Goal: Task Accomplishment & Management: Use online tool/utility

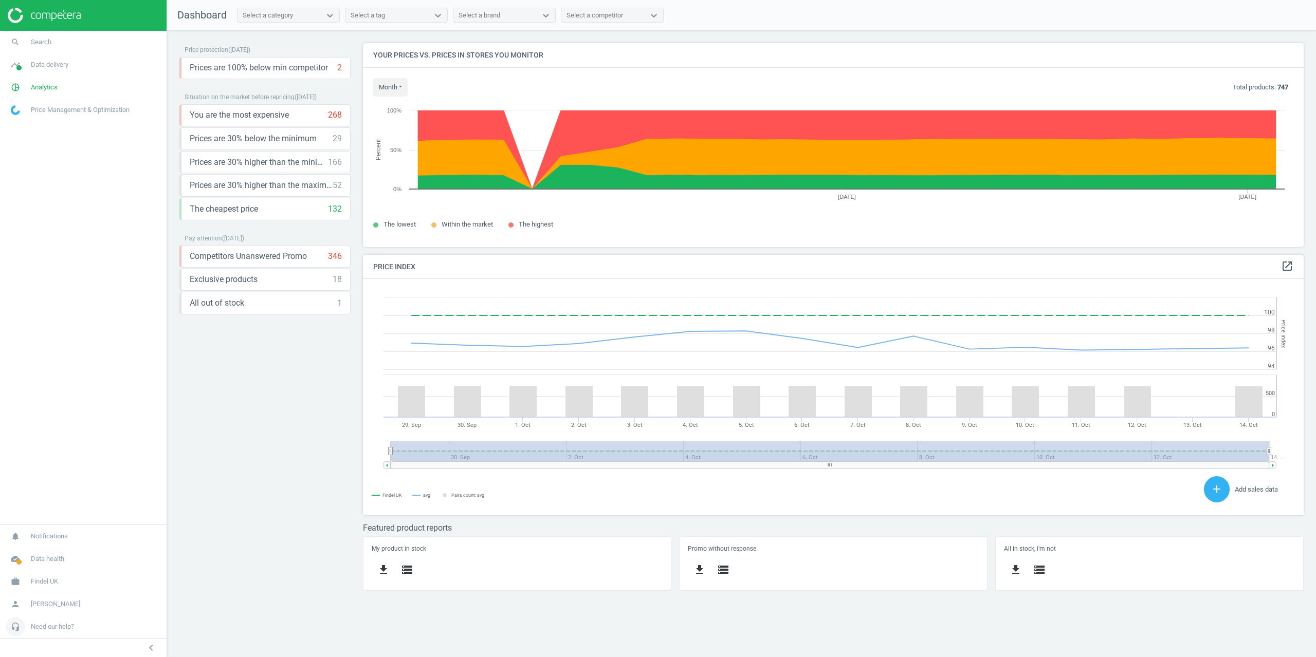
scroll to position [252, 956]
click at [34, 573] on link "work Findel UK" at bounding box center [83, 581] width 167 height 23
click at [39, 563] on span "Campaign settings" at bounding box center [36, 567] width 50 height 8
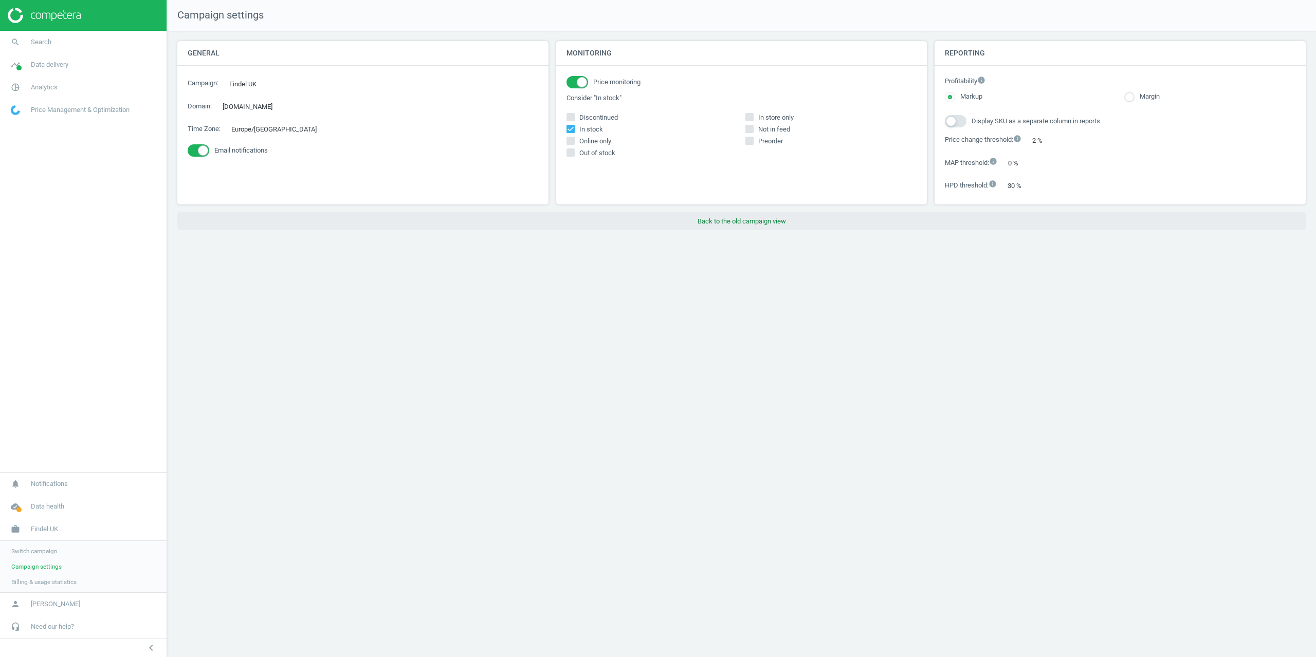
click at [729, 227] on button "Back to the old campaign view" at bounding box center [741, 221] width 1128 height 19
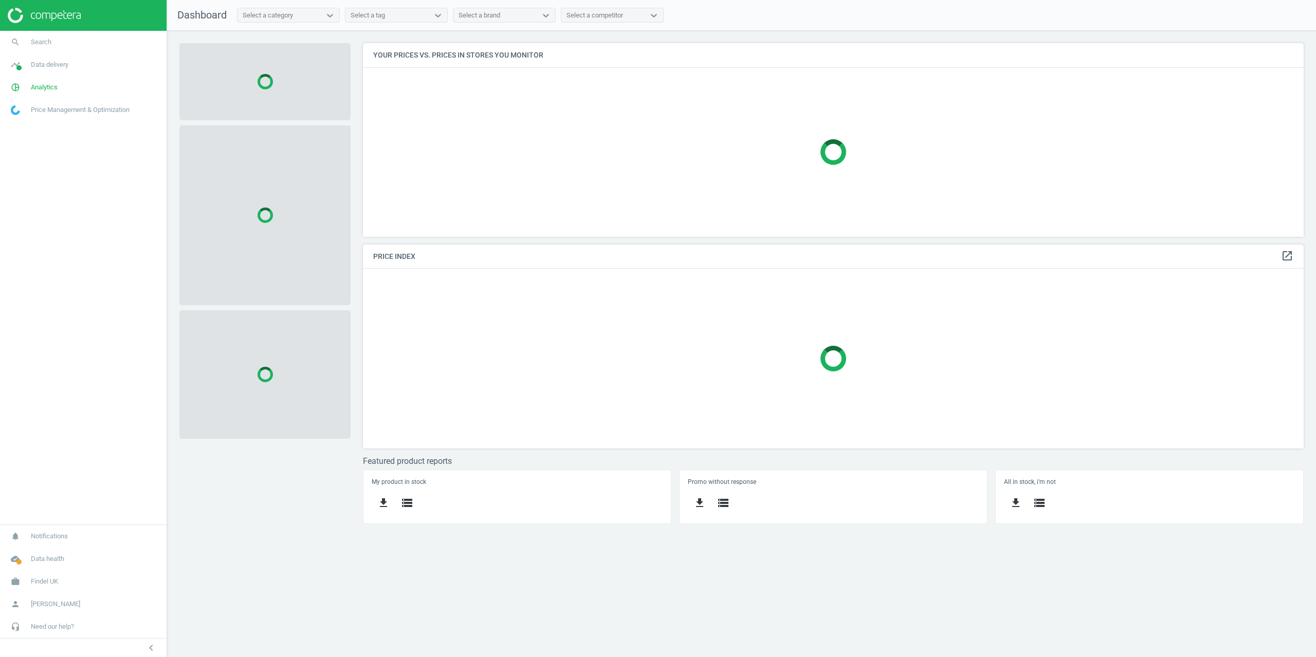
scroll to position [209, 956]
click at [30, 35] on span "search" at bounding box center [15, 42] width 31 height 23
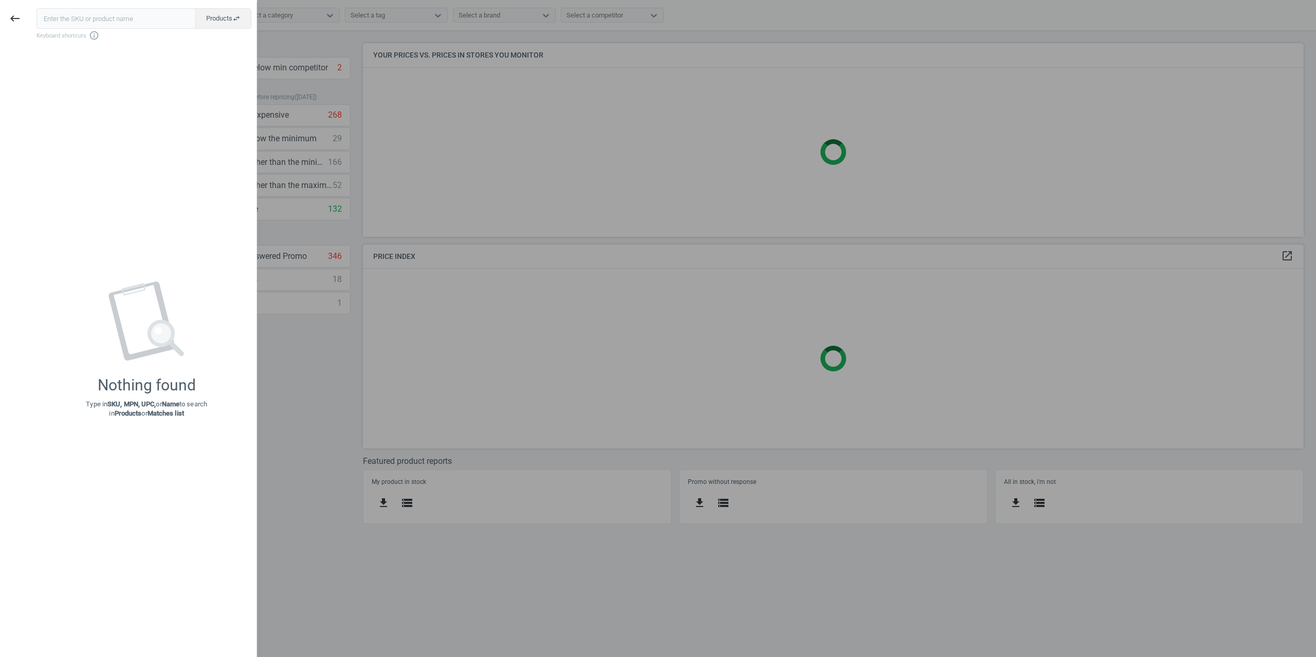
type input "https://www.betterequipped.co.uk/test-tubes-3.3.-boro.-box-of-100-75-x-12mm-rim…"
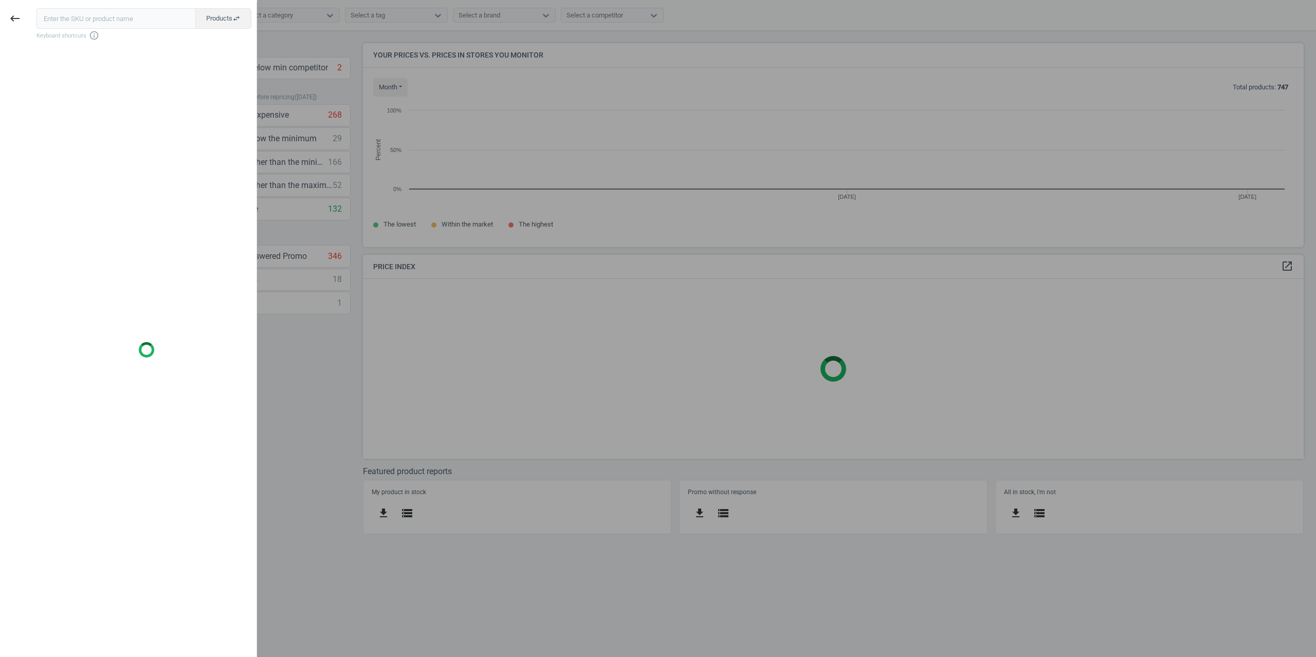
scroll to position [219, 956]
drag, startPoint x: 839, startPoint y: 160, endPoint x: 942, endPoint y: 12, distance: 179.5
click at [843, 161] on div at bounding box center [658, 328] width 1316 height 657
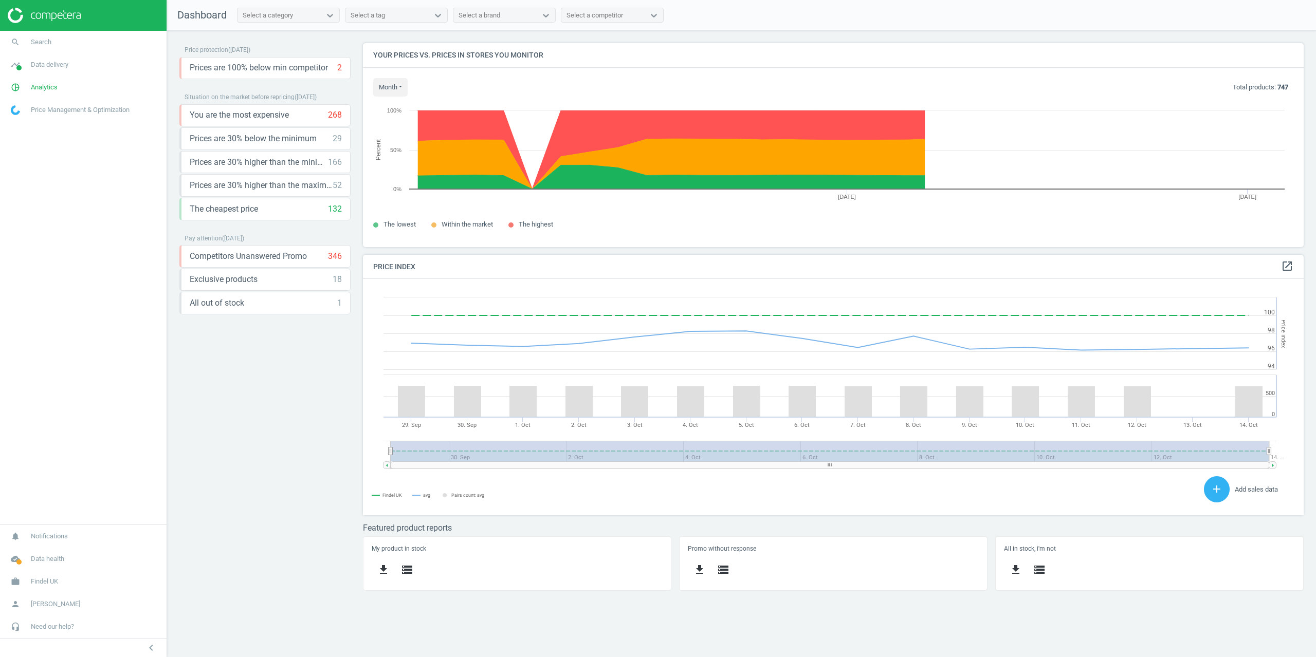
scroll to position [252, 956]
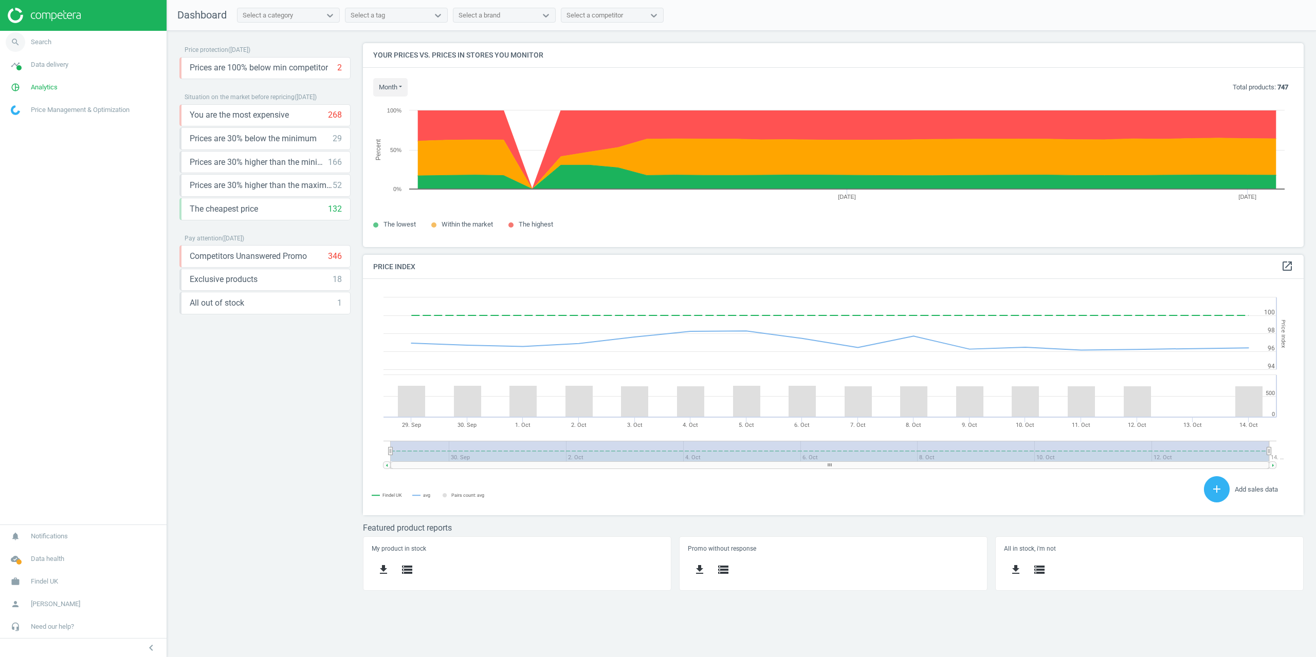
click at [39, 43] on span "Search" at bounding box center [41, 42] width 21 height 9
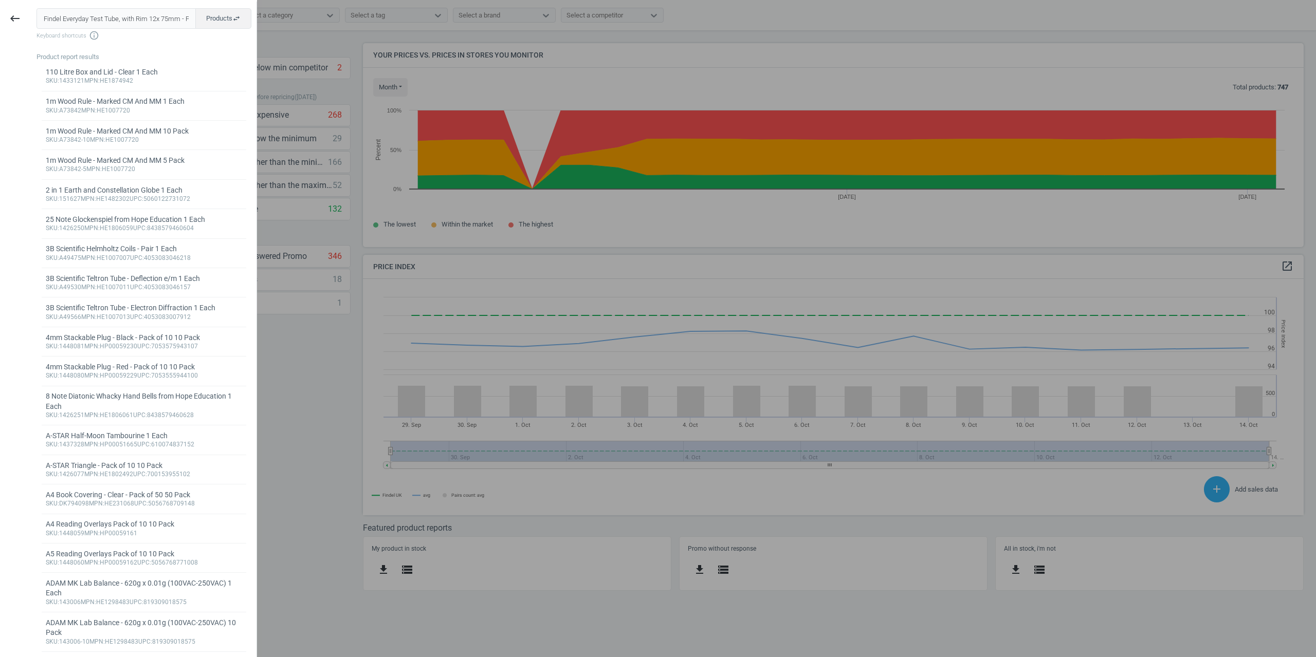
scroll to position [0, 52]
type input "Findel Everyday Test Tube, with Rim 12x 75mm - Pack of 100 100 Pack"
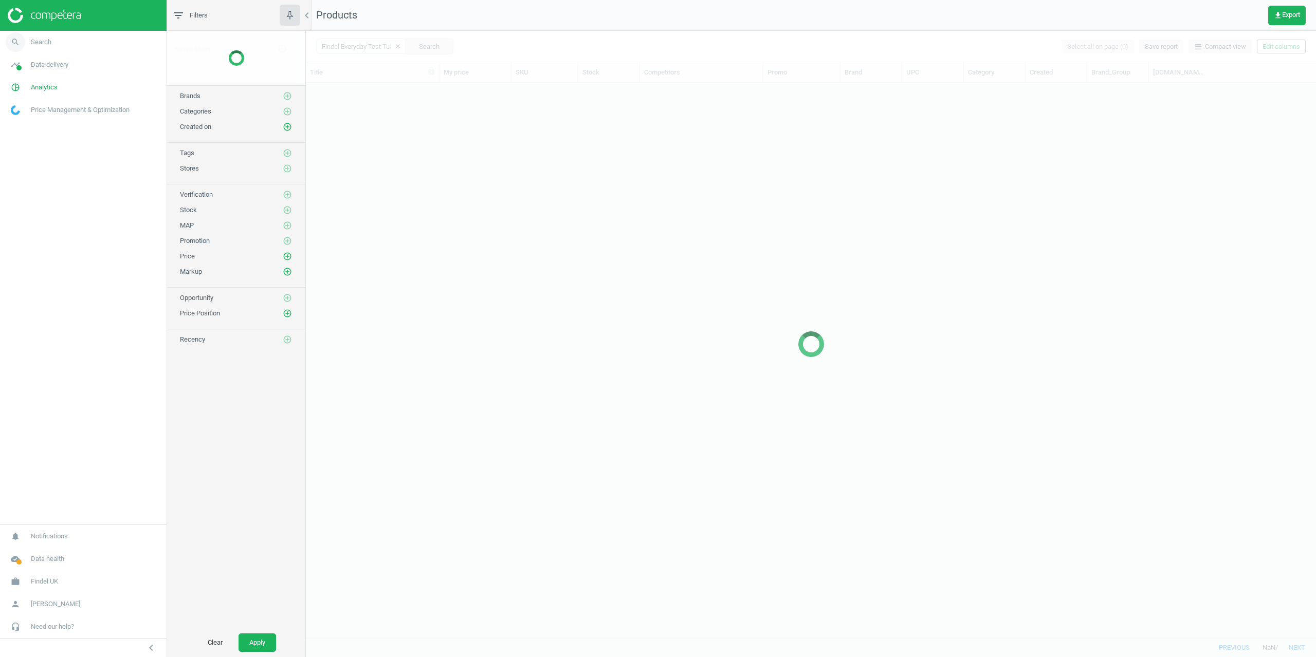
scroll to position [547, 1002]
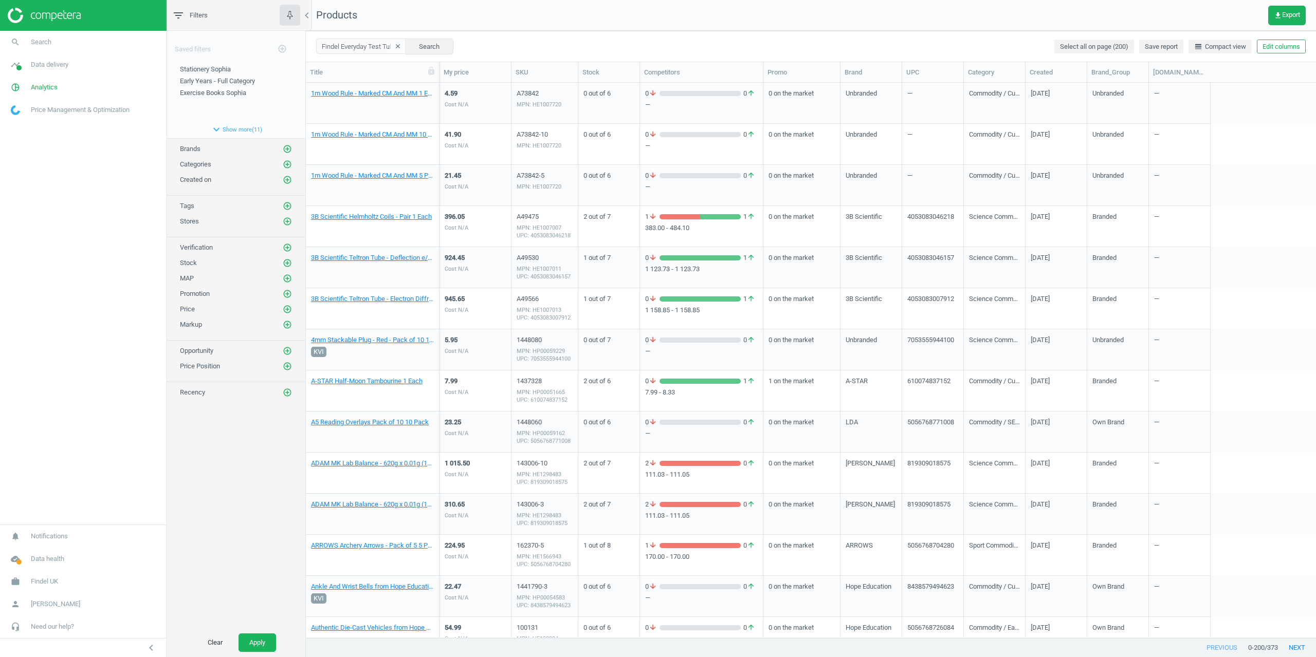
click at [363, 56] on div "Findel Everyday Test Tube, with Rim 12x 75mm - Pack of 100 100 Pack clear Searc…" at bounding box center [811, 46] width 1010 height 31
click at [365, 49] on input "Findel Everyday Test Tube, with Rim 12x 75mm - Pack of 100 100 Pack" at bounding box center [361, 46] width 90 height 15
click at [394, 46] on icon "clear" at bounding box center [397, 46] width 7 height 7
click at [61, 41] on link "search Search" at bounding box center [83, 42] width 167 height 23
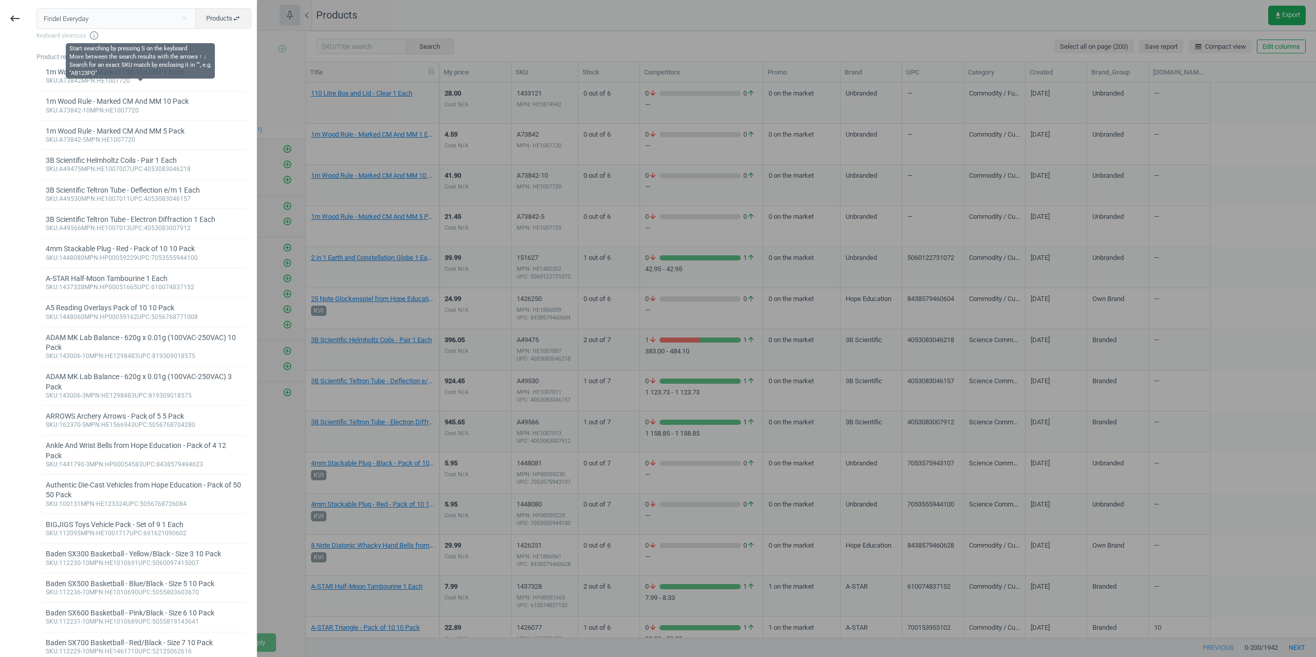
type input "Findel"
type input "1444029"
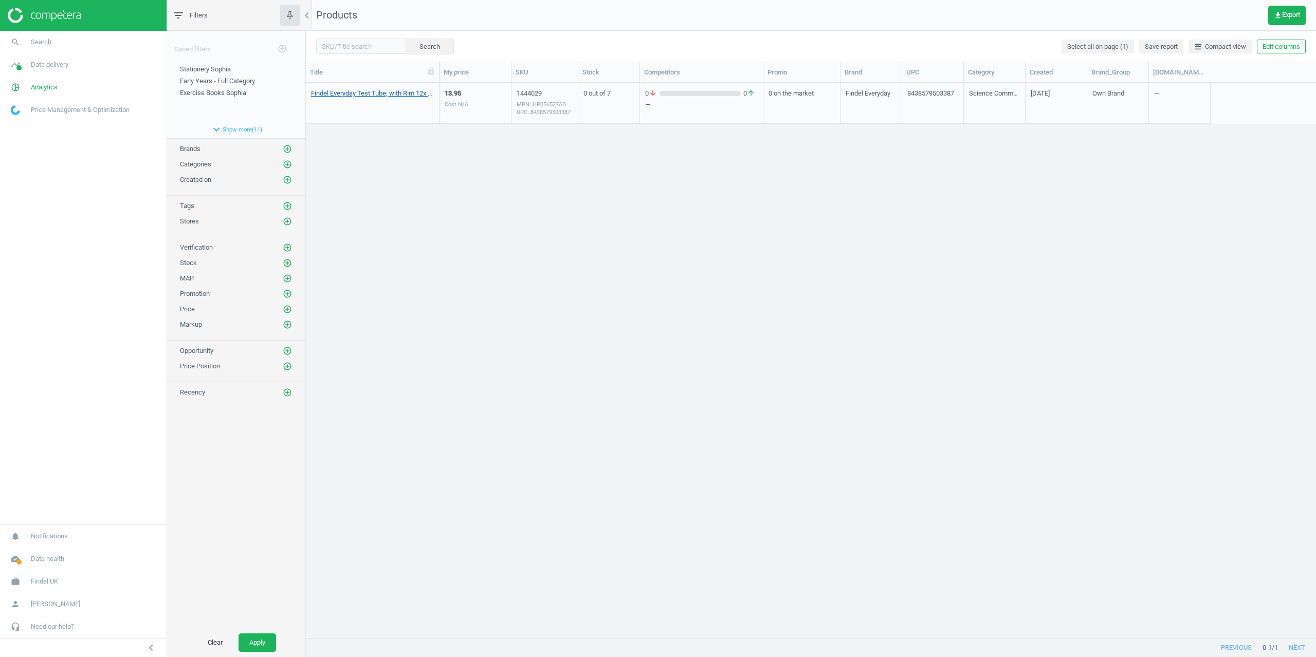
click at [373, 96] on link "Findel Everyday Test Tube, with Rim 12x 75mm - Pack of 100 100 Pack" at bounding box center [372, 93] width 123 height 9
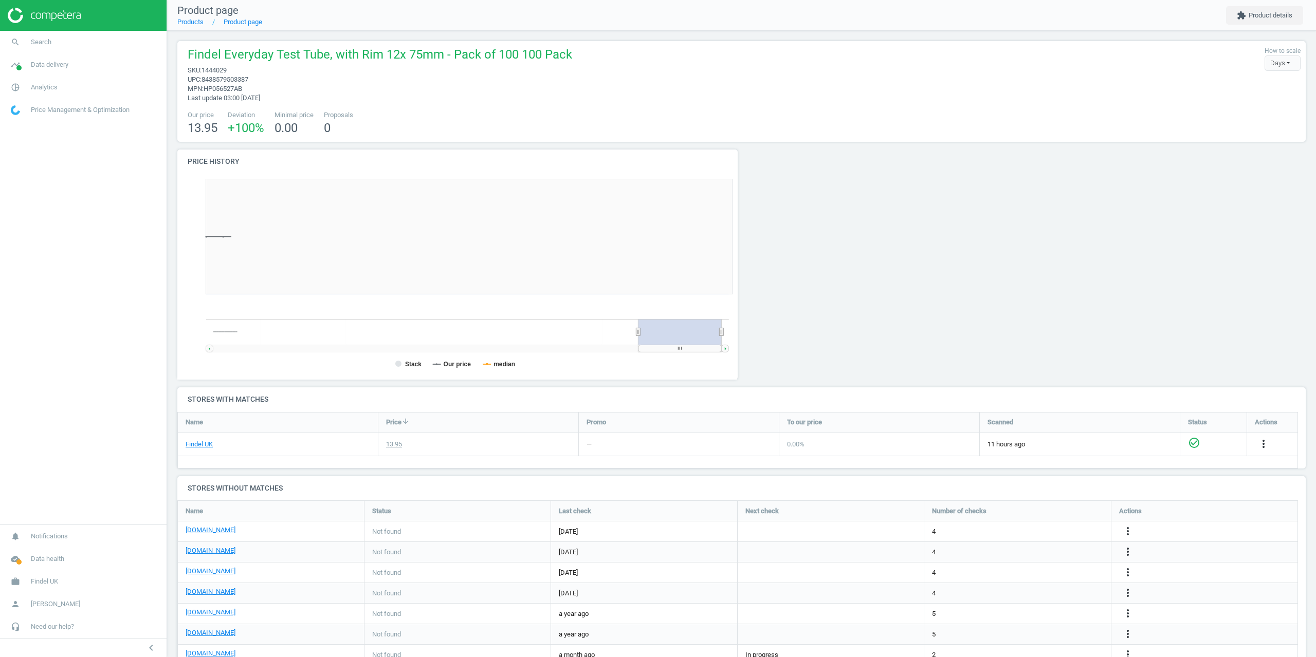
scroll to position [222, 572]
click at [1250, 19] on button "extension Product details" at bounding box center [1264, 15] width 77 height 19
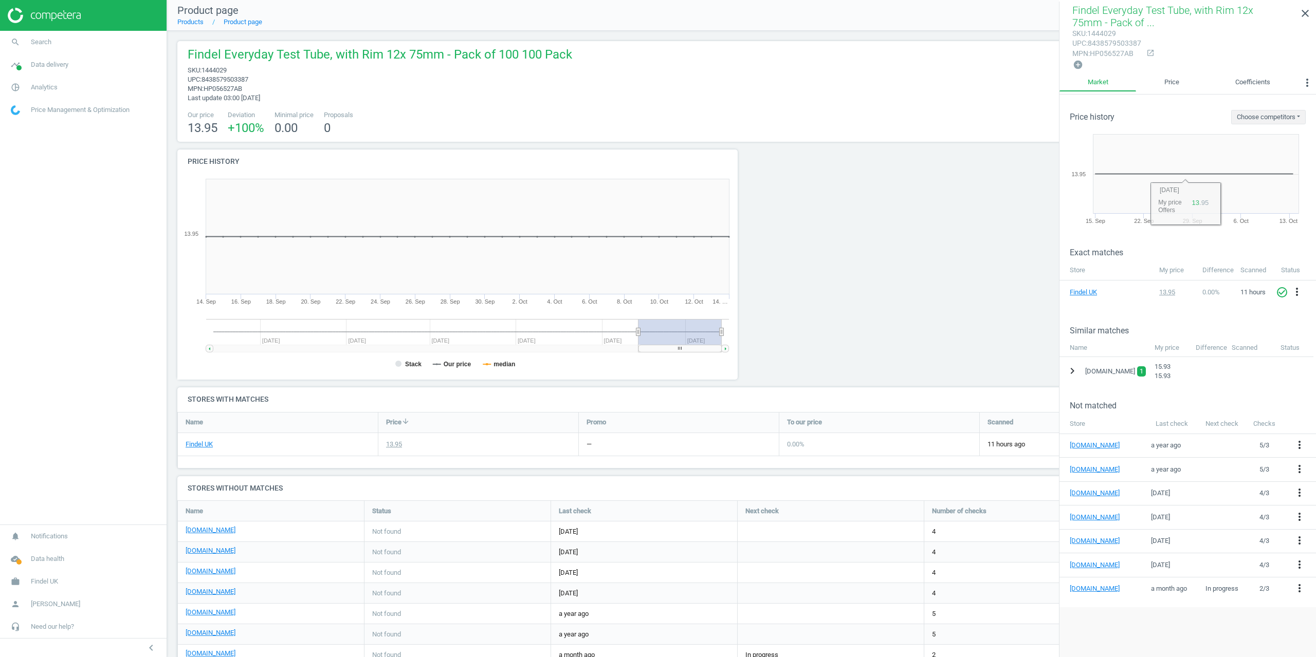
click at [1075, 368] on icon "chevron_right" at bounding box center [1072, 371] width 12 height 12
click at [1302, 395] on icon "more_vert" at bounding box center [1301, 397] width 12 height 12
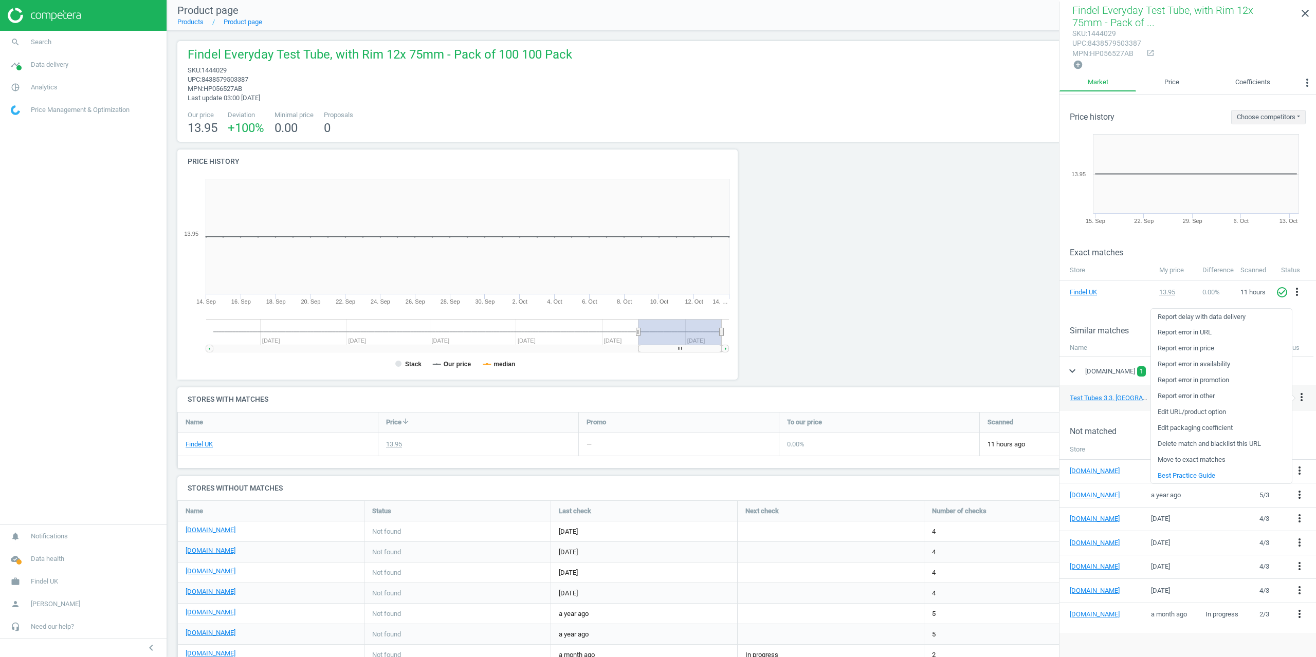
click at [1194, 444] on link "Delete match and blacklist this URL" at bounding box center [1221, 444] width 141 height 16
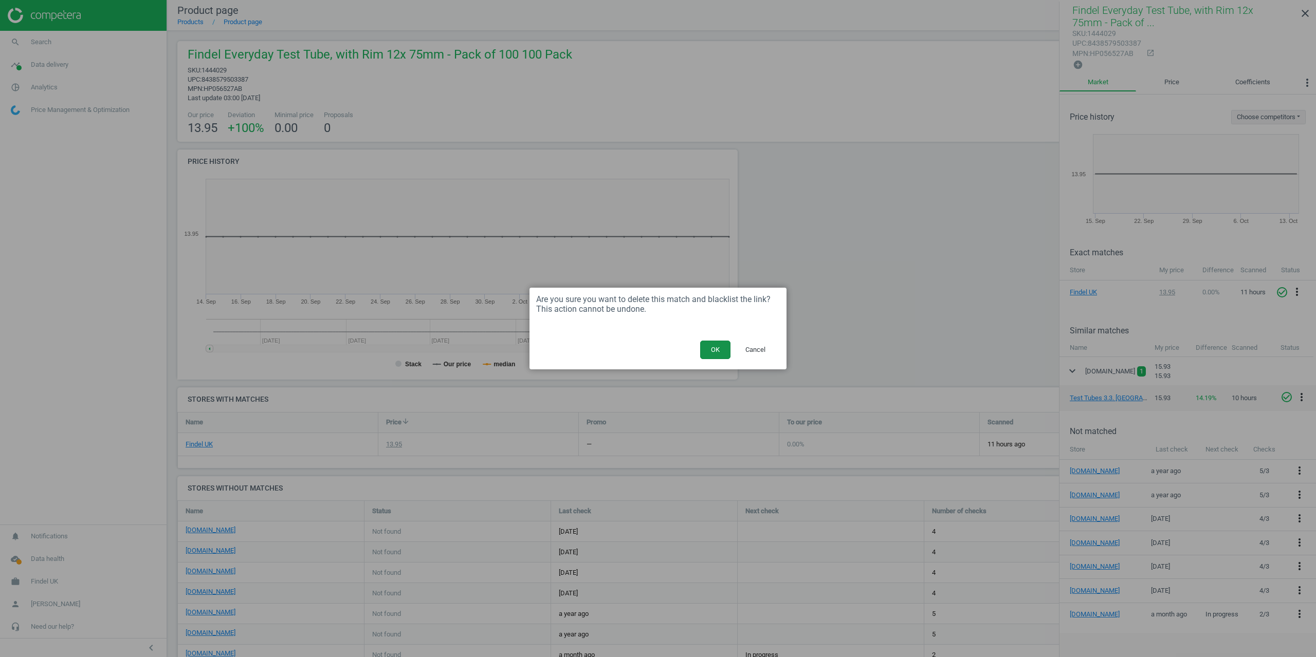
click at [716, 356] on button "OK" at bounding box center [715, 350] width 30 height 19
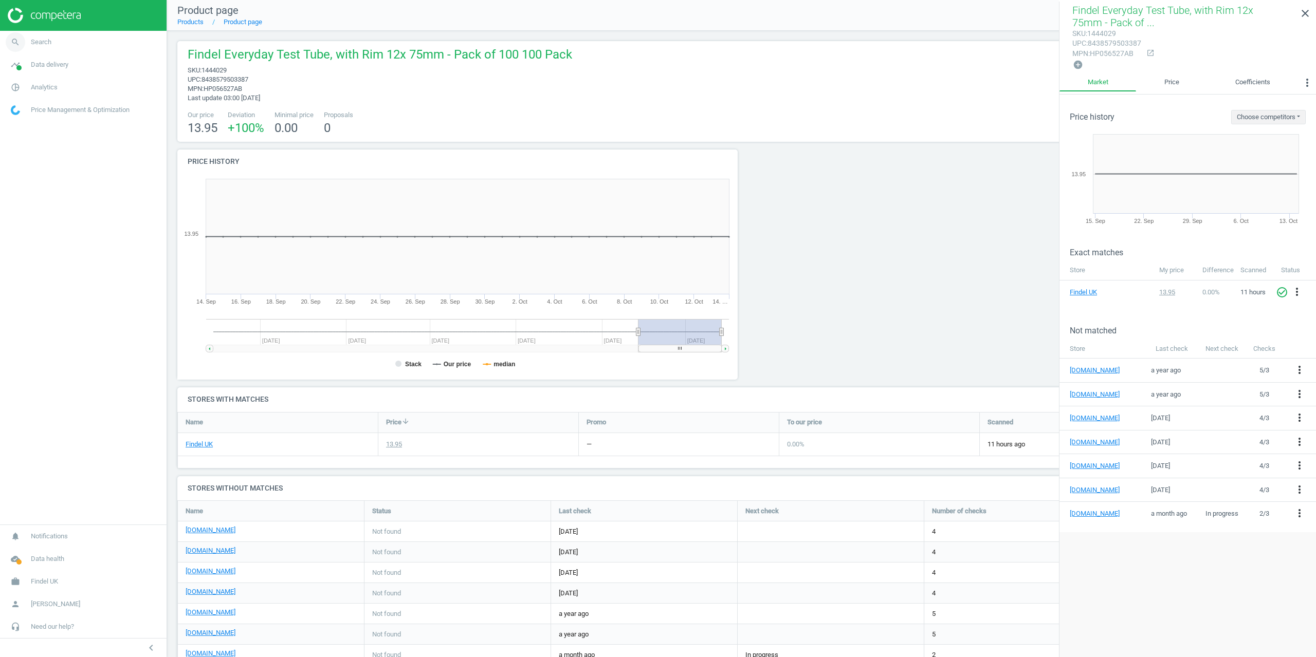
click at [57, 45] on link "search Search" at bounding box center [83, 42] width 167 height 23
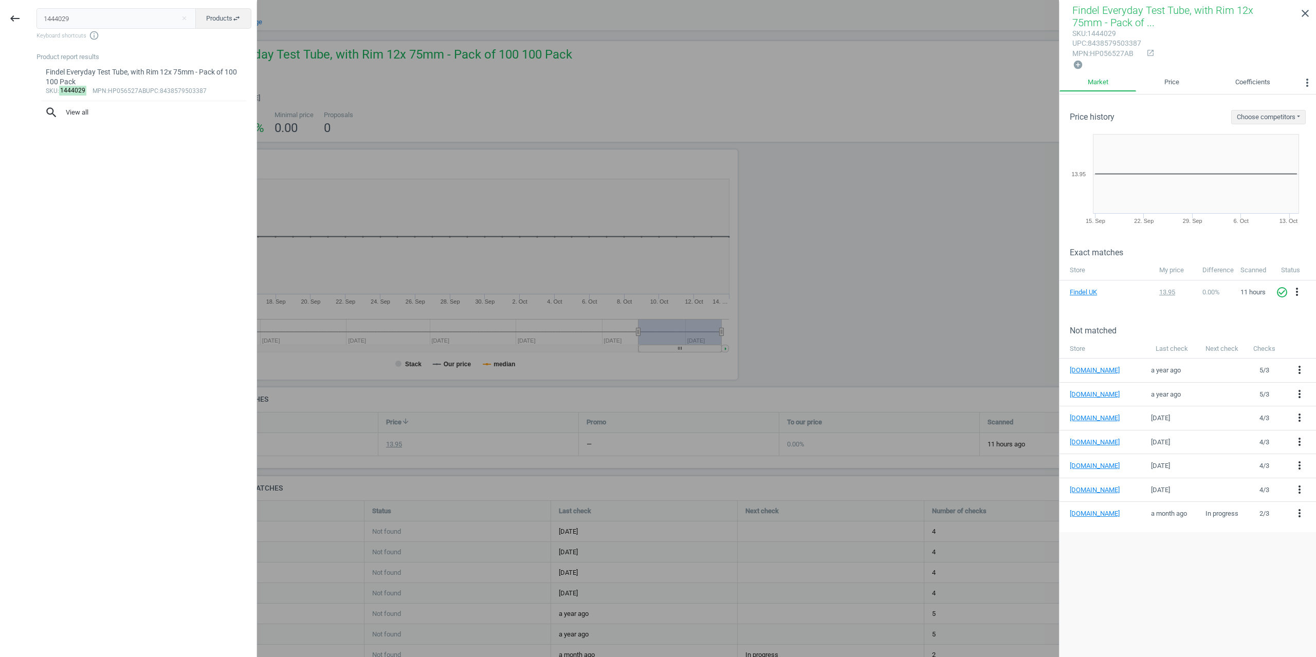
drag, startPoint x: 63, startPoint y: 15, endPoint x: 42, endPoint y: 17, distance: 20.7
click at [38, 23] on input "1444029" at bounding box center [116, 18] width 160 height 21
type input "1444026"
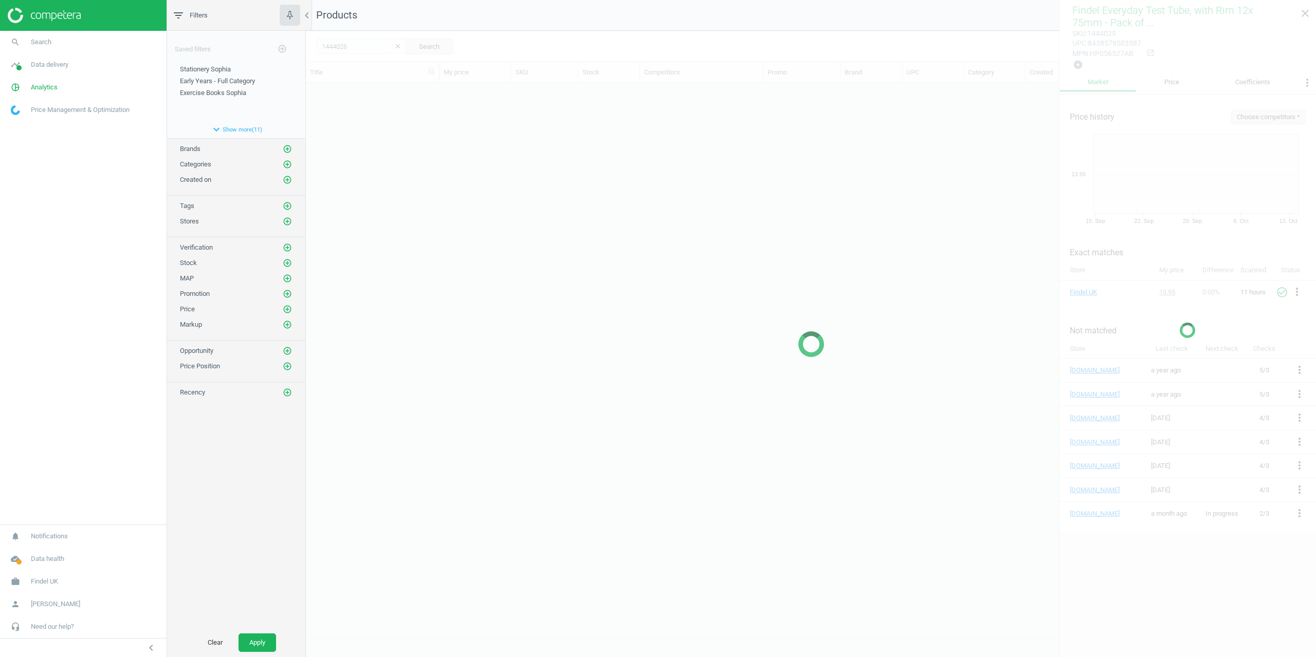
scroll to position [547, 1002]
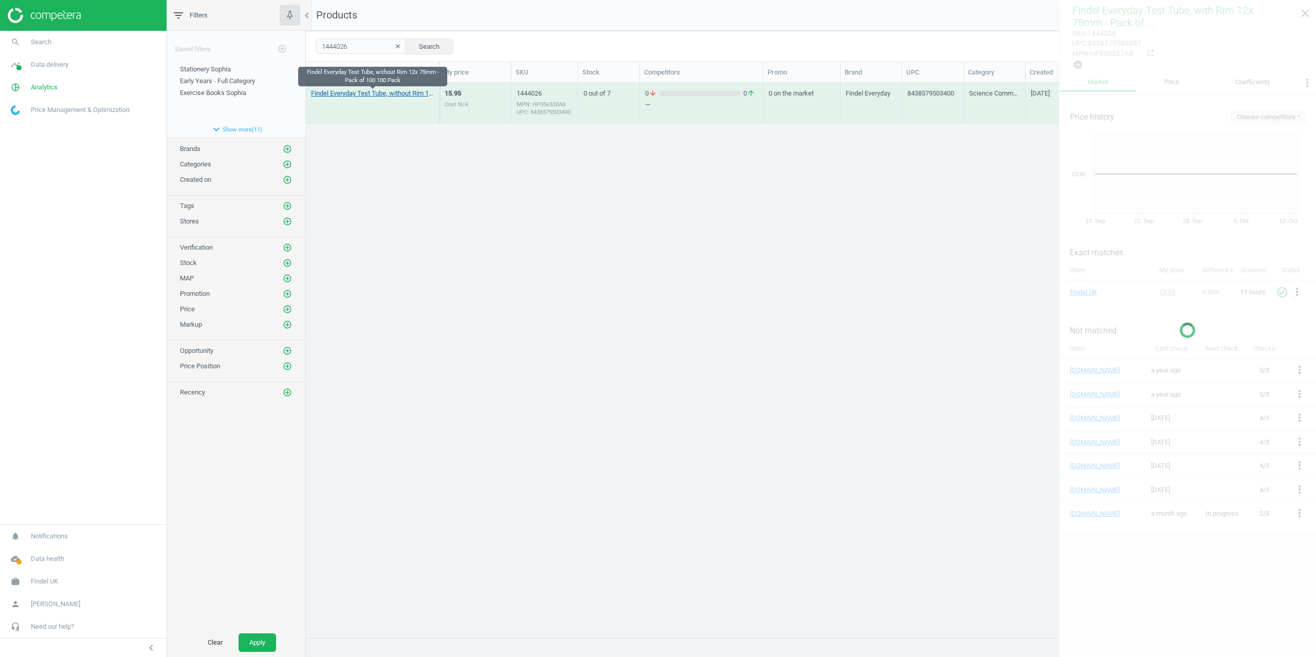
click at [363, 96] on link "Findel Everyday Test Tube, without Rim 12x 75mm - Pack of 100 100 Pack" at bounding box center [372, 93] width 123 height 9
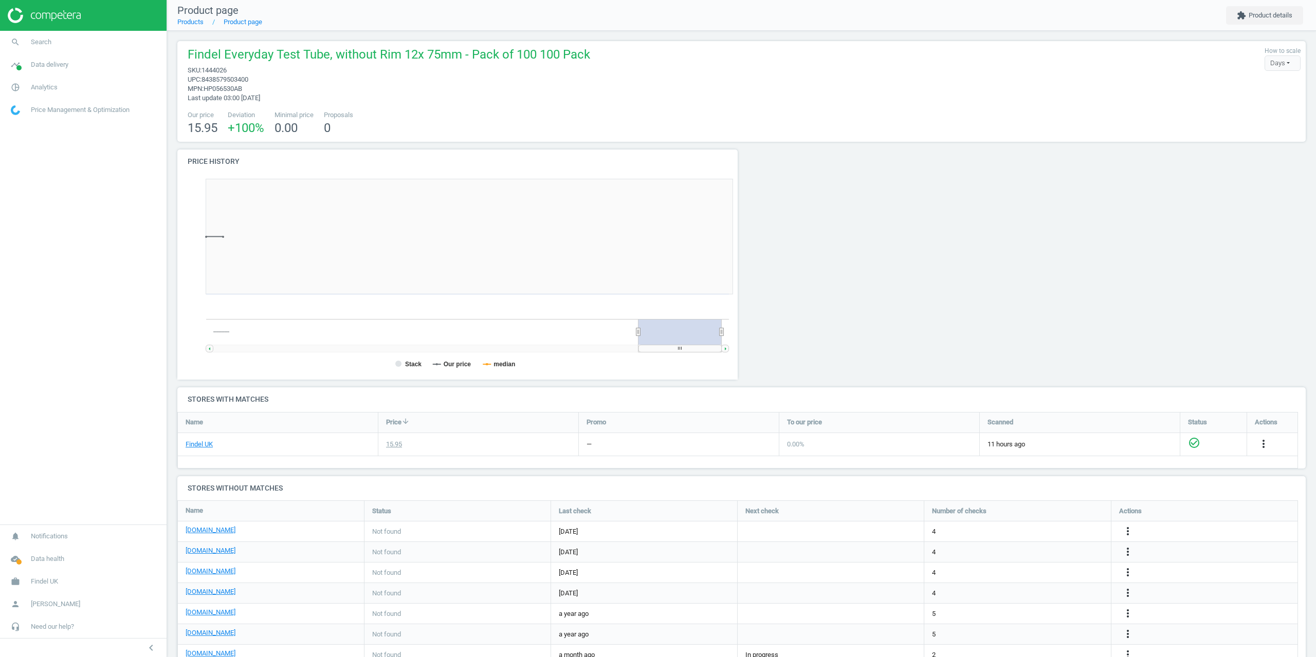
scroll to position [222, 572]
click at [57, 45] on link "search Search" at bounding box center [83, 42] width 167 height 23
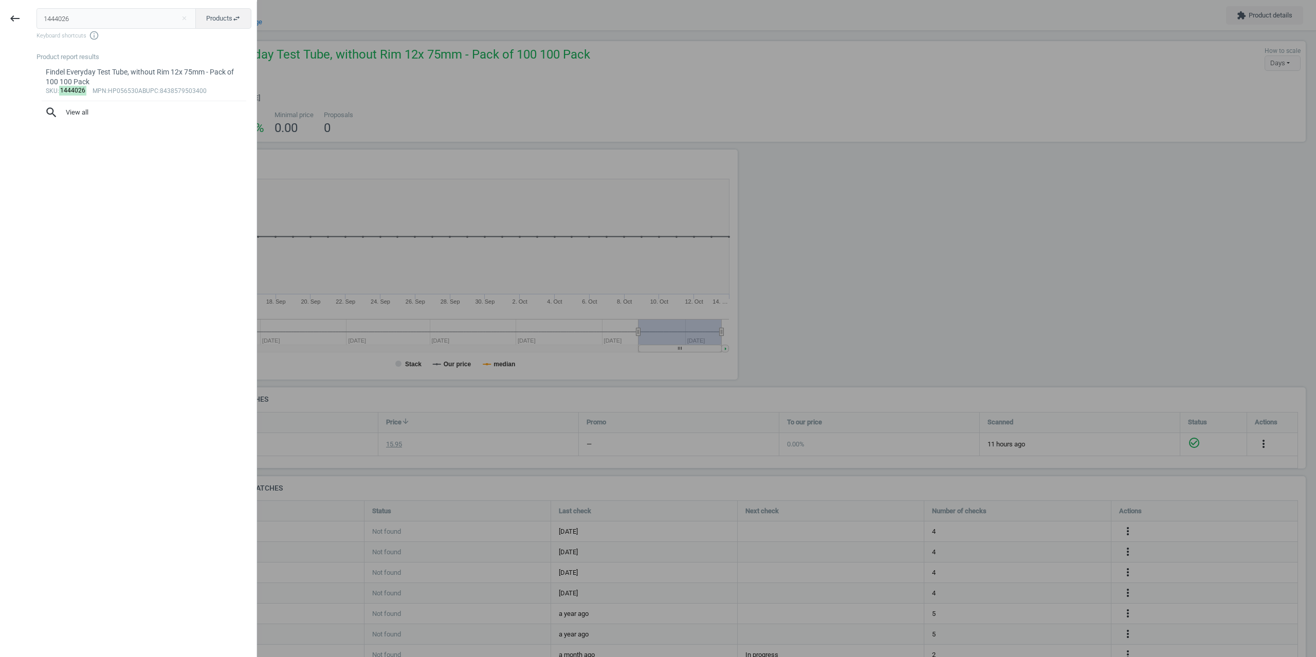
drag, startPoint x: 75, startPoint y: 21, endPoint x: 0, endPoint y: 13, distance: 75.5
click at [0, 14] on div "keyboard_backspace 1444026 close Products swap_horiz Keyboard shortcuts info_ou…" at bounding box center [128, 330] width 257 height 657
type input "1444030"
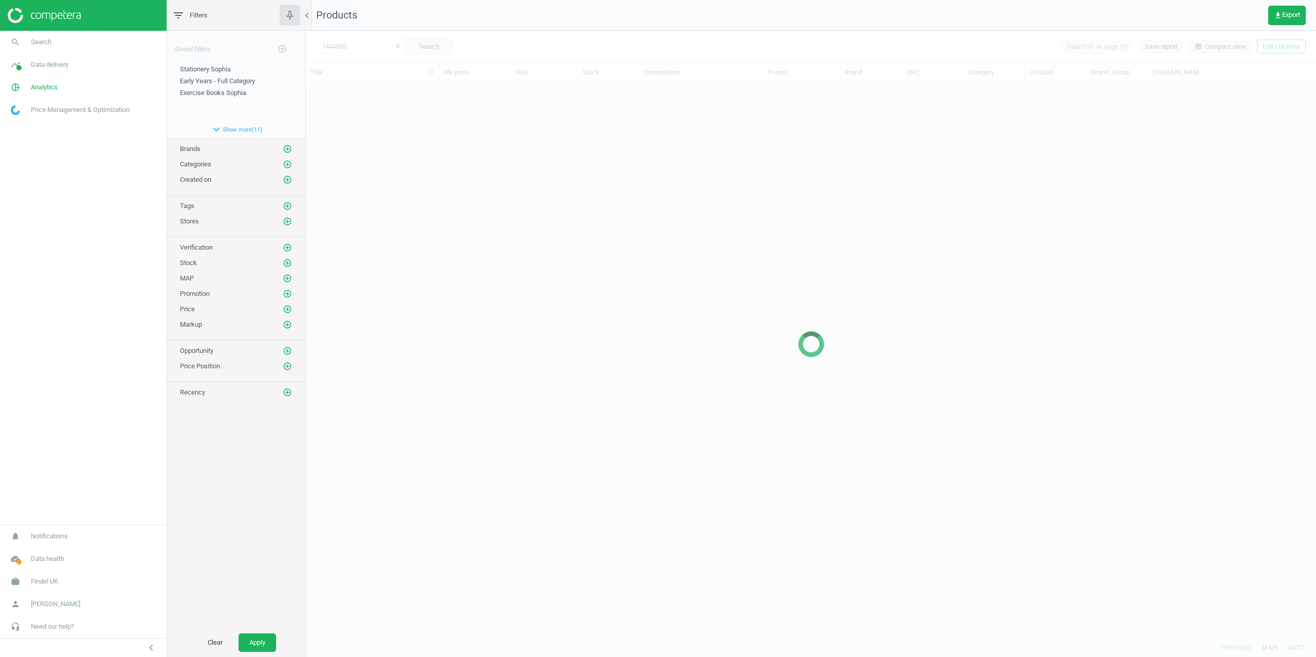
scroll to position [547, 1002]
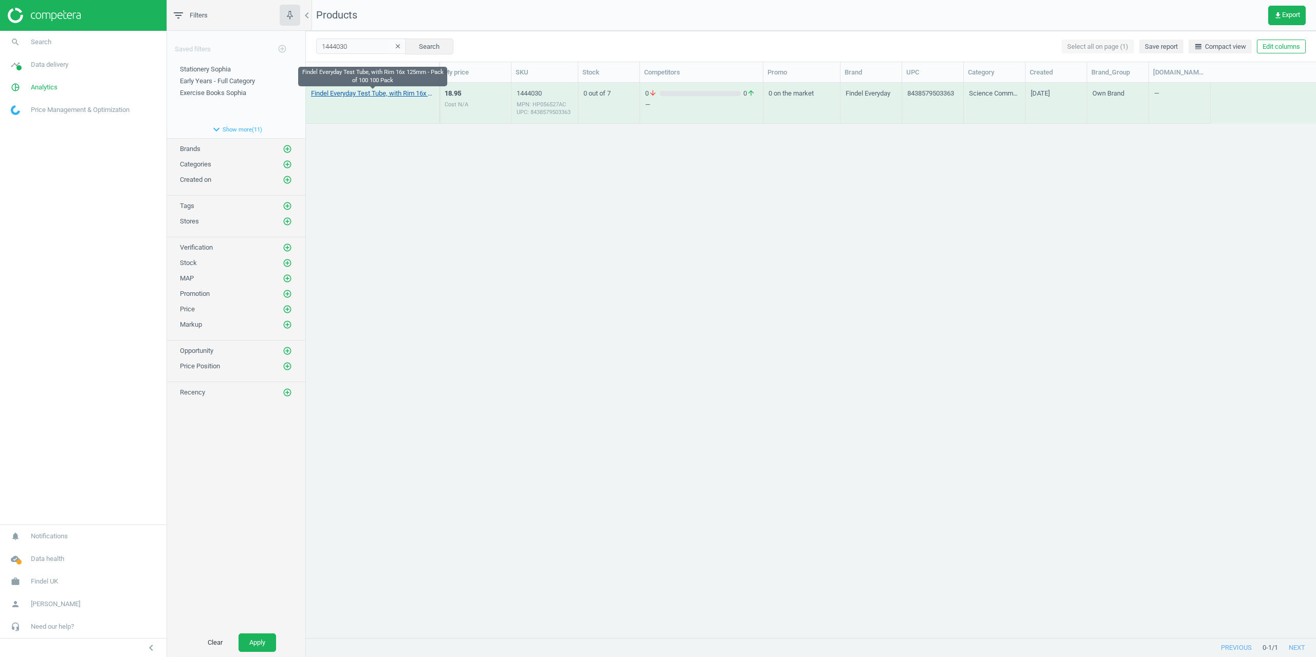
click at [359, 93] on link "Findel Everyday Test Tube, with Rim 16x 125mm - Pack of 100 100 Pack" at bounding box center [372, 93] width 123 height 9
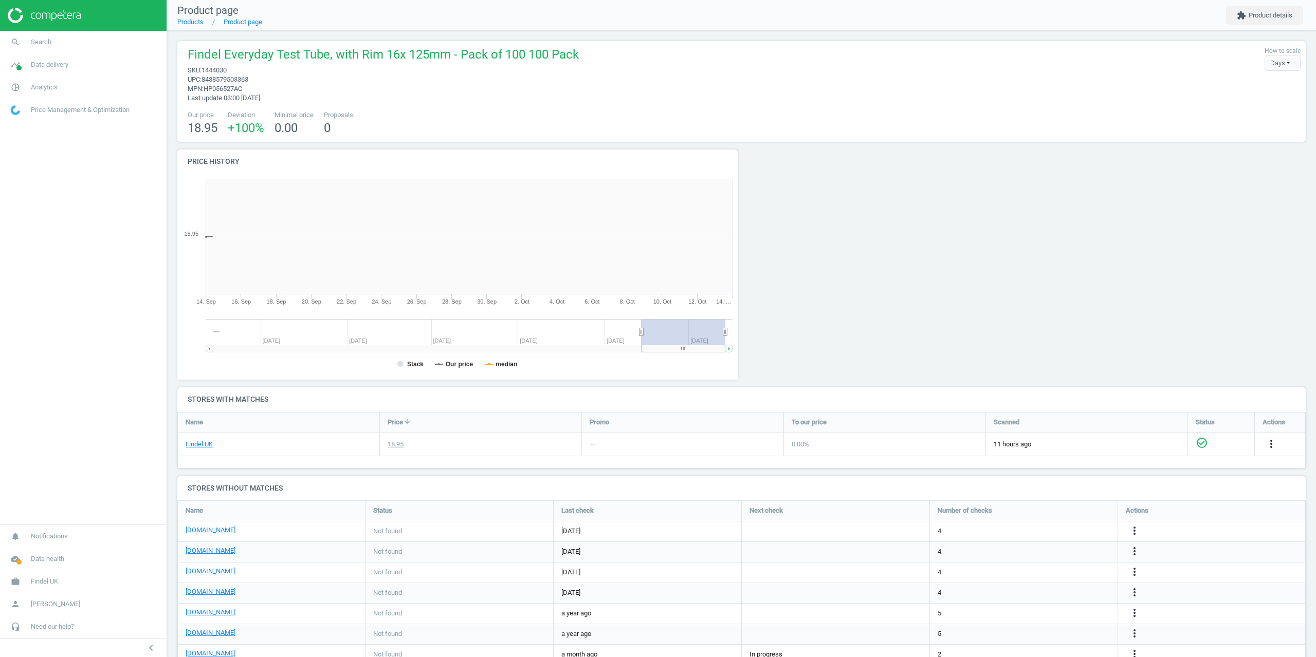
scroll to position [222, 572]
click at [1277, 10] on button "extension Product details" at bounding box center [1264, 15] width 77 height 19
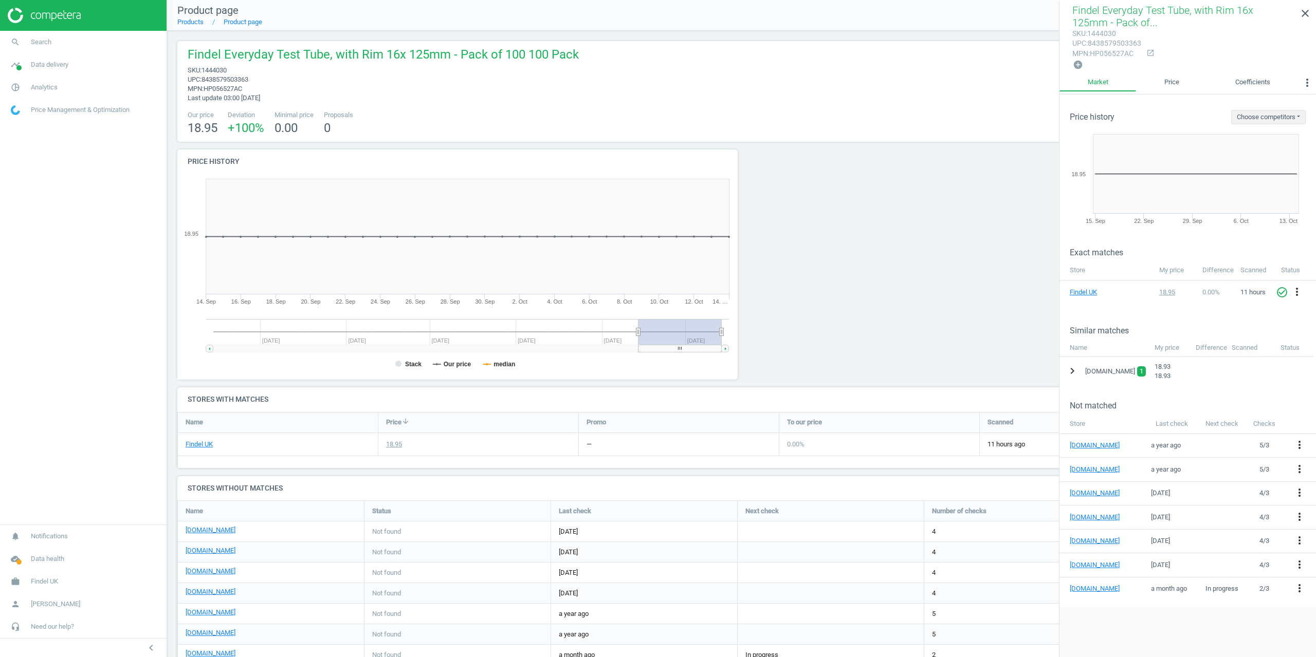
click at [1068, 371] on icon "chevron_right" at bounding box center [1072, 371] width 12 height 12
click at [1305, 391] on icon "more_vert" at bounding box center [1301, 397] width 12 height 12
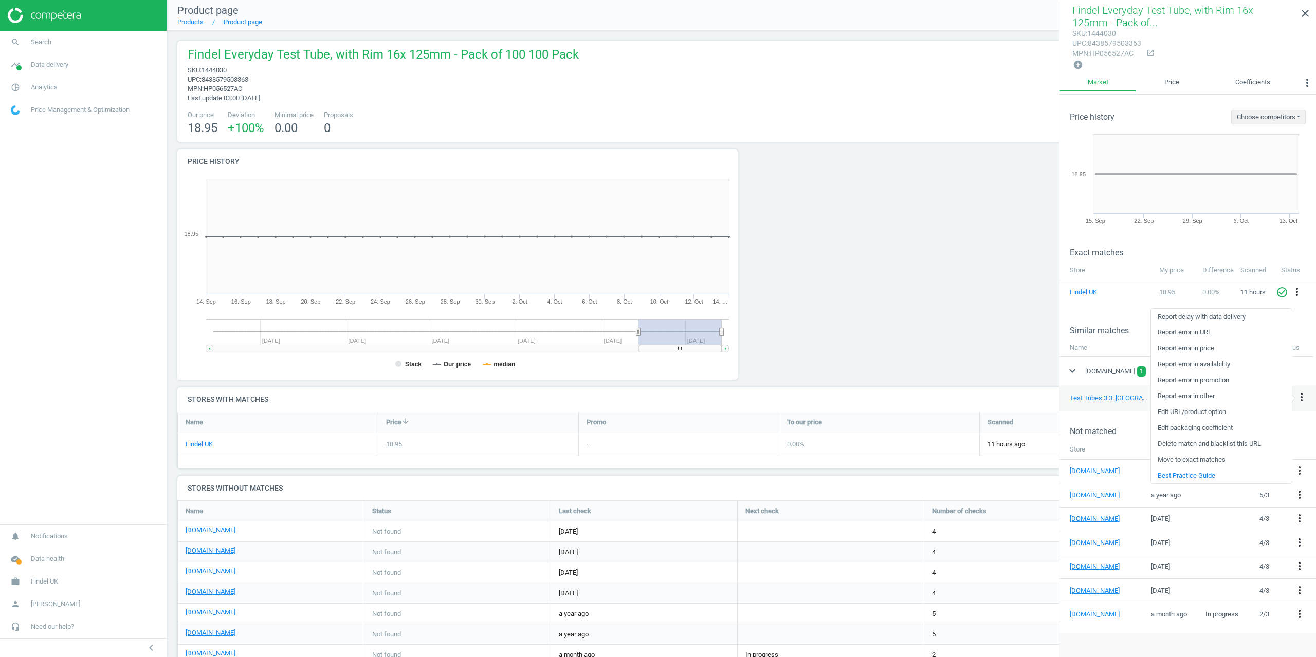
click at [1202, 443] on link "Delete match and blacklist this URL" at bounding box center [1221, 444] width 141 height 16
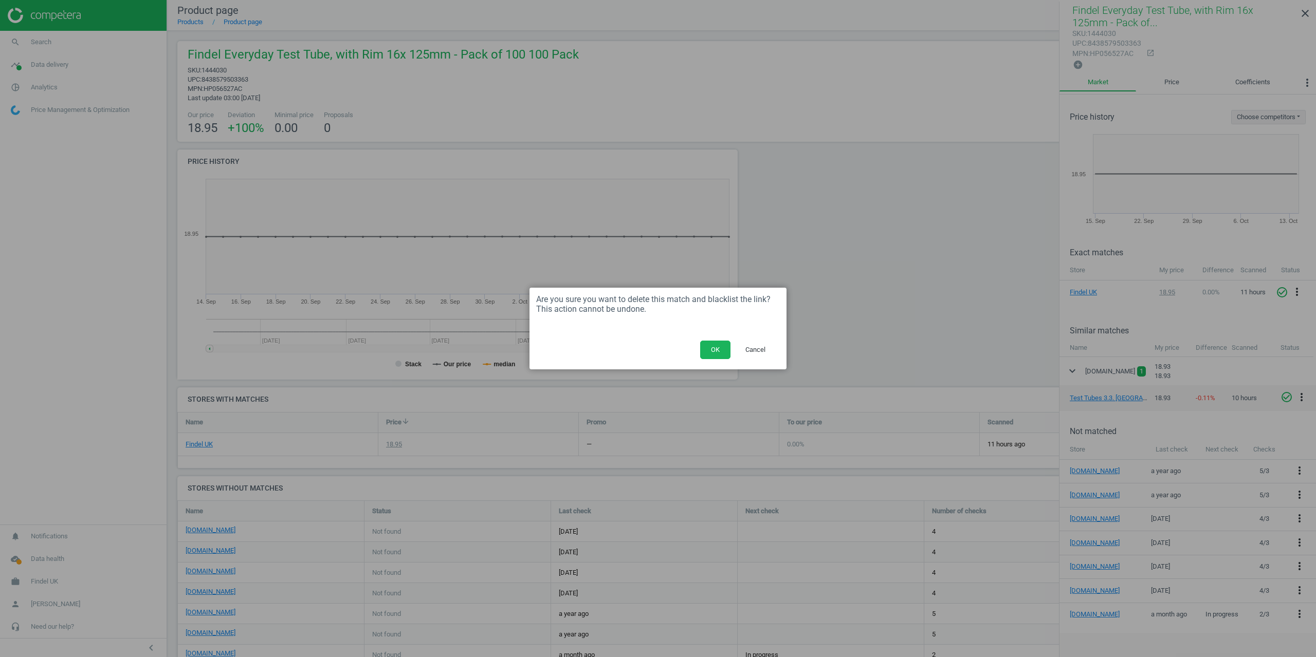
click at [725, 346] on button "OK" at bounding box center [715, 350] width 30 height 19
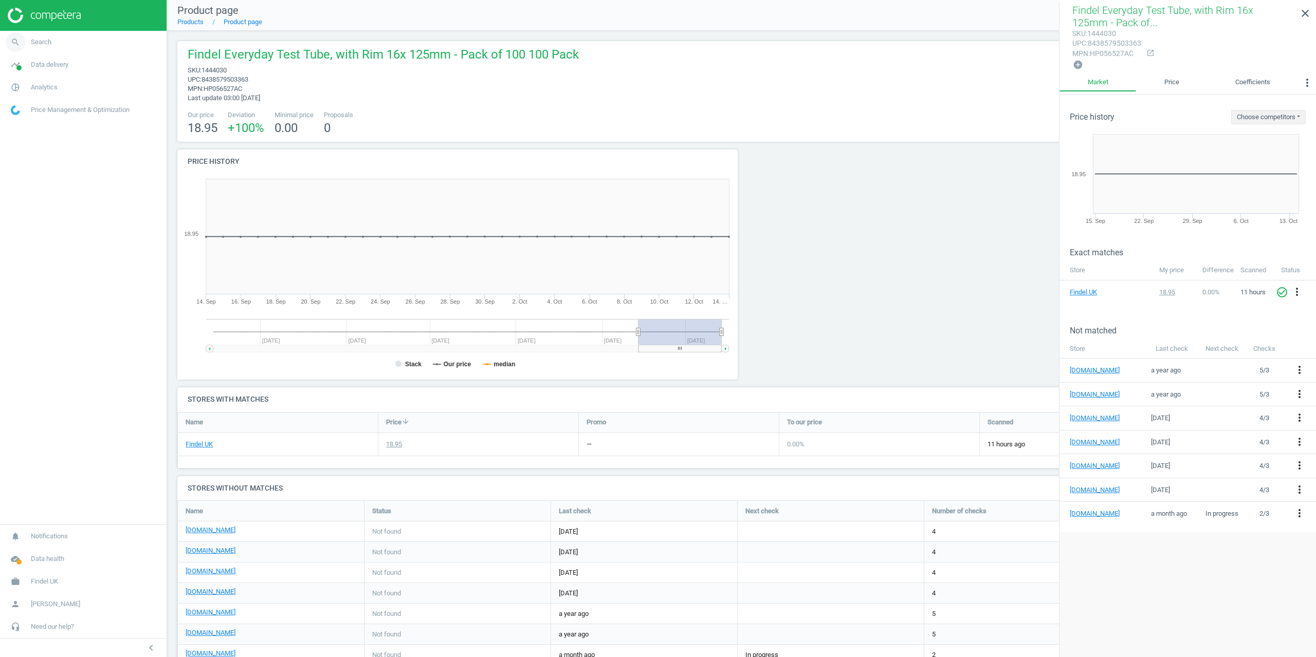
click at [36, 46] on link "search Search" at bounding box center [83, 42] width 167 height 23
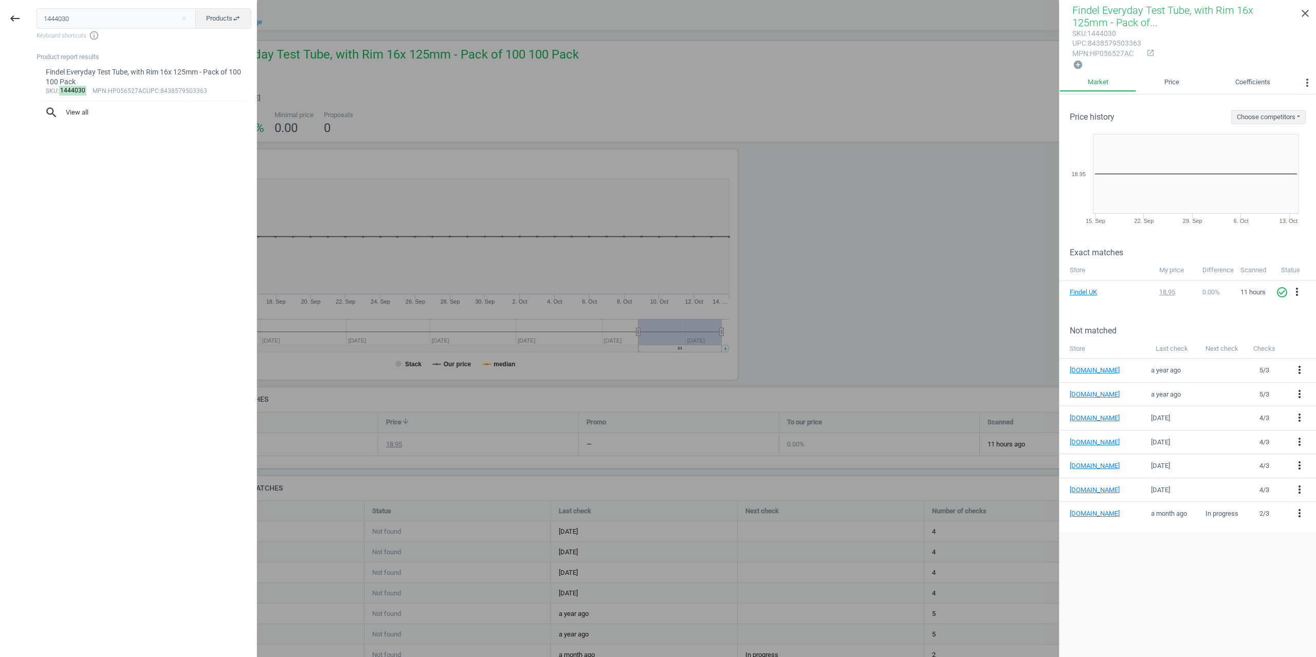
drag, startPoint x: 90, startPoint y: 20, endPoint x: 0, endPoint y: 14, distance: 90.1
click at [4, 13] on div "keyboard_backspace 1444030 close Products swap_horiz Keyboard shortcuts info_ou…" at bounding box center [128, 330] width 257 height 657
type input "1444028"
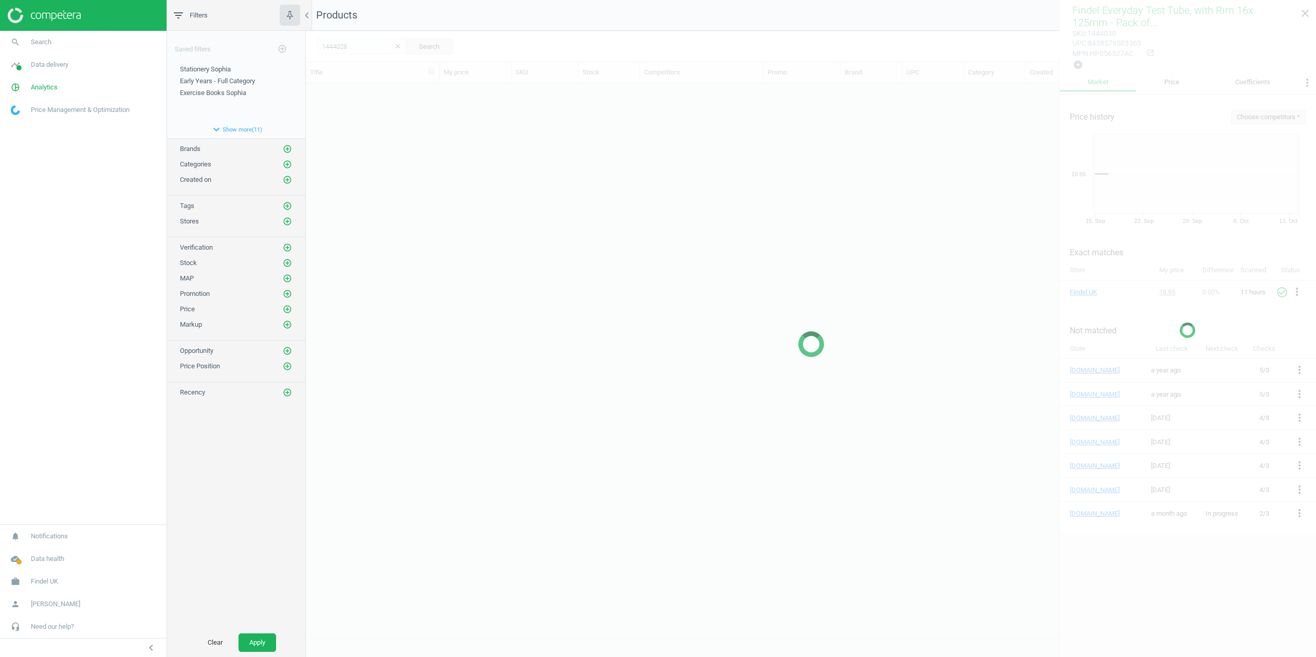
scroll to position [547, 1002]
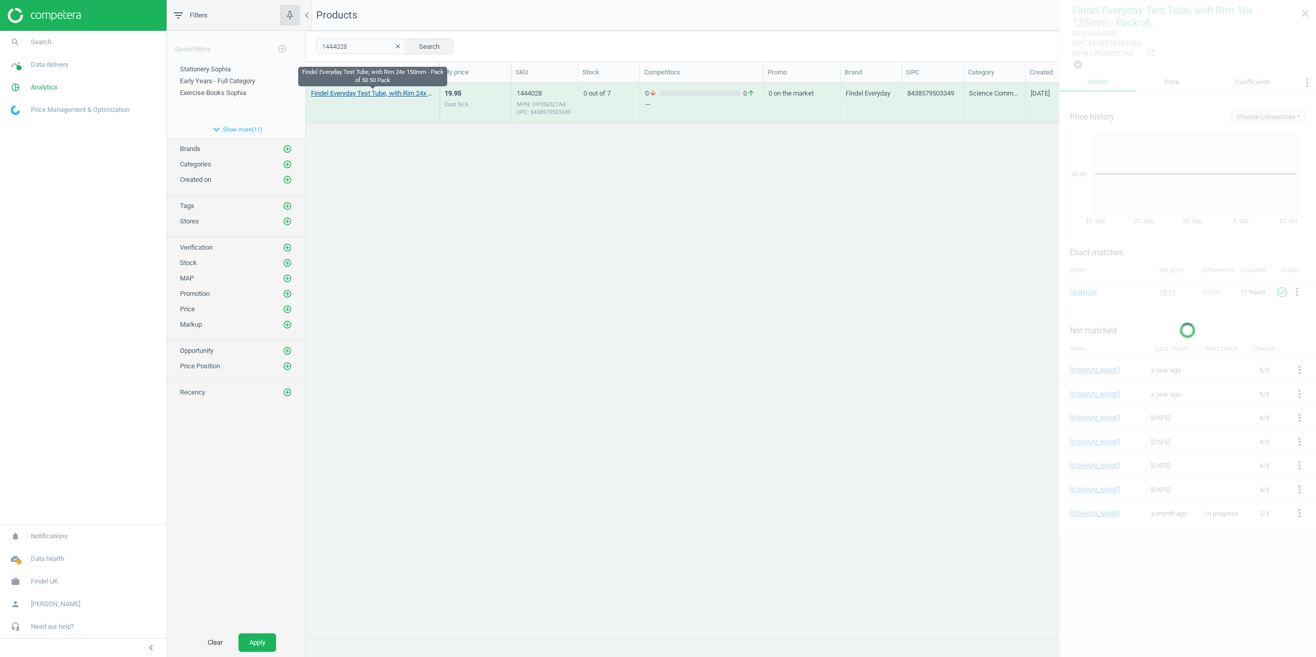
click at [351, 90] on link "Findel Everyday Test Tube, with Rim 24x 150mm - Pack of 50 50 Pack" at bounding box center [372, 93] width 123 height 9
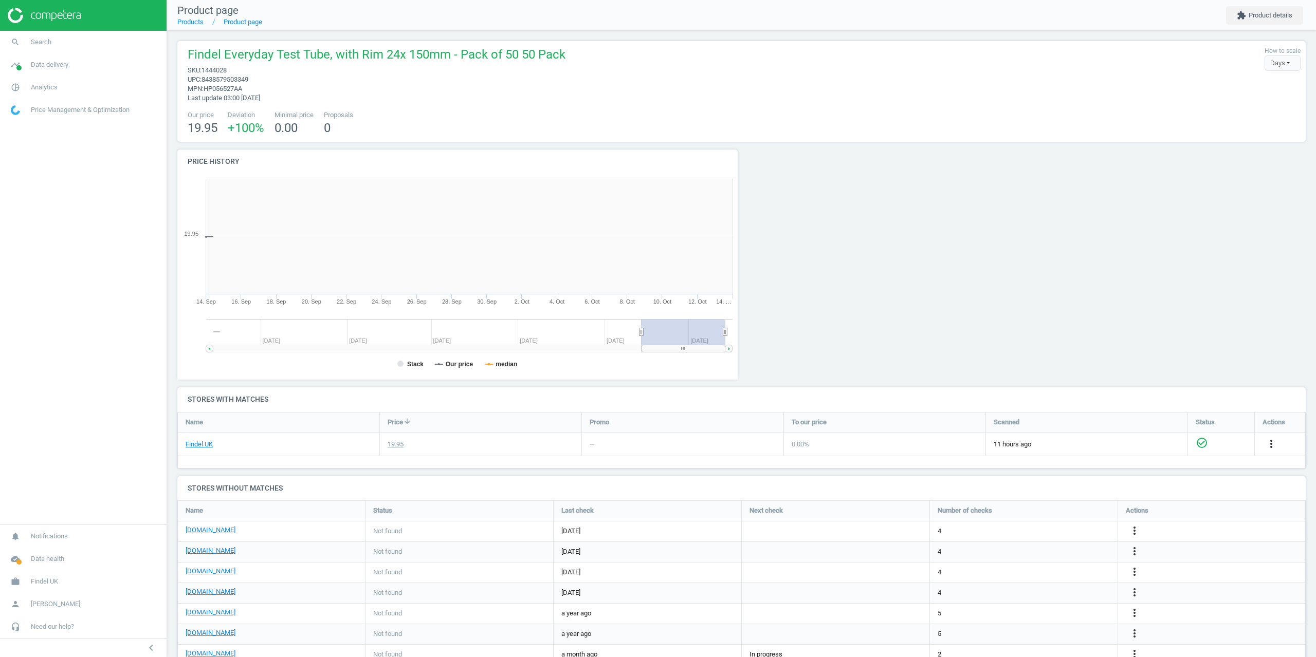
scroll to position [222, 572]
click at [1243, 4] on nav "Product page Products Product page extension Product details" at bounding box center [741, 15] width 1149 height 31
click at [1248, 14] on button "extension Product details" at bounding box center [1264, 15] width 77 height 19
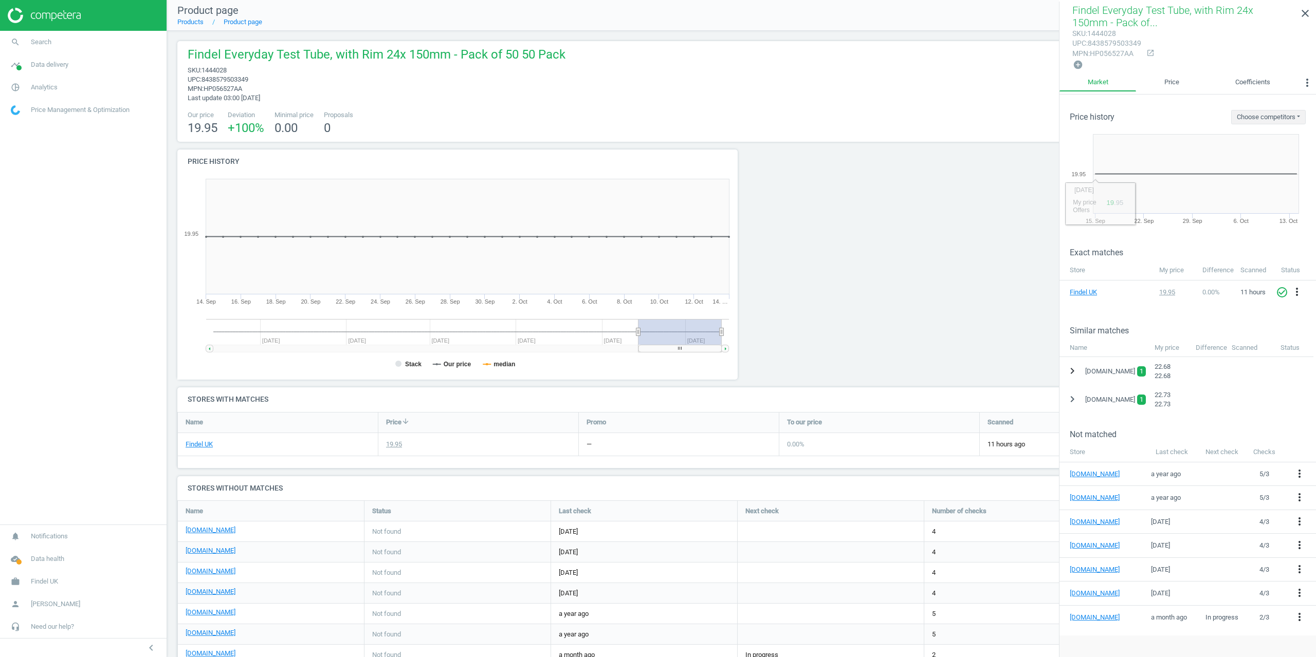
click at [1071, 371] on icon "chevron_right" at bounding box center [1072, 371] width 12 height 12
click at [1302, 396] on icon "more_vert" at bounding box center [1301, 397] width 12 height 12
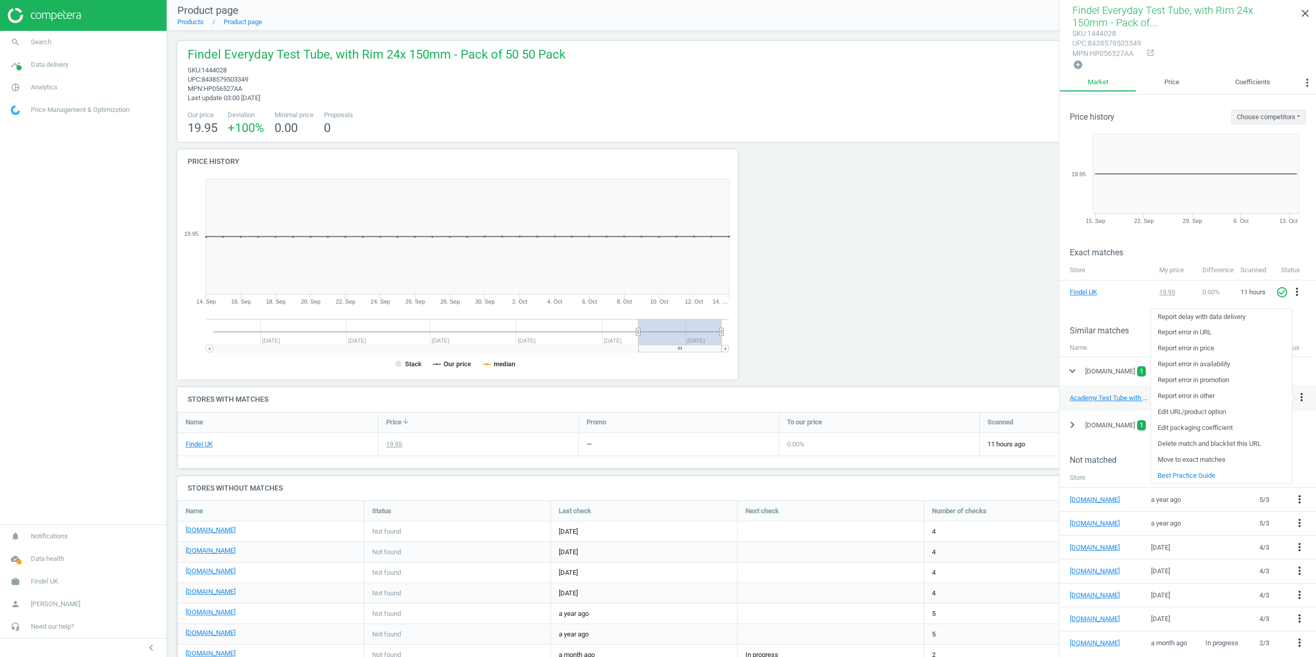
click at [1110, 347] on div "Name" at bounding box center [1104, 347] width 90 height 19
click at [1301, 395] on icon "more_vert" at bounding box center [1301, 397] width 12 height 12
click at [1190, 412] on link "Edit URL/product option" at bounding box center [1221, 412] width 141 height 16
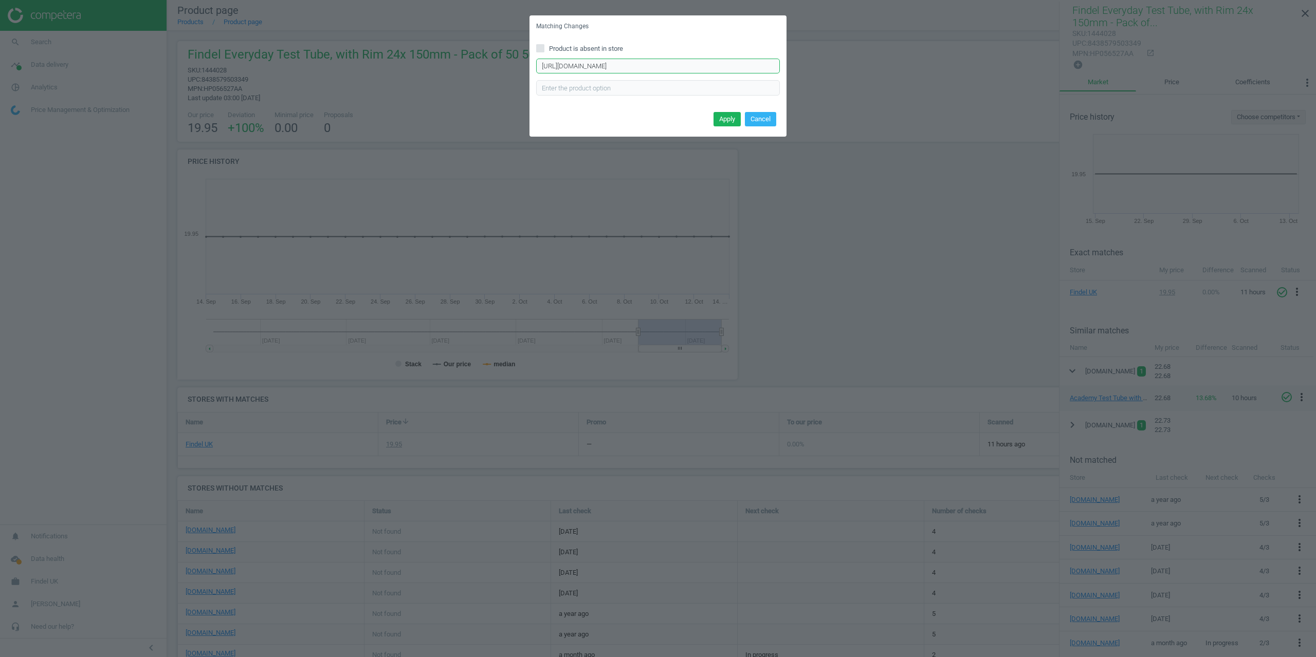
scroll to position [0, 30]
drag, startPoint x: 666, startPoint y: 67, endPoint x: 849, endPoint y: 64, distance: 183.0
click at [849, 64] on div "Matching Changes Product is absent in store https://www.betterequipped.co.uk/ac…" at bounding box center [658, 328] width 1316 height 657
click at [772, 118] on button "Cancel" at bounding box center [760, 119] width 31 height 14
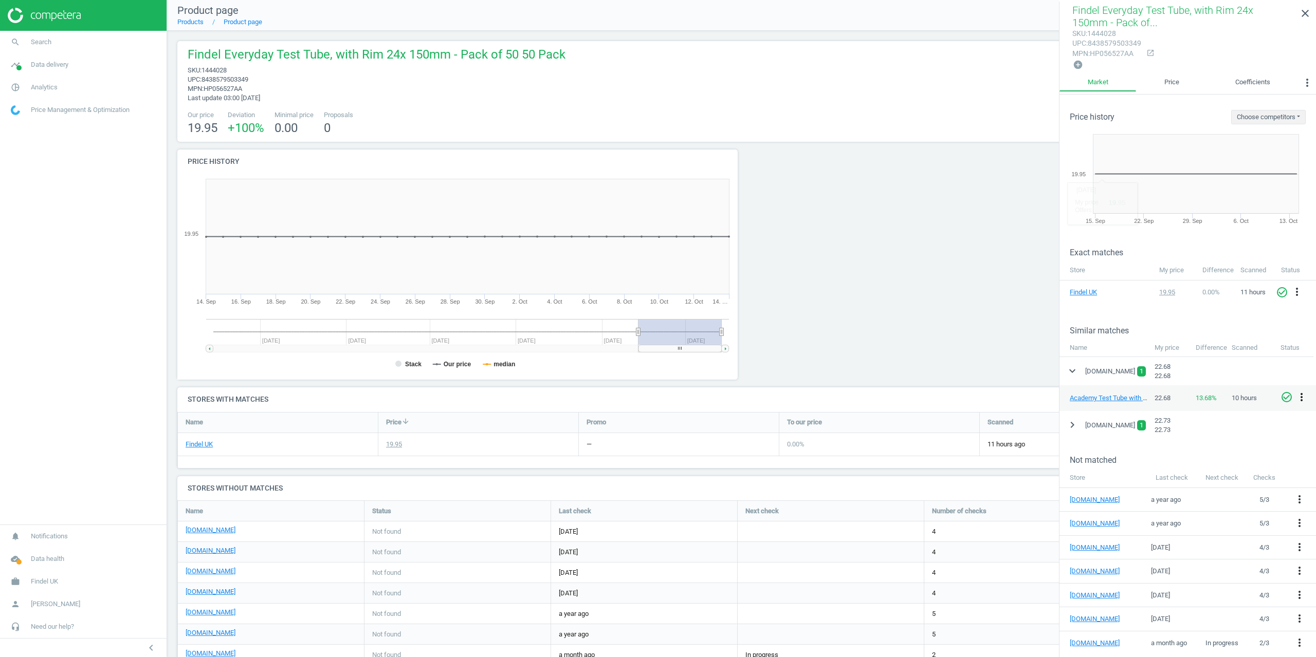
click at [1302, 401] on icon "more_vert" at bounding box center [1301, 397] width 12 height 12
click at [1213, 443] on link "Delete match and blacklist this URL" at bounding box center [1221, 444] width 141 height 16
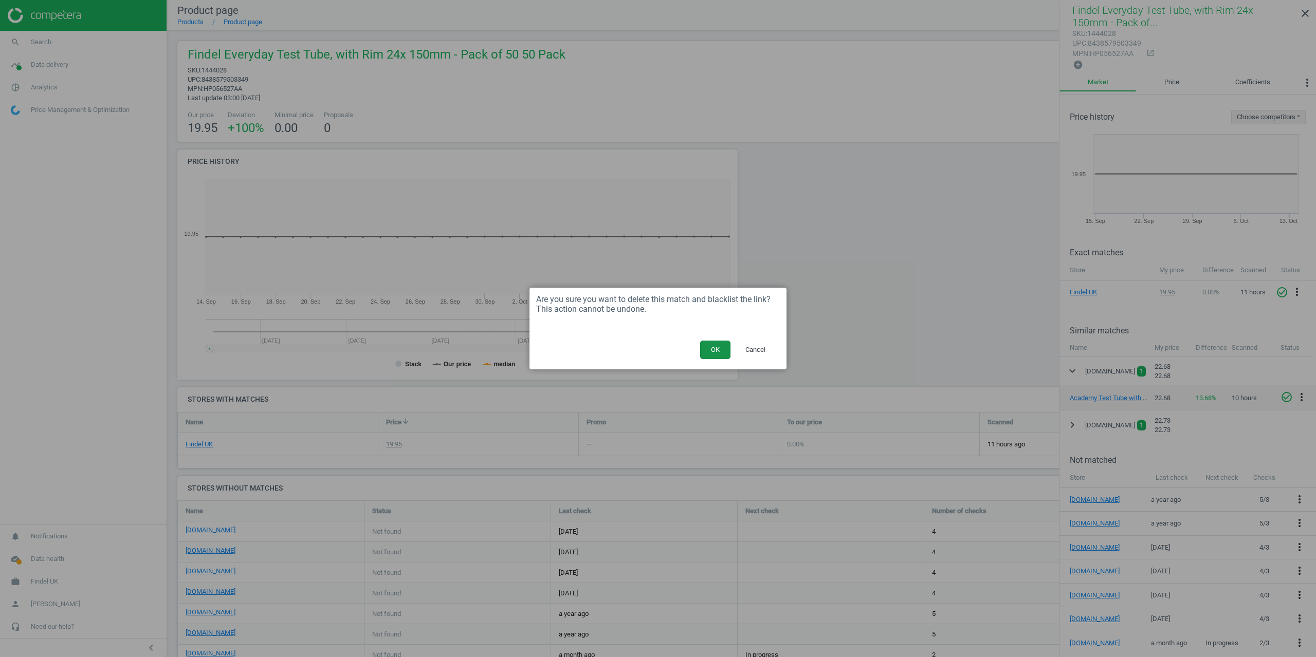
click at [718, 343] on button "OK" at bounding box center [715, 350] width 30 height 19
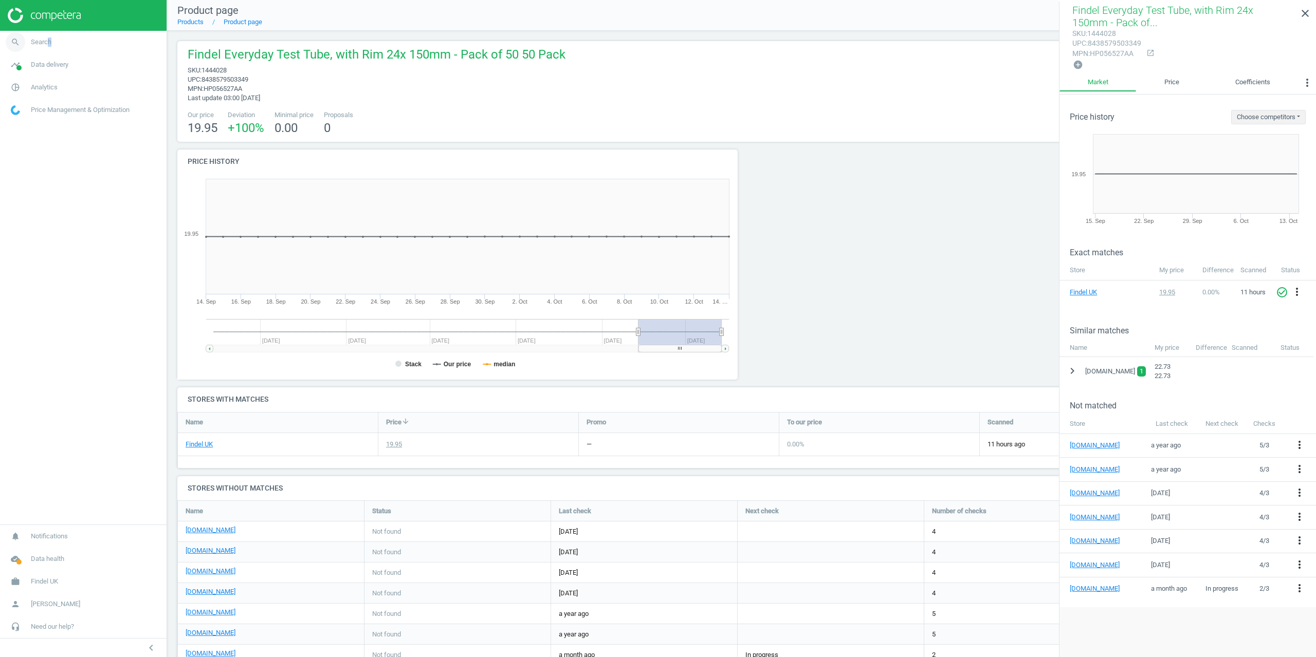
click at [48, 47] on link "search Search" at bounding box center [83, 42] width 167 height 23
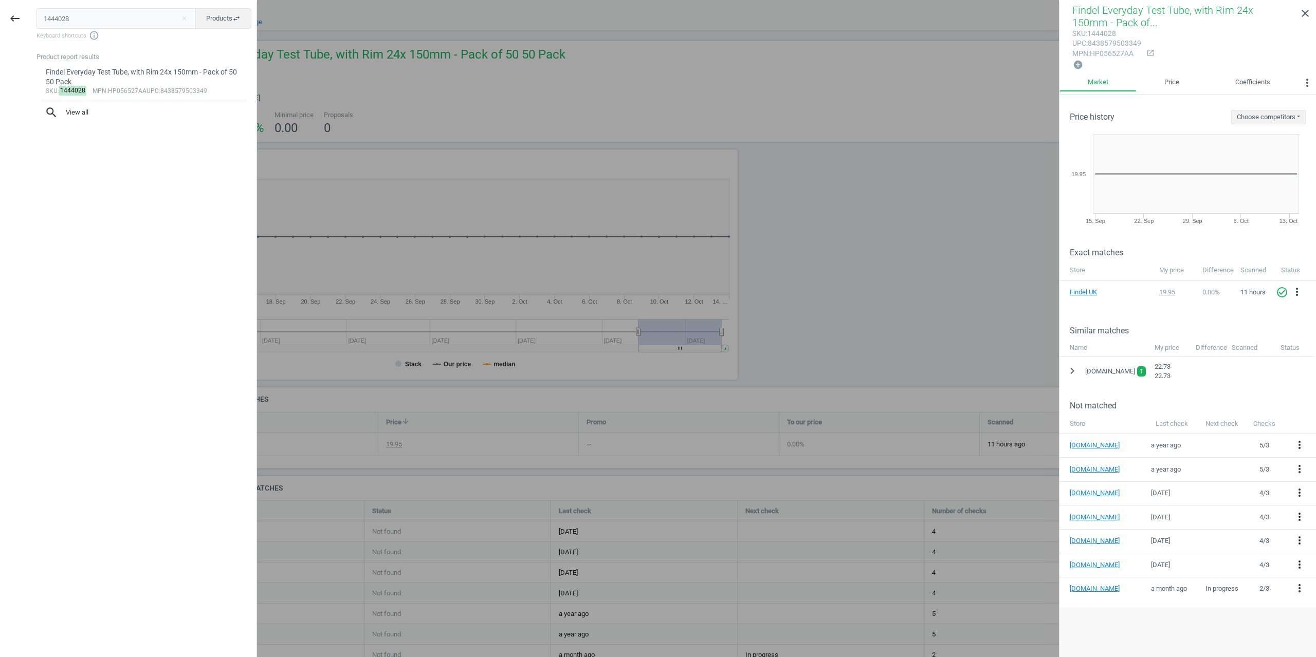
drag, startPoint x: 76, startPoint y: 24, endPoint x: 0, endPoint y: 23, distance: 76.1
click at [0, 23] on div "keyboard_backspace 1444028 close Products swap_horiz Keyboard shortcuts info_ou…" at bounding box center [128, 330] width 257 height 657
click at [397, 109] on div at bounding box center [658, 328] width 1316 height 657
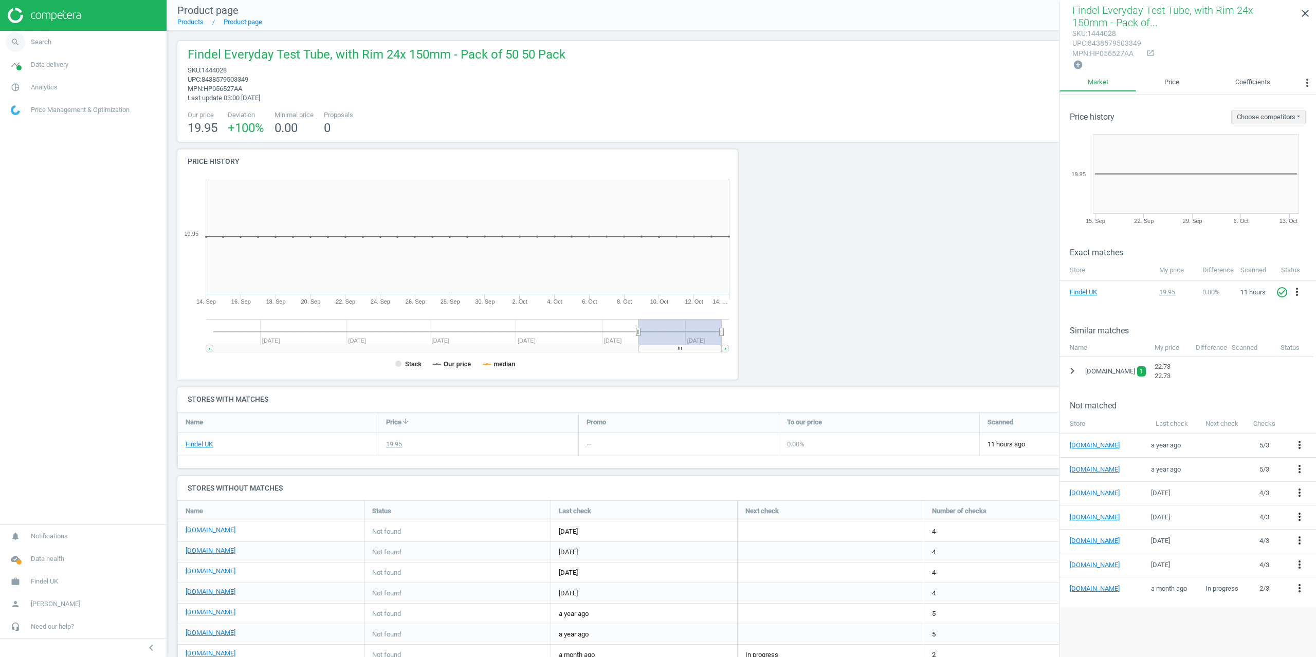
click at [33, 36] on link "search Search" at bounding box center [83, 42] width 167 height 23
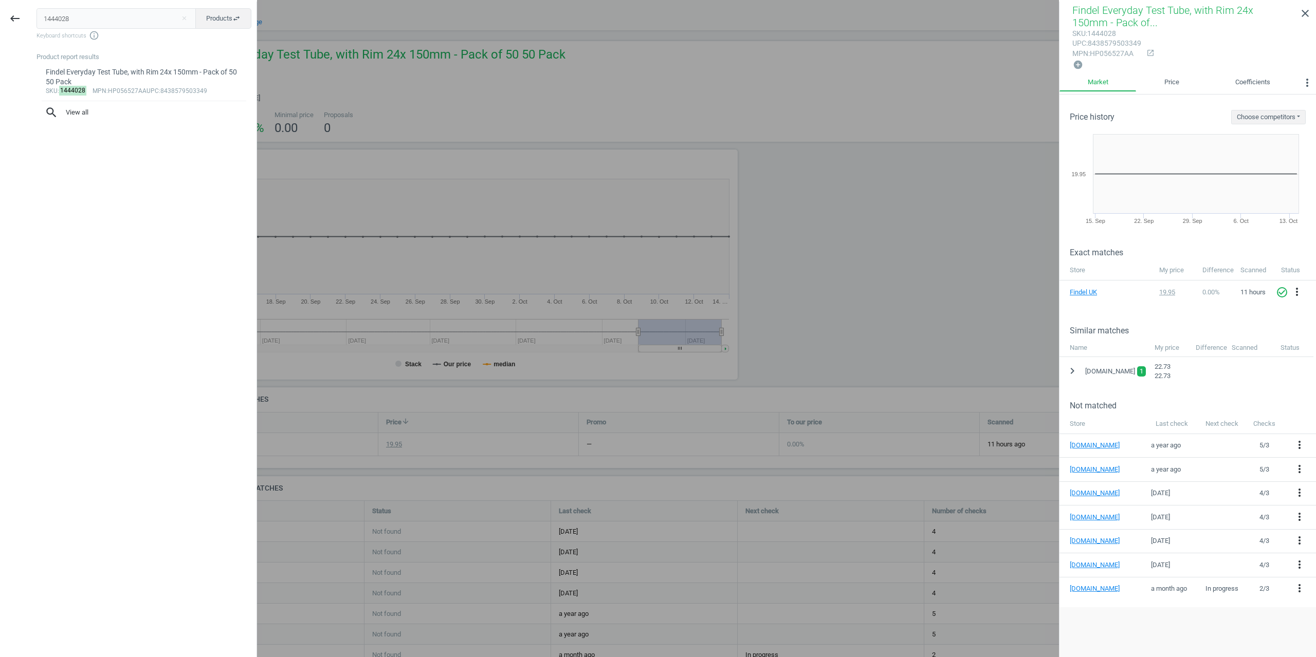
drag, startPoint x: 7, startPoint y: 18, endPoint x: 0, endPoint y: 14, distance: 8.0
click at [0, 22] on div "keyboard_backspace 1444028 close Products swap_horiz Keyboard shortcuts info_ou…" at bounding box center [128, 330] width 257 height 657
type input "1444026"
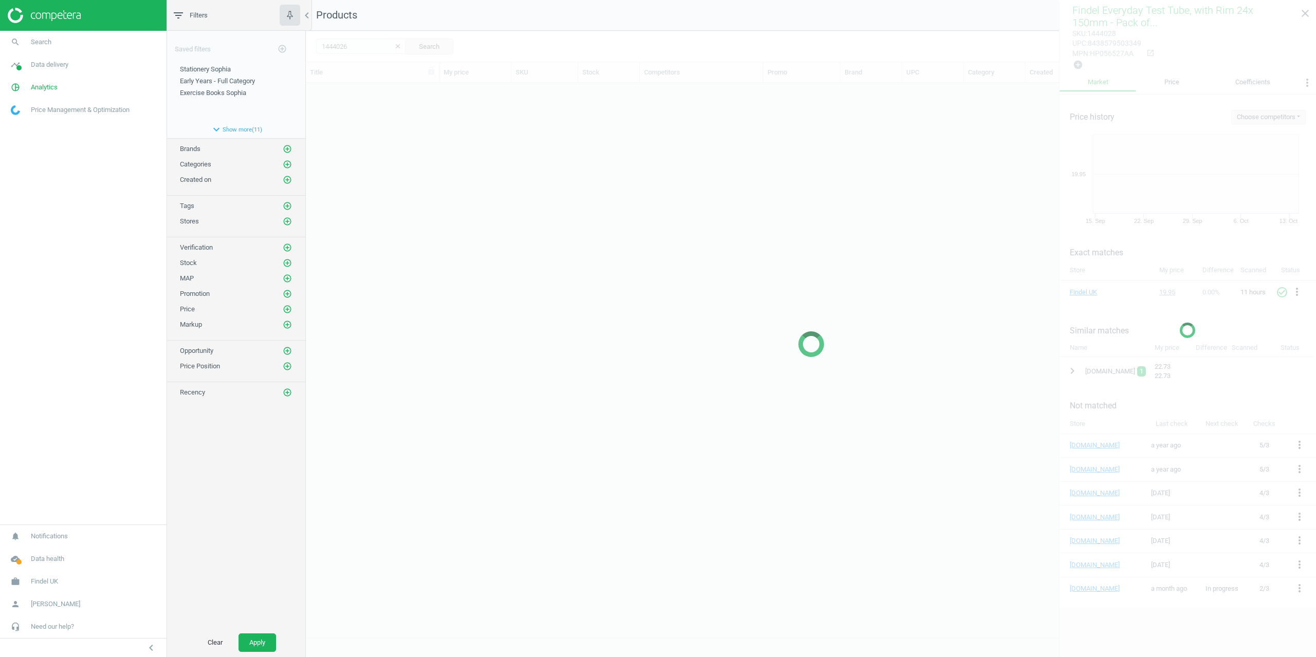
scroll to position [547, 1002]
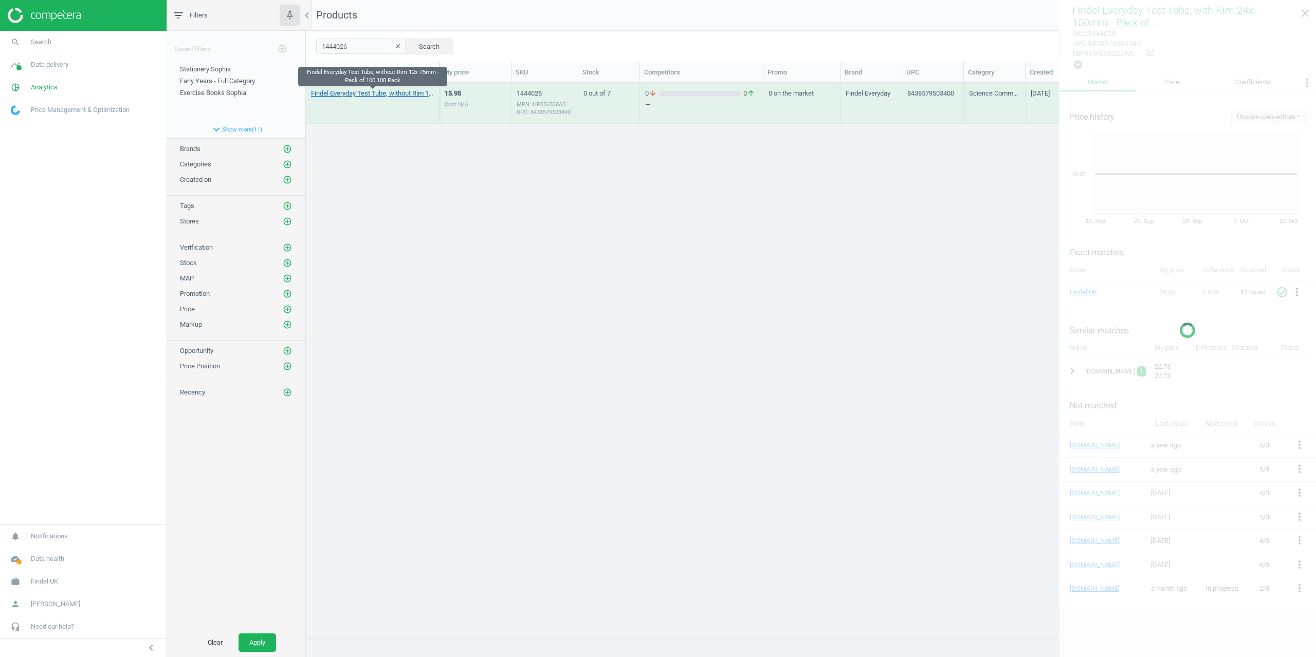
click at [359, 89] on link "Findel Everyday Test Tube, without Rim 12x 75mm - Pack of 100 100 Pack" at bounding box center [372, 93] width 123 height 9
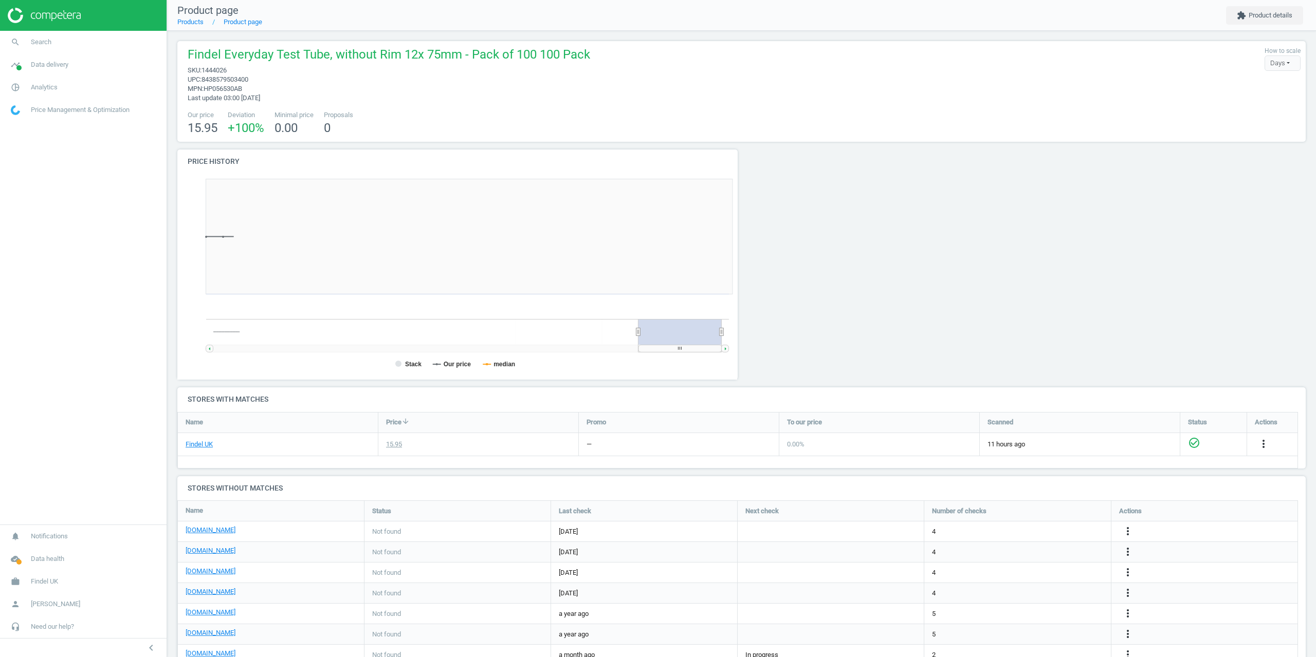
scroll to position [222, 572]
click at [1252, 24] on button "extension Product details" at bounding box center [1264, 15] width 77 height 19
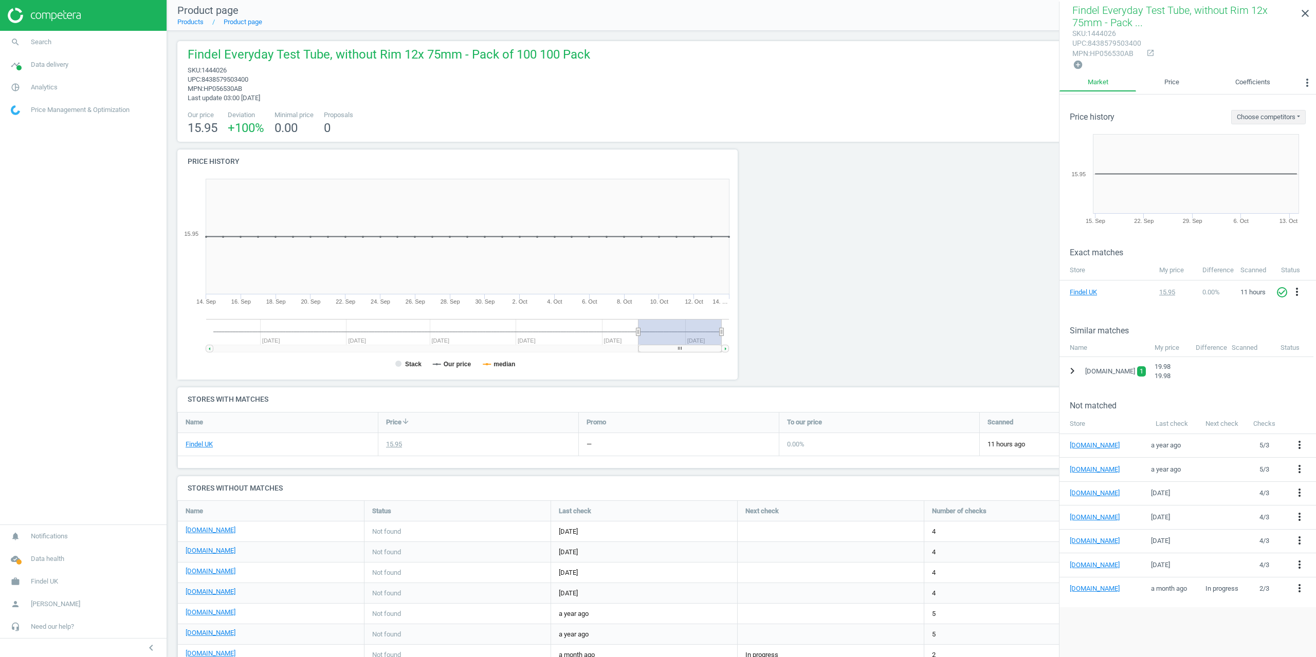
click at [1071, 371] on icon "chevron_right" at bounding box center [1072, 371] width 12 height 12
click at [1302, 396] on icon "more_vert" at bounding box center [1301, 397] width 12 height 12
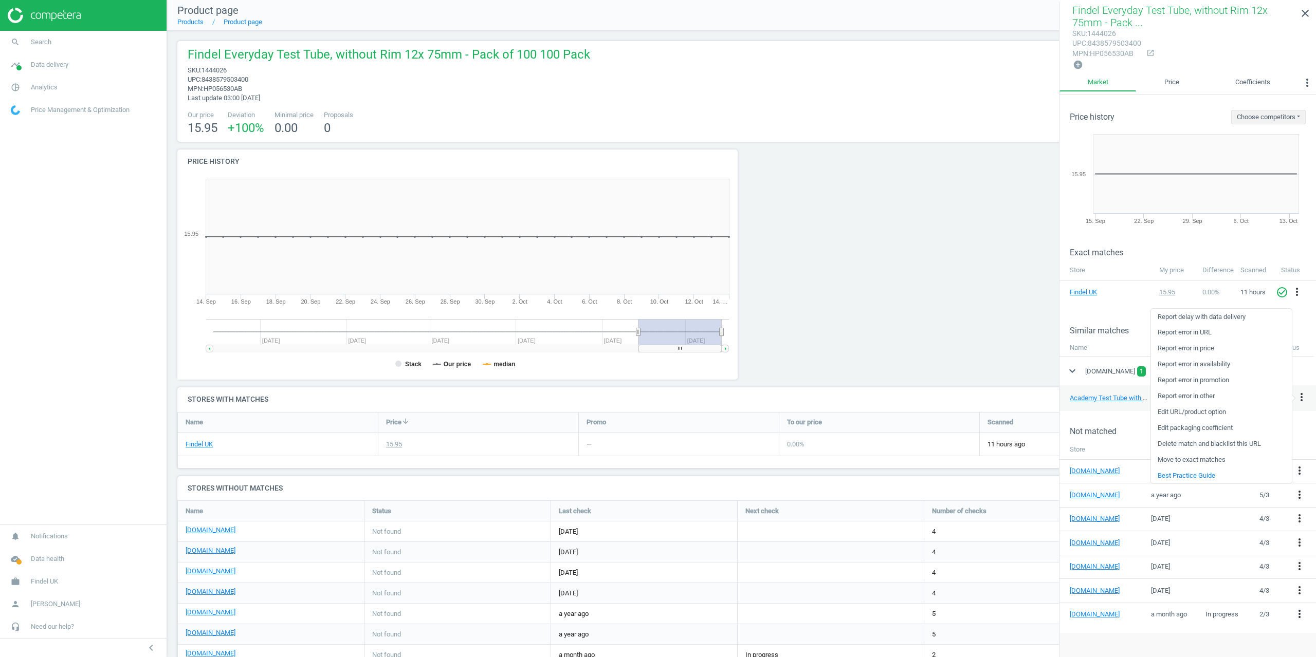
click at [1191, 446] on link "Delete match and blacklist this URL" at bounding box center [1221, 444] width 141 height 16
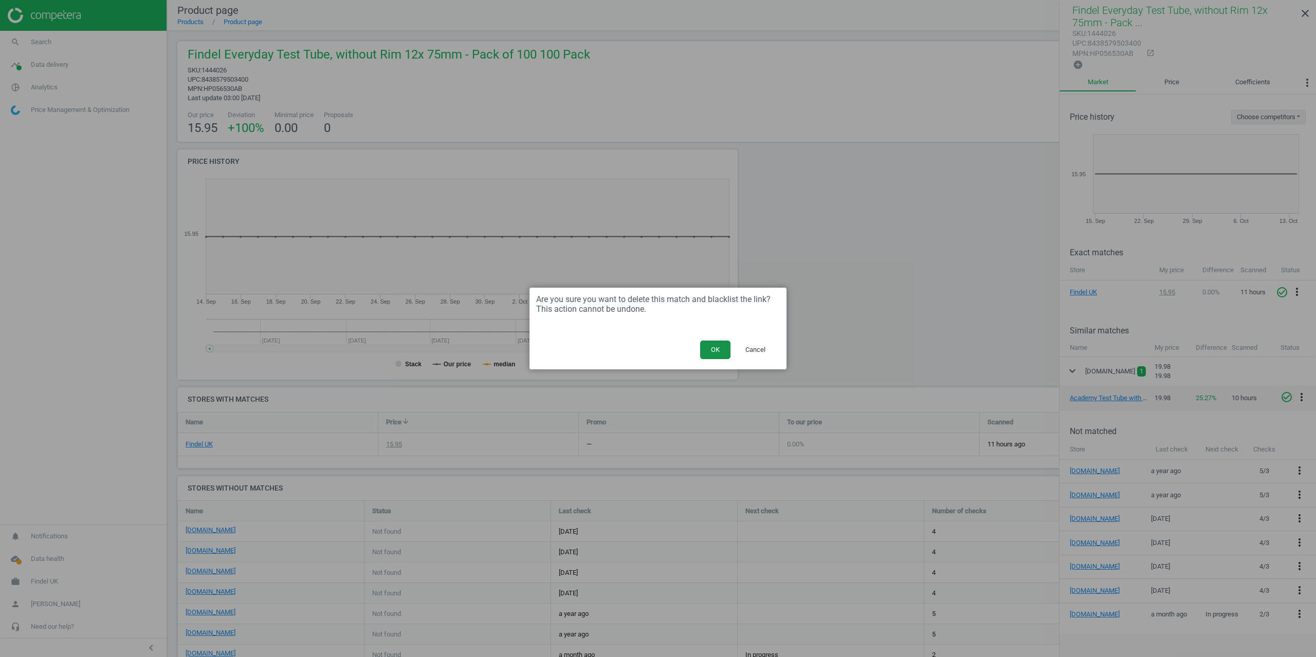
click at [715, 356] on button "OK" at bounding box center [715, 350] width 30 height 19
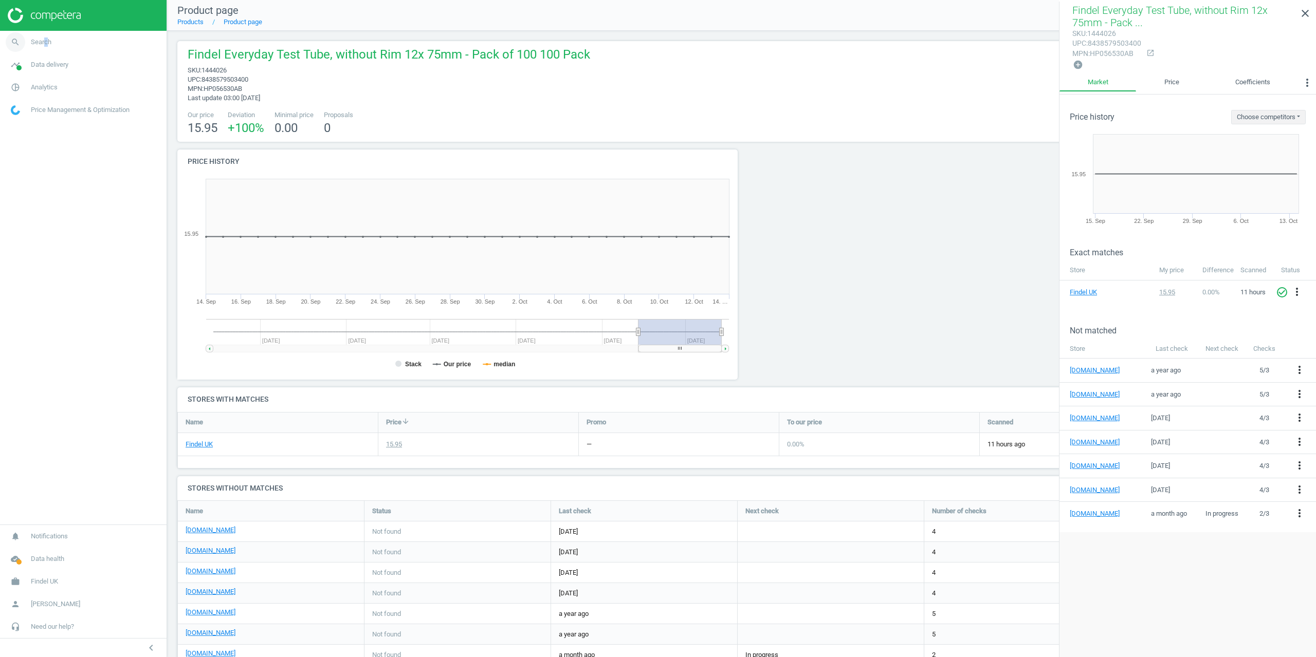
click at [44, 43] on span "Search" at bounding box center [41, 42] width 21 height 9
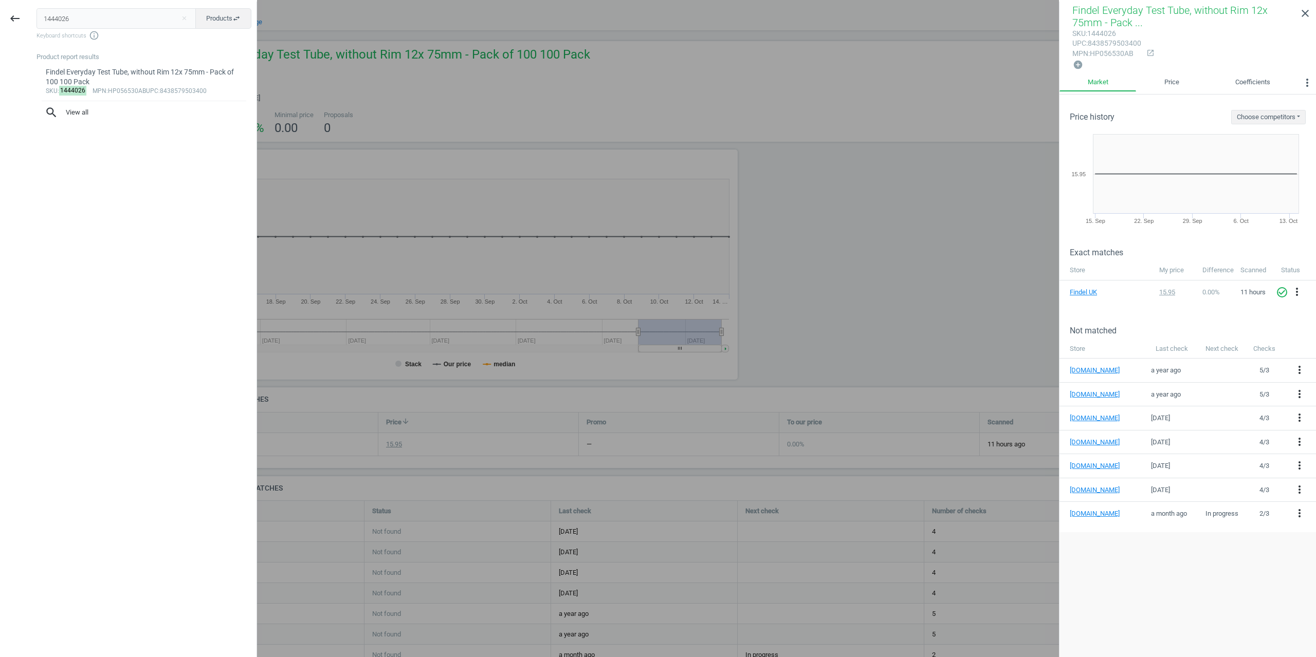
drag, startPoint x: 63, startPoint y: 21, endPoint x: 0, endPoint y: 27, distance: 63.5
click at [0, 27] on div "keyboard_backspace 1444026 close Products swap_horiz Keyboard shortcuts info_ou…" at bounding box center [128, 330] width 257 height 657
type input "1444025"
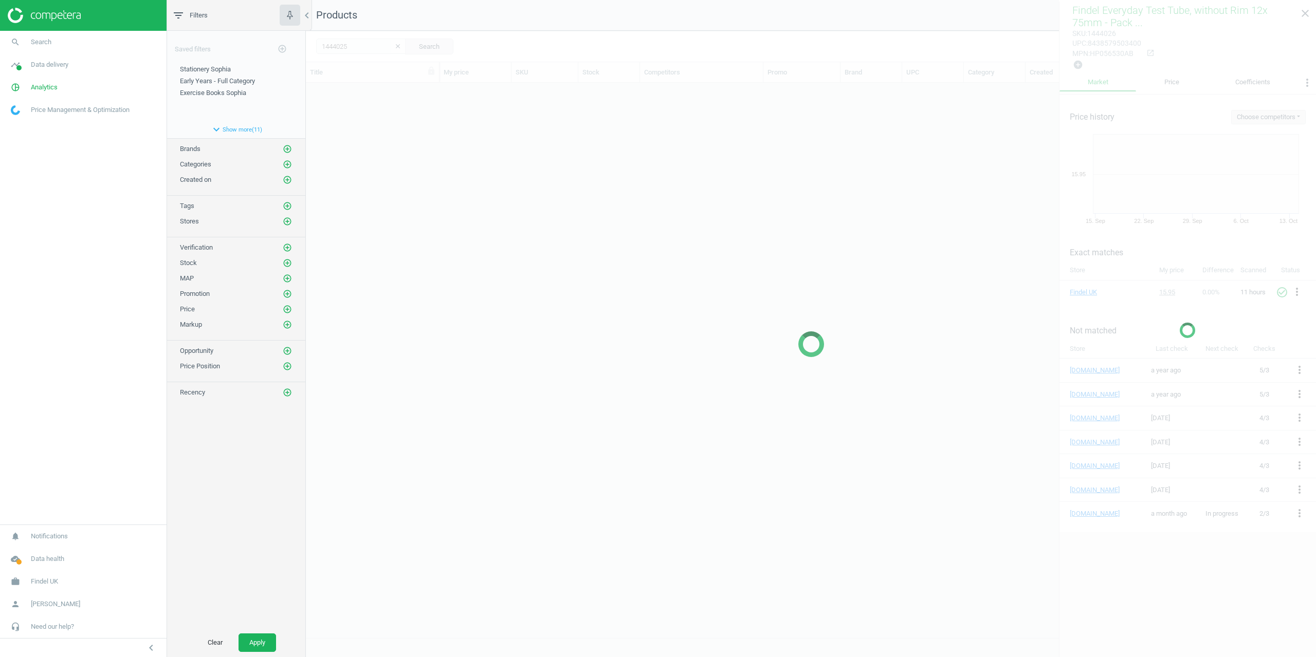
scroll to position [547, 1002]
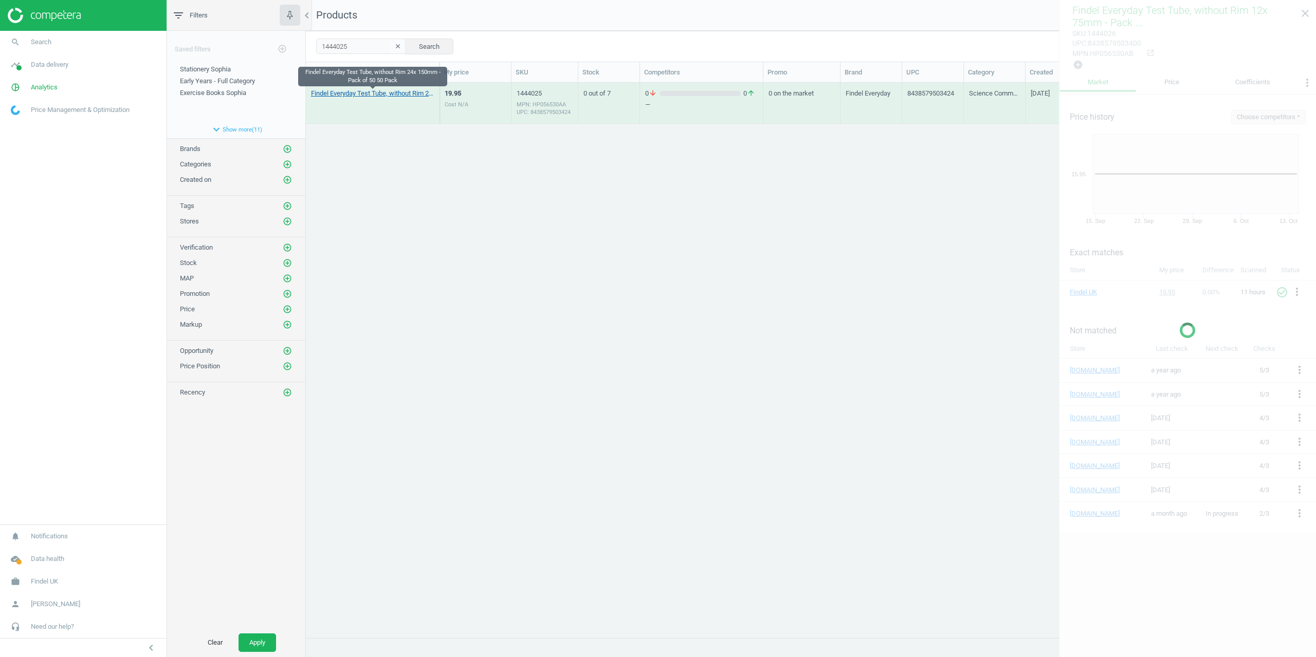
click at [351, 97] on link "Findel Everyday Test Tube, without Rim 24x 150mm - Pack of 50 50 Pack" at bounding box center [372, 93] width 123 height 9
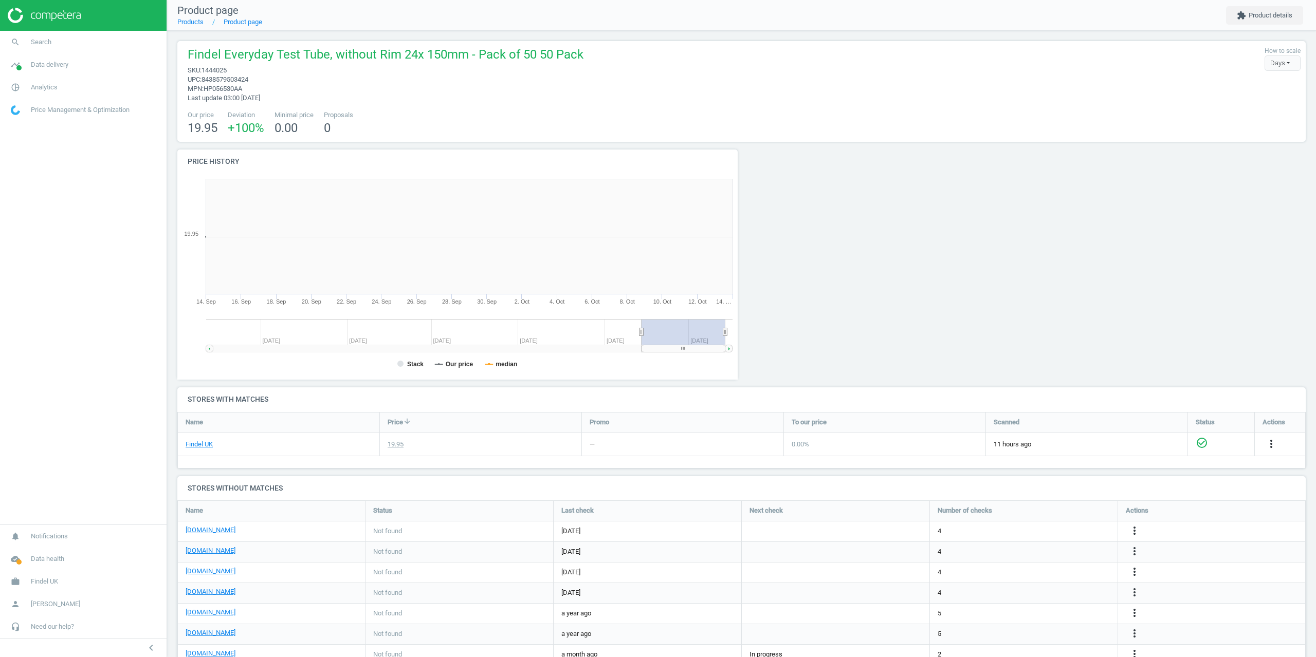
scroll to position [193, 1136]
click at [1271, 14] on button "extension Product details" at bounding box center [1264, 15] width 77 height 19
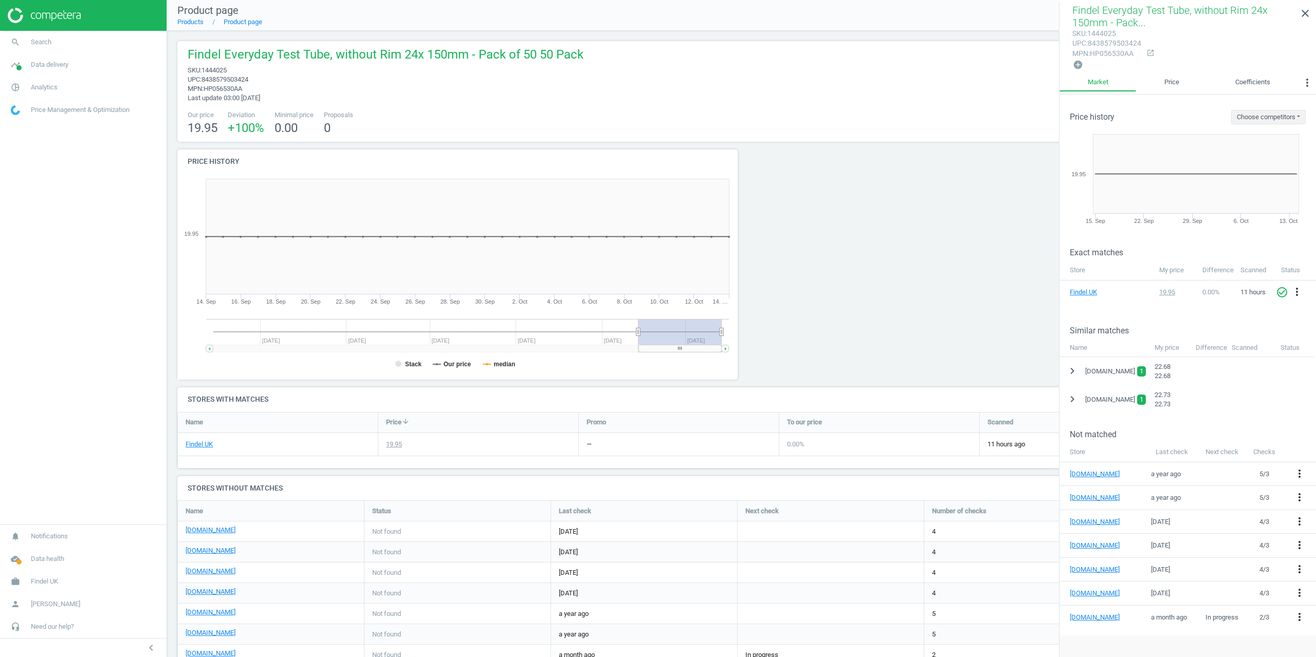
drag, startPoint x: 1077, startPoint y: 374, endPoint x: 1092, endPoint y: 377, distance: 15.2
click at [1077, 374] on icon "chevron_right" at bounding box center [1072, 371] width 12 height 12
click at [1305, 397] on icon "more_vert" at bounding box center [1301, 397] width 12 height 12
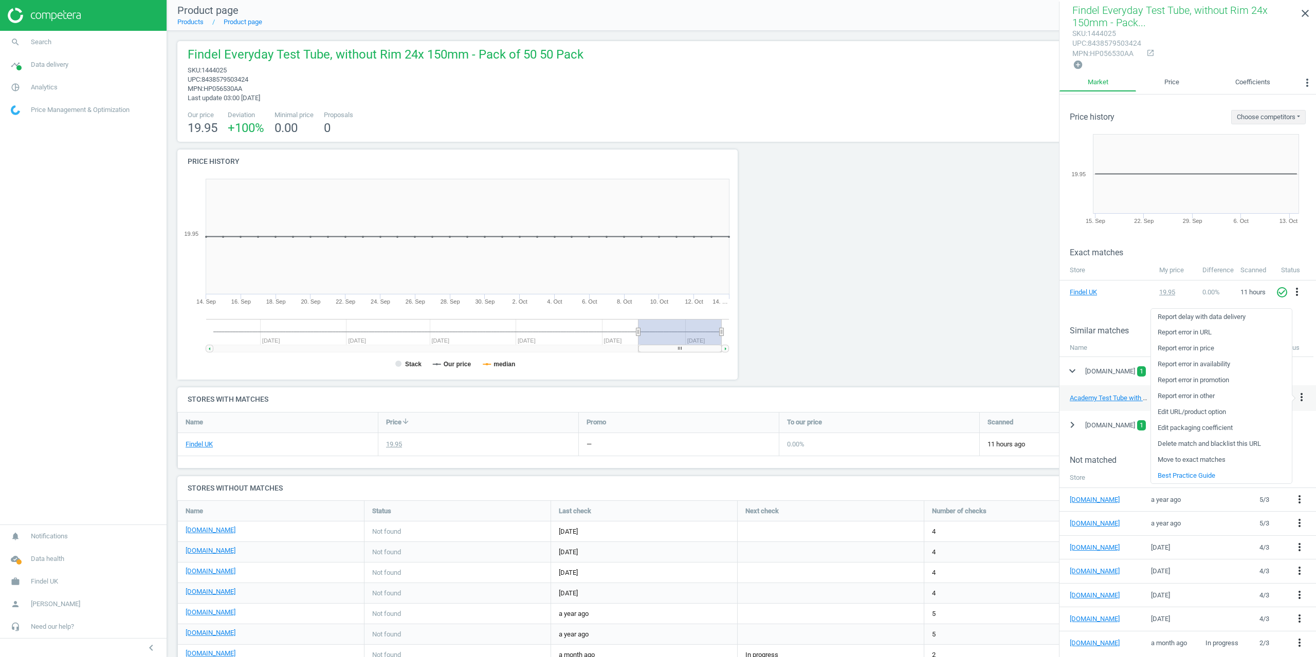
click at [1202, 444] on link "Delete match and blacklist this URL" at bounding box center [1221, 444] width 141 height 16
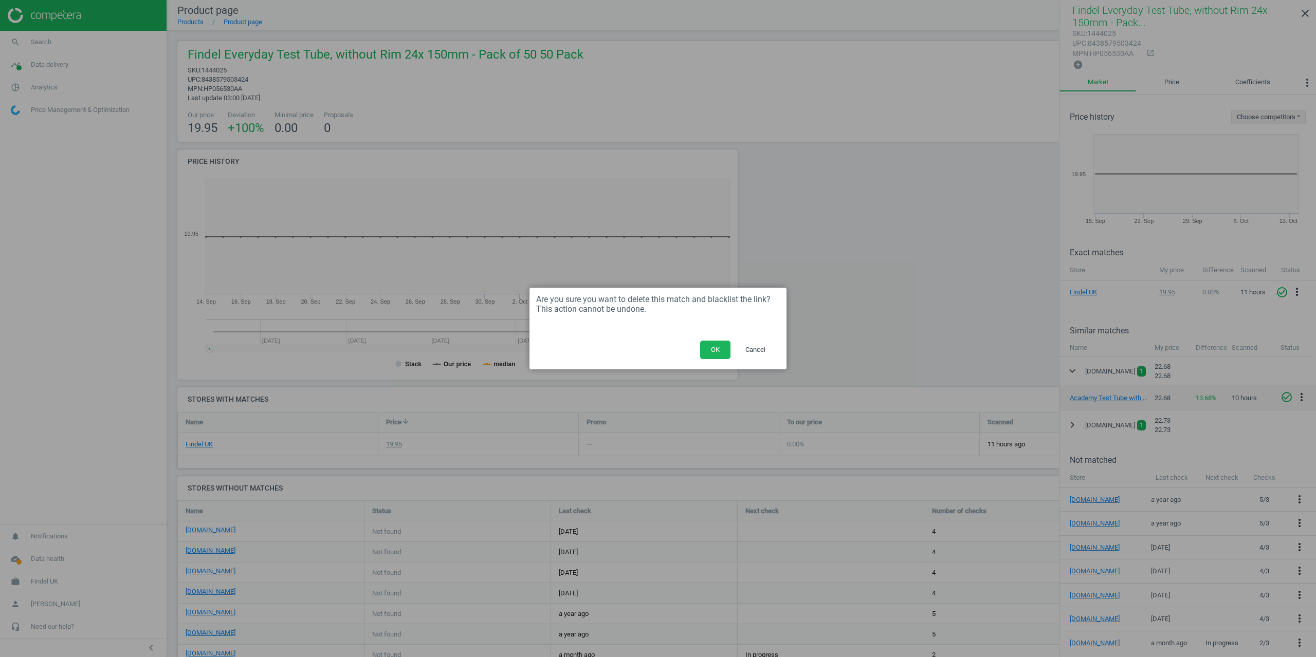
drag, startPoint x: 717, startPoint y: 352, endPoint x: 738, endPoint y: 307, distance: 49.2
click at [717, 351] on button "OK" at bounding box center [715, 350] width 30 height 19
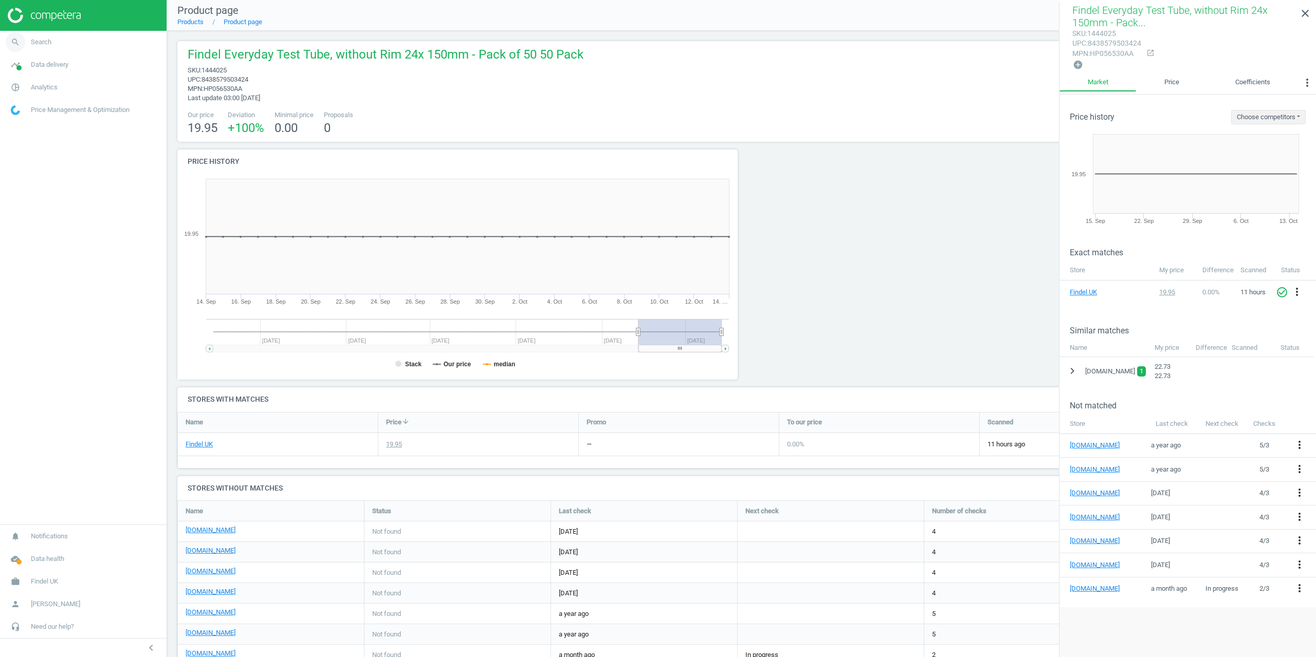
click at [39, 46] on span "Search" at bounding box center [41, 42] width 21 height 9
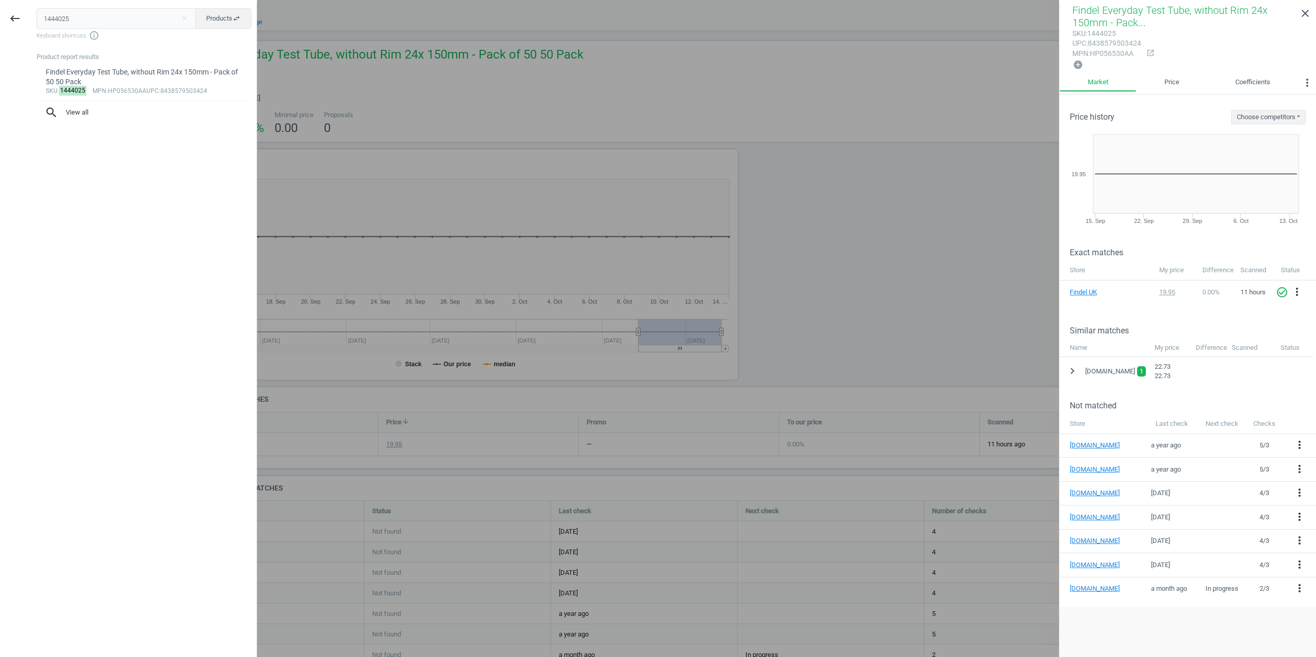
click at [0, 38] on div "keyboard_backspace 1444025 close Products swap_horiz Keyboard shortcuts info_ou…" at bounding box center [128, 330] width 257 height 657
type input "1446947"
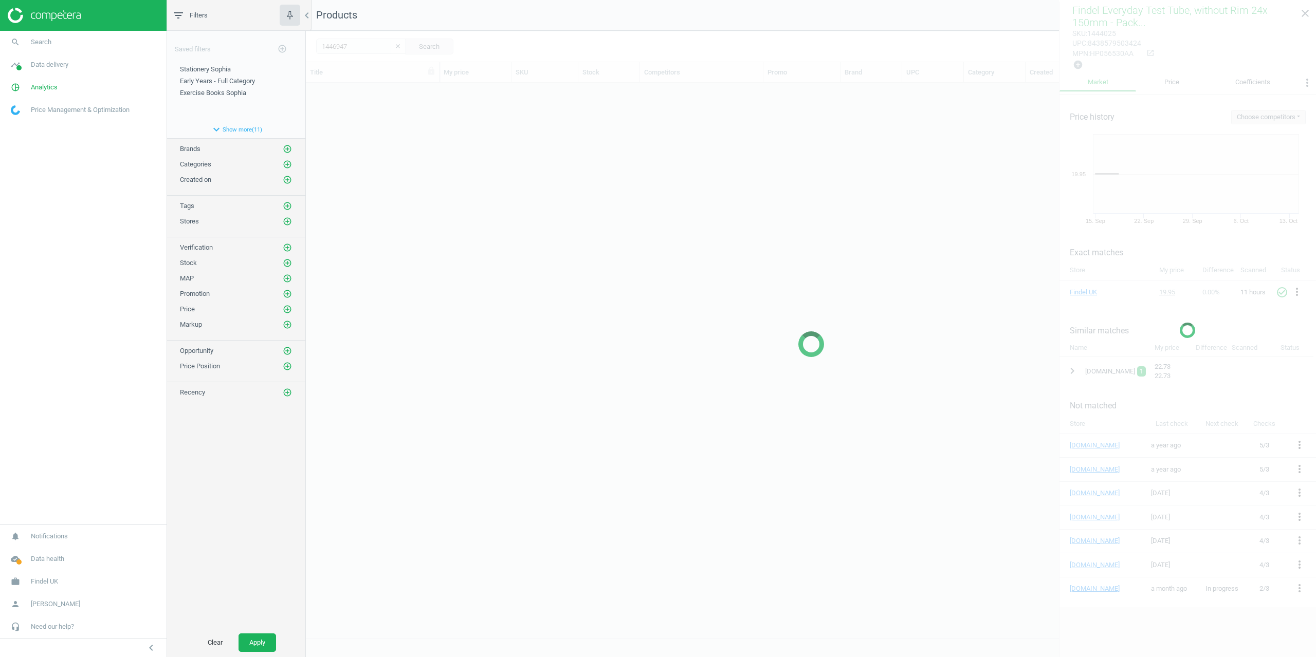
scroll to position [547, 1002]
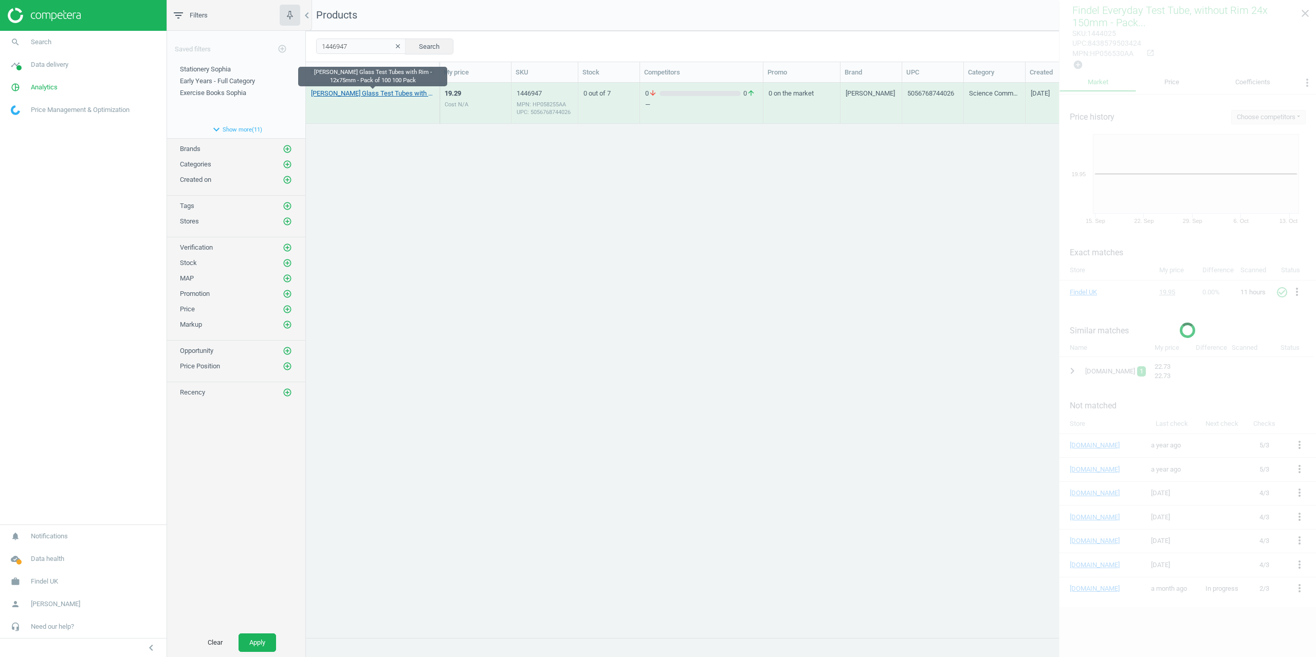
click at [360, 96] on link "[PERSON_NAME] Glass Test Tubes with Rim - 12x75mm - Pack of 100 100 Pack" at bounding box center [372, 93] width 123 height 9
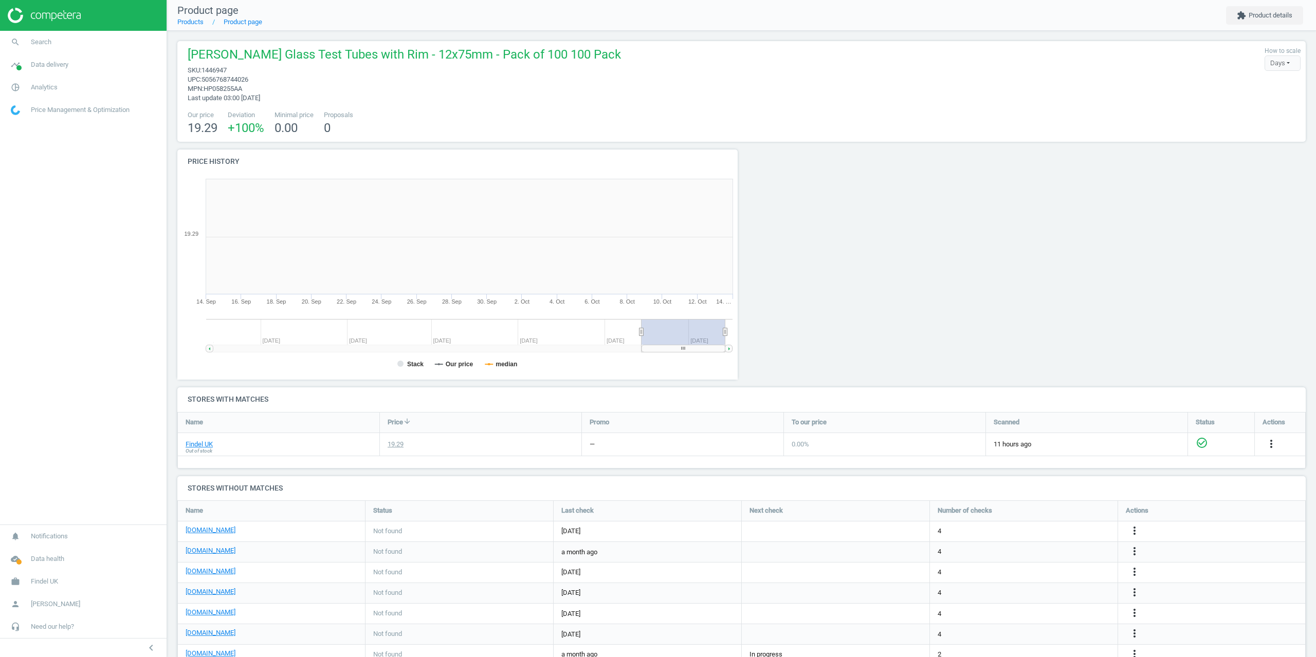
scroll to position [222, 572]
click at [1255, 12] on button "extension Product details" at bounding box center [1264, 15] width 77 height 19
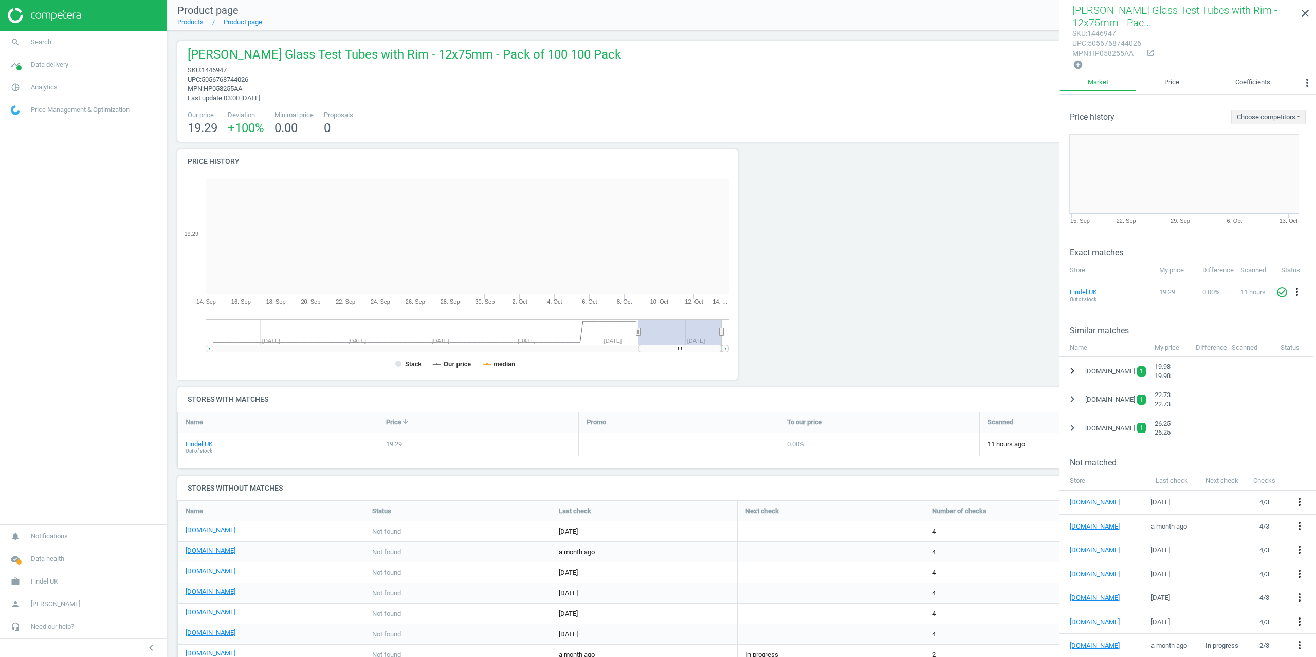
click at [1070, 371] on icon "chevron_right" at bounding box center [1072, 371] width 12 height 12
click at [1303, 397] on icon "more_vert" at bounding box center [1301, 397] width 12 height 12
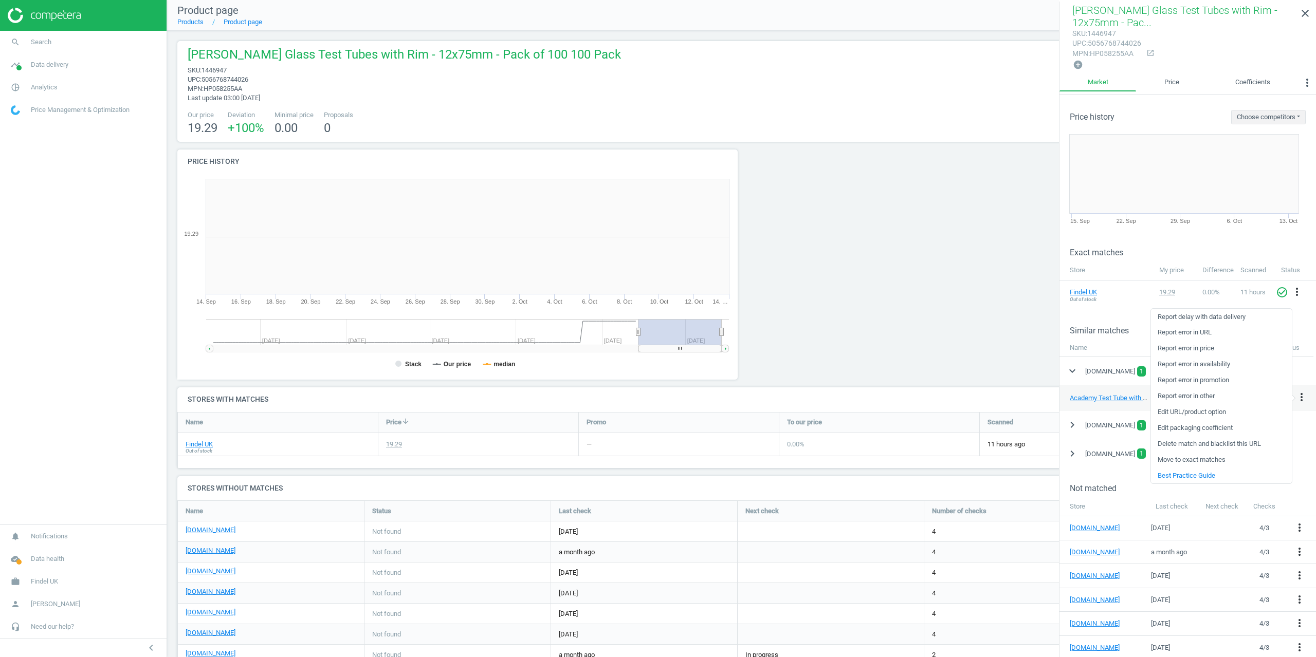
click at [1189, 441] on link "Delete match and blacklist this URL" at bounding box center [1221, 444] width 141 height 16
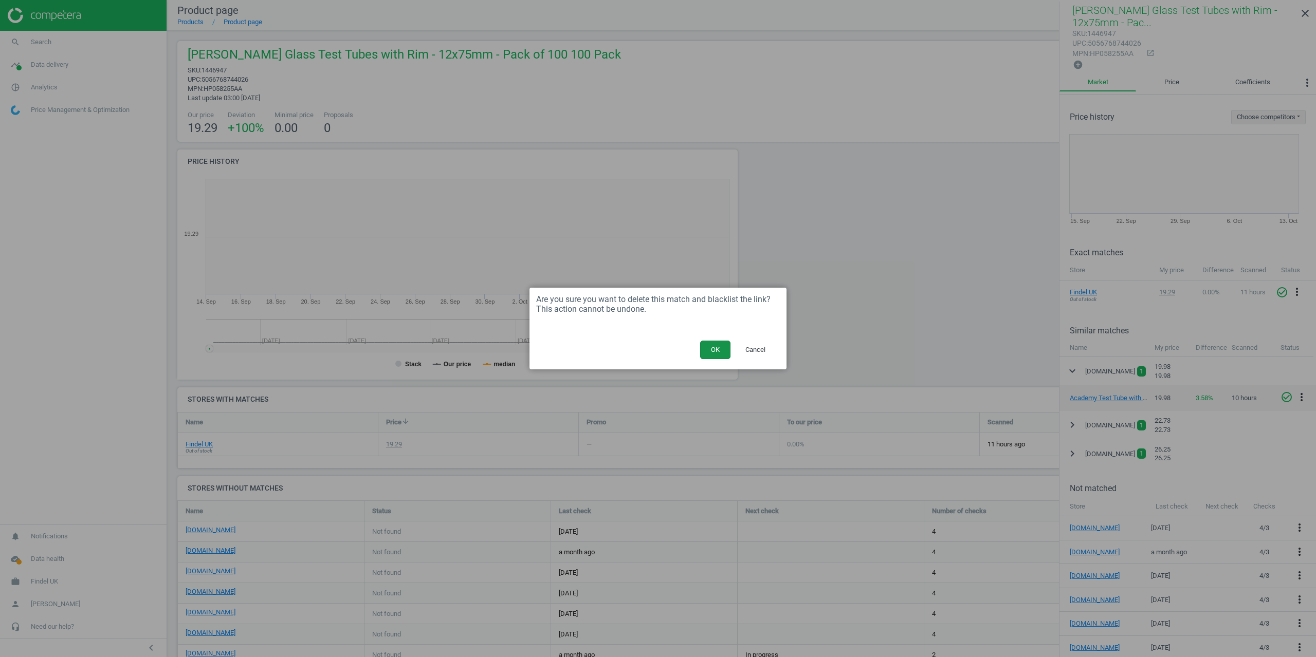
click at [723, 347] on button "OK" at bounding box center [715, 350] width 30 height 19
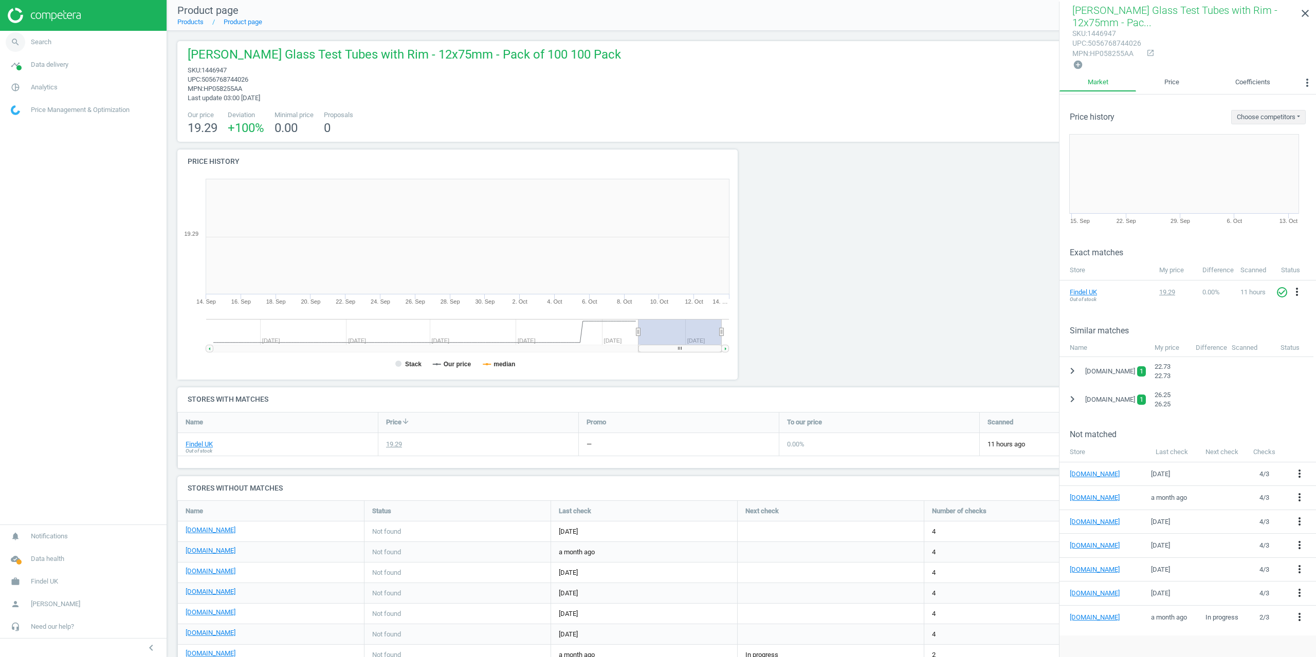
click at [46, 43] on span "Search" at bounding box center [41, 42] width 21 height 9
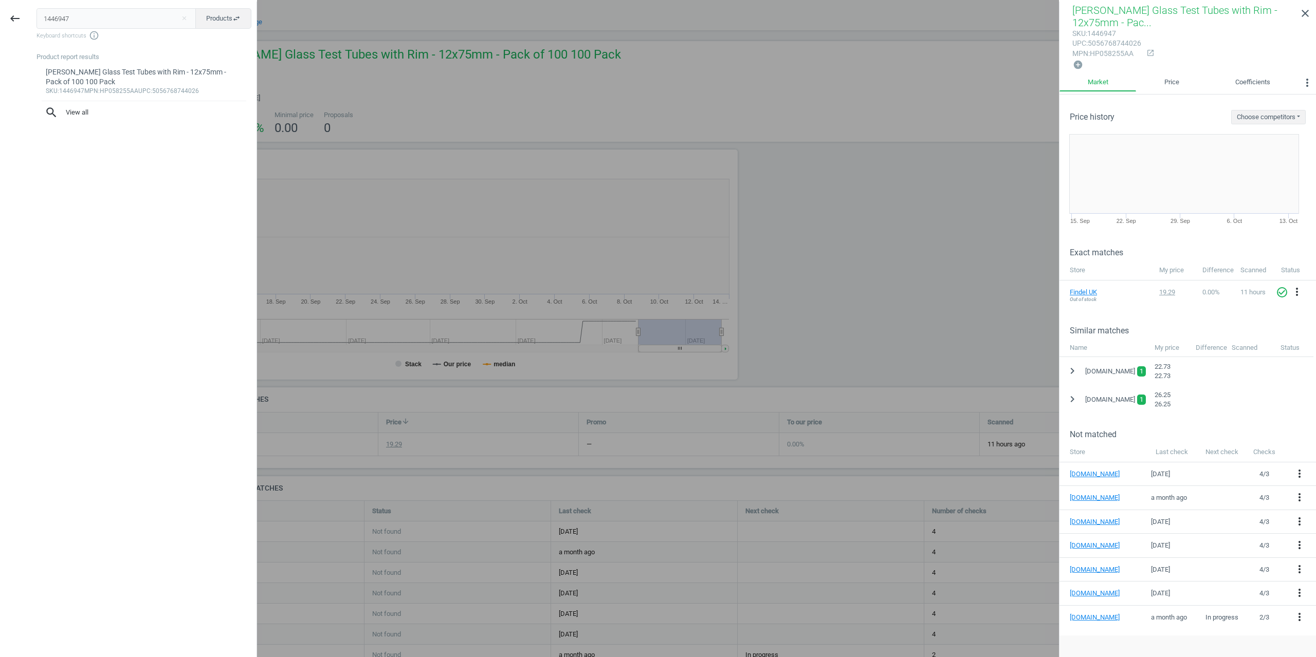
drag, startPoint x: 87, startPoint y: 21, endPoint x: 0, endPoint y: 21, distance: 87.4
click at [0, 21] on div "keyboard_backspace 1446947 close Products swap_horiz Keyboard shortcuts info_ou…" at bounding box center [128, 330] width 257 height 657
type input "1446952"
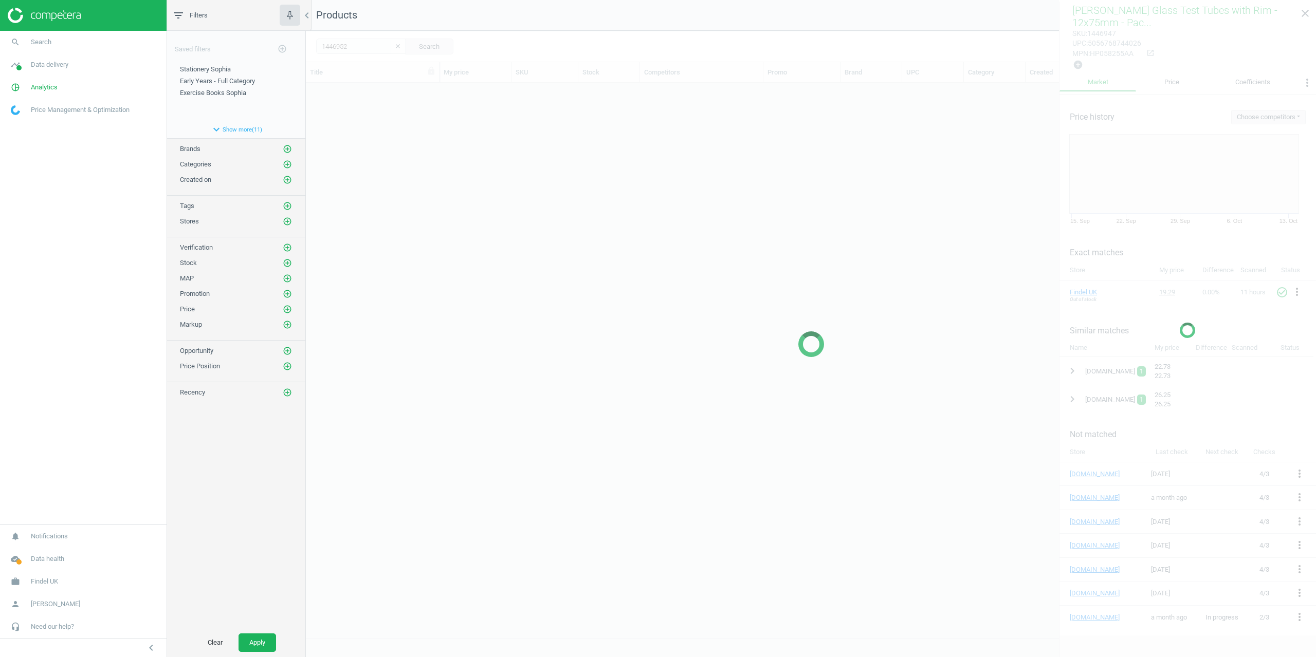
scroll to position [547, 1002]
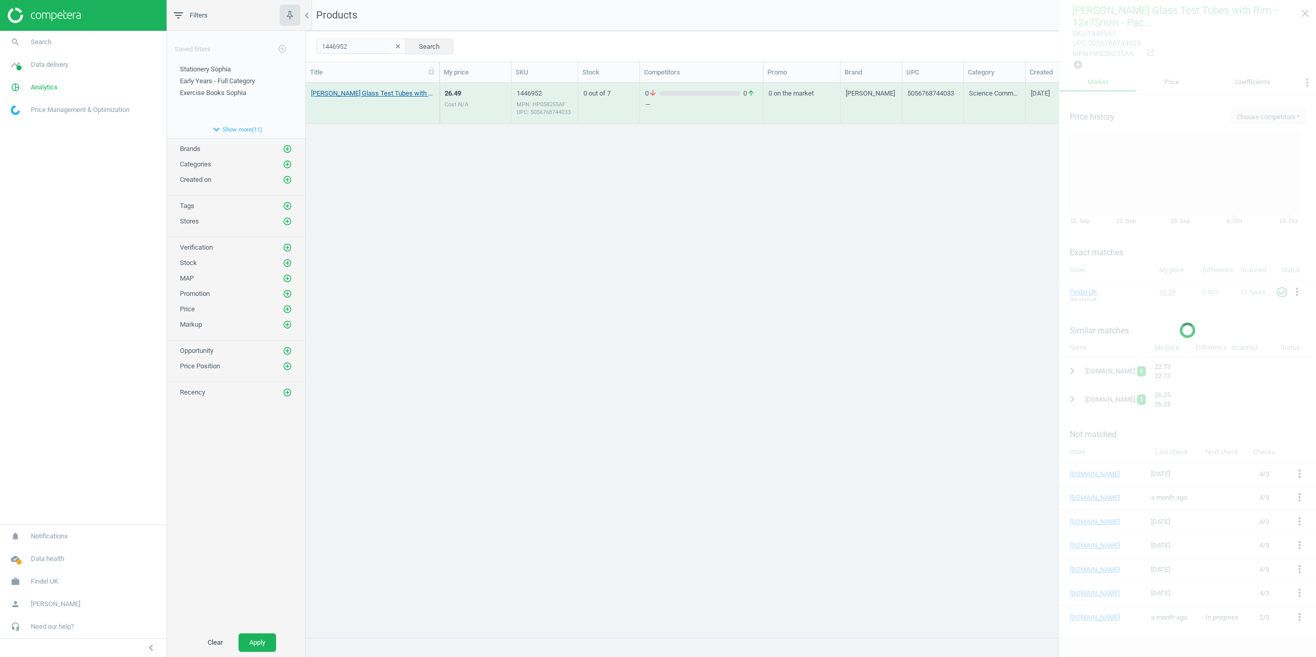
click at [340, 94] on link "[PERSON_NAME] Glass Test Tubes with Rim - 16x100mm - Pack of 100 100 Pack" at bounding box center [372, 93] width 123 height 9
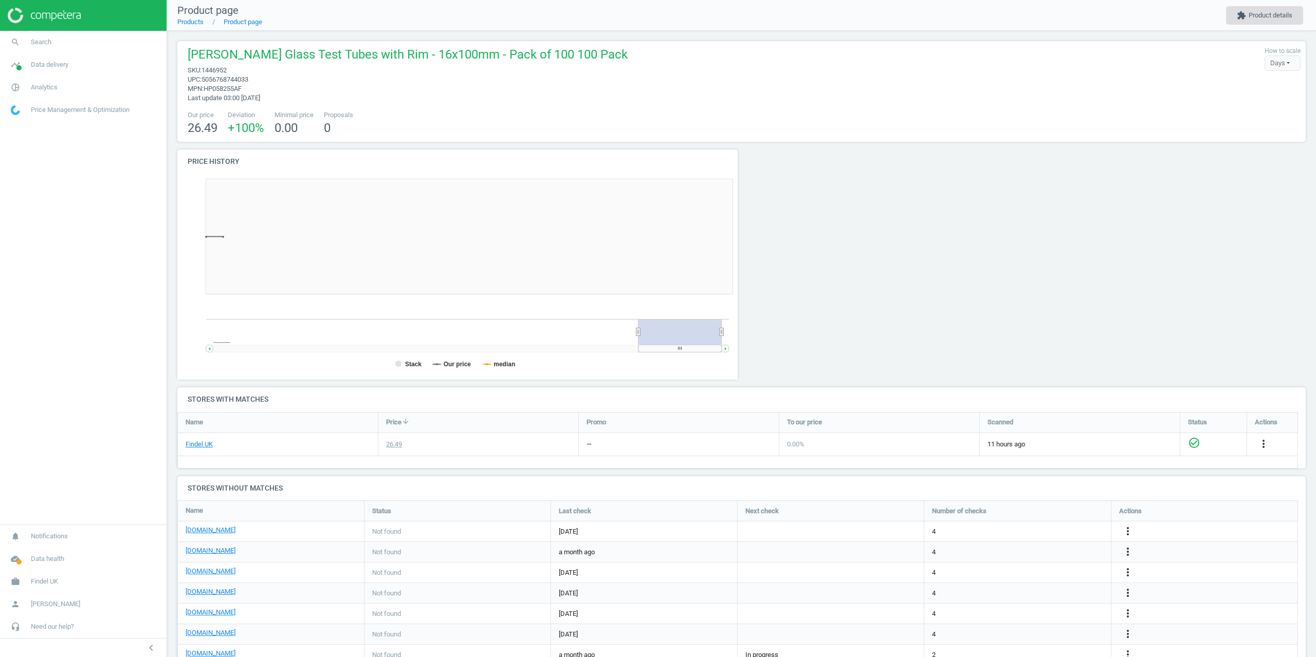
scroll to position [222, 572]
click at [1257, 13] on button "extension Product details" at bounding box center [1264, 15] width 77 height 19
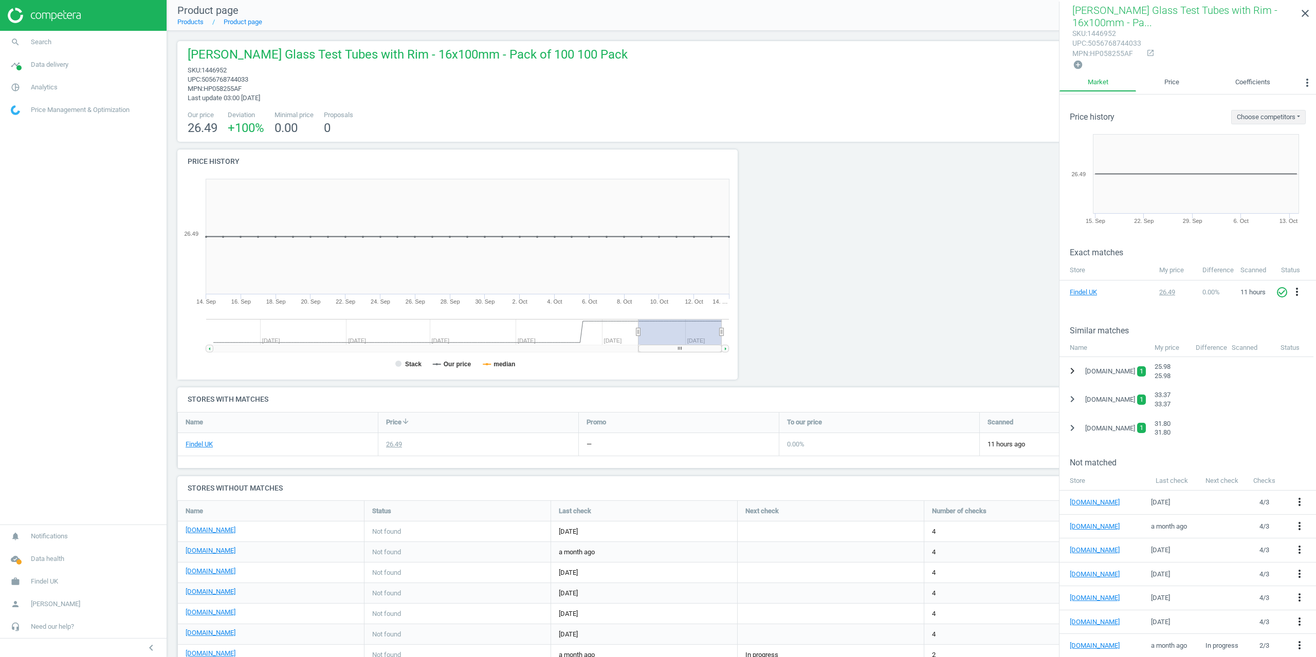
click at [1065, 369] on button "chevron_right" at bounding box center [1072, 371] width 19 height 19
click at [1299, 393] on icon "more_vert" at bounding box center [1301, 397] width 12 height 12
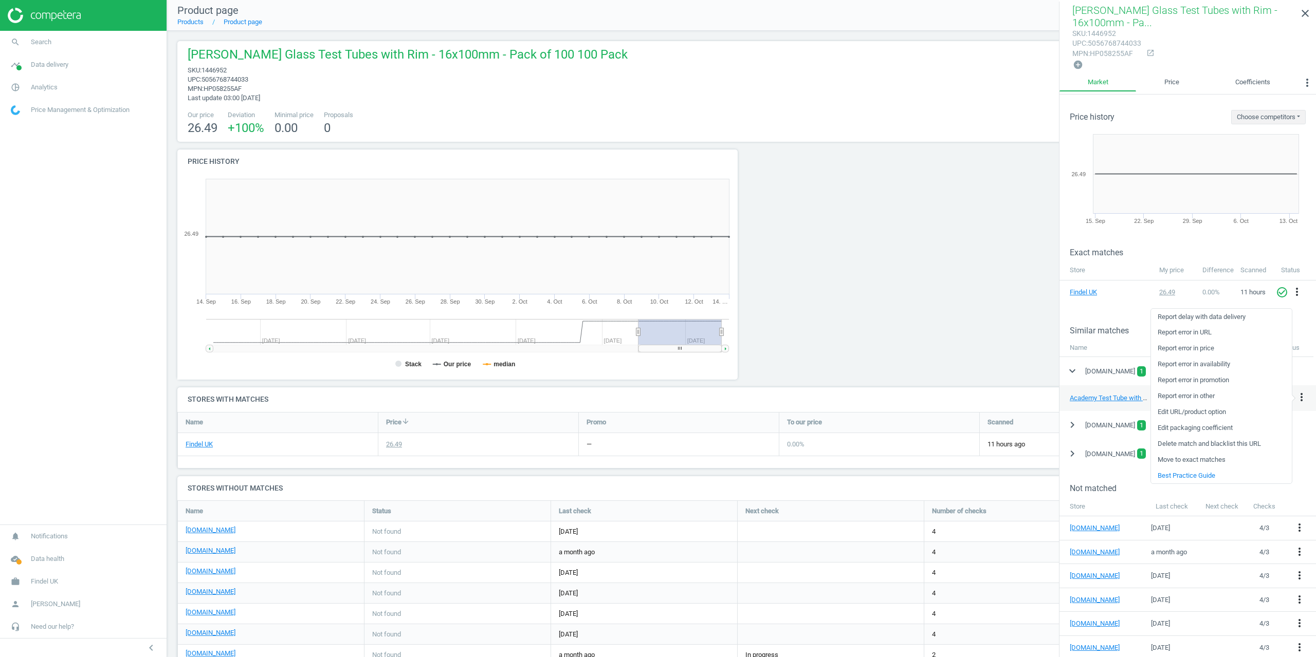
click at [1197, 441] on link "Delete match and blacklist this URL" at bounding box center [1221, 444] width 141 height 16
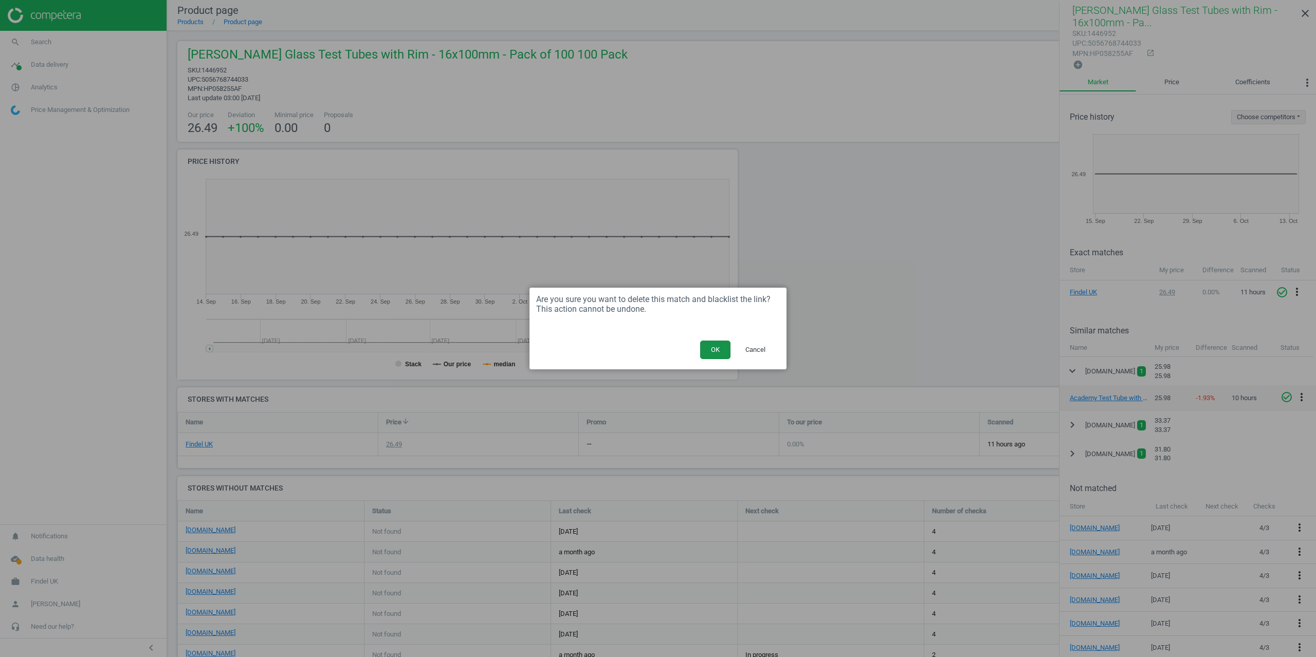
click at [701, 348] on button "OK" at bounding box center [715, 350] width 30 height 19
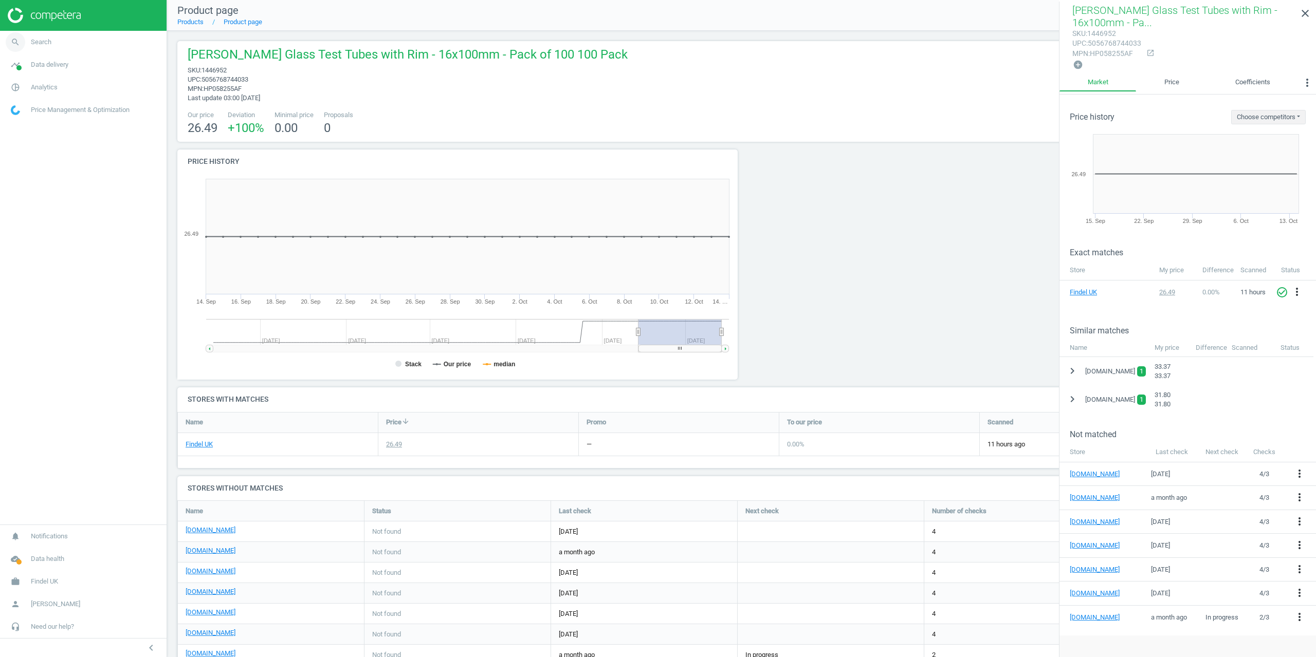
click at [40, 43] on span "Search" at bounding box center [41, 42] width 21 height 9
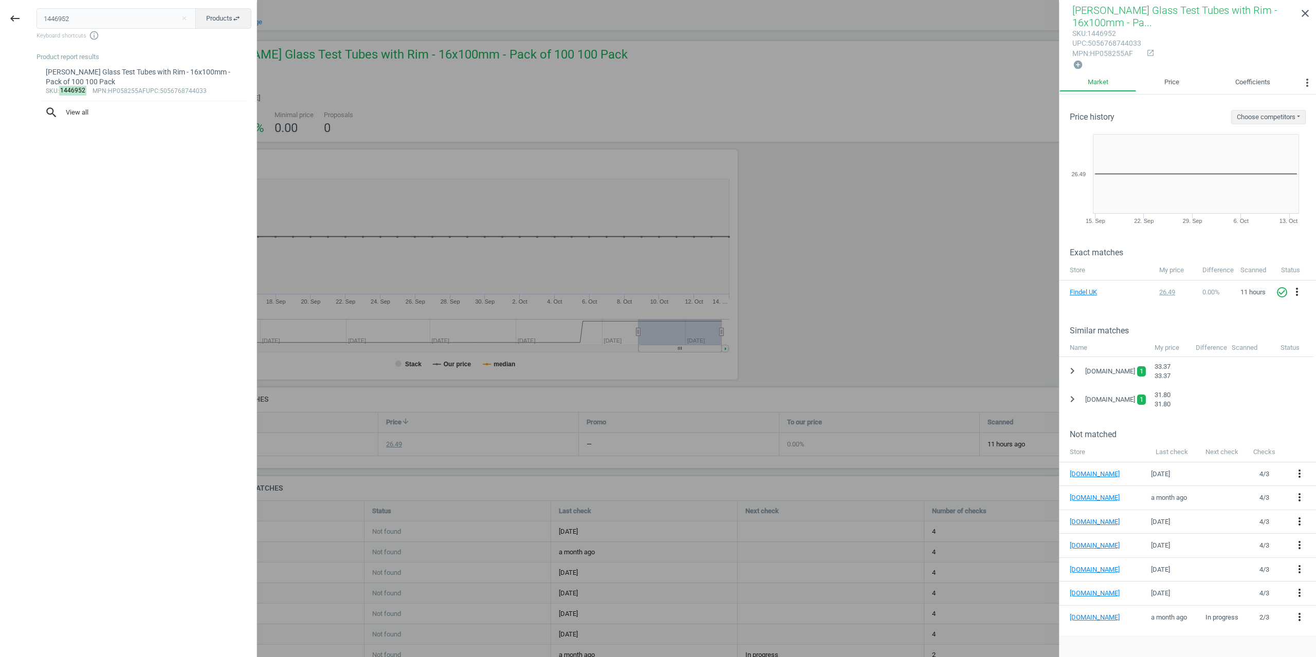
drag, startPoint x: 92, startPoint y: 15, endPoint x: 0, endPoint y: 21, distance: 92.1
click at [0, 21] on div "keyboard_backspace 1446952 close Products swap_horiz Keyboard shortcuts info_ou…" at bounding box center [128, 330] width 257 height 657
type input "1446949"
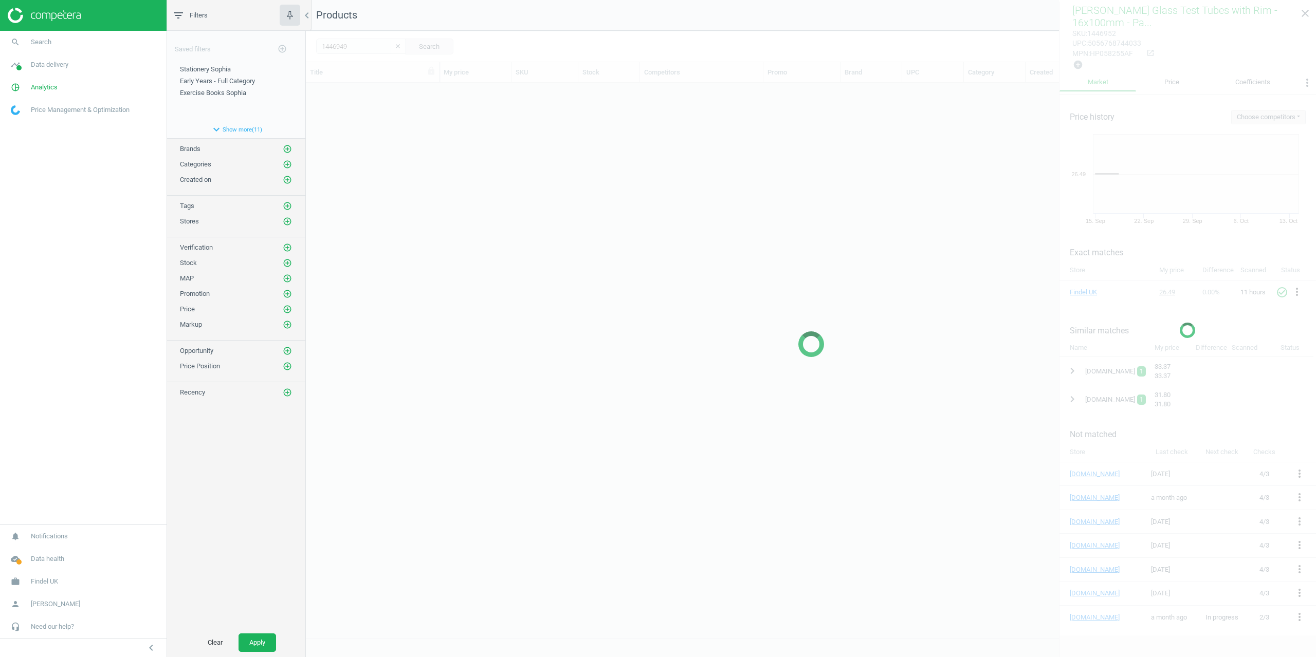
scroll to position [547, 1002]
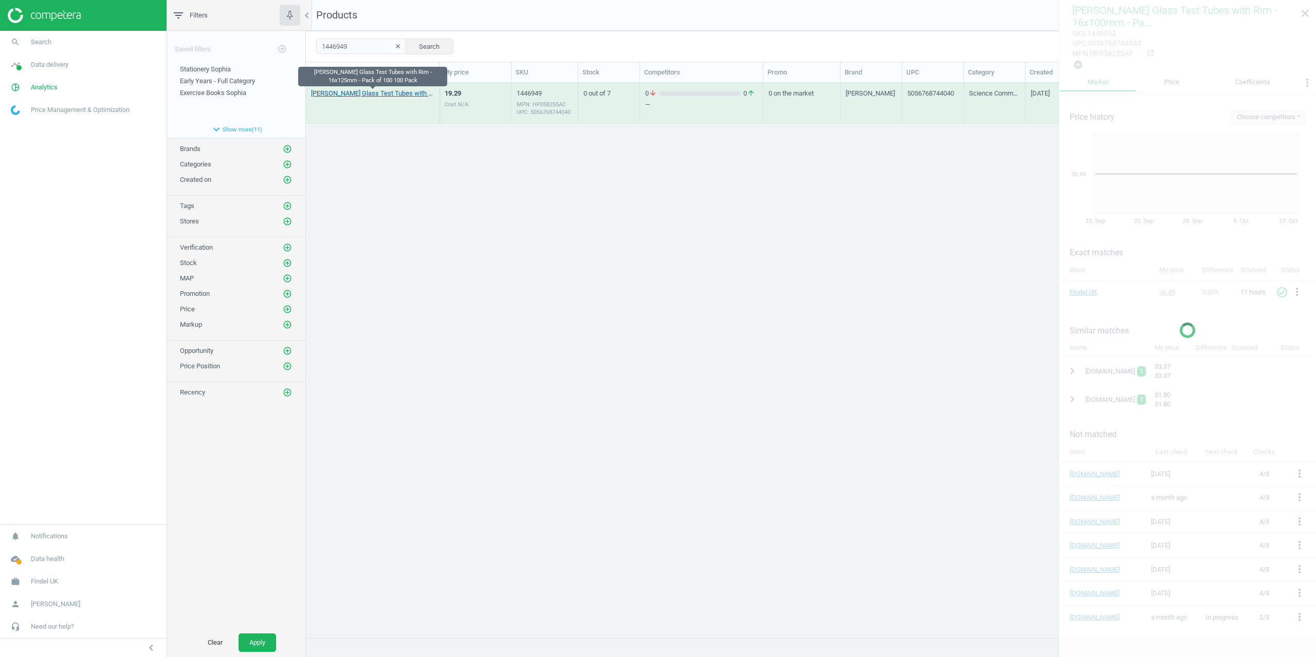
click at [356, 93] on link "[PERSON_NAME] Glass Test Tubes with Rim - 16x125mm - Pack of 100 100 Pack" at bounding box center [372, 93] width 123 height 9
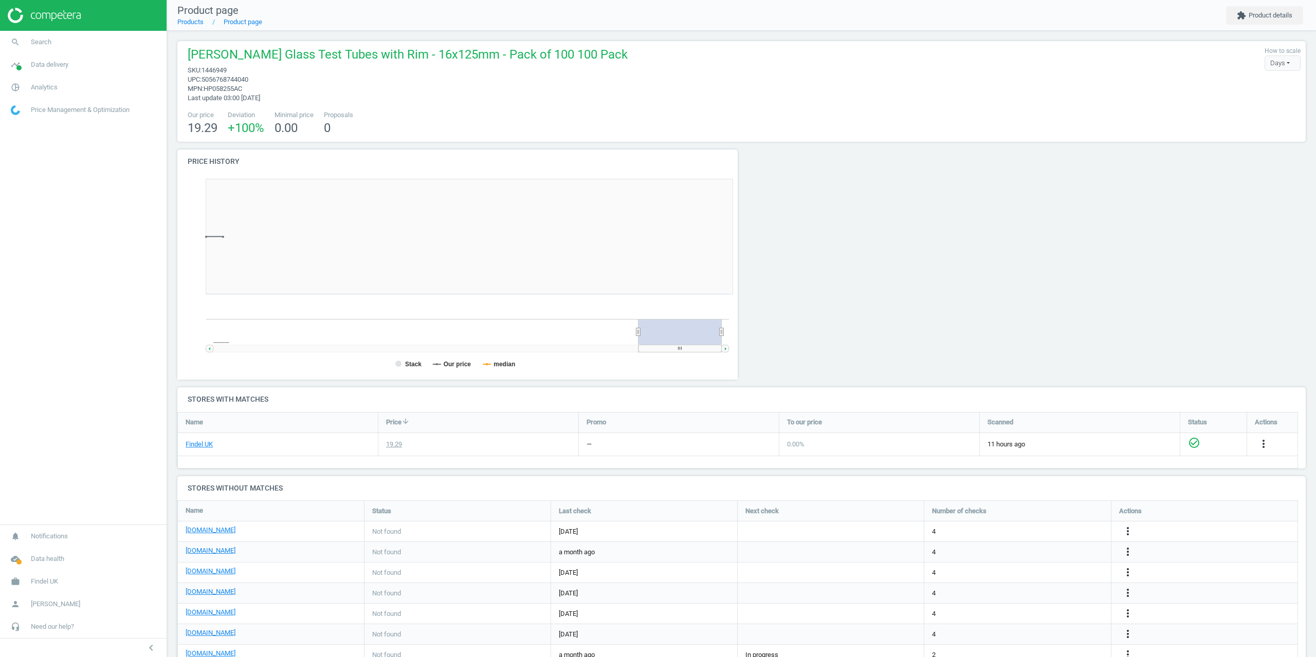
scroll to position [222, 572]
click at [1263, 445] on icon "more_vert" at bounding box center [1263, 444] width 12 height 12
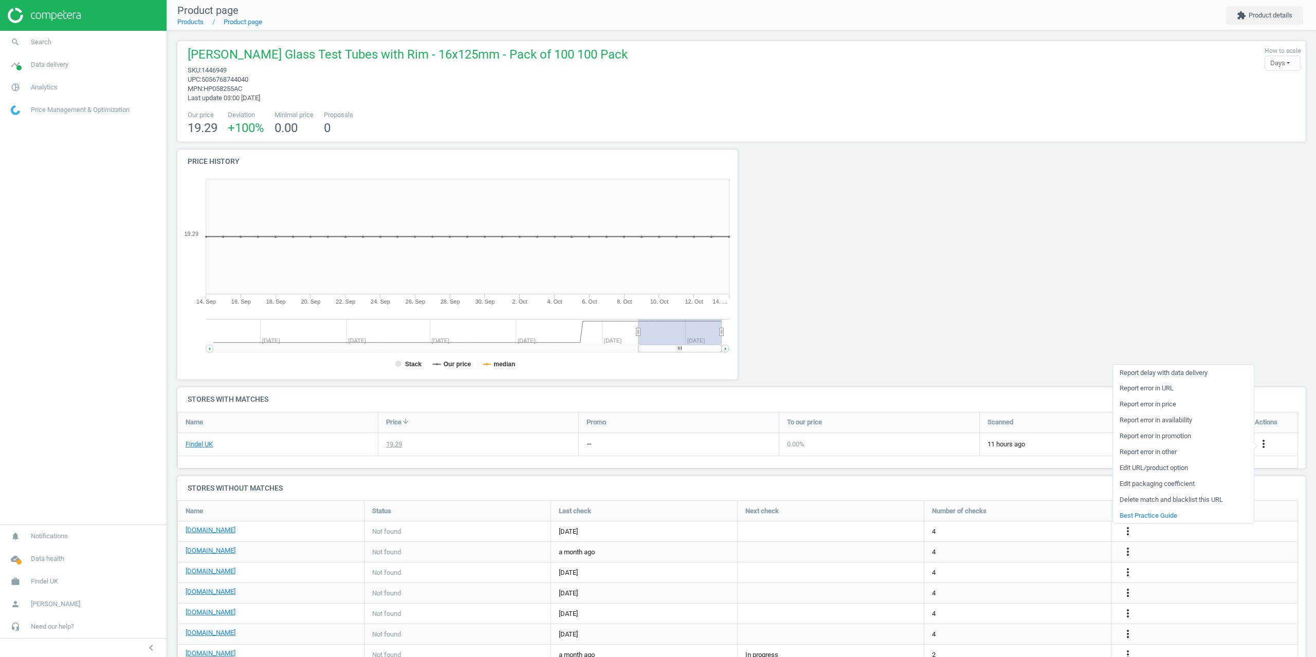
click at [1150, 212] on div at bounding box center [1167, 269] width 284 height 238
click at [1262, 14] on button "extension Product details" at bounding box center [1264, 15] width 77 height 19
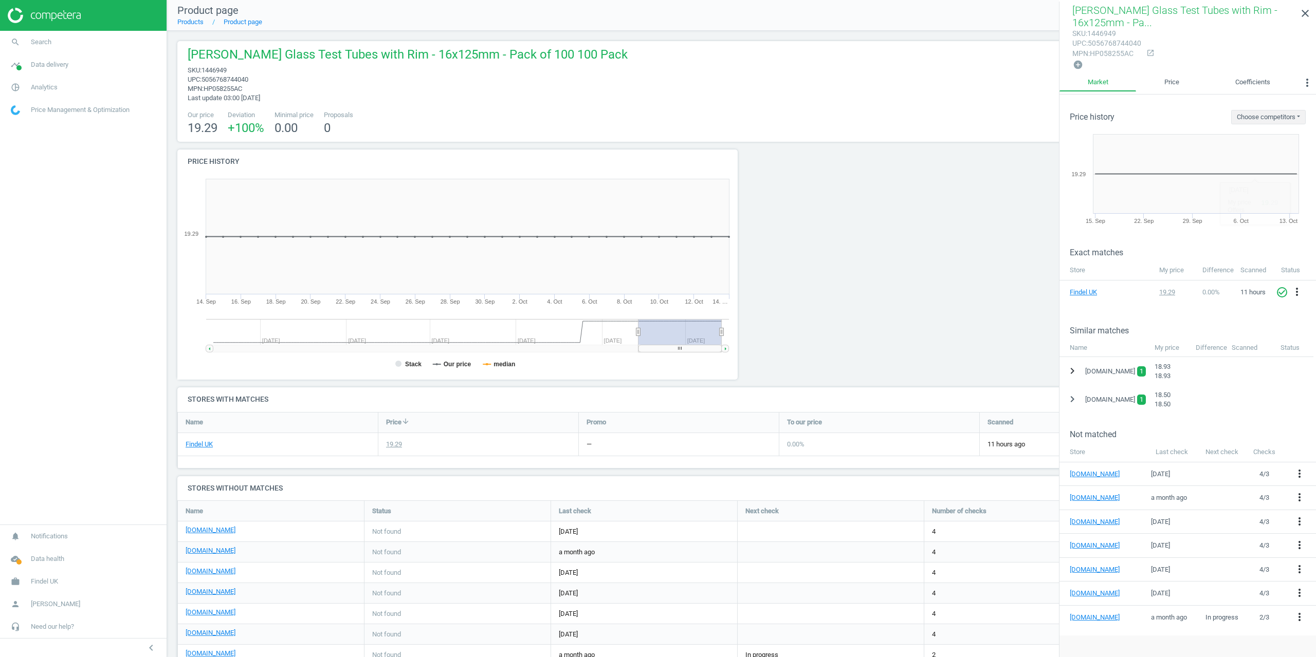
click at [1067, 366] on icon "chevron_right" at bounding box center [1072, 371] width 12 height 12
click at [1302, 395] on icon "more_vert" at bounding box center [1301, 397] width 12 height 12
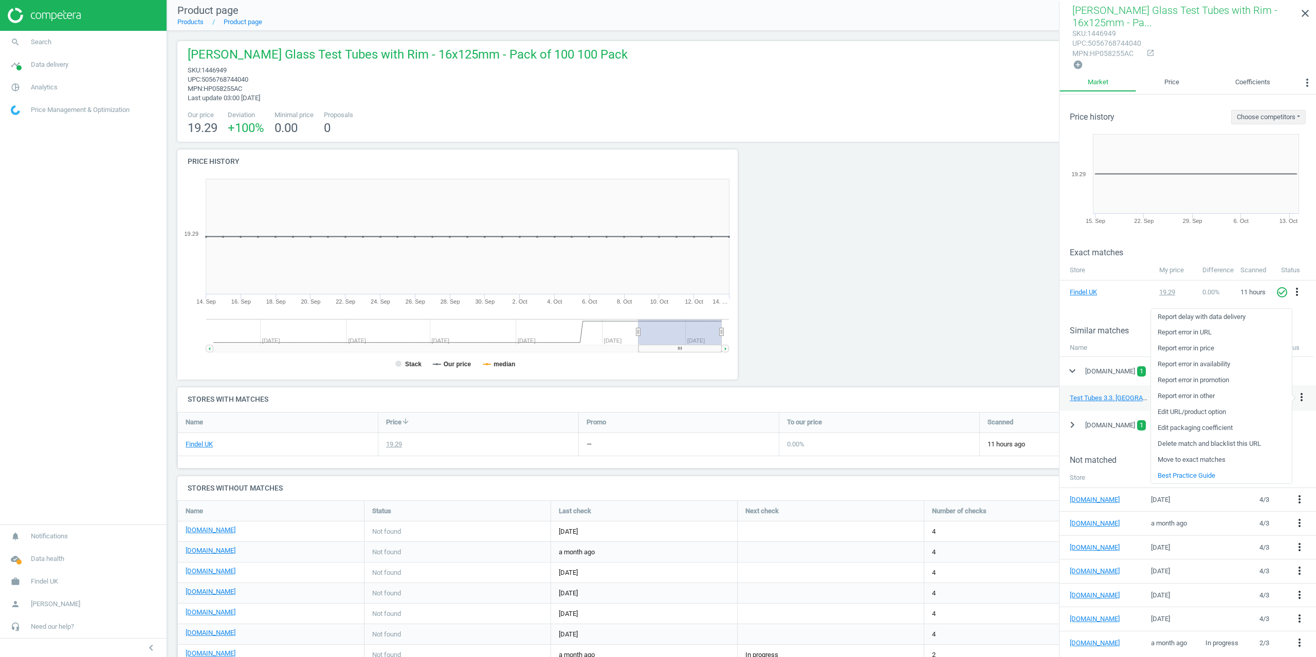
click at [1190, 441] on link "Delete match and blacklist this URL" at bounding box center [1221, 444] width 141 height 16
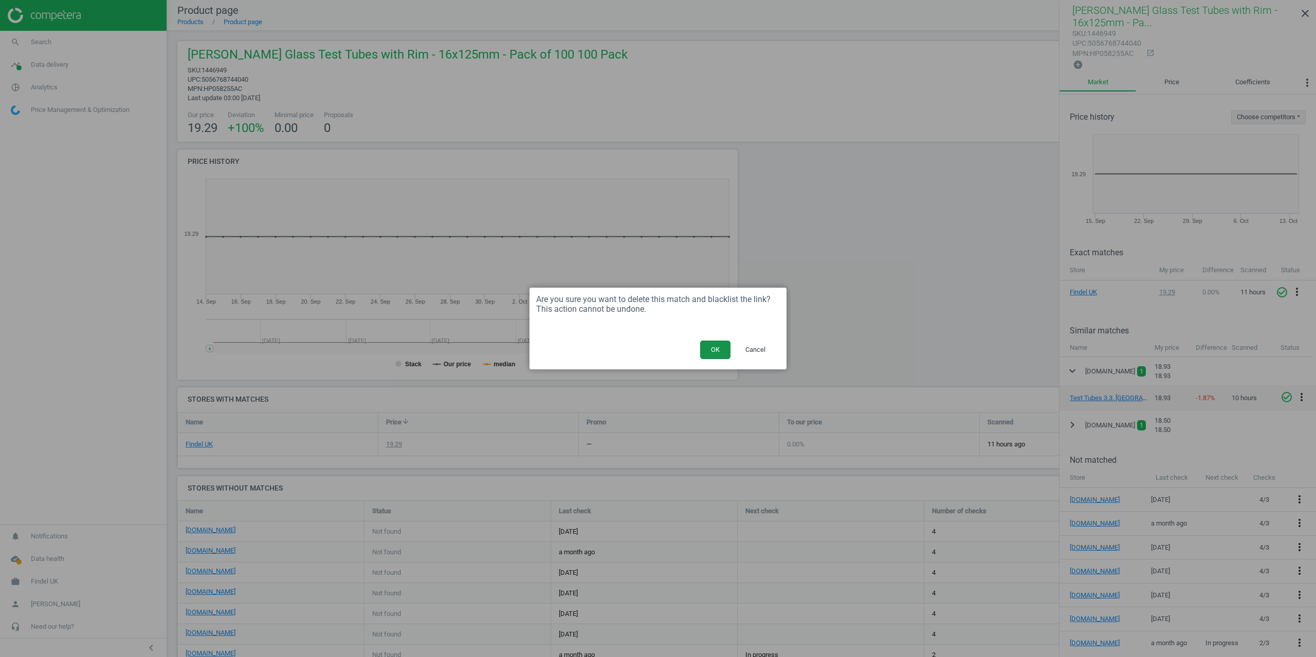
click at [716, 348] on button "OK" at bounding box center [715, 350] width 30 height 19
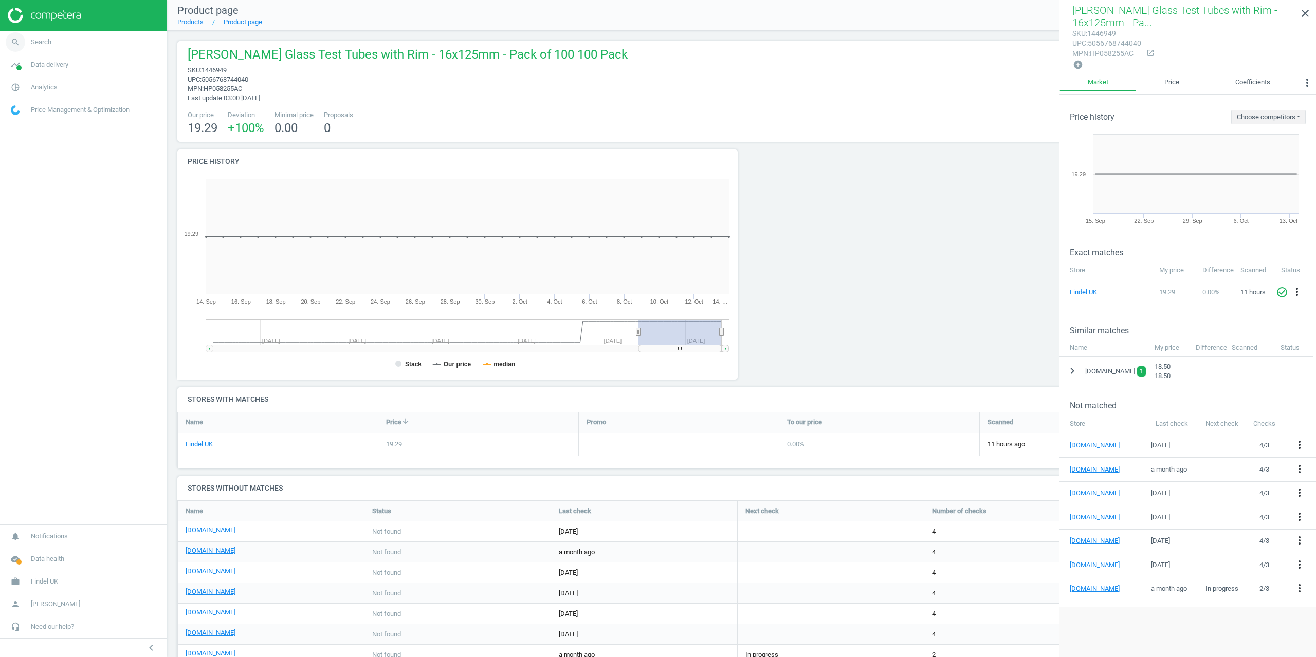
click at [55, 43] on link "search Search" at bounding box center [83, 42] width 167 height 23
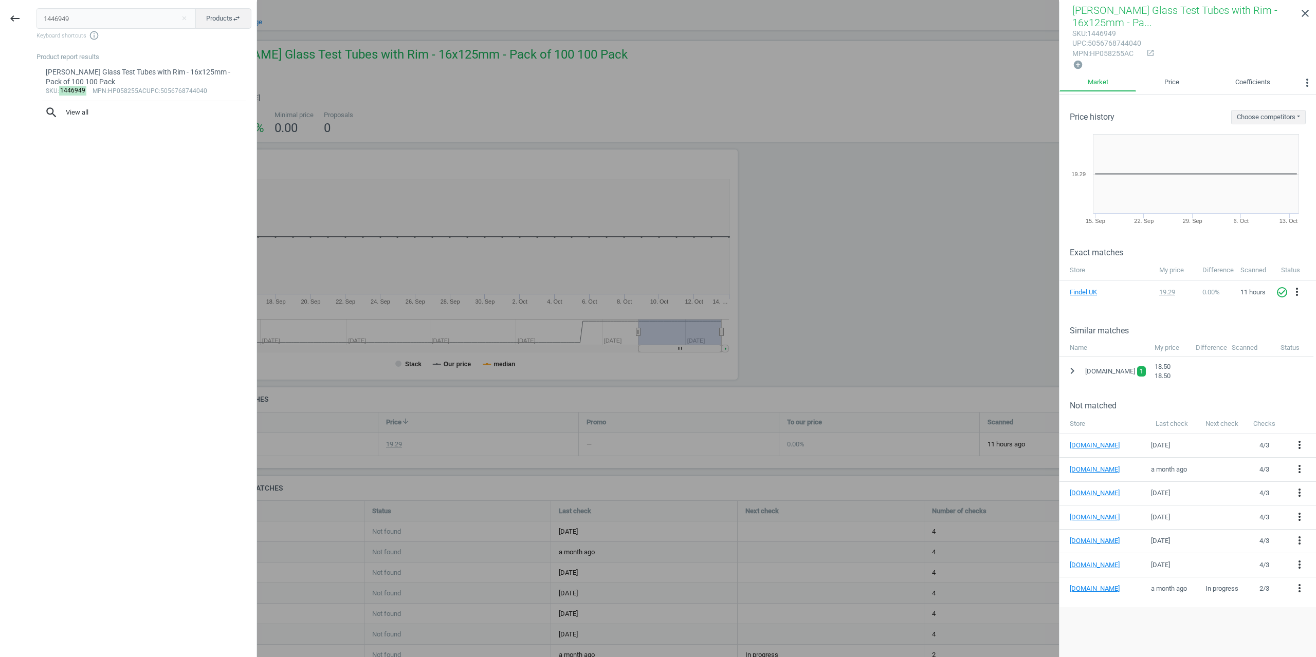
drag, startPoint x: 78, startPoint y: 24, endPoint x: 0, endPoint y: 23, distance: 78.1
click at [0, 22] on div "keyboard_backspace 1446949 close Products swap_horiz Keyboard shortcuts info_ou…" at bounding box center [128, 330] width 257 height 657
type input "1446951"
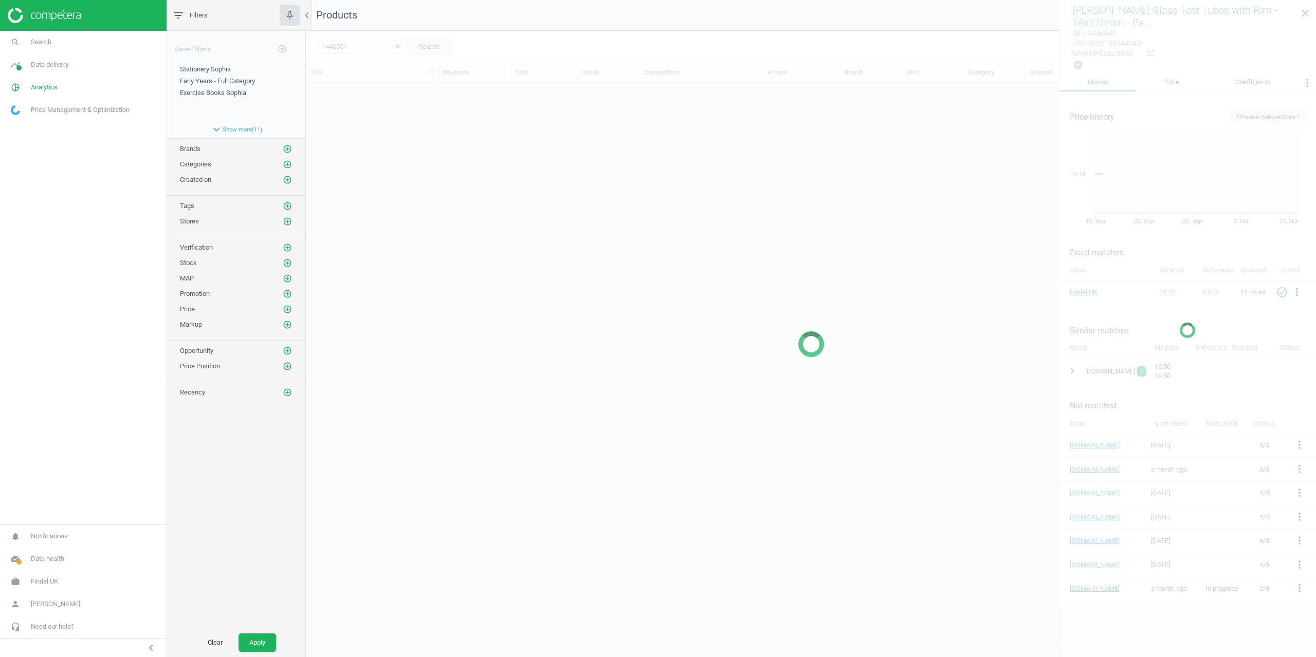
scroll to position [547, 1002]
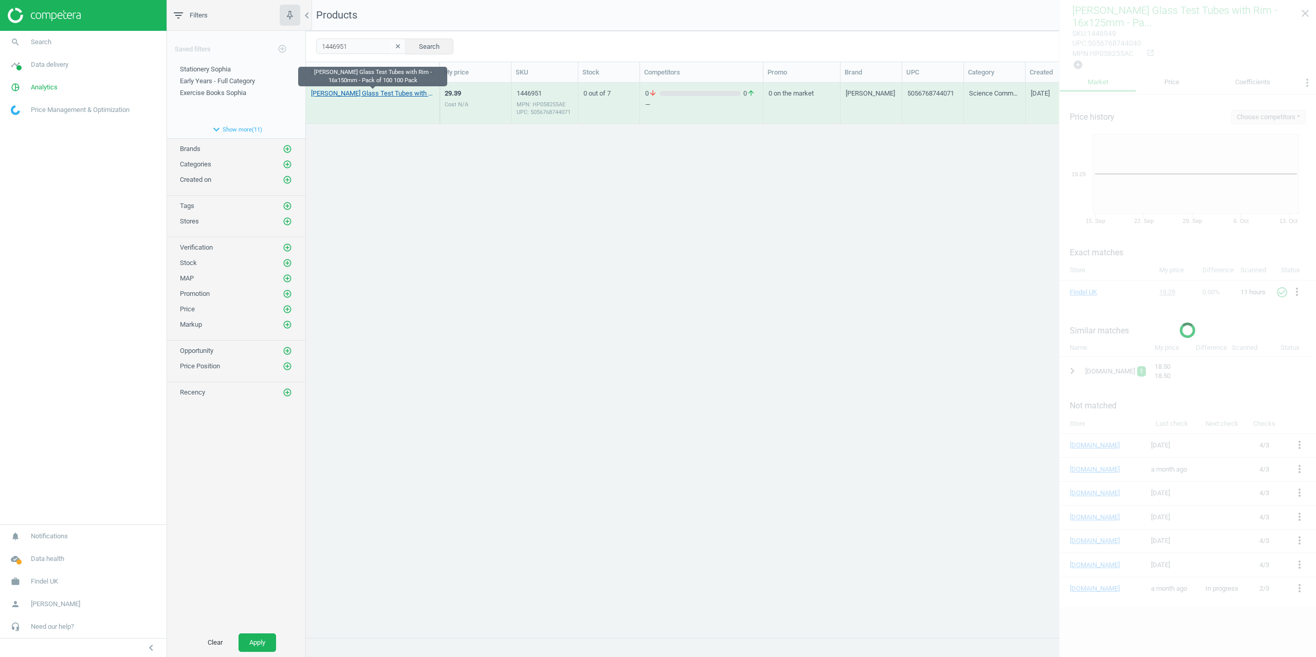
click at [355, 95] on link "Philip Harris Glass Test Tubes with Rim - 16x150mm - Pack of 100 100 Pack" at bounding box center [372, 93] width 123 height 9
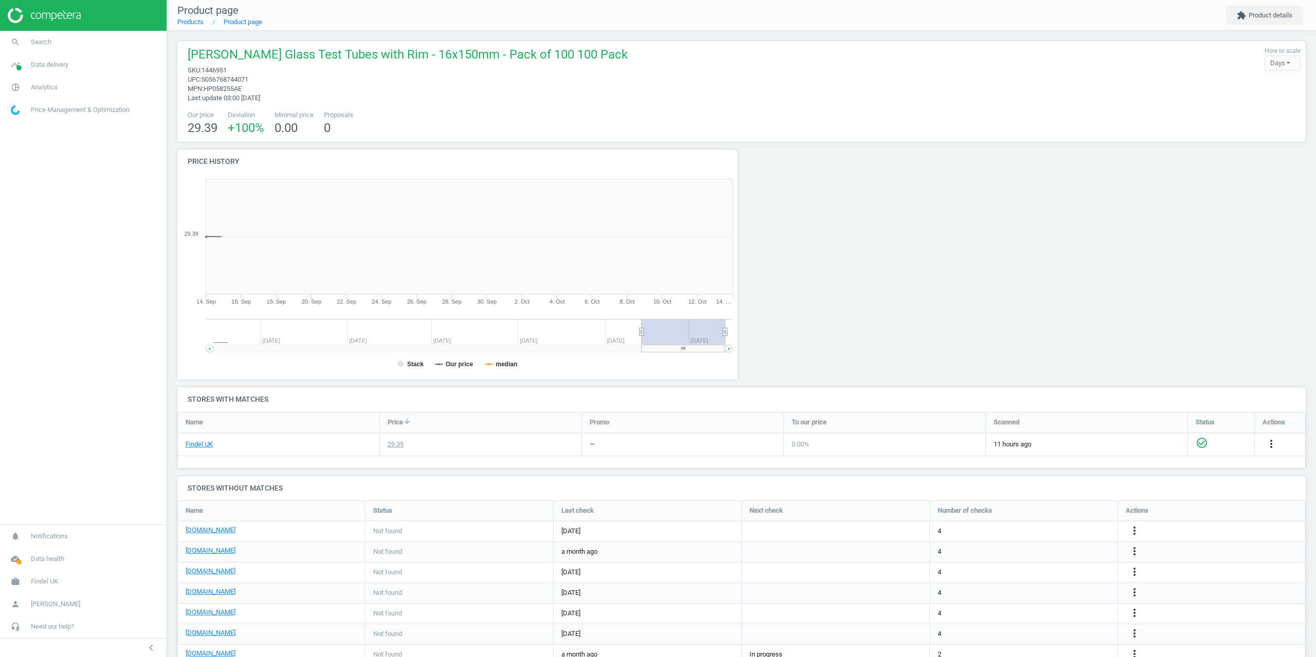
scroll to position [222, 572]
click at [1277, 14] on button "extension Product details" at bounding box center [1264, 15] width 77 height 19
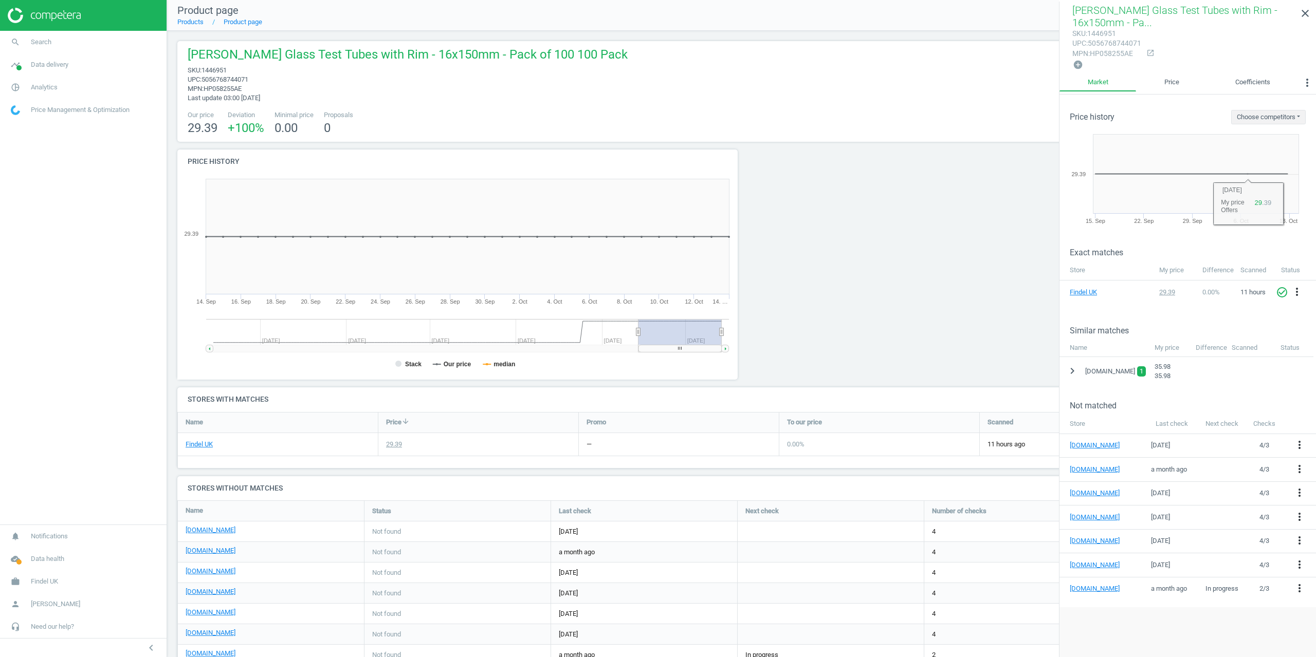
click at [1057, 370] on div at bounding box center [1167, 269] width 284 height 238
click at [1069, 363] on button "chevron_right" at bounding box center [1072, 371] width 19 height 19
click at [1302, 393] on icon "more_vert" at bounding box center [1301, 397] width 12 height 12
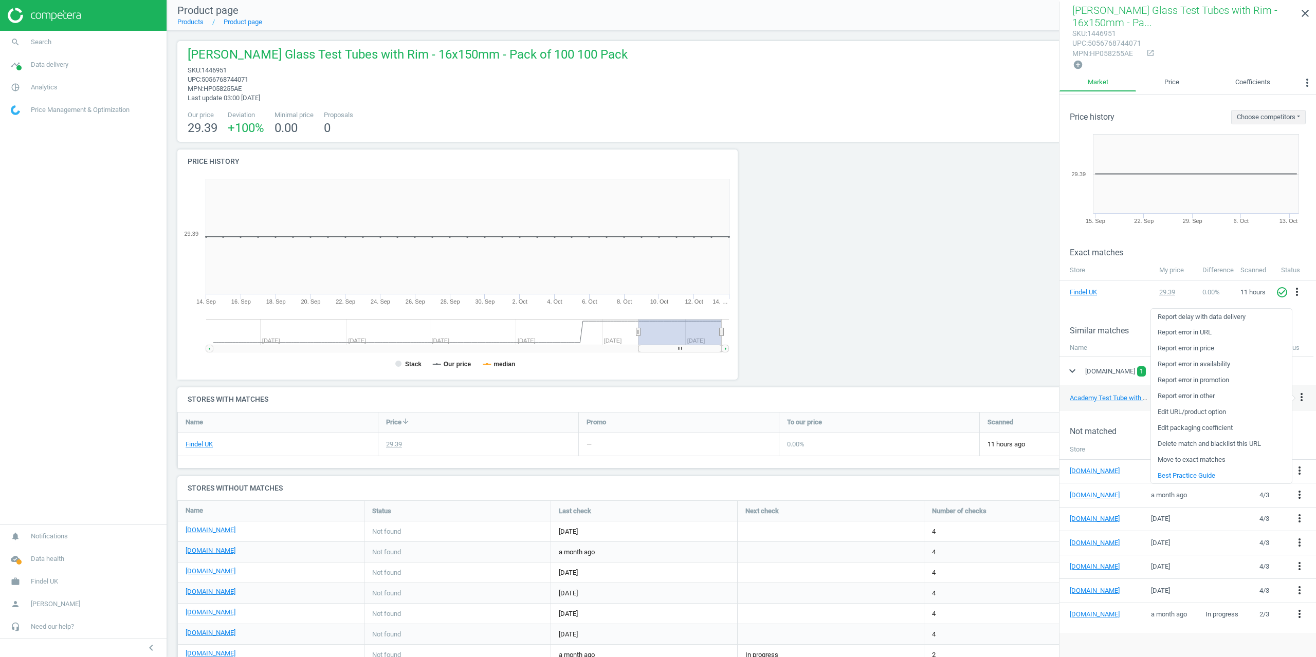
click at [1181, 445] on link "Delete match and blacklist this URL" at bounding box center [1221, 444] width 141 height 16
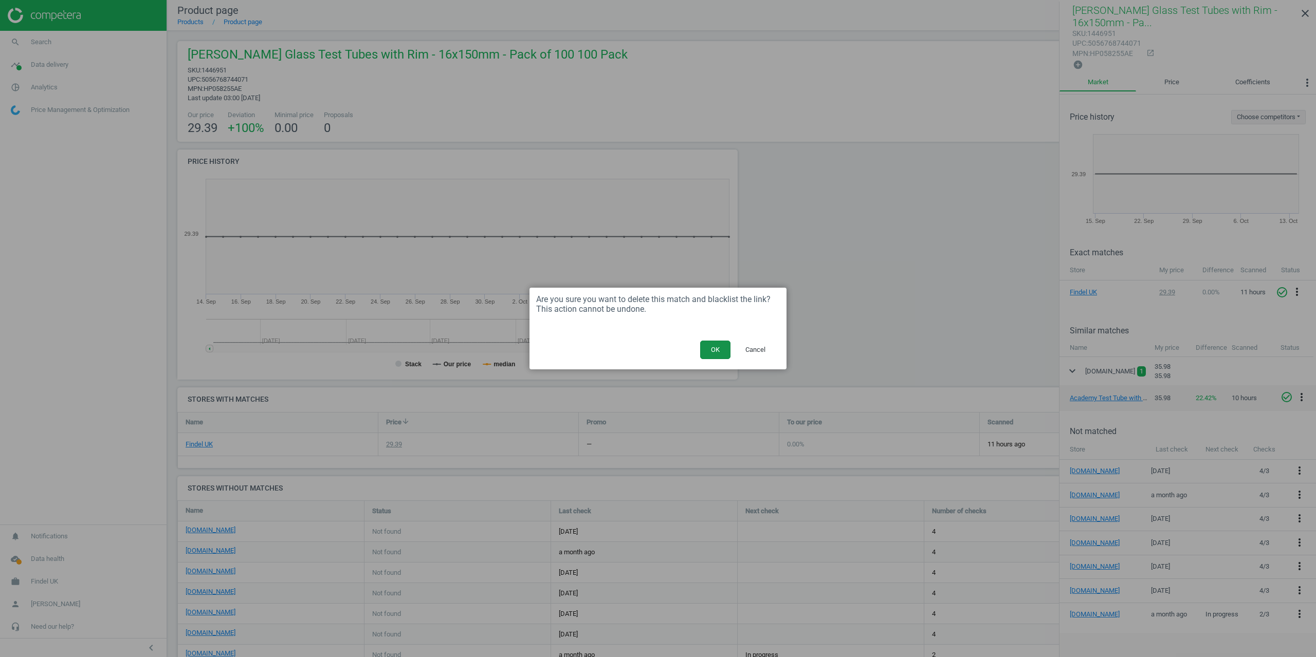
click at [722, 348] on button "OK" at bounding box center [715, 350] width 30 height 19
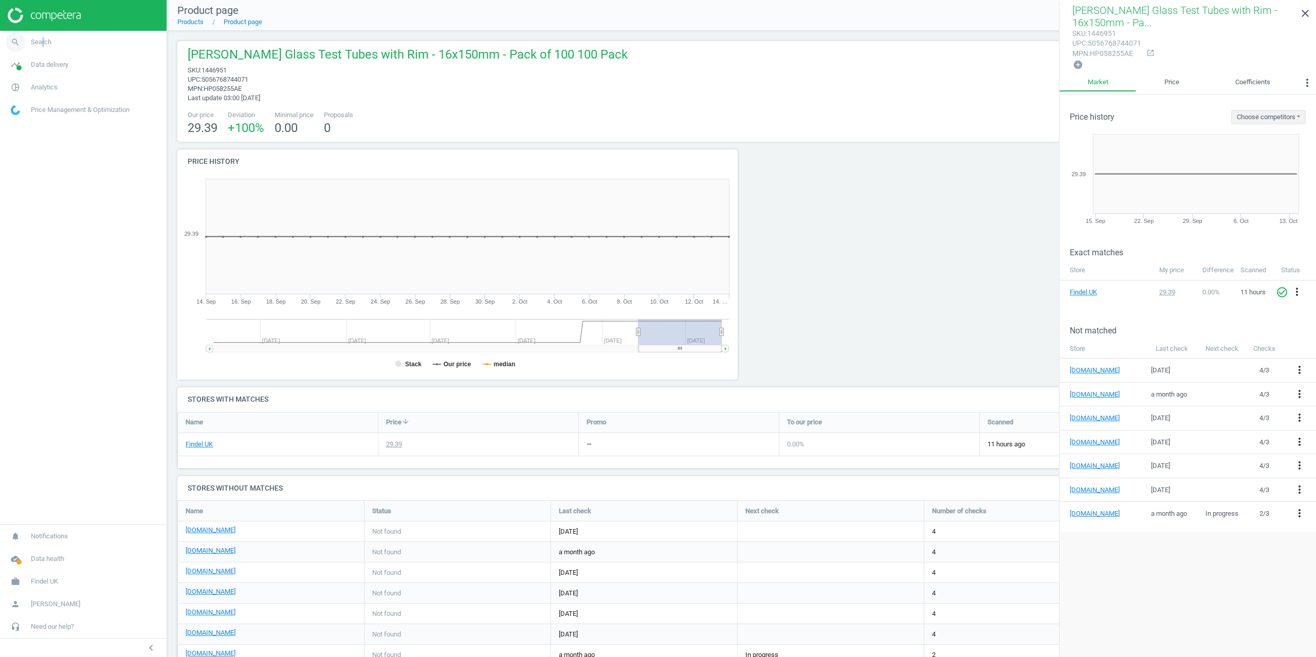
click at [41, 46] on link "search Search" at bounding box center [83, 42] width 167 height 23
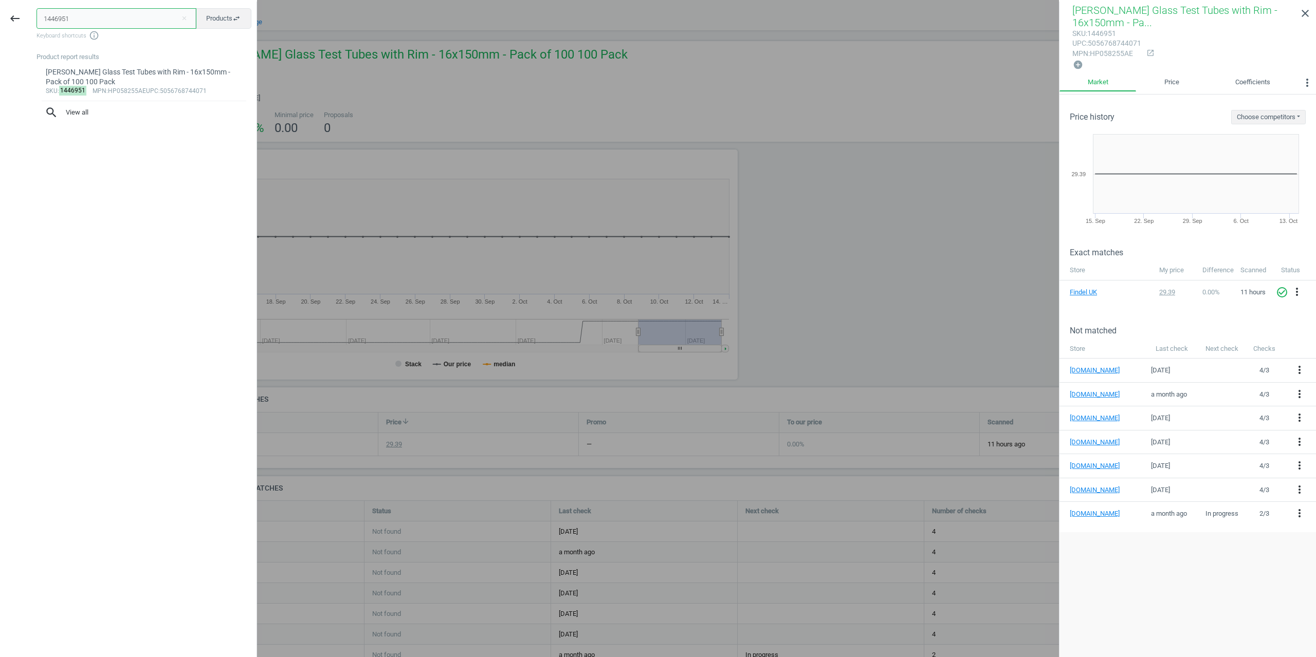
drag, startPoint x: 45, startPoint y: 16, endPoint x: 2, endPoint y: 15, distance: 43.2
click at [0, 13] on div "keyboard_backspace 1446951 close Products swap_horiz Keyboard shortcuts info_ou…" at bounding box center [128, 330] width 257 height 657
paste input "0"
type input "1446950"
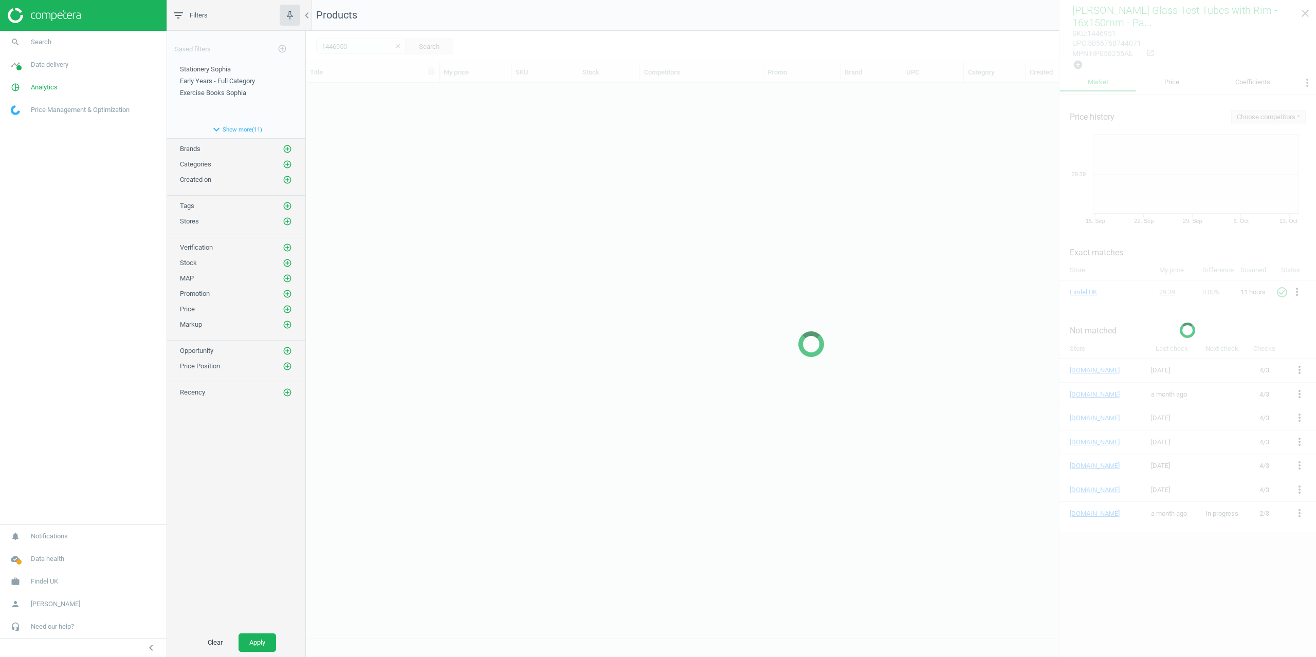
scroll to position [547, 1002]
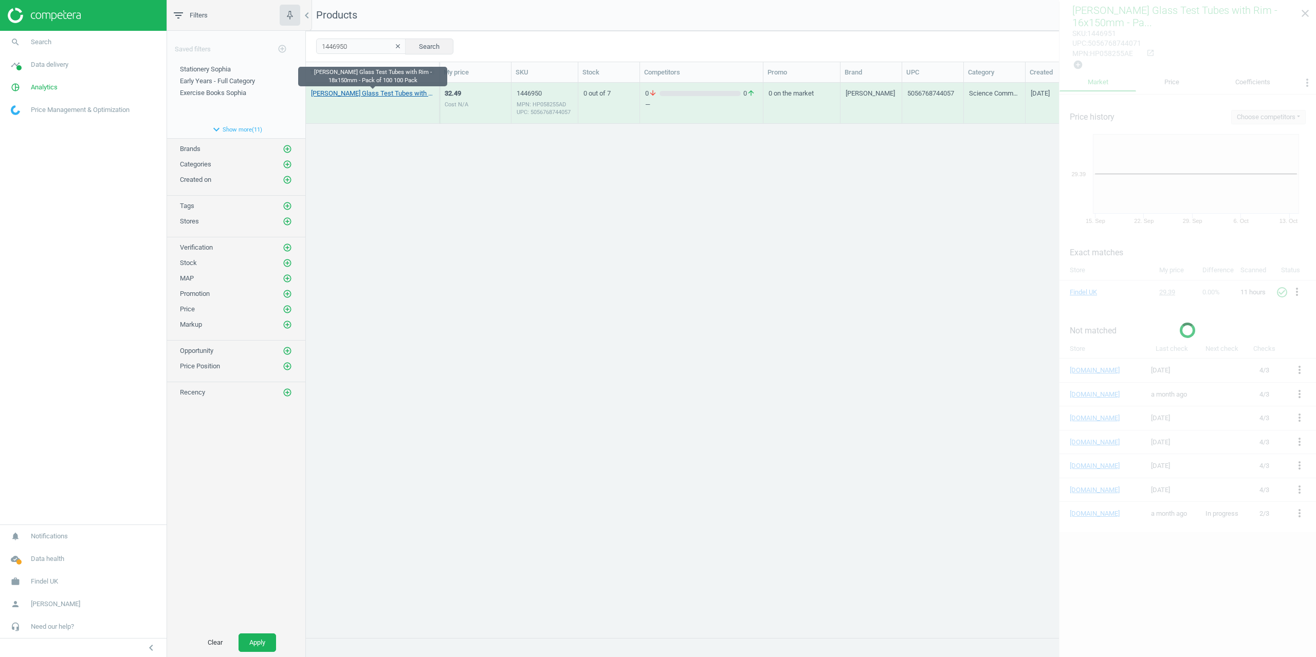
click at [319, 94] on link "[PERSON_NAME] Glass Test Tubes with Rim - 18x150mm - Pack of 100 100 Pack" at bounding box center [372, 93] width 123 height 9
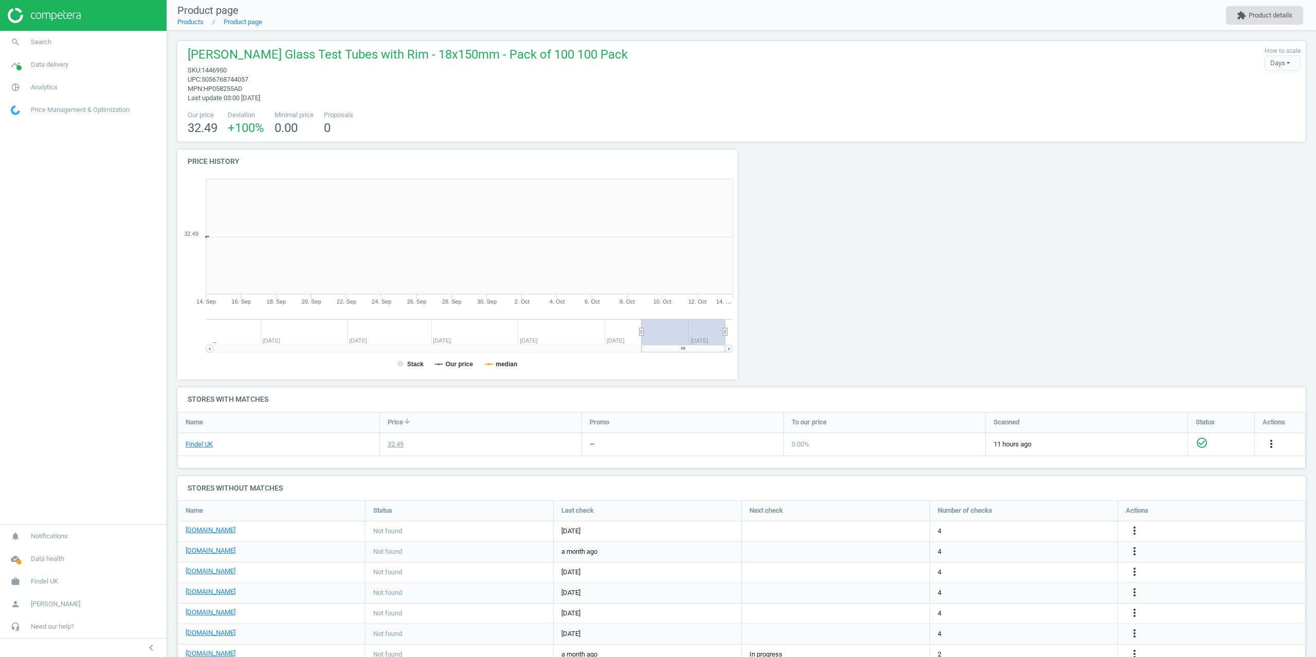
scroll to position [222, 572]
click at [1264, 19] on button "extension Product details" at bounding box center [1264, 15] width 77 height 19
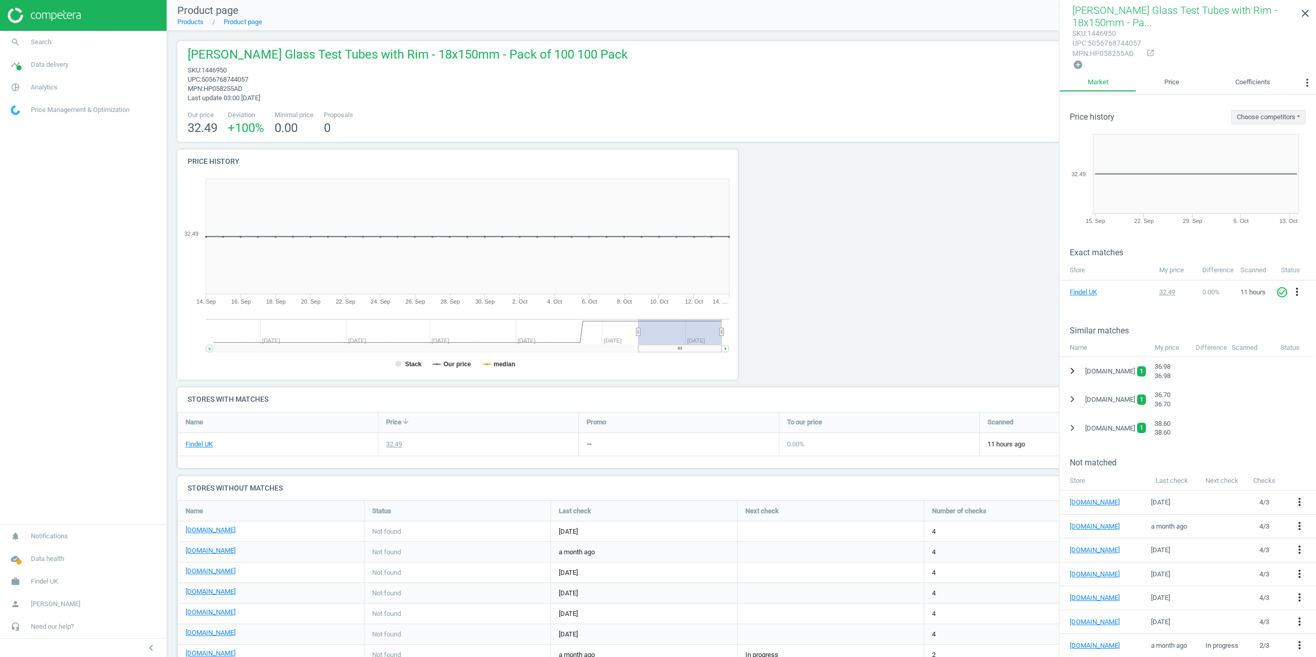
click at [1070, 368] on icon "chevron_right" at bounding box center [1072, 371] width 12 height 12
click at [1305, 399] on icon "more_vert" at bounding box center [1301, 397] width 12 height 12
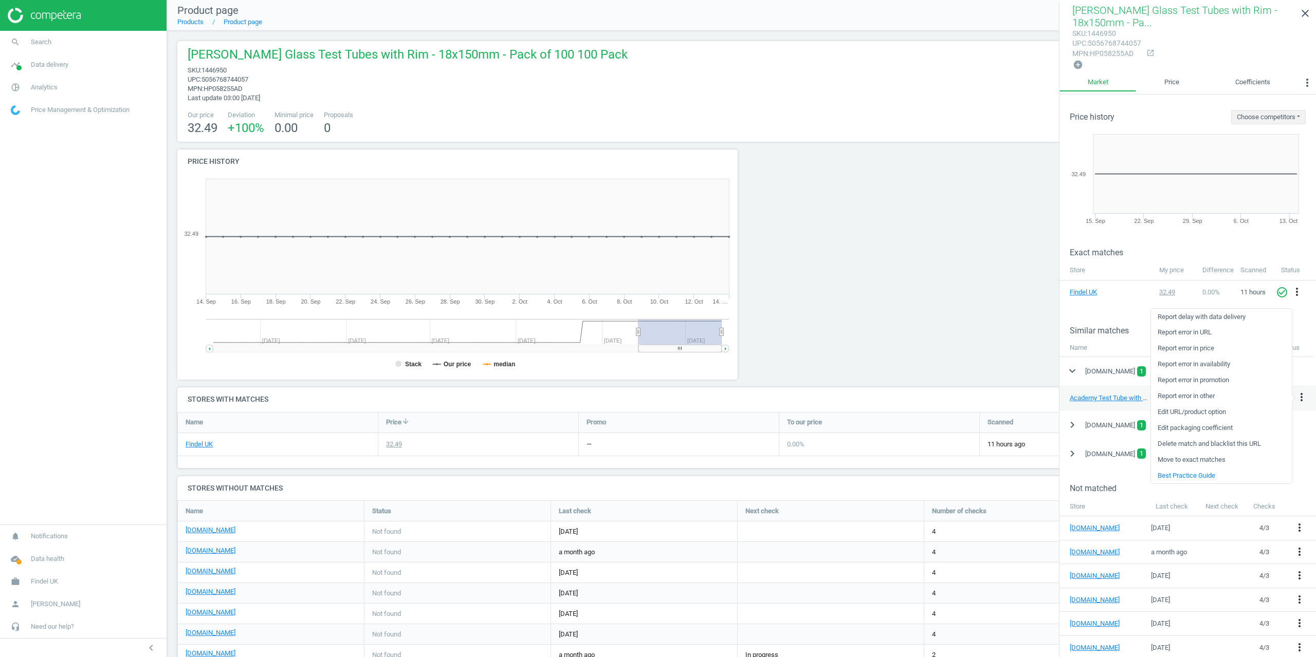
click at [1193, 441] on link "Delete match and blacklist this URL" at bounding box center [1221, 444] width 141 height 16
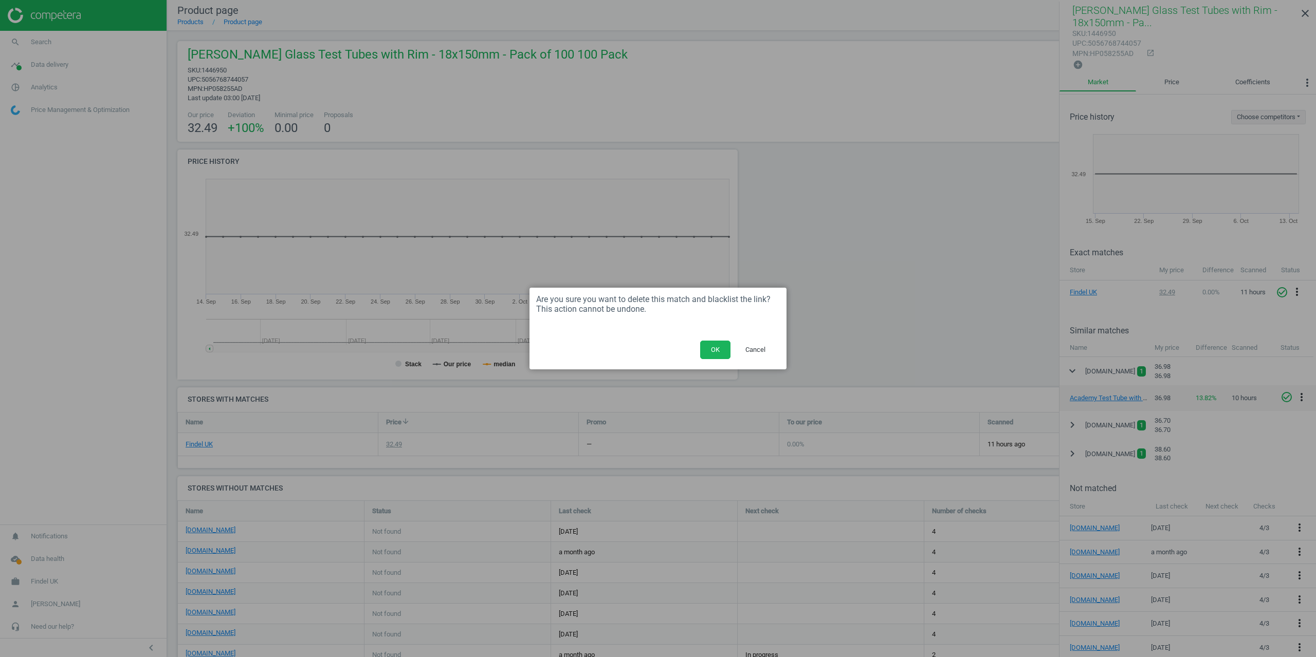
click at [697, 343] on div "OK Cancel" at bounding box center [657, 354] width 257 height 32
click at [706, 345] on button "OK" at bounding box center [715, 350] width 30 height 19
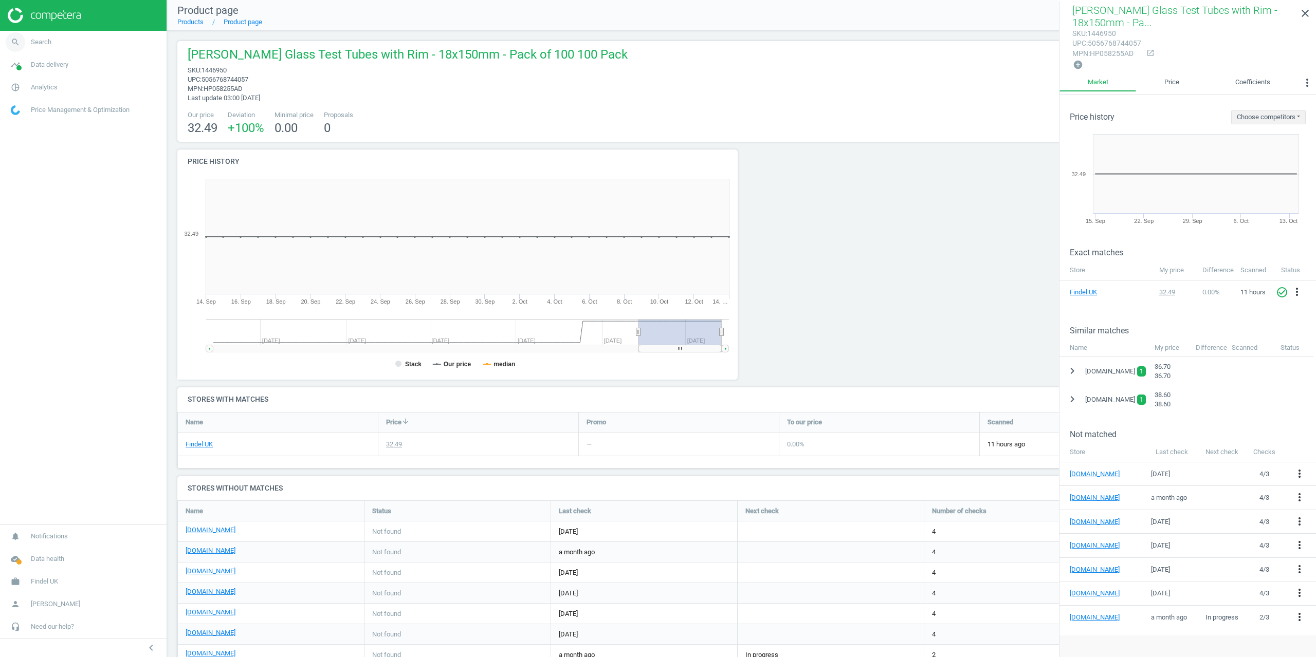
click at [24, 44] on icon "search" at bounding box center [16, 42] width 20 height 20
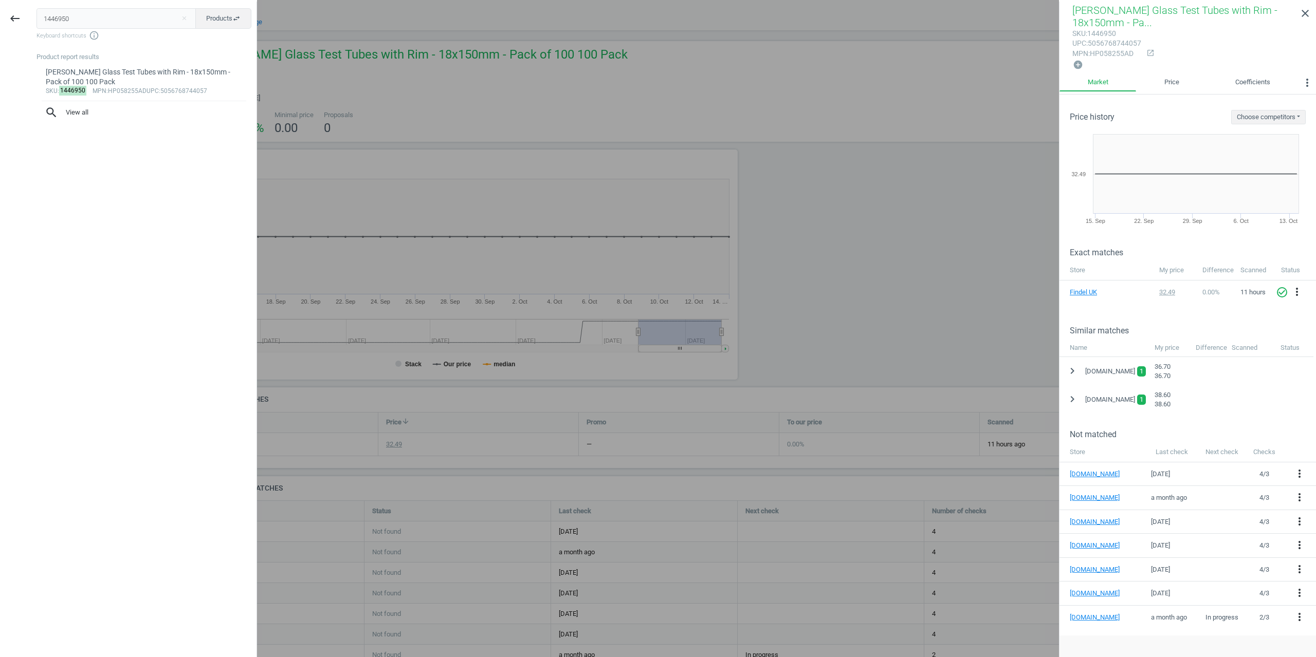
drag, startPoint x: 86, startPoint y: 21, endPoint x: 2, endPoint y: 17, distance: 84.4
click at [6, 19] on div "keyboard_backspace 1446950 close Products swap_horiz Keyboard shortcuts info_ou…" at bounding box center [128, 330] width 257 height 657
type input "1446946"
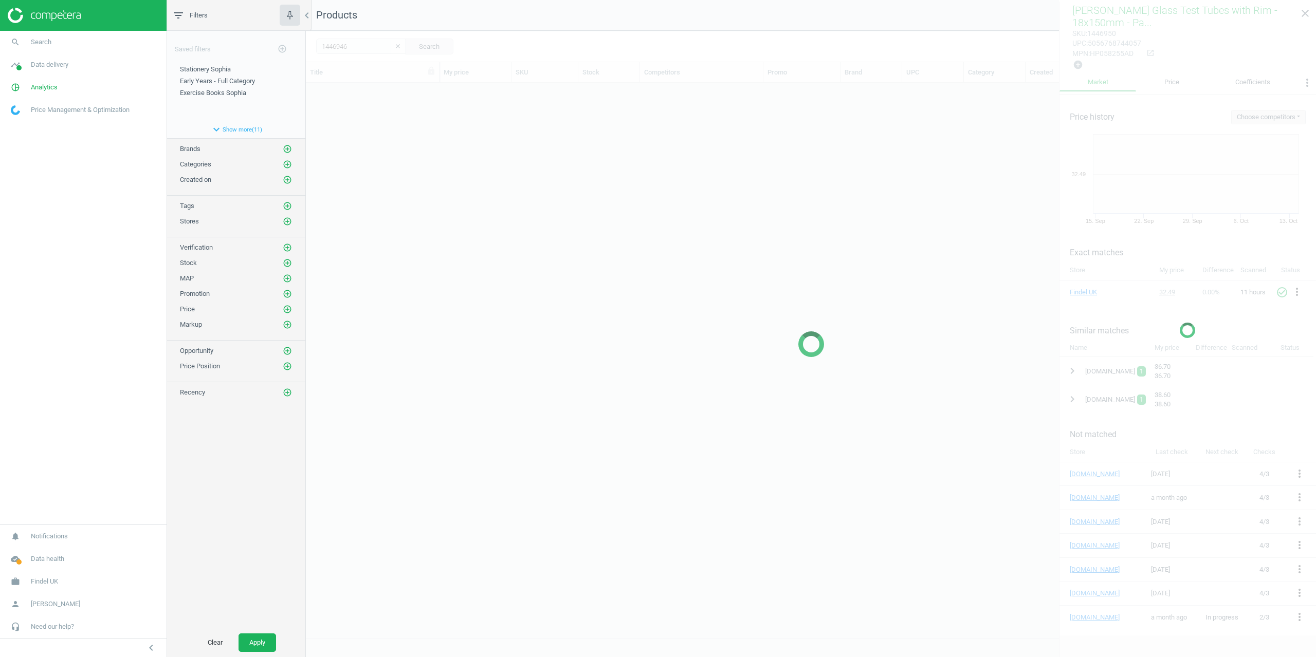
scroll to position [547, 1002]
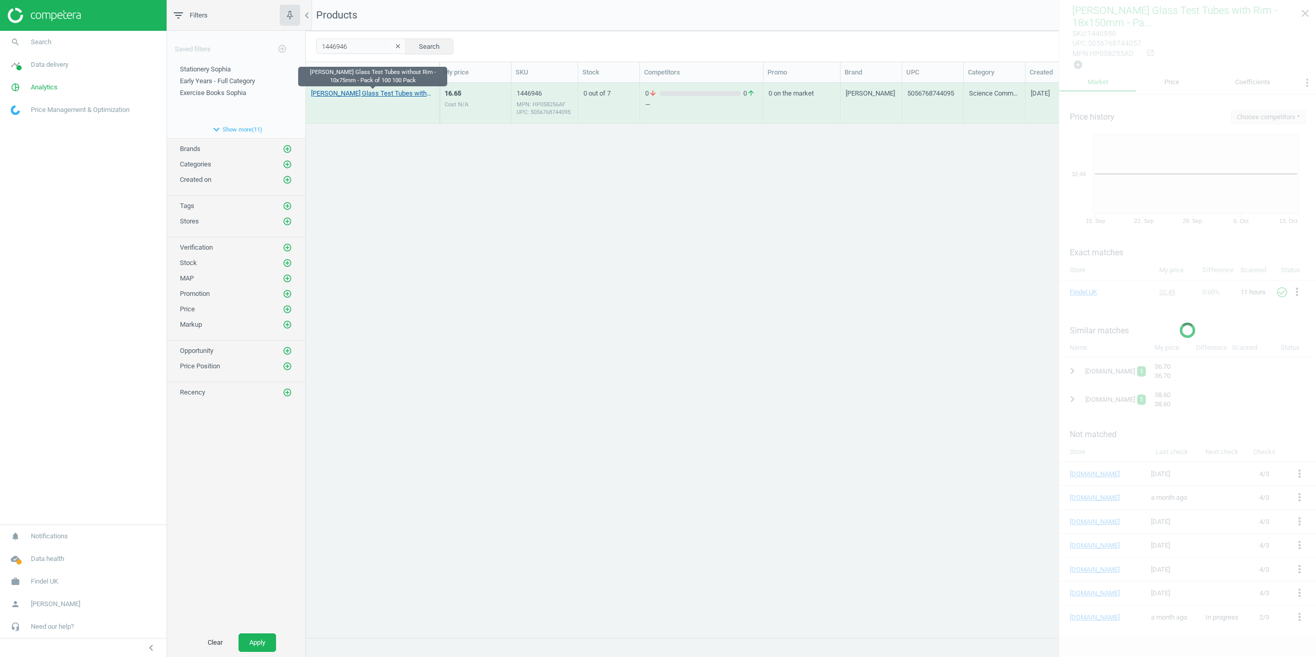
click at [341, 95] on link "[PERSON_NAME] Glass Test Tubes without Rim - 10x75mm - Pack of 100 100 Pack" at bounding box center [372, 93] width 123 height 9
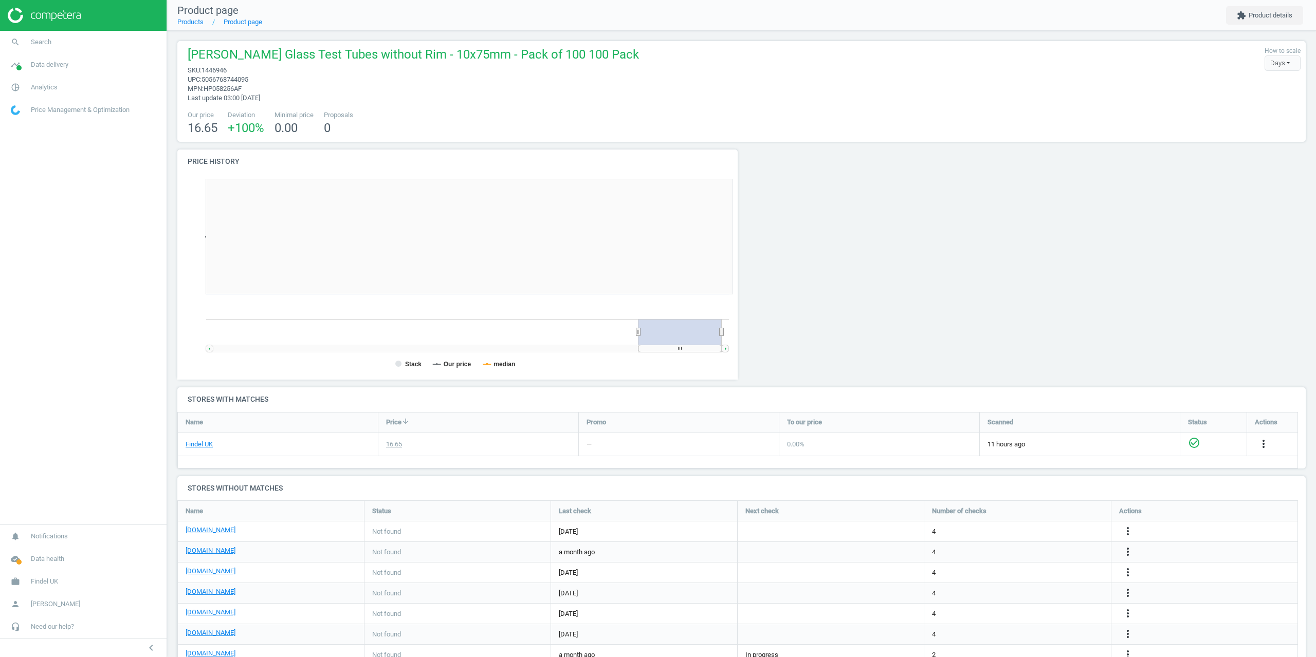
scroll to position [193, 1136]
click at [1243, 11] on icon "extension" at bounding box center [1241, 15] width 9 height 9
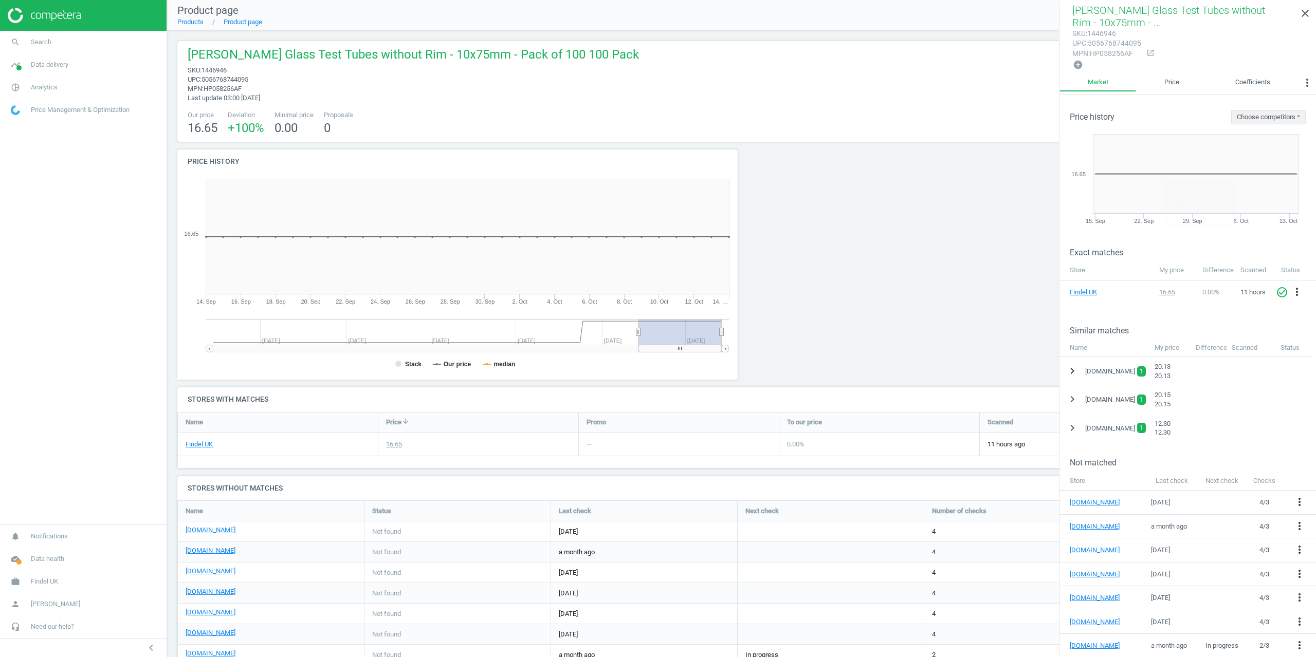
click at [1077, 372] on icon "chevron_right" at bounding box center [1072, 371] width 12 height 12
click at [1302, 400] on icon "more_vert" at bounding box center [1301, 397] width 12 height 12
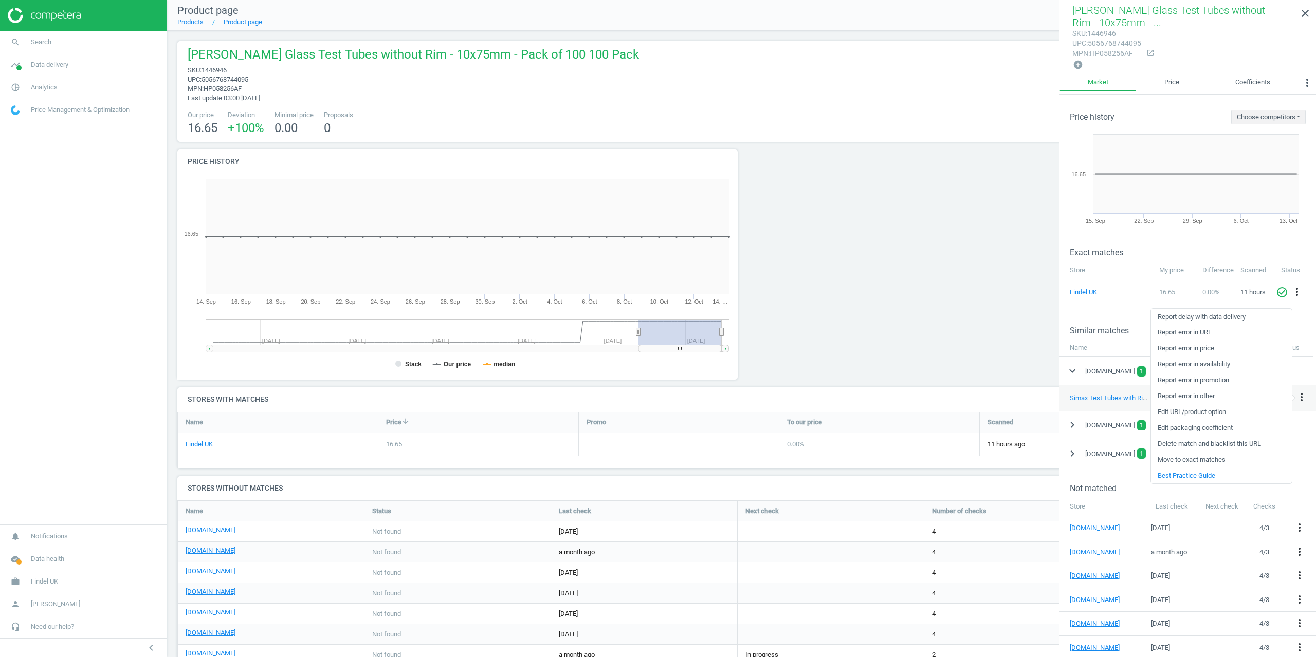
click at [1194, 444] on link "Delete match and blacklist this URL" at bounding box center [1221, 444] width 141 height 16
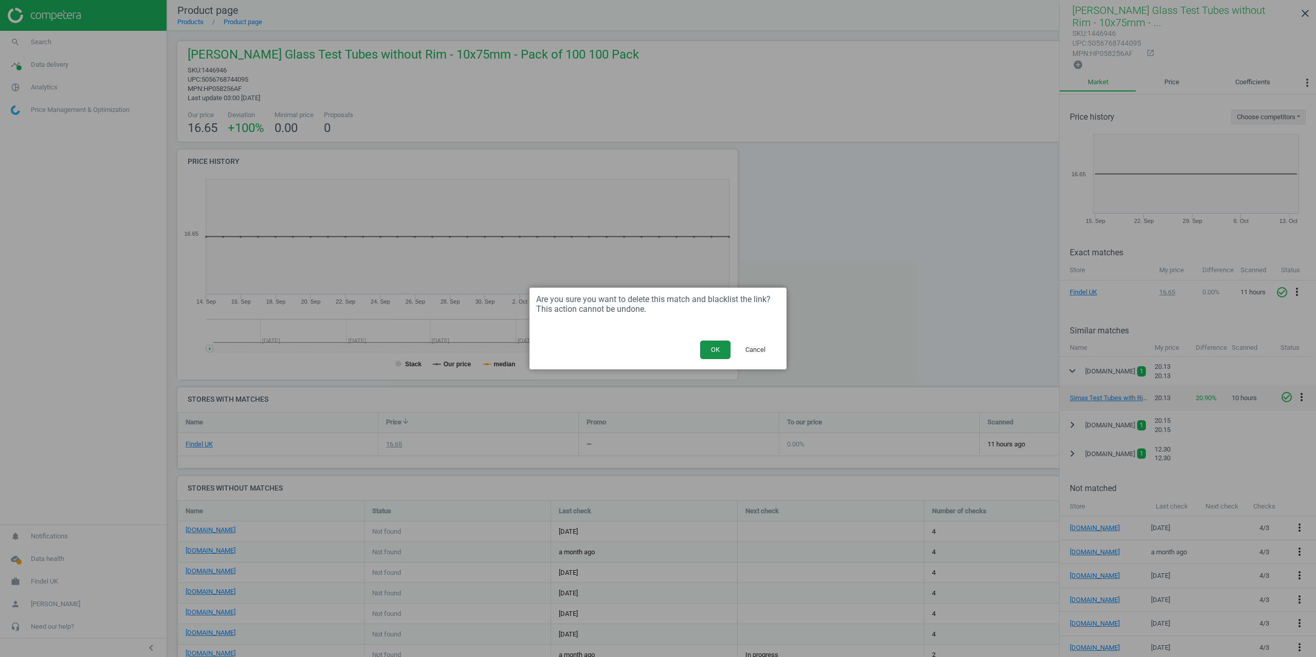
click at [714, 352] on button "OK" at bounding box center [715, 350] width 30 height 19
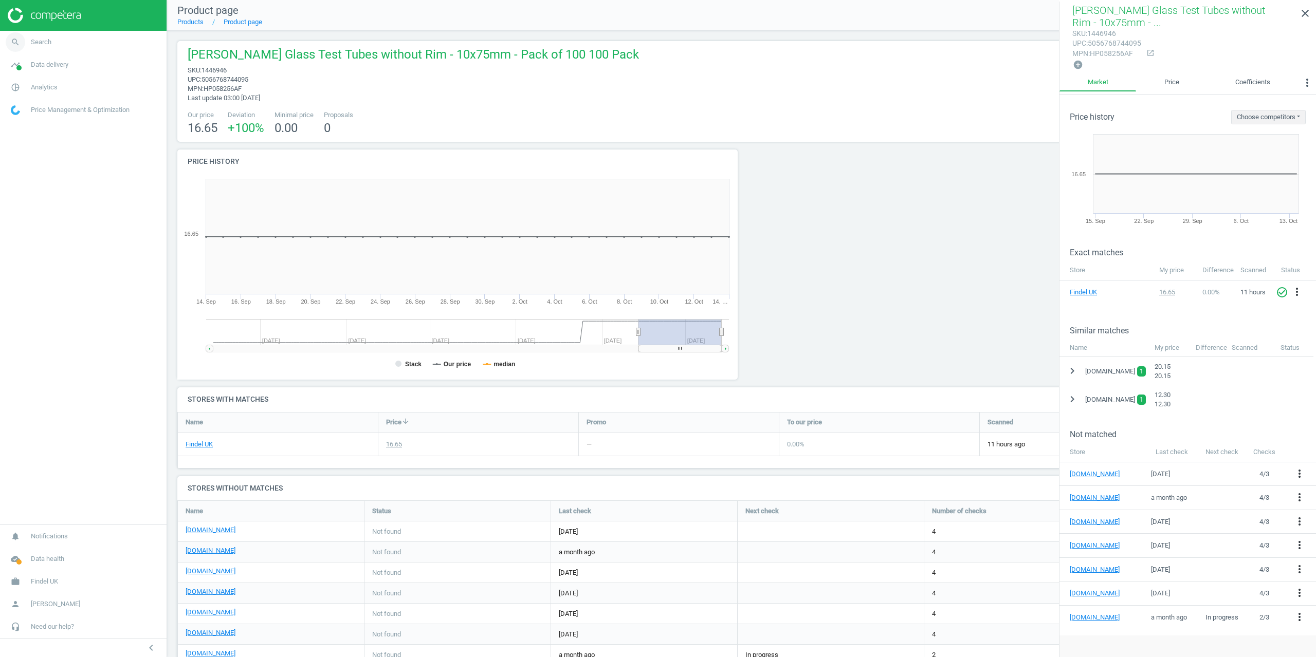
drag, startPoint x: 59, startPoint y: 39, endPoint x: 53, endPoint y: 40, distance: 5.2
click at [53, 40] on link "search Search" at bounding box center [83, 42] width 167 height 23
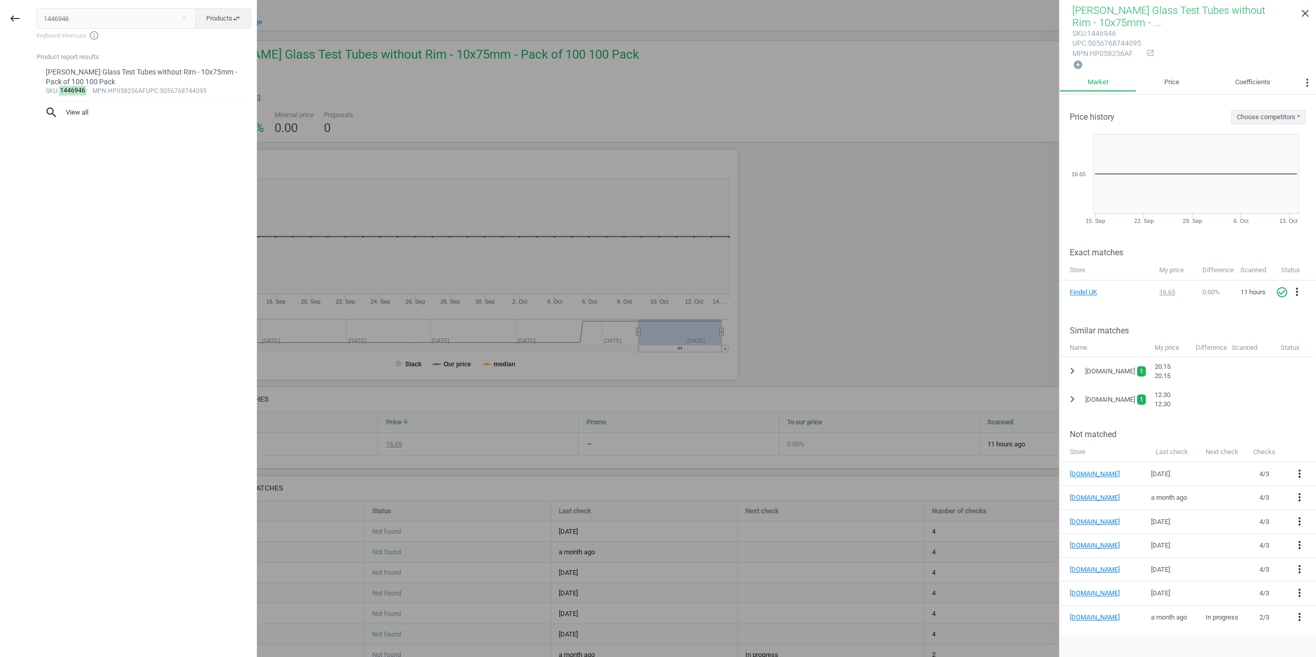
drag, startPoint x: 81, startPoint y: 23, endPoint x: 0, endPoint y: 24, distance: 80.7
click at [0, 24] on div "keyboard_backspace 1446946 close Products swap_horiz Keyboard shortcuts info_ou…" at bounding box center [128, 330] width 257 height 657
type input "1446942"
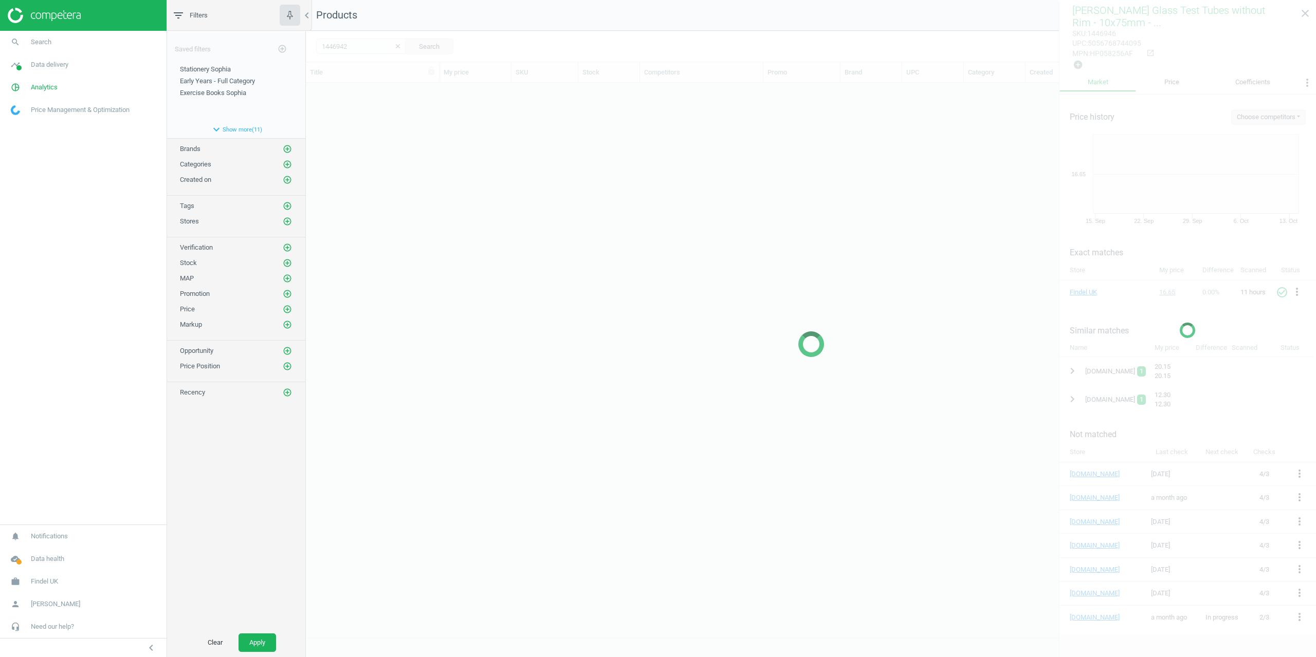
scroll to position [547, 1002]
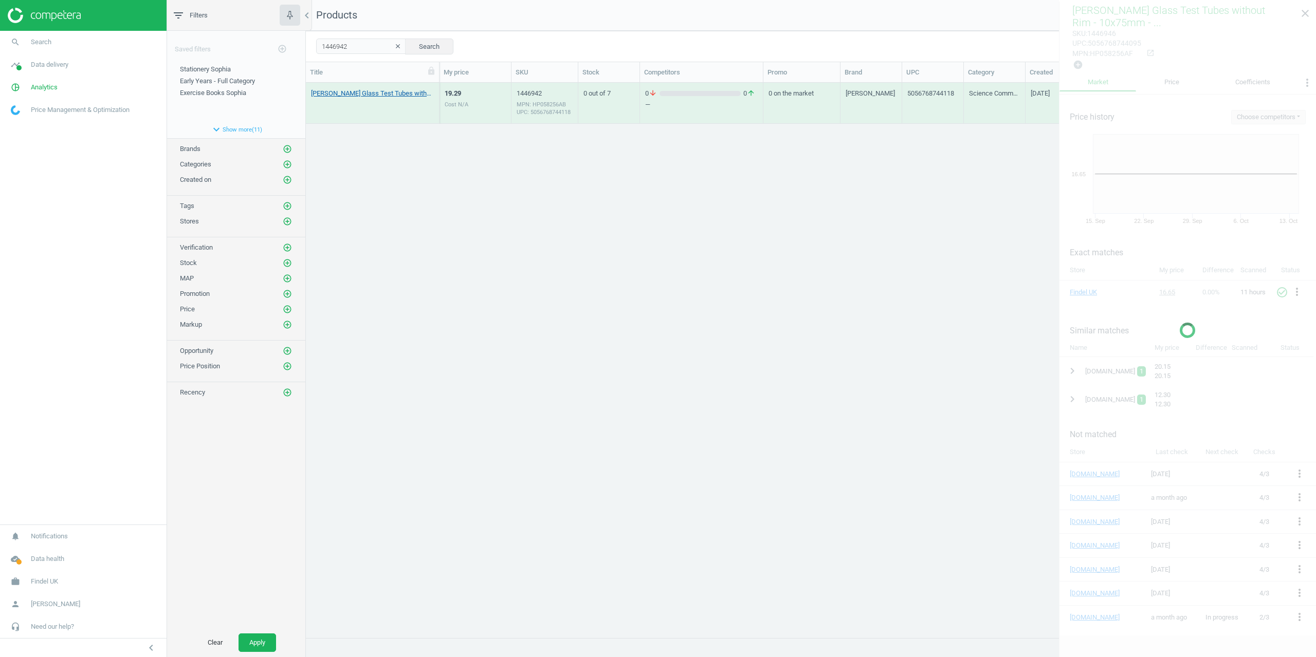
click at [344, 97] on link "[PERSON_NAME] Glass Test Tubes without Rim - 12x75mm - Pack of 100 100 Pack" at bounding box center [372, 93] width 123 height 9
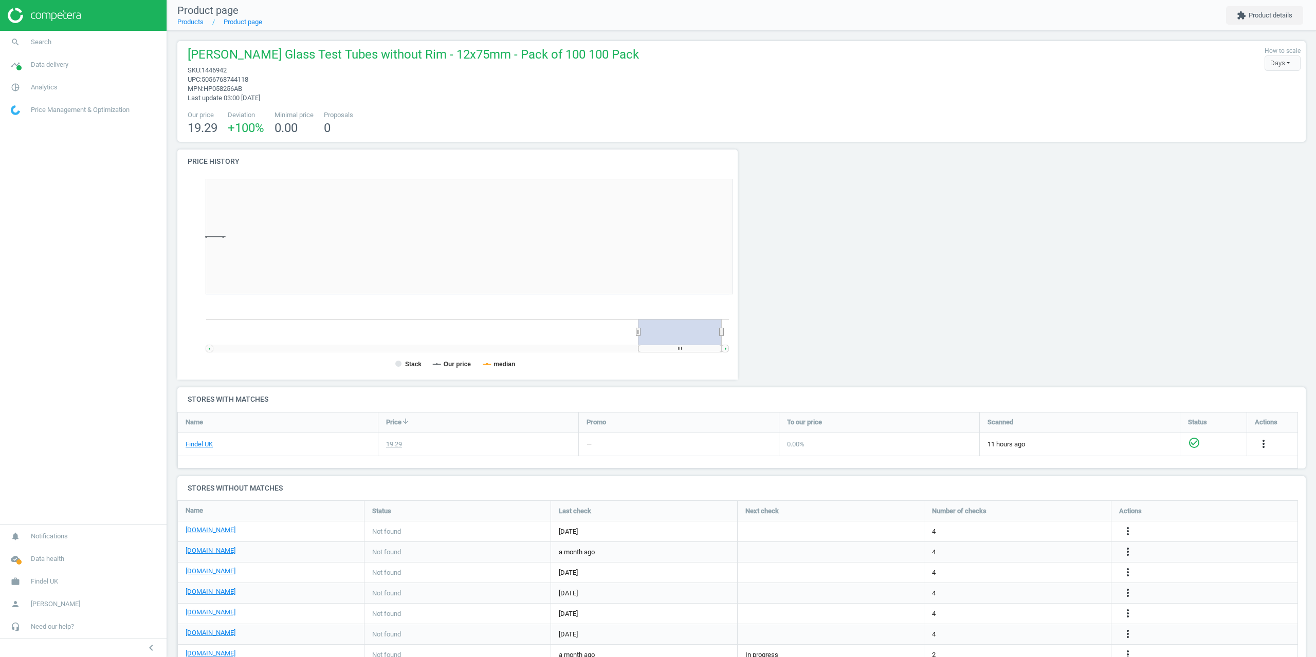
scroll to position [222, 572]
click at [1253, 14] on button "extension Product details" at bounding box center [1264, 15] width 77 height 19
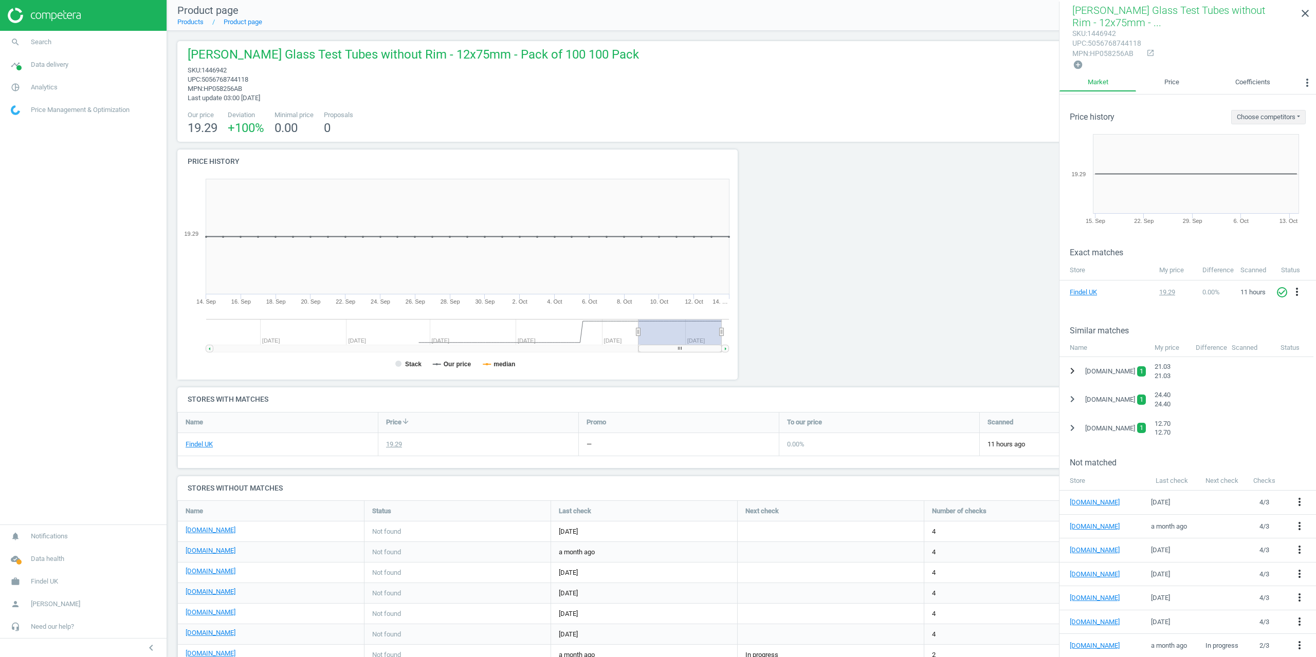
drag, startPoint x: 1076, startPoint y: 369, endPoint x: 1079, endPoint y: 374, distance: 6.3
click at [1073, 370] on icon "chevron_right" at bounding box center [1072, 371] width 12 height 12
click at [1305, 392] on icon "more_vert" at bounding box center [1301, 397] width 12 height 12
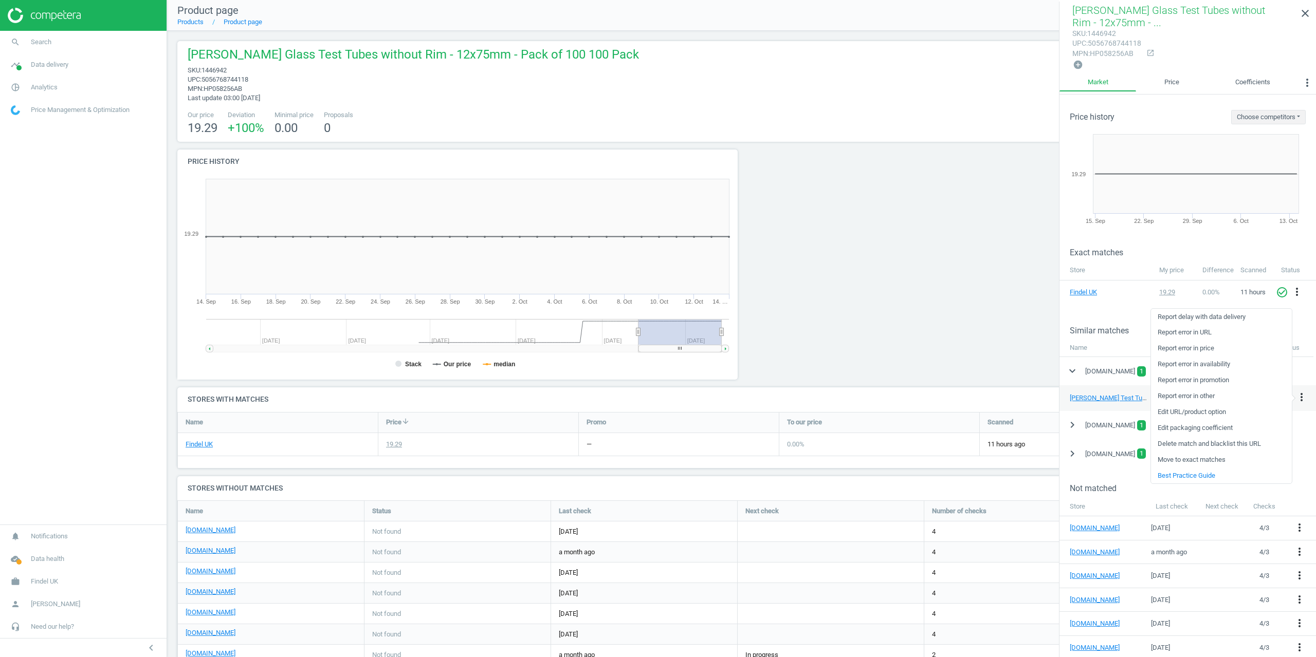
click at [1186, 442] on link "Delete match and blacklist this URL" at bounding box center [1221, 444] width 141 height 16
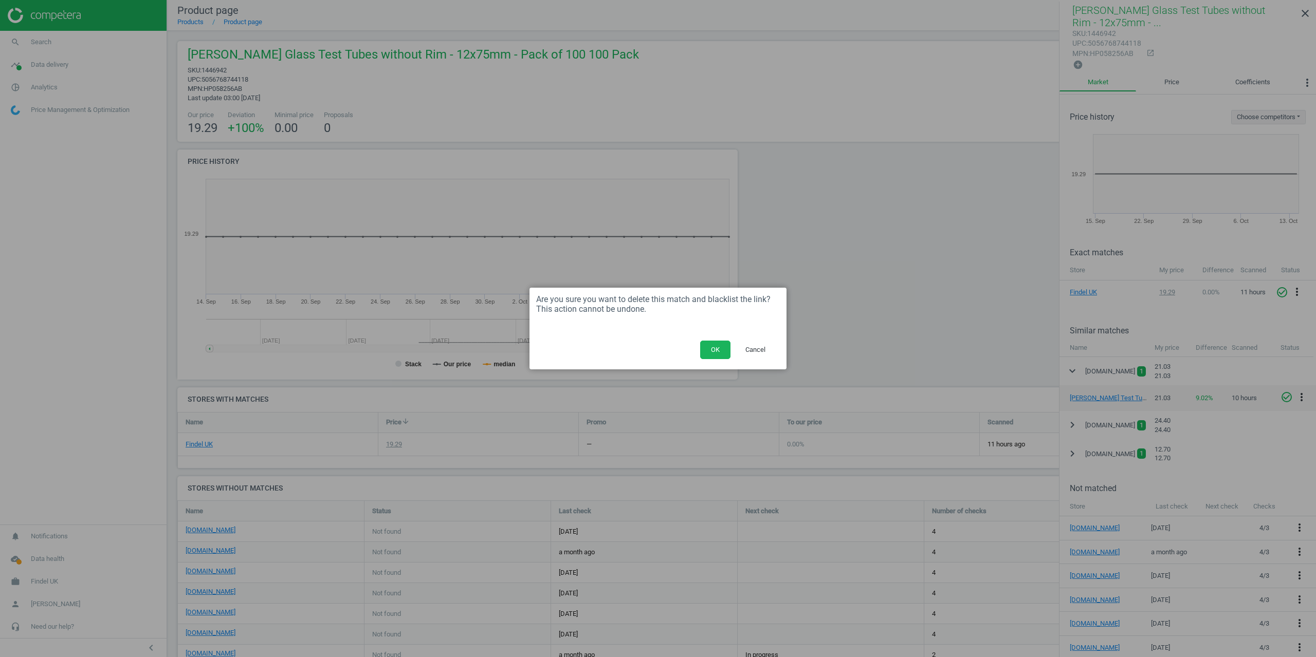
click at [716, 346] on button "OK" at bounding box center [715, 350] width 30 height 19
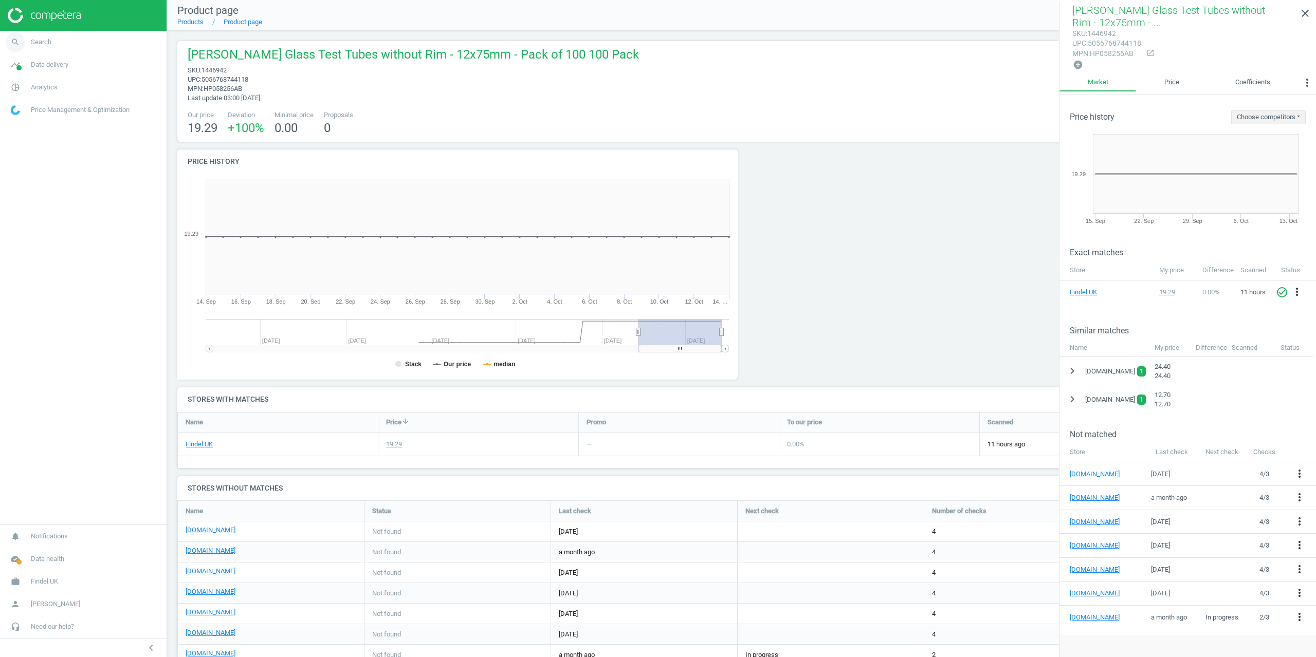
click at [33, 44] on span "Search" at bounding box center [41, 42] width 21 height 9
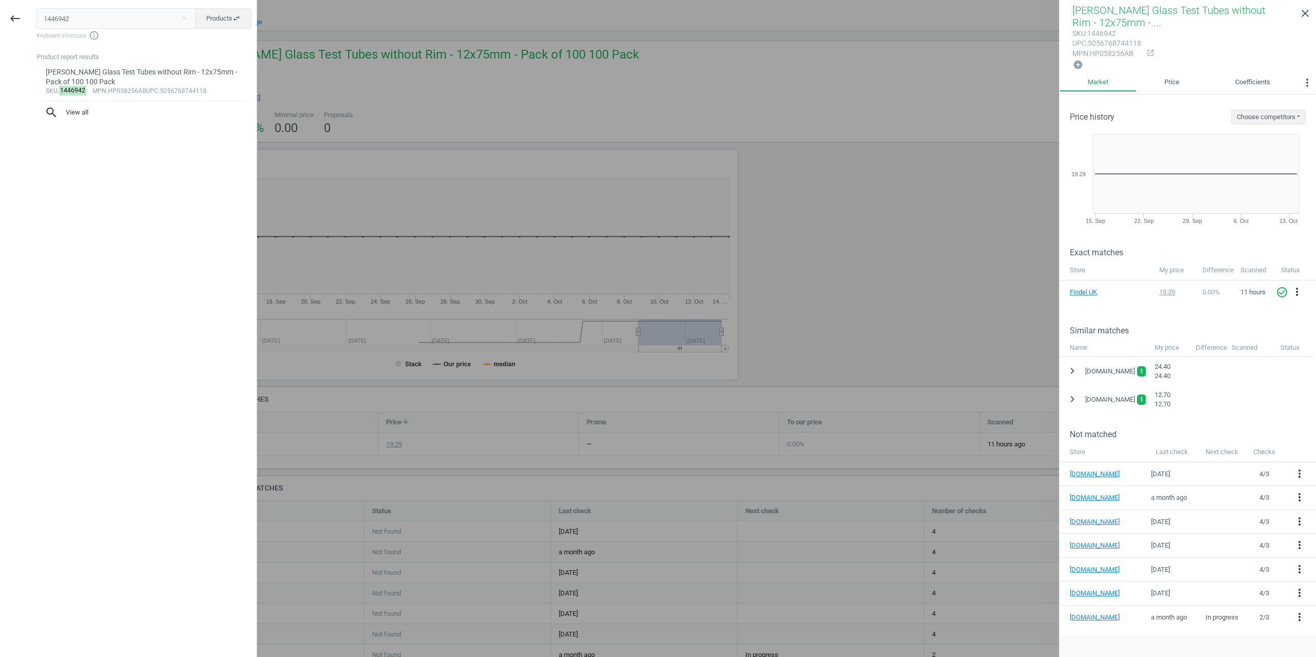
drag, startPoint x: 82, startPoint y: 21, endPoint x: 0, endPoint y: 20, distance: 82.2
click at [0, 23] on div "keyboard_backspace 1446942 close Products swap_horiz Keyboard shortcuts info_ou…" at bounding box center [128, 330] width 257 height 657
type input "1446945"
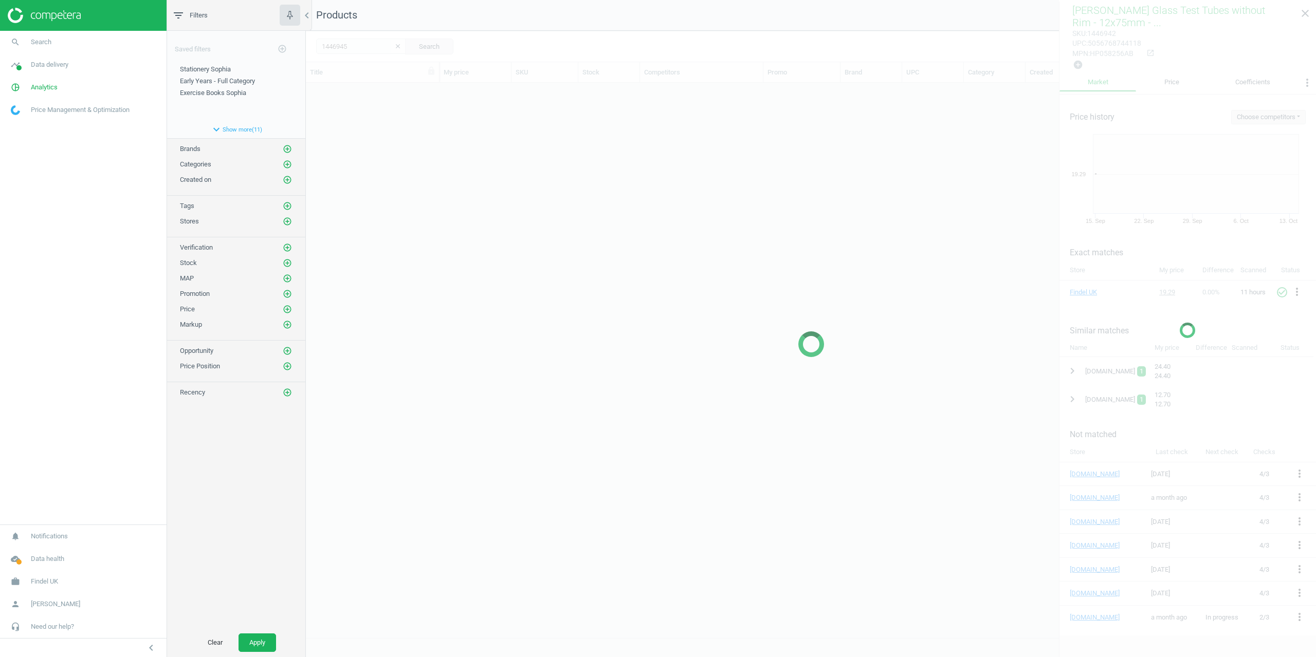
scroll to position [547, 1002]
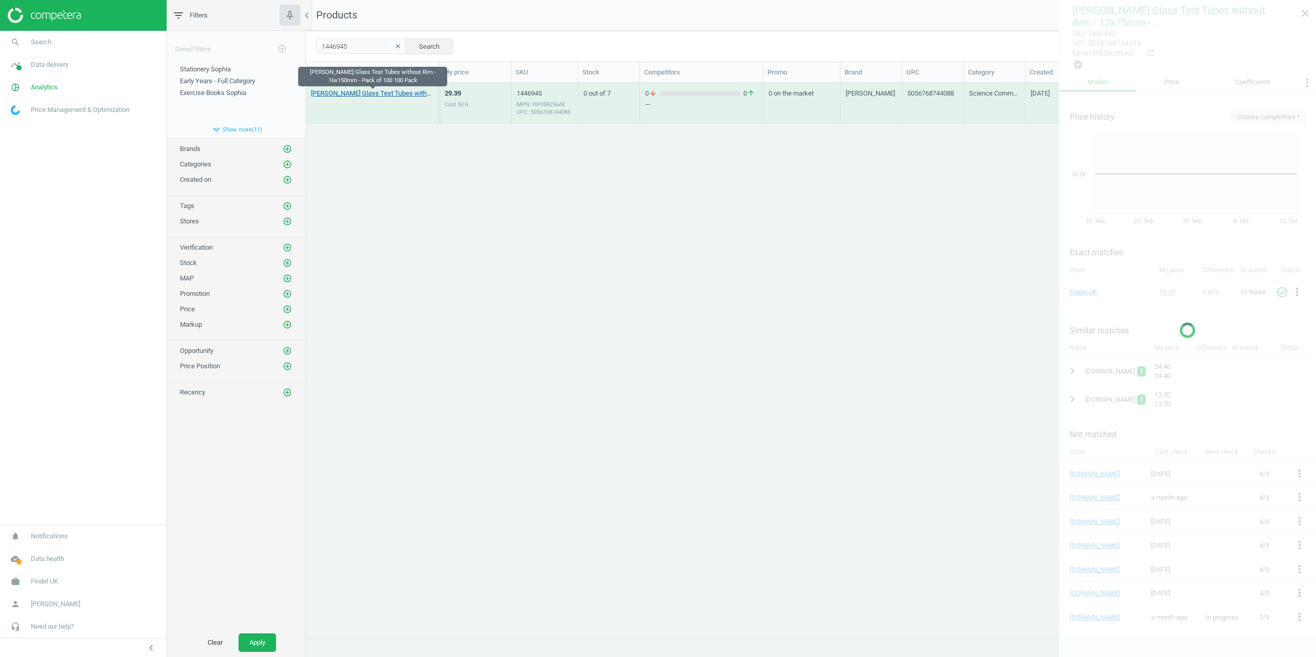
click at [347, 96] on link "[PERSON_NAME] Glass Test Tubes without Rim - 16x150mm - Pack of 100 100 Pack" at bounding box center [372, 93] width 123 height 9
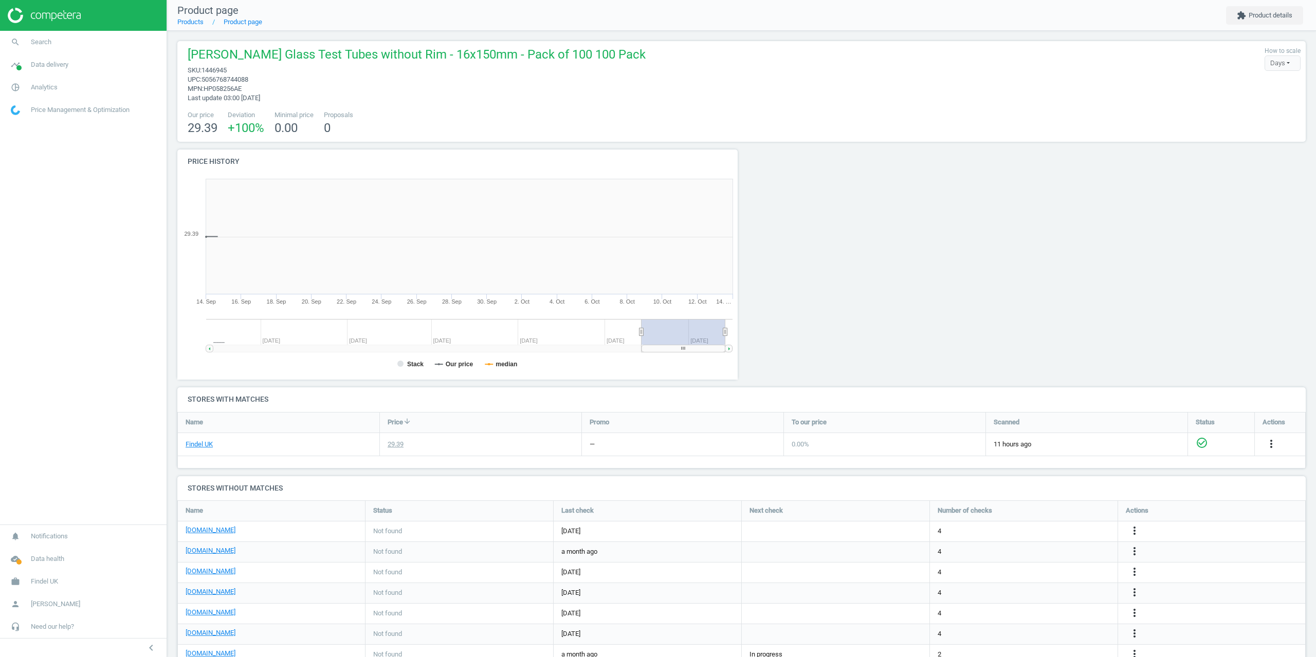
scroll to position [222, 572]
drag, startPoint x: 1265, startPoint y: 23, endPoint x: 1262, endPoint y: 32, distance: 9.3
click at [1265, 23] on button "extension Product details" at bounding box center [1264, 15] width 77 height 19
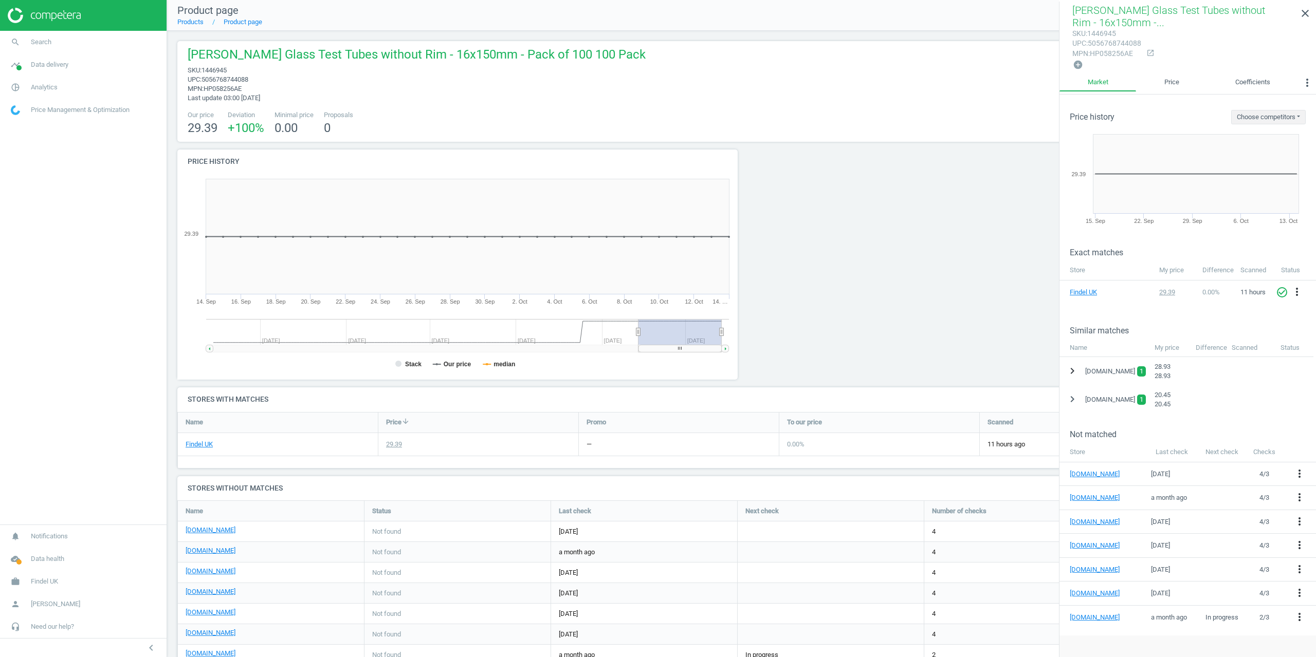
click at [1069, 365] on icon "chevron_right" at bounding box center [1072, 371] width 12 height 12
click at [1299, 399] on icon "more_vert" at bounding box center [1301, 397] width 12 height 12
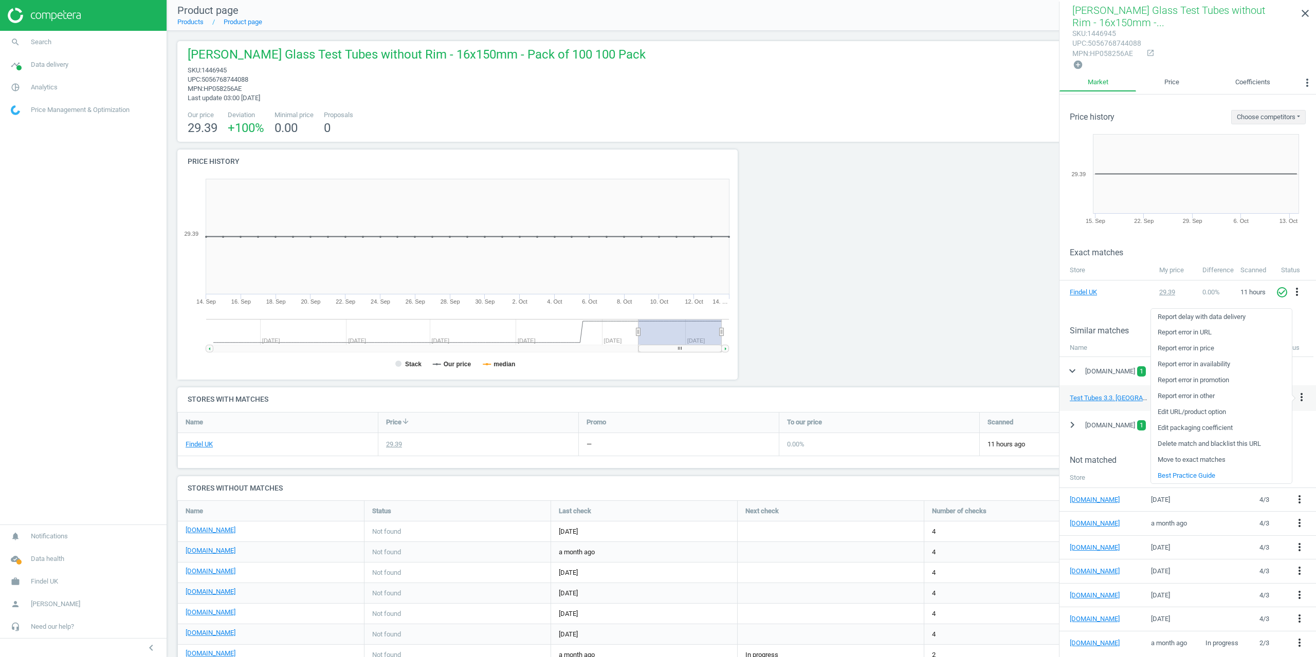
click at [1210, 444] on link "Delete match and blacklist this URL" at bounding box center [1221, 444] width 141 height 16
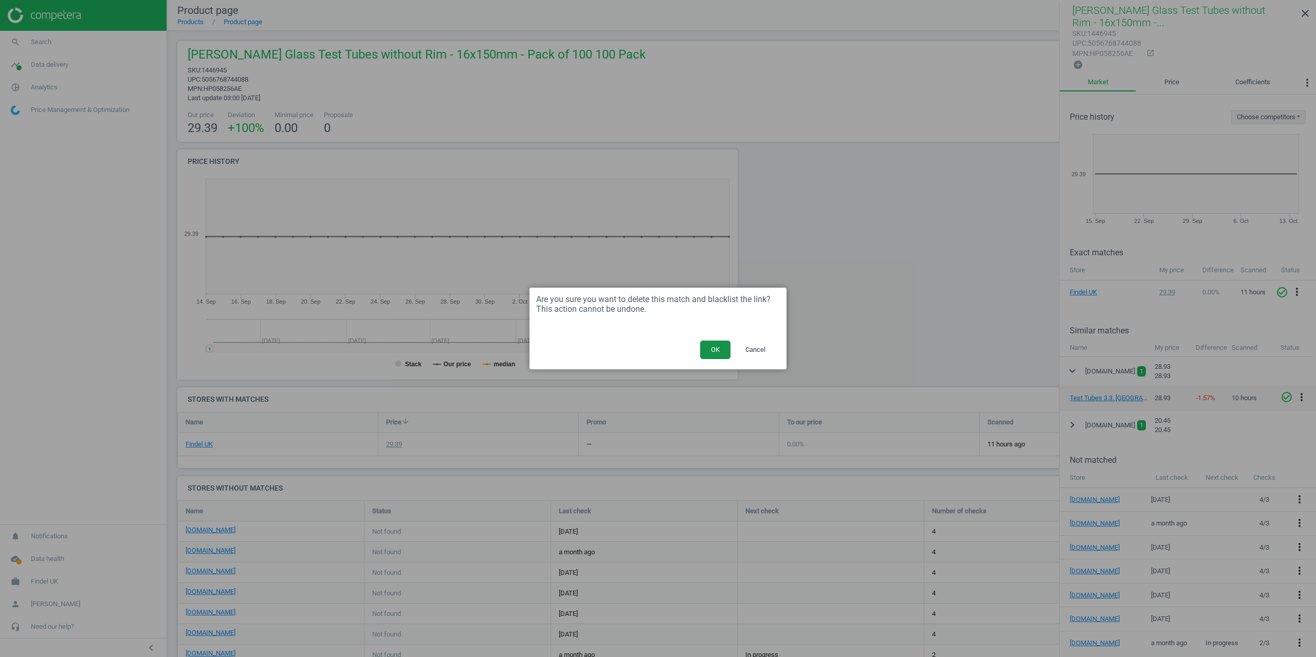
click at [715, 349] on button "OK" at bounding box center [715, 350] width 30 height 19
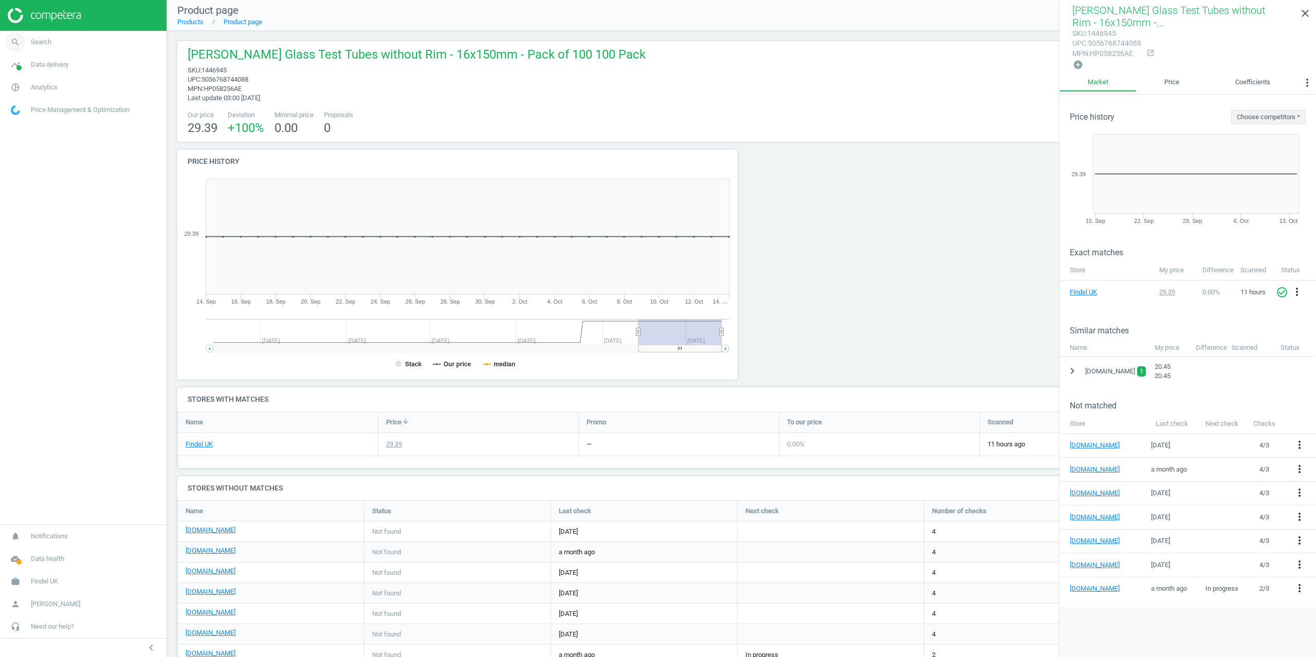
click at [31, 41] on span "Search" at bounding box center [41, 42] width 21 height 9
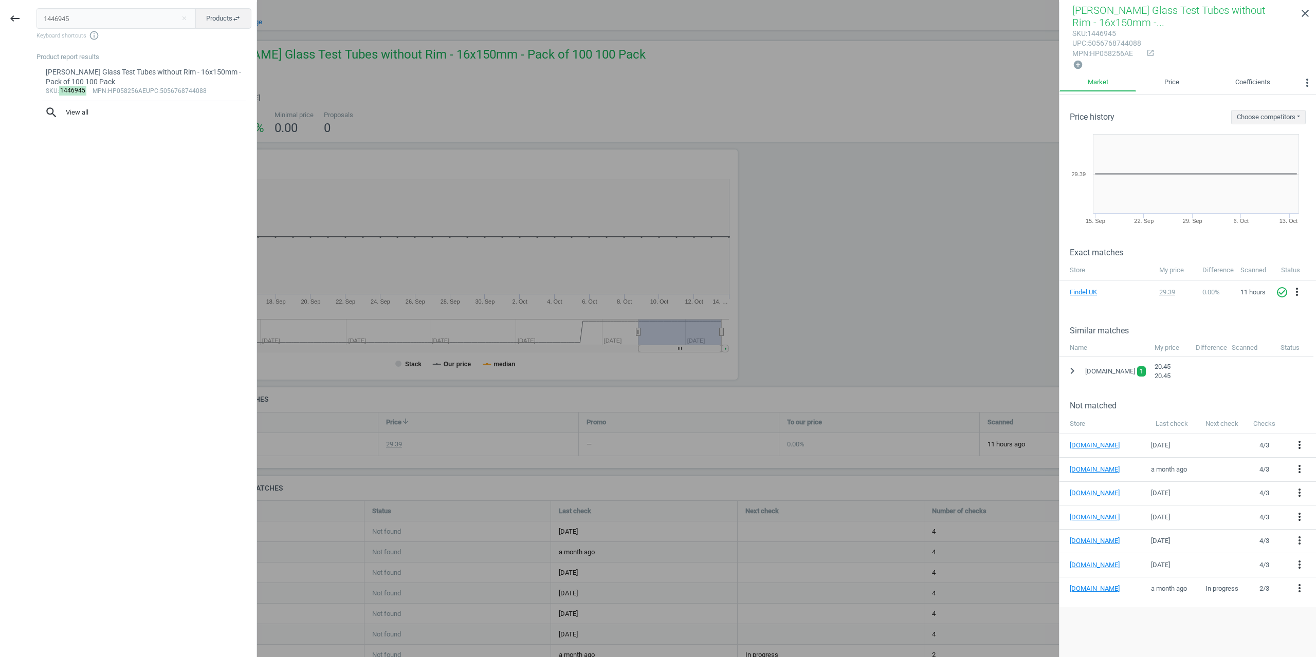
drag, startPoint x: 110, startPoint y: 12, endPoint x: 0, endPoint y: 16, distance: 110.1
click at [0, 19] on div "keyboard_backspace 1446945 close Products swap_horiz Keyboard shortcuts info_ou…" at bounding box center [128, 330] width 257 height 657
type input "1446943"
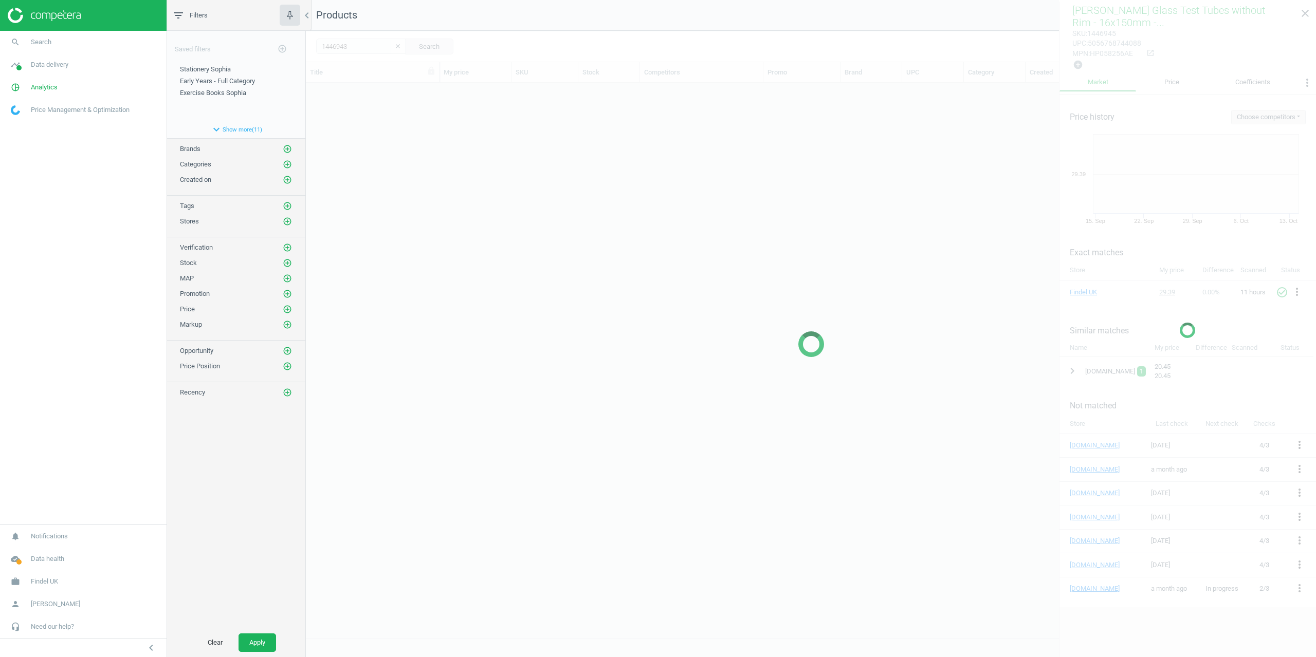
scroll to position [547, 1002]
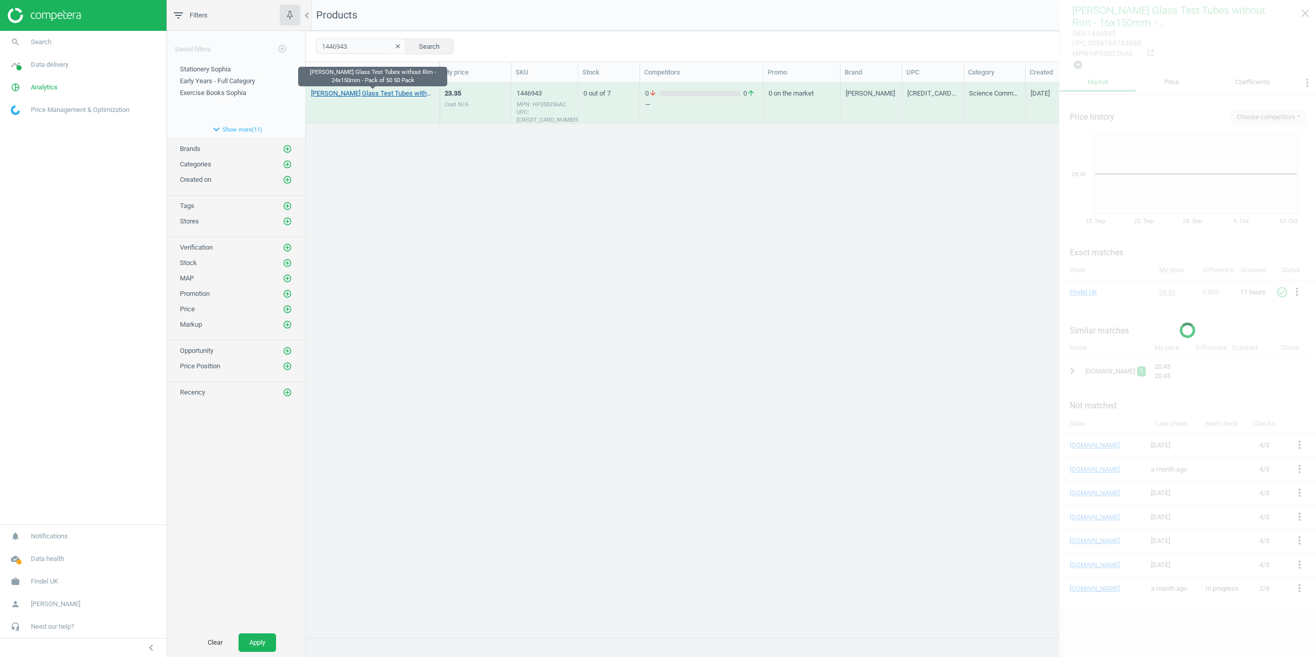
click at [327, 94] on link "[PERSON_NAME] Glass Test Tubes without Rim - 24x150mm - Pack of 50 50 Pack" at bounding box center [372, 93] width 123 height 9
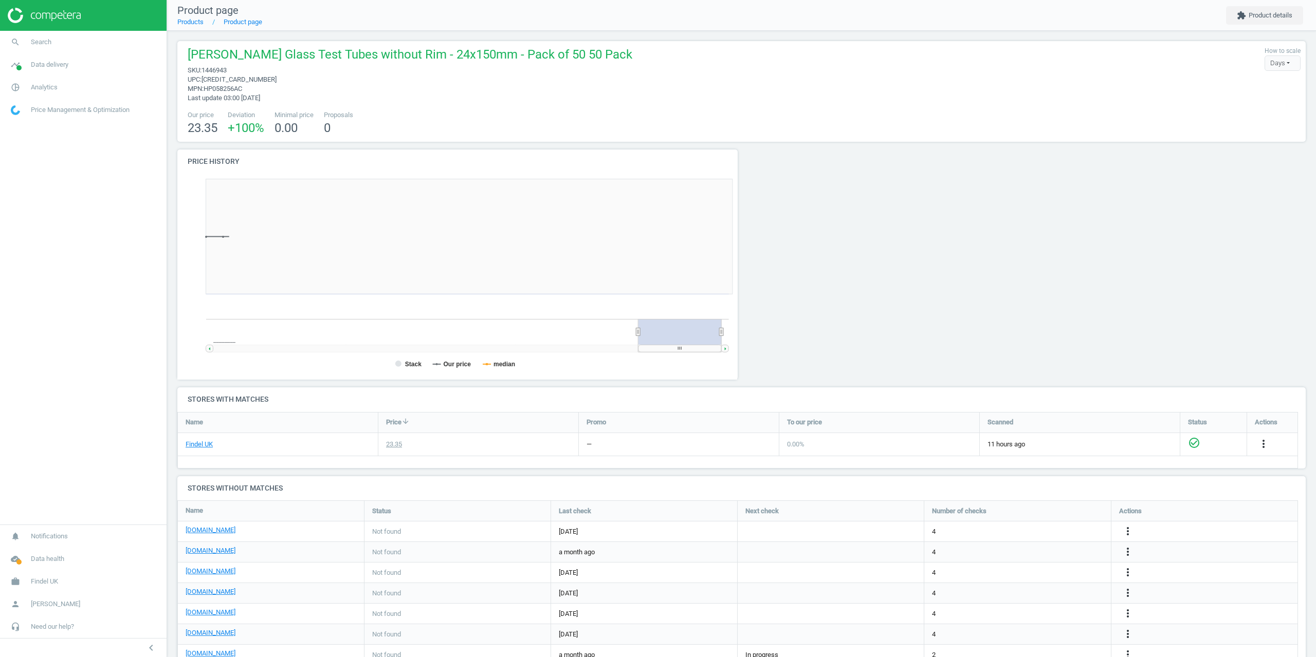
scroll to position [222, 572]
click at [1258, 21] on button "extension Product details" at bounding box center [1264, 15] width 77 height 19
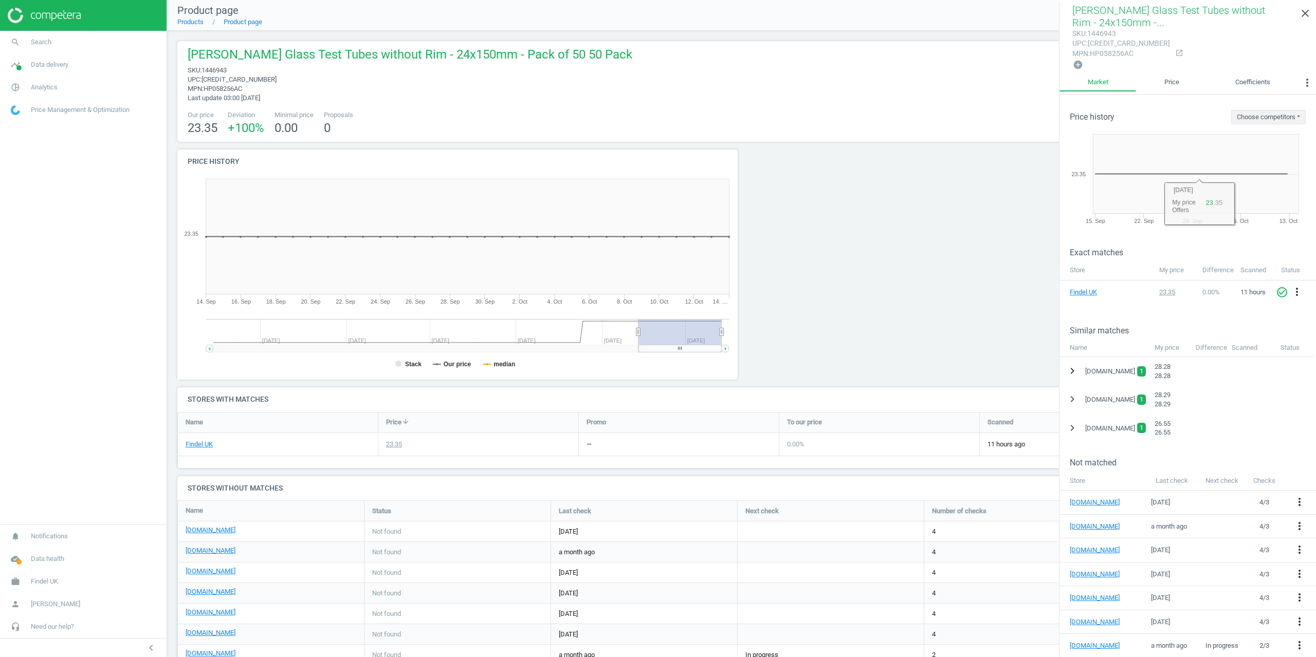
click at [1077, 365] on icon "chevron_right" at bounding box center [1072, 371] width 12 height 12
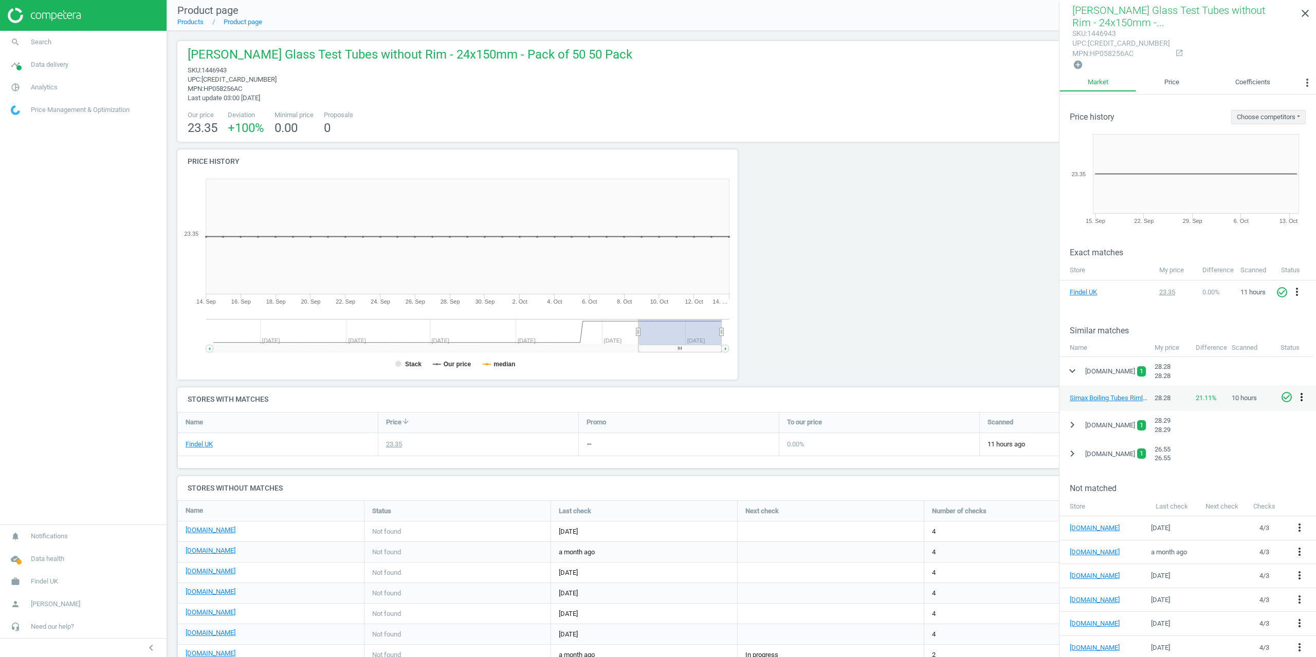
click at [1300, 392] on icon "more_vert" at bounding box center [1301, 397] width 12 height 12
click at [1198, 441] on link "Delete match and blacklist this URL" at bounding box center [1221, 444] width 141 height 16
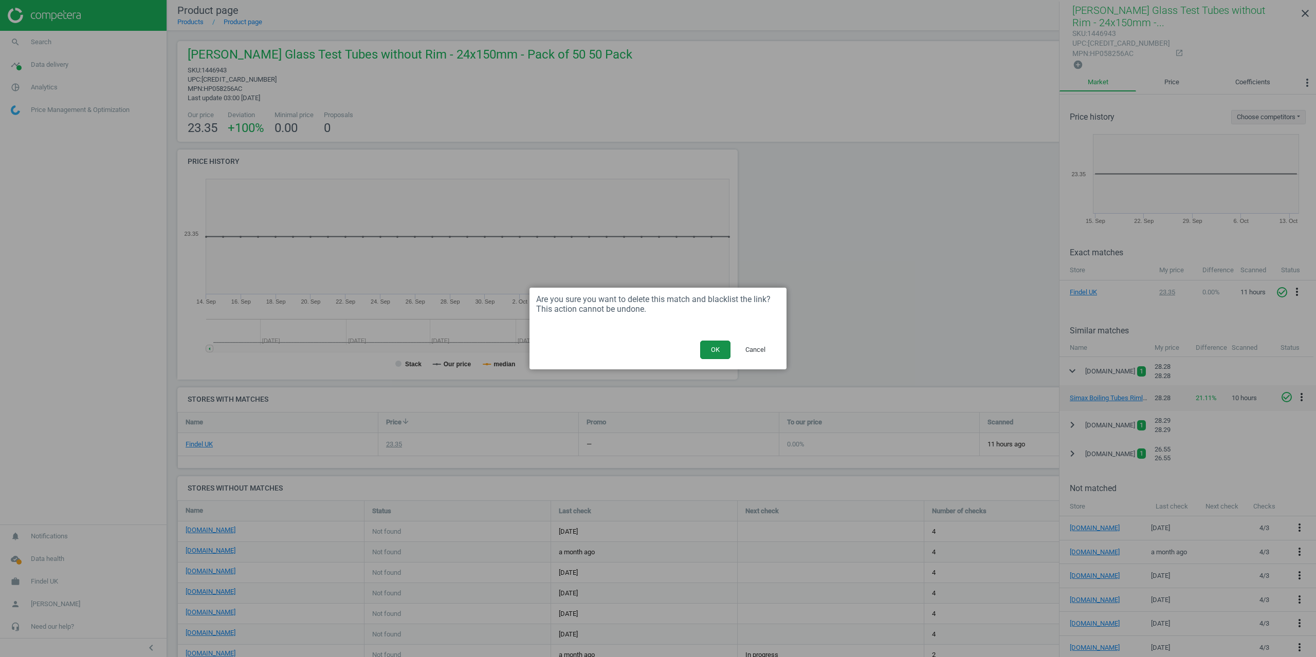
click at [714, 347] on button "OK" at bounding box center [715, 350] width 30 height 19
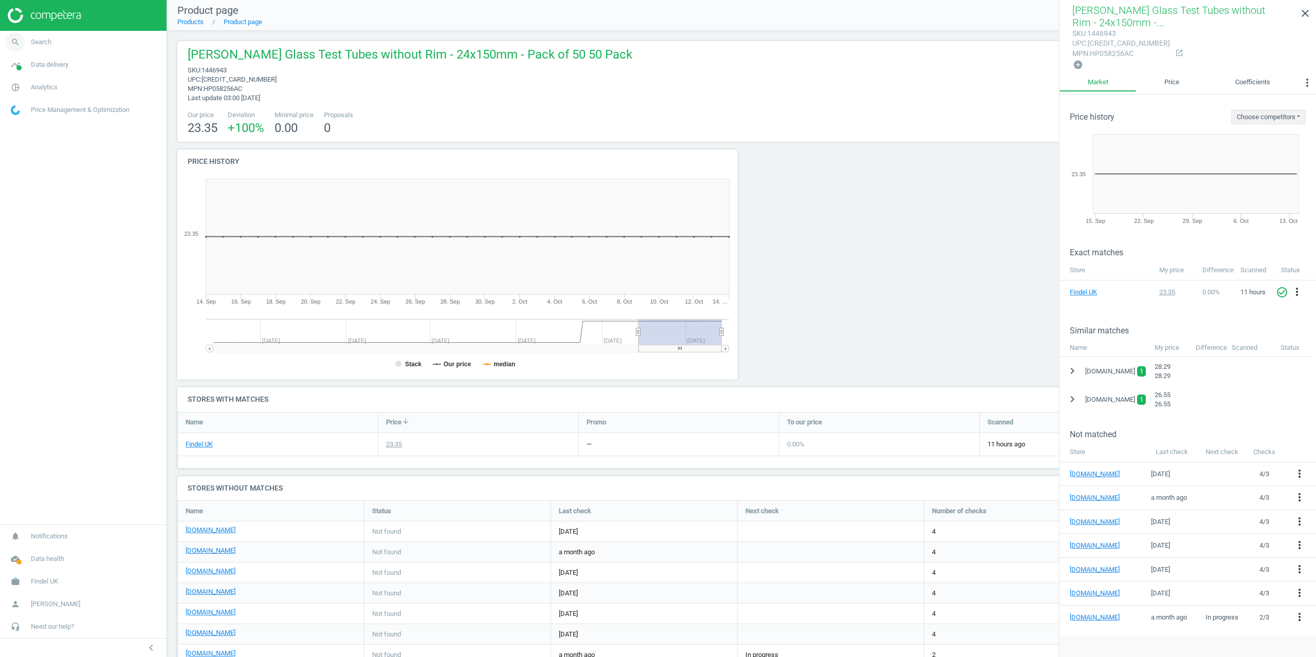
click at [47, 39] on span "Search" at bounding box center [41, 42] width 21 height 9
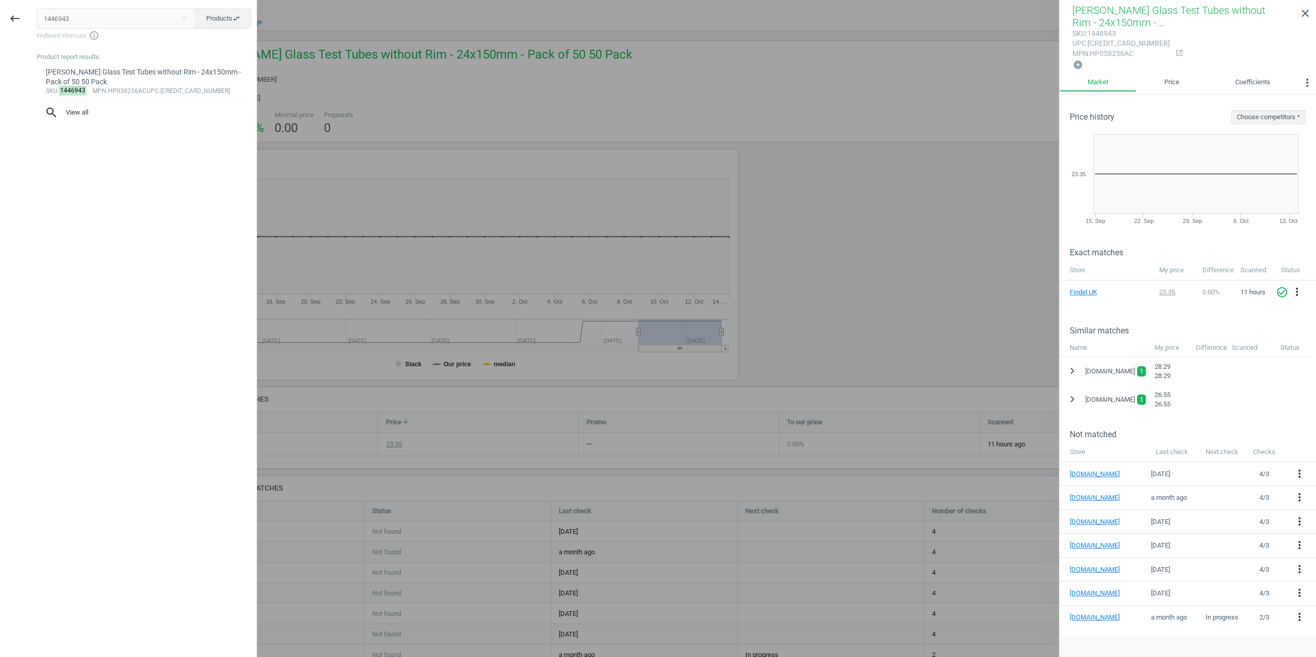
drag, startPoint x: 45, startPoint y: 16, endPoint x: 0, endPoint y: 22, distance: 45.0
click at [7, 17] on div "keyboard_backspace 1446943 close Products swap_horiz Keyboard shortcuts info_ou…" at bounding box center [128, 330] width 257 height 657
type input "H10477"
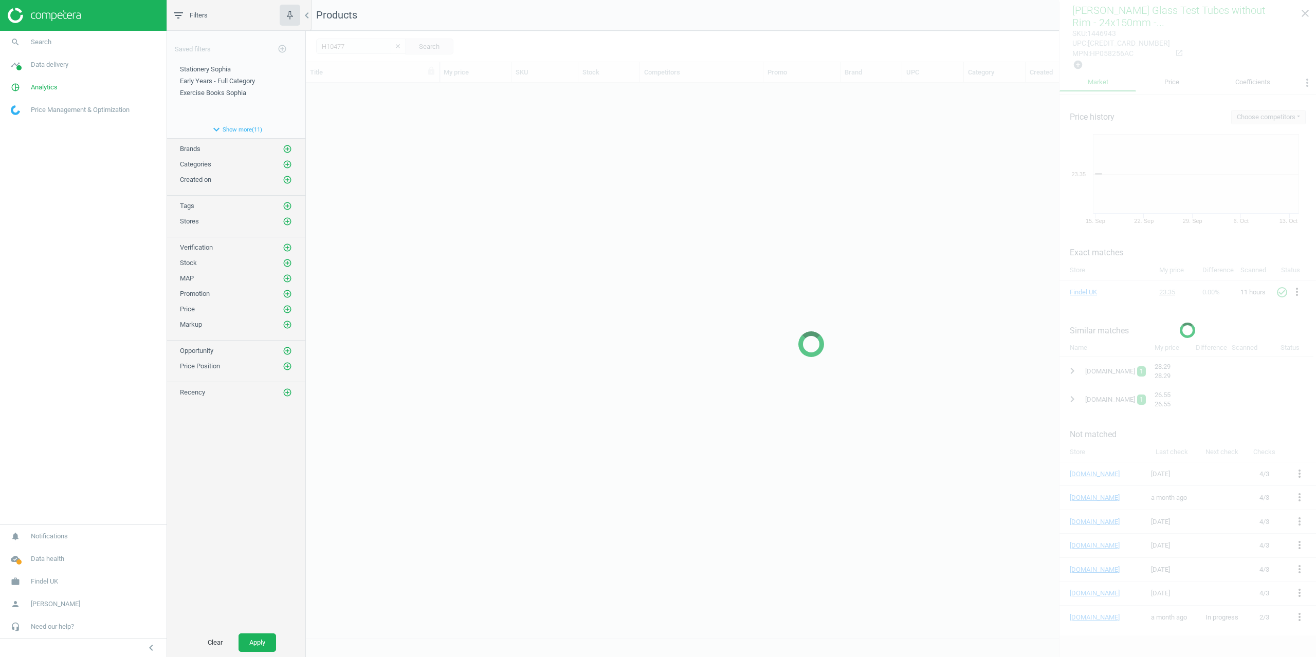
scroll to position [547, 1002]
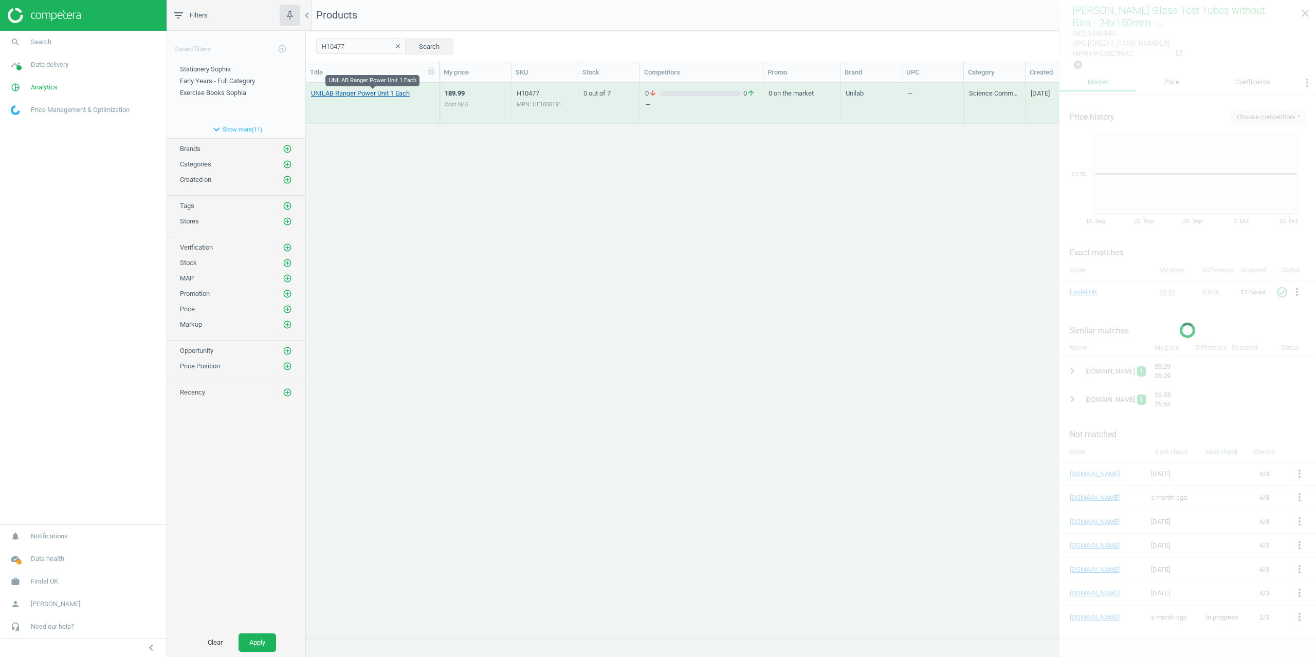
click at [359, 93] on link "UNILAB Ranger Power Unit 1 Each" at bounding box center [360, 93] width 99 height 9
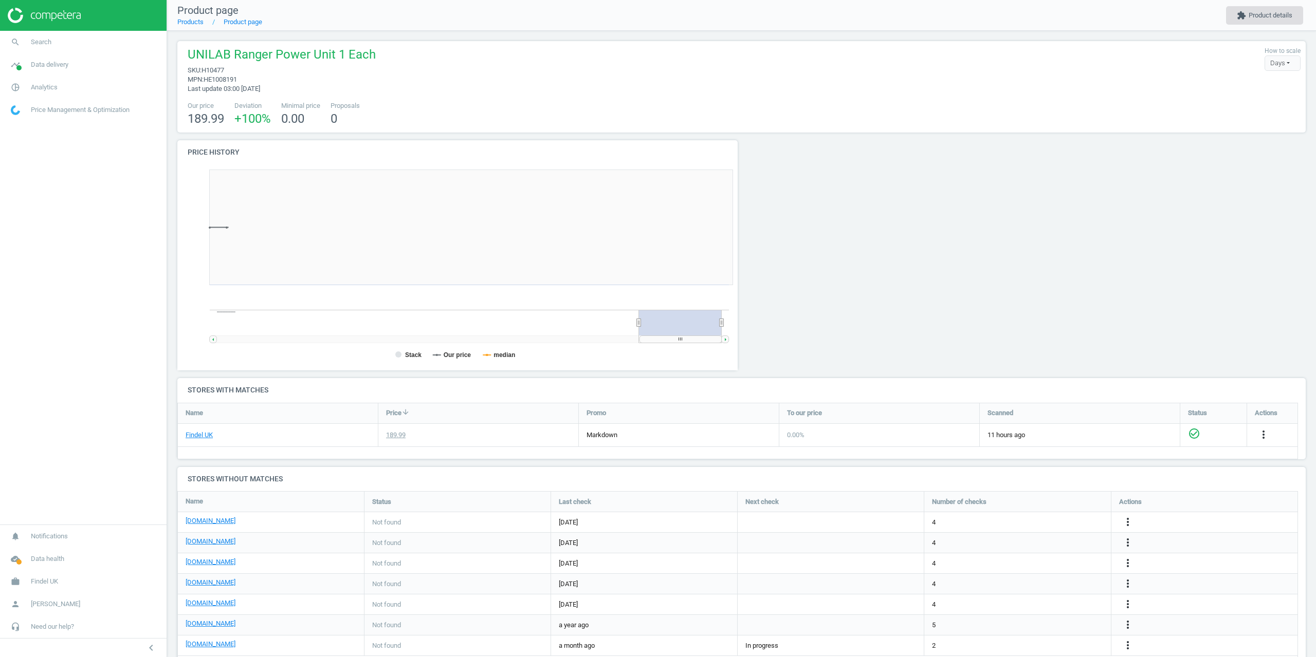
scroll to position [222, 572]
click at [1273, 14] on button "extension Product details" at bounding box center [1264, 15] width 77 height 19
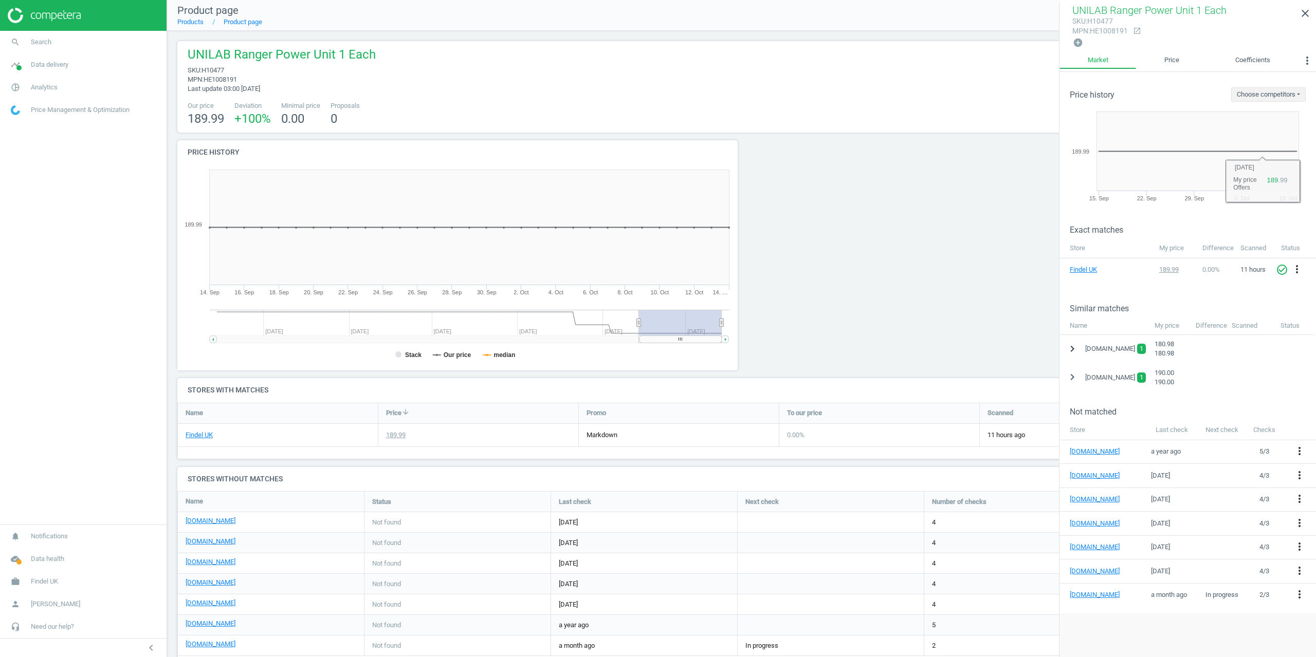
click at [1075, 345] on button "chevron_right" at bounding box center [1072, 349] width 19 height 19
click at [1304, 375] on icon "more_vert" at bounding box center [1301, 375] width 12 height 12
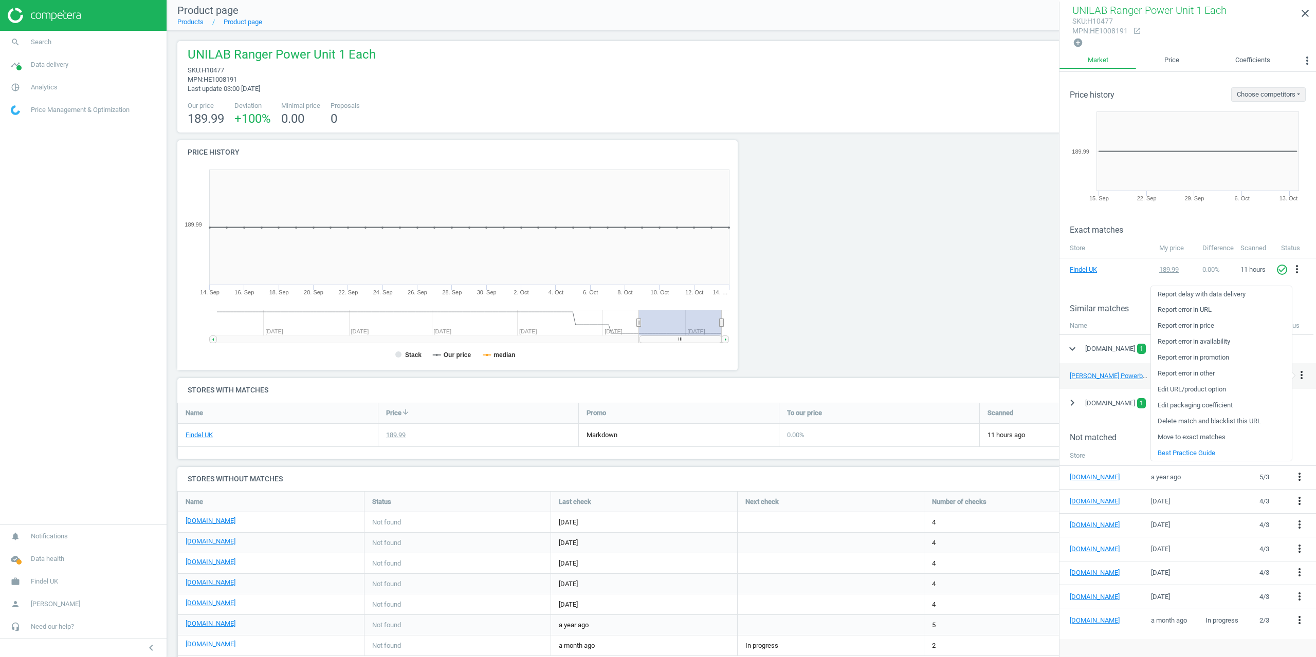
click at [1192, 422] on link "Delete match and blacklist this URL" at bounding box center [1221, 422] width 141 height 16
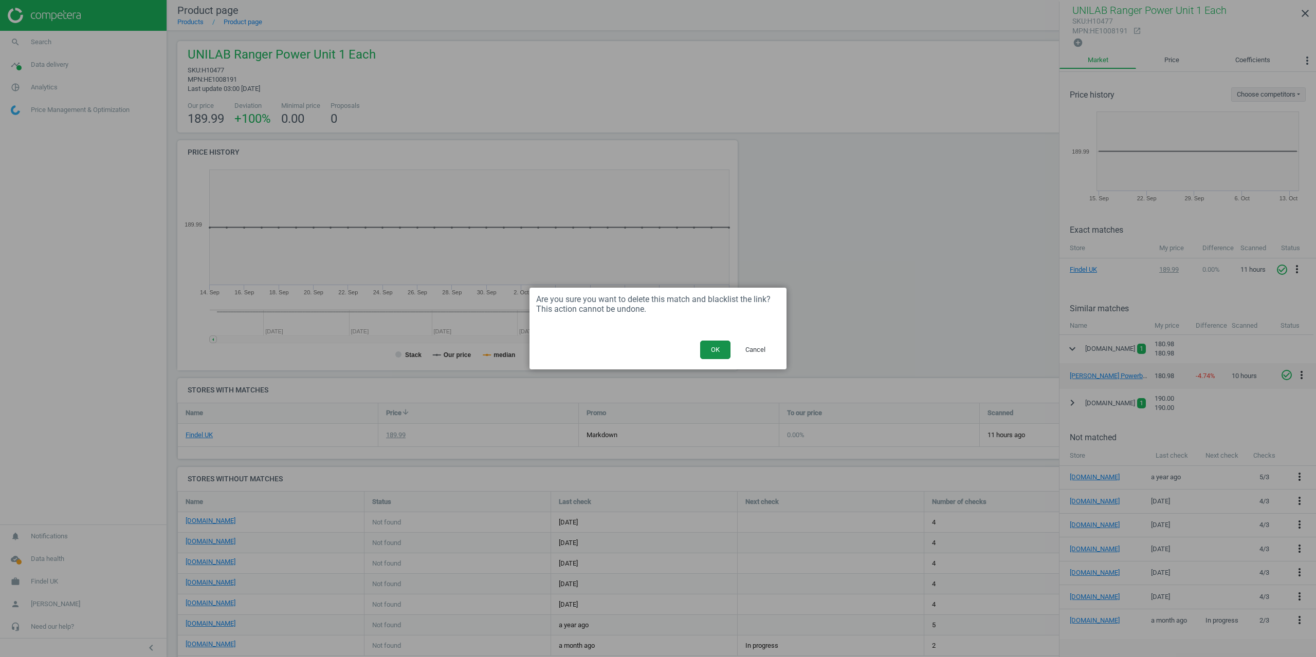
click at [722, 347] on button "OK" at bounding box center [715, 350] width 30 height 19
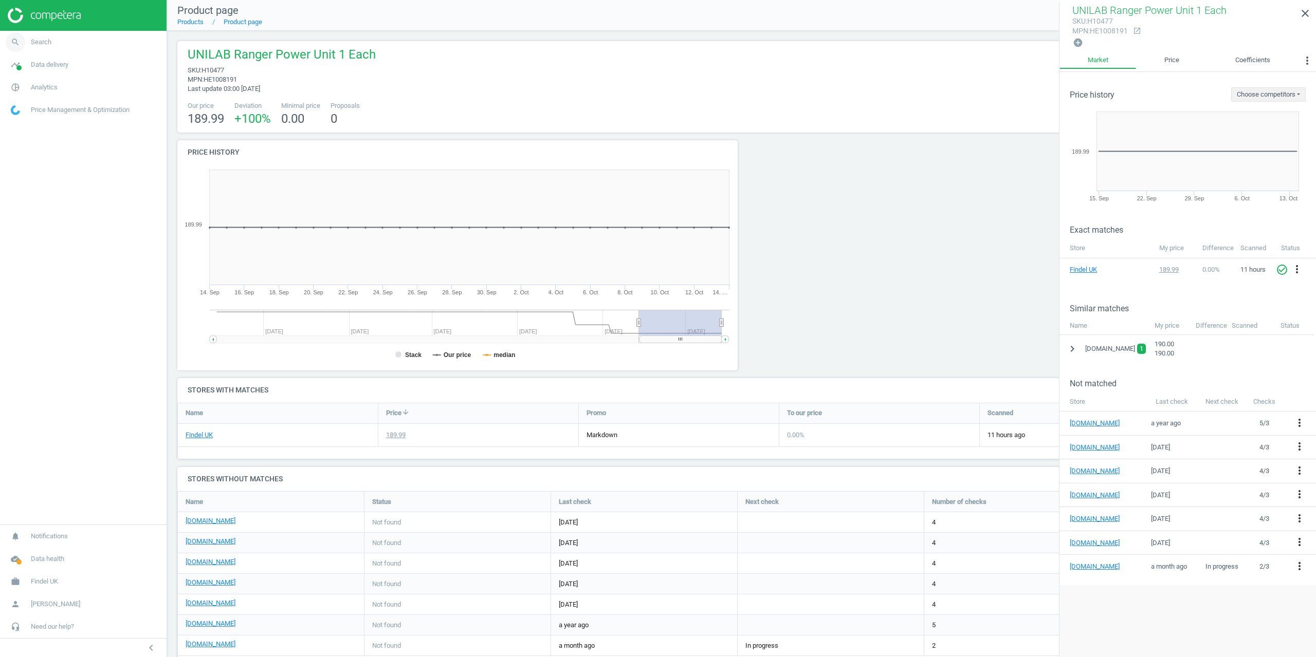
click at [20, 40] on icon "search" at bounding box center [16, 42] width 20 height 20
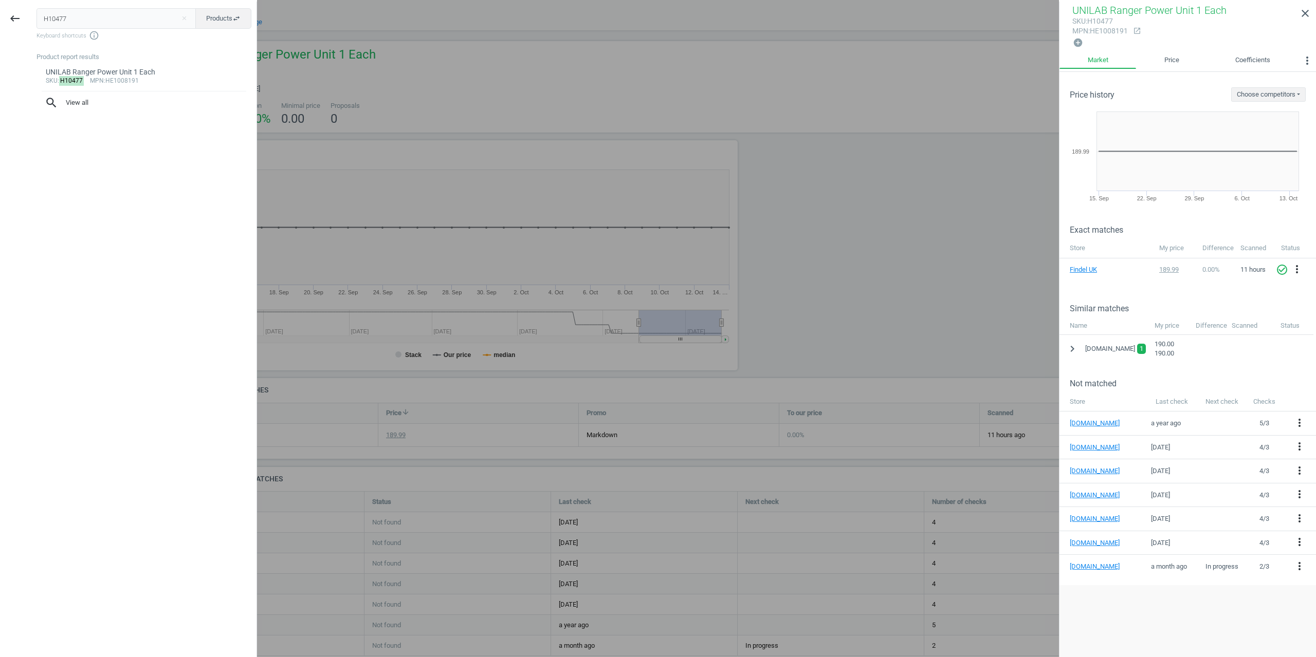
drag, startPoint x: 79, startPoint y: 16, endPoint x: 0, endPoint y: 20, distance: 78.7
click at [0, 20] on div "keyboard_backspace H10477 close Products swap_horiz Keyboard shortcuts info_out…" at bounding box center [128, 330] width 257 height 657
click at [36, 17] on input "="1444039" at bounding box center [116, 18] width 160 height 21
type input "1444039"
click at [360, 63] on div at bounding box center [658, 328] width 1316 height 657
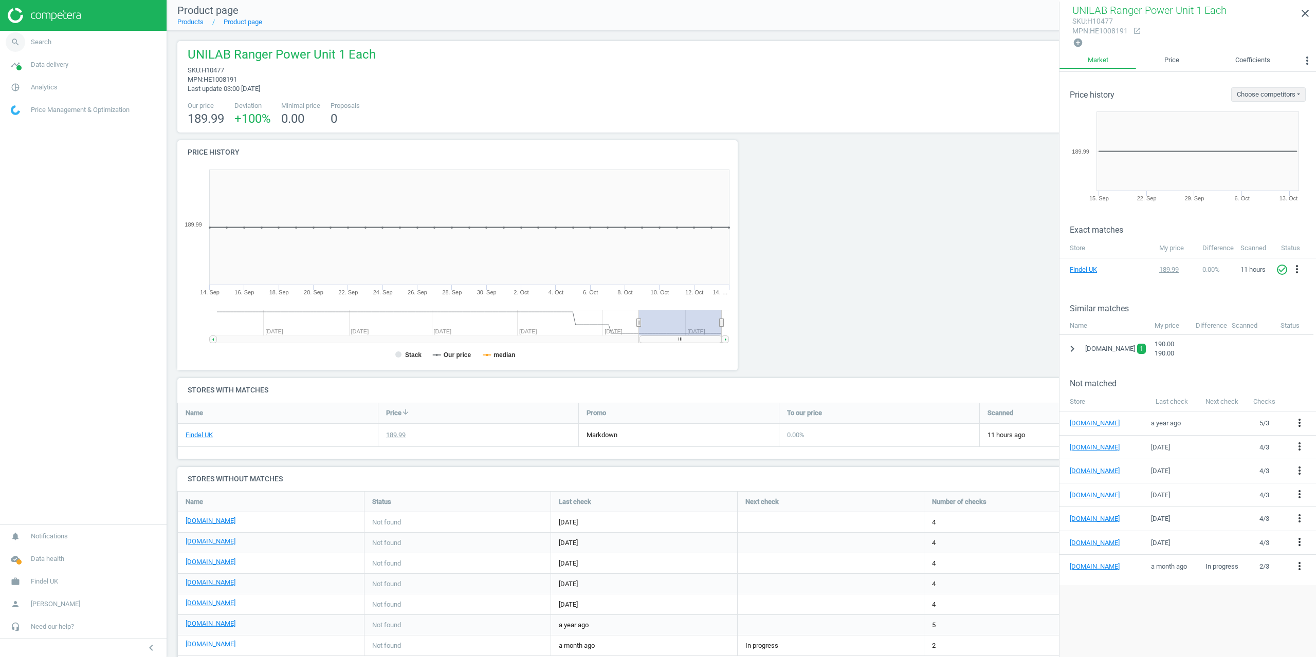
click at [41, 42] on span "Search" at bounding box center [41, 42] width 21 height 9
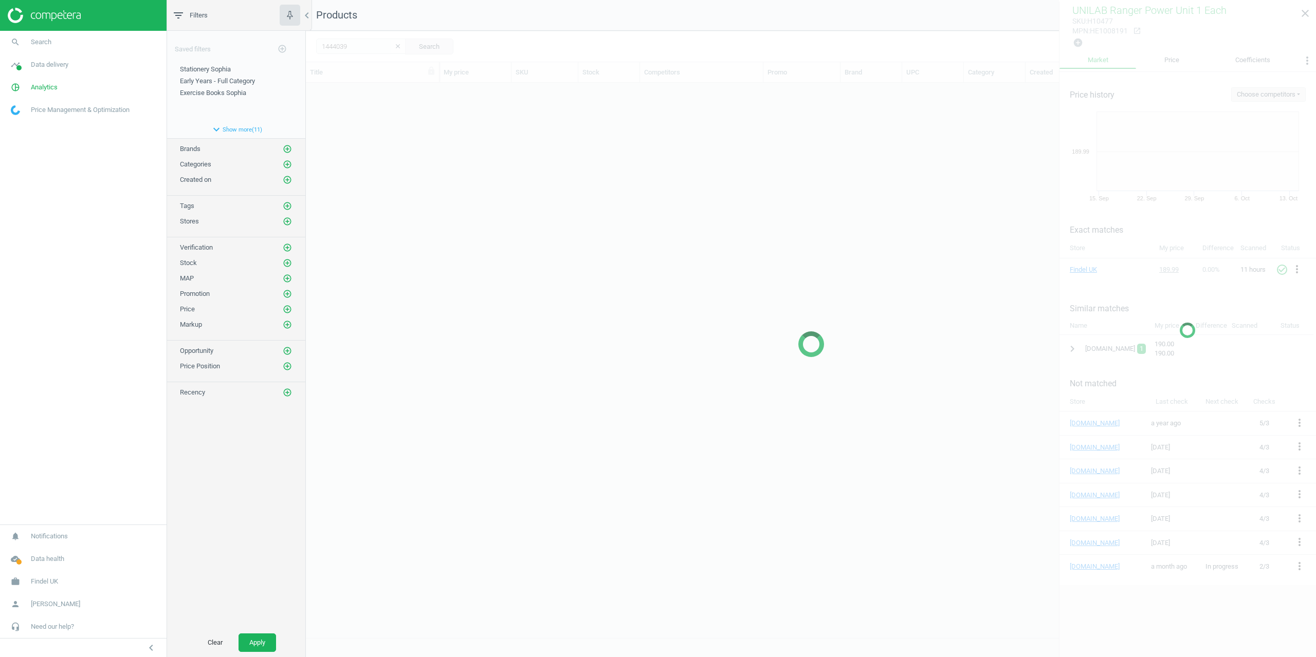
scroll to position [547, 1002]
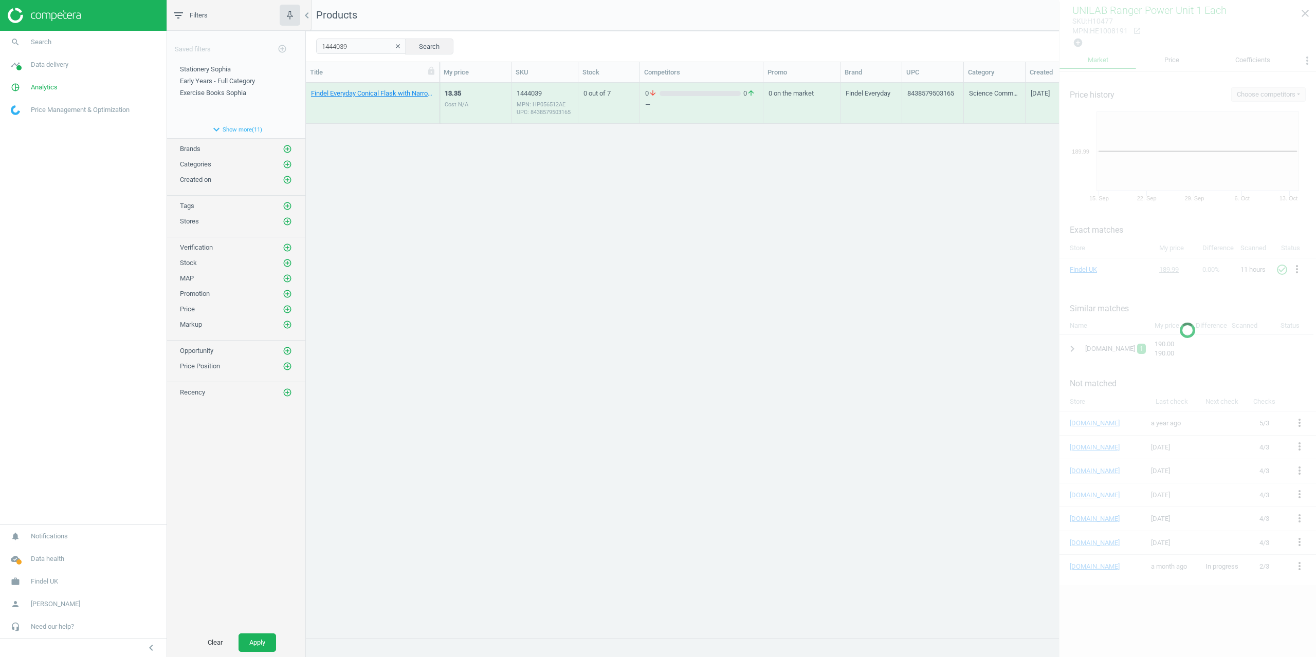
click at [349, 87] on div "Findel Everyday Conical Flask with Narrow Mouth - 250ml - Pack of 12 12 Pack" at bounding box center [372, 103] width 123 height 39
click at [356, 98] on link "Findel Everyday Conical Flask with Narrow Mouth - 250ml - Pack of 12 12 Pack" at bounding box center [372, 93] width 123 height 9
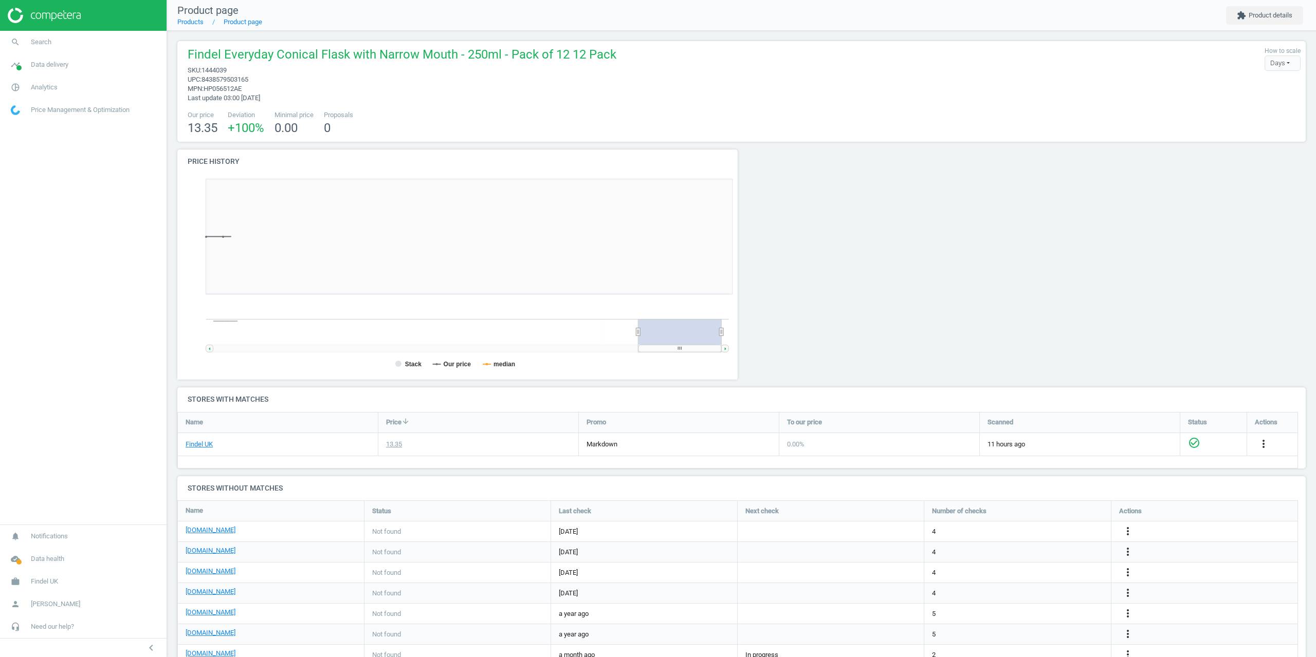
scroll to position [222, 572]
click at [1257, 21] on button "extension Product details" at bounding box center [1264, 15] width 77 height 19
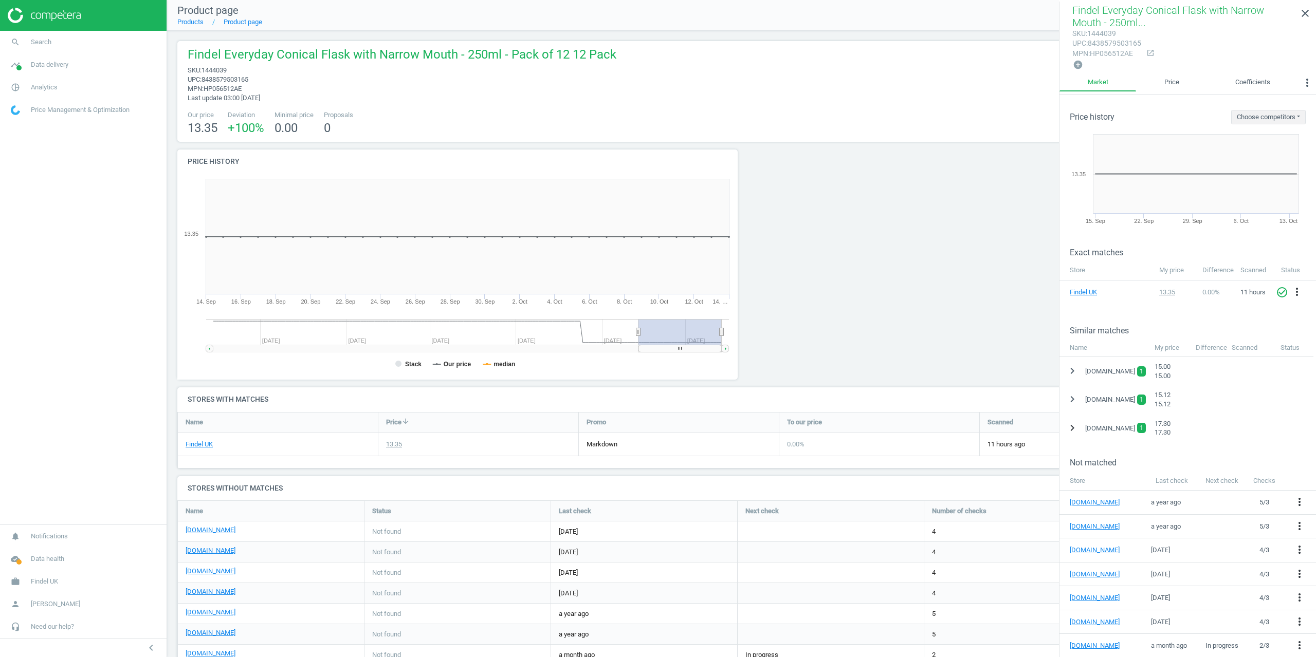
click at [1069, 426] on icon "chevron_right" at bounding box center [1072, 428] width 12 height 12
click at [1301, 457] on icon "more_vert" at bounding box center [1301, 454] width 12 height 12
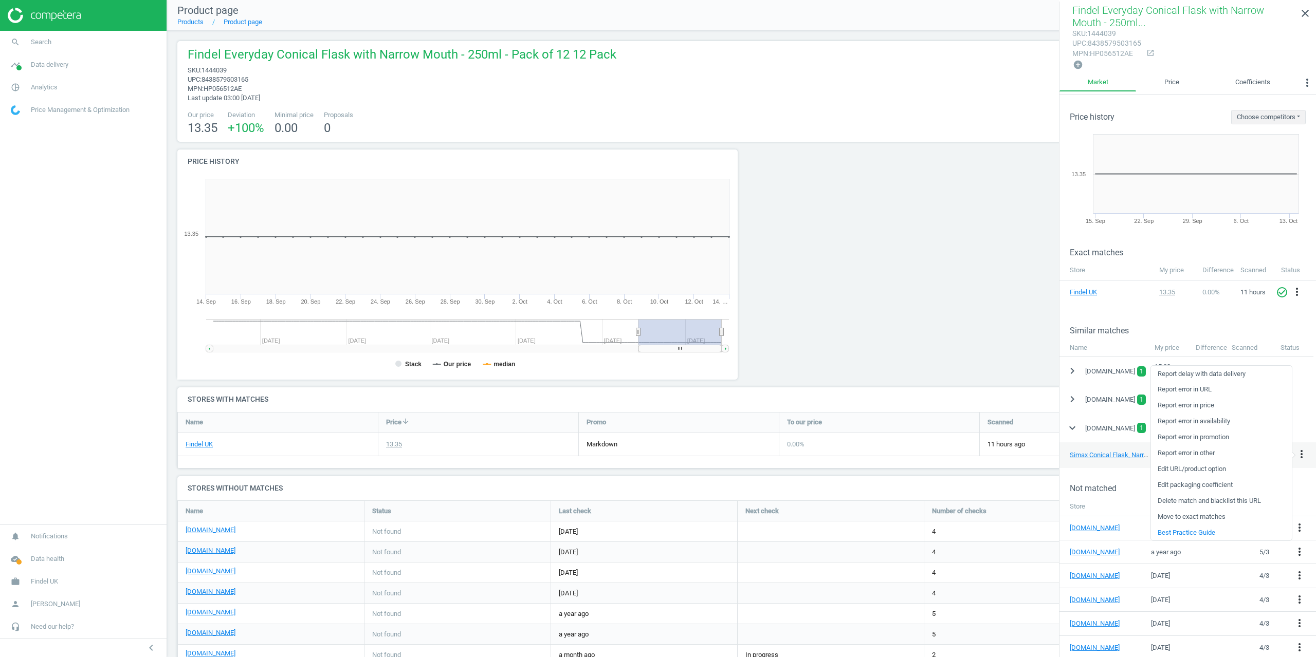
click at [1213, 501] on link "Delete match and blacklist this URL" at bounding box center [1221, 501] width 141 height 16
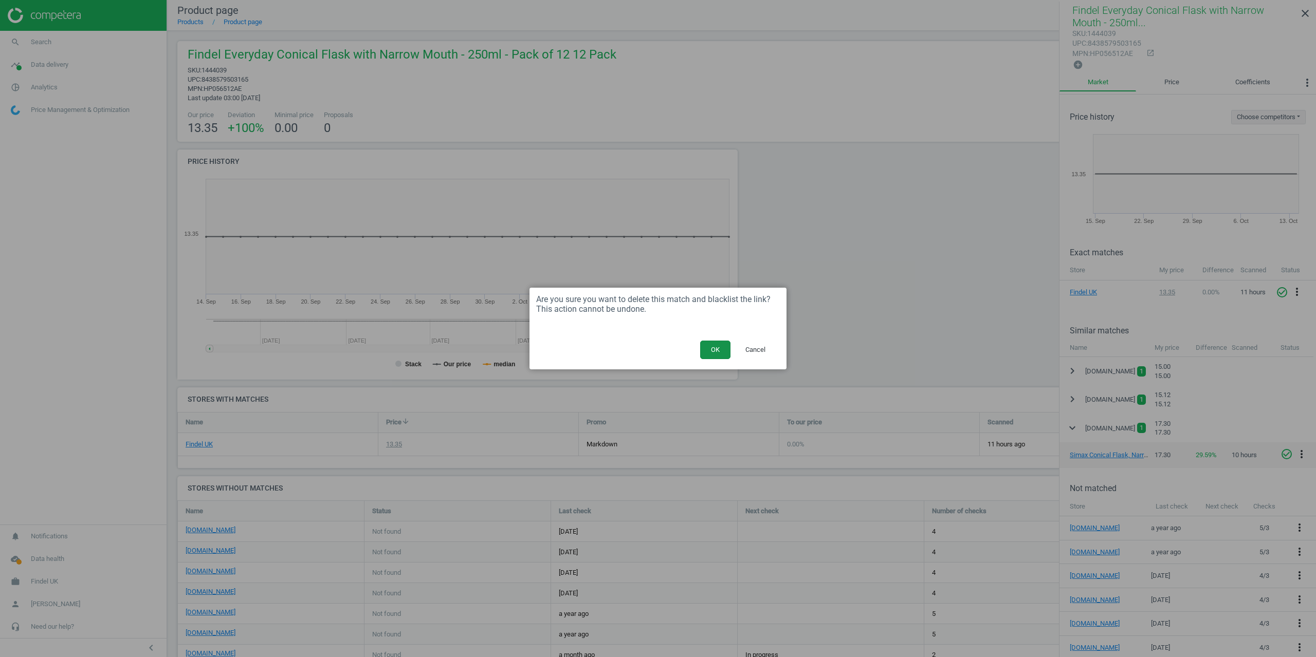
click at [723, 346] on button "OK" at bounding box center [715, 350] width 30 height 19
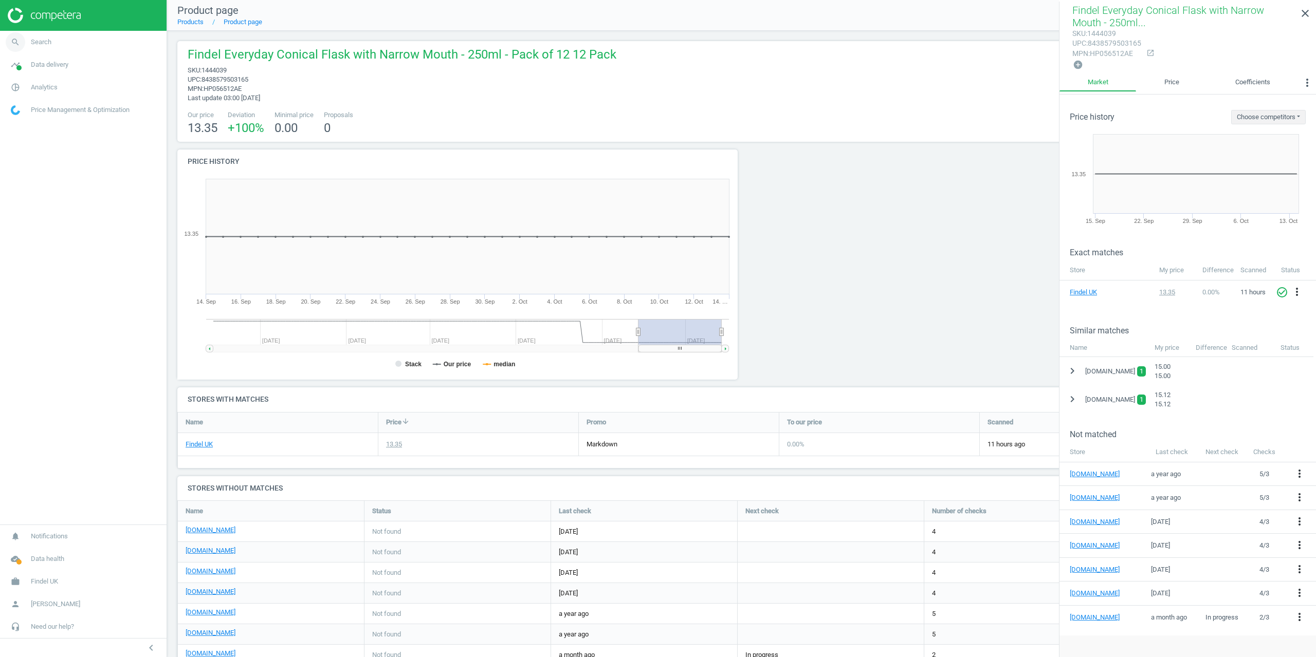
click at [28, 43] on span "search" at bounding box center [15, 42] width 31 height 23
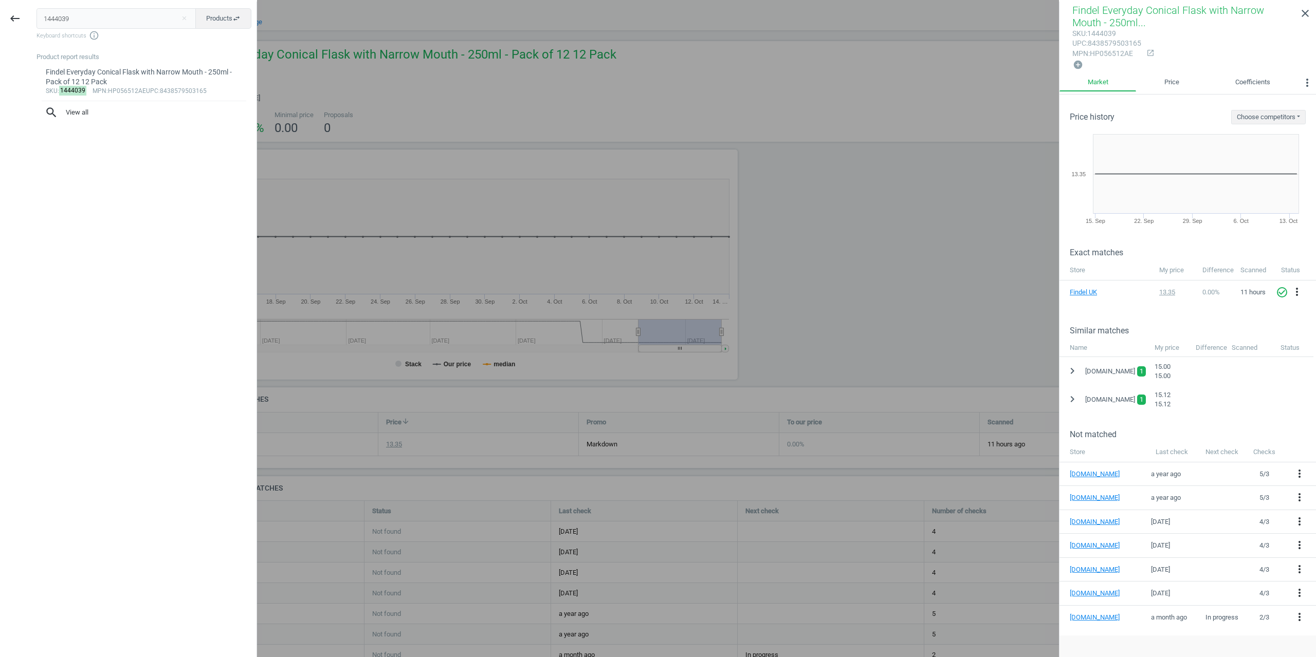
drag, startPoint x: 99, startPoint y: 19, endPoint x: 0, endPoint y: 22, distance: 99.3
click at [0, 27] on div "keyboard_backspace 1444039 close Products swap_horiz Keyboard shortcuts info_ou…" at bounding box center [128, 330] width 257 height 657
type input "1444035"
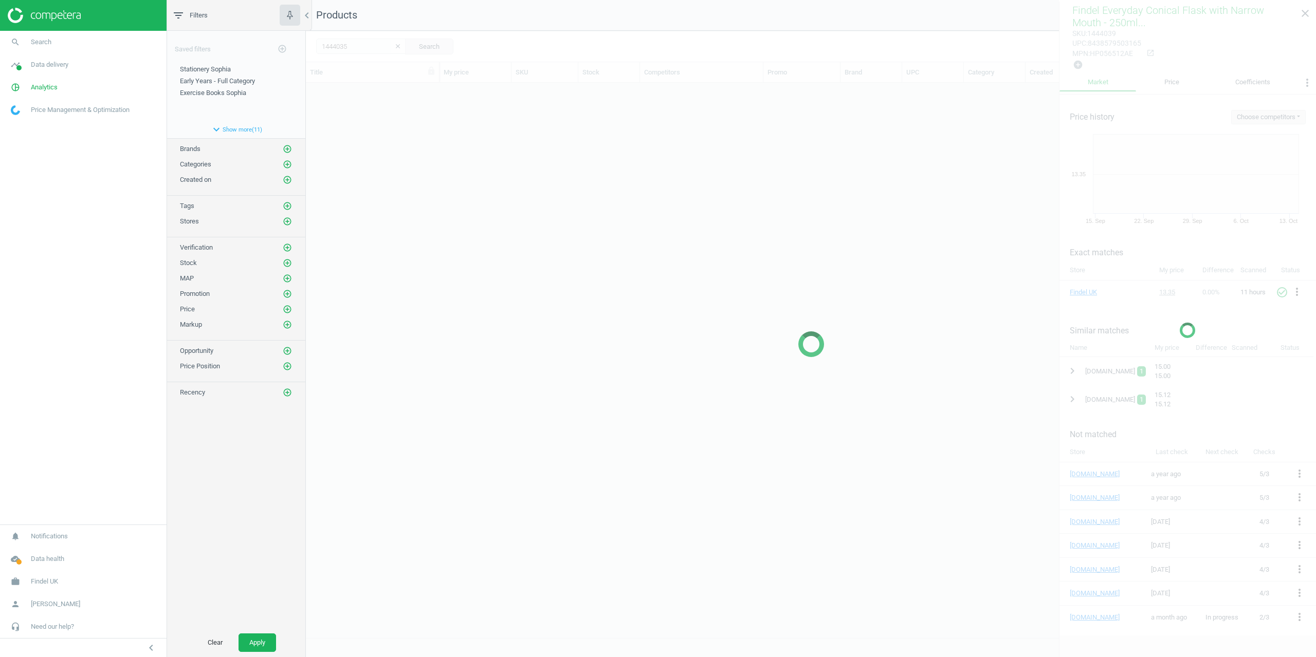
scroll to position [547, 1002]
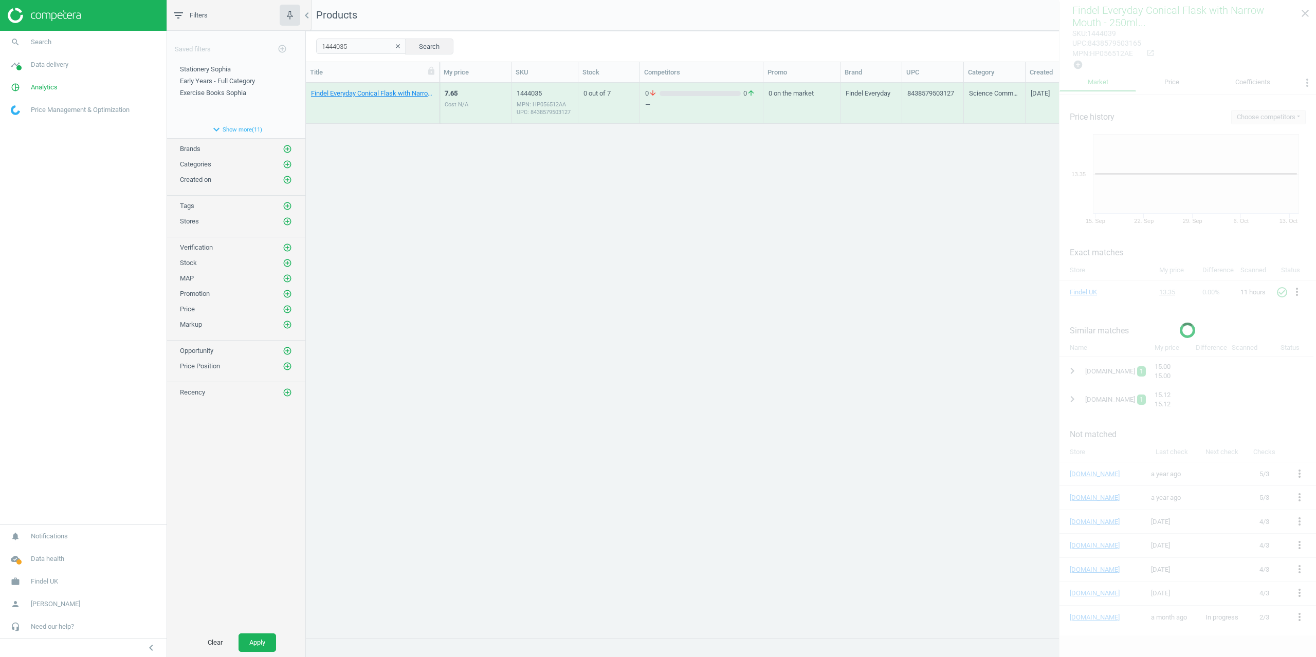
click at [352, 81] on div "Title" at bounding box center [373, 72] width 134 height 20
click at [351, 88] on div "Findel Everyday Conical Flask with Narrow Mouth, 50ml - Pack of 12 12 Pack" at bounding box center [372, 103] width 123 height 39
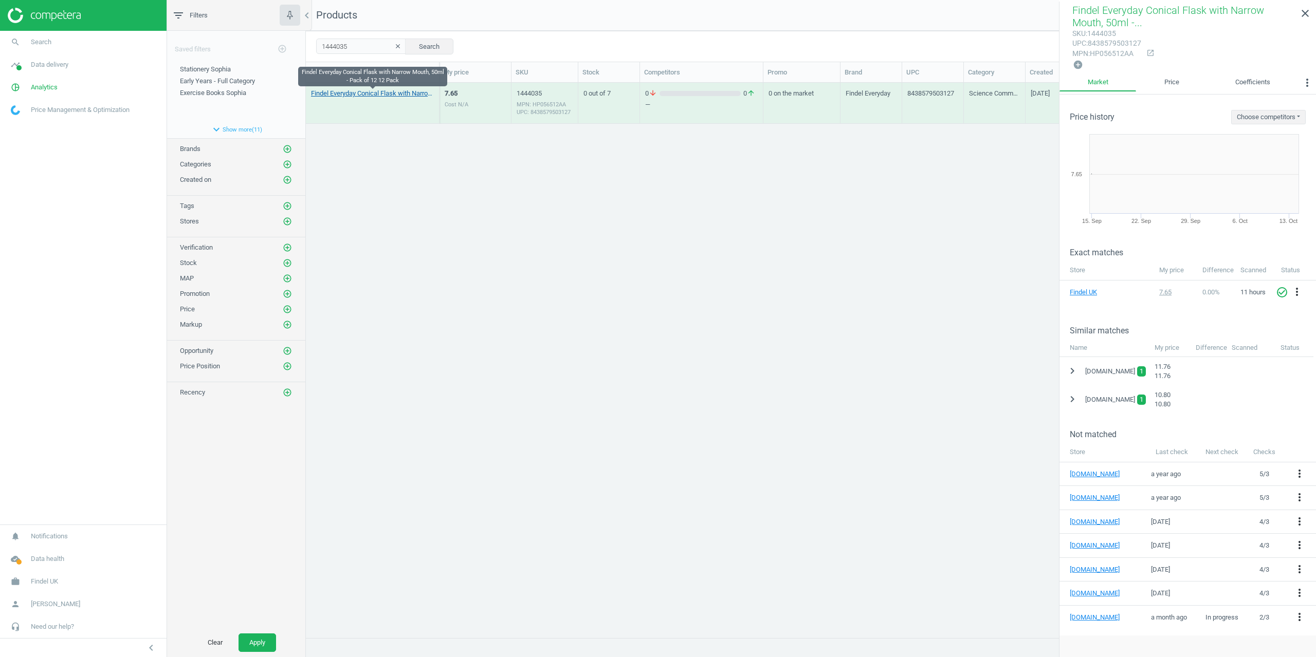
click at [354, 94] on link "Findel Everyday Conical Flask with Narrow Mouth, 50ml - Pack of 12 12 Pack" at bounding box center [372, 93] width 123 height 9
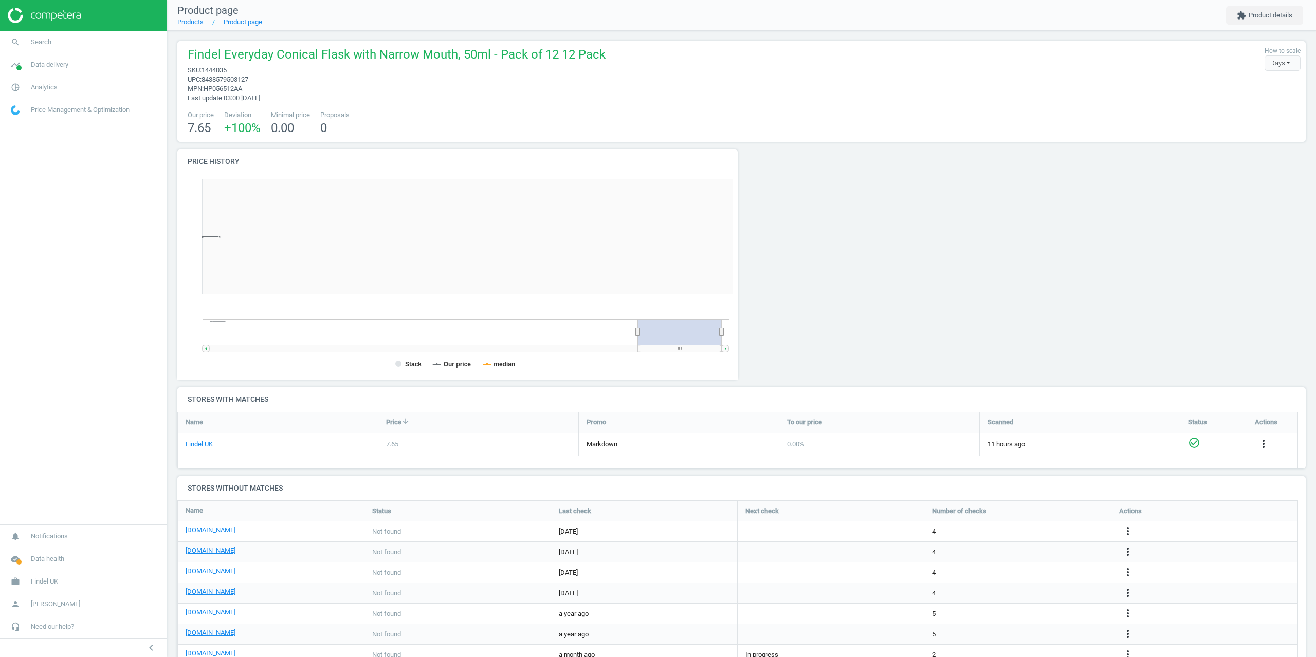
scroll to position [222, 572]
click at [1256, 27] on nav "Product page Products Product page extension Product details" at bounding box center [741, 15] width 1149 height 31
click at [1260, 19] on button "extension Product details" at bounding box center [1264, 15] width 77 height 19
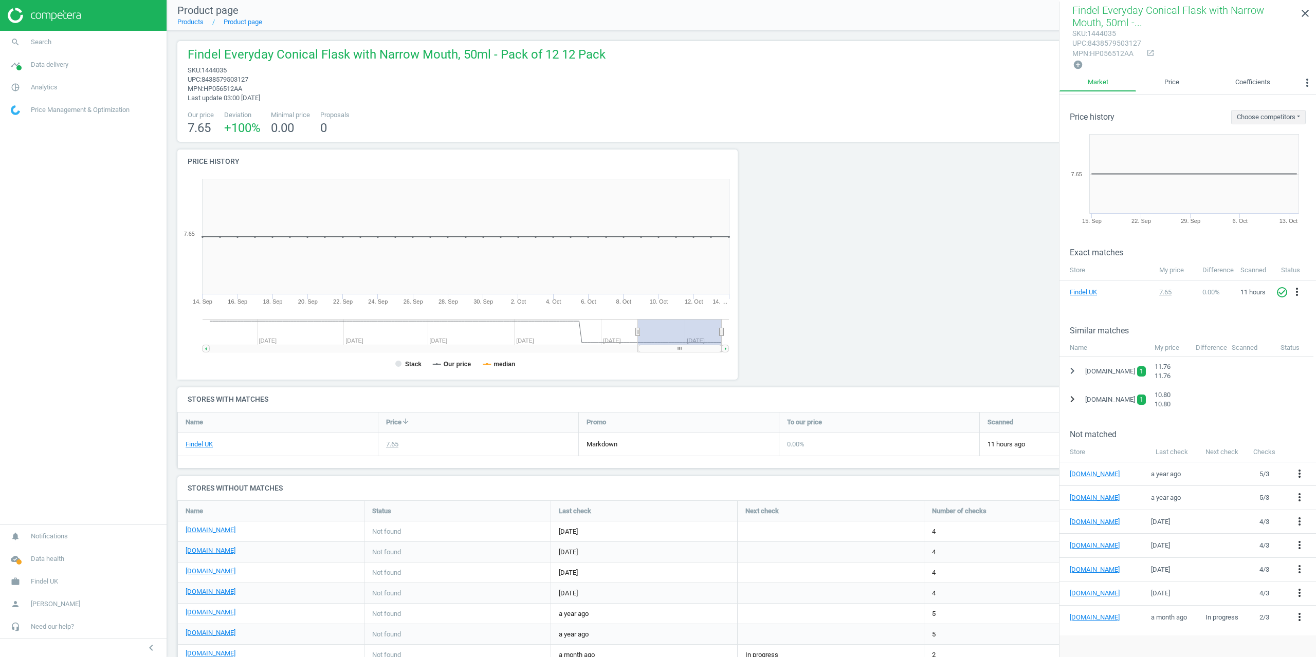
click at [1073, 393] on icon "chevron_right" at bounding box center [1072, 399] width 12 height 12
click at [1304, 421] on icon "more_vert" at bounding box center [1301, 425] width 12 height 12
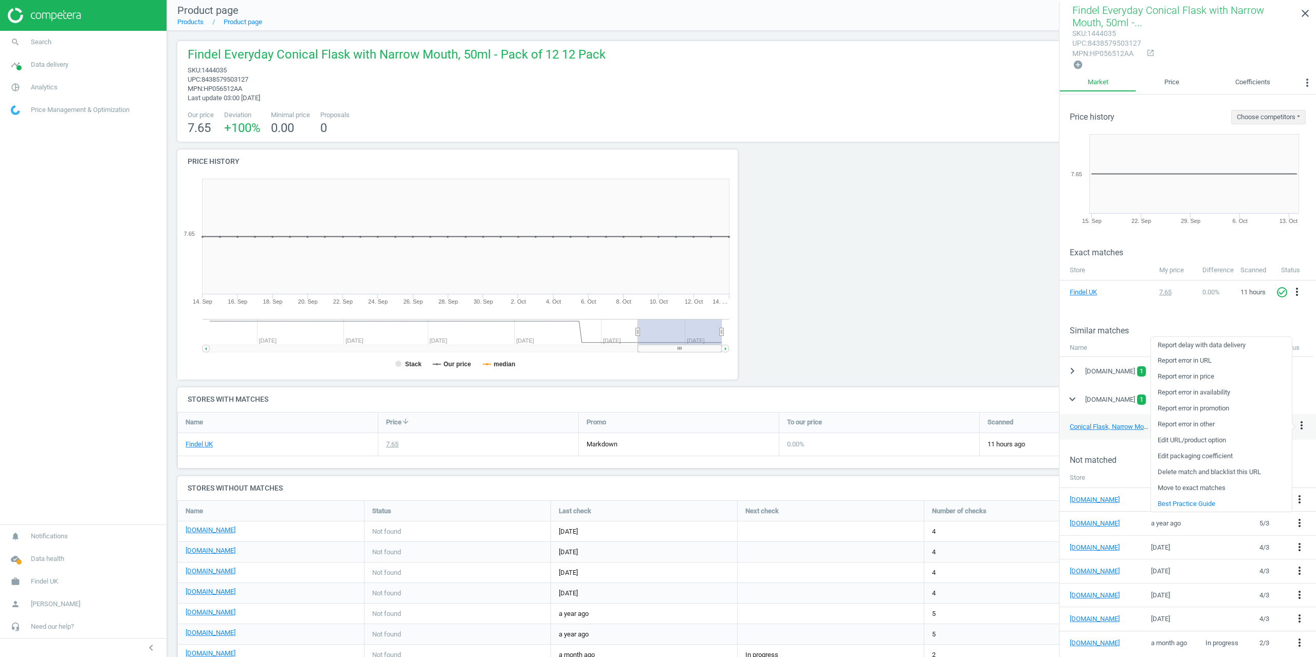
click at [1203, 471] on link "Delete match and blacklist this URL" at bounding box center [1221, 473] width 141 height 16
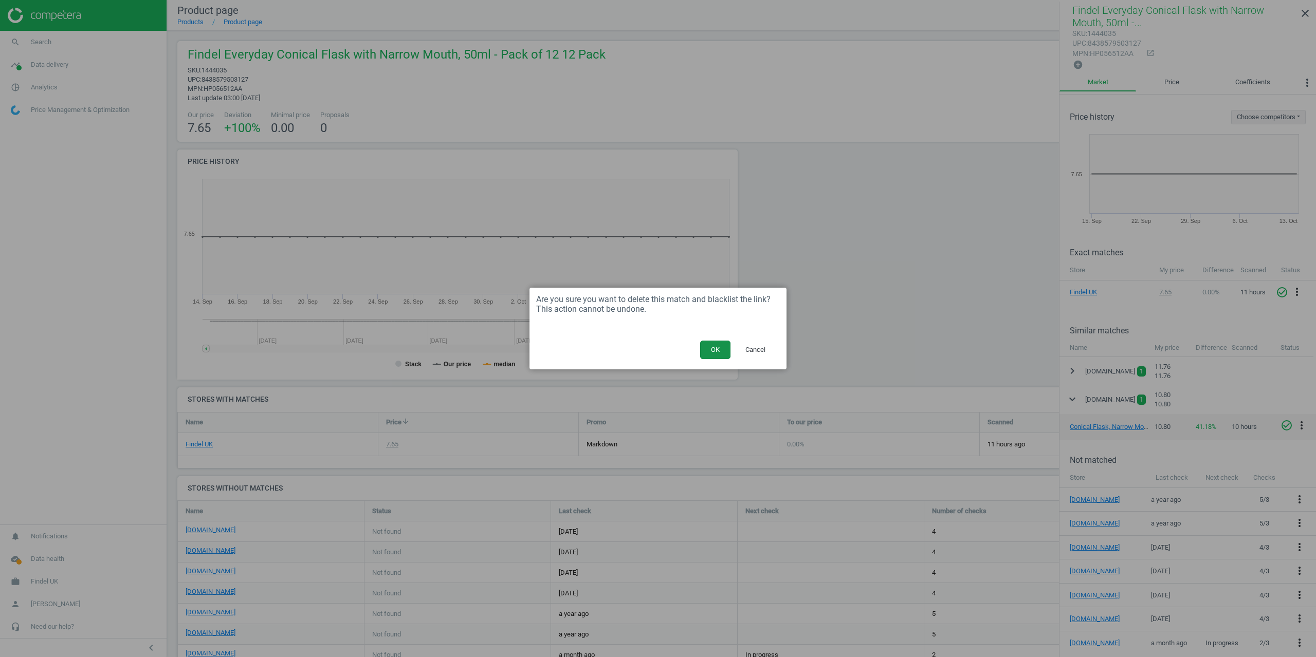
click at [712, 348] on button "OK" at bounding box center [715, 350] width 30 height 19
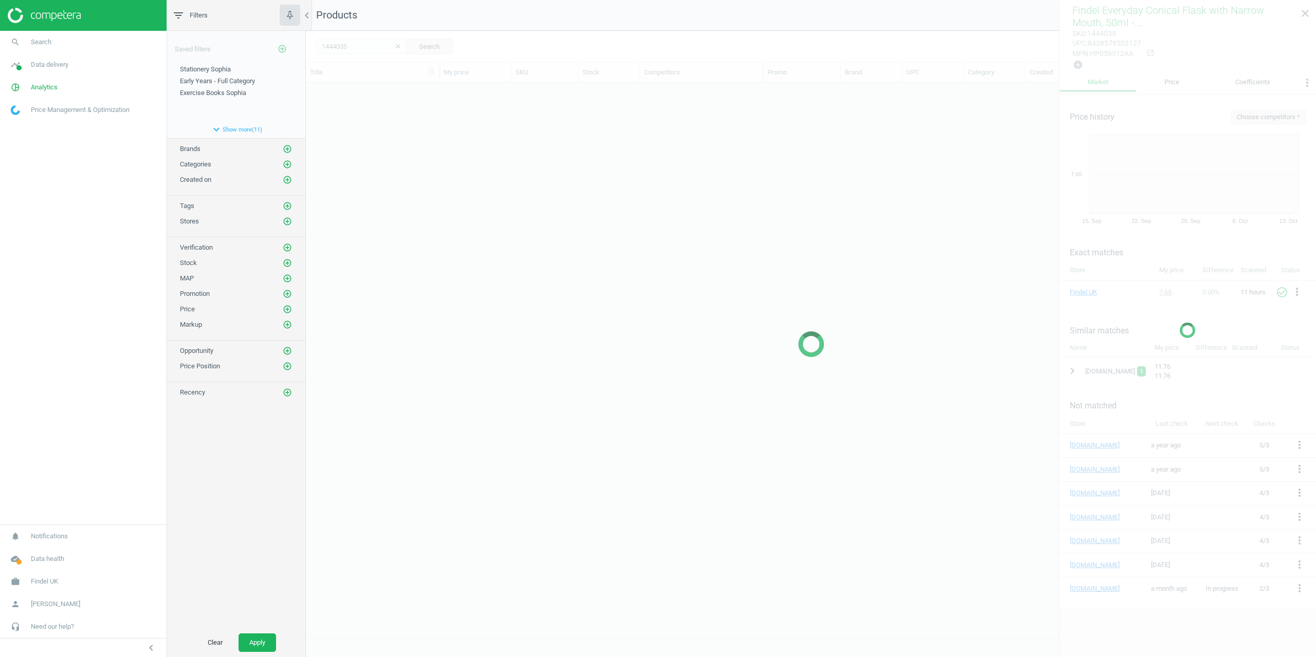
scroll to position [547, 1002]
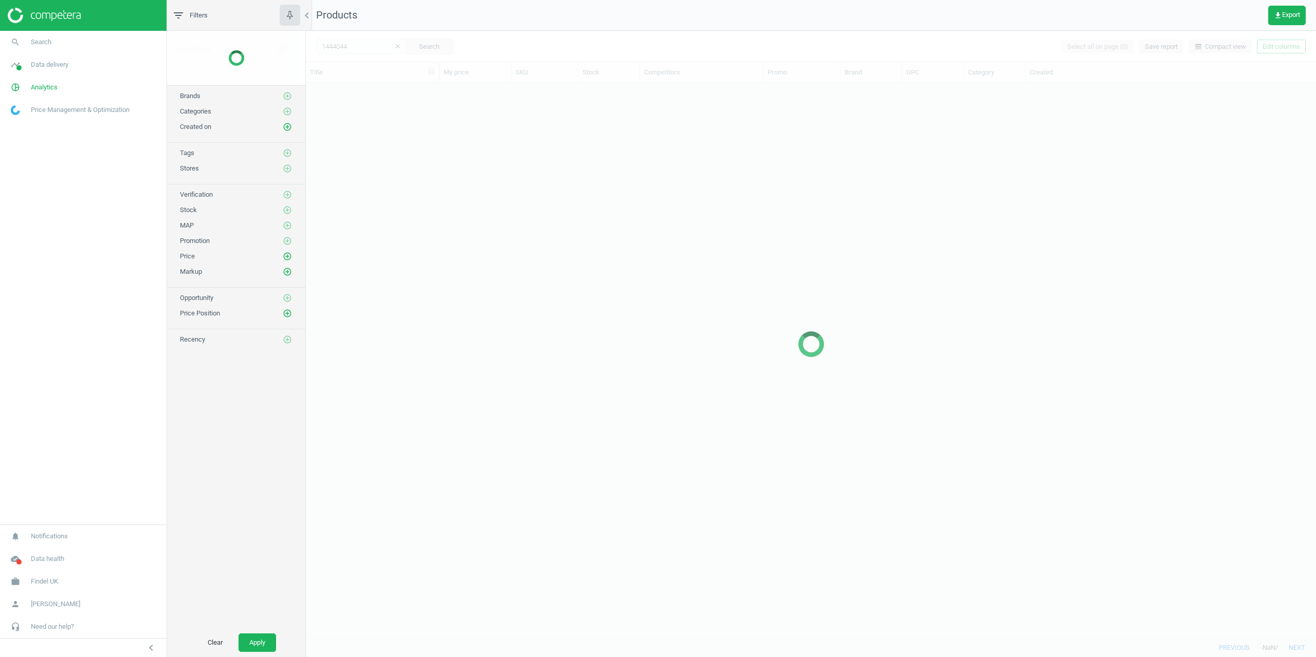
scroll to position [547, 1002]
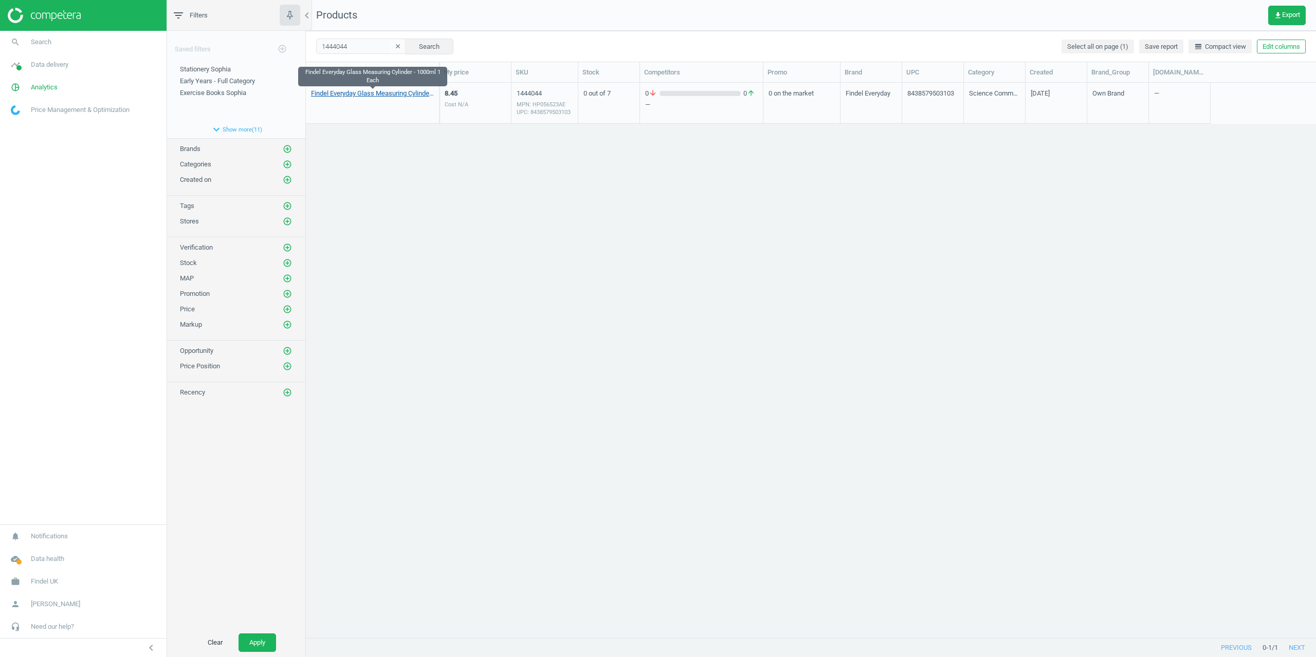
click at [341, 94] on link "Findel Everyday Glass Measuring Cylinder - 1000ml 1 Each" at bounding box center [372, 93] width 123 height 9
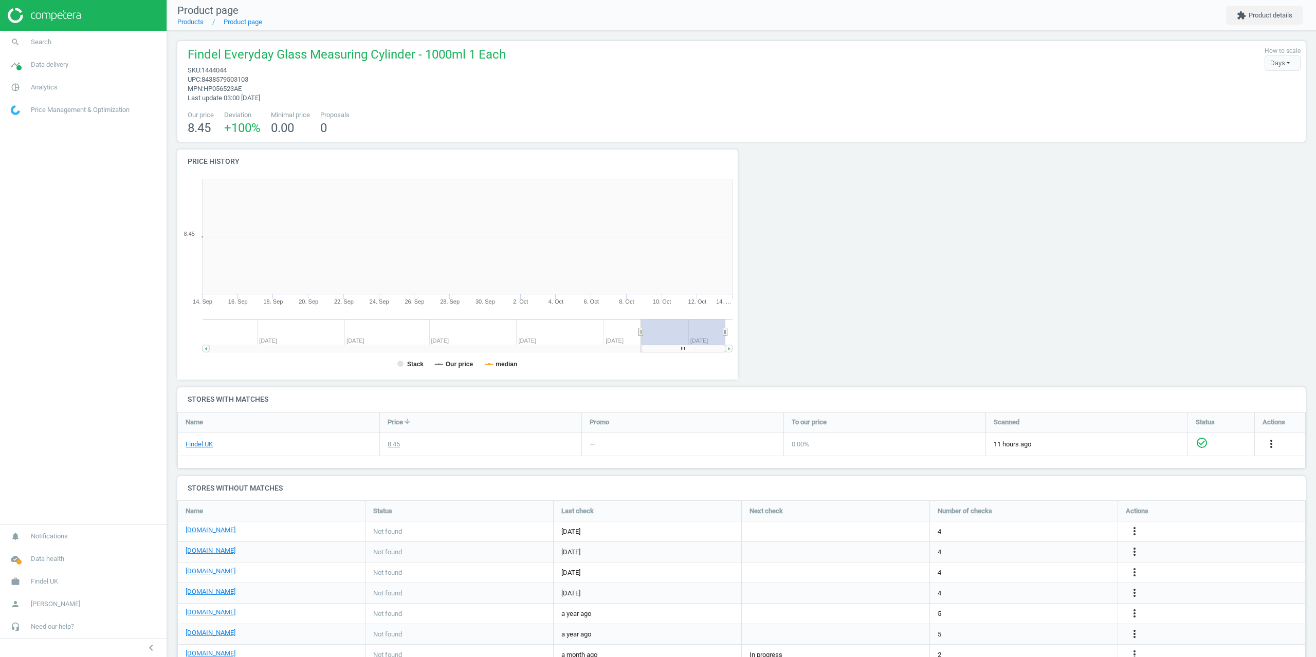
scroll to position [222, 572]
click at [1267, 19] on button "extension Product details" at bounding box center [1264, 15] width 77 height 19
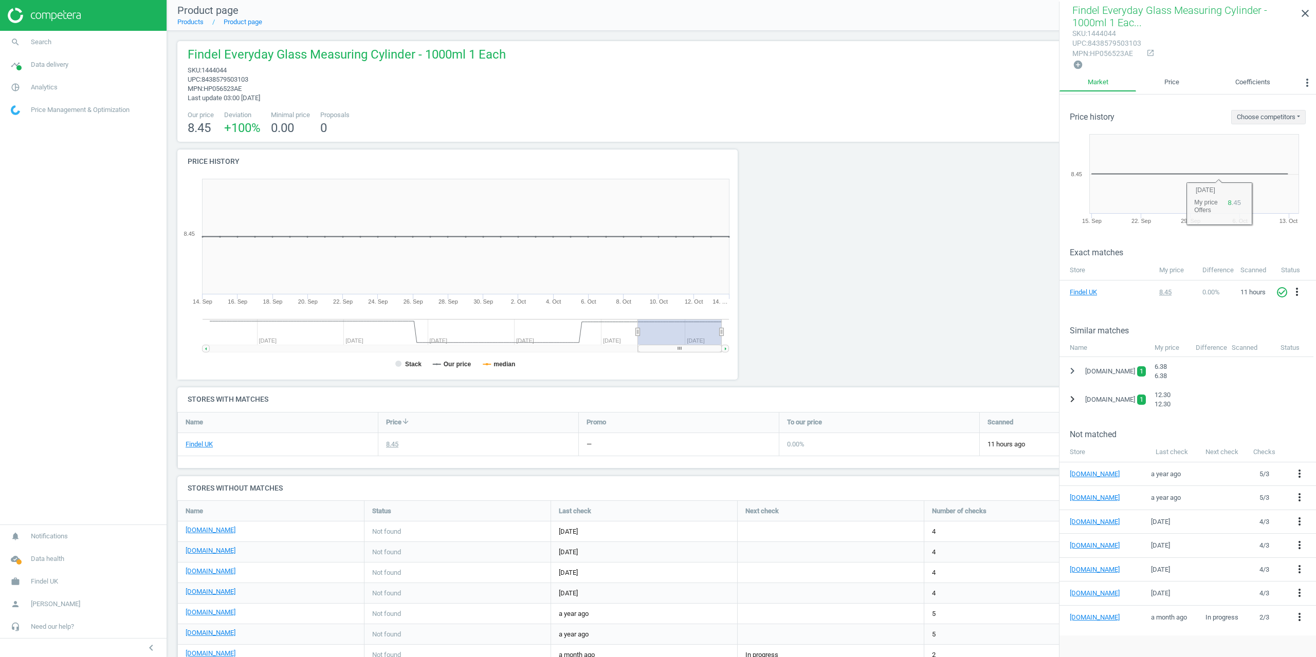
click at [1063, 398] on button "chevron_right" at bounding box center [1072, 399] width 19 height 19
click at [1300, 423] on icon "more_vert" at bounding box center [1301, 425] width 12 height 12
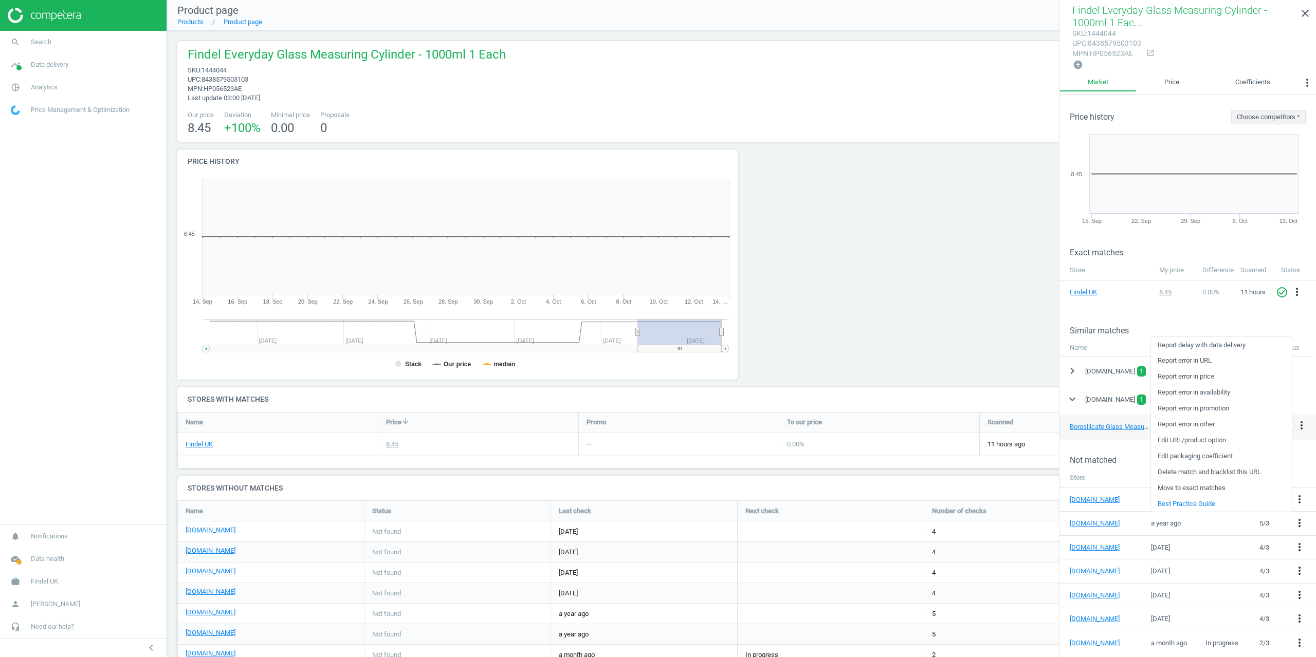
click at [1218, 474] on link "Delete match and blacklist this URL" at bounding box center [1221, 473] width 141 height 16
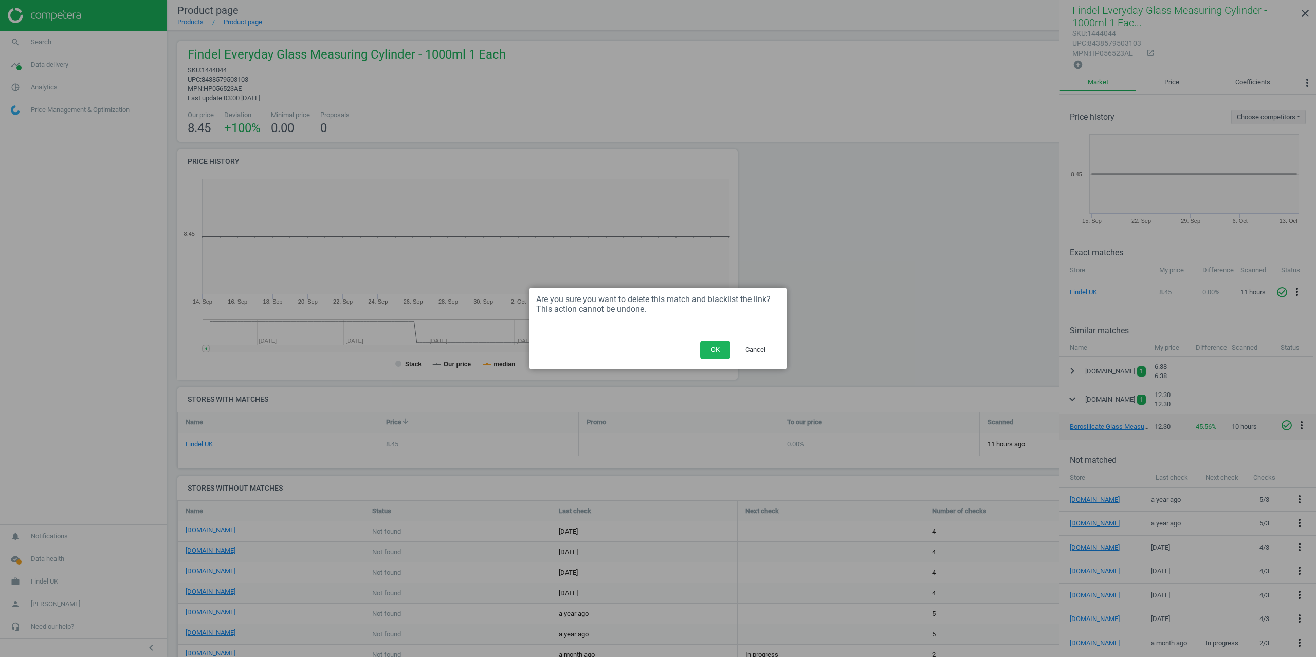
click at [712, 344] on button "OK" at bounding box center [715, 350] width 30 height 19
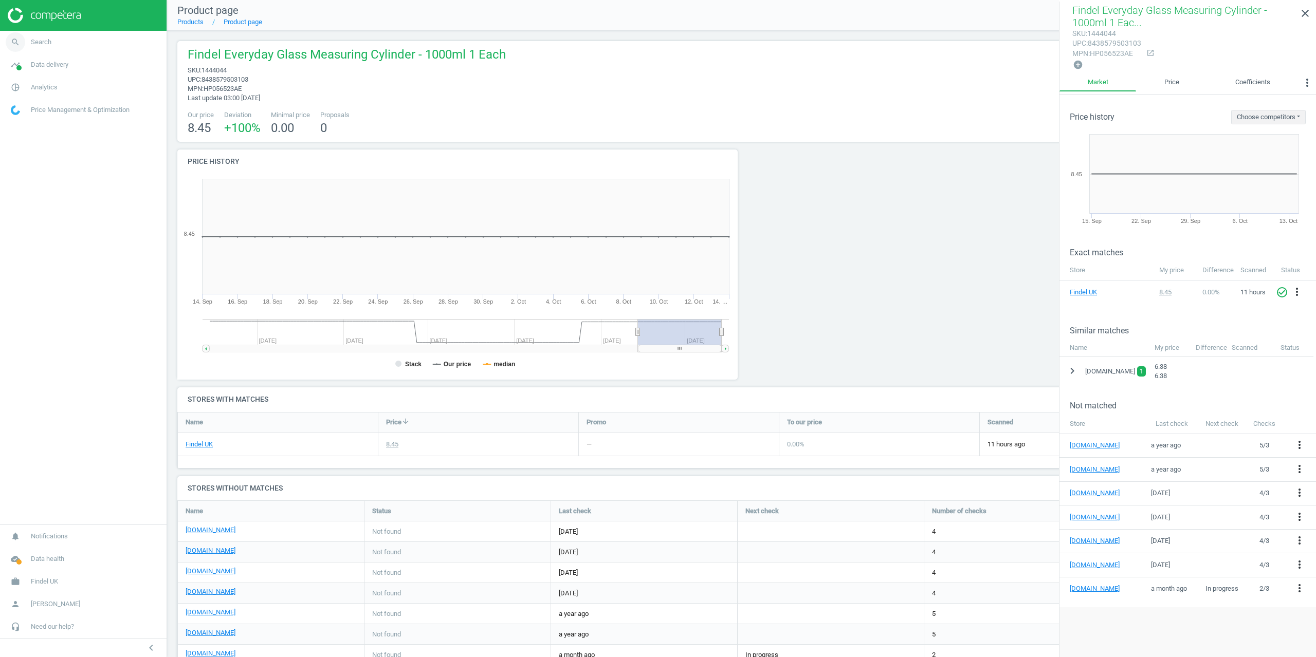
click at [45, 35] on link "search Search" at bounding box center [83, 42] width 167 height 23
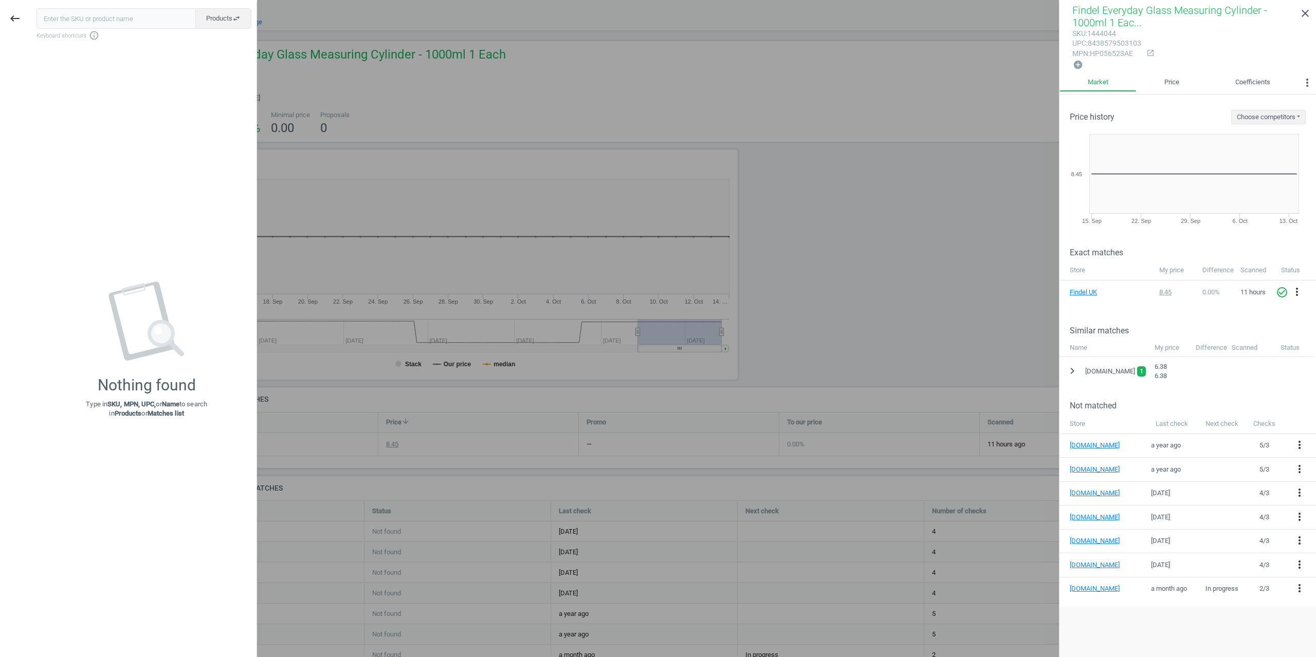
click at [106, 14] on input "text" at bounding box center [115, 18] width 159 height 21
type input "1444040"
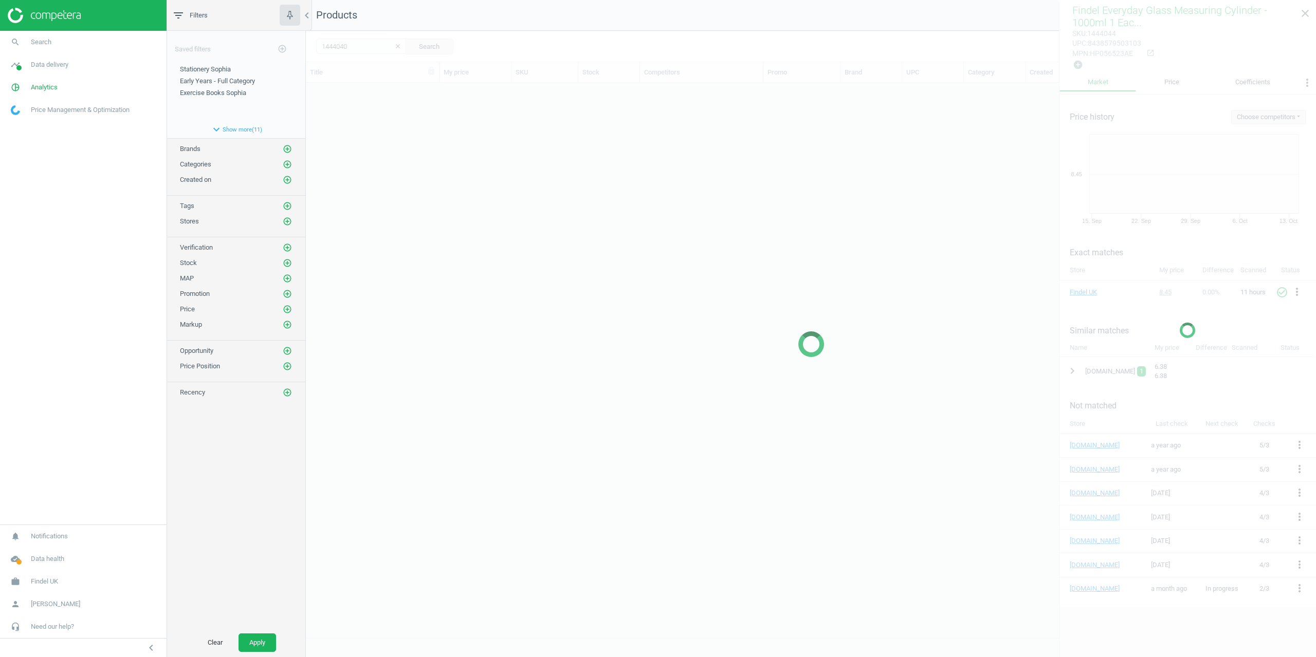
scroll to position [547, 1002]
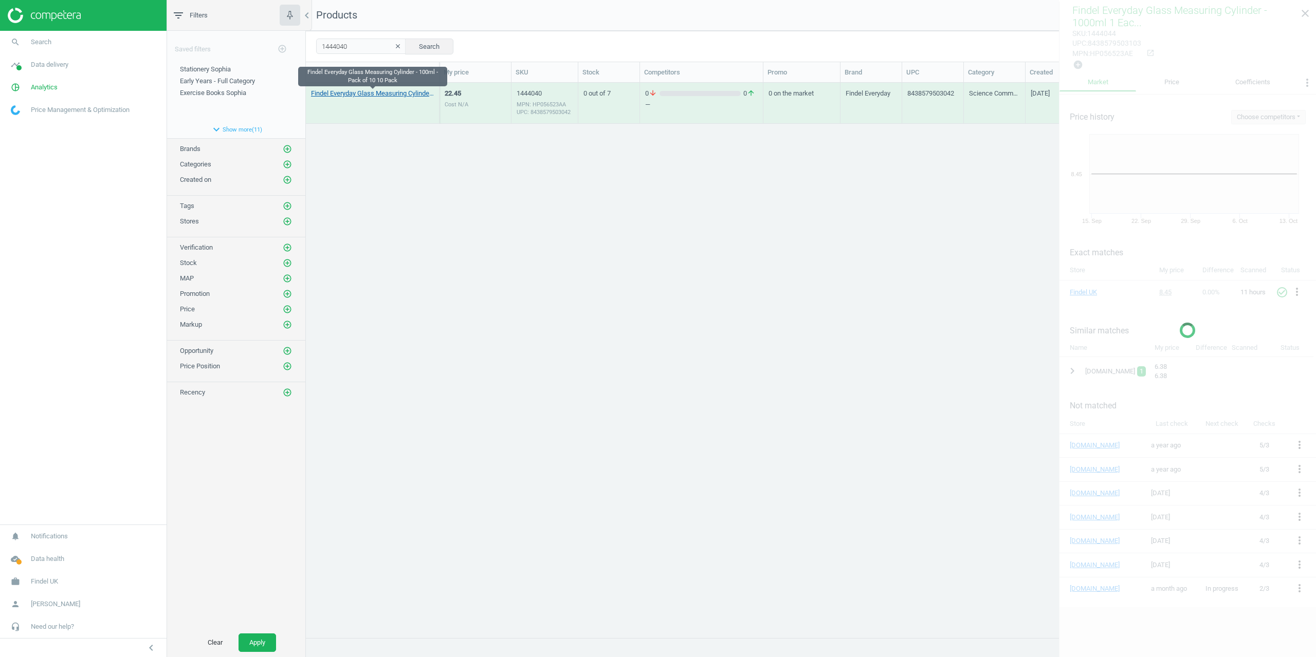
click at [322, 97] on link "Findel Everyday Glass Measuring Cylinder - 100ml - Pack of 10 10 Pack" at bounding box center [372, 93] width 123 height 9
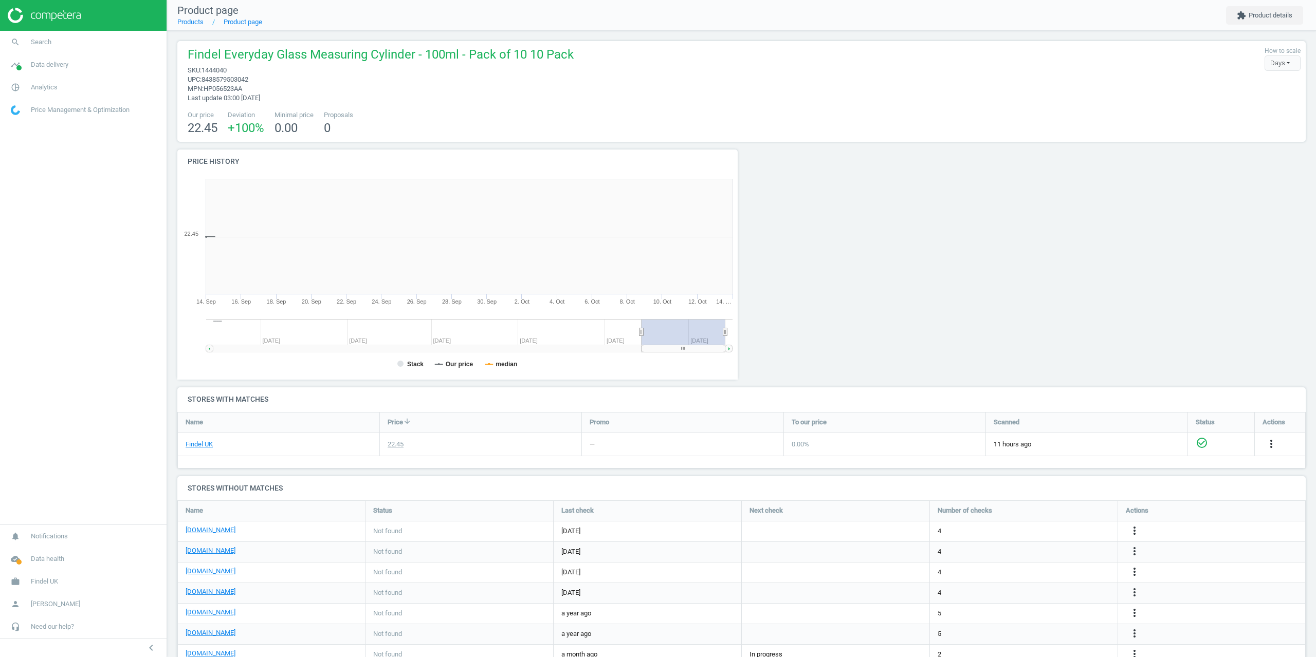
scroll to position [222, 572]
click at [1270, 15] on button "extension Product details" at bounding box center [1264, 15] width 77 height 19
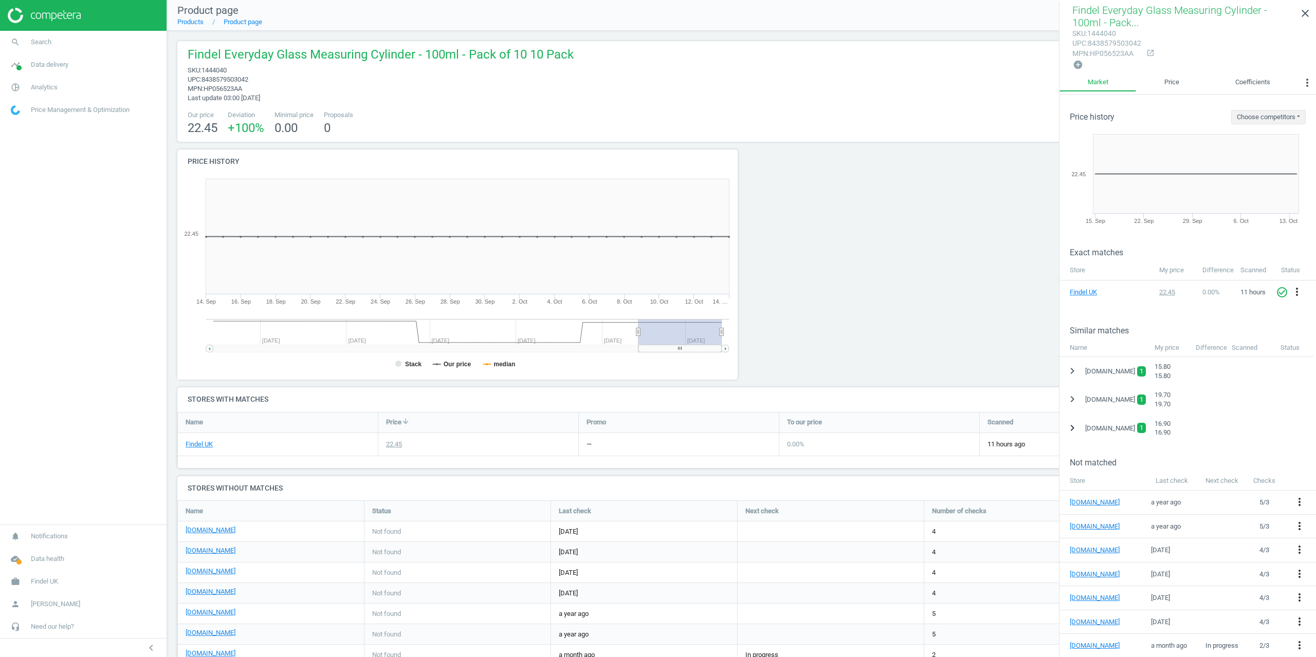
click at [1080, 421] on button "chevron_right" at bounding box center [1072, 428] width 19 height 19
click at [1305, 455] on icon "more_vert" at bounding box center [1301, 454] width 12 height 12
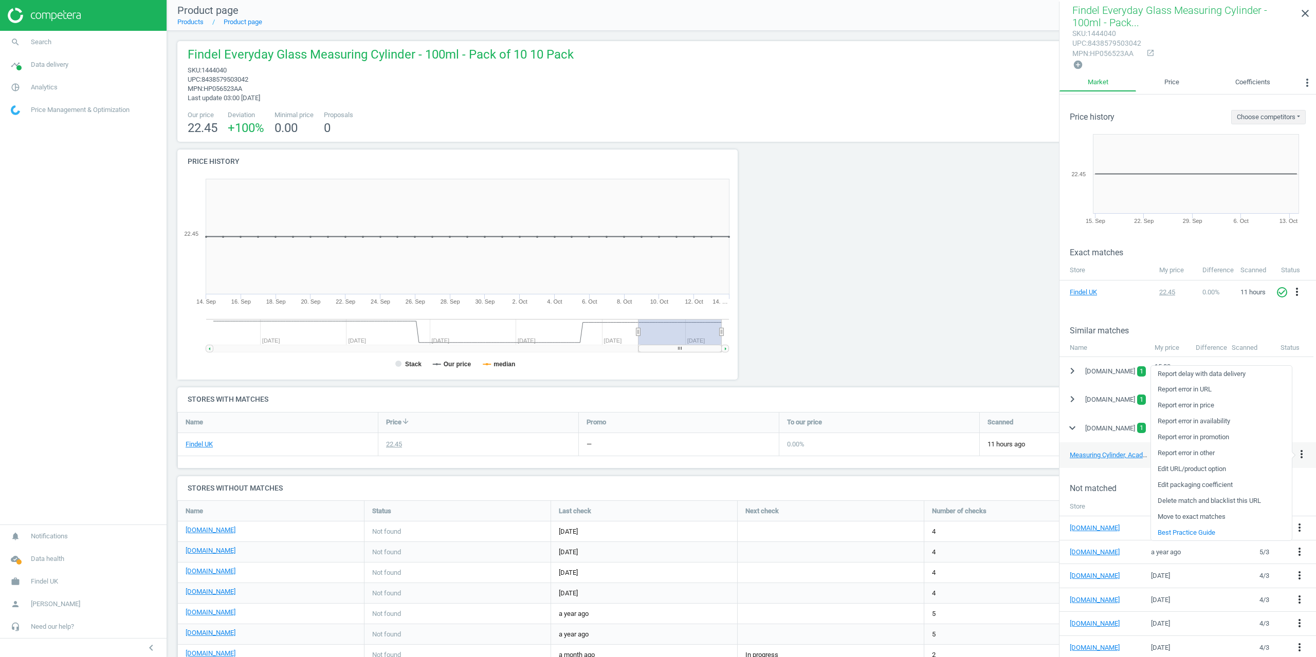
click at [1188, 499] on link "Delete match and blacklist this URL" at bounding box center [1221, 501] width 141 height 16
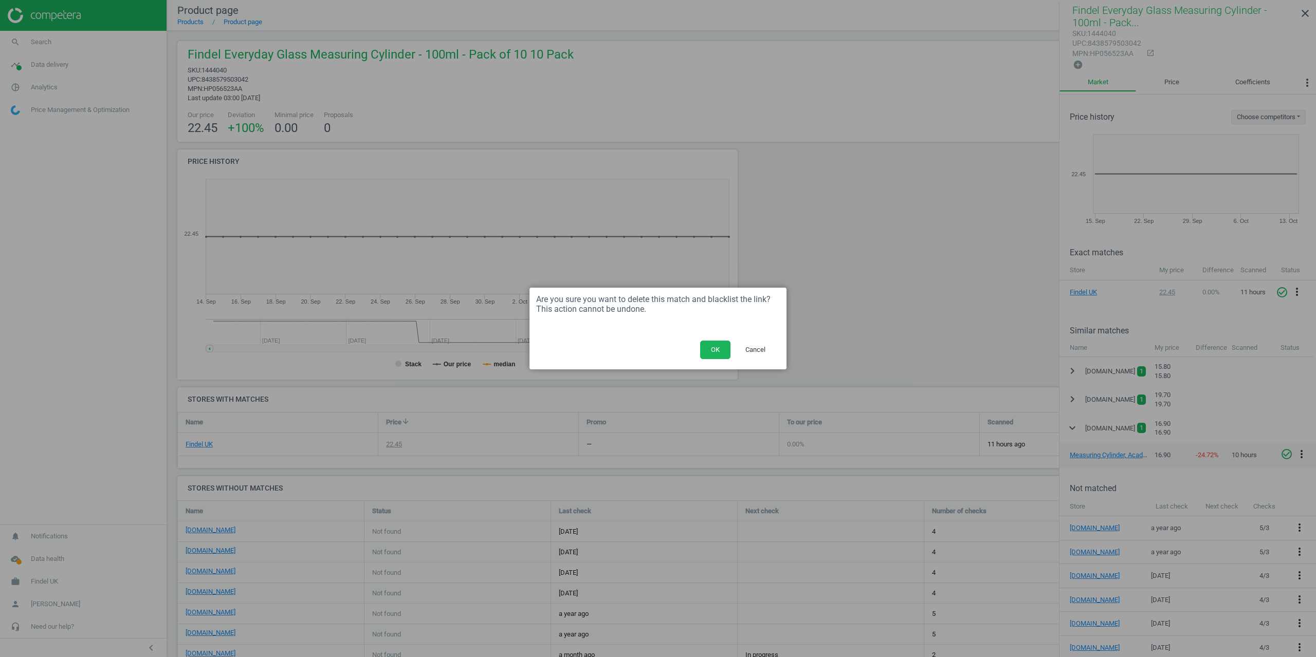
click at [704, 345] on button "OK" at bounding box center [715, 350] width 30 height 19
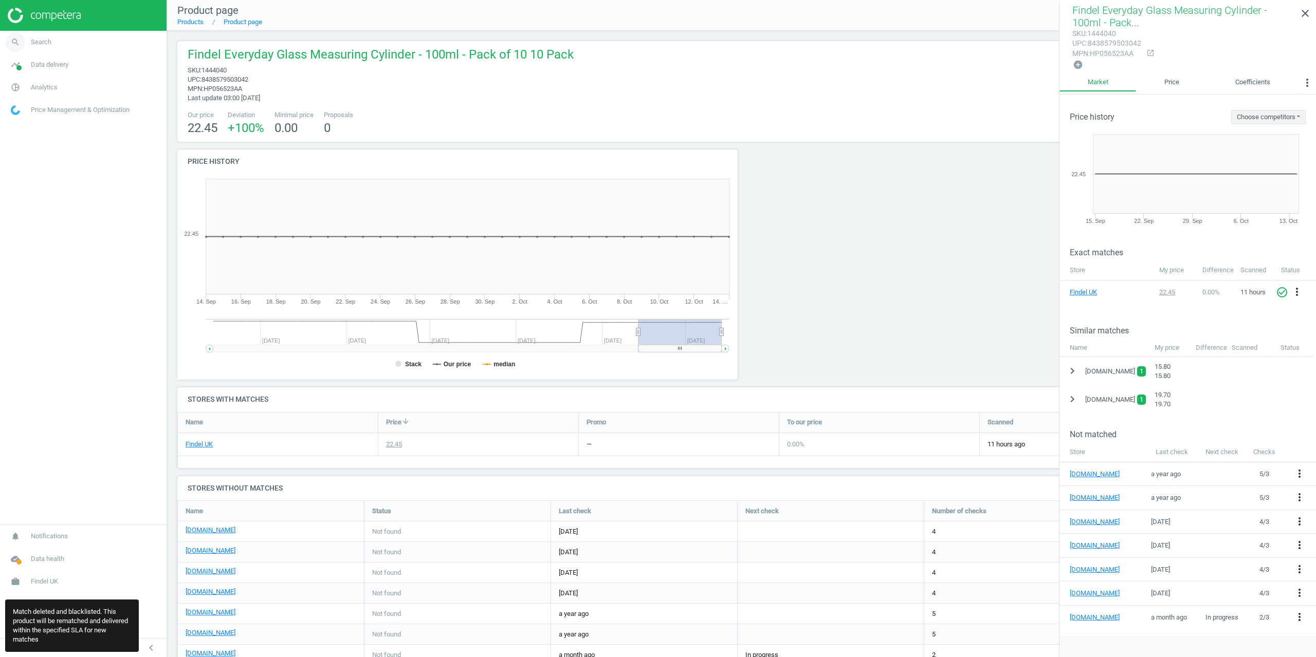
click at [36, 45] on span "Search" at bounding box center [41, 42] width 21 height 9
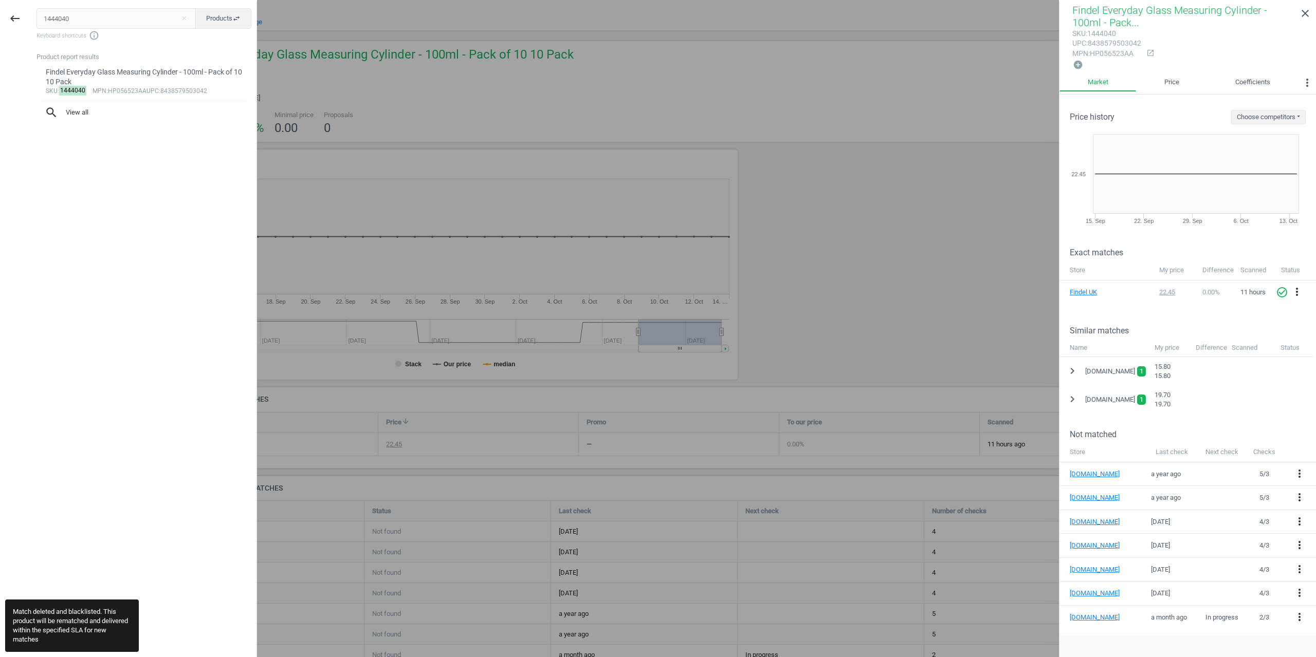
drag, startPoint x: 79, startPoint y: 21, endPoint x: 0, endPoint y: 15, distance: 78.8
click at [0, 15] on div "keyboard_backspace 1444040 close Products swap_horiz Keyboard shortcuts info_ou…" at bounding box center [128, 330] width 257 height 657
type input "1444042"
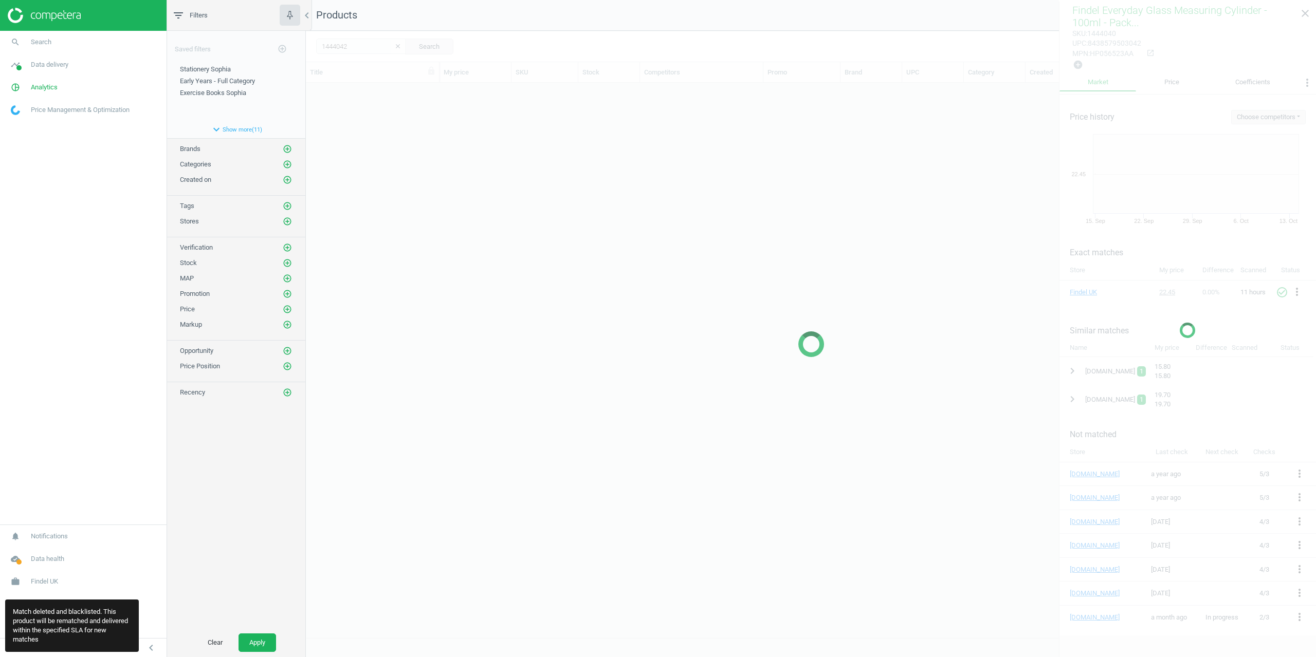
scroll to position [547, 1002]
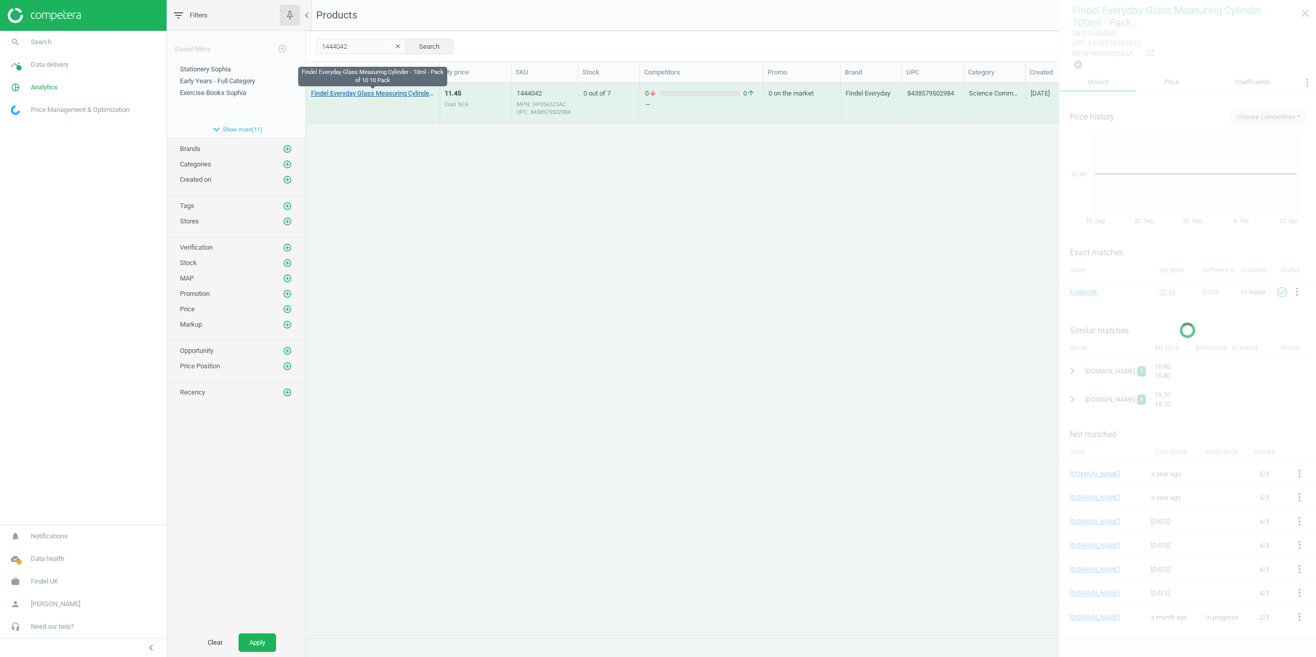
click at [353, 95] on link "Findel Everyday Glass Measuring Cylinder - 10ml - Pack of 10 10 Pack" at bounding box center [372, 93] width 123 height 9
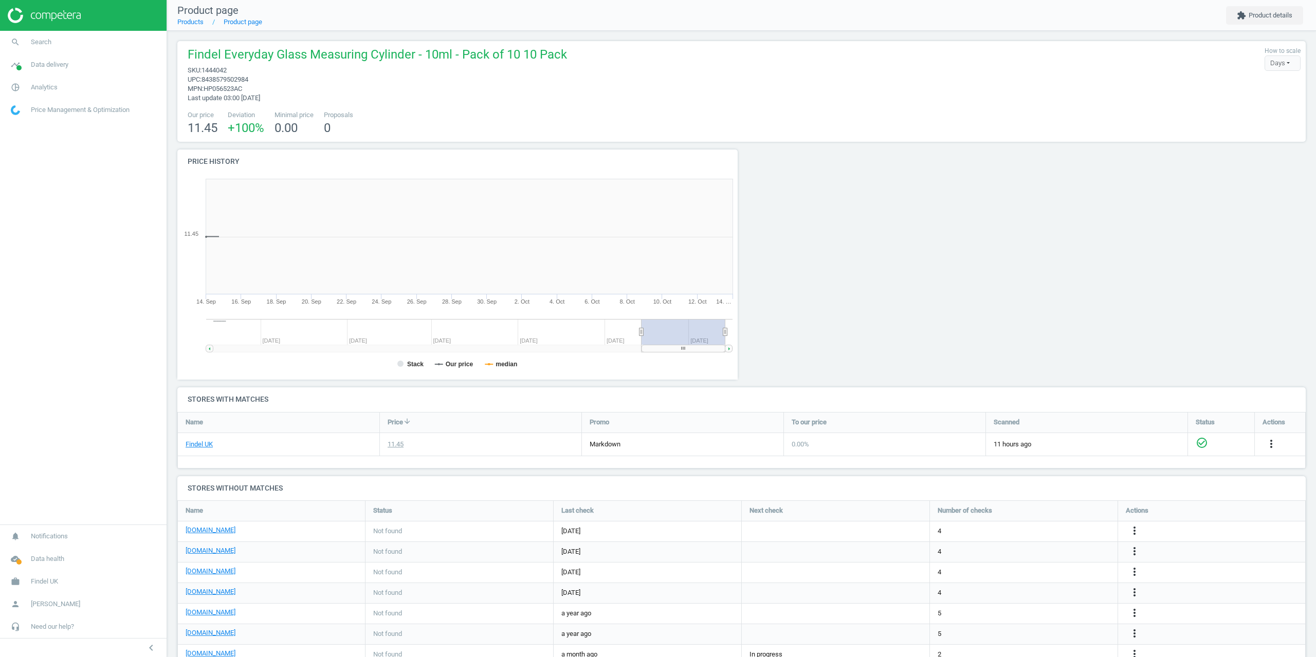
scroll to position [222, 572]
click at [1252, 12] on button "extension Product details" at bounding box center [1264, 15] width 77 height 19
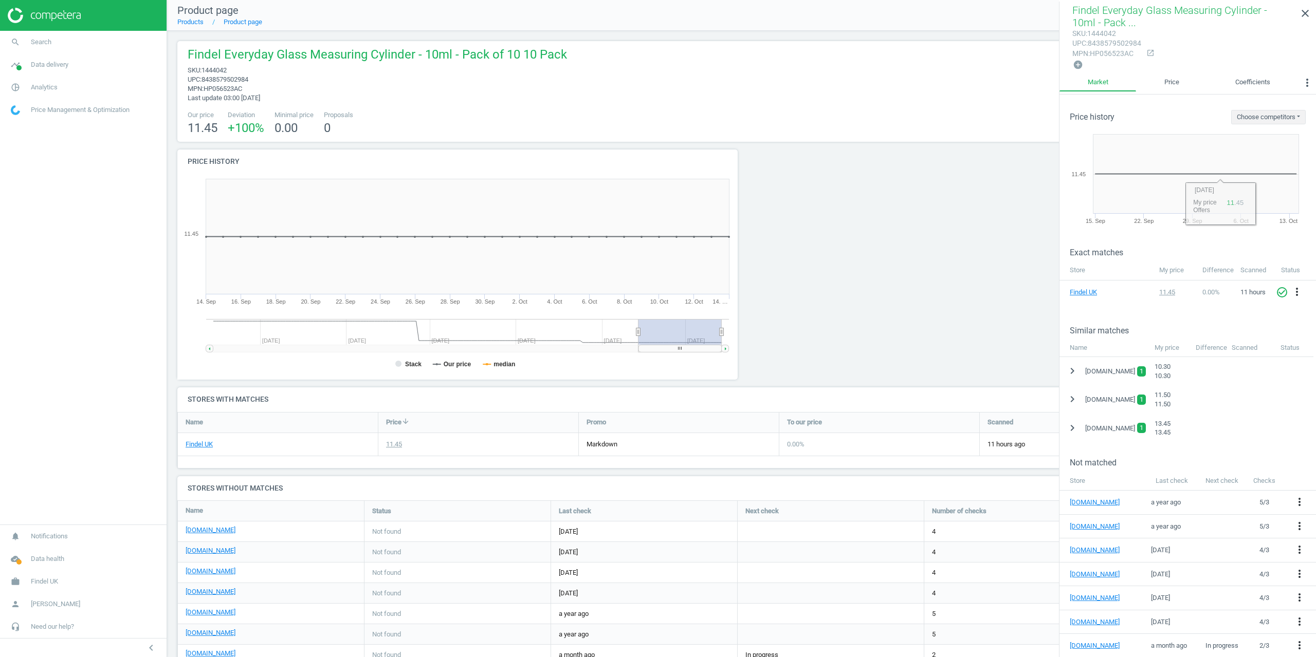
click at [1076, 425] on icon "chevron_right" at bounding box center [1072, 428] width 12 height 12
click at [1304, 450] on icon "more_vert" at bounding box center [1301, 454] width 12 height 12
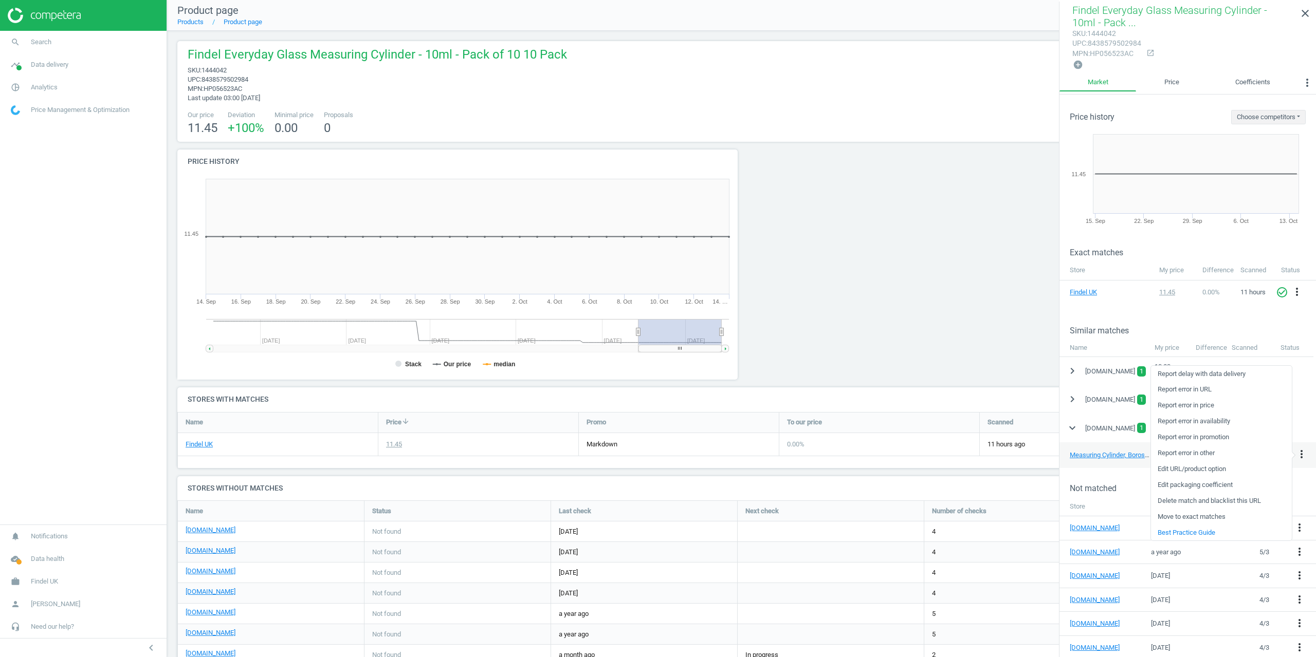
click at [1197, 502] on link "Delete match and blacklist this URL" at bounding box center [1221, 501] width 141 height 16
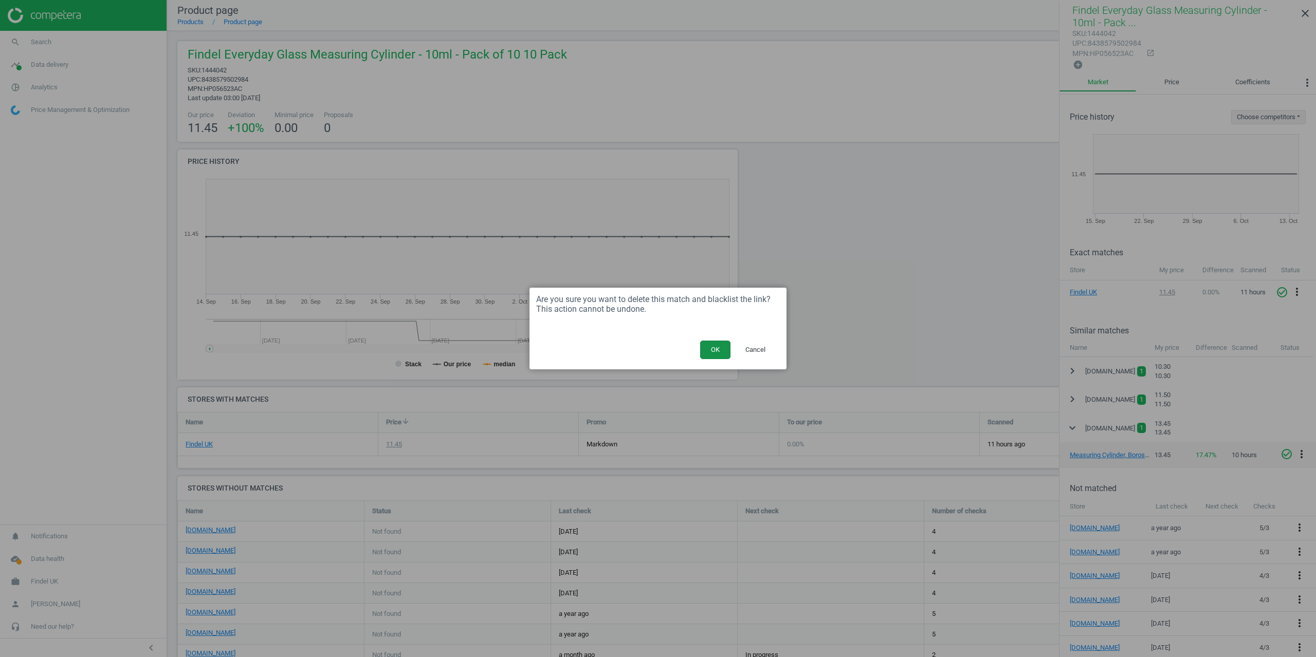
click at [715, 355] on button "OK" at bounding box center [715, 350] width 30 height 19
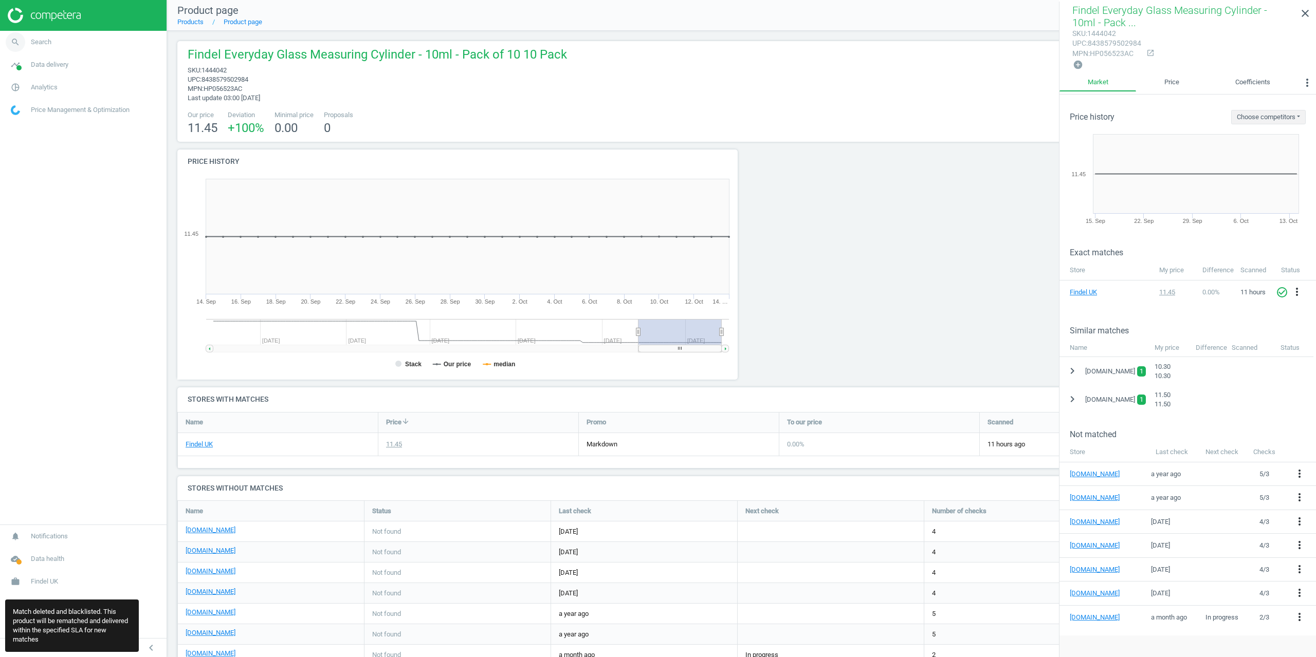
click at [33, 35] on link "search Search" at bounding box center [83, 42] width 167 height 23
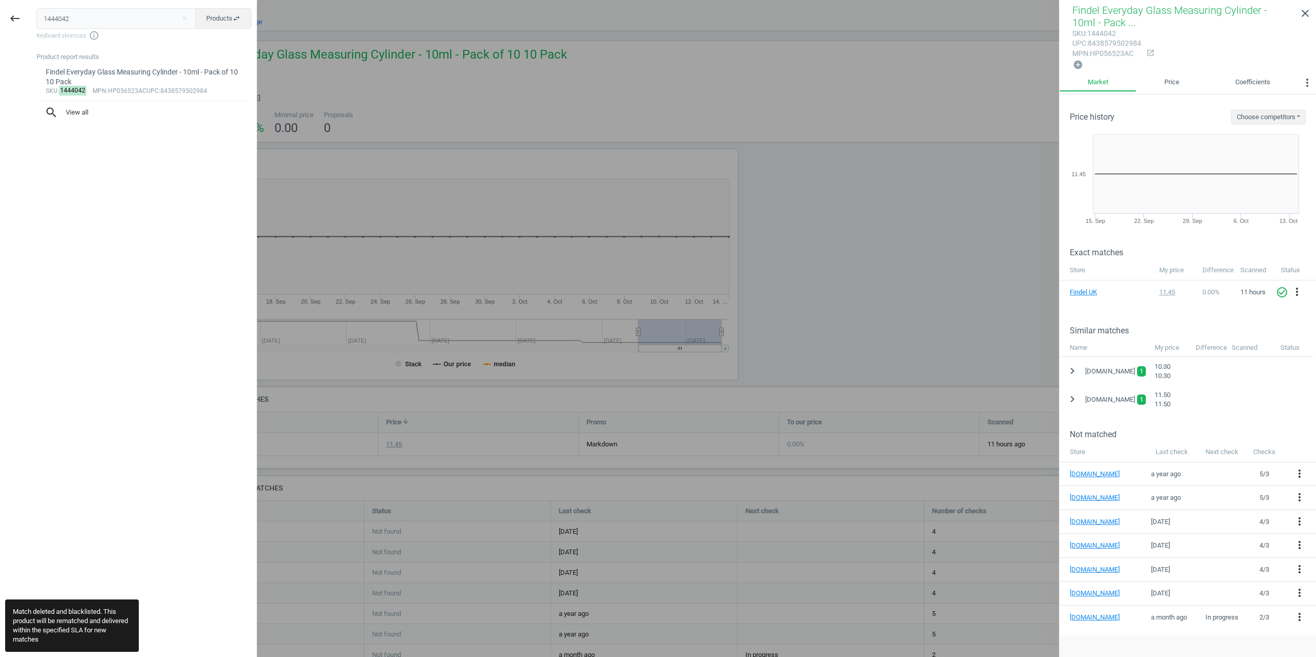
drag, startPoint x: 91, startPoint y: 11, endPoint x: 0, endPoint y: 25, distance: 92.0
click at [0, 25] on div "keyboard_backspace 1444042 close Products swap_horiz Keyboard shortcuts info_ou…" at bounding box center [128, 330] width 257 height 657
type input "1444046"
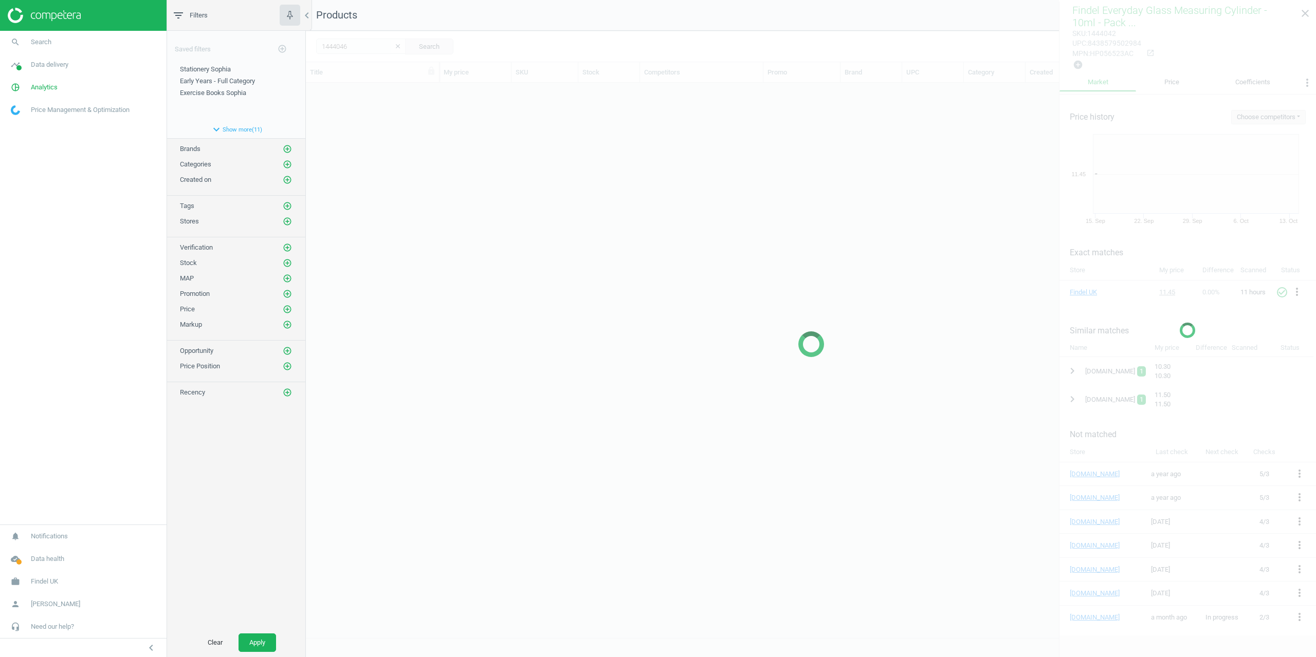
scroll to position [547, 1002]
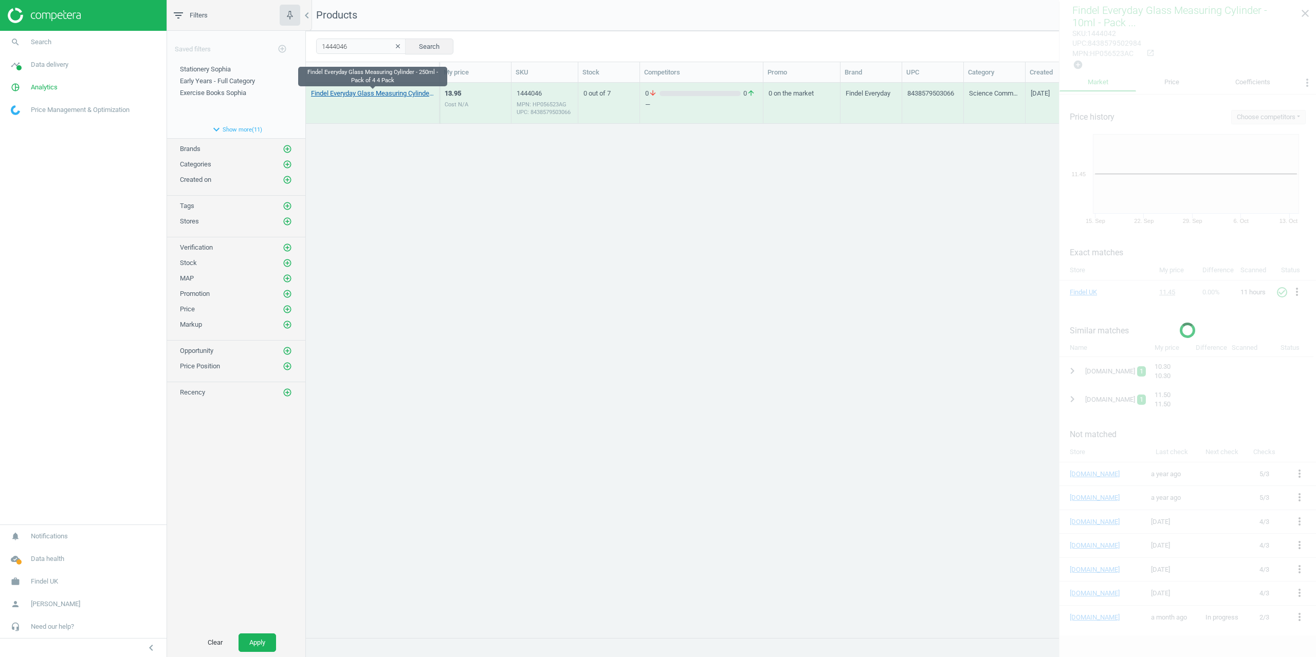
click at [363, 93] on link "Findel Everyday Glass Measuring Cylinder - 250ml - Pack of 4 4 Pack" at bounding box center [372, 93] width 123 height 9
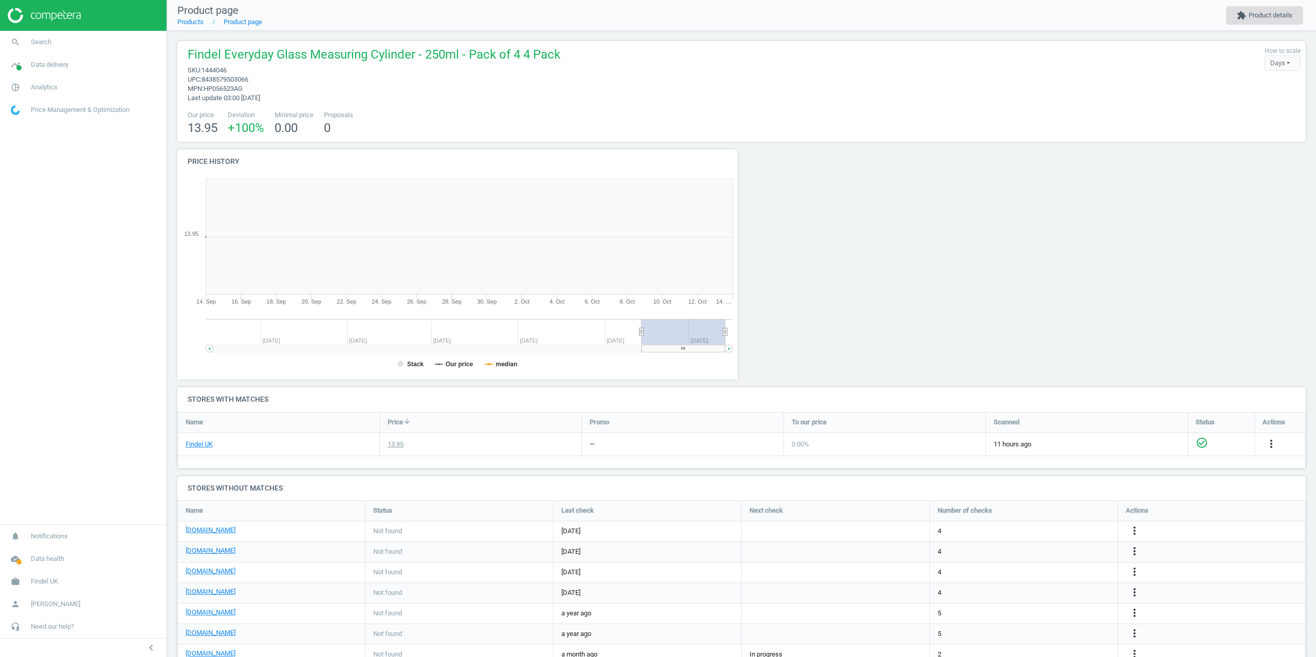
scroll to position [193, 1136]
click at [1273, 16] on button "extension Product details" at bounding box center [1264, 15] width 77 height 19
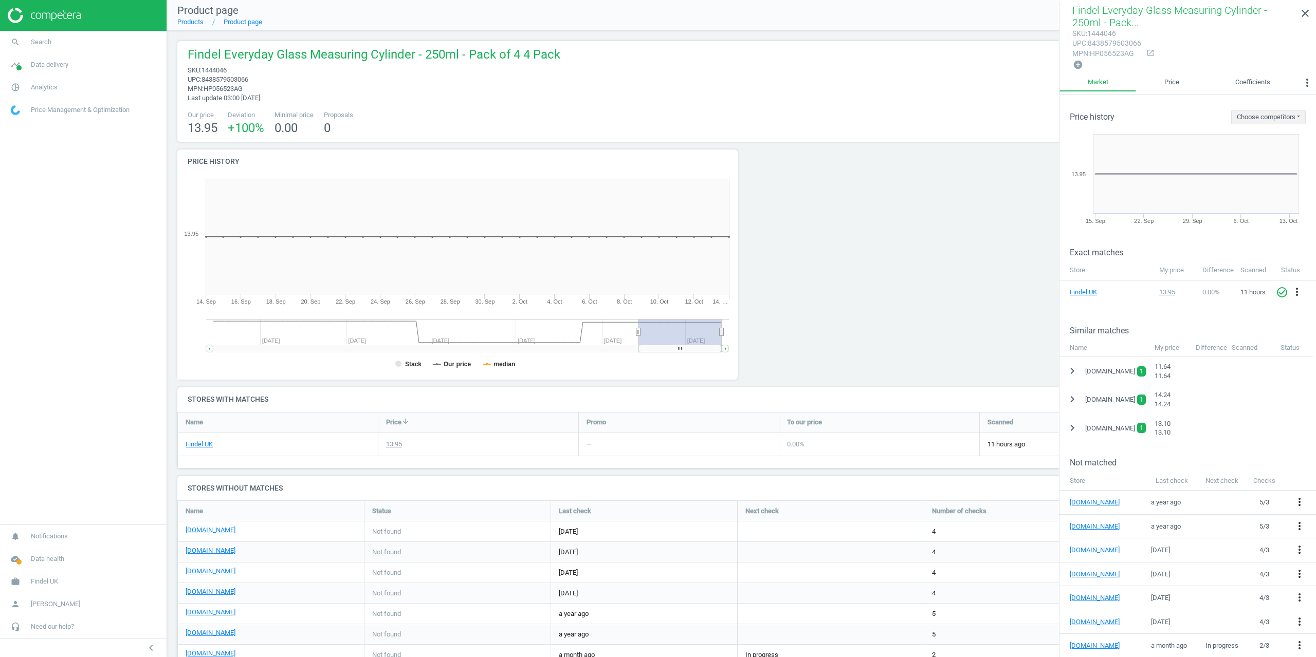
drag, startPoint x: 1070, startPoint y: 425, endPoint x: 1088, endPoint y: 430, distance: 19.2
click at [1071, 425] on icon "chevron_right" at bounding box center [1072, 428] width 12 height 12
click at [1305, 450] on icon "more_vert" at bounding box center [1301, 454] width 12 height 12
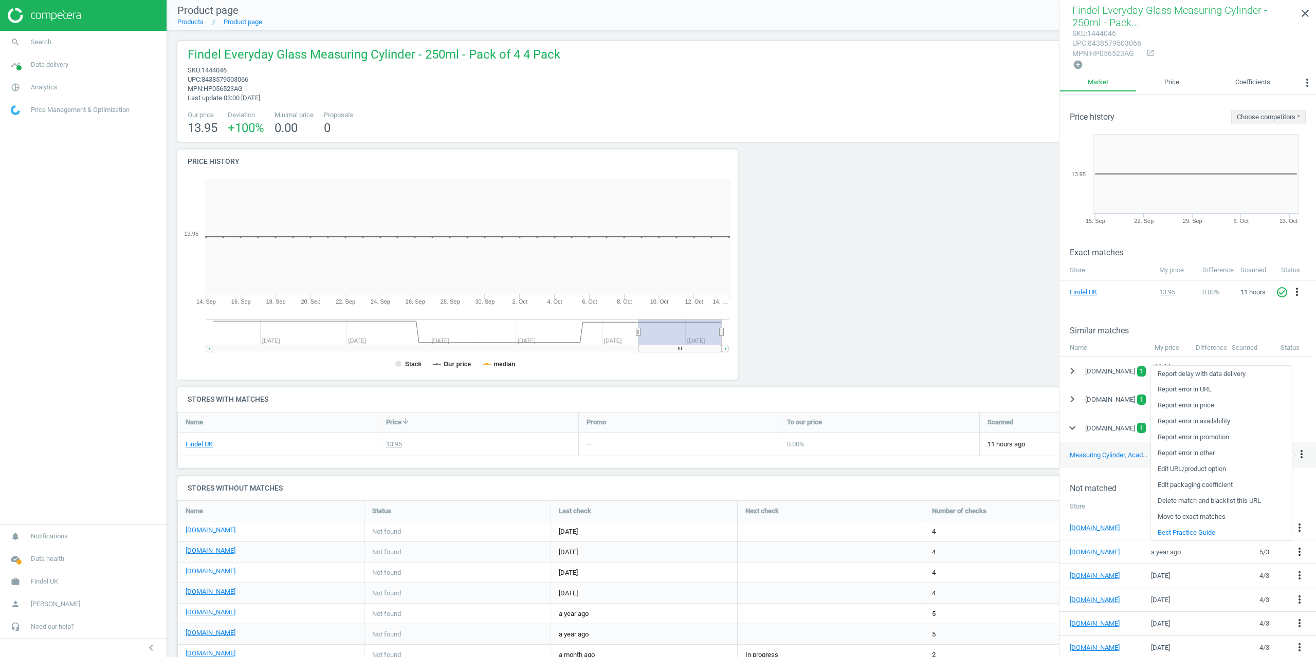
click at [1197, 500] on link "Delete match and blacklist this URL" at bounding box center [1221, 501] width 141 height 16
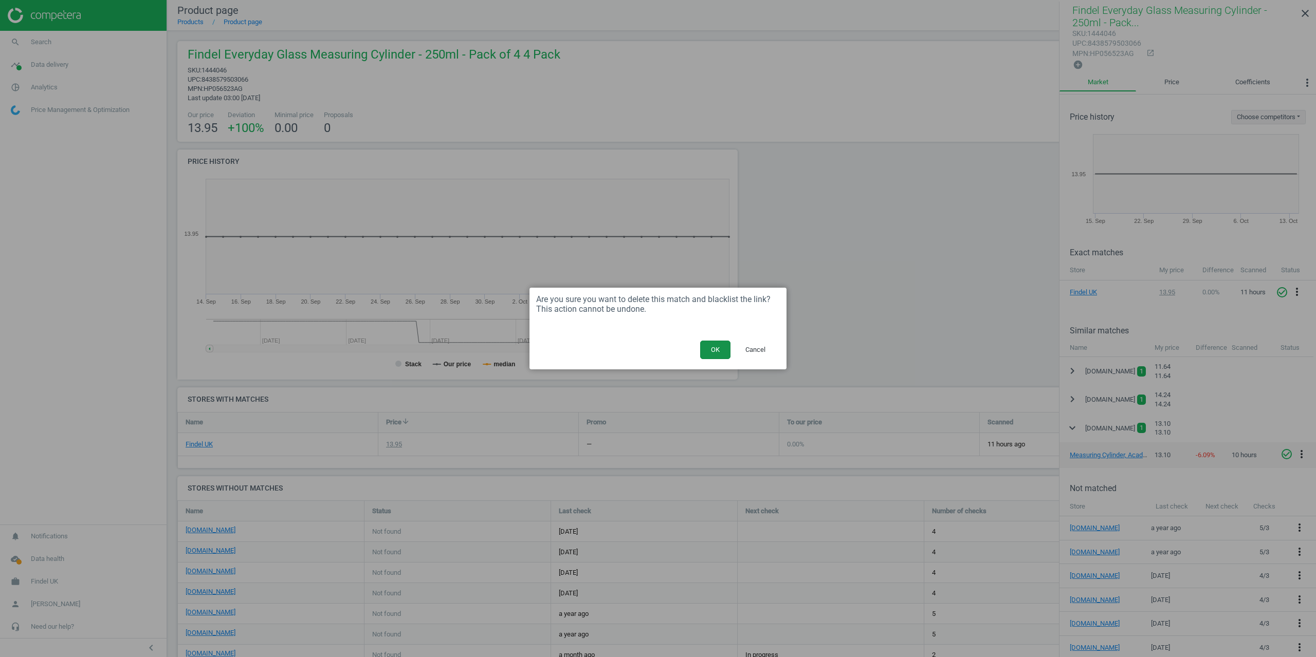
click at [717, 348] on button "OK" at bounding box center [715, 350] width 30 height 19
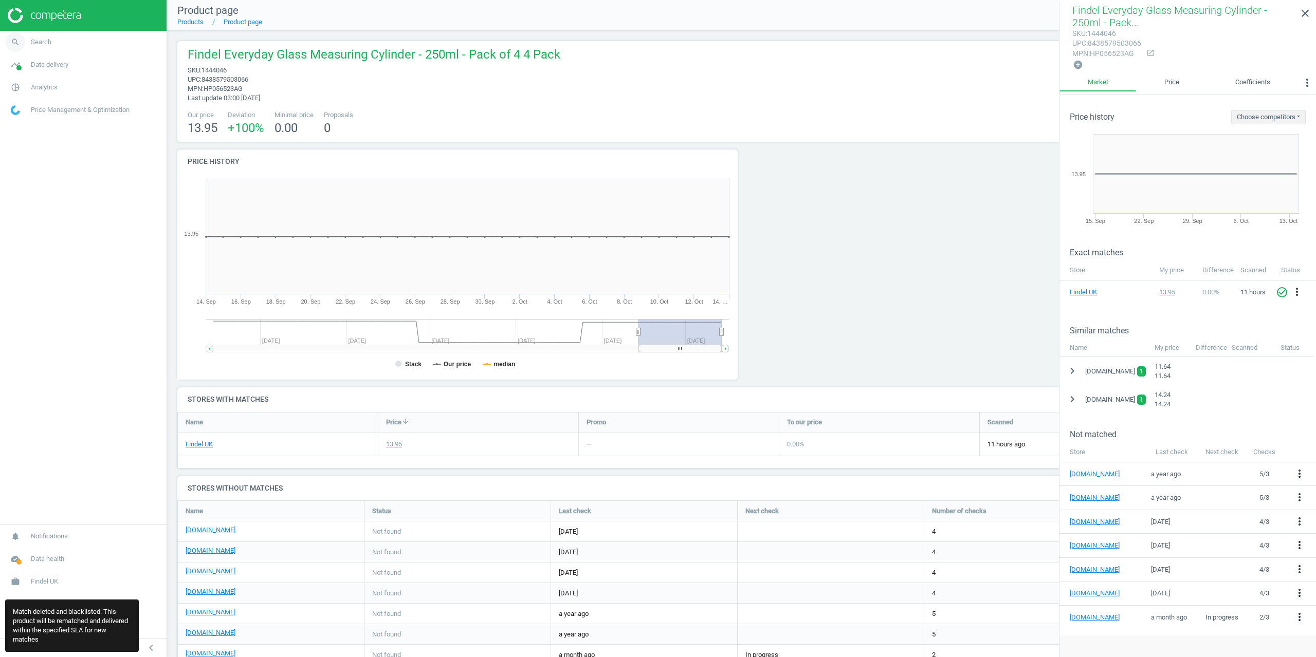
click at [39, 46] on span "Search" at bounding box center [41, 42] width 21 height 9
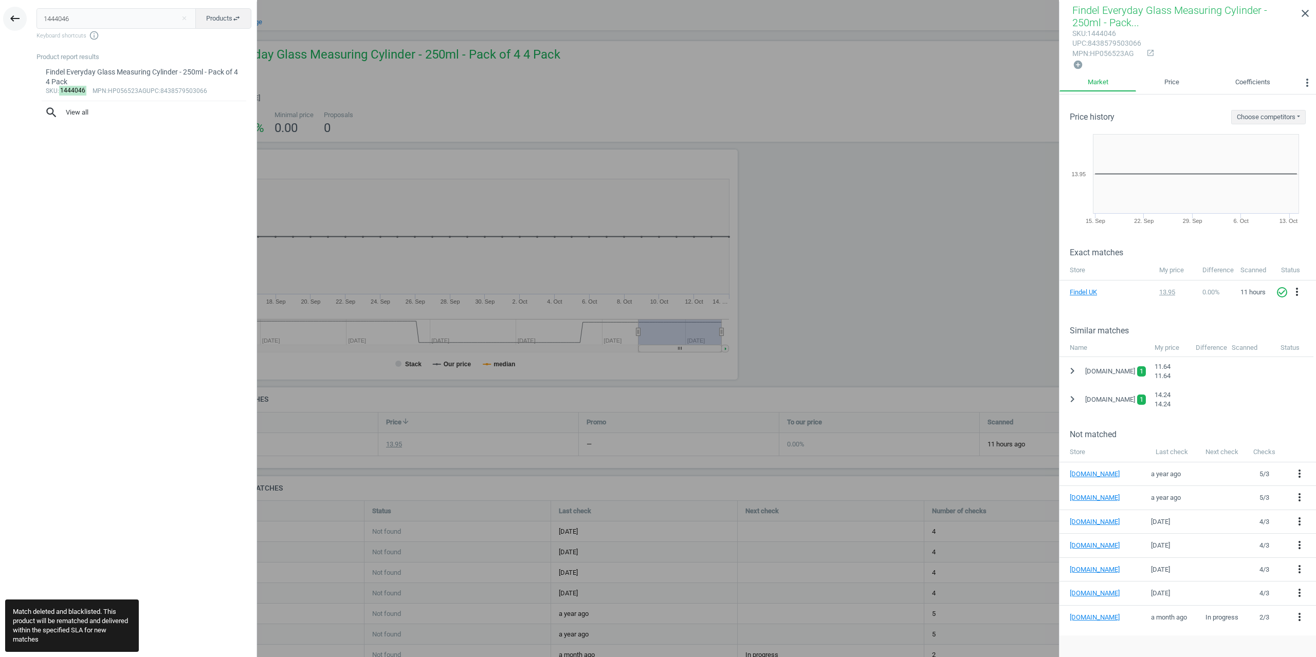
drag, startPoint x: 49, startPoint y: 20, endPoint x: 20, endPoint y: 16, distance: 30.0
click at [23, 20] on div "keyboard_backspace 1444046 close Products swap_horiz Keyboard shortcuts info_ou…" at bounding box center [128, 330] width 257 height 657
type input "1444045"
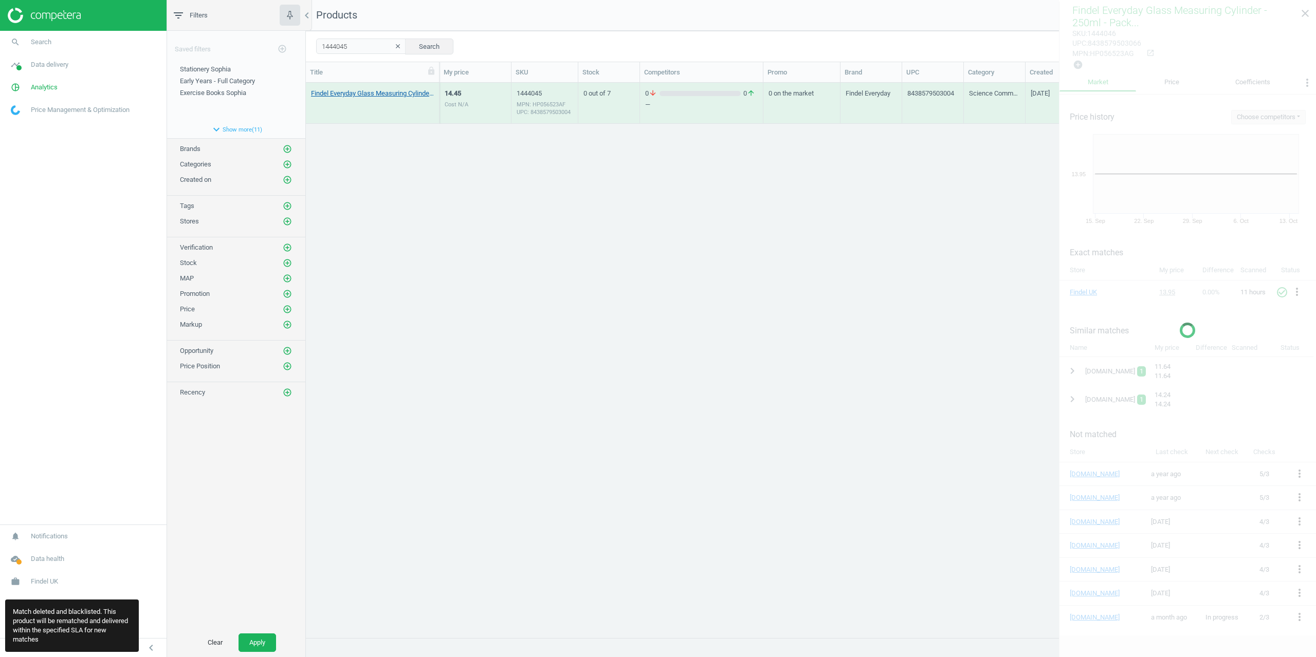
click at [349, 96] on link "Findel Everyday Glass Measuring Cylinder - 25ml - Pack of 10 10 Pack" at bounding box center [372, 93] width 123 height 9
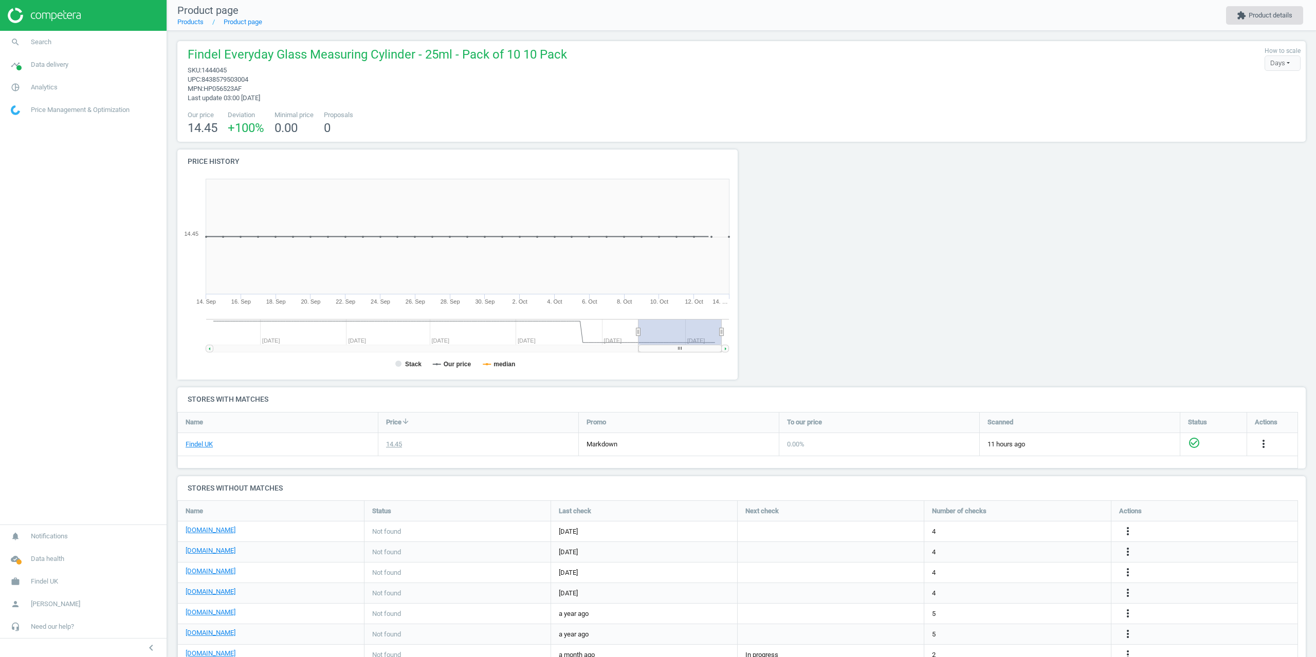
click at [1258, 20] on button "extension Product details" at bounding box center [1264, 15] width 77 height 19
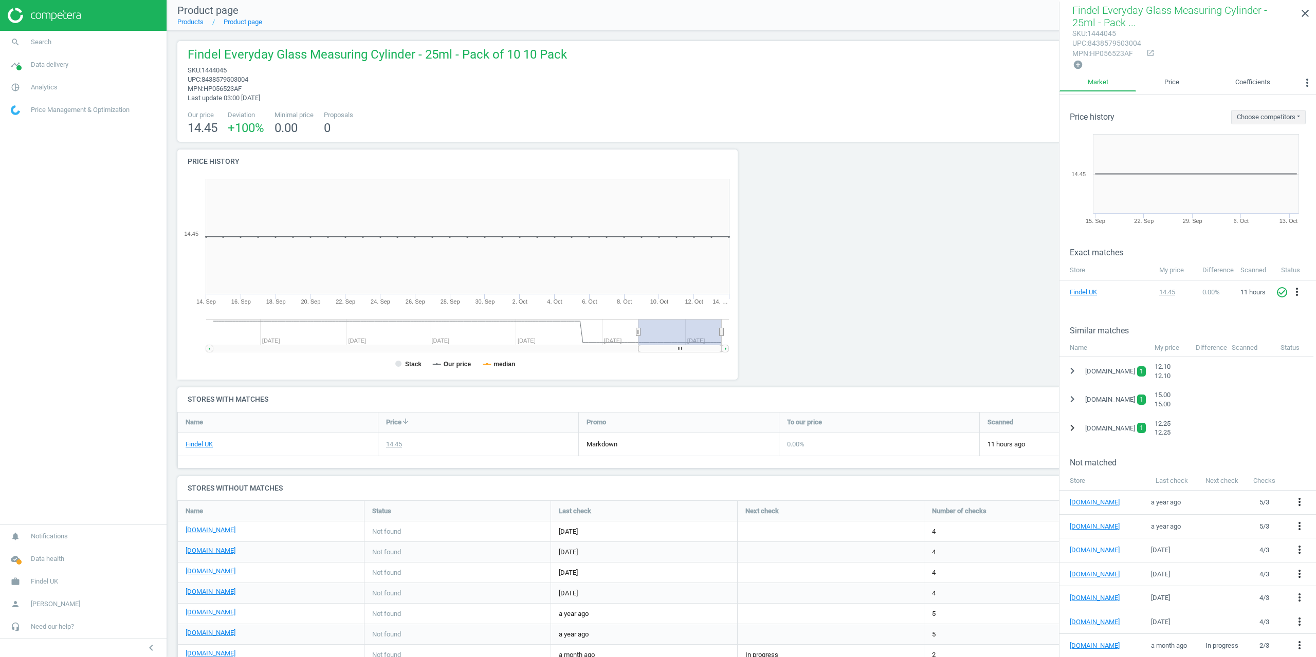
click at [1072, 423] on icon "chevron_right" at bounding box center [1072, 428] width 12 height 12
click at [1305, 452] on icon "more_vert" at bounding box center [1301, 454] width 12 height 12
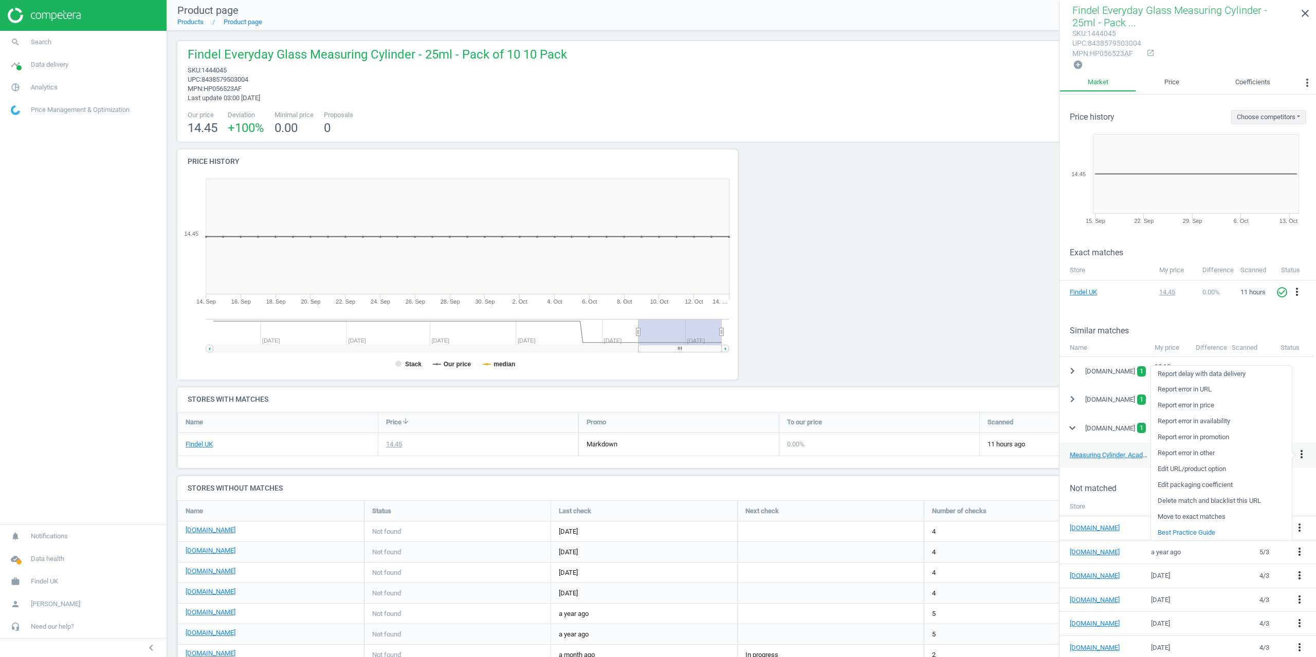
click at [1190, 499] on link "Delete match and blacklist this URL" at bounding box center [1221, 501] width 141 height 16
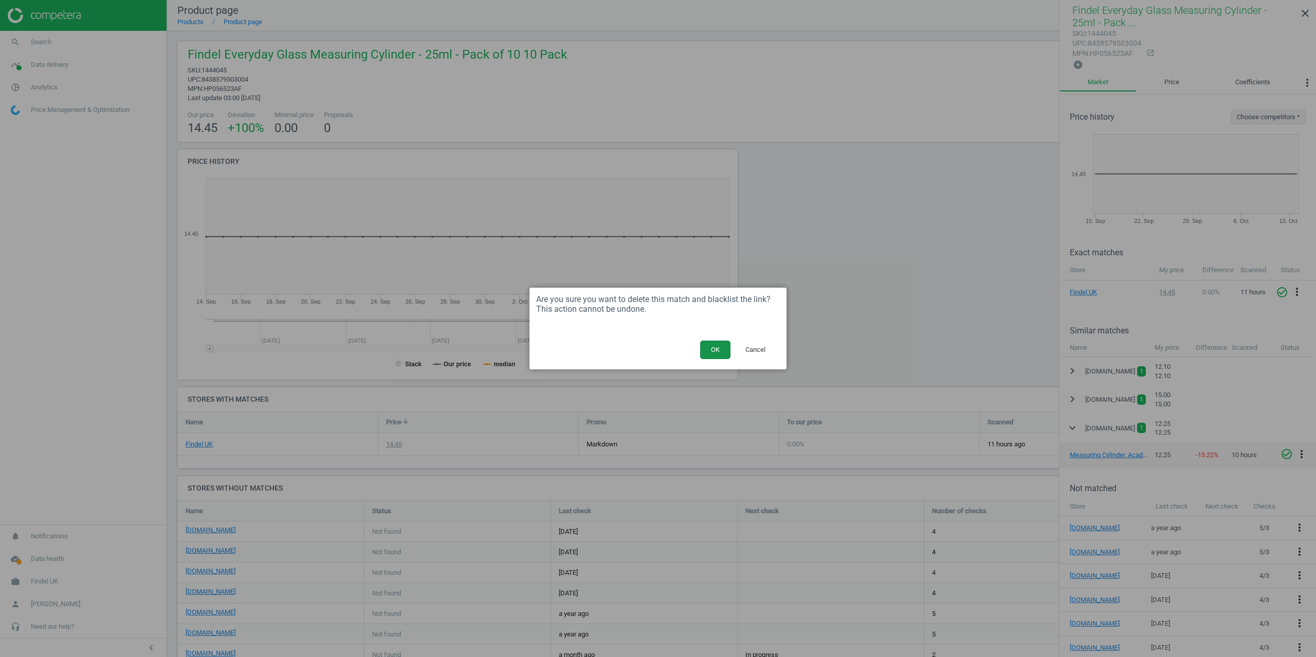
click at [724, 351] on button "OK" at bounding box center [715, 350] width 30 height 19
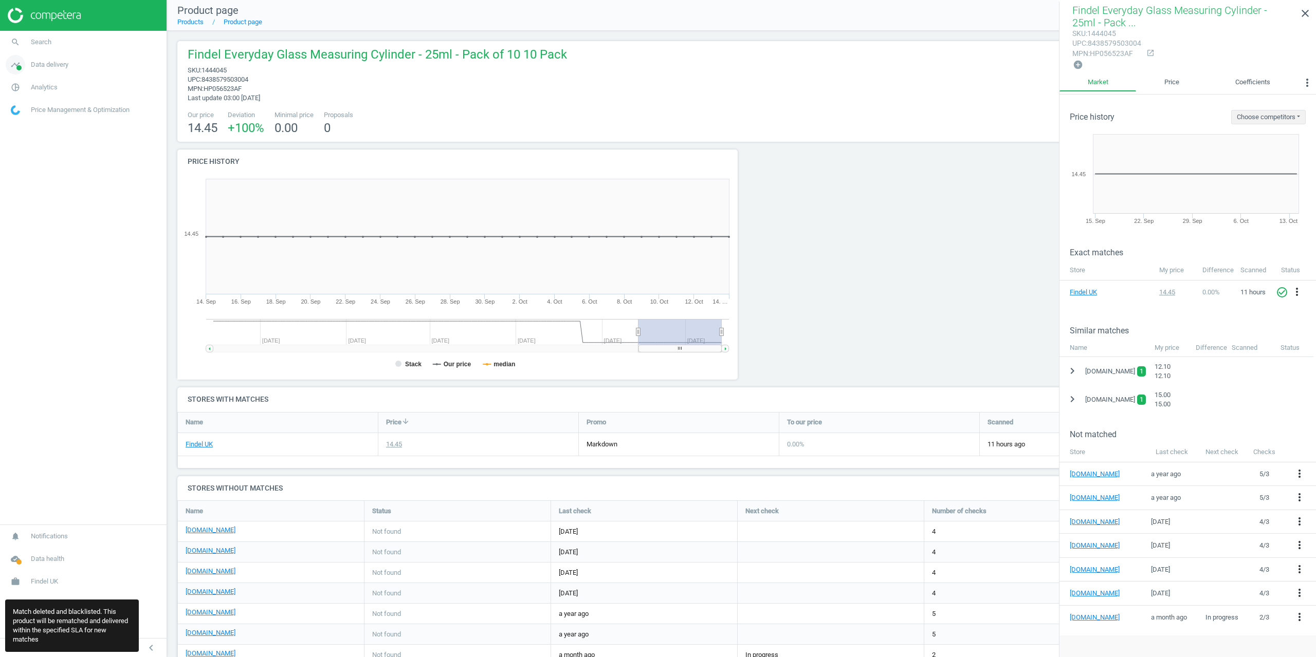
click at [41, 63] on span "Data delivery" at bounding box center [50, 64] width 38 height 9
click at [26, 120] on span "Matches" at bounding box center [22, 118] width 23 height 8
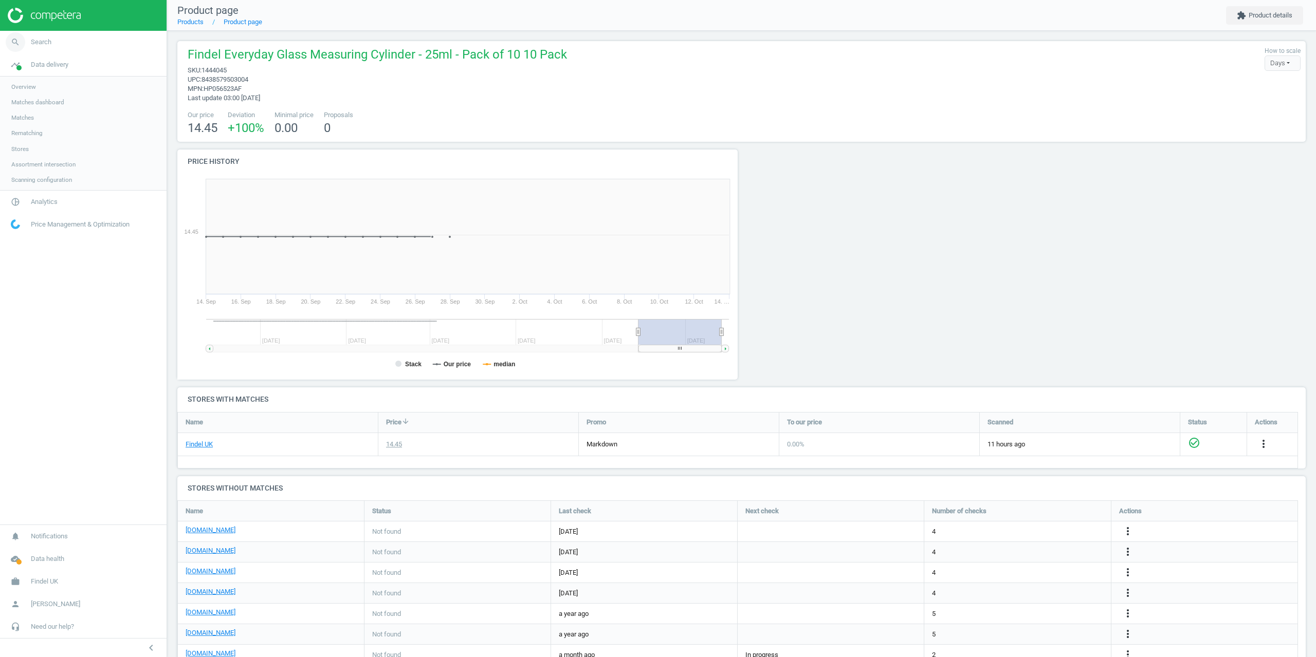
click at [50, 38] on span "Search" at bounding box center [41, 42] width 21 height 9
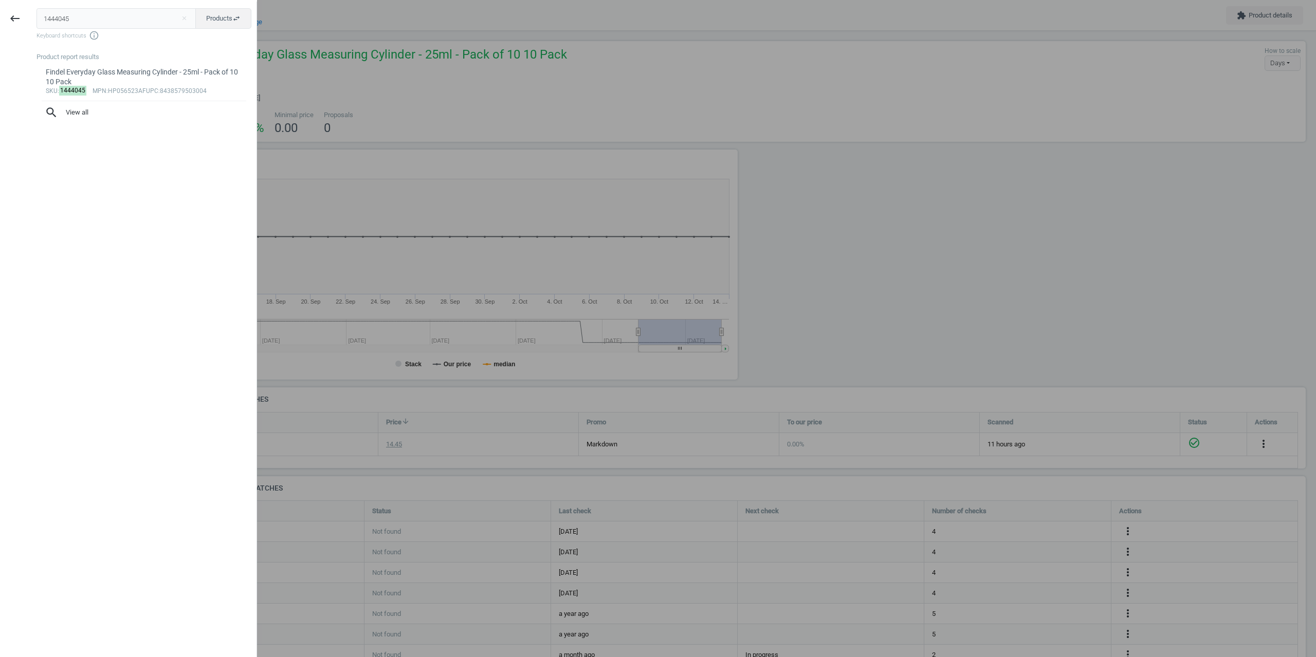
drag, startPoint x: 56, startPoint y: 17, endPoint x: 0, endPoint y: 11, distance: 56.3
click at [0, 24] on div "keyboard_backspace 1444045 close Products swap_horiz Keyboard shortcuts info_ou…" at bounding box center [128, 330] width 257 height 657
type input "1444043"
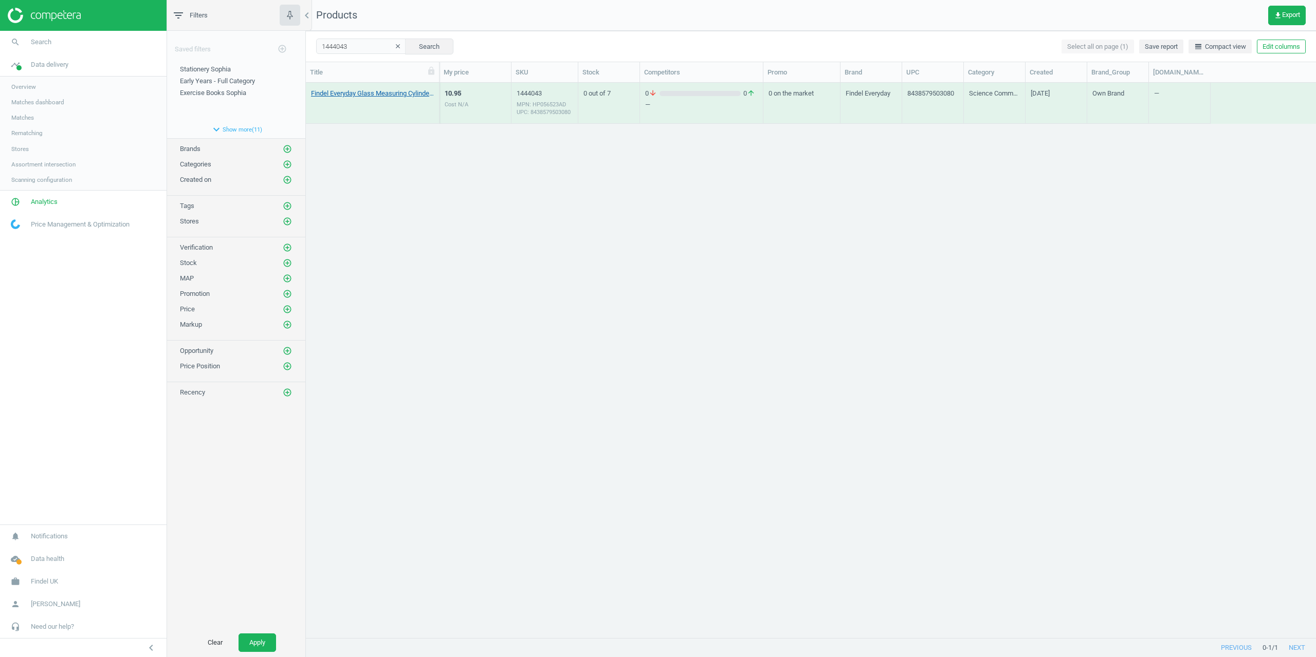
click at [336, 93] on link "Findel Everyday Glass Measuring Cylinder - 500ml - Pack of 2 2 Pack" at bounding box center [372, 93] width 123 height 9
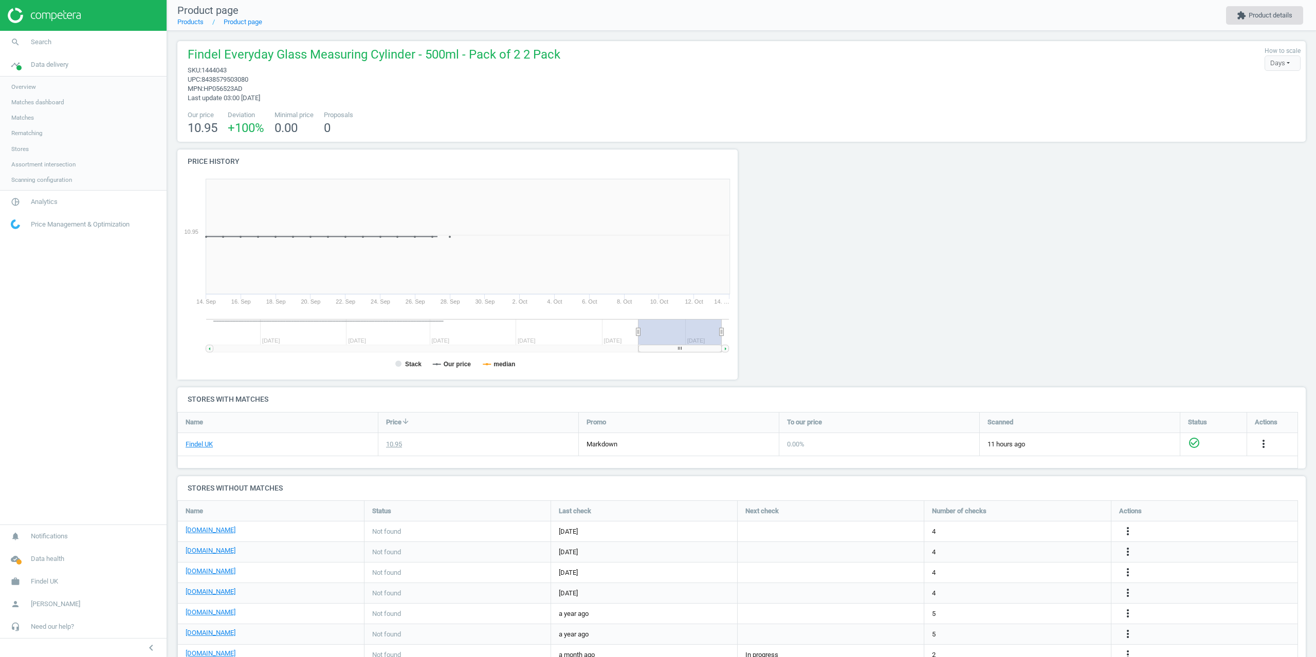
click at [1242, 17] on icon "extension" at bounding box center [1241, 15] width 9 height 9
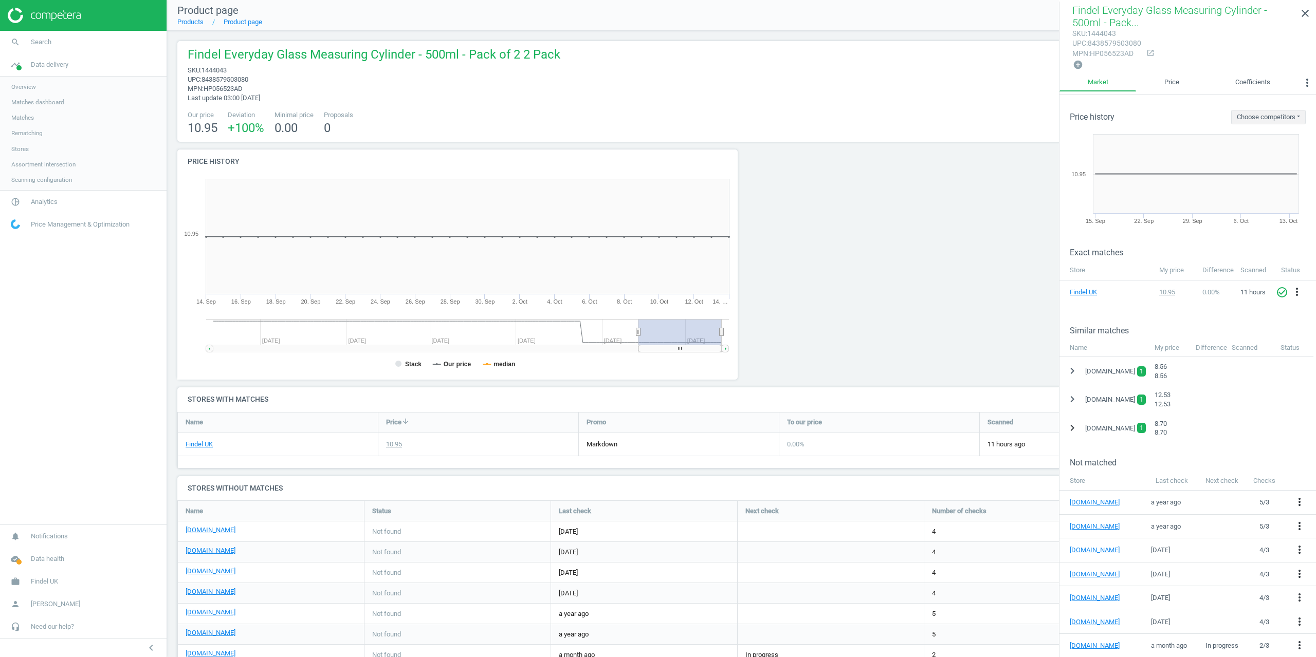
click at [1074, 431] on icon "chevron_right" at bounding box center [1072, 428] width 12 height 12
click at [1306, 454] on icon "more_vert" at bounding box center [1301, 454] width 12 height 12
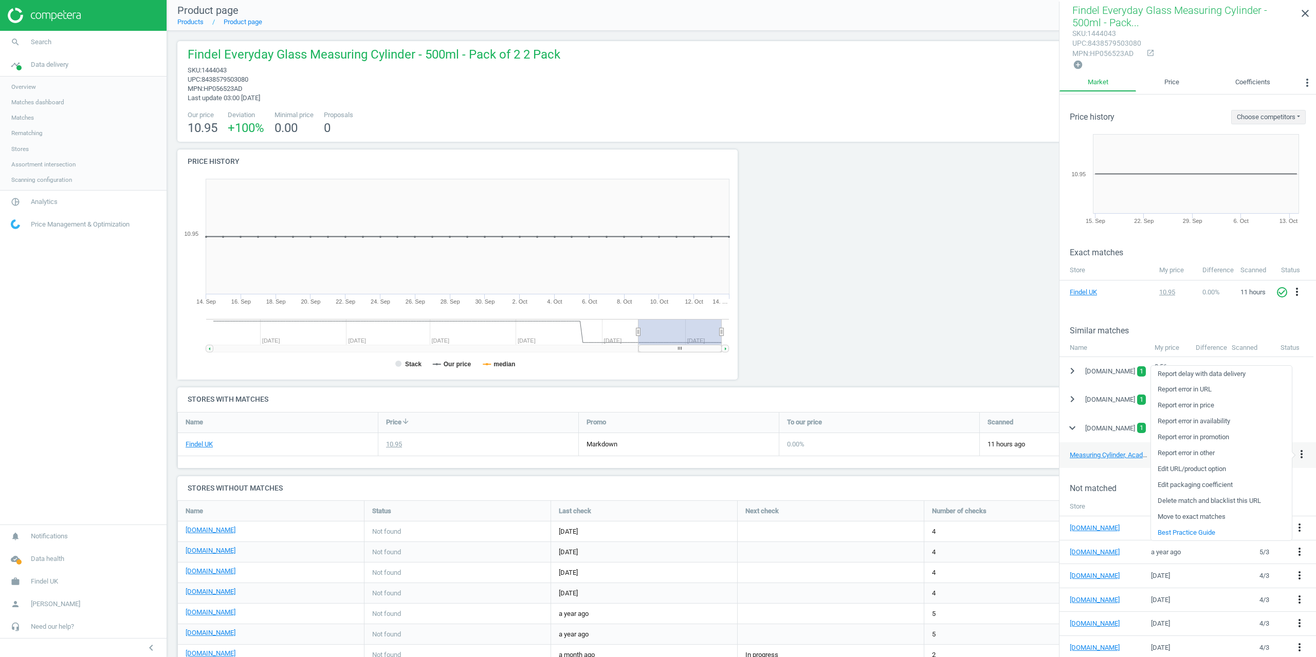
click at [1182, 501] on link "Delete match and blacklist this URL" at bounding box center [1221, 501] width 141 height 16
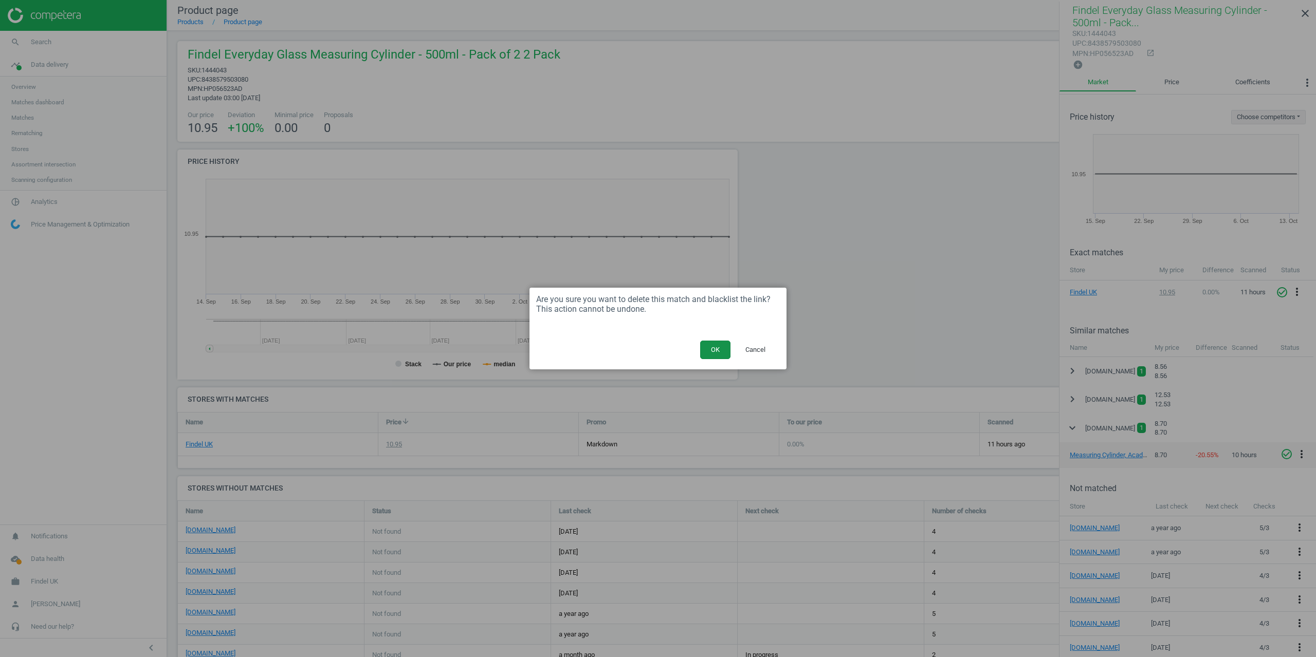
click at [709, 349] on button "OK" at bounding box center [715, 350] width 30 height 19
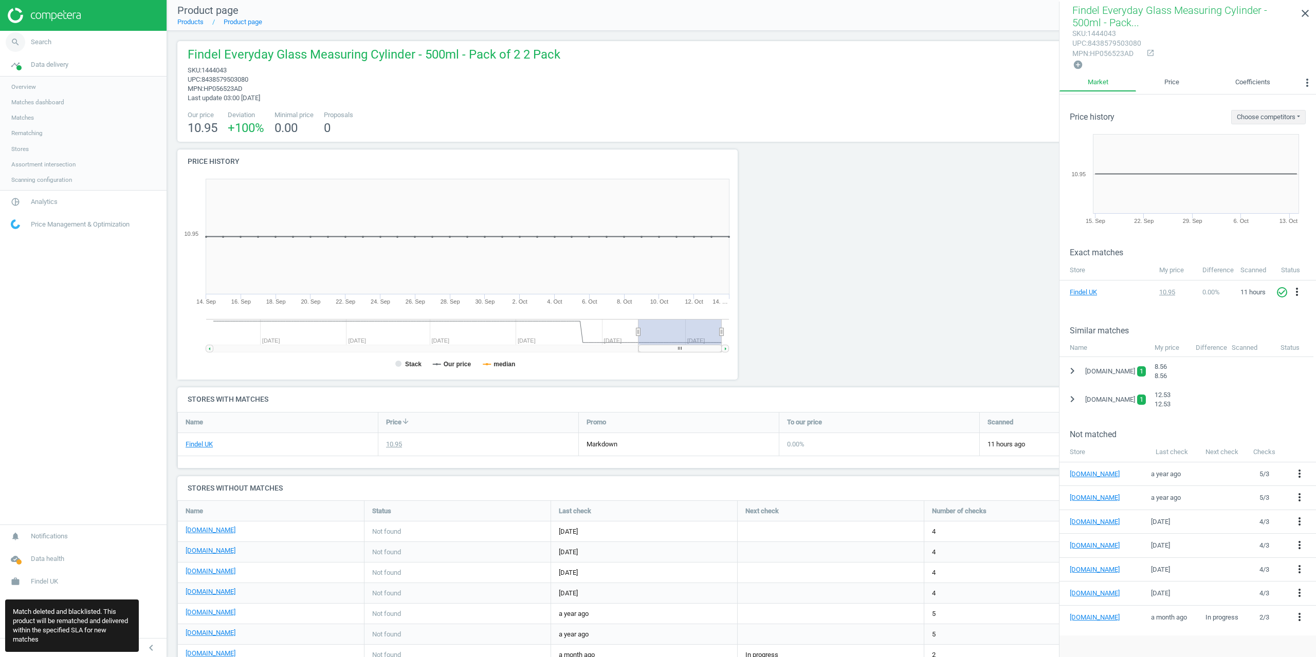
click at [39, 38] on span "Search" at bounding box center [41, 42] width 21 height 9
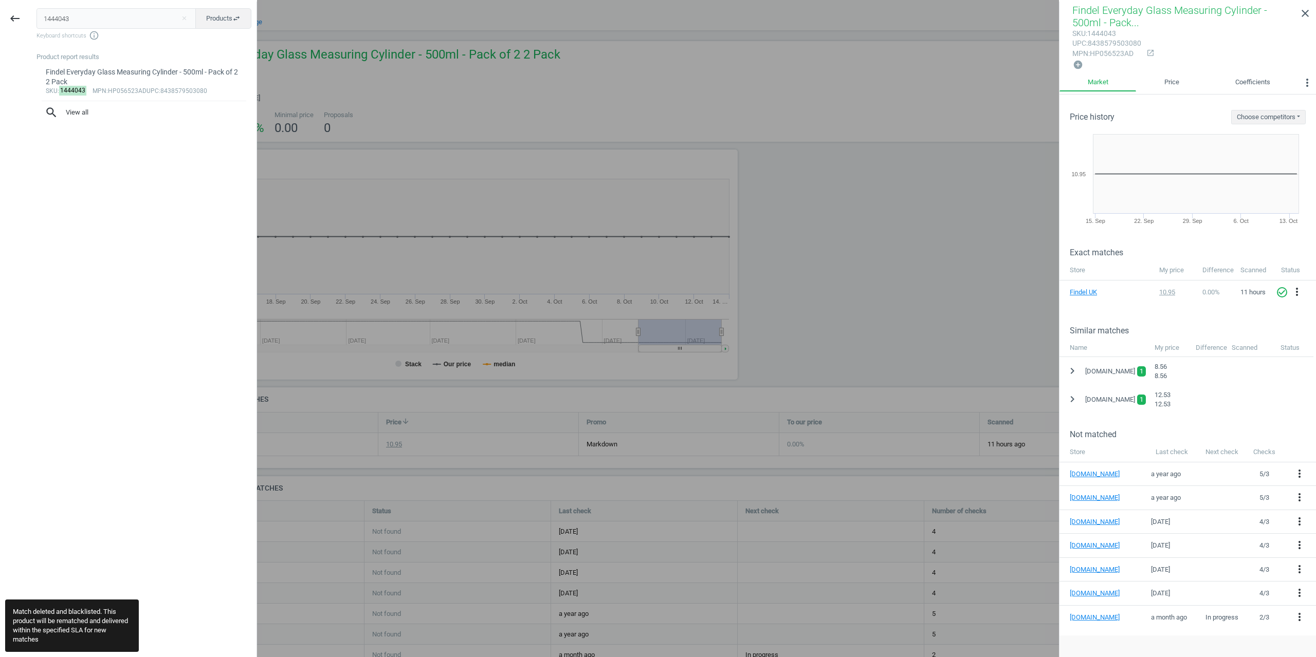
drag, startPoint x: 75, startPoint y: 21, endPoint x: 0, endPoint y: 4, distance: 76.9
click at [0, 19] on div "keyboard_backspace 1444043 close Products swap_horiz Keyboard shortcuts info_ou…" at bounding box center [128, 330] width 257 height 657
type input "1444041"
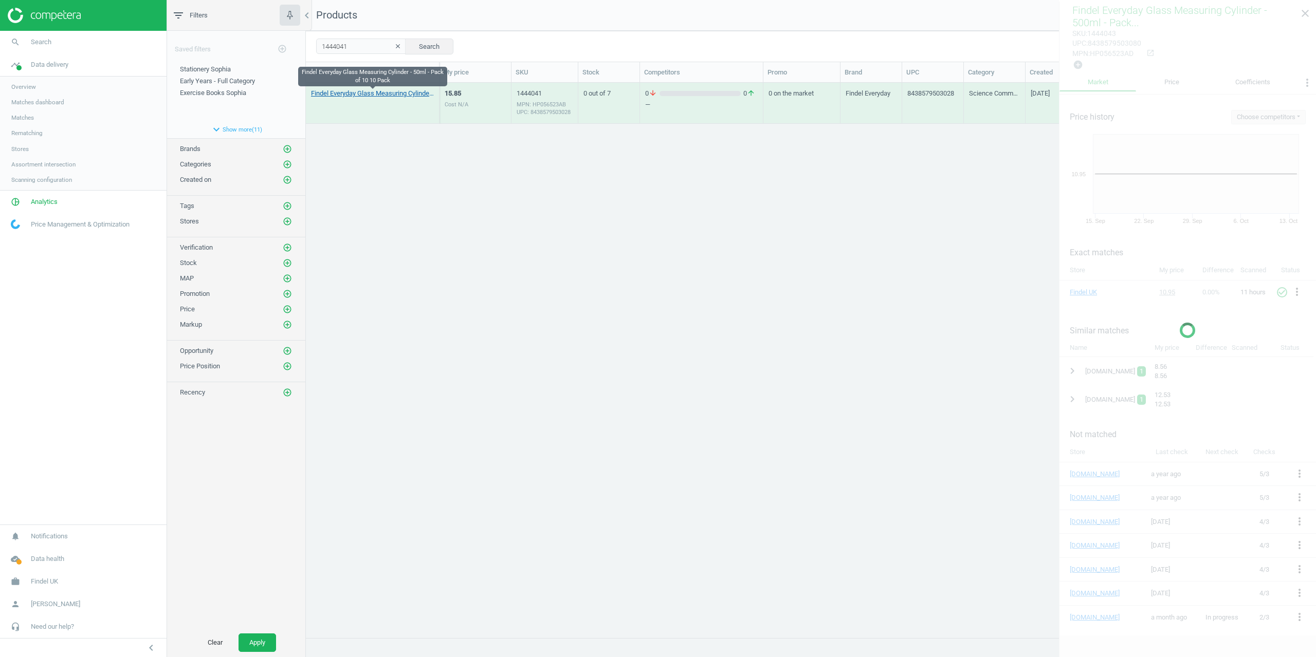
click at [341, 94] on link "Findel Everyday Glass Measuring Cylinder - 50ml - Pack of 10 10 Pack" at bounding box center [372, 93] width 123 height 9
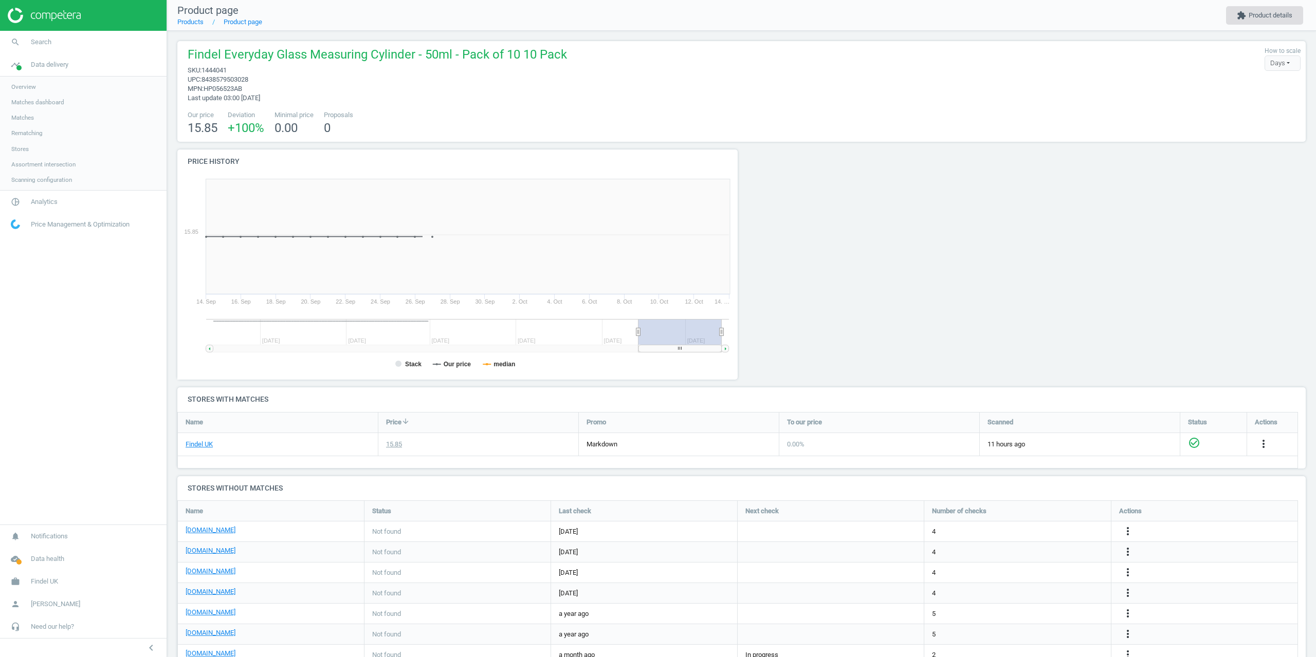
click at [1265, 20] on button "extension Product details" at bounding box center [1264, 15] width 77 height 19
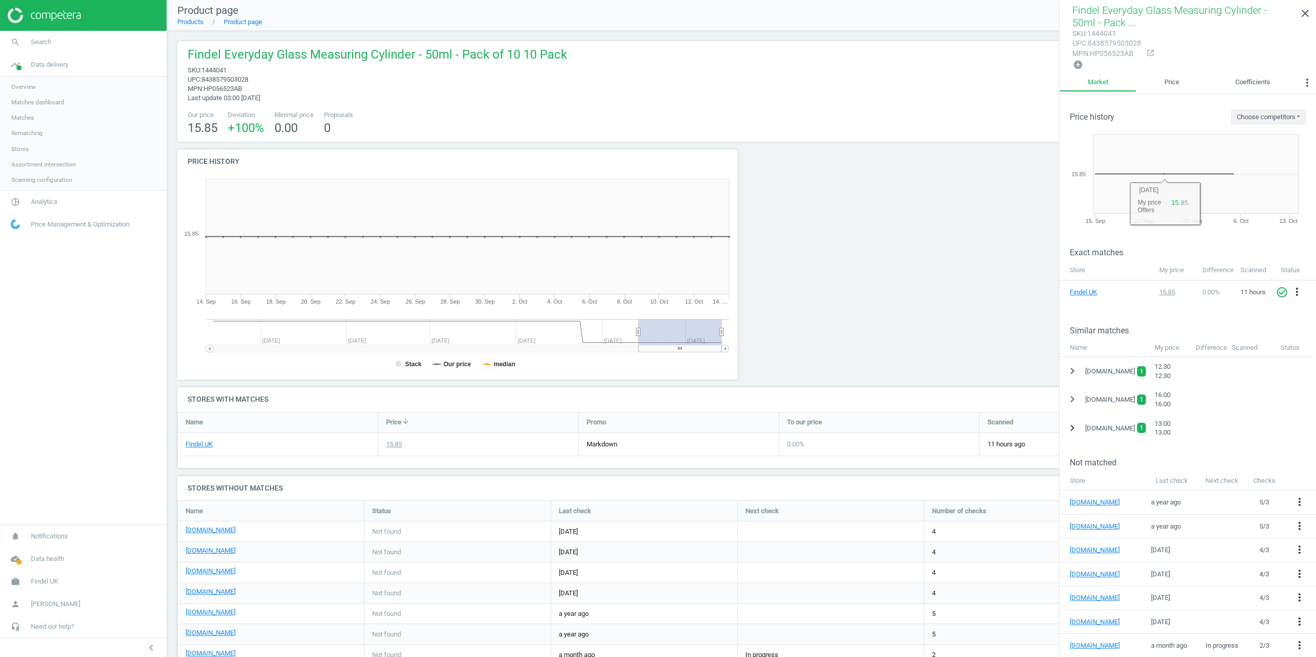
click at [1070, 425] on icon "chevron_right" at bounding box center [1072, 428] width 12 height 12
click at [1304, 451] on icon "more_vert" at bounding box center [1301, 454] width 12 height 12
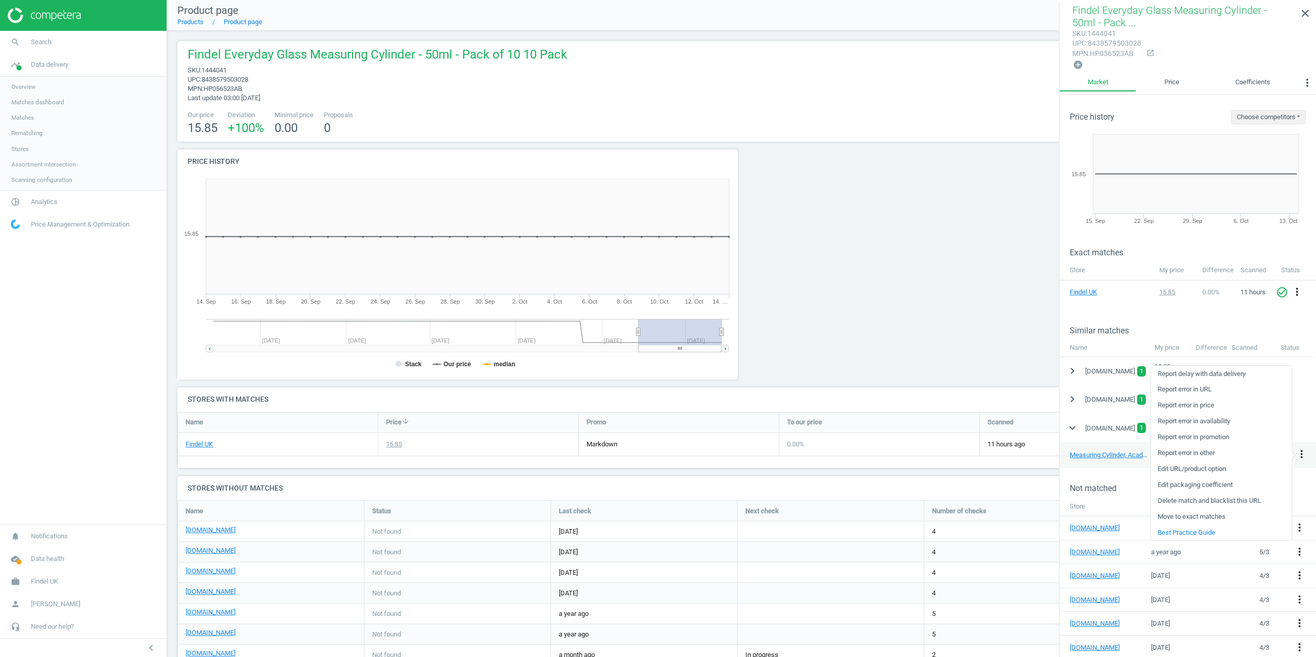
click at [1194, 500] on link "Delete match and blacklist this URL" at bounding box center [1221, 501] width 141 height 16
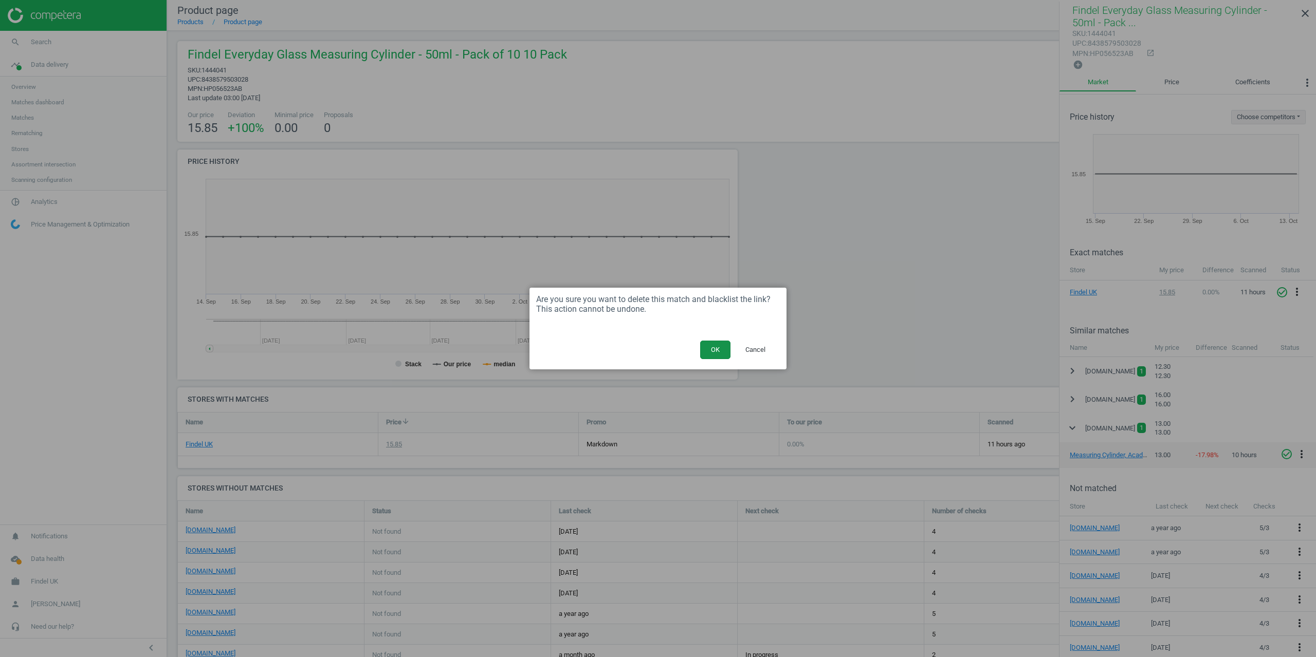
click at [720, 347] on button "OK" at bounding box center [715, 350] width 30 height 19
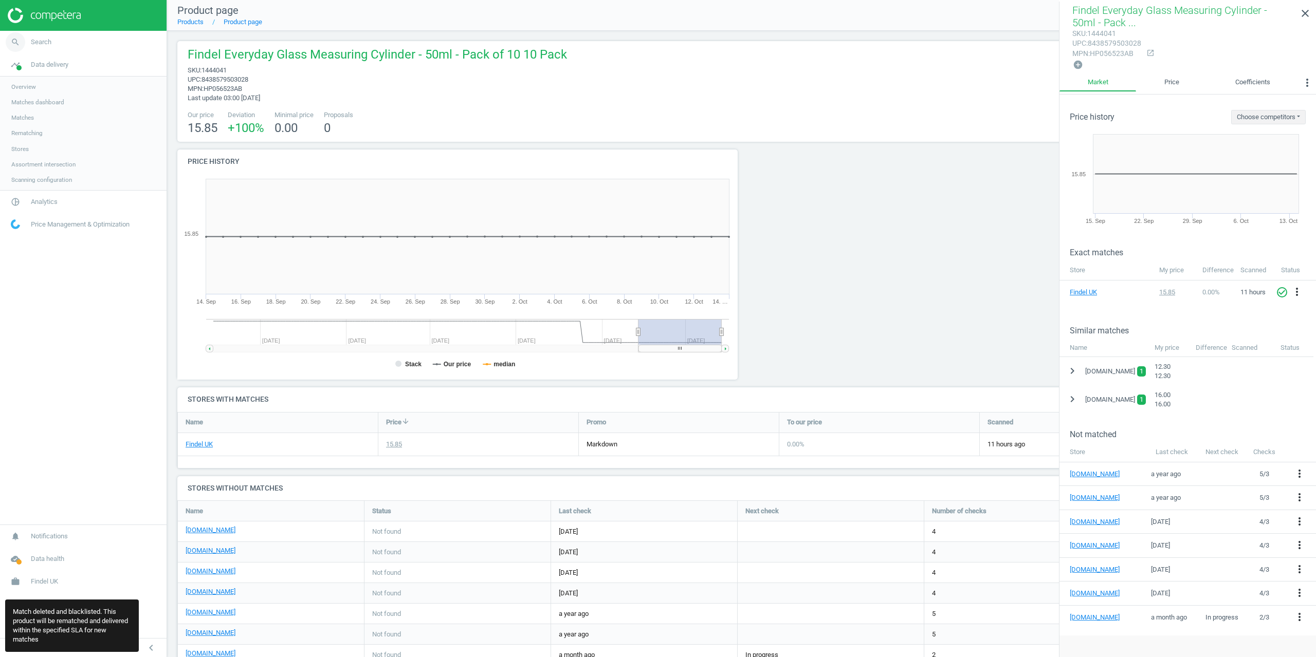
click at [50, 44] on link "search Search" at bounding box center [83, 42] width 167 height 23
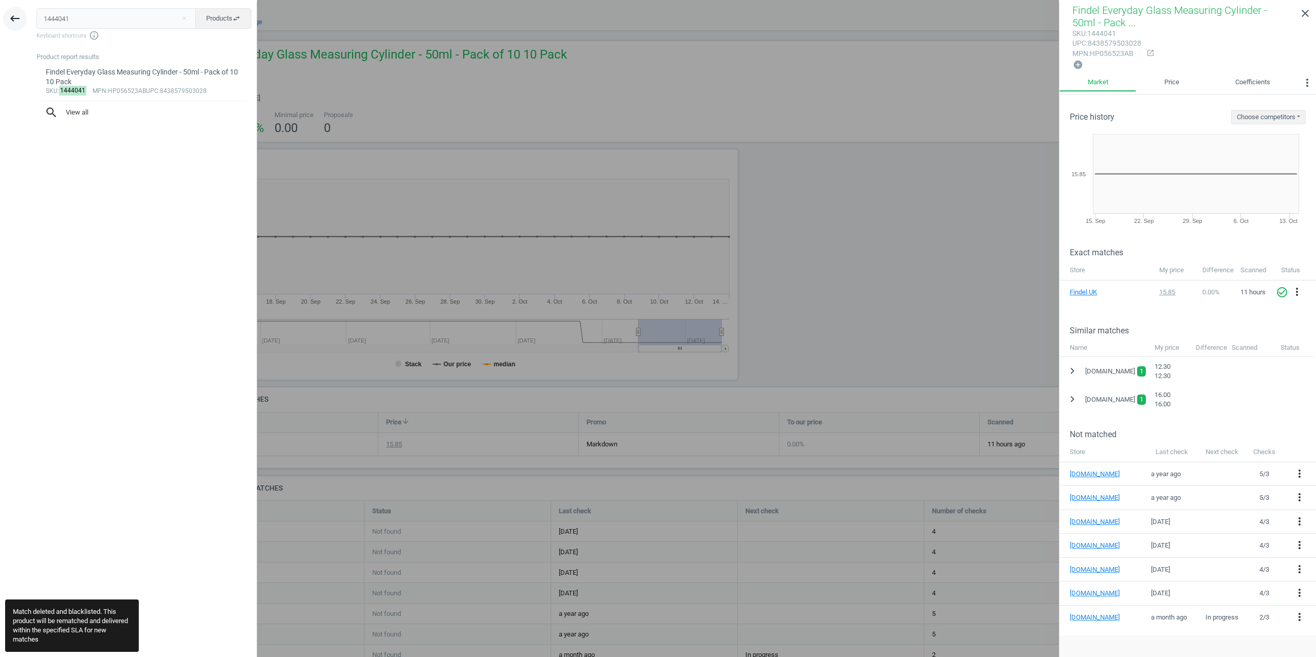
drag, startPoint x: 80, startPoint y: 17, endPoint x: 8, endPoint y: 23, distance: 71.7
click at [13, 23] on div "keyboard_backspace 1444041 close Products swap_horiz Keyboard shortcuts info_ou…" at bounding box center [128, 330] width 257 height 657
type input "1424792"
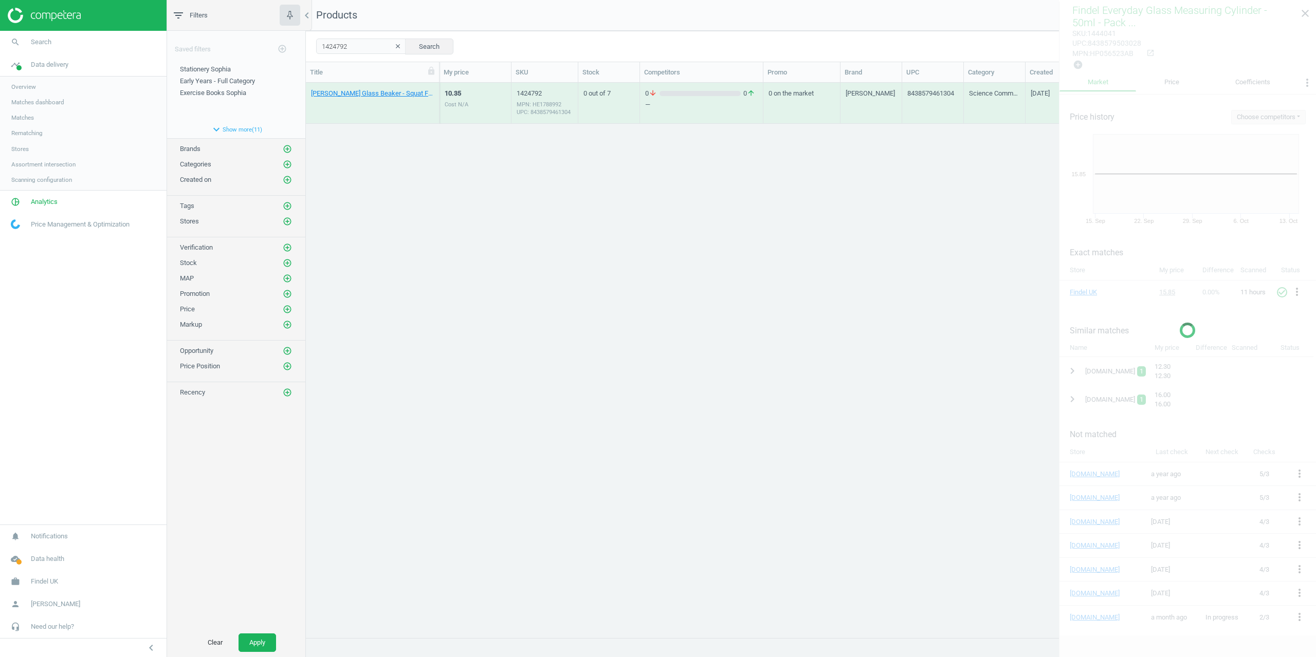
click at [392, 100] on div "[PERSON_NAME] Glass Beaker - Squat Form - 150ml - Pack of 12 12 Pack" at bounding box center [372, 105] width 123 height 33
click at [391, 95] on link "[PERSON_NAME] Glass Beaker - Squat Form - 150ml - Pack of 12 12 Pack" at bounding box center [372, 93] width 123 height 9
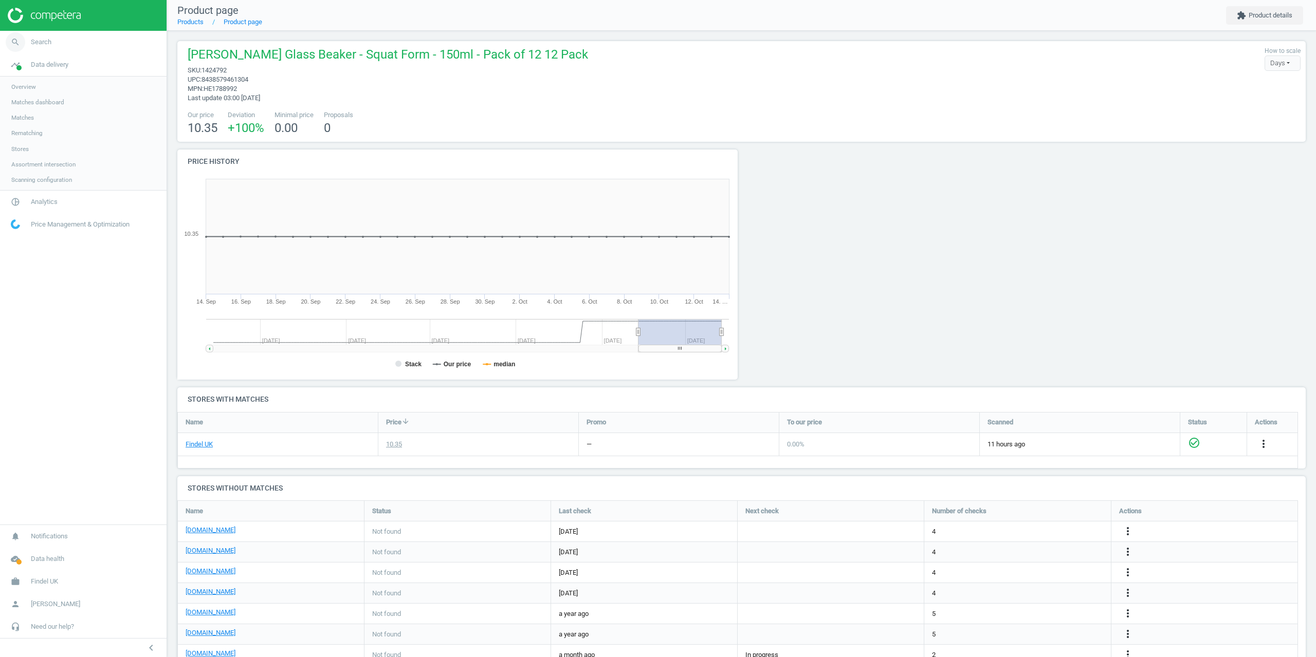
click at [49, 43] on span "Search" at bounding box center [41, 42] width 21 height 9
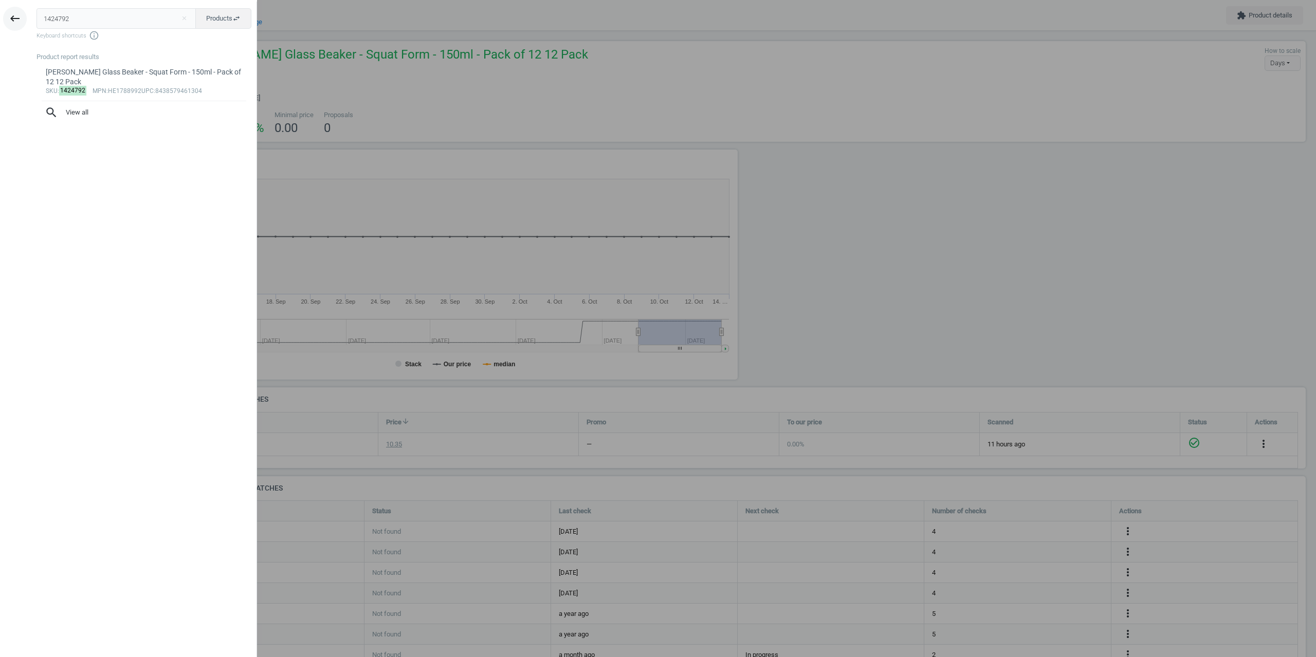
drag, startPoint x: 41, startPoint y: 16, endPoint x: 7, endPoint y: 25, distance: 35.2
click at [7, 17] on div "keyboard_backspace 1424792 close Products swap_horiz Keyboard shortcuts info_ou…" at bounding box center [128, 330] width 257 height 657
drag, startPoint x: 599, startPoint y: 53, endPoint x: 982, endPoint y: 60, distance: 383.5
click at [618, 49] on div at bounding box center [658, 328] width 1316 height 657
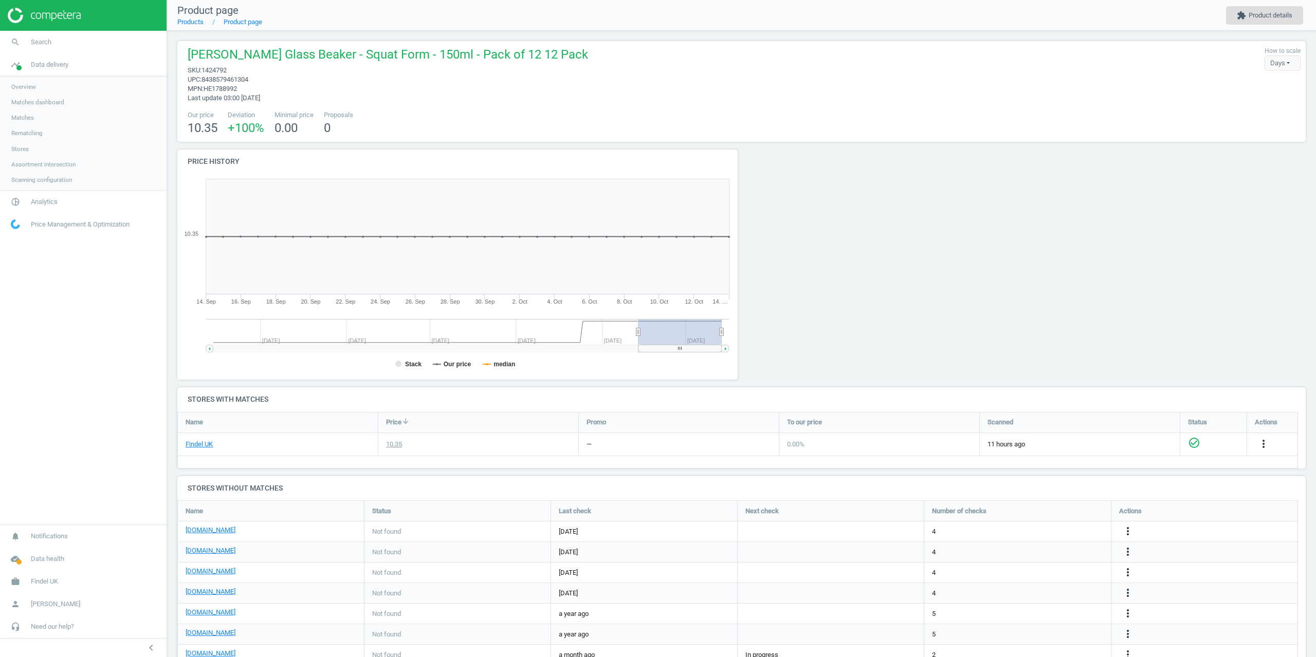
click at [1272, 19] on button "extension Product details" at bounding box center [1264, 15] width 77 height 19
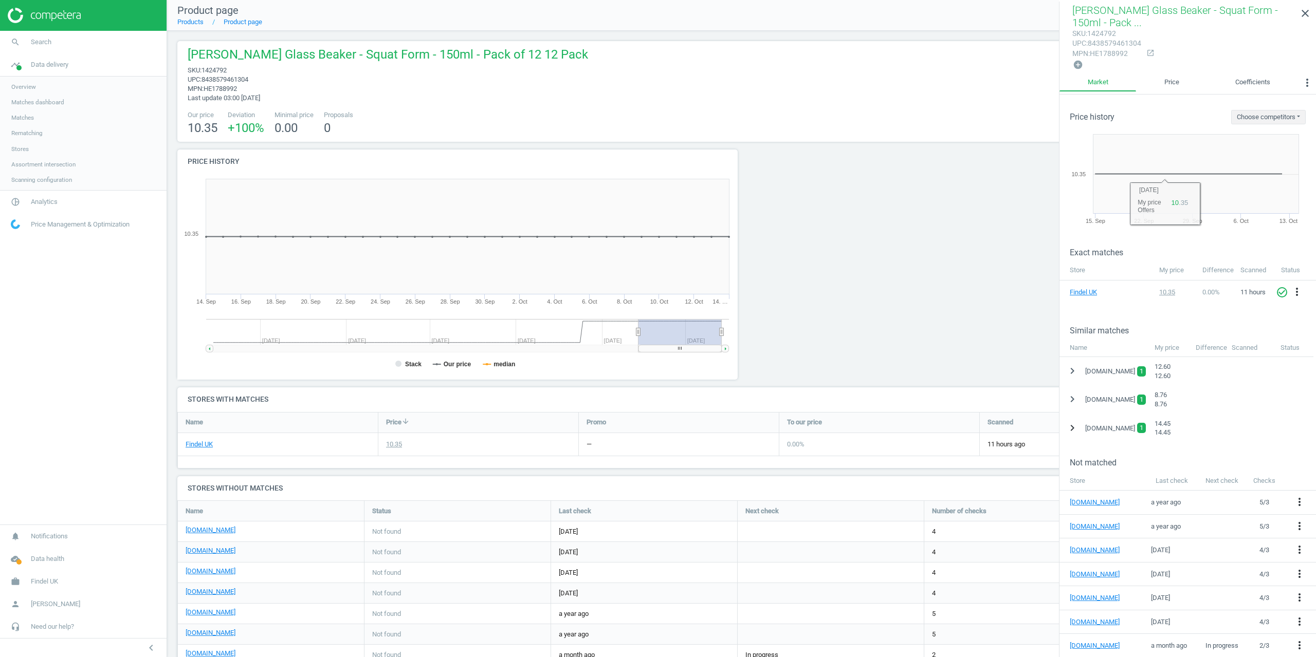
click at [1072, 429] on icon "chevron_right" at bounding box center [1072, 428] width 12 height 12
click at [1302, 453] on icon "more_vert" at bounding box center [1301, 454] width 12 height 12
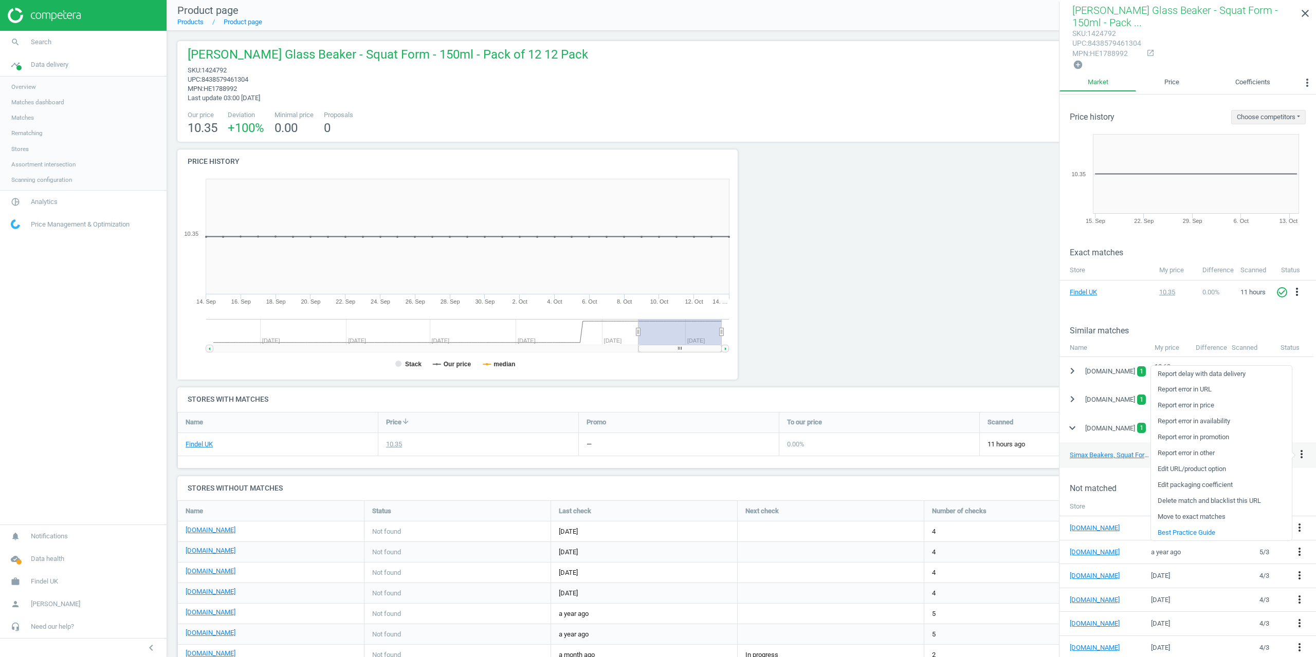
click at [1194, 501] on link "Delete match and blacklist this URL" at bounding box center [1221, 501] width 141 height 16
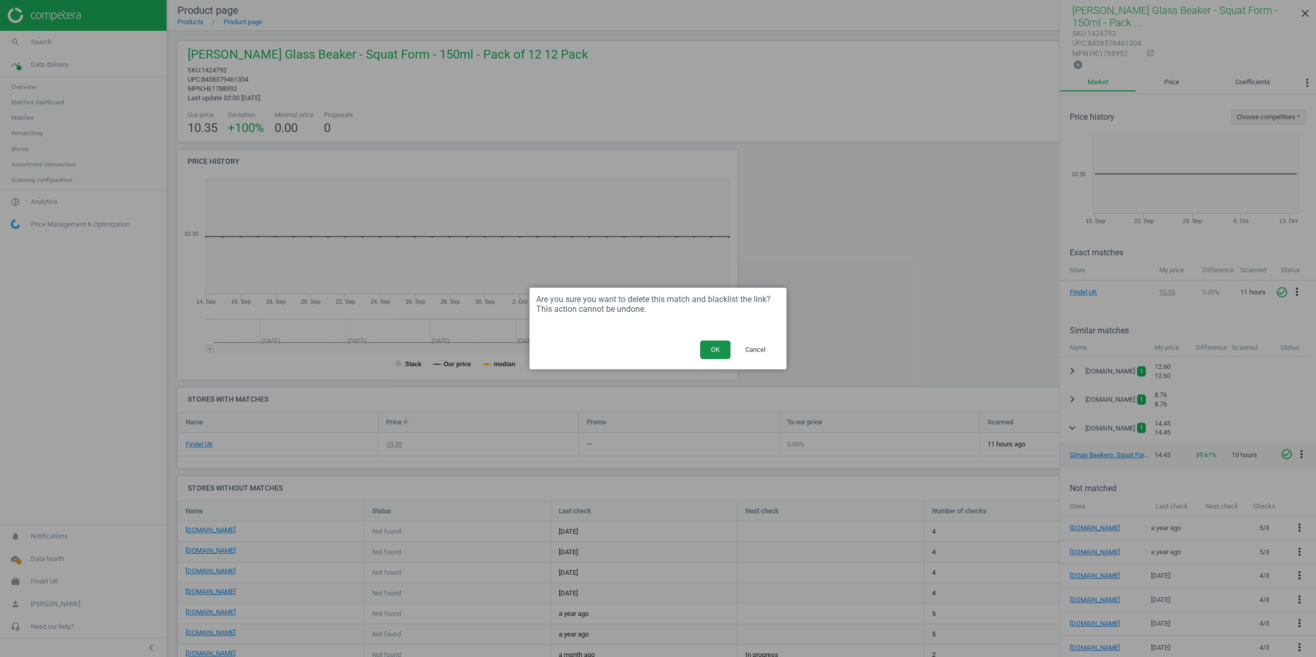
click at [722, 342] on button "OK" at bounding box center [715, 350] width 30 height 19
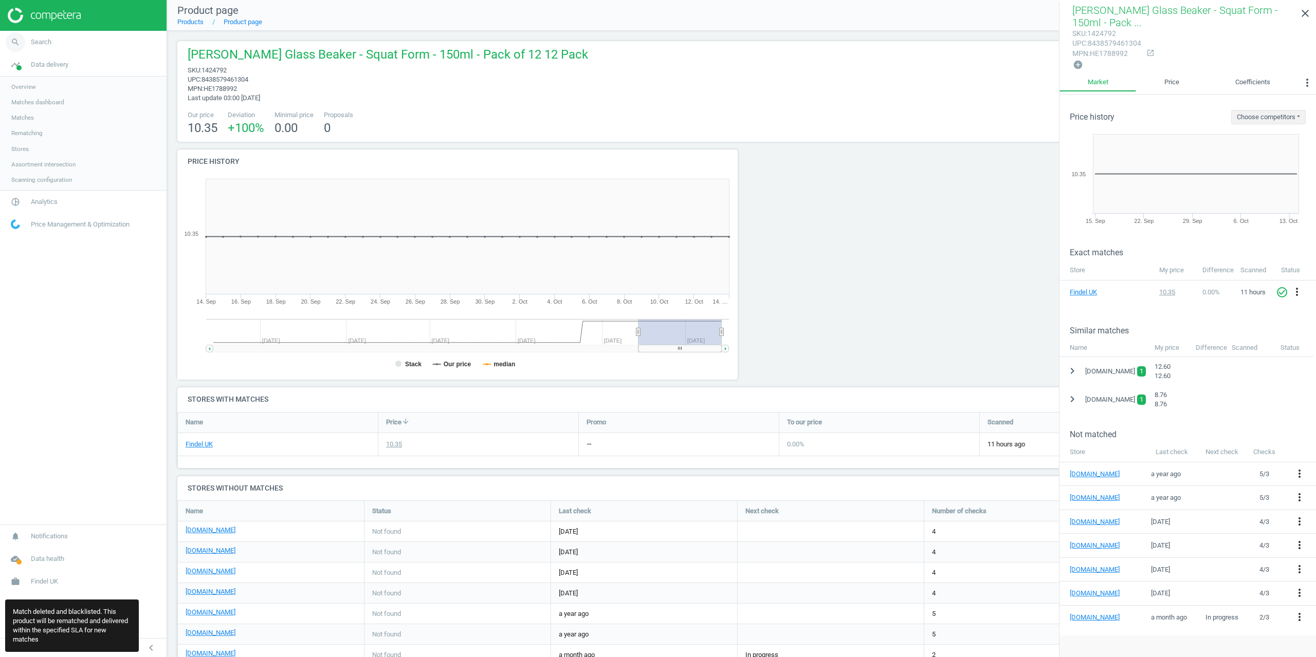
click at [40, 36] on link "search Search" at bounding box center [83, 42] width 167 height 23
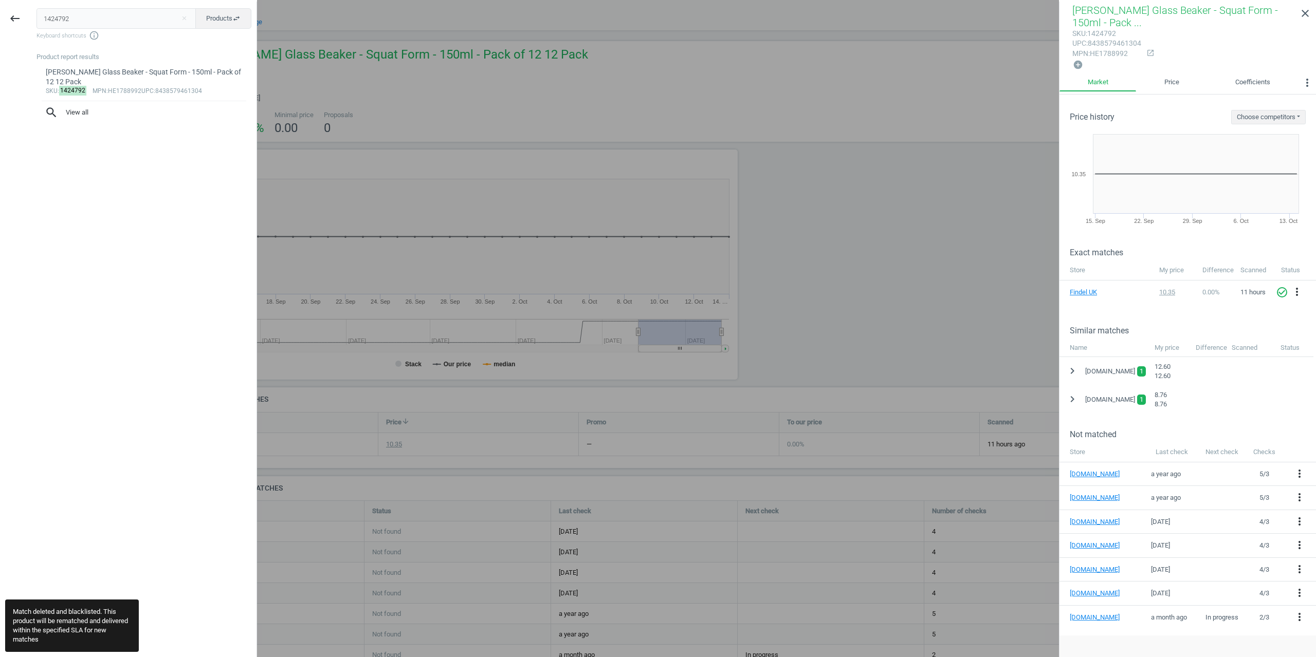
drag, startPoint x: 113, startPoint y: 16, endPoint x: 0, endPoint y: 14, distance: 112.6
click at [0, 14] on div "keyboard_backspace 1424792 close Products swap_horiz Keyboard shortcuts info_ou…" at bounding box center [128, 330] width 257 height 657
type input "1424793"
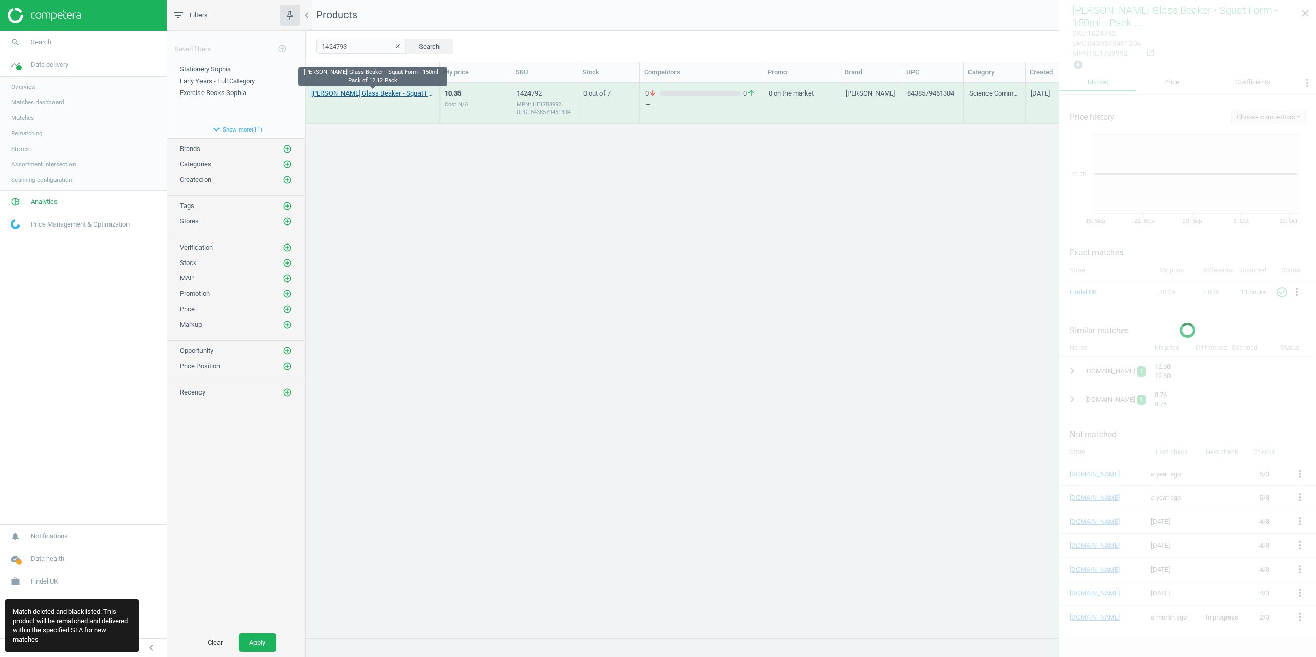
click at [344, 93] on link "[PERSON_NAME] Glass Beaker - Squat Form - 150ml - Pack of 12 12 Pack" at bounding box center [372, 93] width 123 height 9
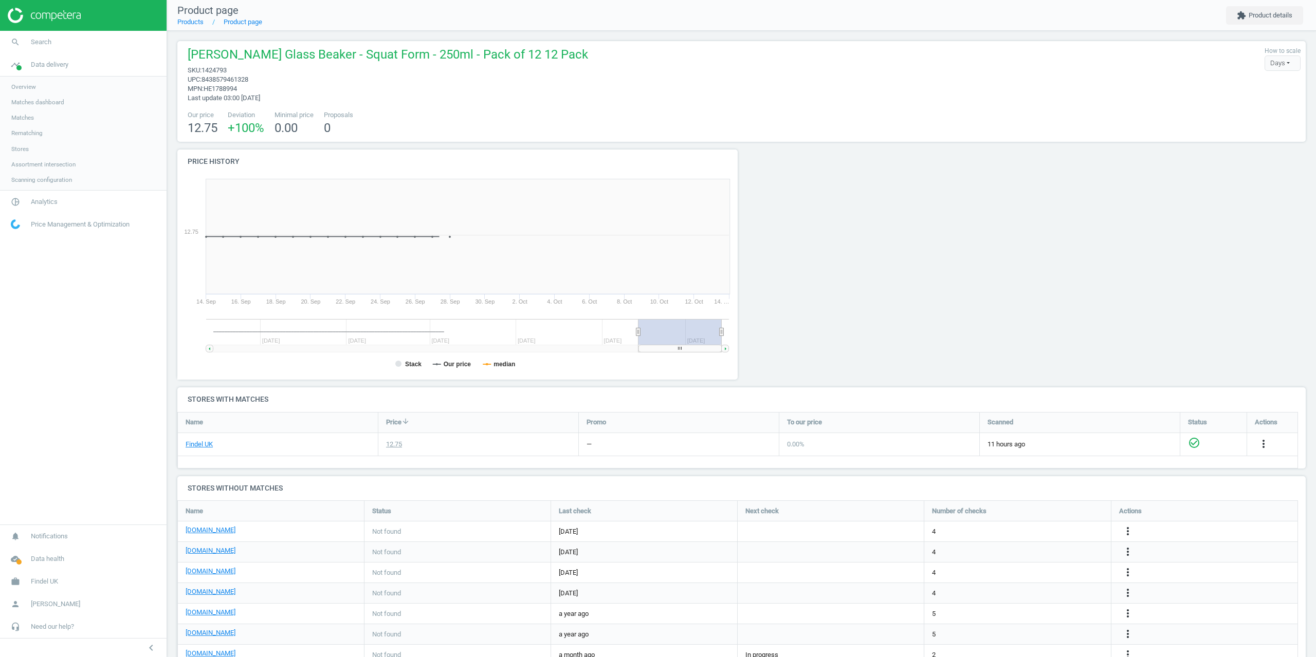
drag, startPoint x: 395, startPoint y: 117, endPoint x: 389, endPoint y: 114, distance: 6.7
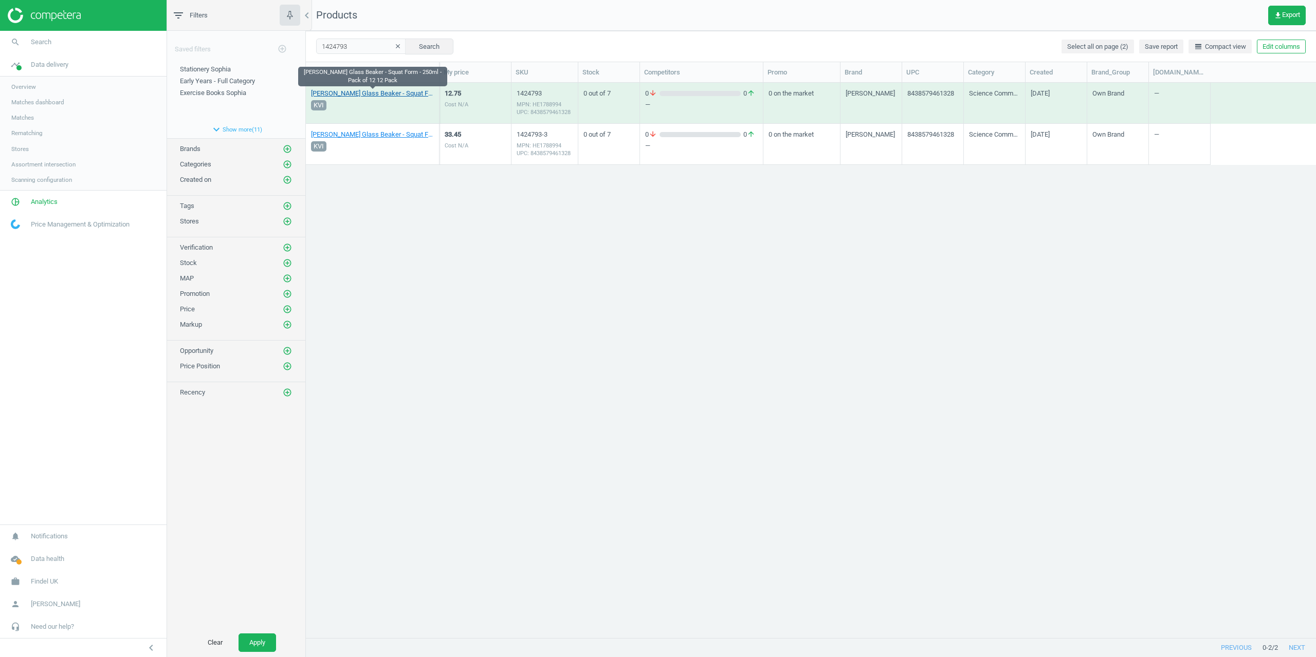
click at [364, 96] on link "[PERSON_NAME] Glass Beaker - Squat Form - 250ml - Pack of 12 12 Pack" at bounding box center [372, 93] width 123 height 9
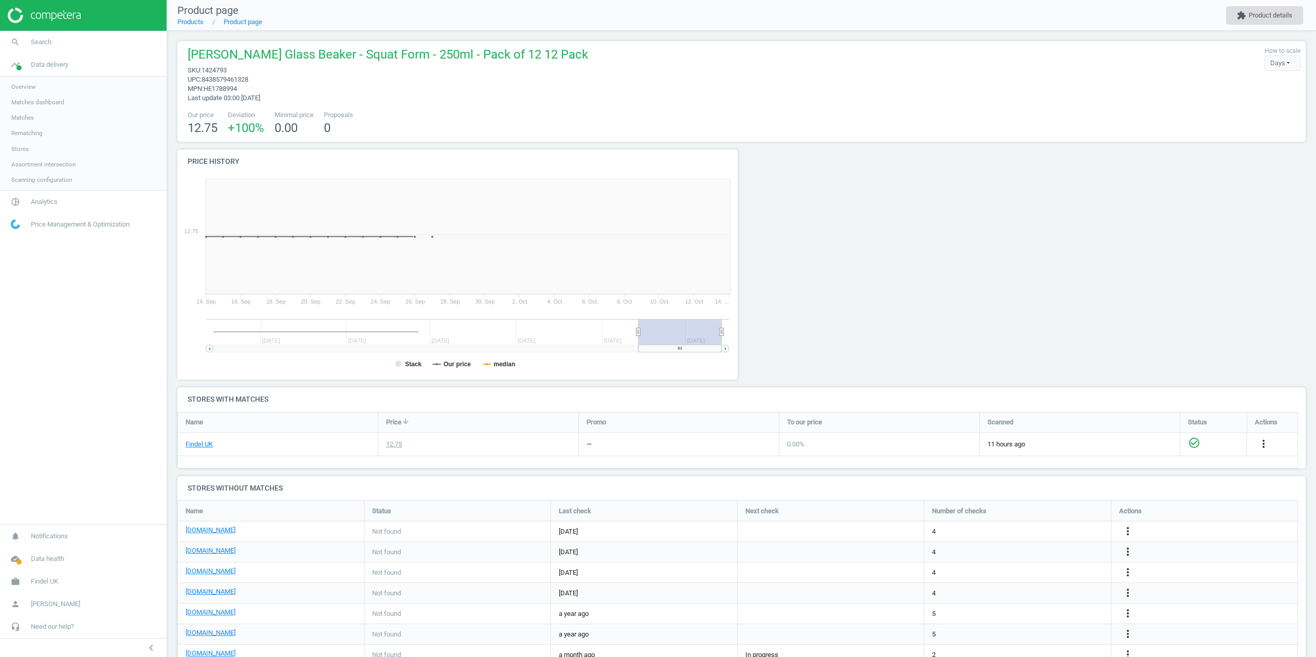
click at [1268, 14] on button "extension Product details" at bounding box center [1264, 15] width 77 height 19
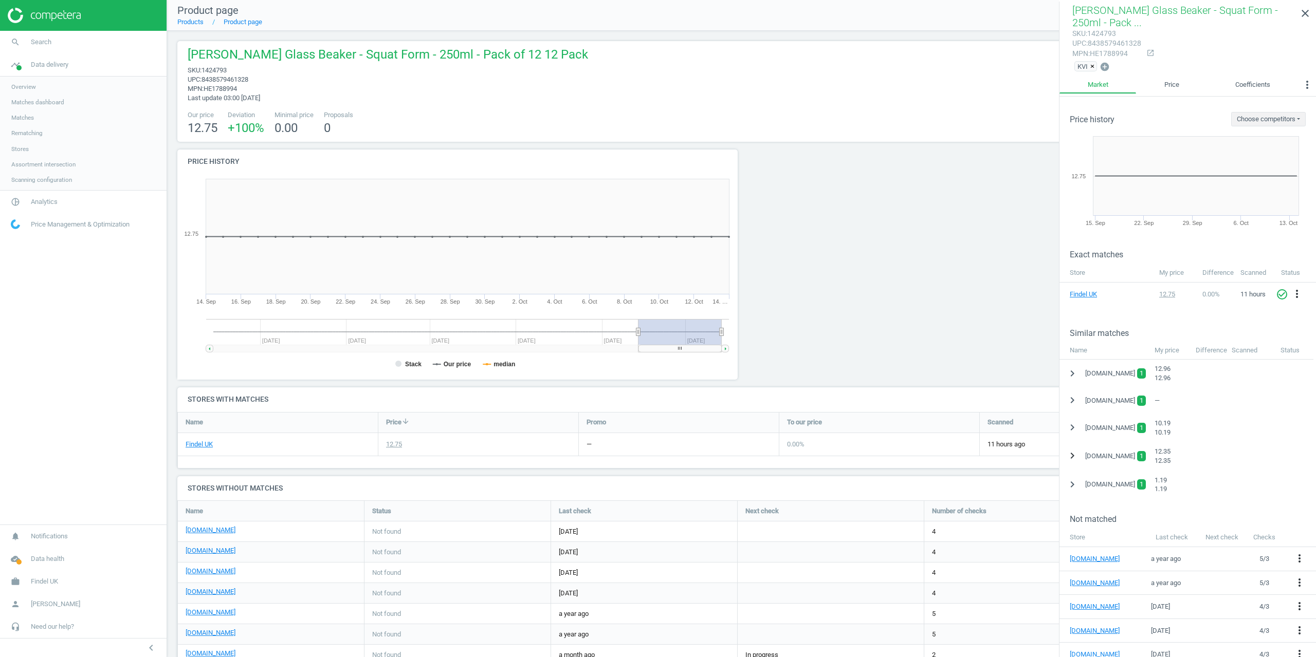
click at [1073, 457] on icon "chevron_right" at bounding box center [1072, 456] width 12 height 12
click at [1301, 482] on icon "more_vert" at bounding box center [1301, 482] width 12 height 12
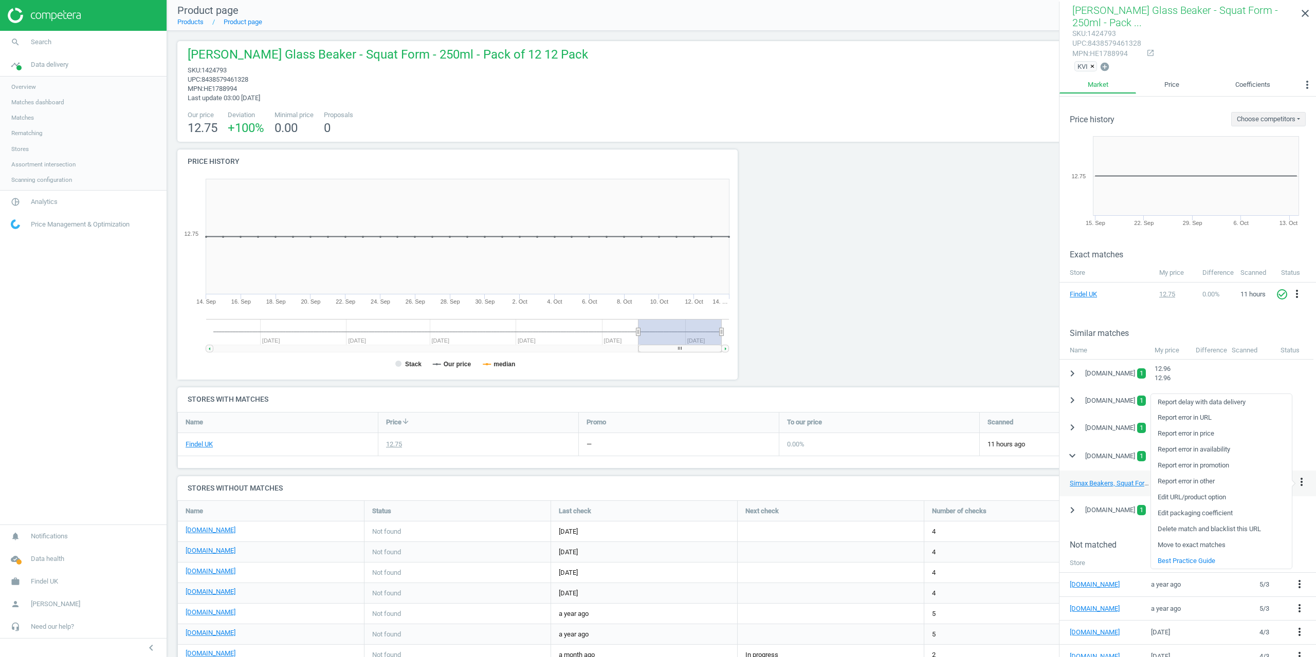
click at [1212, 528] on link "Delete match and blacklist this URL" at bounding box center [1221, 530] width 141 height 16
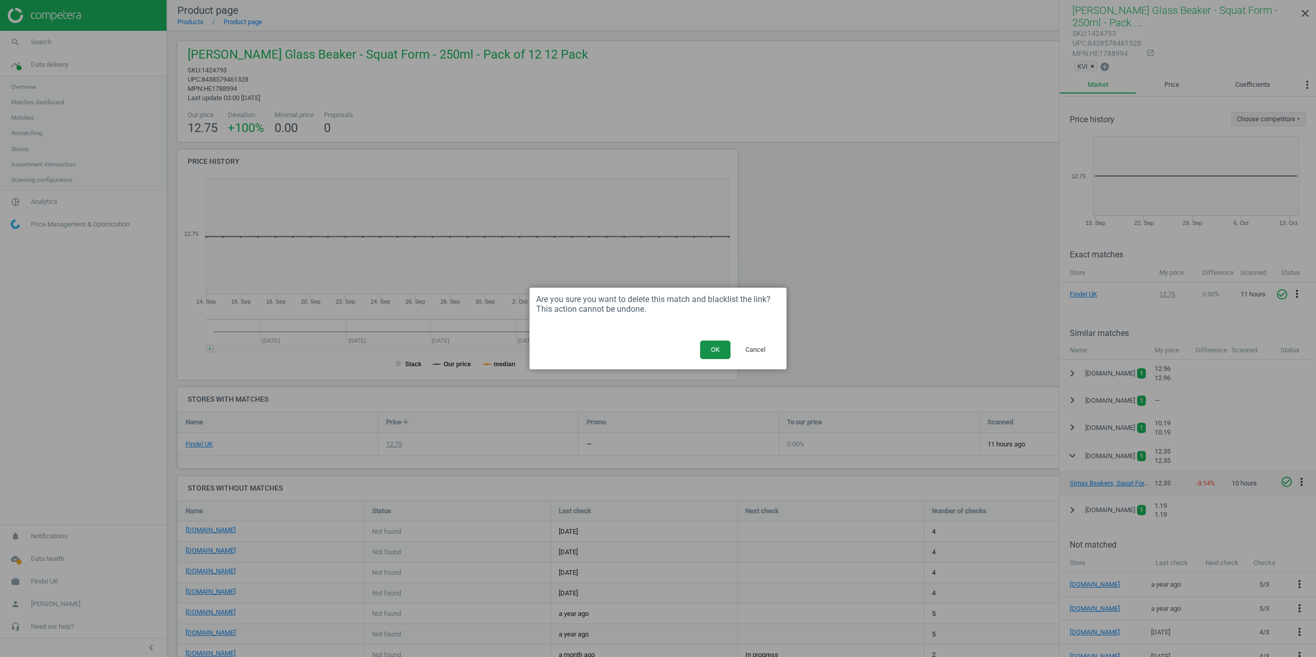
click at [712, 348] on button "OK" at bounding box center [715, 350] width 30 height 19
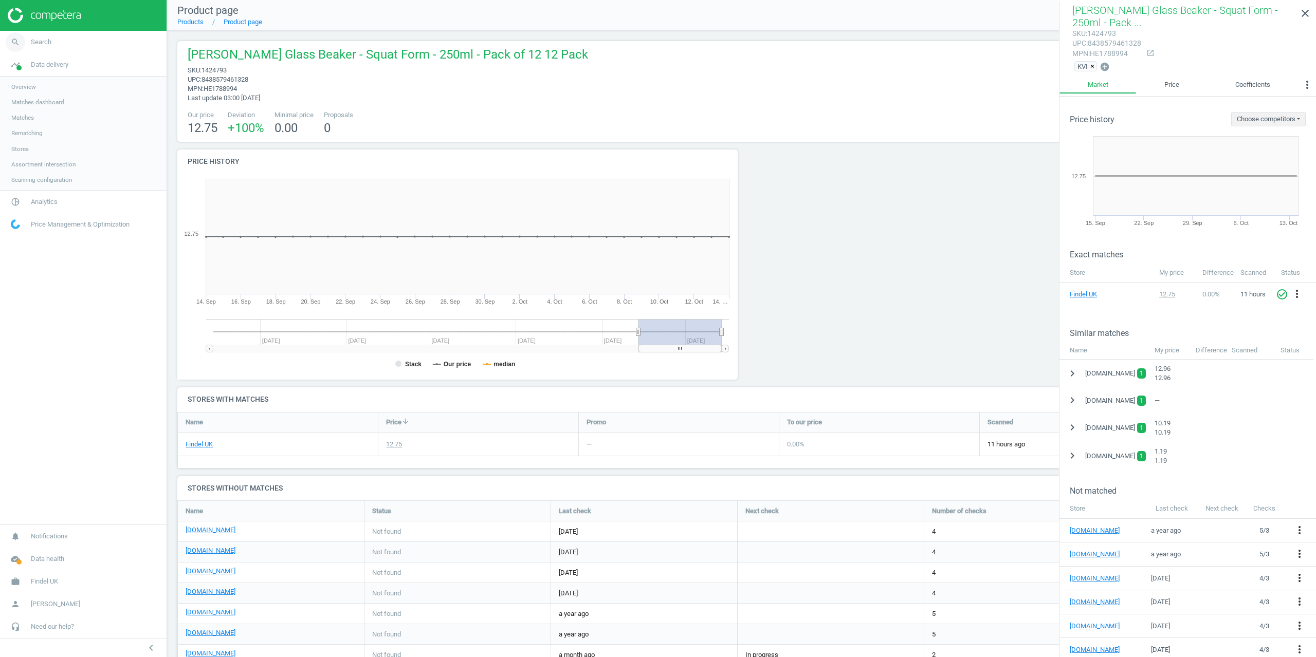
click at [55, 40] on link "search Search" at bounding box center [83, 42] width 167 height 23
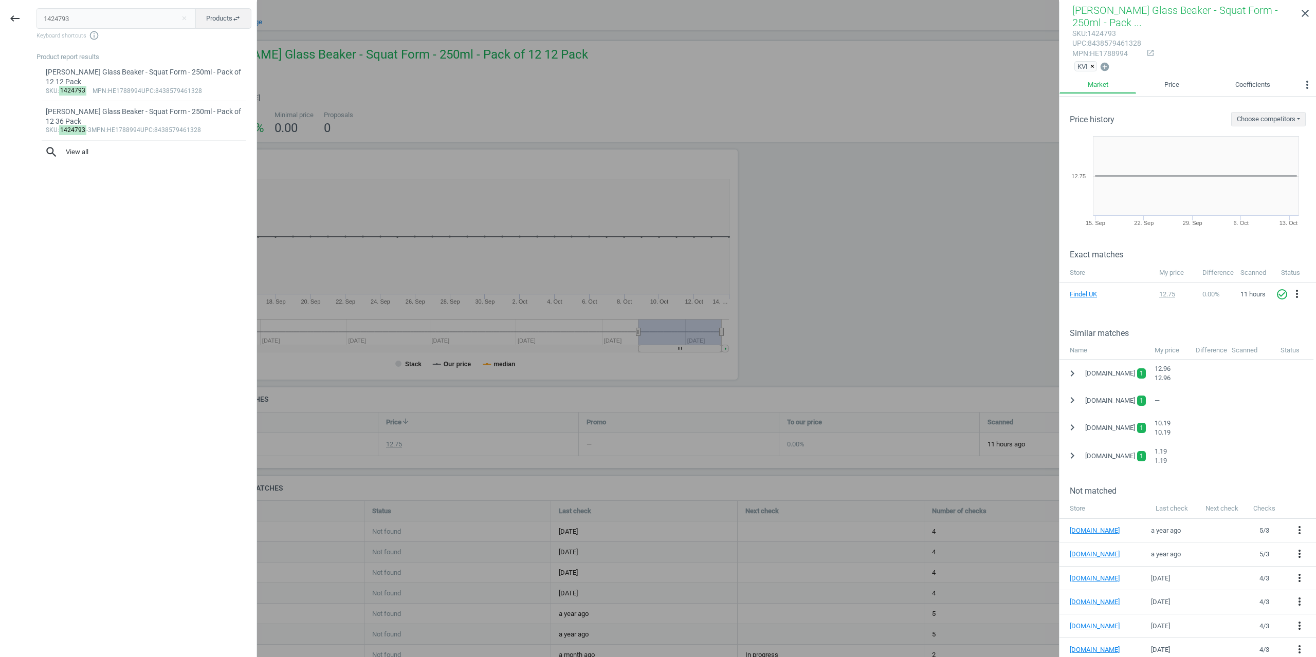
drag, startPoint x: 83, startPoint y: 17, endPoint x: 0, endPoint y: 23, distance: 83.4
click at [10, 20] on div "keyboard_backspace 1424793 close Products swap_horiz Keyboard shortcuts info_ou…" at bounding box center [128, 330] width 257 height 657
type input "1424793-3"
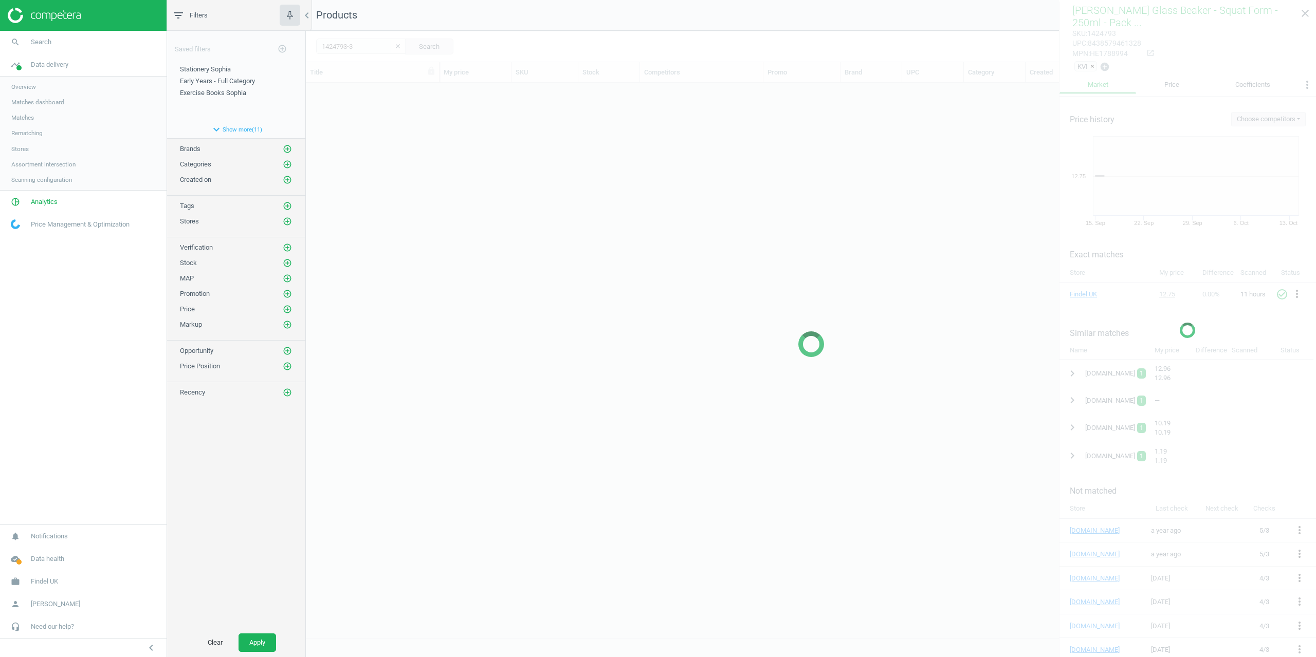
scroll to position [547, 1002]
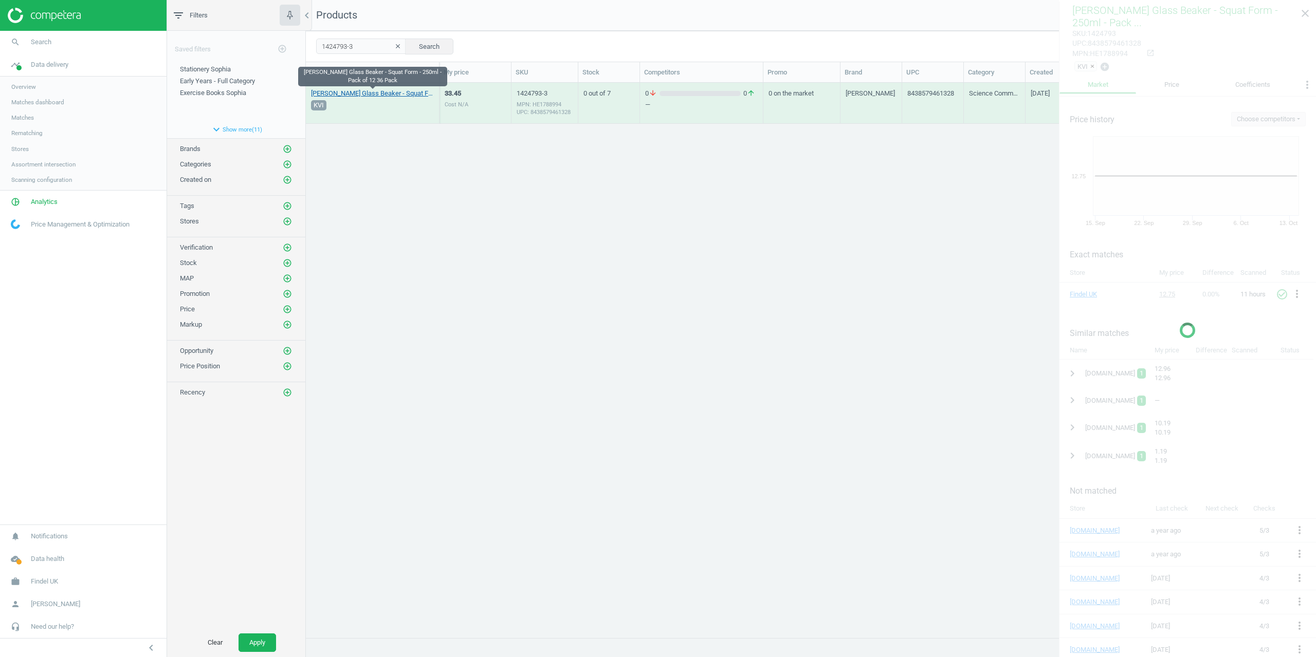
click at [368, 93] on link "[PERSON_NAME] Glass Beaker - Squat Form - 250ml - Pack of 12 36 Pack" at bounding box center [372, 93] width 123 height 9
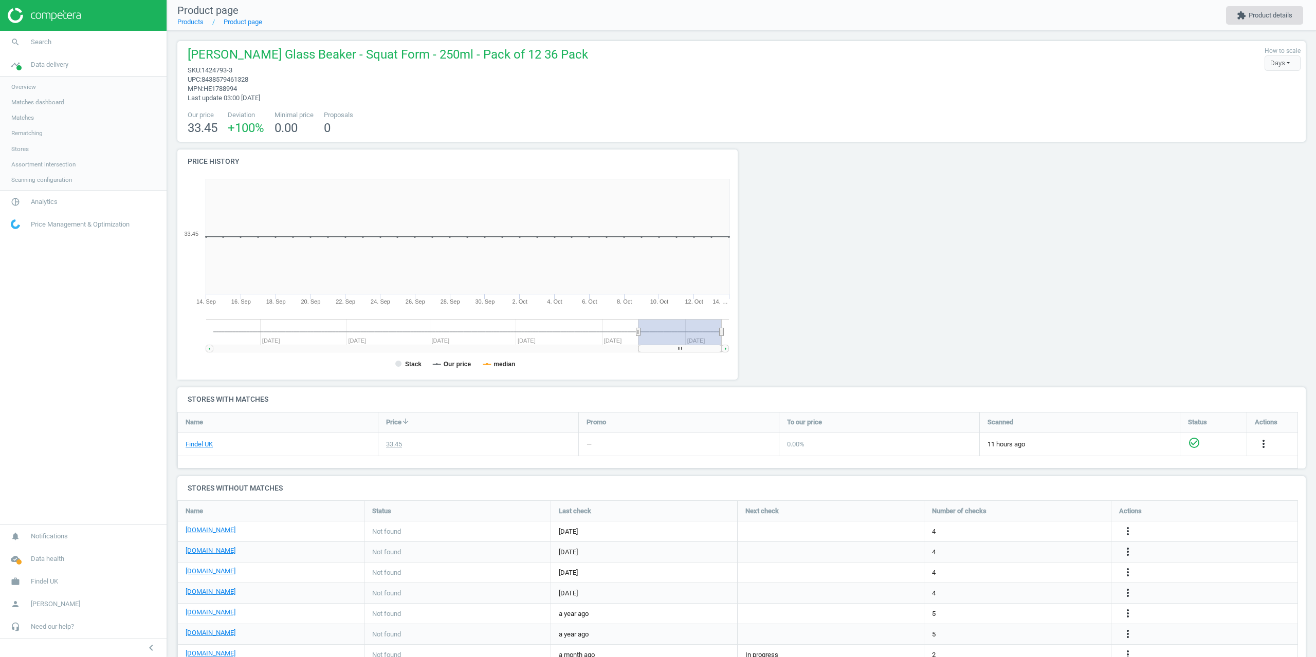
click at [1265, 15] on button "extension Product details" at bounding box center [1264, 15] width 77 height 19
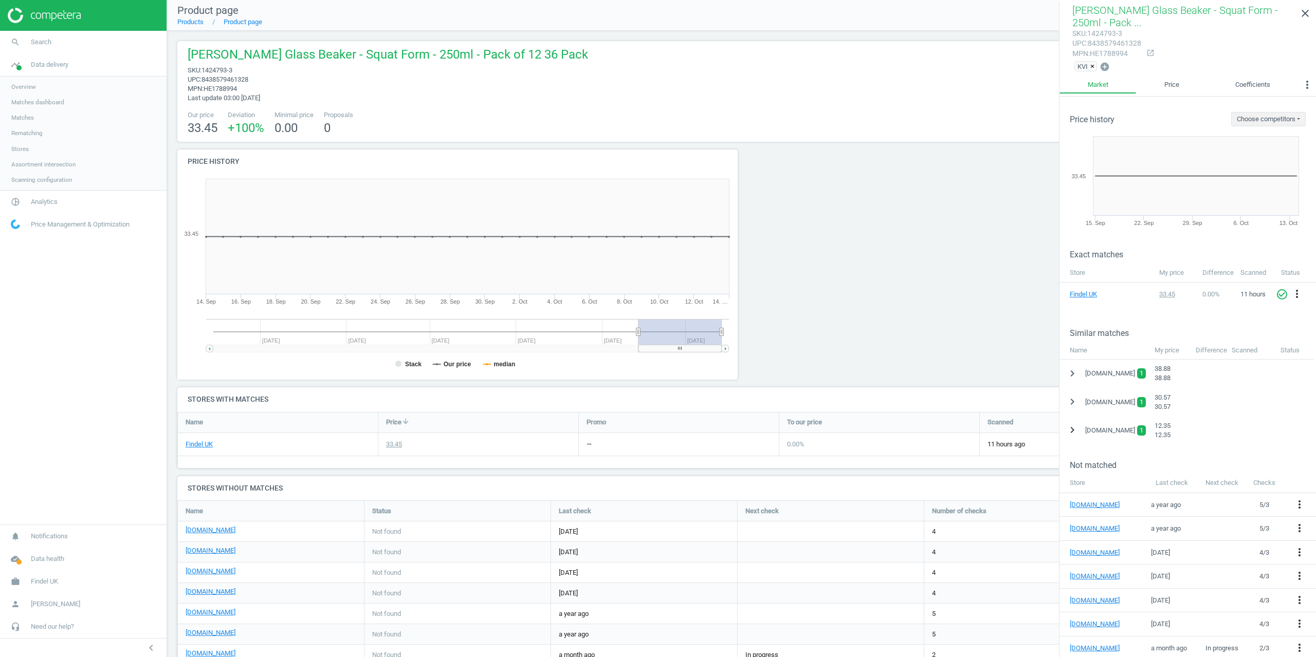
click at [1073, 427] on icon "chevron_right" at bounding box center [1072, 430] width 12 height 12
click at [1303, 455] on icon "more_vert" at bounding box center [1301, 456] width 12 height 12
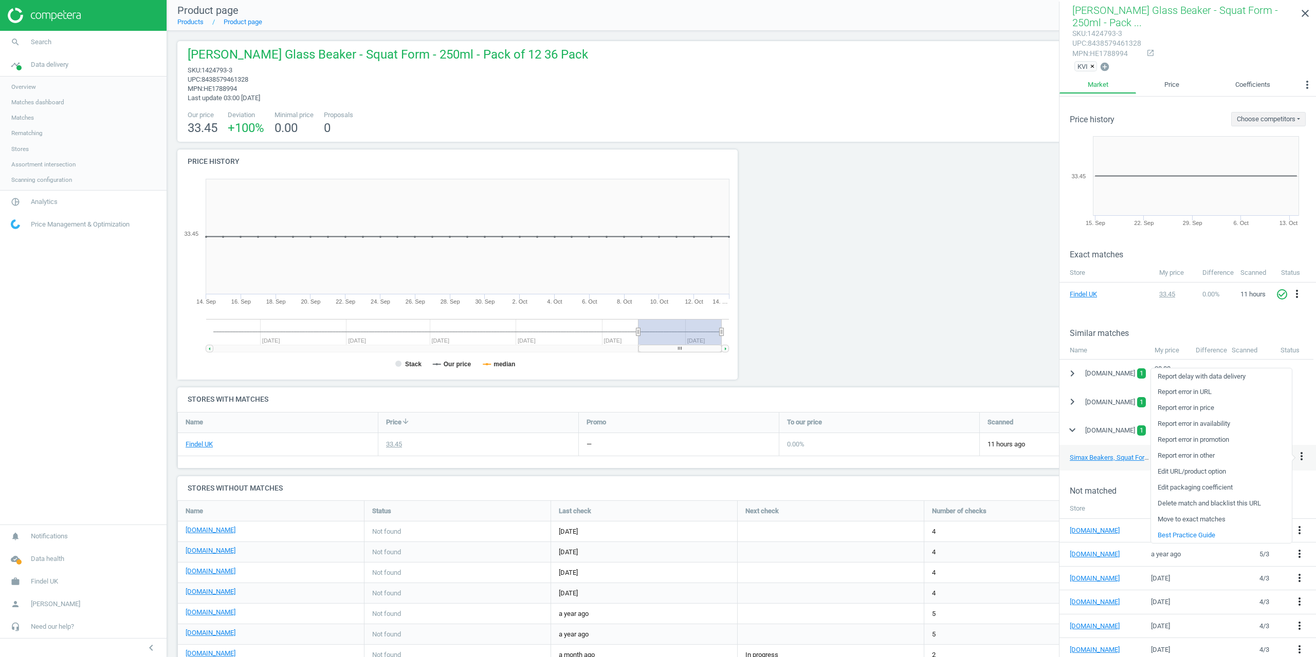
click at [1186, 502] on link "Delete match and blacklist this URL" at bounding box center [1221, 504] width 141 height 16
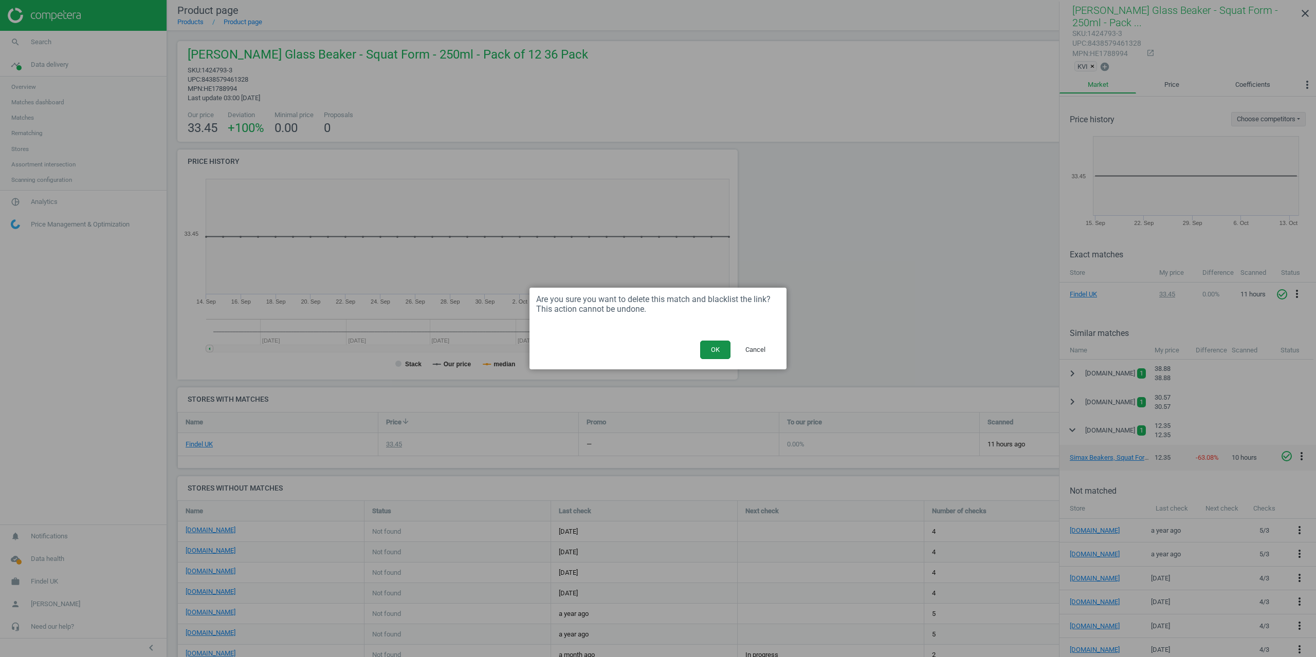
click at [711, 351] on button "OK" at bounding box center [715, 350] width 30 height 19
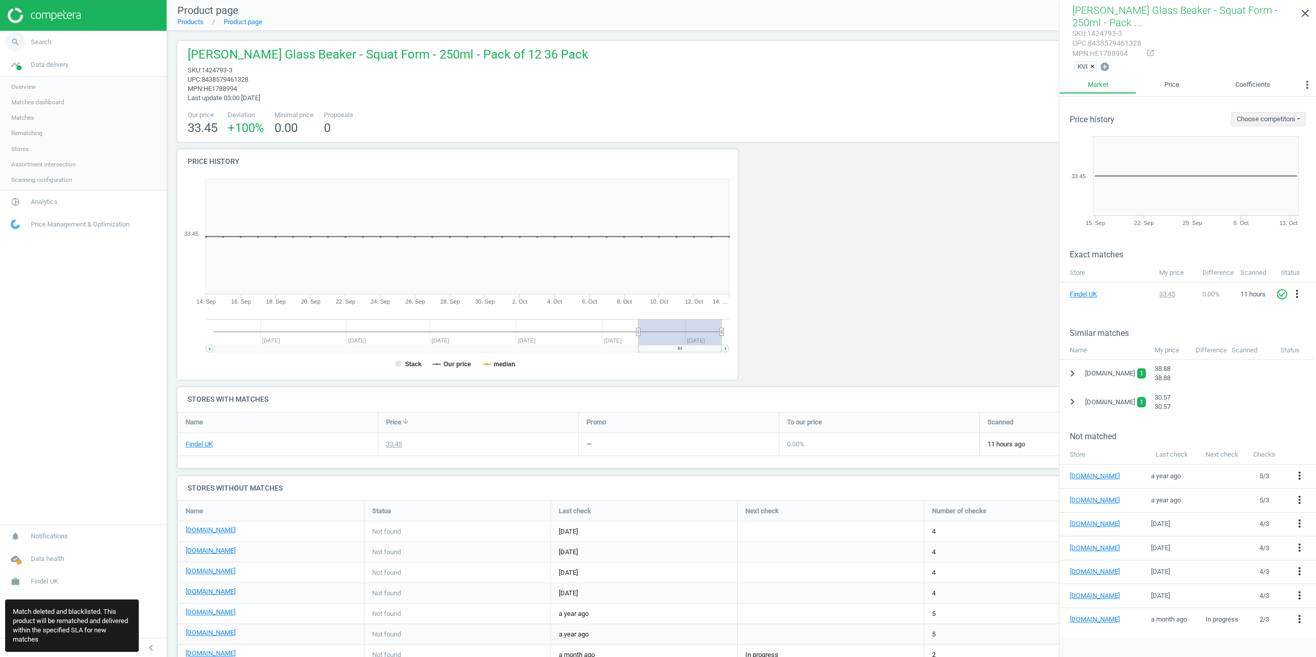
click at [38, 46] on span "Search" at bounding box center [41, 42] width 21 height 9
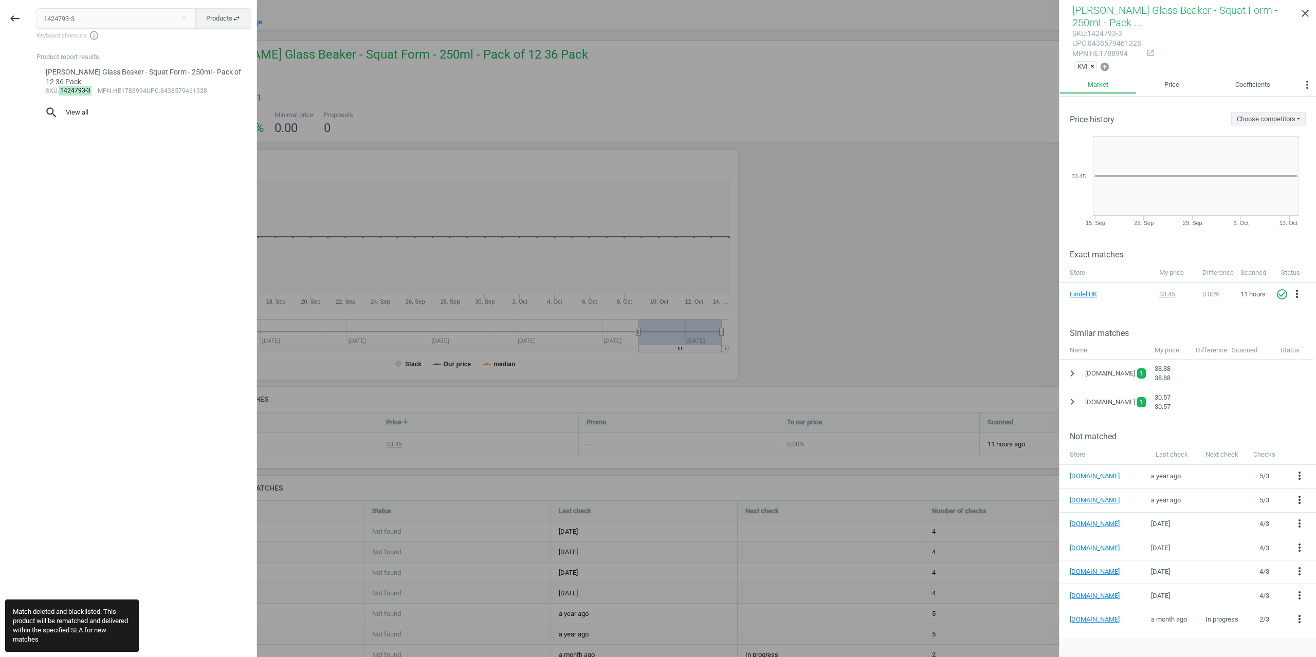
drag, startPoint x: 97, startPoint y: 17, endPoint x: 0, endPoint y: 11, distance: 96.8
click at [0, 19] on div "keyboard_backspace 1424793-3 close Products swap_horiz Keyboard shortcuts info_…" at bounding box center [128, 330] width 257 height 657
type input "1424794"
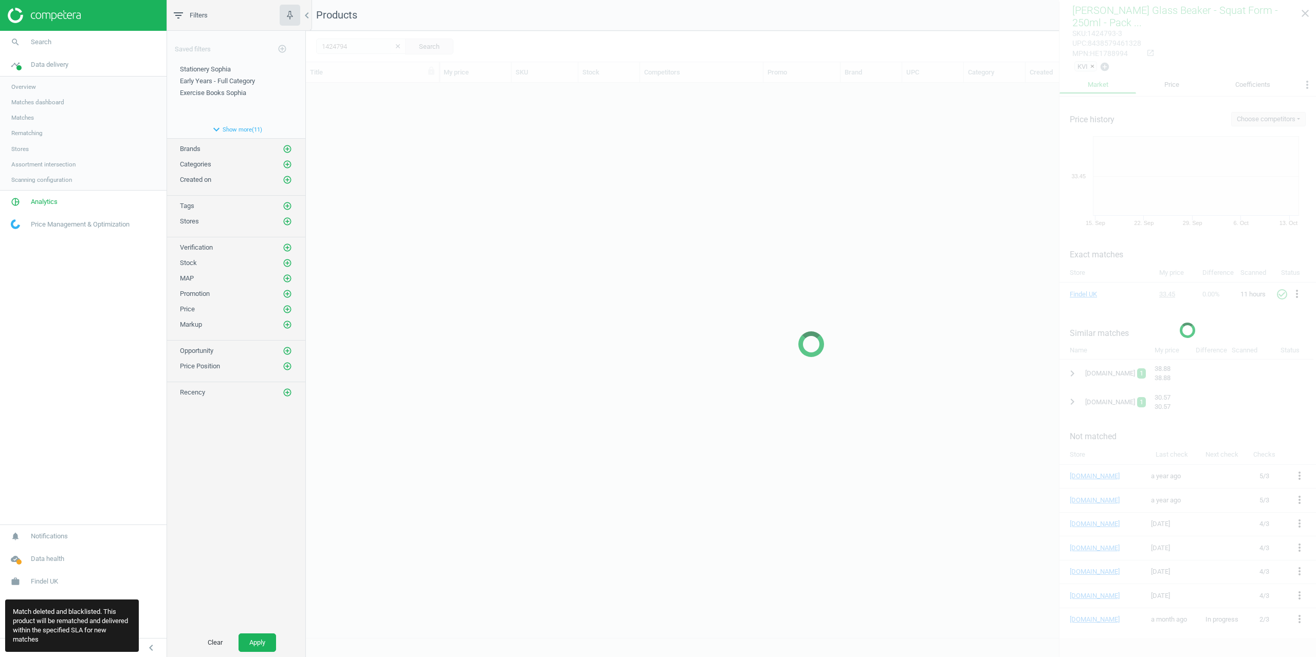
scroll to position [547, 1002]
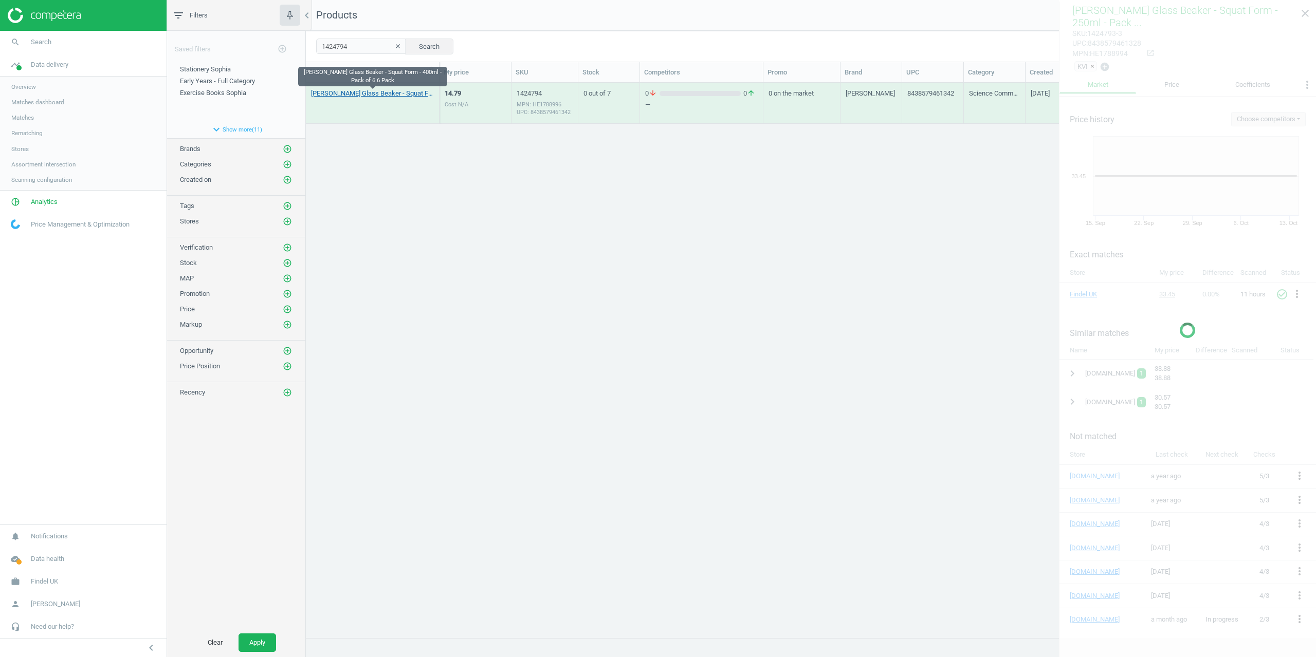
click at [340, 97] on link "[PERSON_NAME] Glass Beaker - Squat Form - 400ml - Pack of 6 6 Pack" at bounding box center [372, 93] width 123 height 9
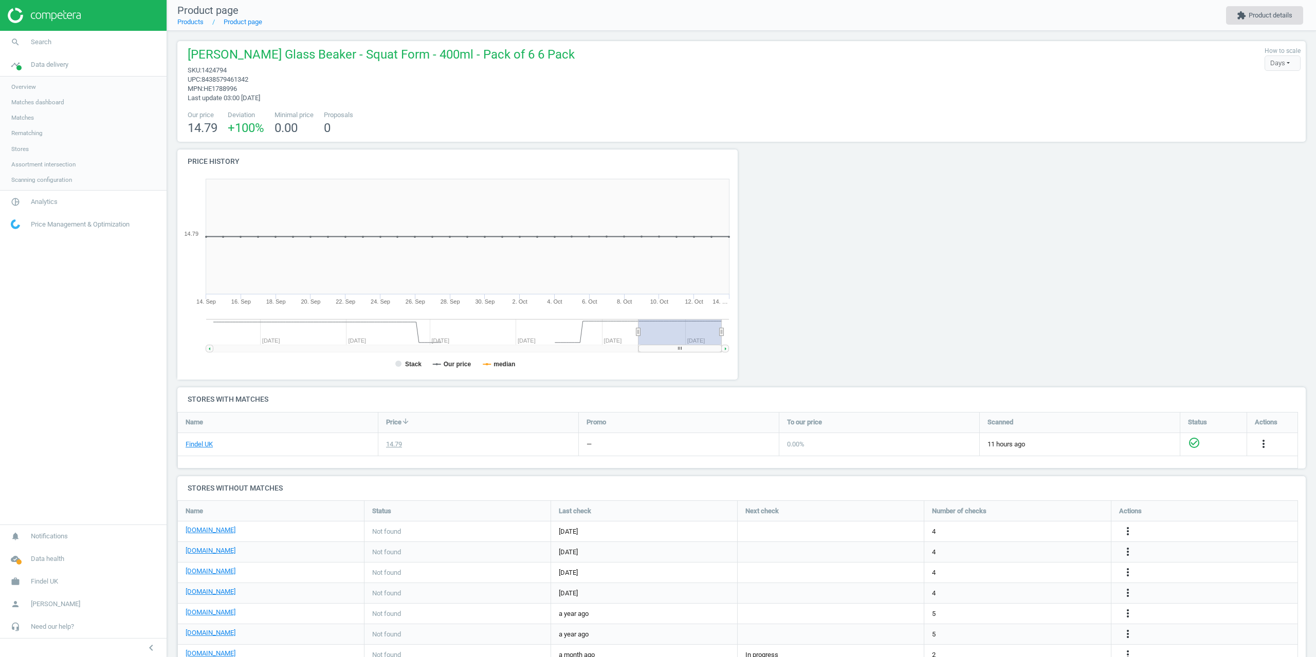
click at [1267, 16] on button "extension Product details" at bounding box center [1264, 15] width 77 height 19
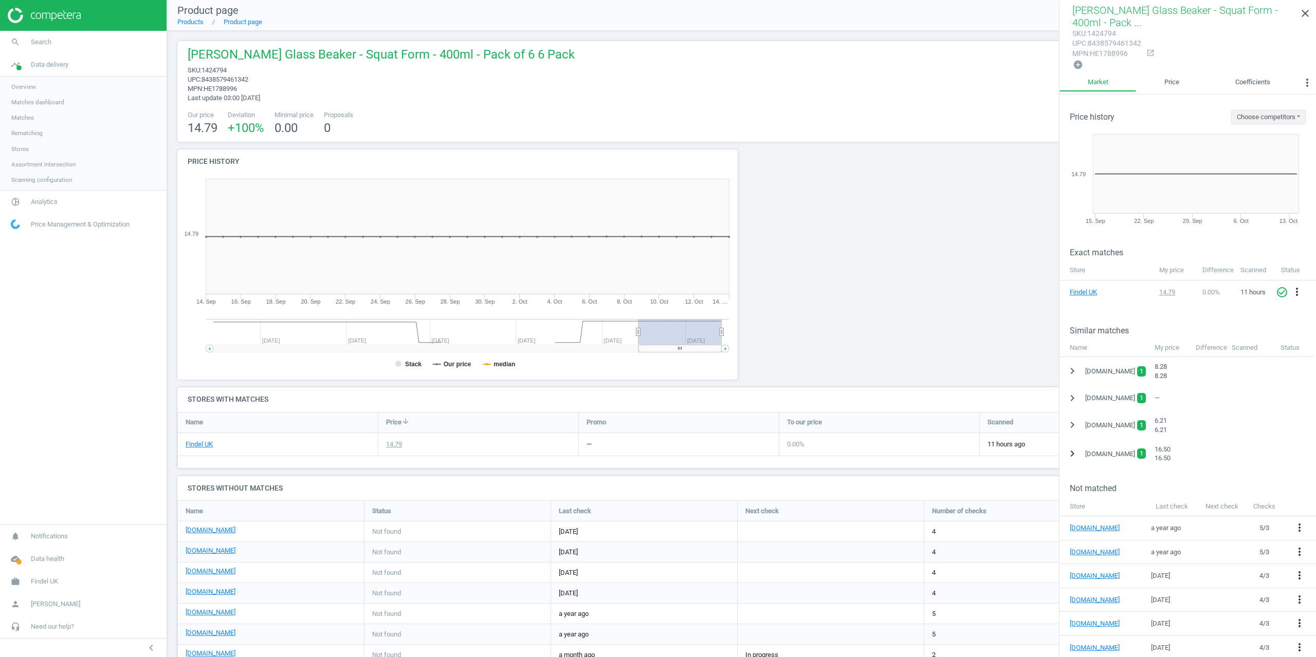
click at [1070, 451] on icon "chevron_right" at bounding box center [1072, 454] width 12 height 12
click at [1302, 475] on icon "more_vert" at bounding box center [1301, 480] width 12 height 12
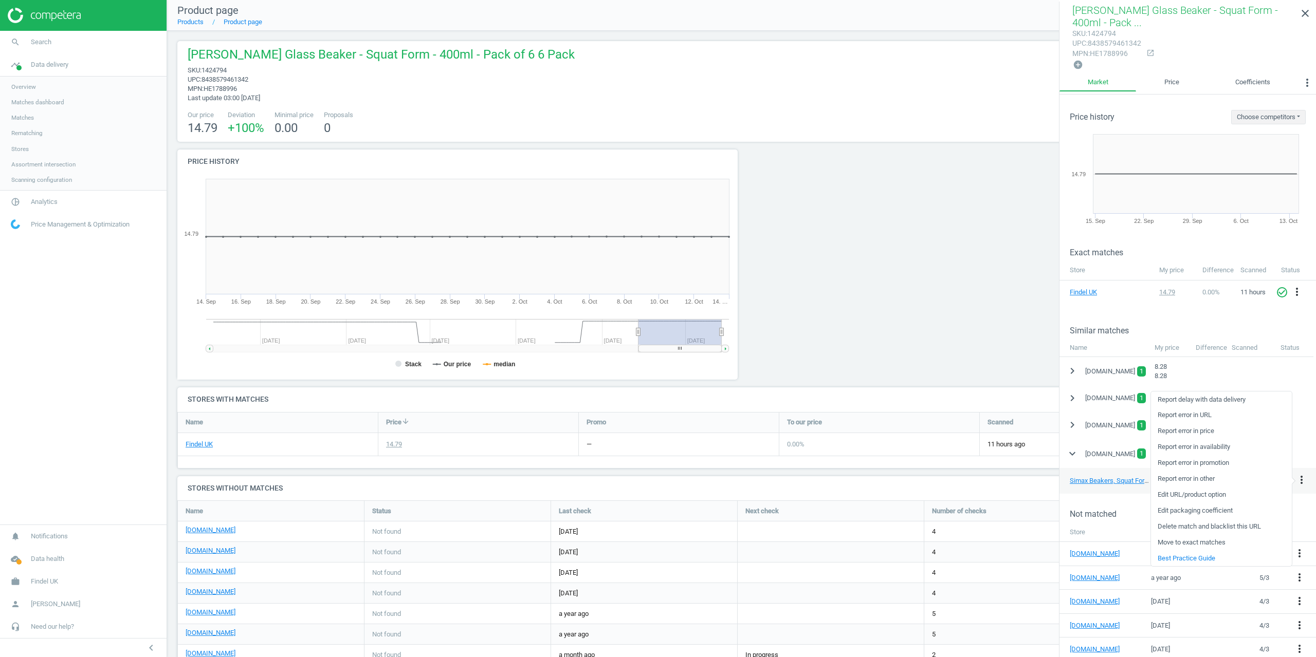
click at [1238, 377] on div "chevron_right [DOMAIN_NAME] 1 8.28 8.28" at bounding box center [1187, 371] width 256 height 28
click at [1302, 477] on icon "more_vert" at bounding box center [1301, 480] width 12 height 12
click at [1209, 526] on link "Delete match and blacklist this URL" at bounding box center [1221, 527] width 141 height 16
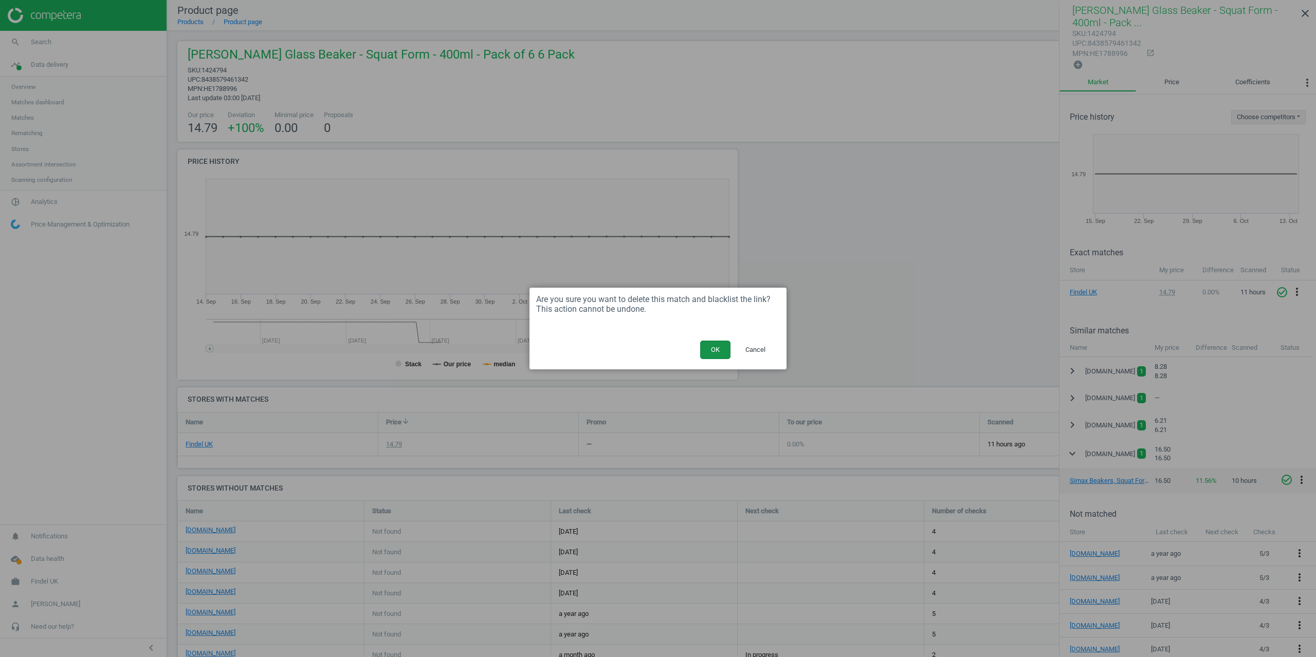
click at [716, 346] on button "OK" at bounding box center [715, 350] width 30 height 19
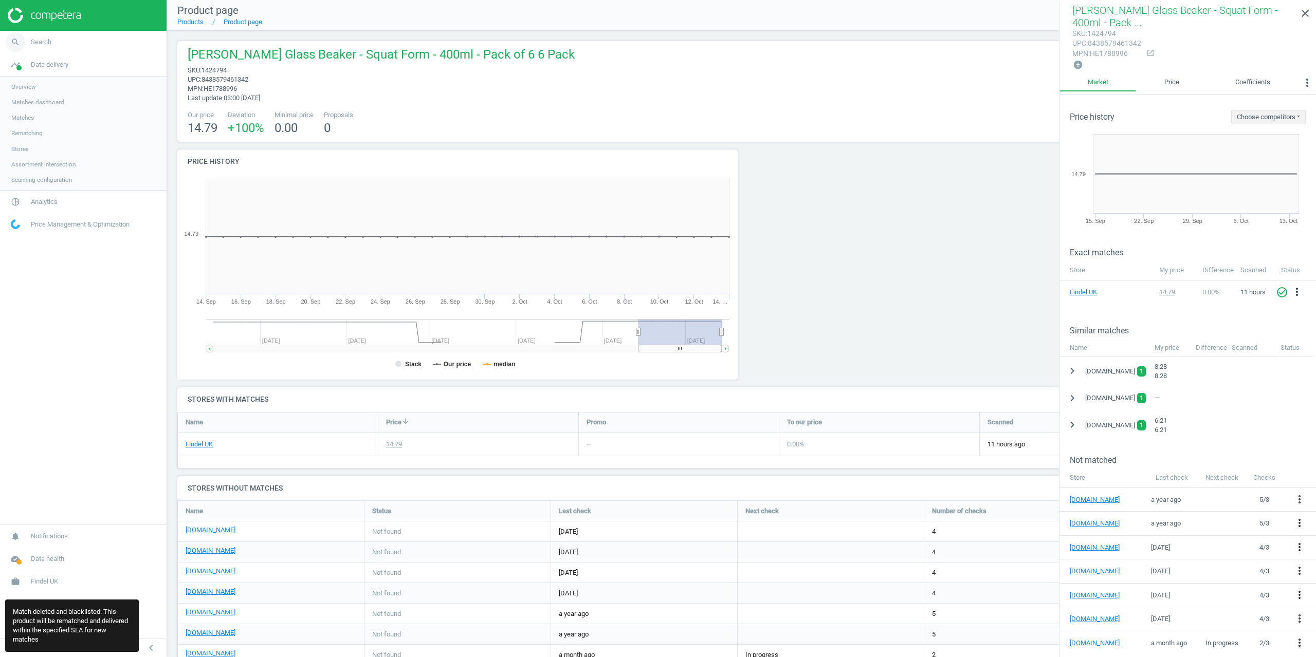
click at [42, 41] on span "Search" at bounding box center [41, 42] width 21 height 9
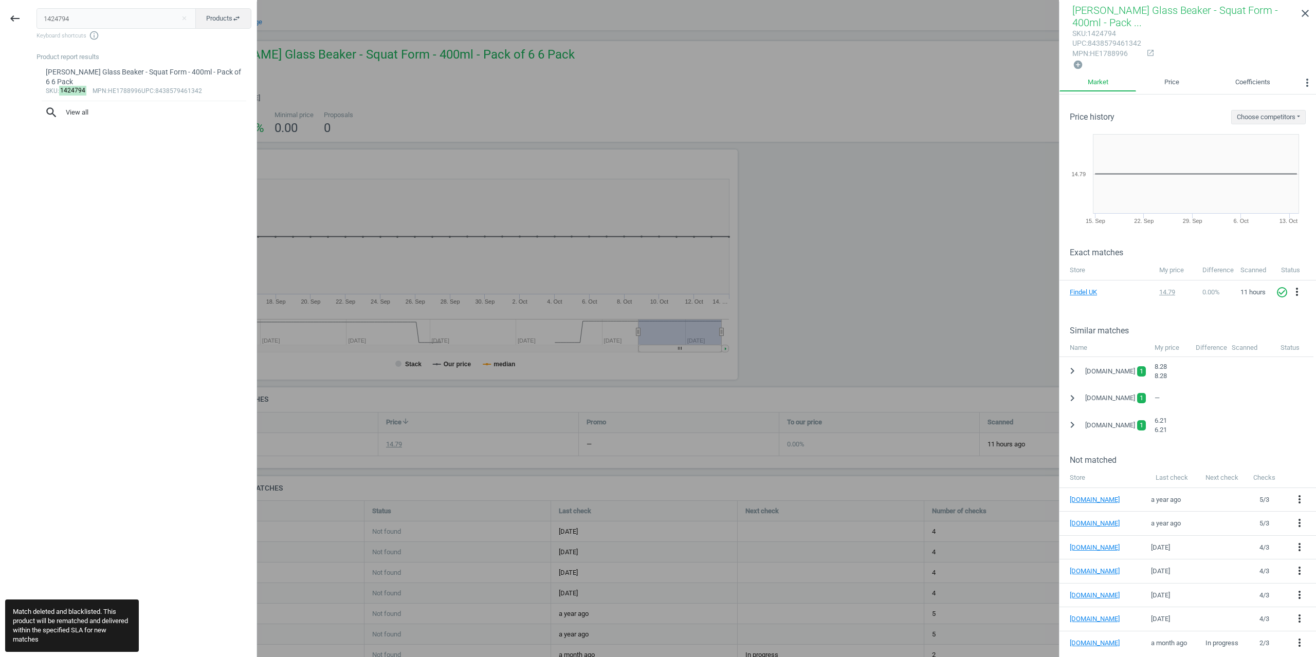
drag, startPoint x: 89, startPoint y: 19, endPoint x: 0, endPoint y: 7, distance: 90.1
click at [0, 14] on div "keyboard_backspace 1424794 close Products swap_horiz Keyboard shortcuts info_ou…" at bounding box center [128, 330] width 257 height 657
type input "1424795"
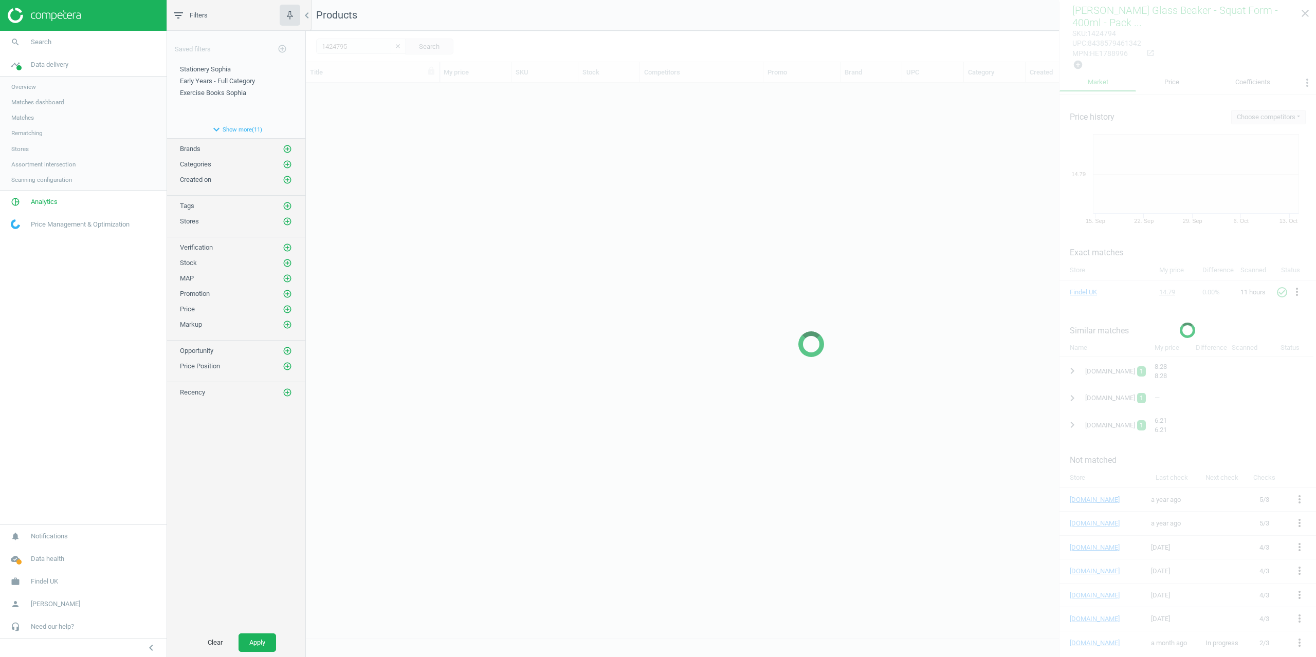
scroll to position [547, 1002]
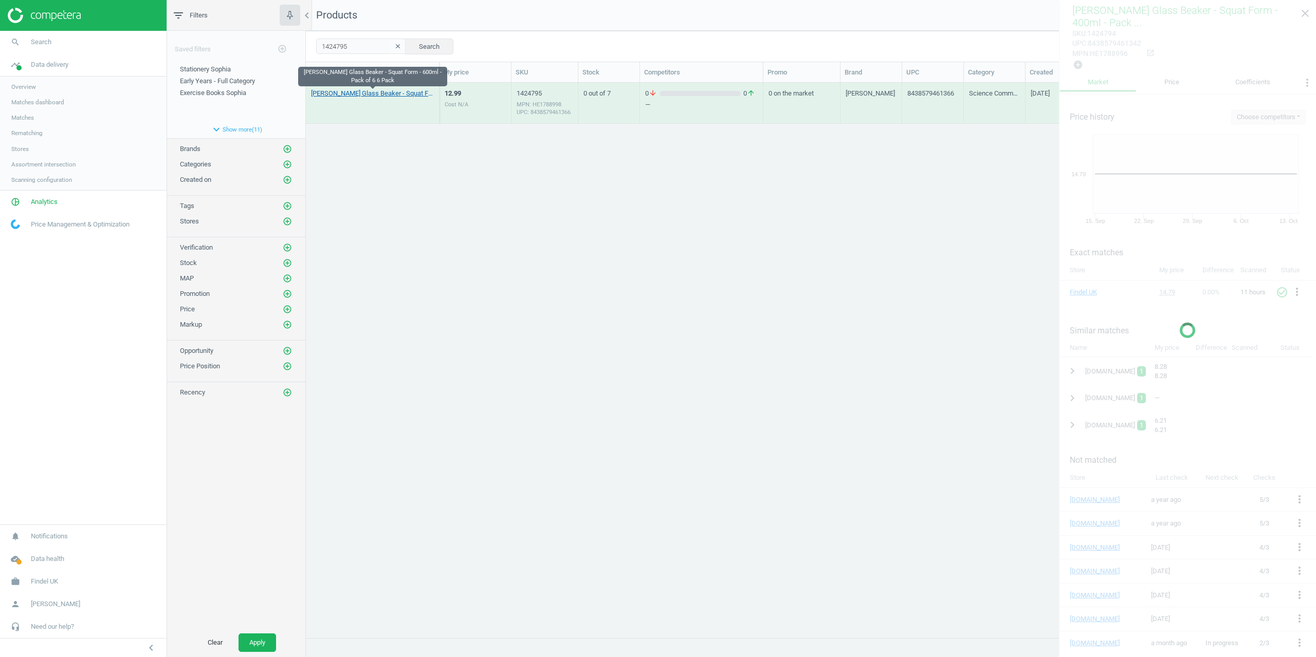
click at [360, 91] on link "[PERSON_NAME] Glass Beaker - Squat Form - 600ml - Pack of 6 6 Pack" at bounding box center [372, 93] width 123 height 9
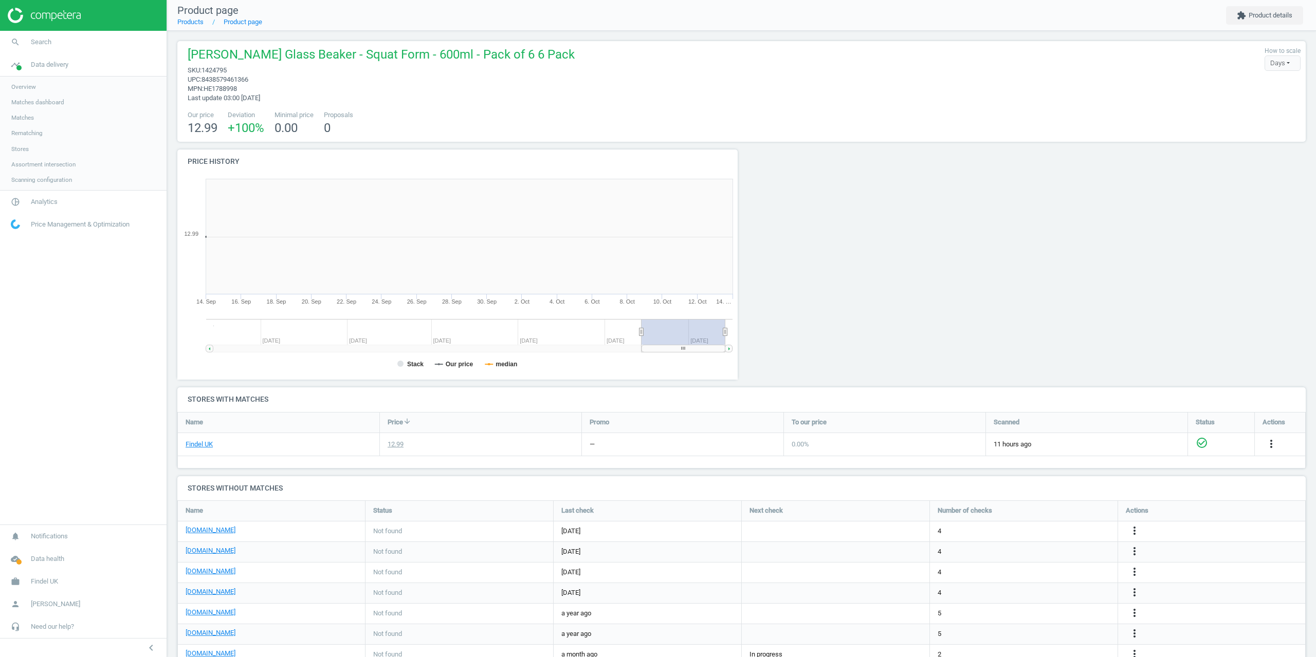
scroll to position [222, 572]
click at [1239, 20] on icon "extension" at bounding box center [1241, 15] width 9 height 9
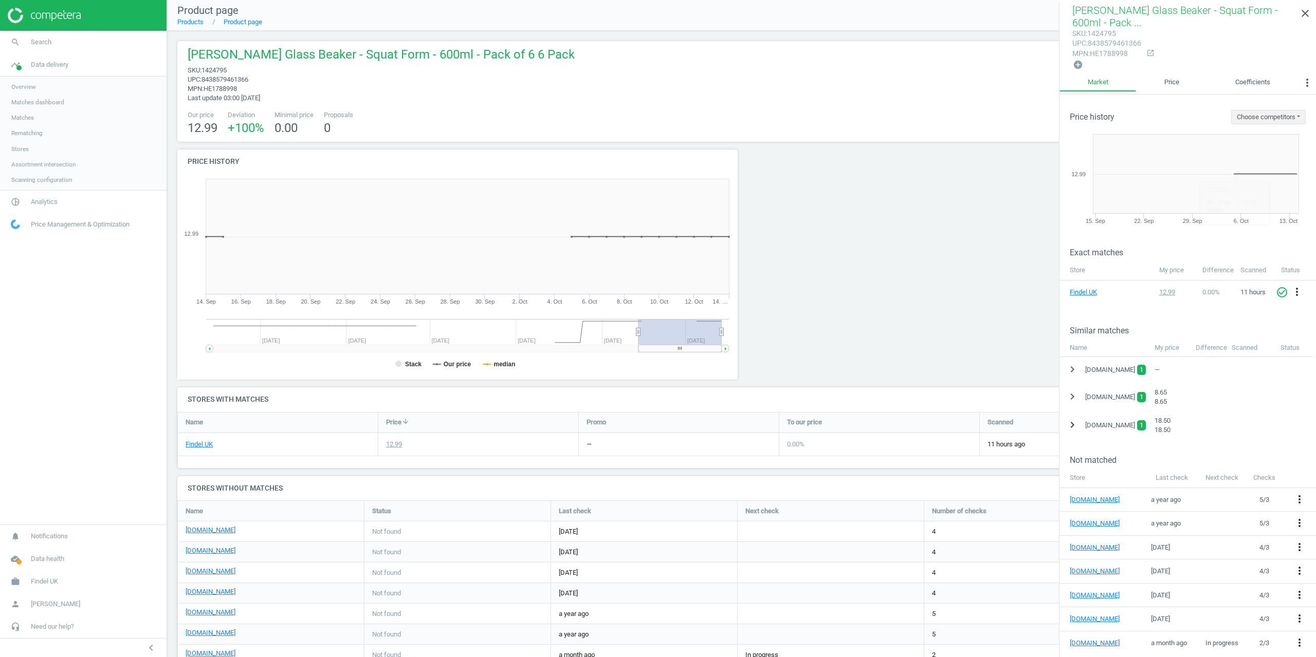
click at [1065, 427] on button "chevron_right" at bounding box center [1072, 425] width 19 height 19
click at [1300, 452] on icon "more_vert" at bounding box center [1301, 451] width 12 height 12
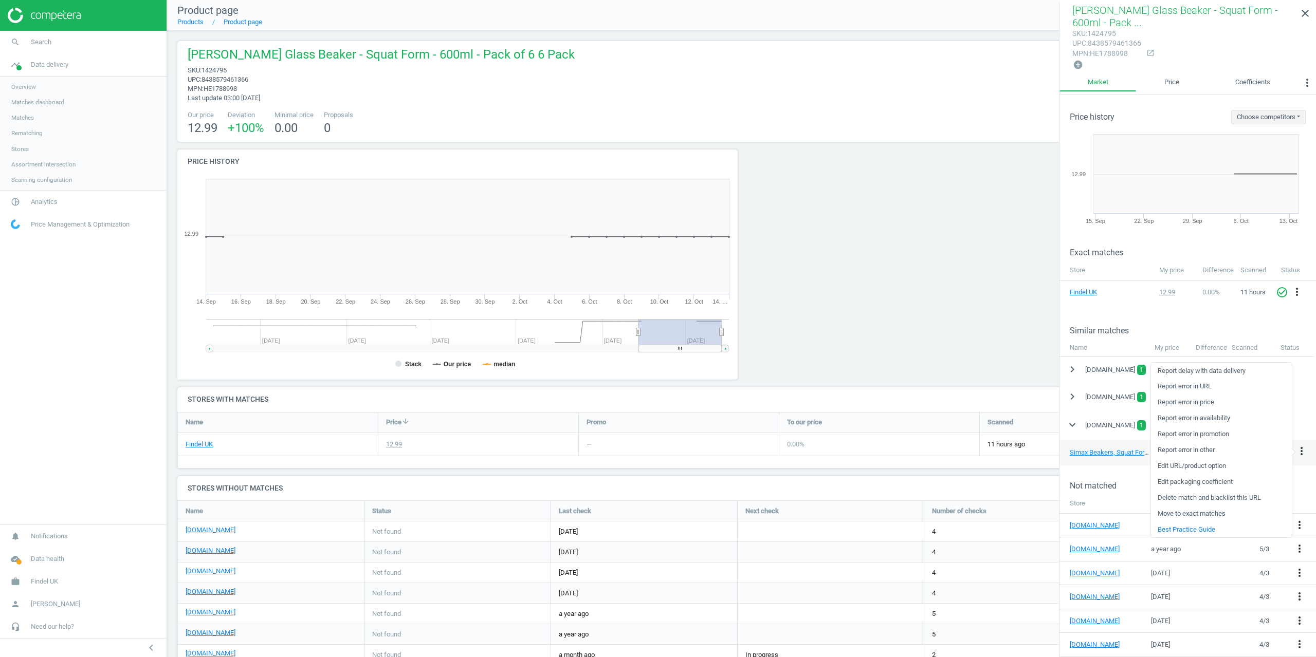
click at [1179, 494] on link "Delete match and blacklist this URL" at bounding box center [1221, 498] width 141 height 16
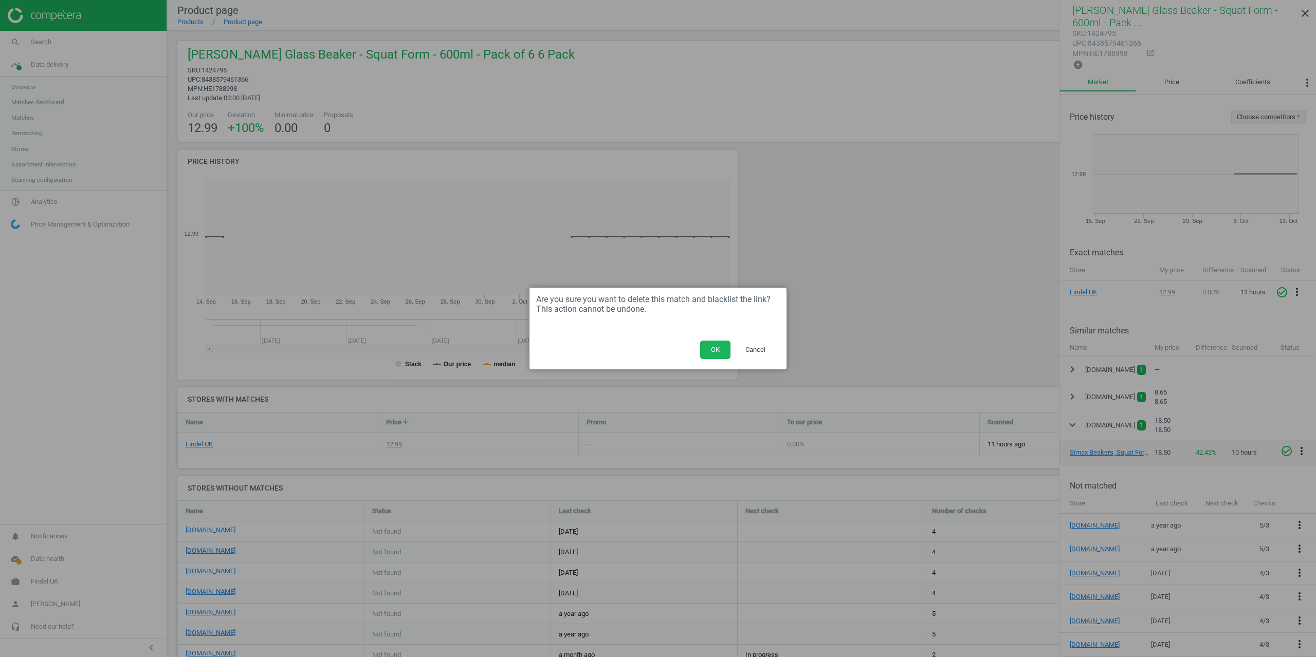
click at [715, 351] on button "OK" at bounding box center [715, 350] width 30 height 19
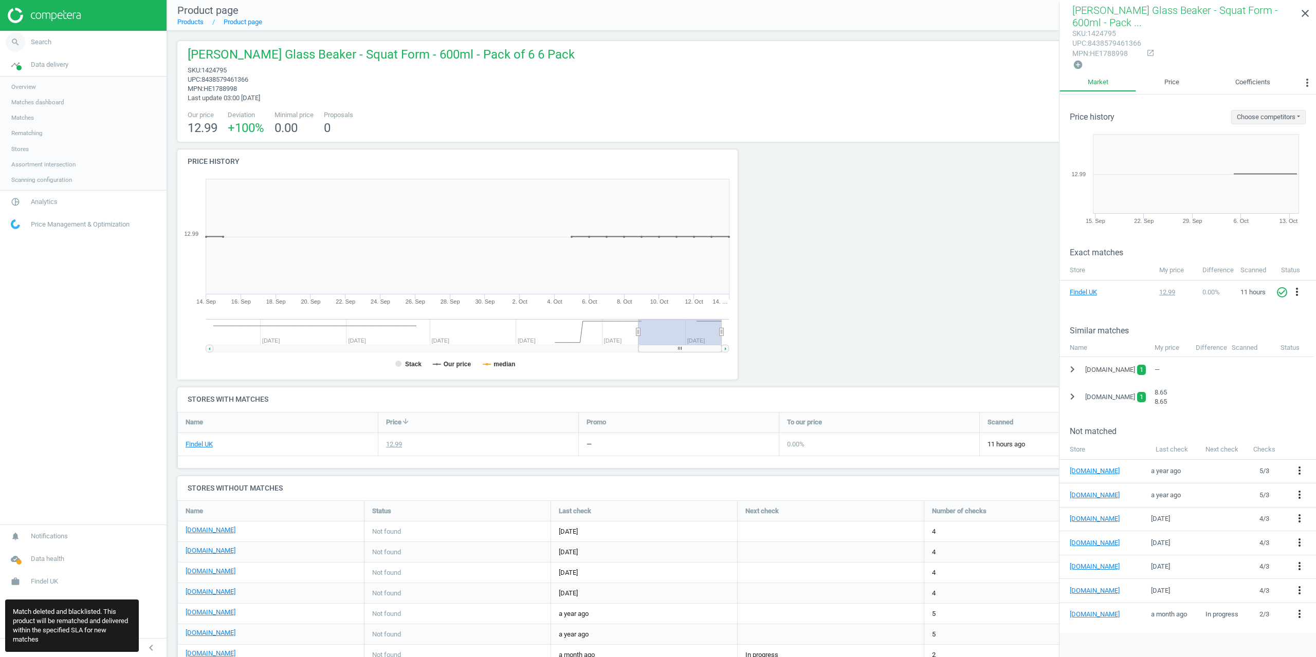
click at [26, 39] on span "search" at bounding box center [15, 42] width 31 height 23
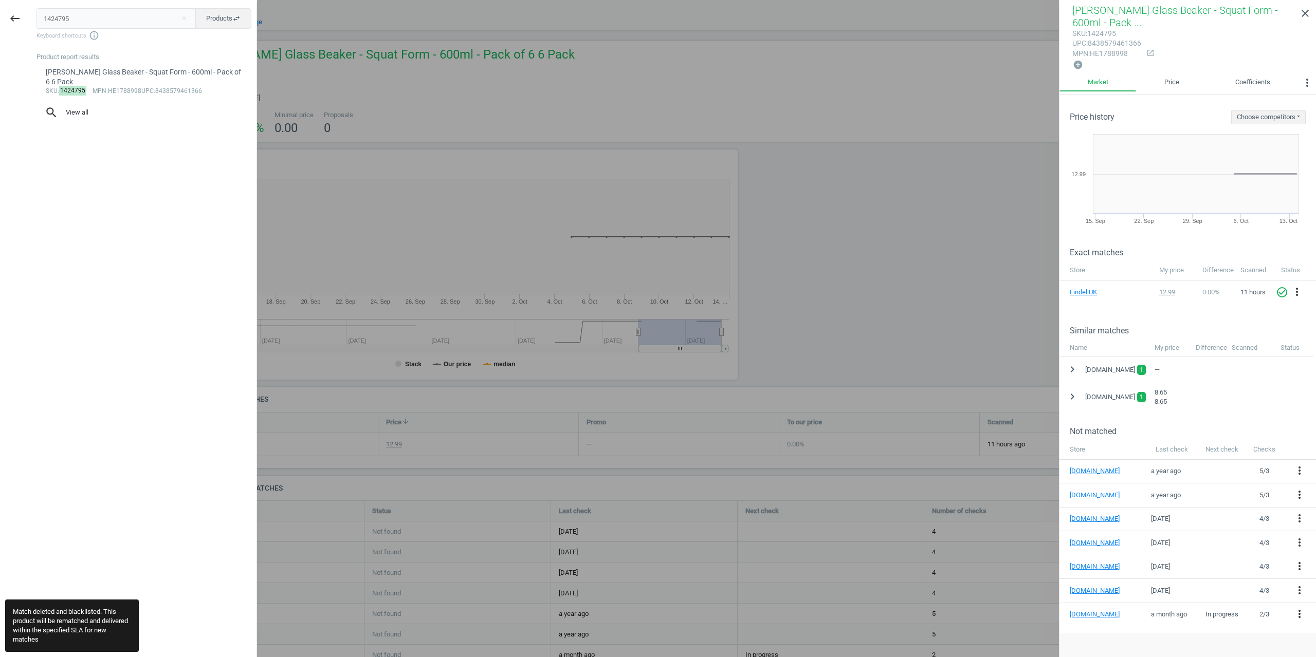
drag, startPoint x: 10, startPoint y: 15, endPoint x: 0, endPoint y: 13, distance: 10.5
click at [0, 15] on div "keyboard_backspace 1424795 close Products swap_horiz Keyboard shortcuts info_ou…" at bounding box center [128, 330] width 257 height 657
type input "1446953"
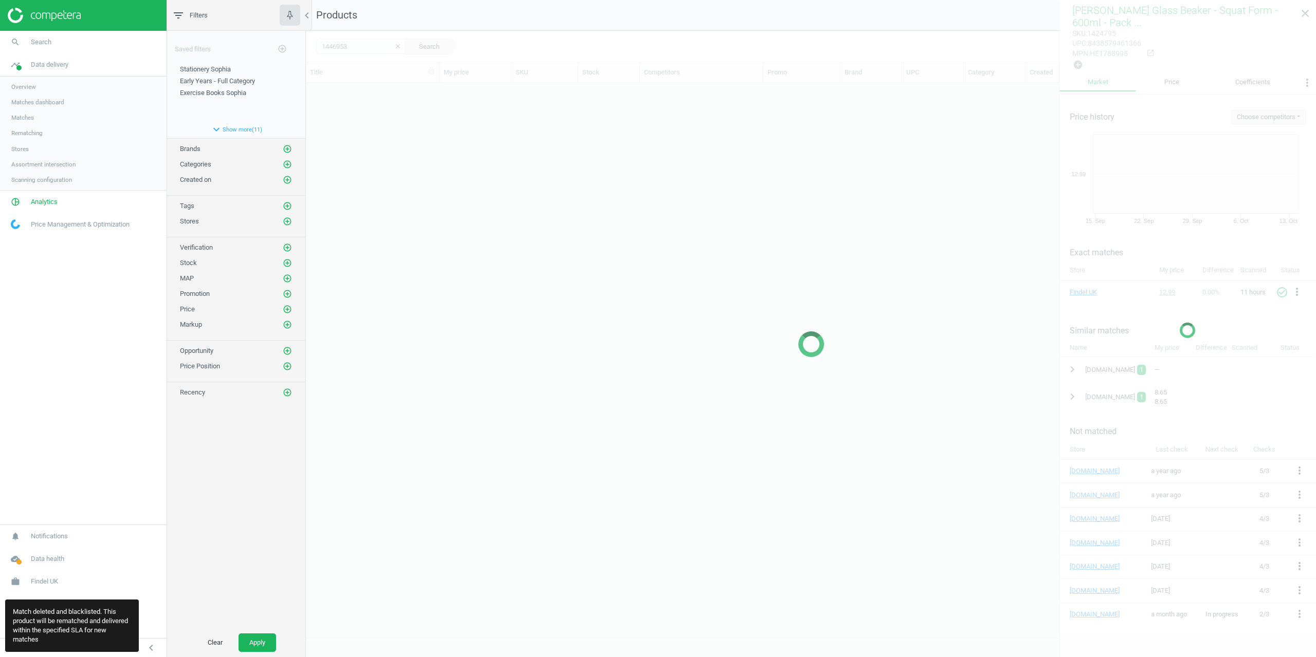
scroll to position [547, 1002]
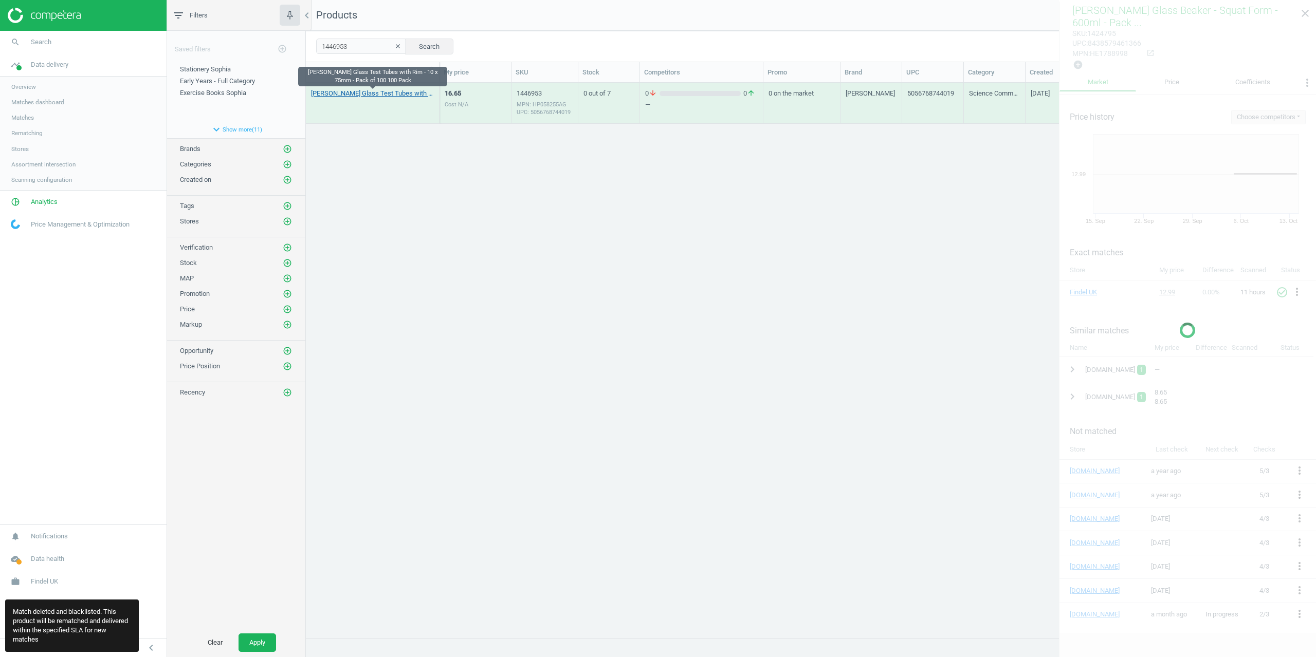
click at [347, 94] on link "[PERSON_NAME] Glass Test Tubes with Rim - 10 x 75mm - Pack of 100 100 Pack" at bounding box center [372, 93] width 123 height 9
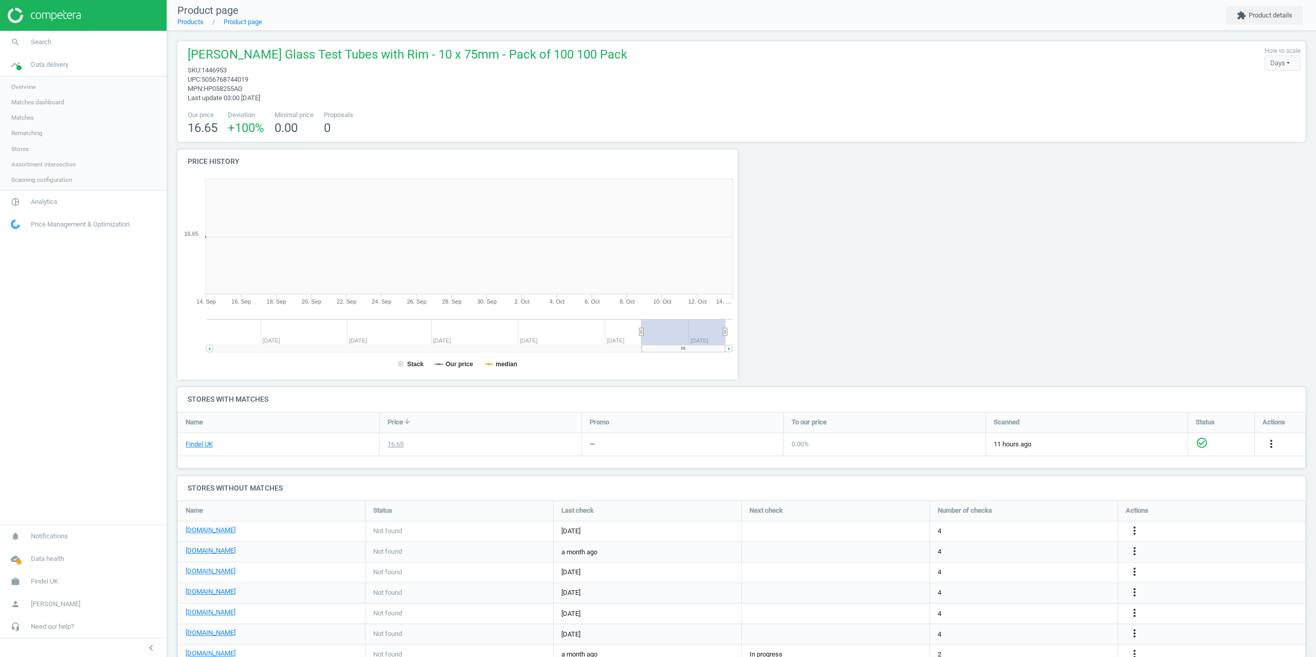
scroll to position [222, 572]
click at [1259, 23] on button "extension Product details" at bounding box center [1264, 15] width 77 height 19
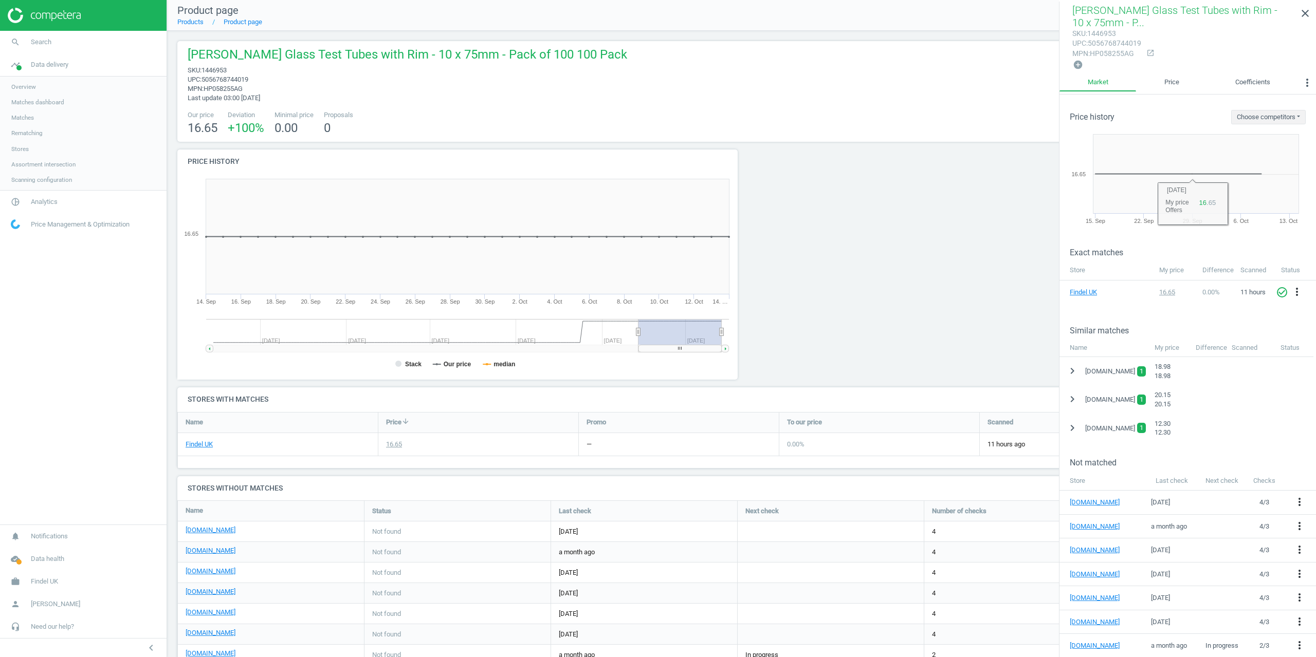
click at [1074, 430] on icon "chevron_right" at bounding box center [1072, 428] width 12 height 12
click at [1304, 451] on icon "more_vert" at bounding box center [1301, 454] width 12 height 12
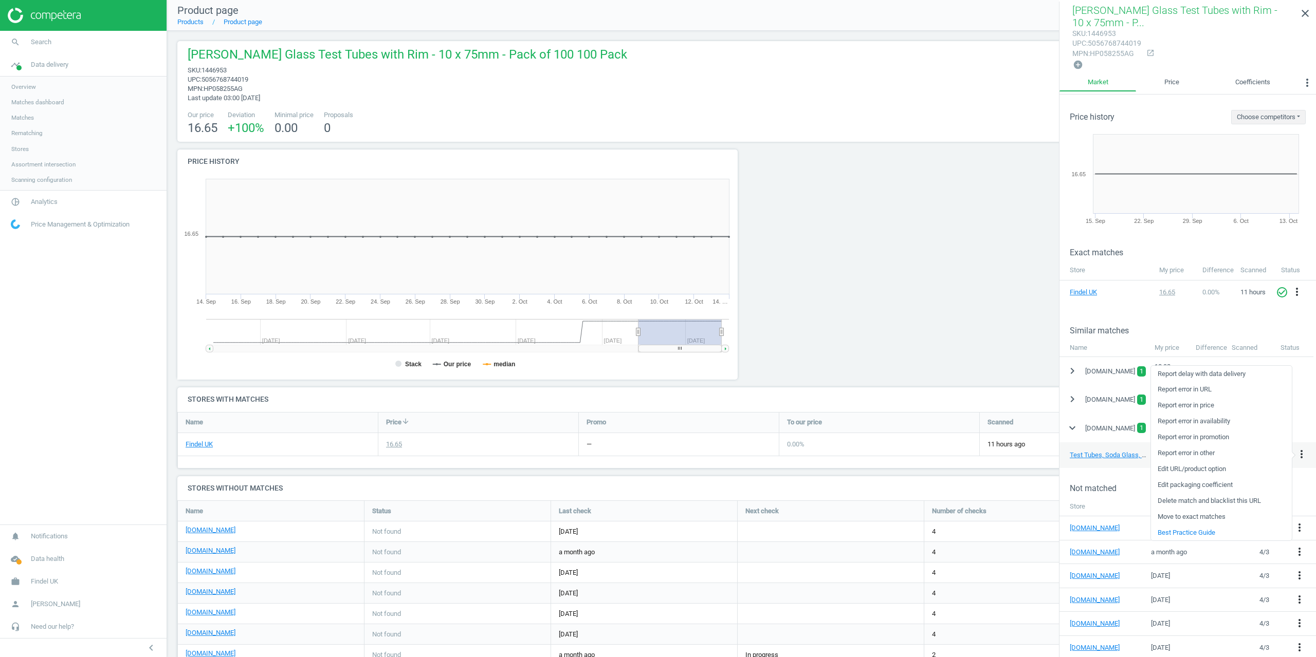
click at [1187, 500] on link "Delete match and blacklist this URL" at bounding box center [1221, 501] width 141 height 16
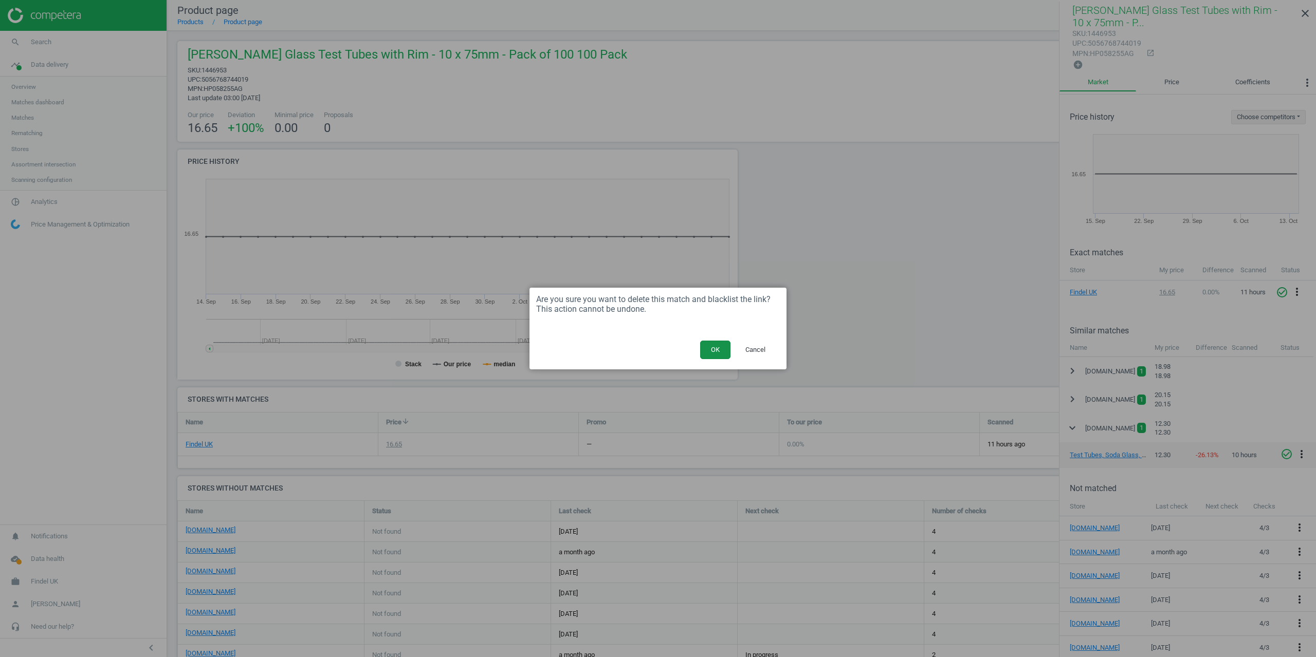
click at [717, 354] on button "OK" at bounding box center [715, 350] width 30 height 19
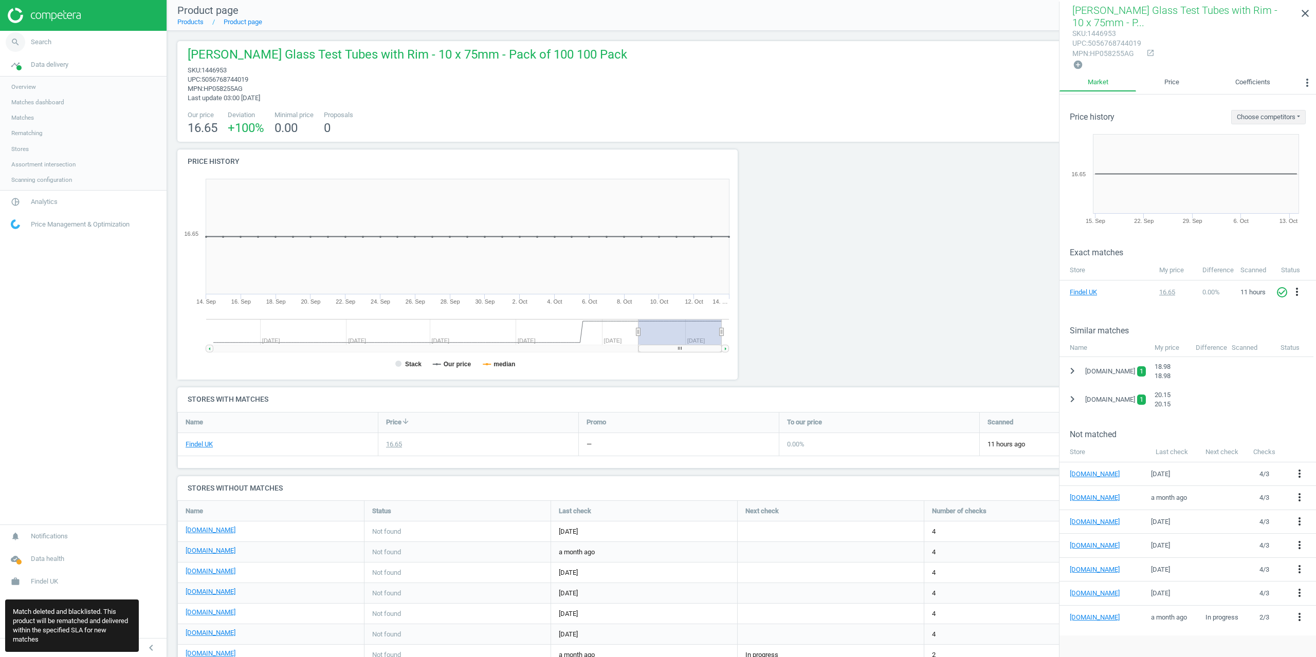
click at [41, 42] on span "Search" at bounding box center [41, 42] width 21 height 9
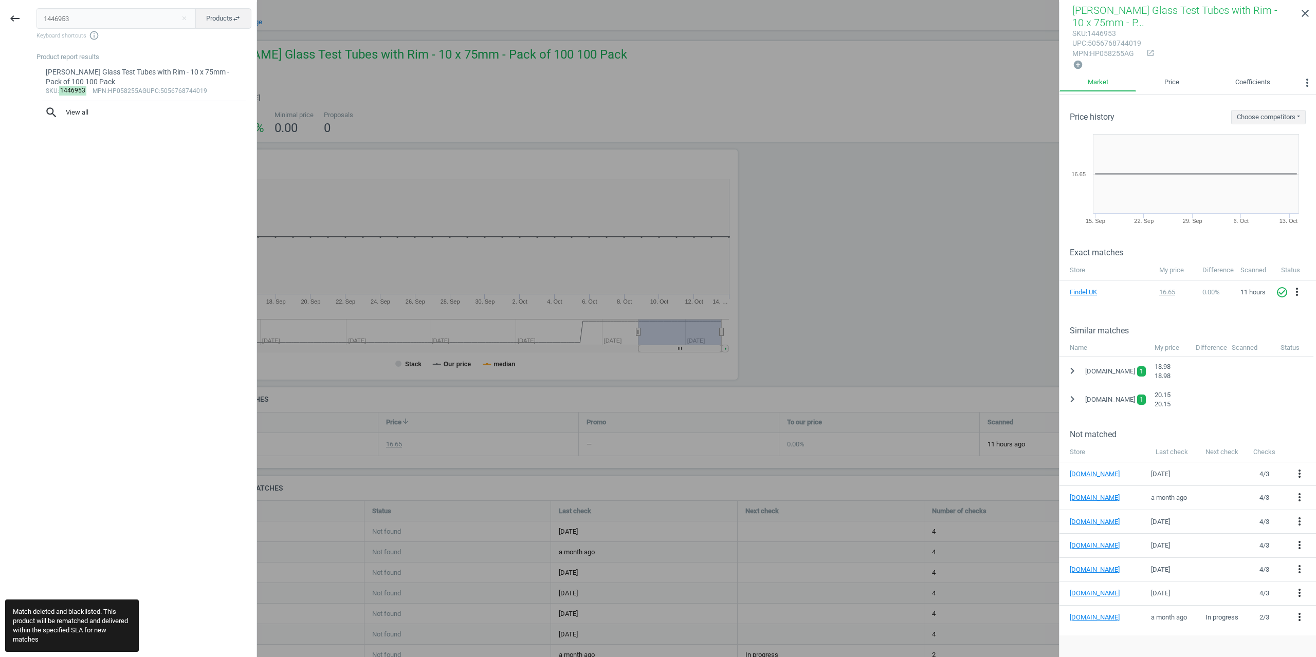
drag, startPoint x: 67, startPoint y: 10, endPoint x: 0, endPoint y: 2, distance: 67.8
click at [20, 5] on div "keyboard_backspace 1446953 close Products swap_horiz Keyboard shortcuts info_ou…" at bounding box center [128, 330] width 257 height 657
type input "1446947"
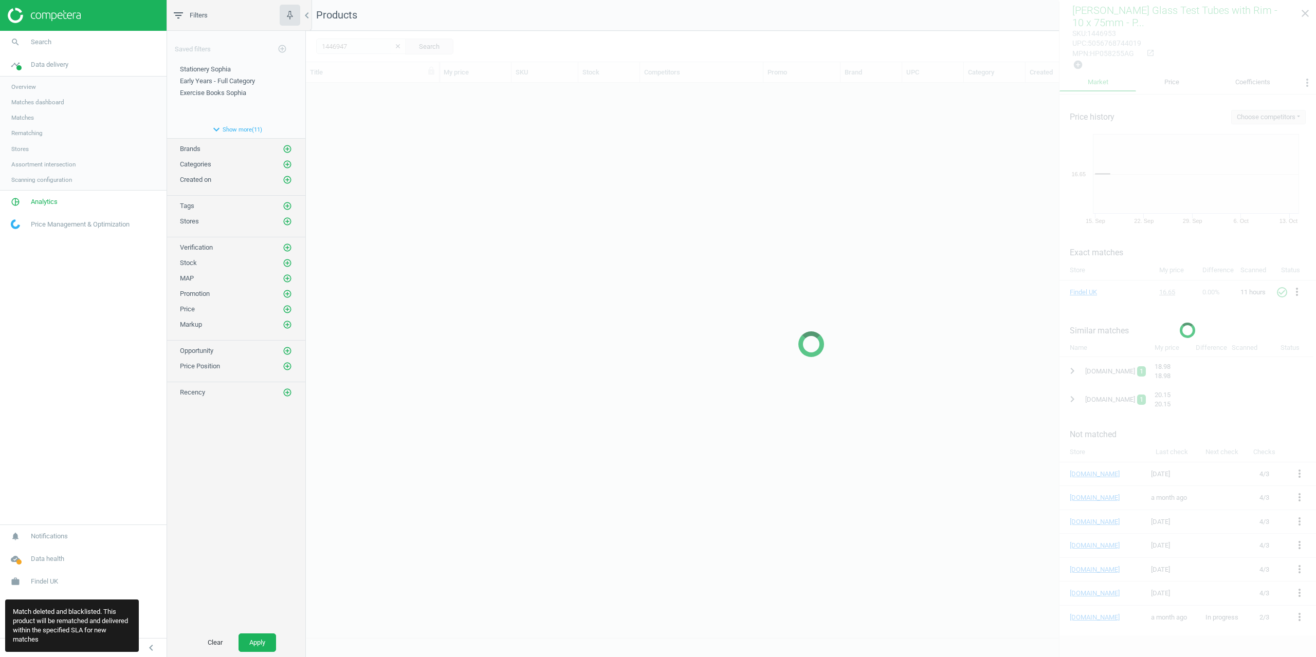
scroll to position [547, 1002]
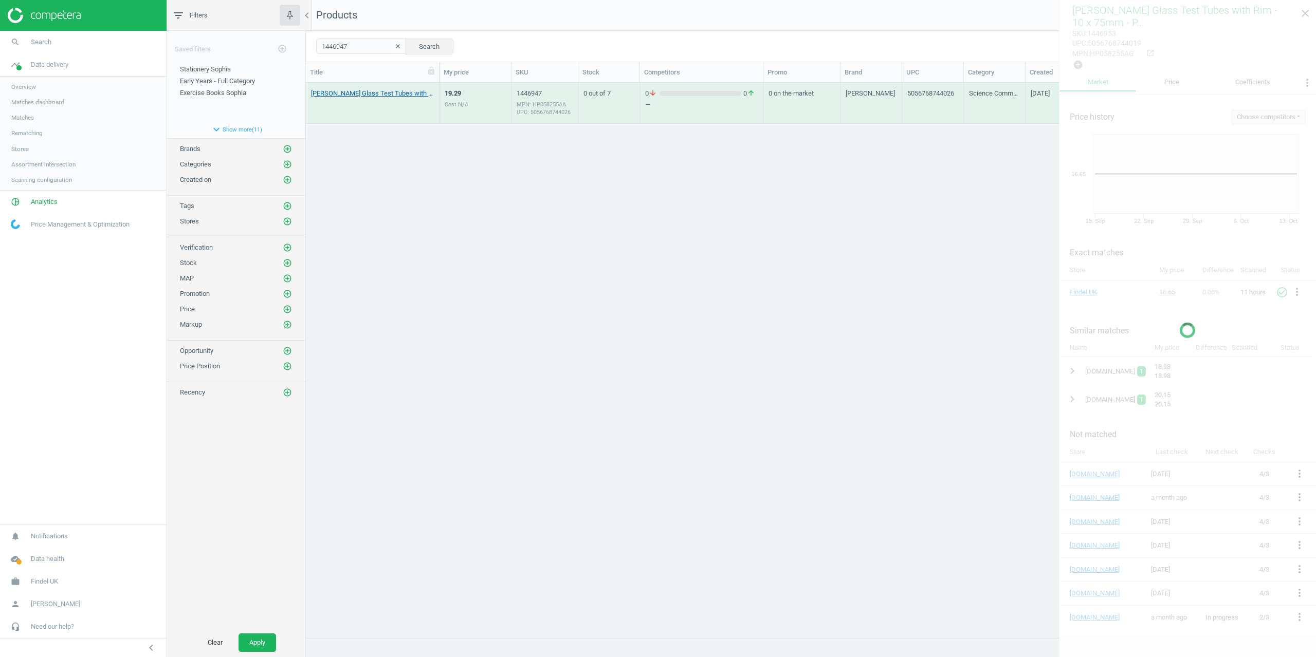
click at [360, 97] on link "[PERSON_NAME] Glass Test Tubes with Rim - 12x75mm - Pack of 100 100 Pack" at bounding box center [372, 93] width 123 height 9
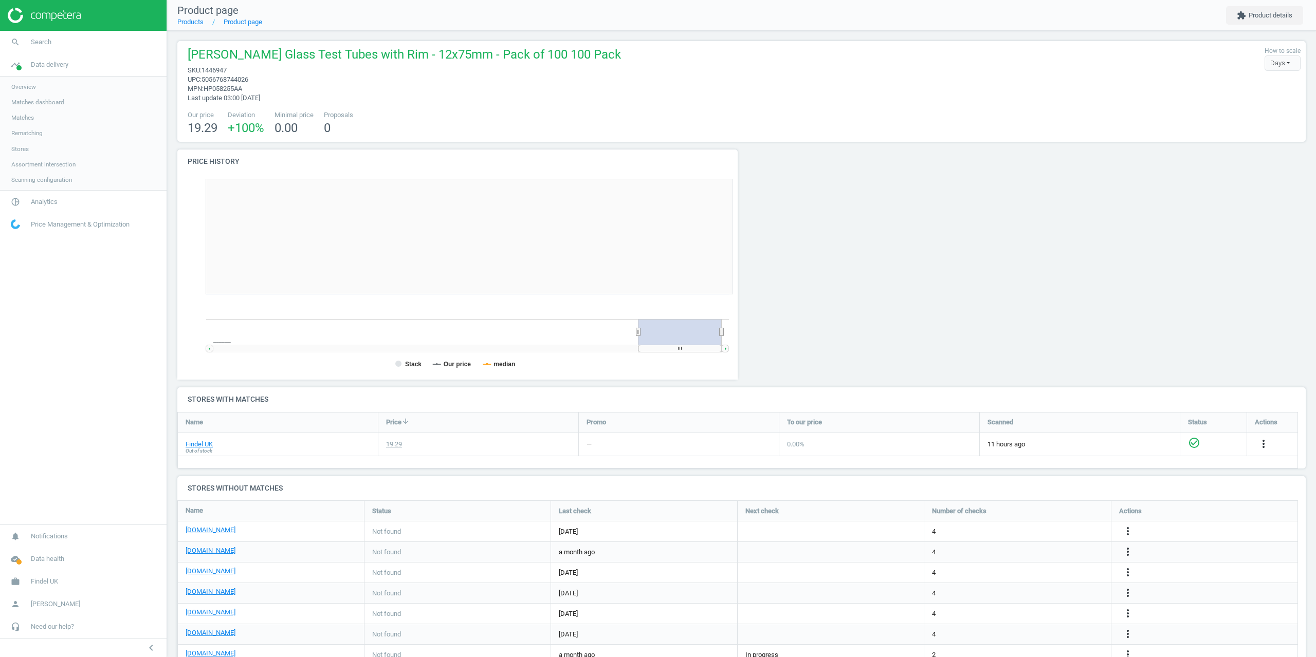
scroll to position [222, 572]
click at [1255, 26] on nav "Product page Products Product page extension Product details" at bounding box center [741, 15] width 1149 height 31
click at [1261, 19] on button "extension Product details" at bounding box center [1264, 15] width 77 height 19
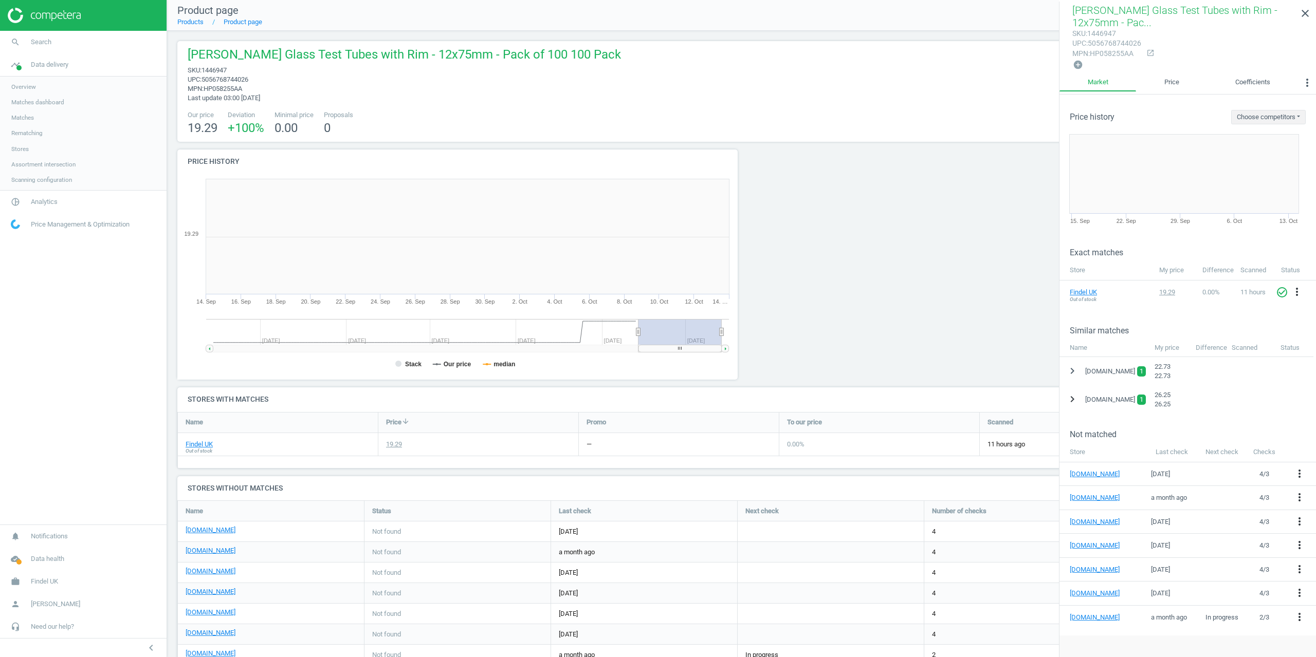
click at [1068, 400] on icon "chevron_right" at bounding box center [1072, 399] width 12 height 12
click at [1299, 426] on icon "more_vert" at bounding box center [1301, 425] width 12 height 12
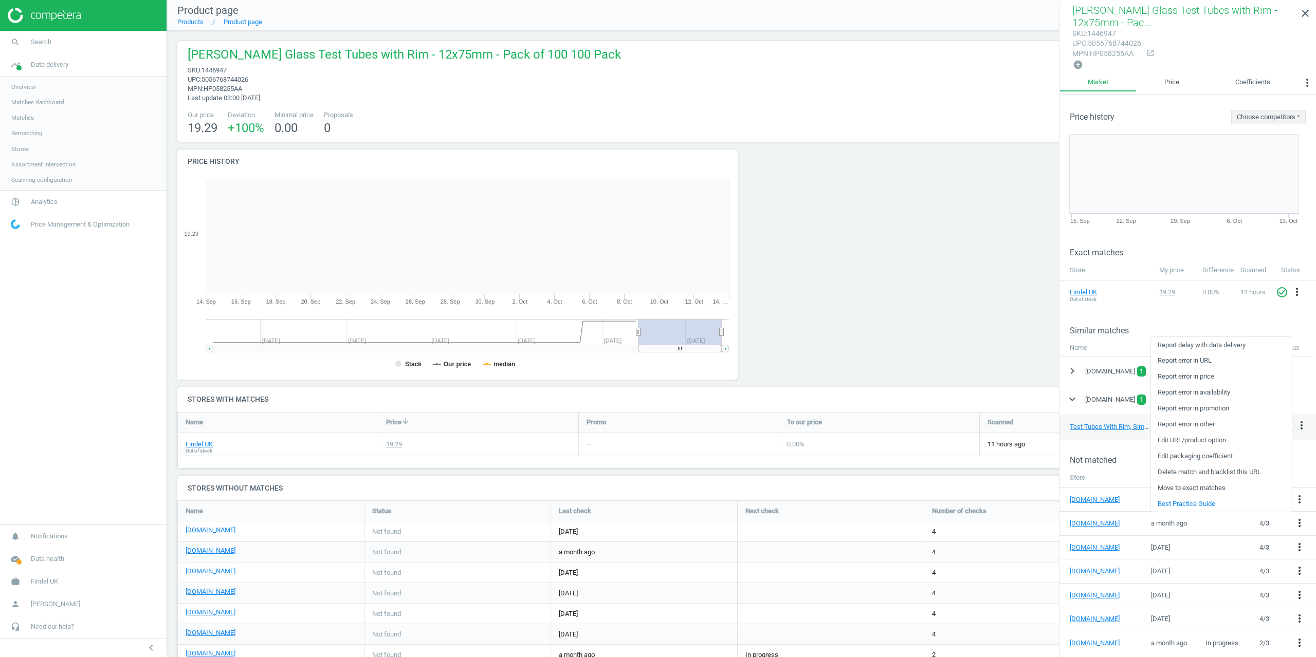
click at [1190, 472] on link "Delete match and blacklist this URL" at bounding box center [1221, 473] width 141 height 16
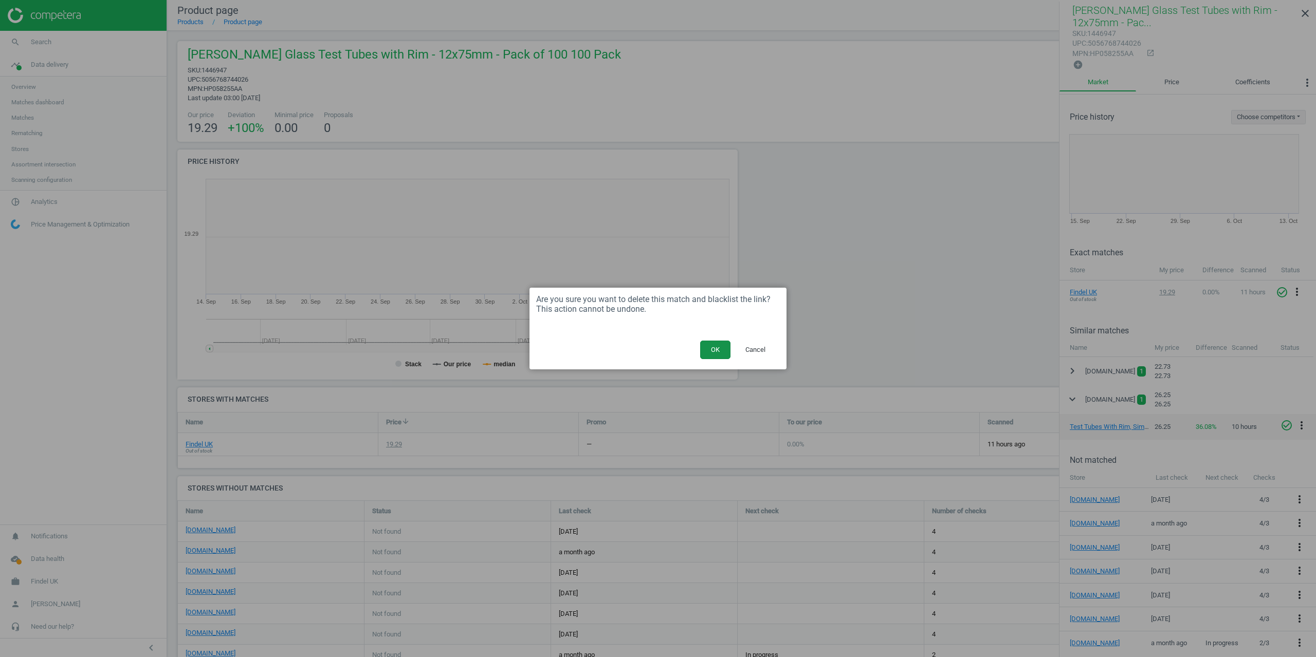
click at [710, 350] on button "OK" at bounding box center [715, 350] width 30 height 19
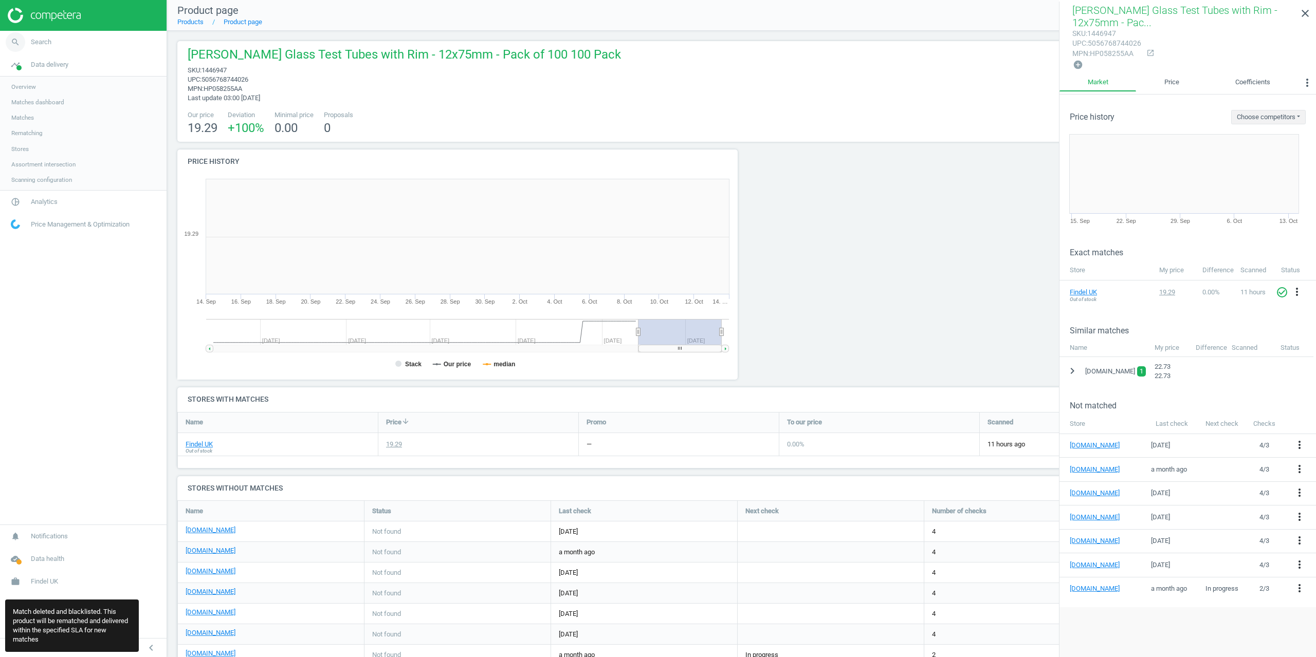
click at [21, 45] on icon "search" at bounding box center [16, 42] width 20 height 20
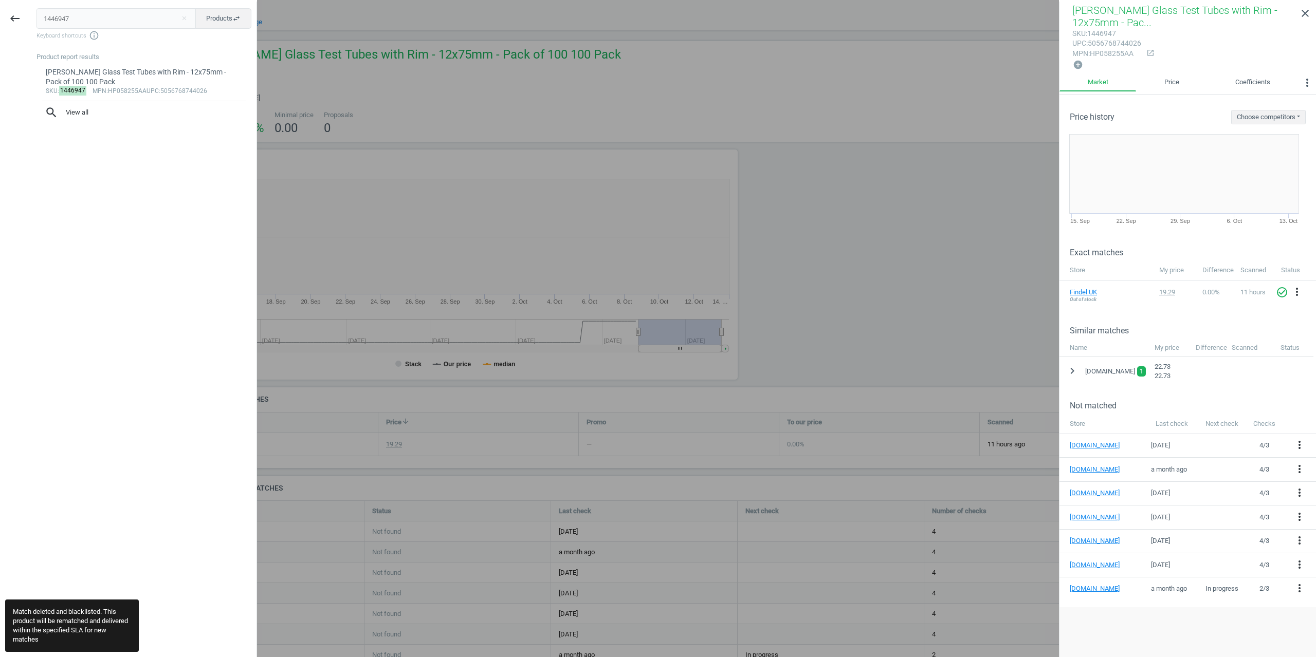
drag, startPoint x: 97, startPoint y: 17, endPoint x: 0, endPoint y: 0, distance: 98.1
click at [0, 15] on div "keyboard_backspace 1446947 close Products swap_horiz Keyboard shortcuts info_ou…" at bounding box center [128, 330] width 257 height 657
type input "1446952"
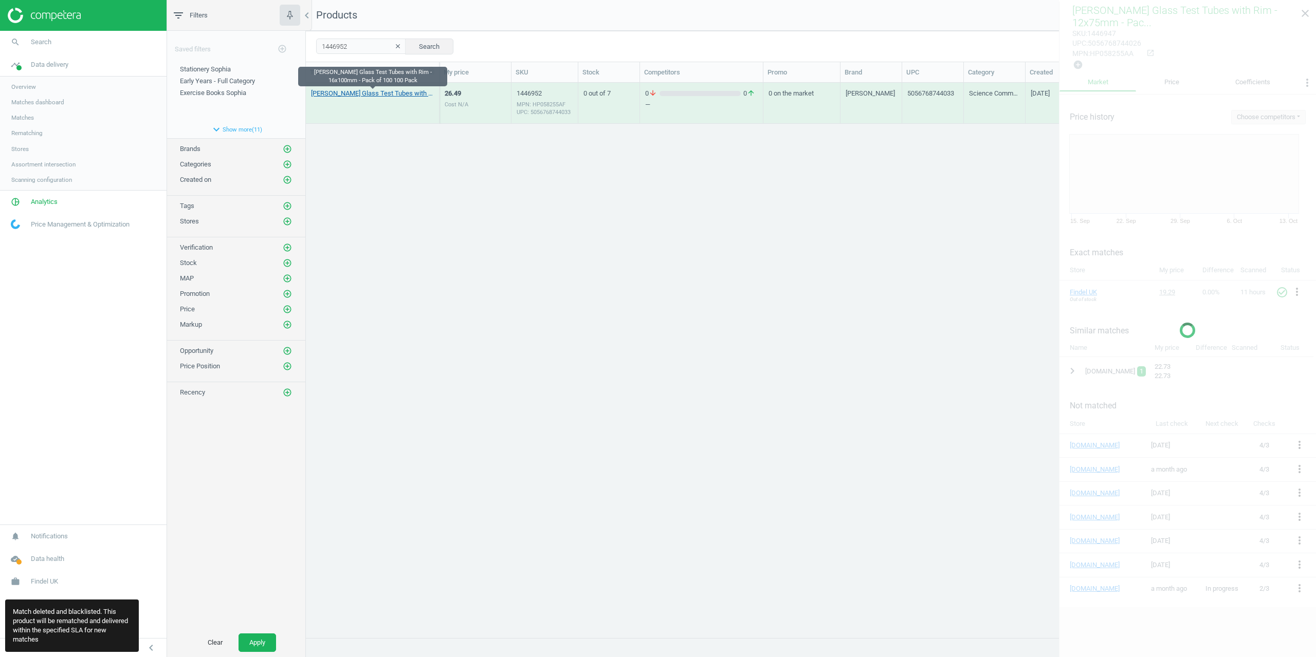
click at [365, 96] on link "[PERSON_NAME] Glass Test Tubes with Rim - 16x100mm - Pack of 100 100 Pack" at bounding box center [372, 93] width 123 height 9
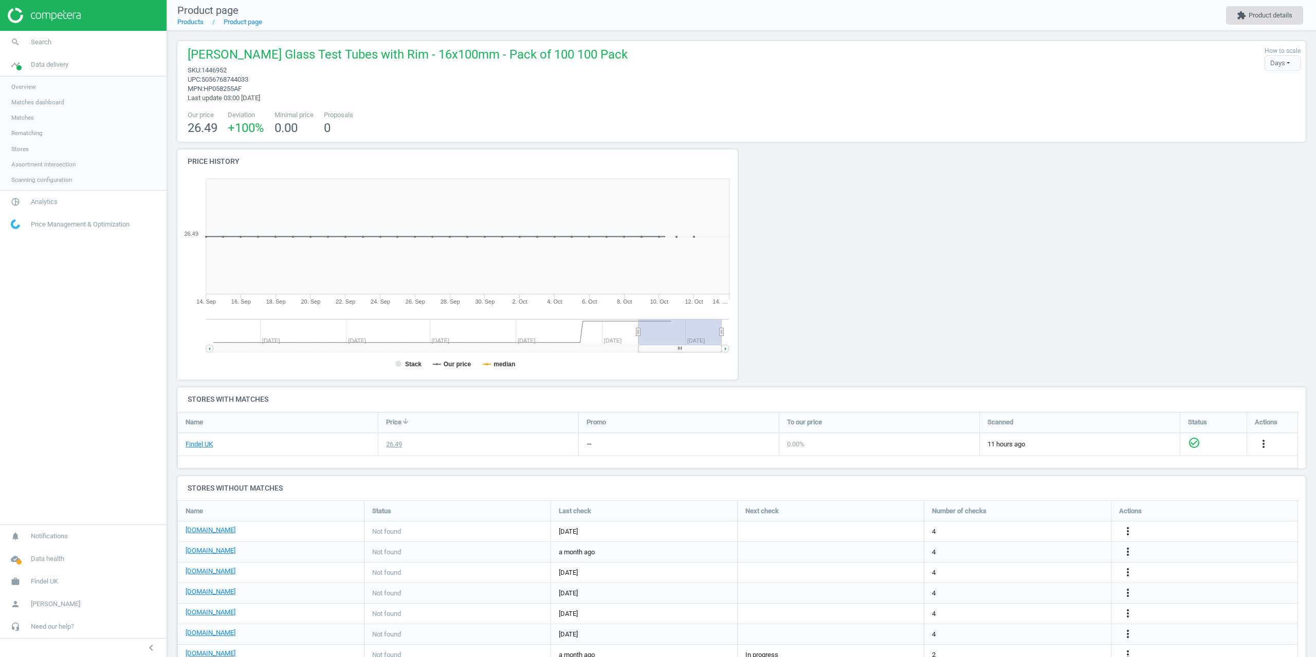
click at [1270, 21] on button "extension Product details" at bounding box center [1264, 15] width 77 height 19
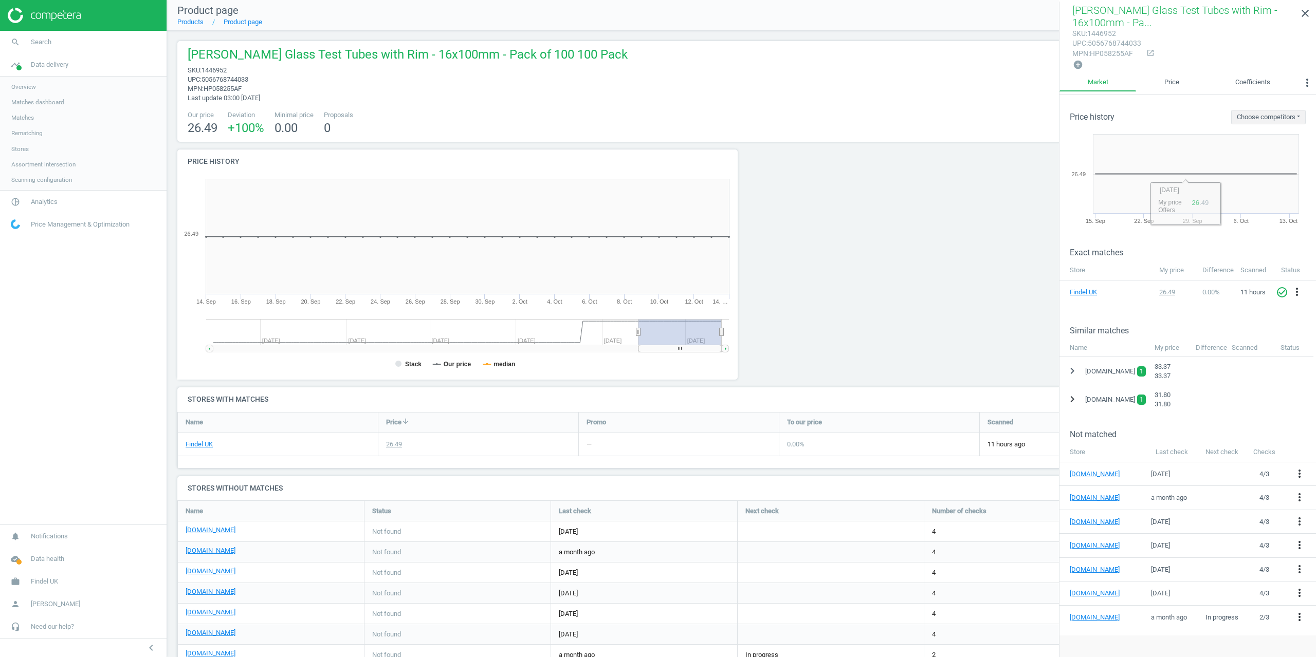
click at [1064, 396] on button "chevron_right" at bounding box center [1072, 399] width 19 height 19
click at [1305, 427] on icon "more_vert" at bounding box center [1301, 425] width 12 height 12
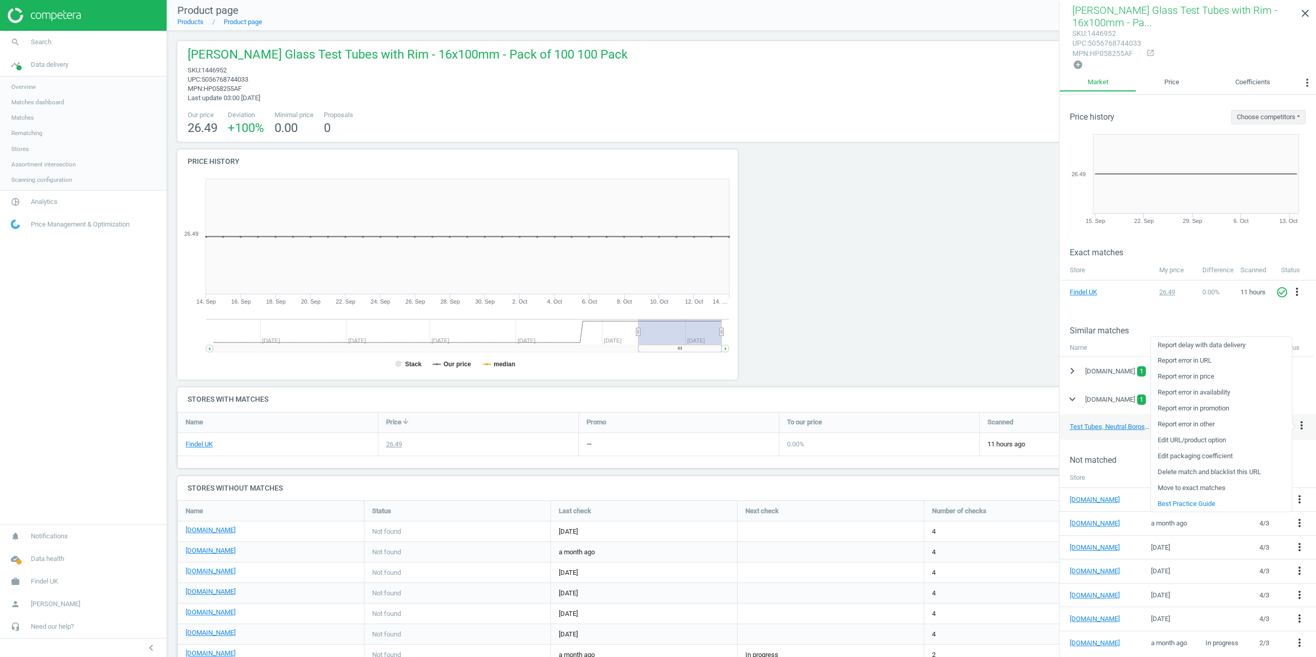
click at [1176, 471] on link "Delete match and blacklist this URL" at bounding box center [1221, 473] width 141 height 16
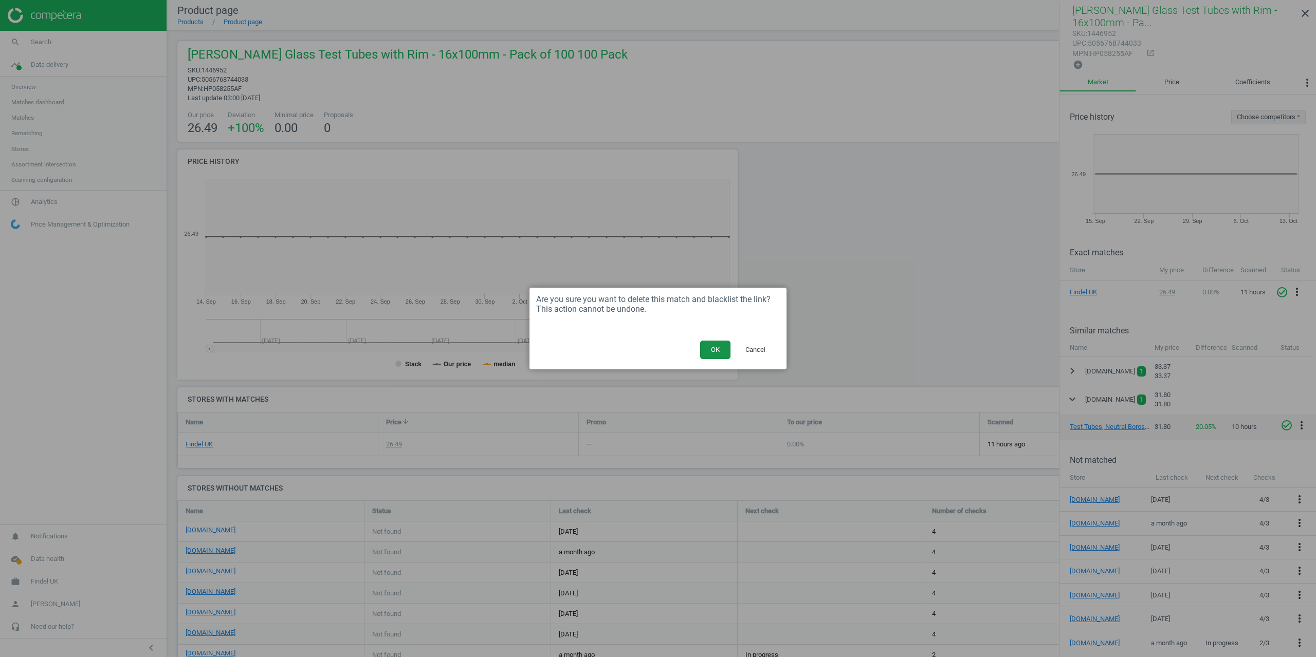
click at [726, 351] on button "OK" at bounding box center [715, 350] width 30 height 19
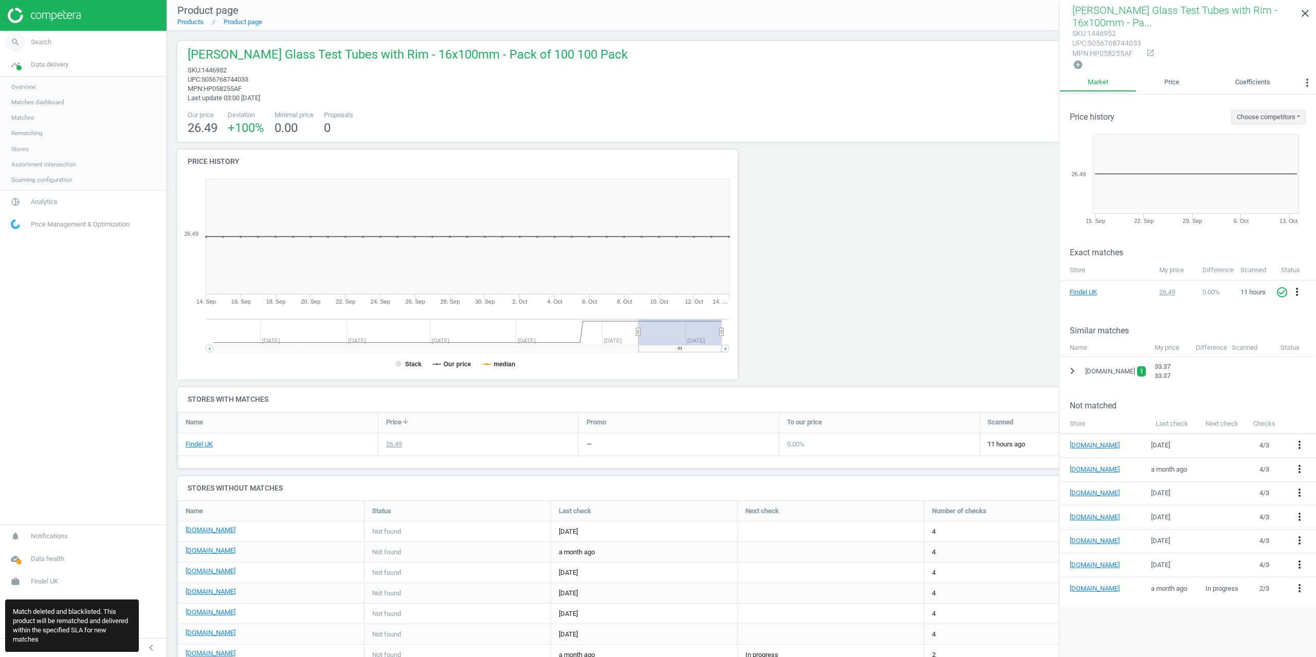
click at [43, 45] on span "Search" at bounding box center [41, 42] width 21 height 9
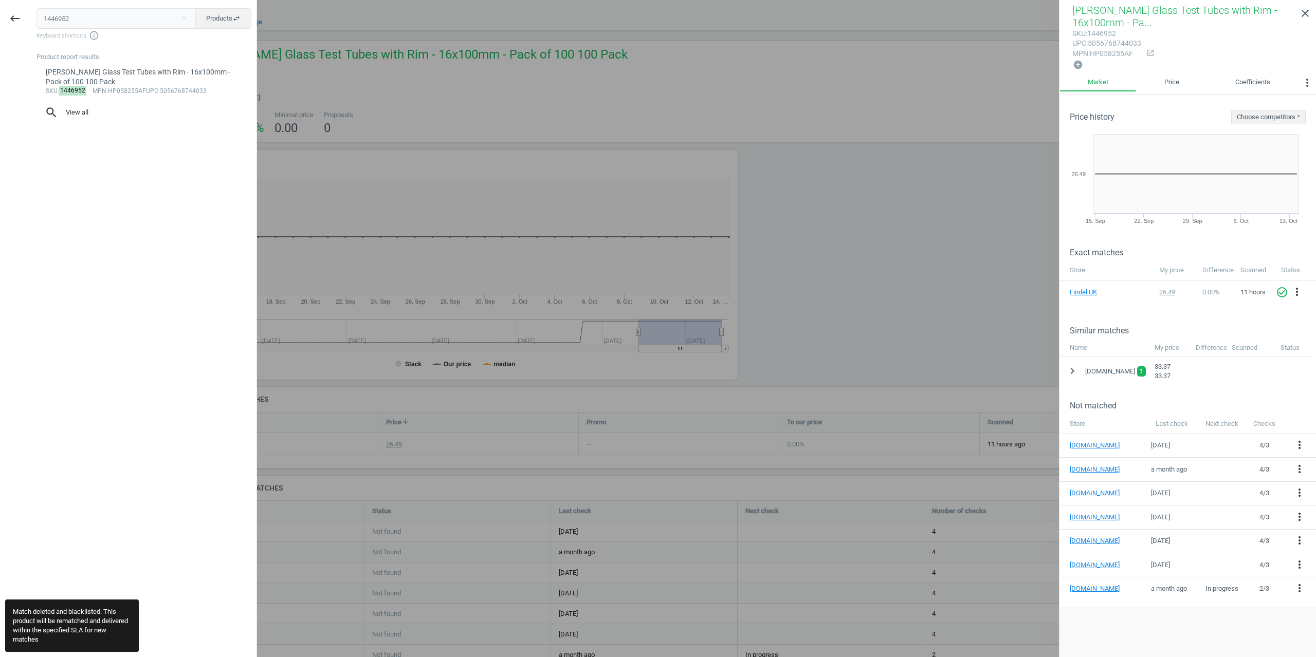
drag, startPoint x: 70, startPoint y: 19, endPoint x: 0, endPoint y: 13, distance: 70.1
click at [11, 15] on div "keyboard_backspace 1446952 close Products swap_horiz Keyboard shortcuts info_ou…" at bounding box center [128, 330] width 257 height 657
type input "1446949"
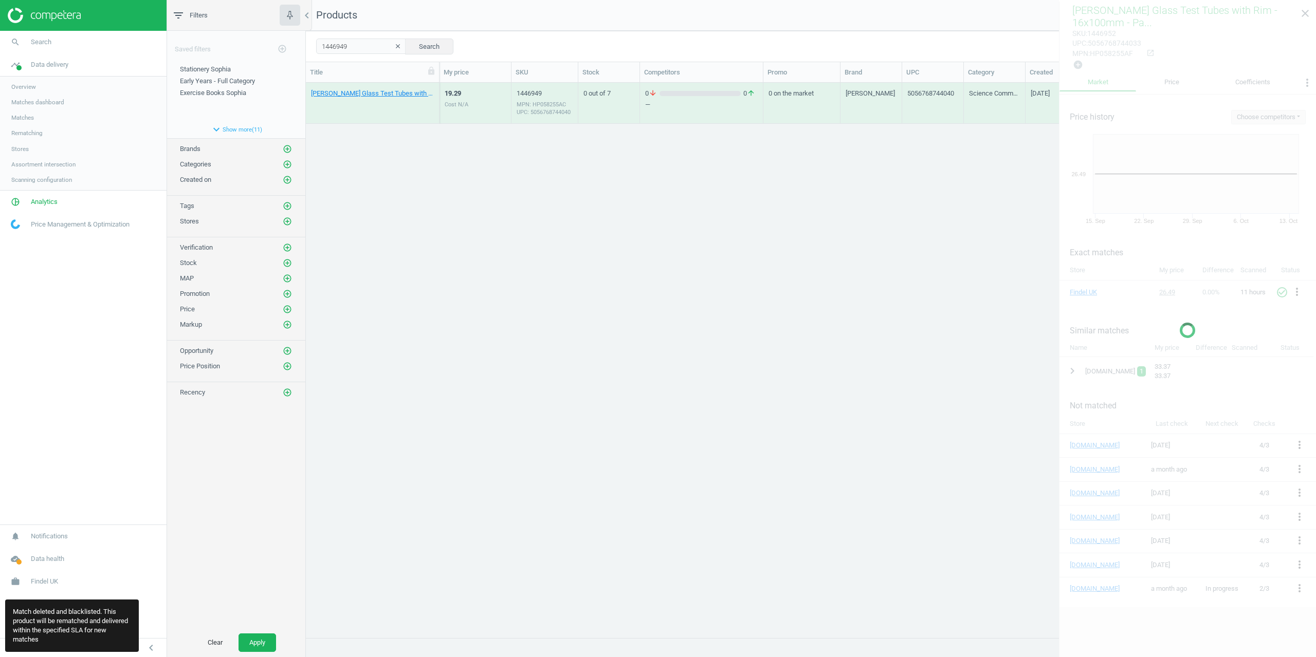
click at [355, 102] on div "[PERSON_NAME] Glass Test Tubes with Rim - 16x125mm - Pack of 100 100 Pack" at bounding box center [372, 105] width 123 height 33
click at [354, 95] on link "[PERSON_NAME] Glass Test Tubes with Rim - 16x125mm - Pack of 100 100 Pack" at bounding box center [372, 93] width 123 height 9
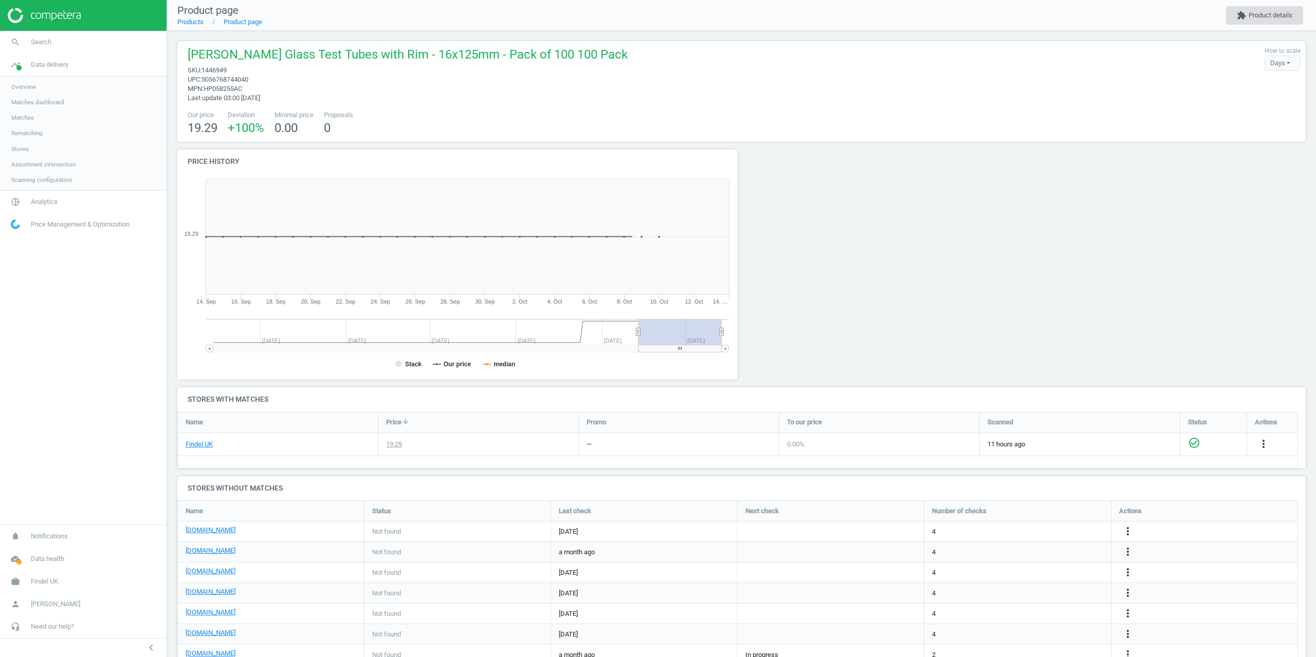
click at [1259, 17] on button "extension Product details" at bounding box center [1264, 15] width 77 height 19
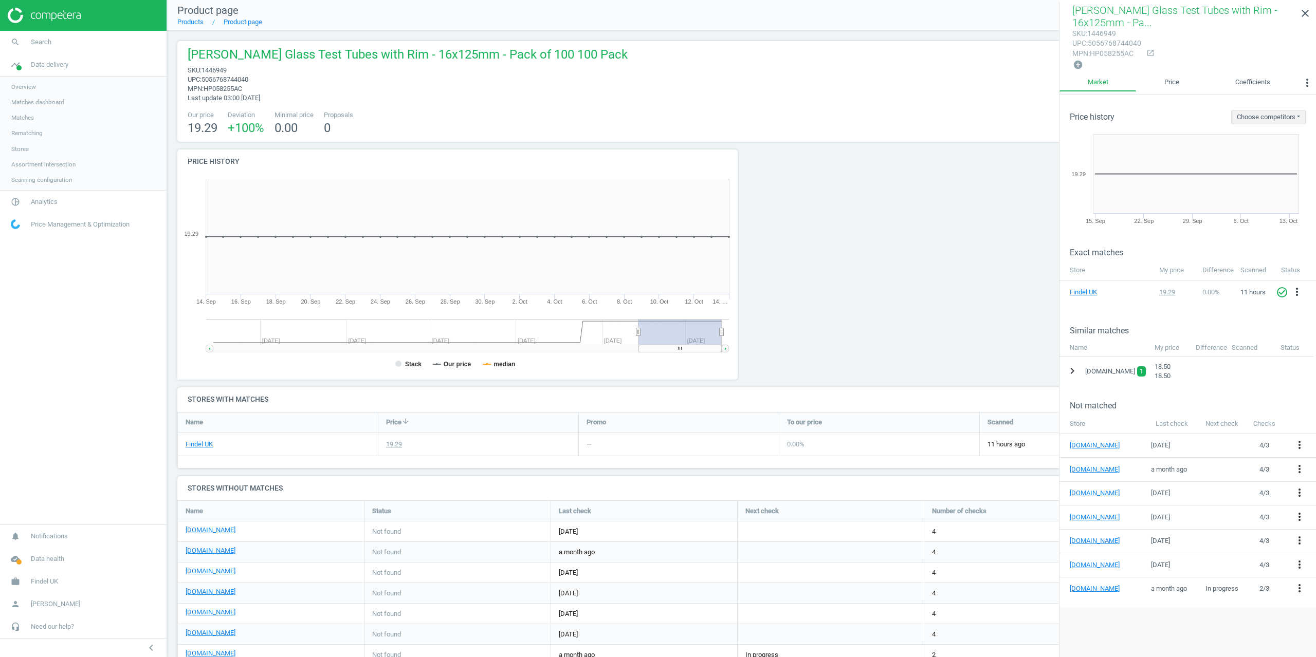
click at [1067, 373] on icon "chevron_right" at bounding box center [1072, 371] width 12 height 12
click at [1304, 396] on icon "more_vert" at bounding box center [1301, 397] width 12 height 12
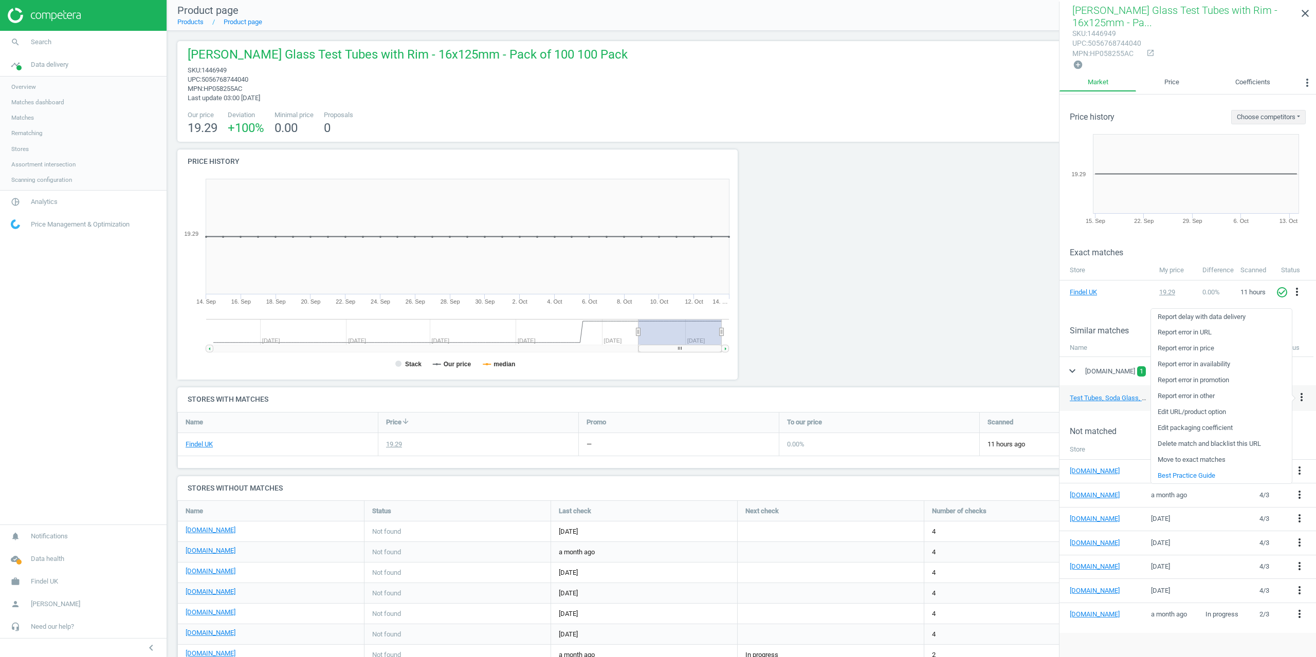
click at [1180, 442] on link "Delete match and blacklist this URL" at bounding box center [1221, 444] width 141 height 16
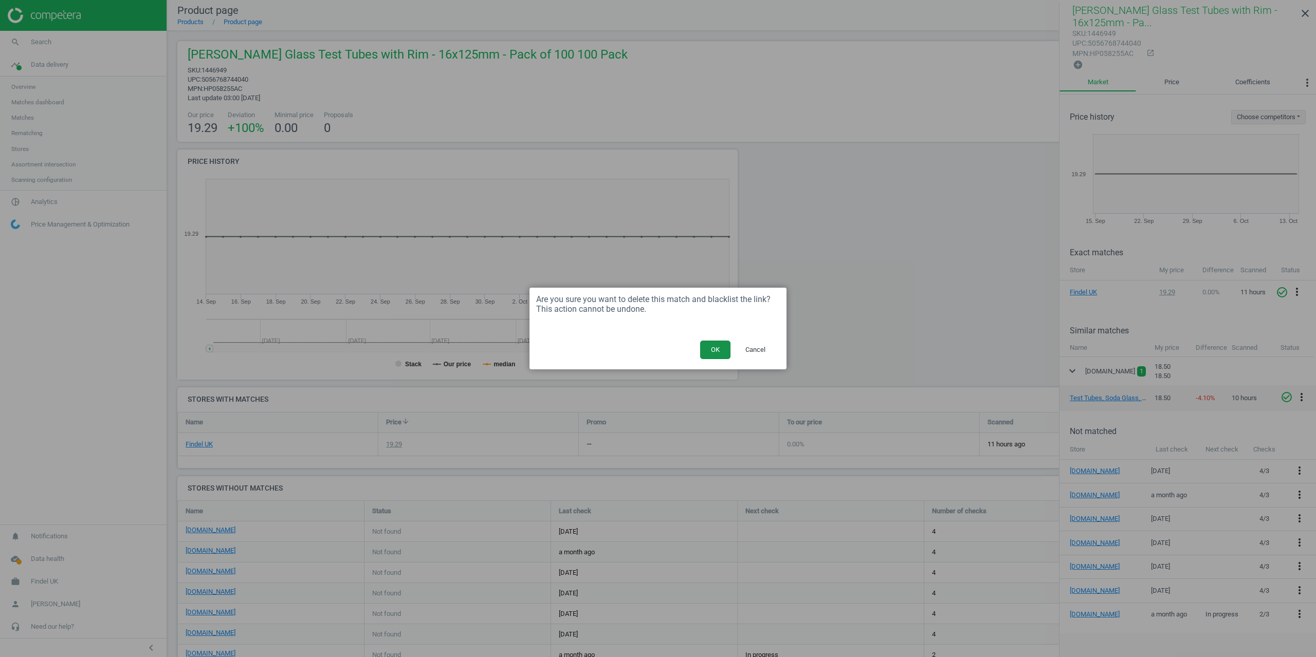
click at [707, 345] on button "OK" at bounding box center [715, 350] width 30 height 19
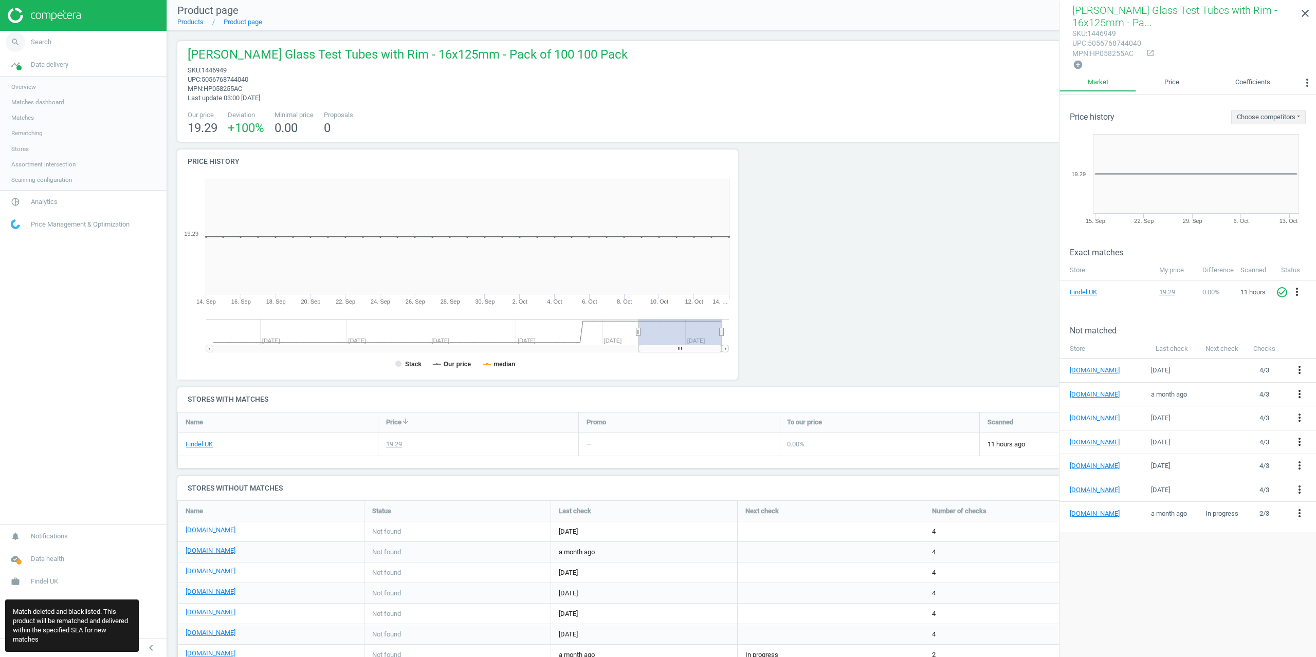
click at [49, 45] on span "Search" at bounding box center [41, 42] width 21 height 9
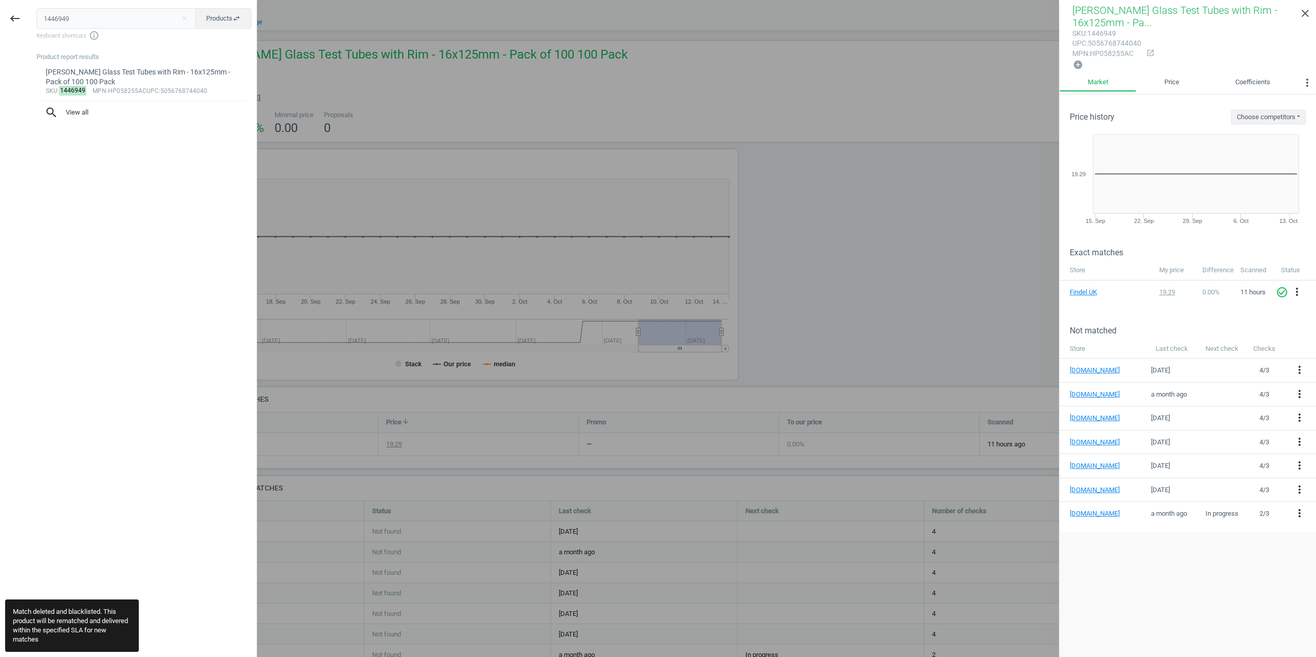
drag, startPoint x: 64, startPoint y: 15, endPoint x: 0, endPoint y: 24, distance: 64.4
click at [0, 24] on div "keyboard_backspace 1446949 close Products swap_horiz Keyboard shortcuts info_ou…" at bounding box center [128, 330] width 257 height 657
type input "1446950"
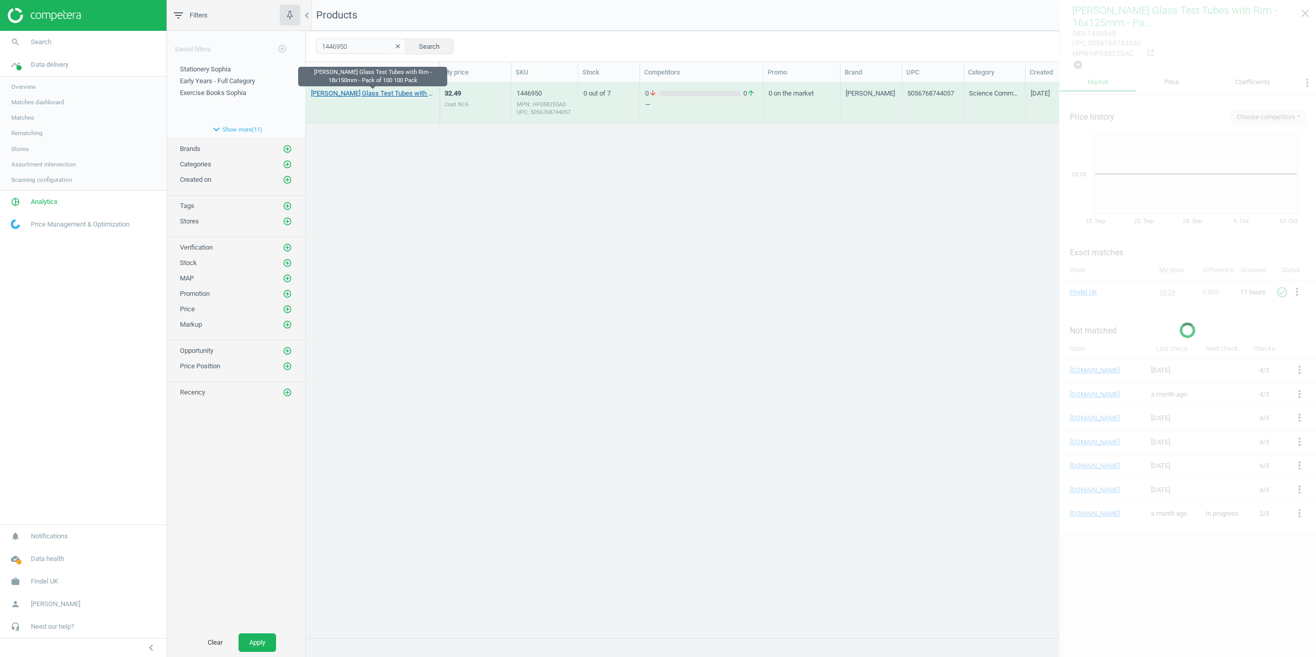
click at [351, 94] on link "[PERSON_NAME] Glass Test Tubes with Rim - 18x150mm - Pack of 100 100 Pack" at bounding box center [372, 93] width 123 height 9
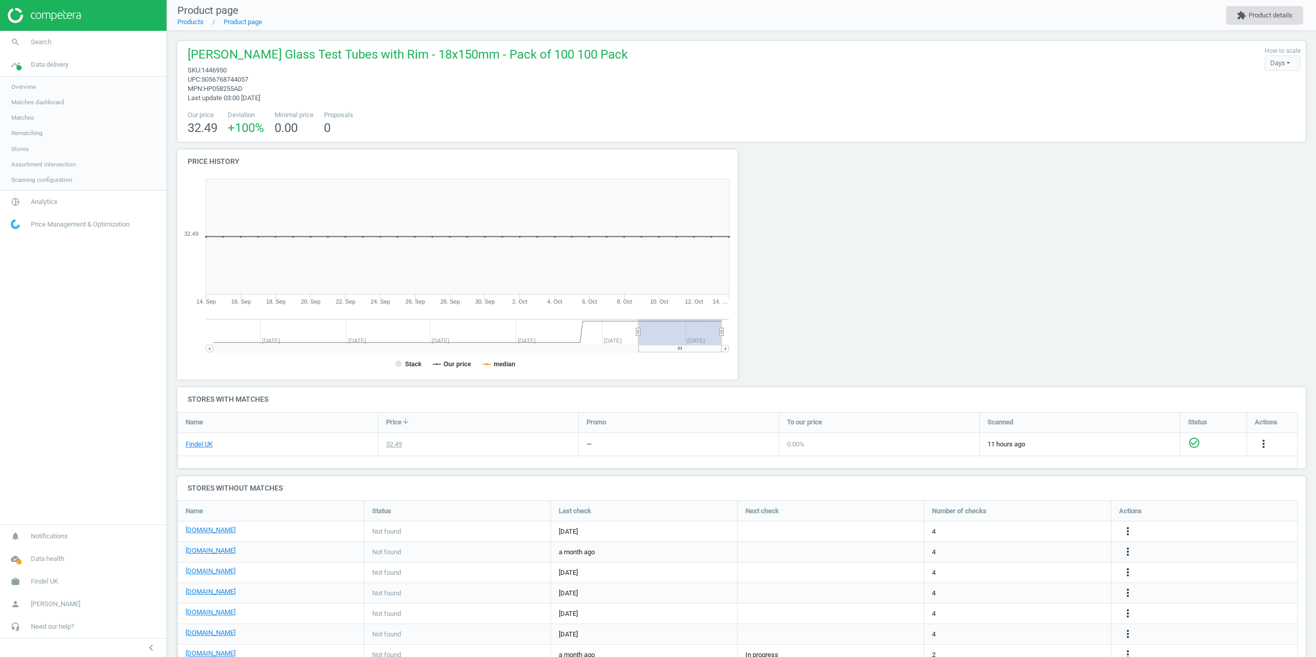
click at [1249, 17] on button "extension Product details" at bounding box center [1264, 15] width 77 height 19
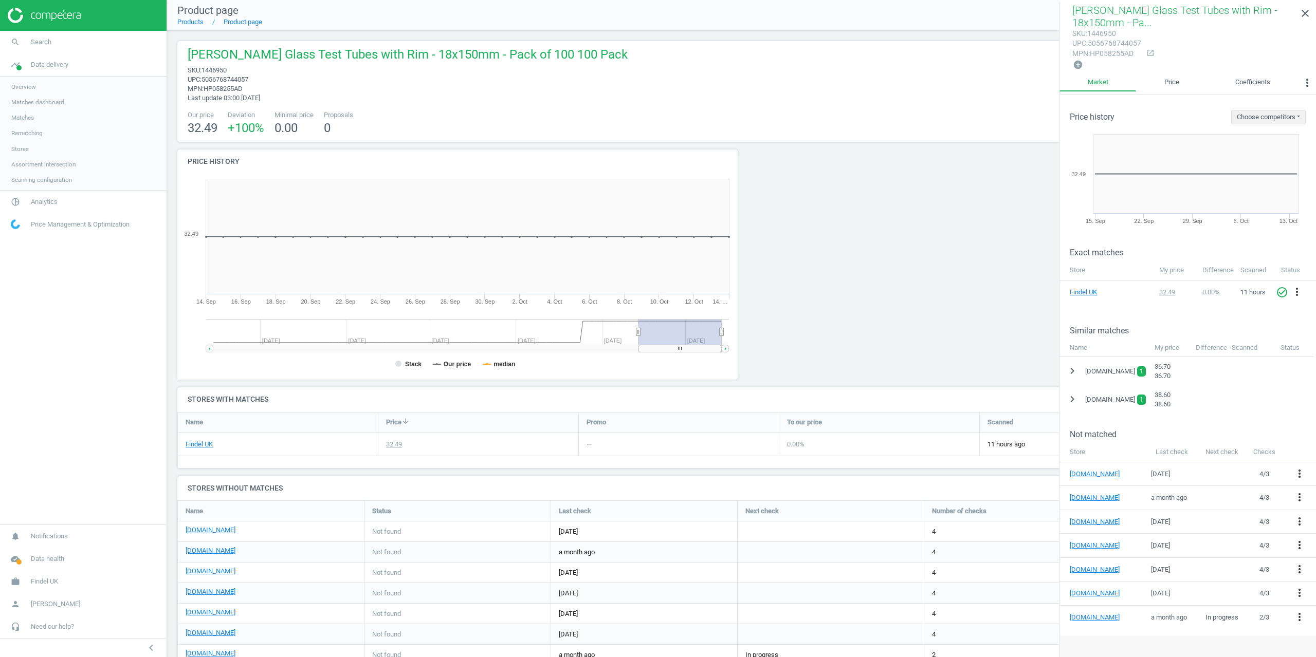
drag, startPoint x: 1075, startPoint y: 397, endPoint x: 1113, endPoint y: 403, distance: 38.6
click at [1074, 397] on icon "chevron_right" at bounding box center [1072, 399] width 12 height 12
click at [1303, 422] on icon "more_vert" at bounding box center [1301, 425] width 12 height 12
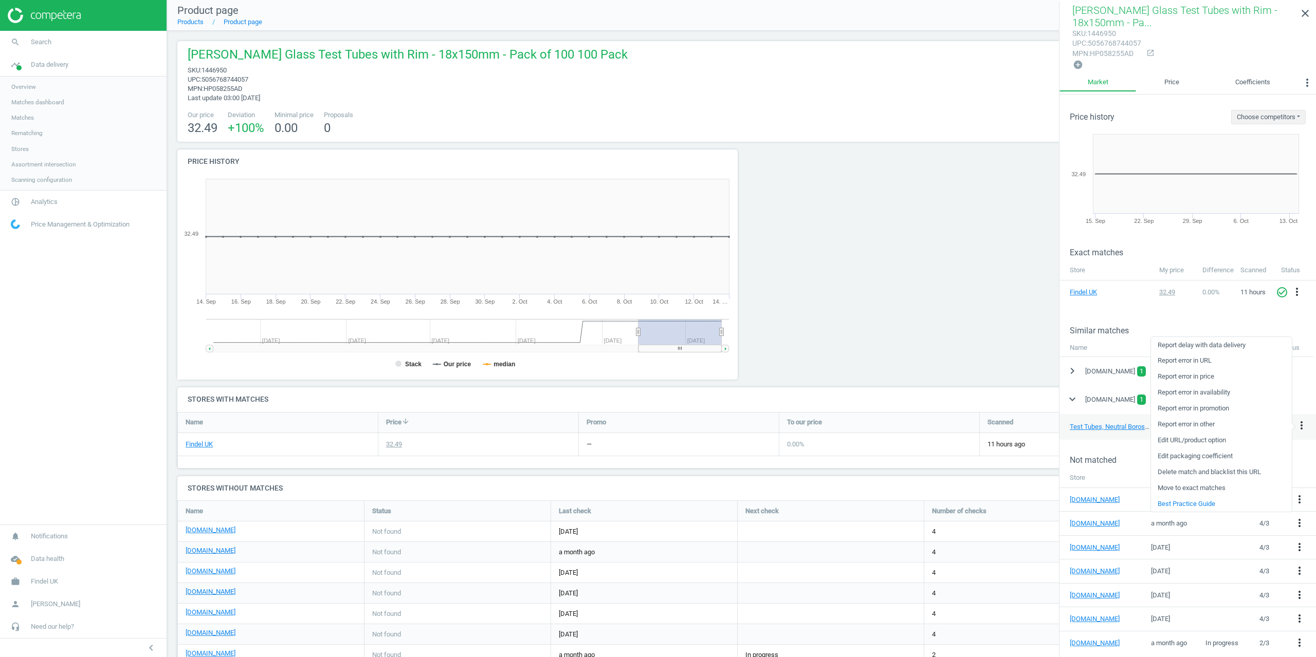
click at [1182, 471] on link "Delete match and blacklist this URL" at bounding box center [1221, 473] width 141 height 16
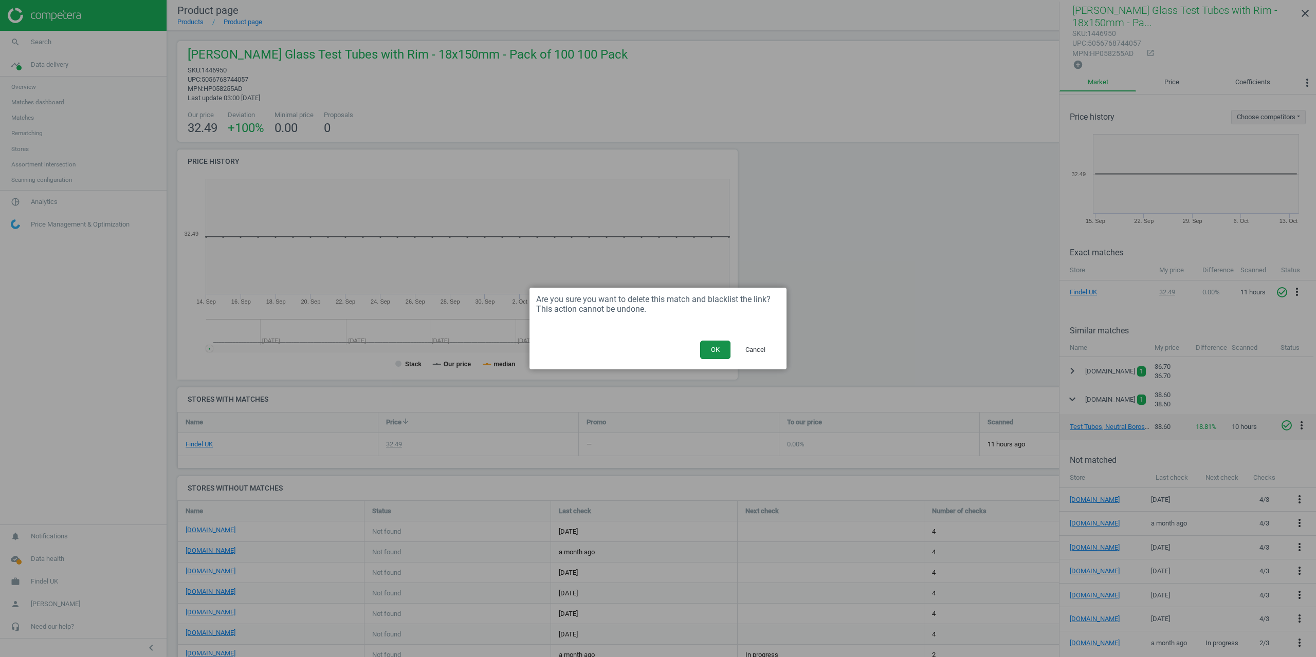
click at [709, 353] on button "OK" at bounding box center [715, 350] width 30 height 19
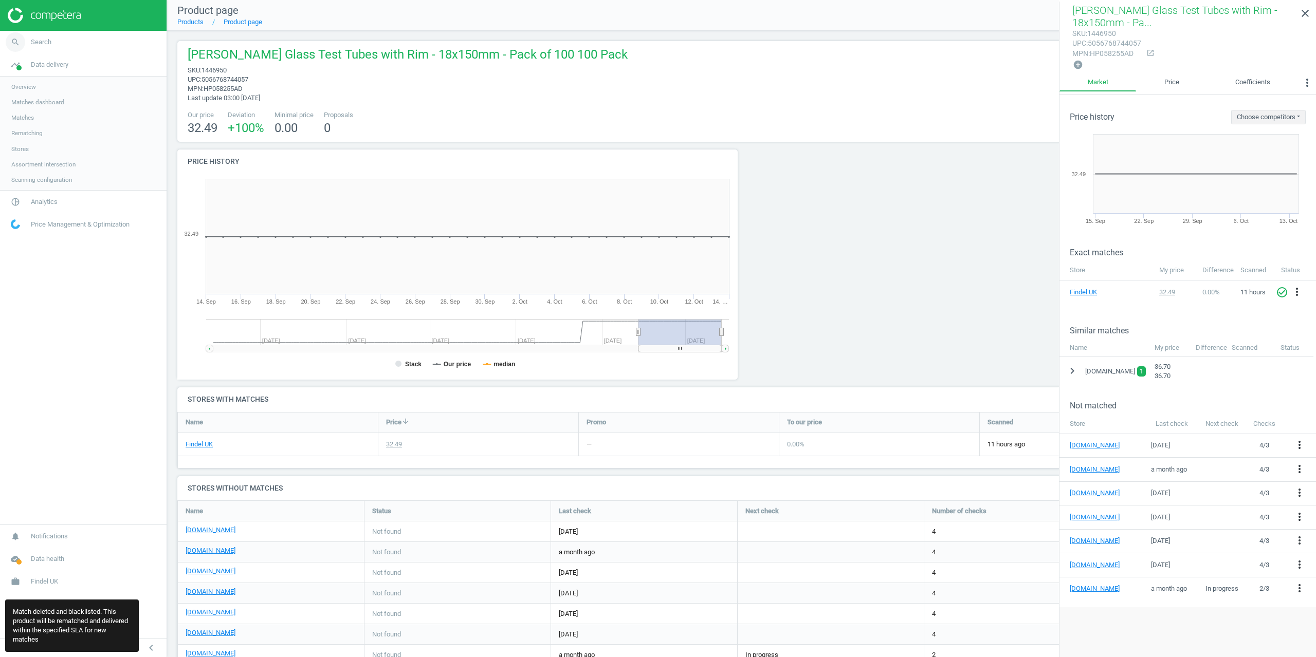
click at [32, 38] on span "Search" at bounding box center [41, 42] width 21 height 9
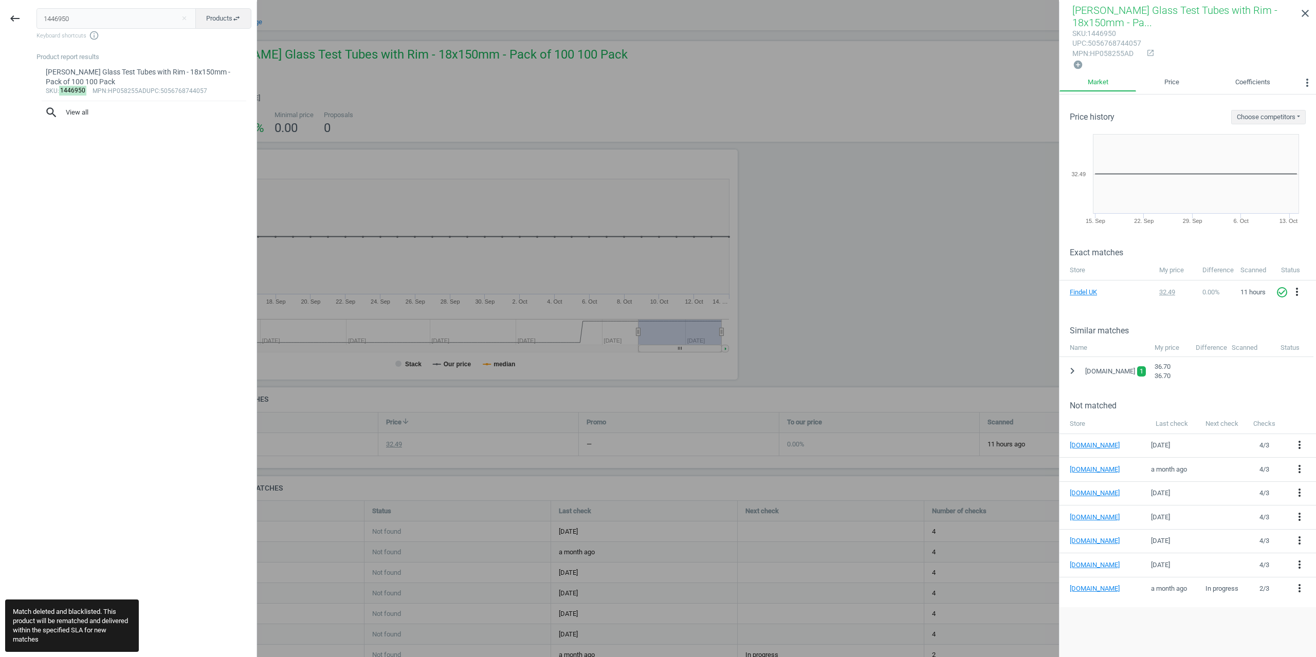
drag, startPoint x: 79, startPoint y: 23, endPoint x: 0, endPoint y: 16, distance: 78.9
click at [2, 17] on div "keyboard_backspace 1446950 close Products swap_horiz Keyboard shortcuts info_ou…" at bounding box center [128, 330] width 257 height 657
type input "1446948"
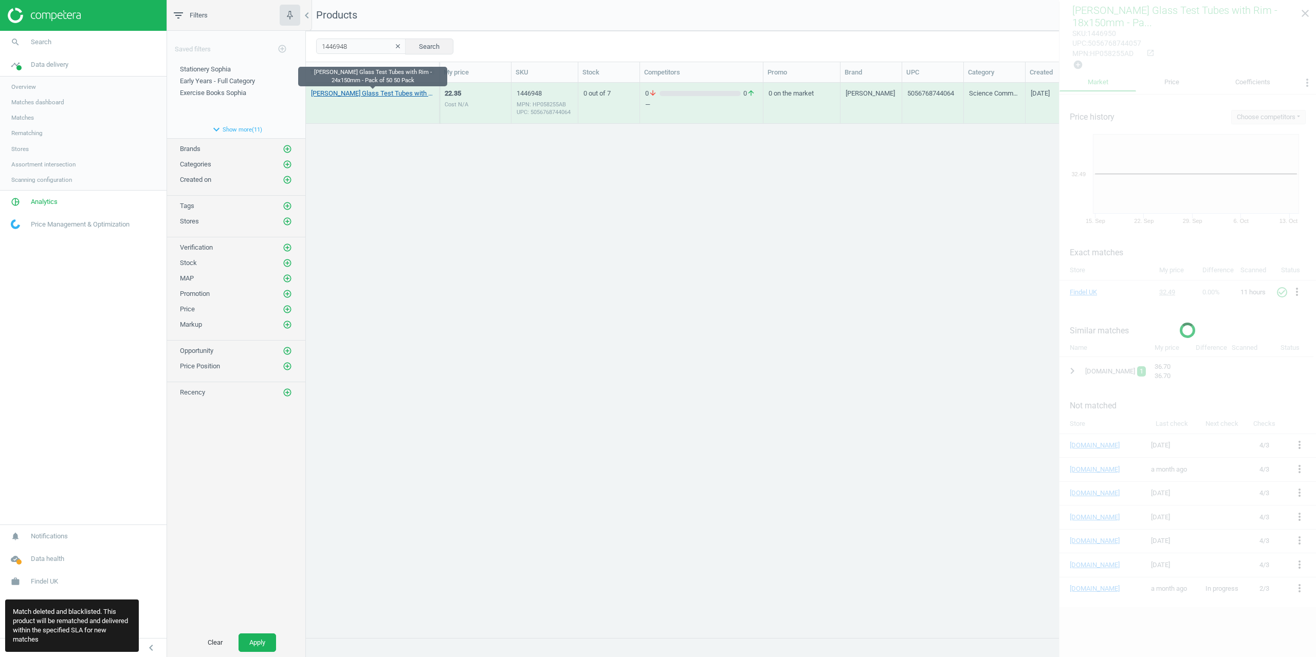
click at [355, 94] on link "[PERSON_NAME] Glass Test Tubes with Rim - 24x150mm - Pack of 50 50 Pack" at bounding box center [372, 93] width 123 height 9
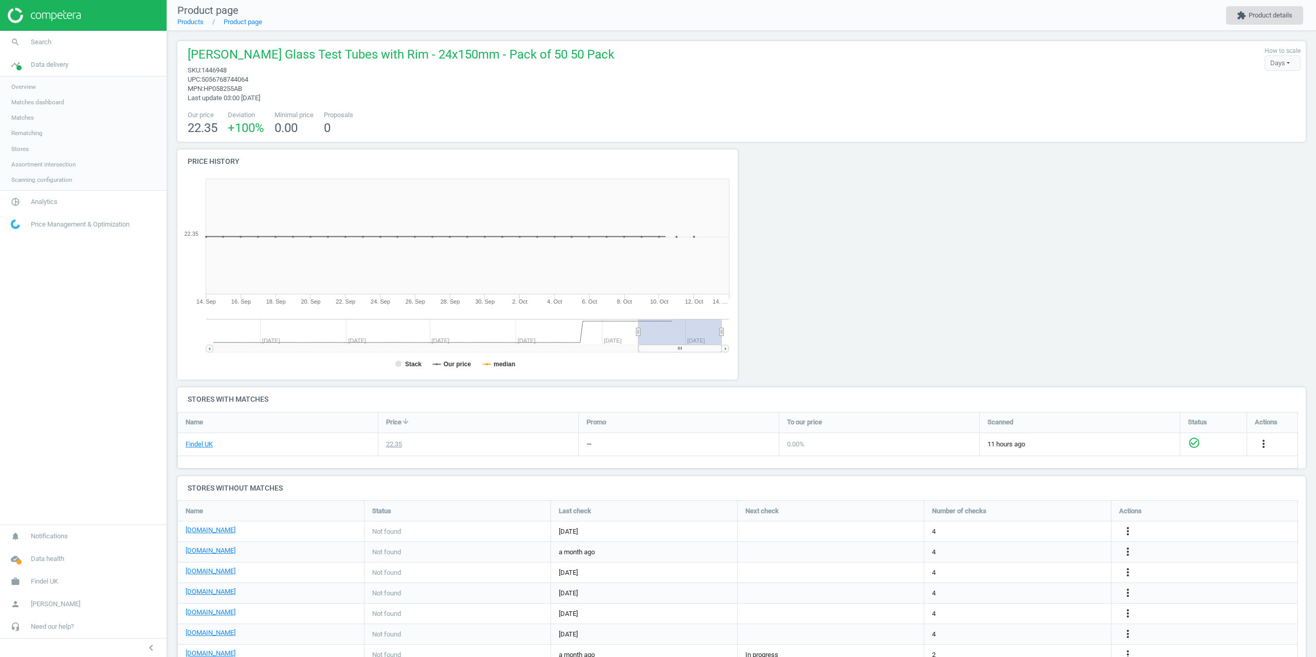
click at [1255, 8] on button "extension Product details" at bounding box center [1264, 15] width 77 height 19
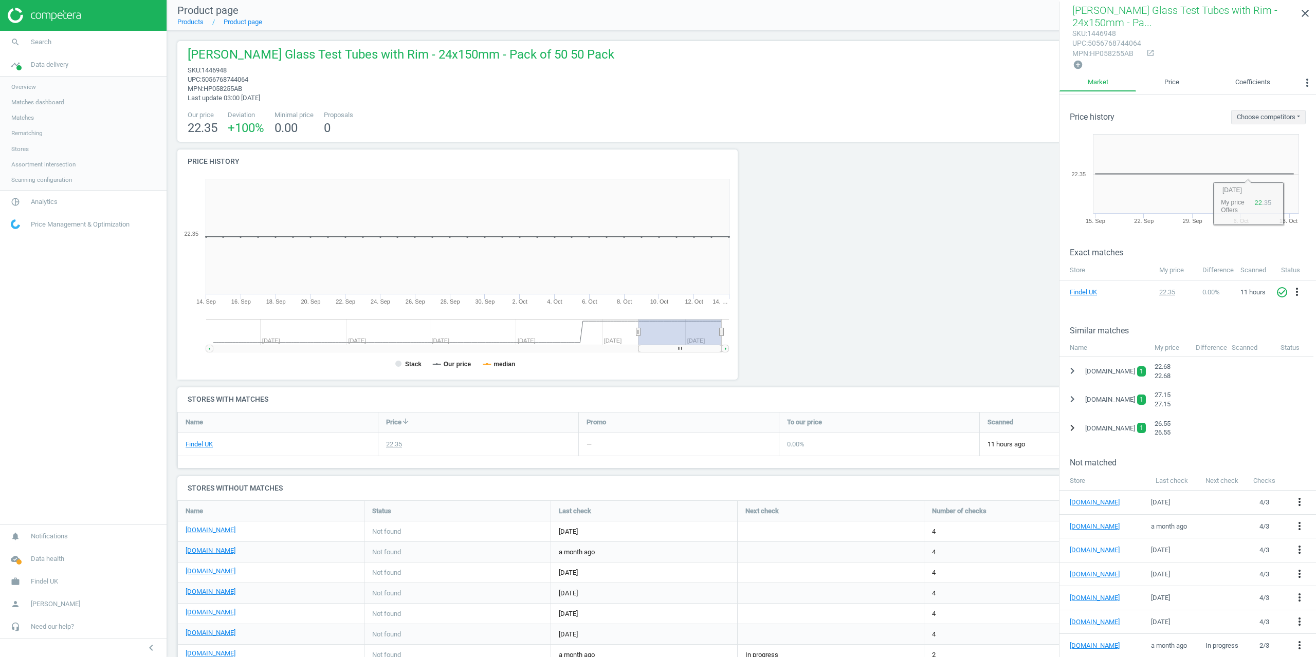
click at [1079, 423] on button "chevron_right" at bounding box center [1072, 428] width 19 height 19
click at [1301, 454] on icon "more_vert" at bounding box center [1301, 454] width 12 height 12
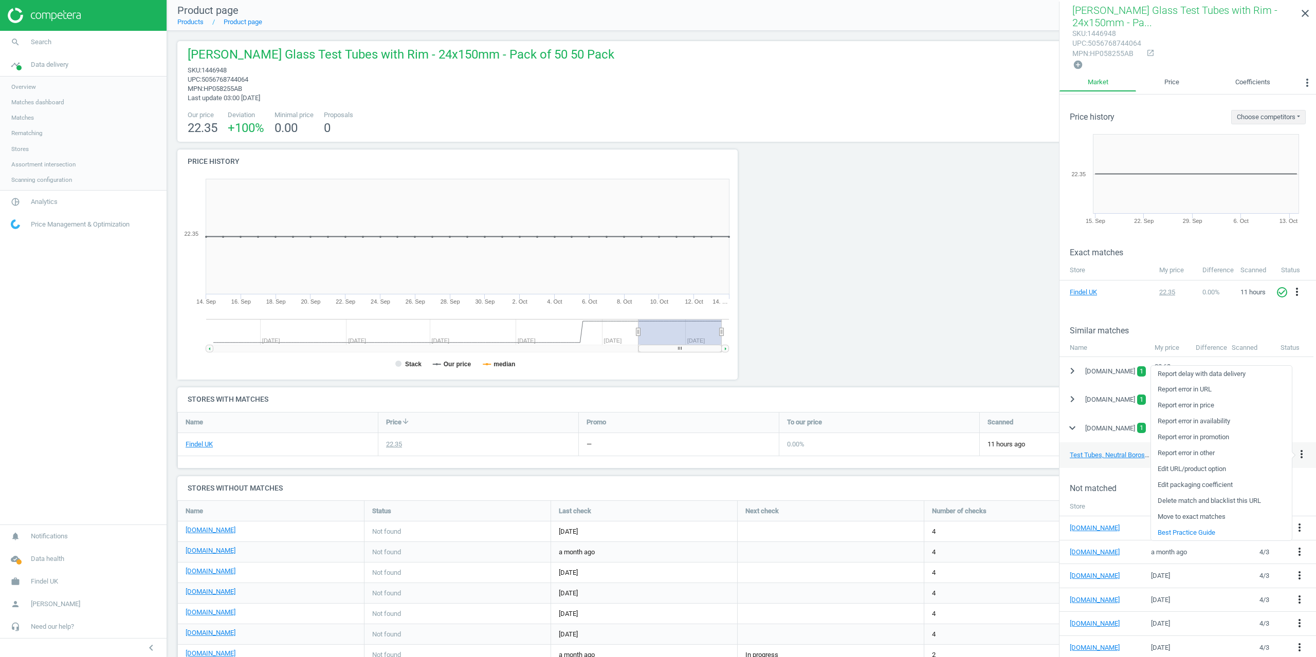
click at [1192, 499] on link "Delete match and blacklist this URL" at bounding box center [1221, 501] width 141 height 16
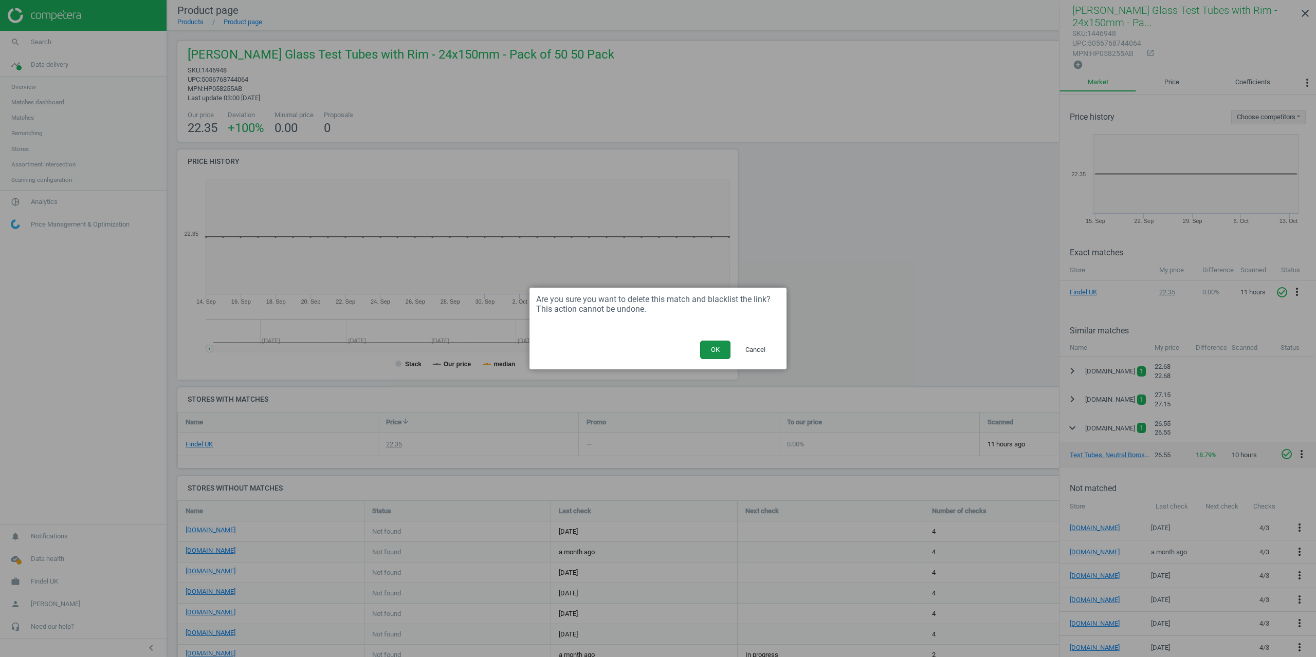
click at [716, 347] on button "OK" at bounding box center [715, 350] width 30 height 19
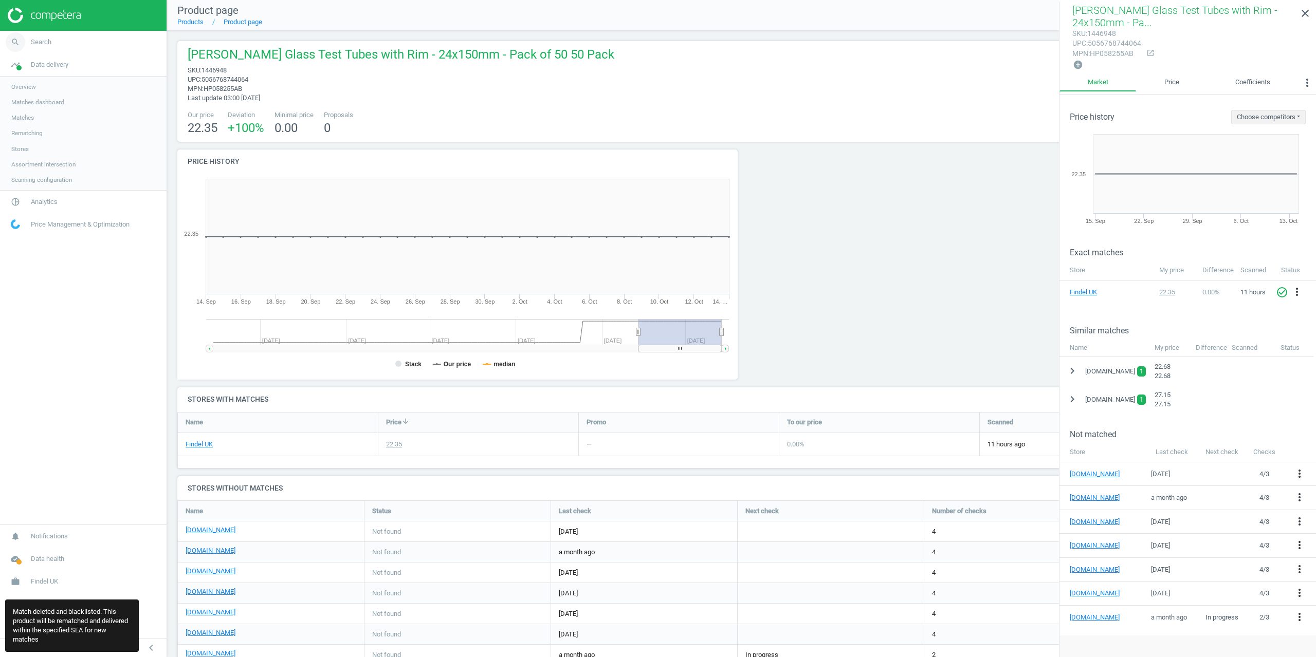
click at [45, 37] on link "search Search" at bounding box center [83, 42] width 167 height 23
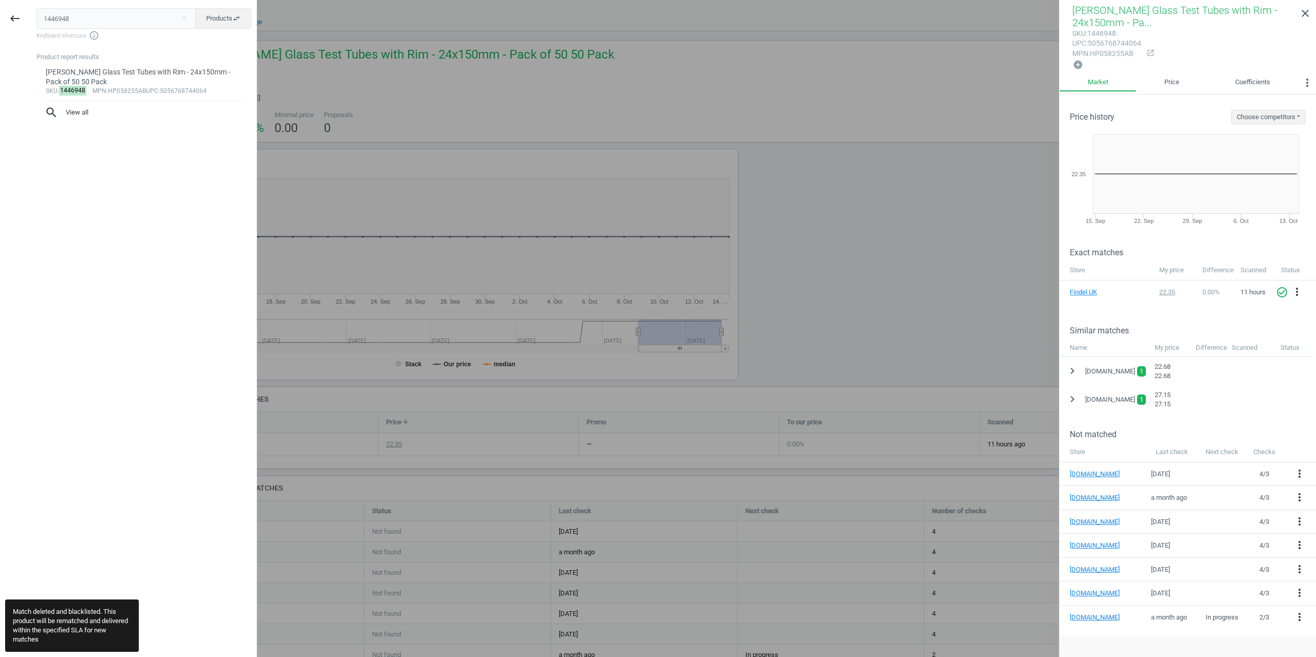
click at [0, 23] on div "keyboard_backspace 1446948 close Products swap_horiz Keyboard shortcuts info_ou…" at bounding box center [128, 330] width 257 height 657
type input "1446946"
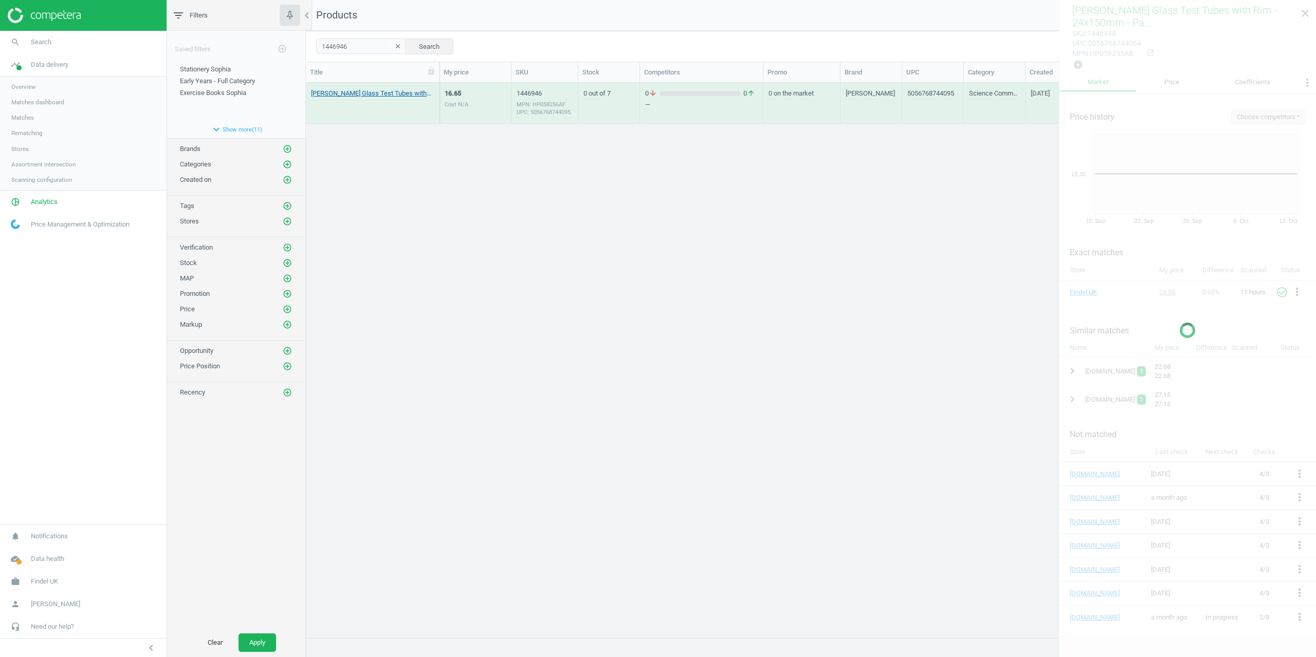
click at [357, 96] on link "[PERSON_NAME] Glass Test Tubes without Rim - 10x75mm - Pack of 100 100 Pack" at bounding box center [372, 93] width 123 height 9
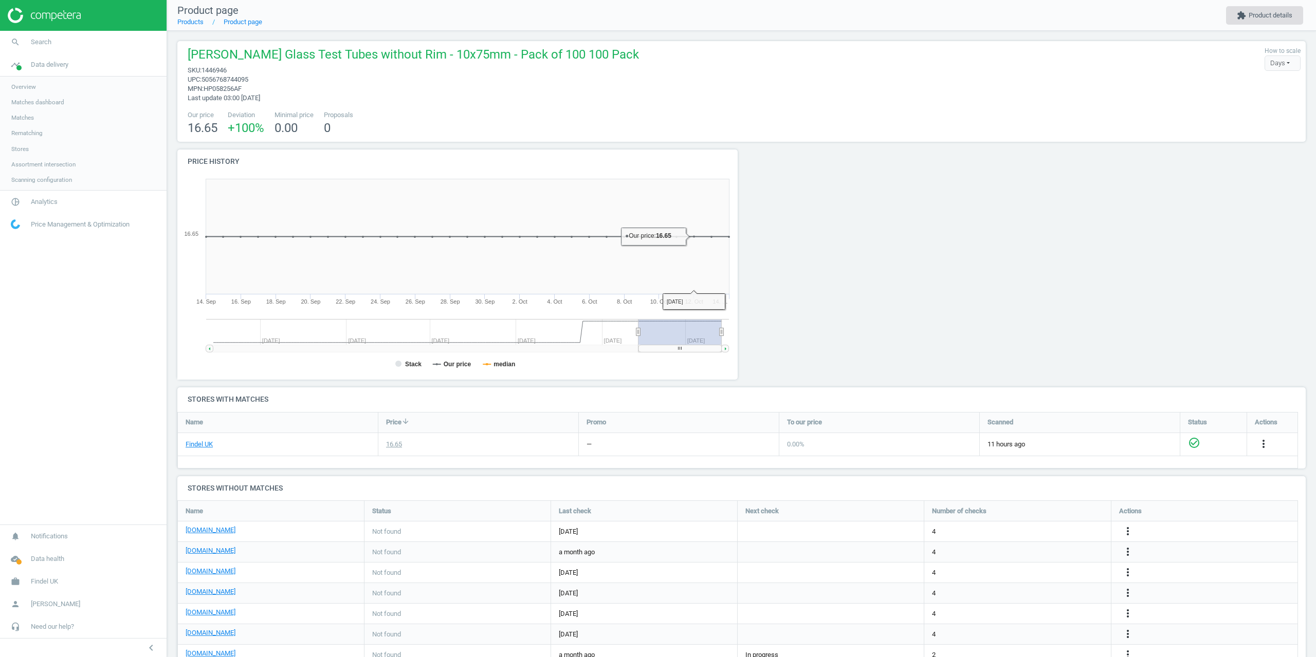
click at [1278, 6] on button "extension Product details" at bounding box center [1264, 15] width 77 height 19
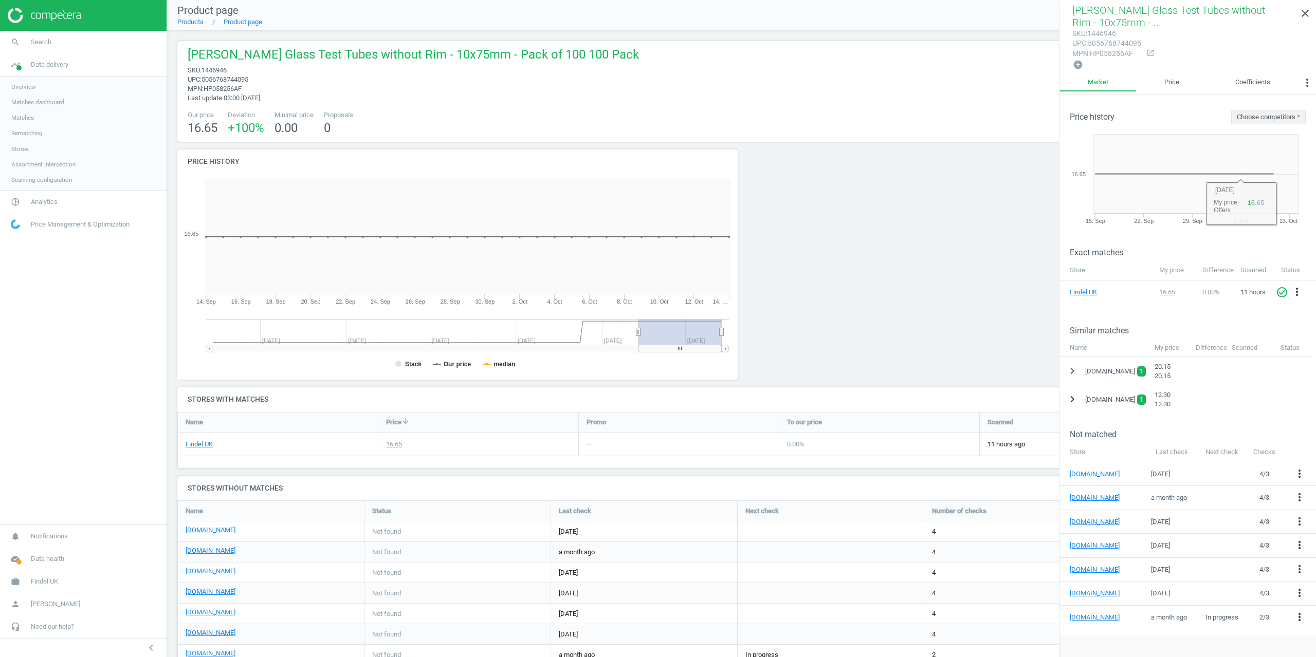
click at [1075, 402] on icon "chevron_right" at bounding box center [1072, 399] width 12 height 12
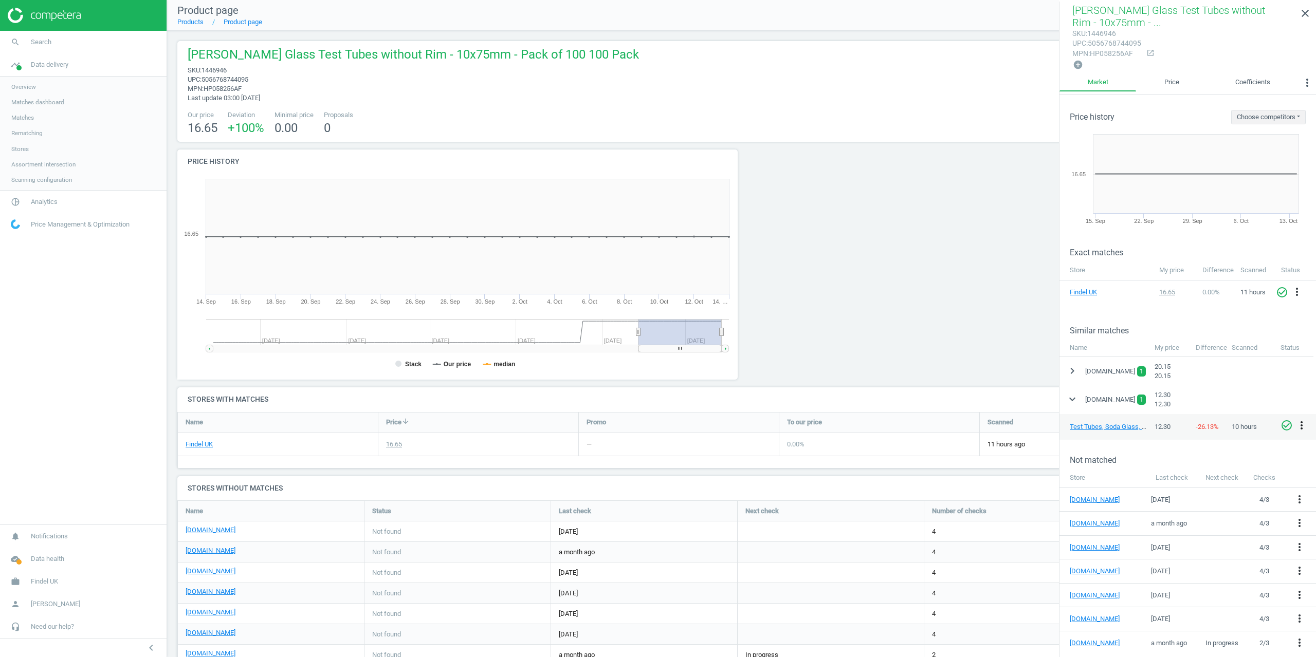
click at [1300, 426] on icon "more_vert" at bounding box center [1301, 425] width 12 height 12
click at [1192, 474] on link "Delete match and blacklist this URL" at bounding box center [1221, 473] width 141 height 16
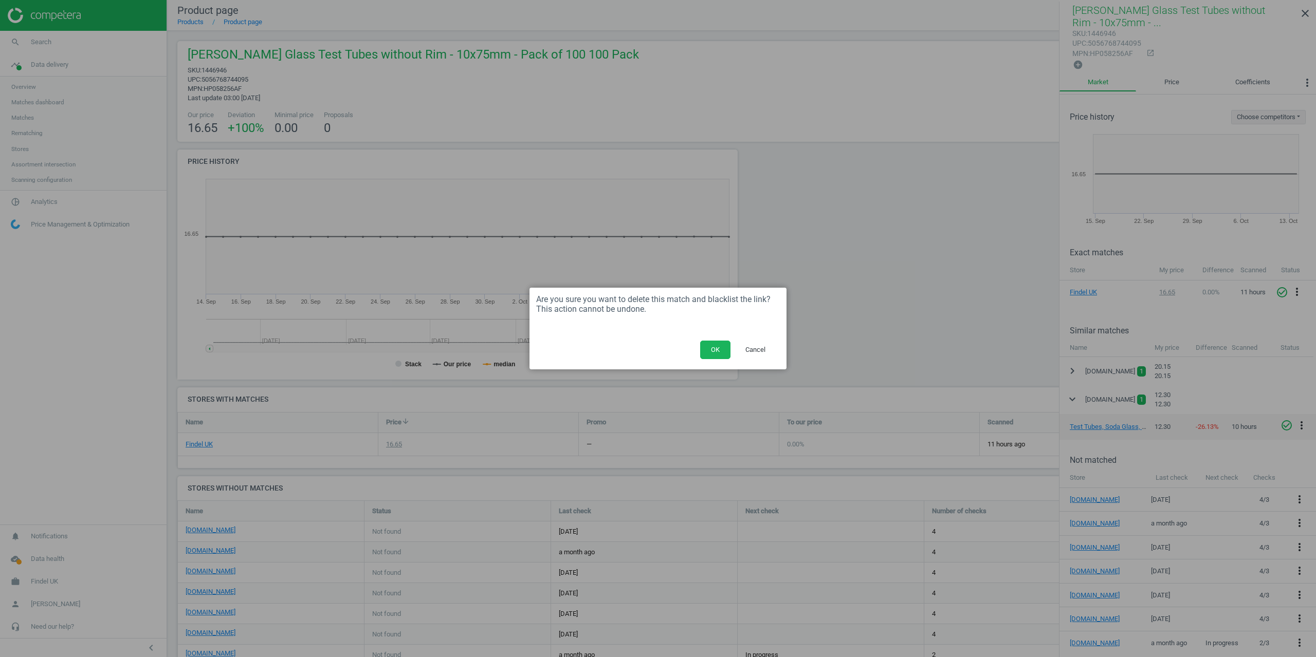
click at [713, 348] on button "OK" at bounding box center [715, 350] width 30 height 19
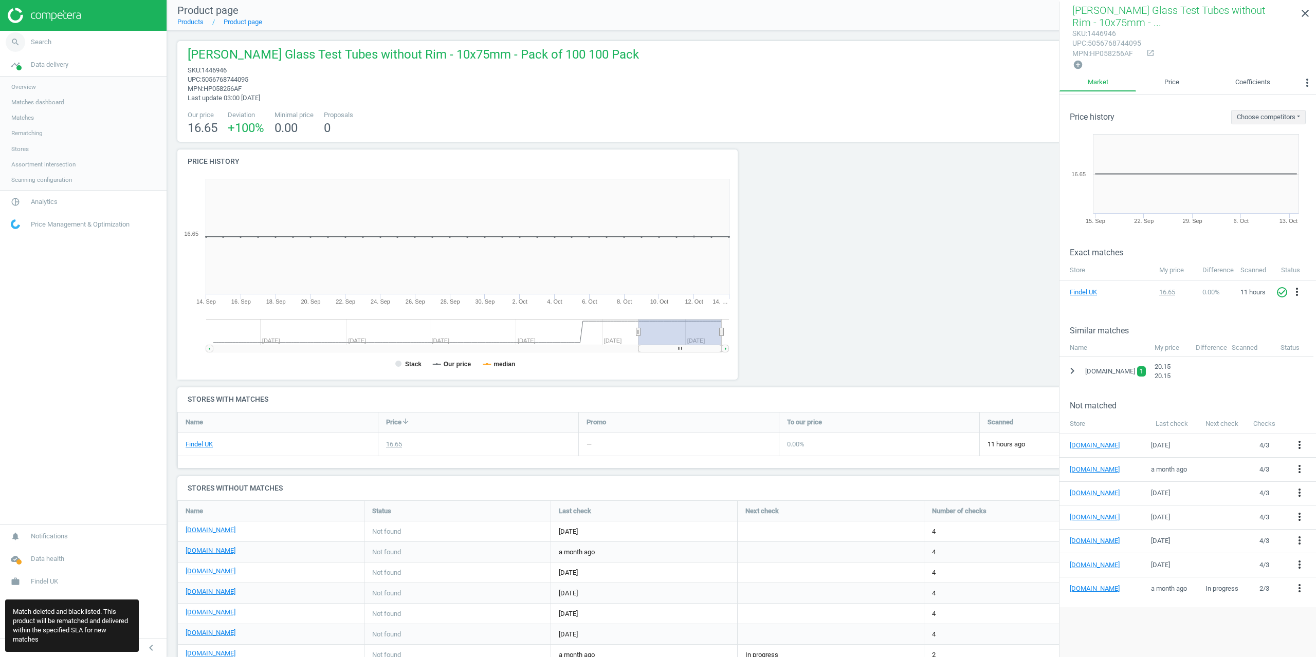
drag, startPoint x: 83, startPoint y: 38, endPoint x: 76, endPoint y: 40, distance: 7.5
click at [76, 40] on link "search Search" at bounding box center [83, 42] width 167 height 23
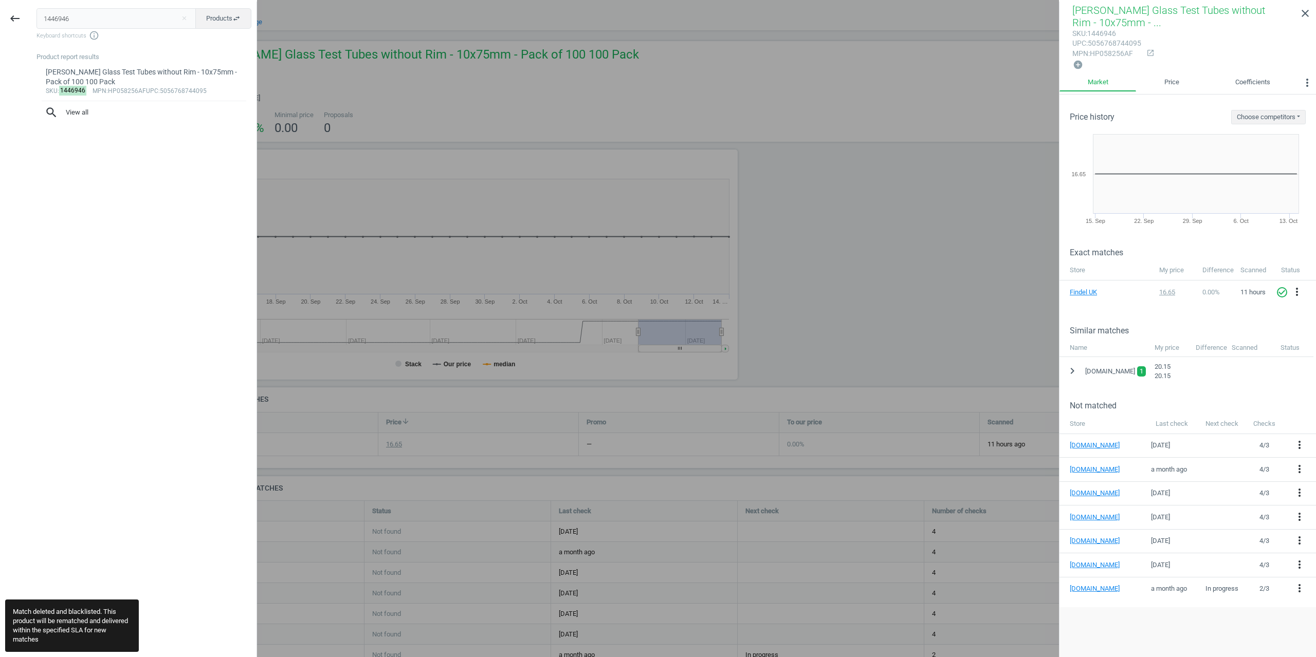
drag, startPoint x: 98, startPoint y: 19, endPoint x: 0, endPoint y: 16, distance: 97.7
click at [0, 15] on div "keyboard_backspace 1446946 close Products swap_horiz Keyboard shortcuts info_ou…" at bounding box center [128, 330] width 257 height 657
type input "1446942"
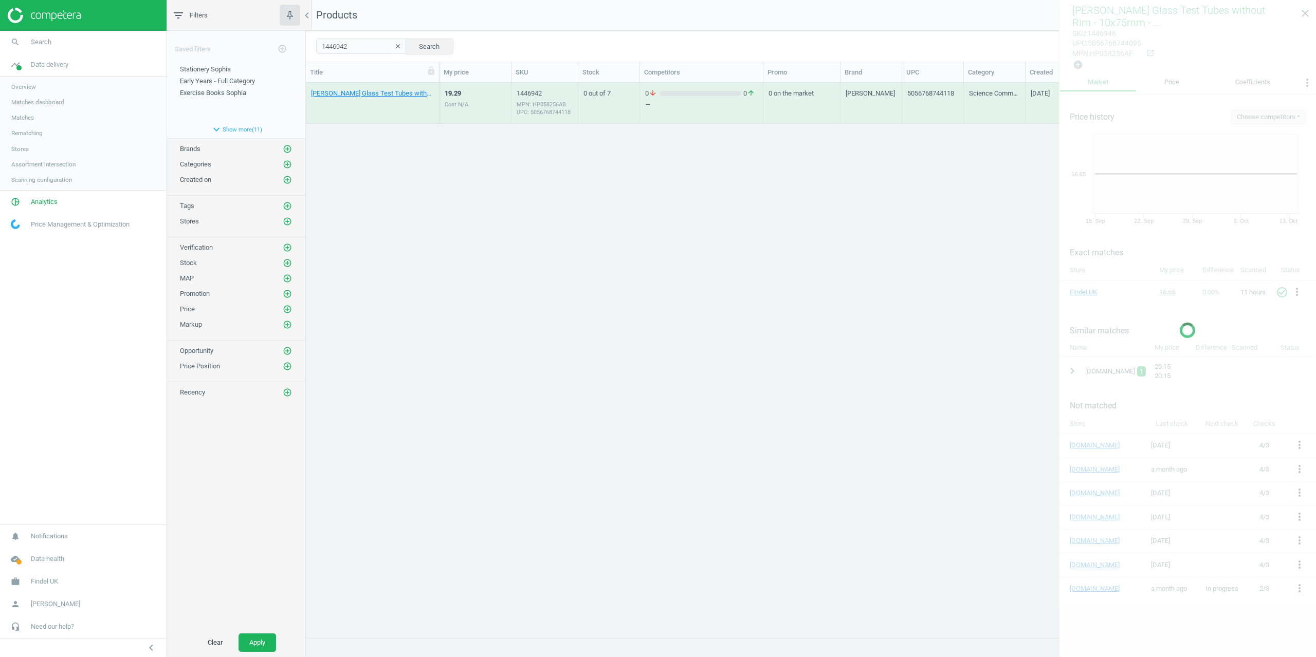
click at [351, 99] on div "[PERSON_NAME] Glass Test Tubes without Rim - 12x75mm - Pack of 100 100 Pack" at bounding box center [372, 105] width 123 height 33
click at [347, 96] on link "[PERSON_NAME] Glass Test Tubes without Rim - 12x75mm - Pack of 100 100 Pack" at bounding box center [372, 93] width 123 height 9
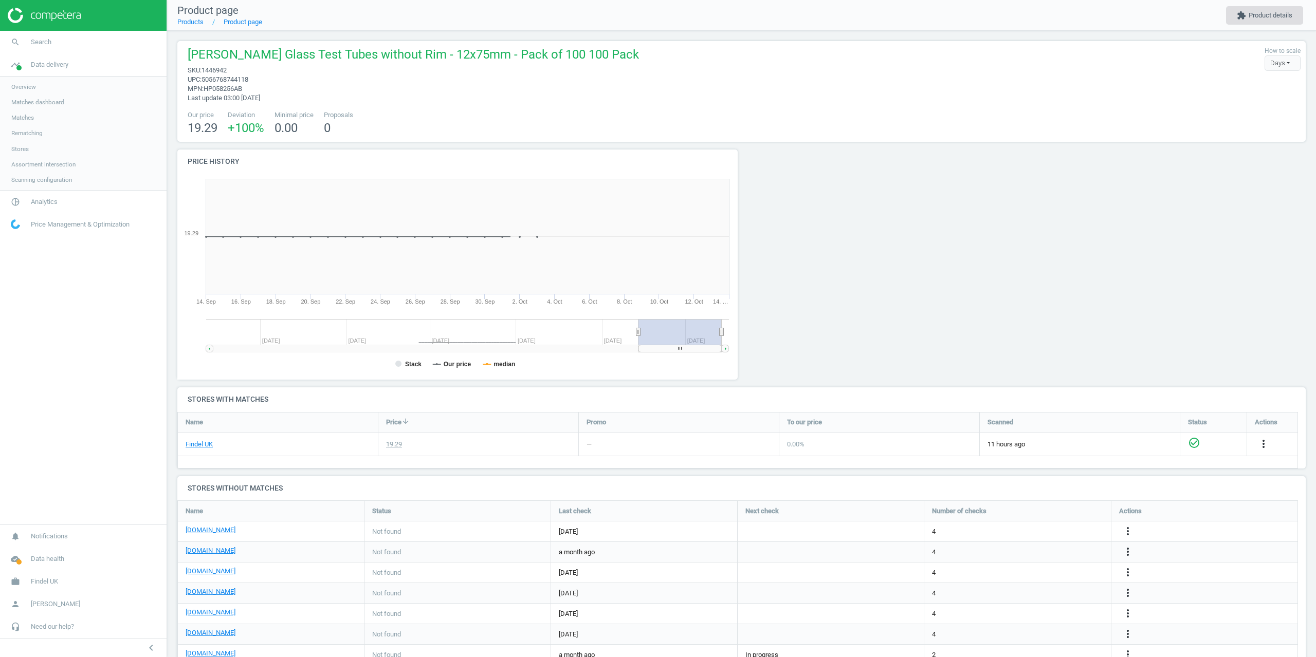
click at [1246, 17] on button "extension Product details" at bounding box center [1264, 15] width 77 height 19
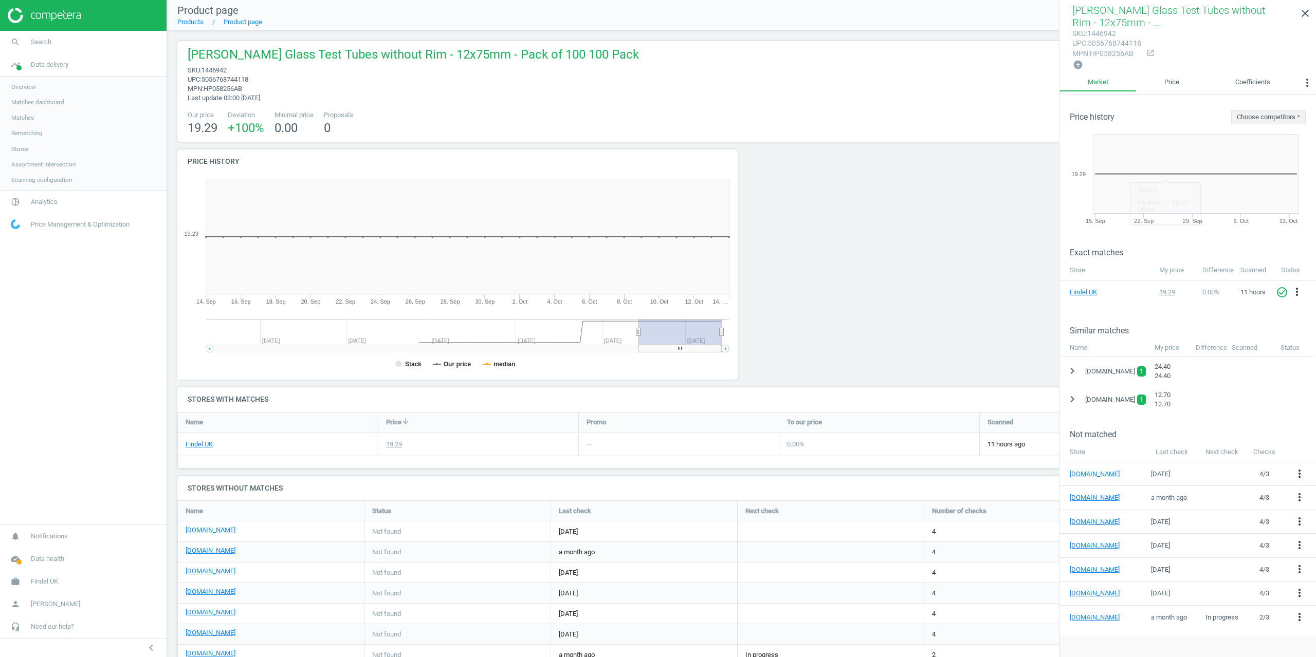
drag, startPoint x: 1075, startPoint y: 396, endPoint x: 1164, endPoint y: 409, distance: 89.8
click at [1074, 397] on icon "chevron_right" at bounding box center [1072, 399] width 12 height 12
click at [1302, 421] on icon "more_vert" at bounding box center [1301, 425] width 12 height 12
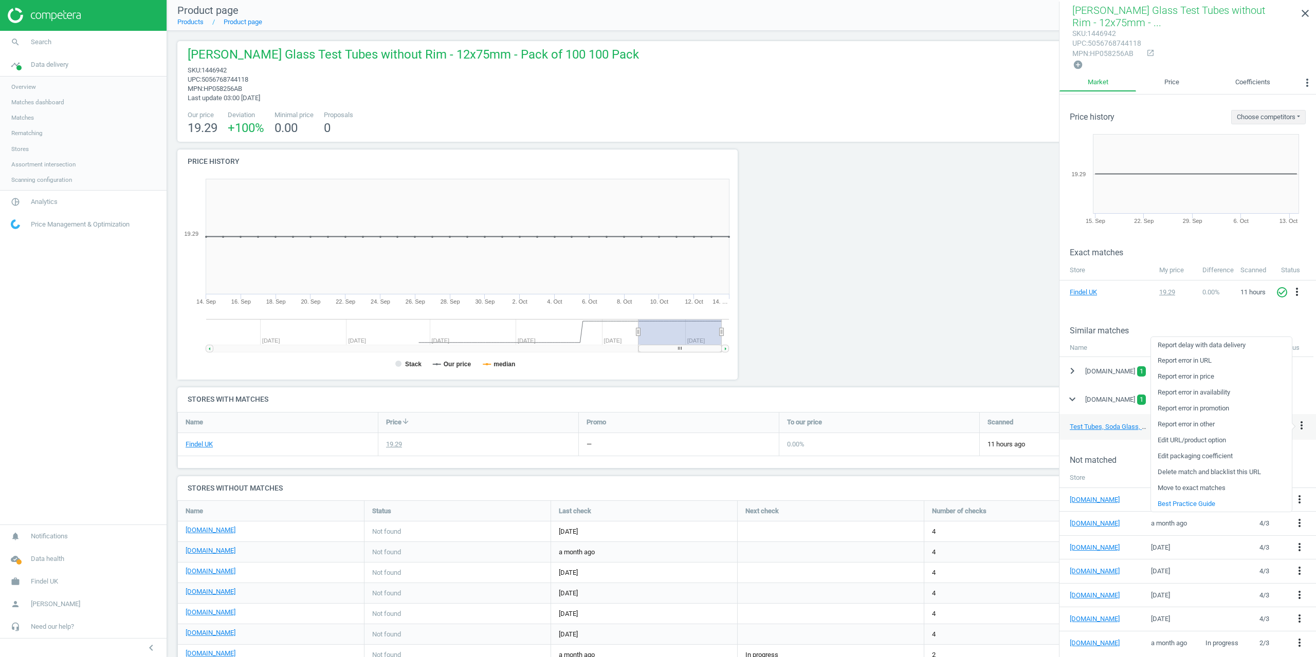
click at [1186, 469] on link "Delete match and blacklist this URL" at bounding box center [1221, 473] width 141 height 16
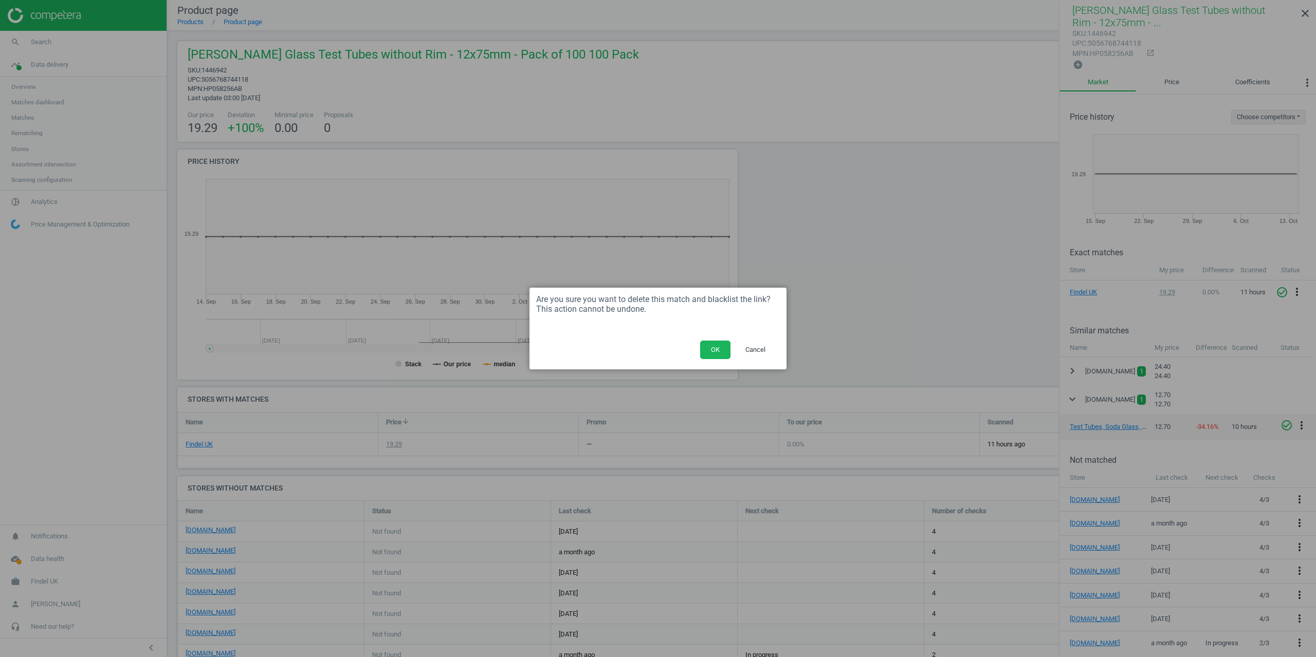
click at [698, 350] on div "OK Cancel" at bounding box center [657, 354] width 257 height 32
click at [701, 350] on button "OK" at bounding box center [715, 350] width 30 height 19
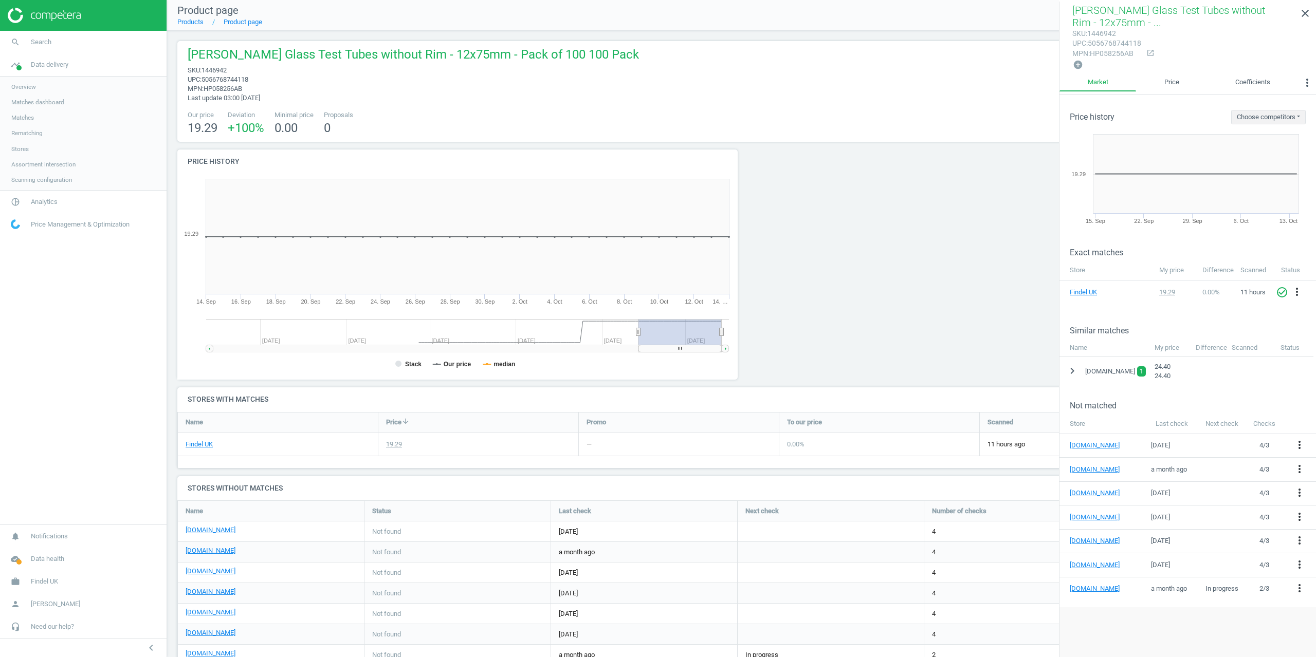
click at [57, 356] on nav "search Search timeline Data delivery Overview Matches dashboard Matches Rematch…" at bounding box center [83, 278] width 167 height 494
click at [38, 40] on span "Search" at bounding box center [41, 42] width 21 height 9
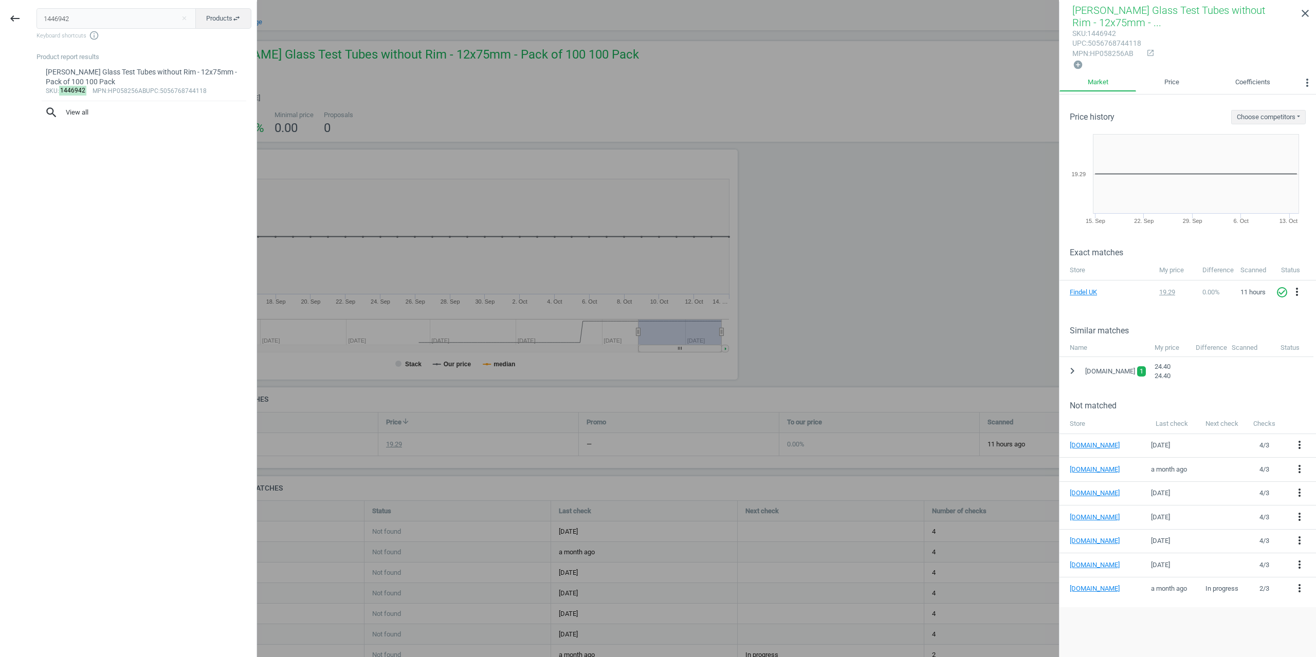
drag, startPoint x: 88, startPoint y: 18, endPoint x: 0, endPoint y: 15, distance: 87.9
click at [0, 14] on div "keyboard_backspace 1446942 close Products swap_horiz Keyboard shortcuts info_ou…" at bounding box center [128, 330] width 257 height 657
drag, startPoint x: 81, startPoint y: 16, endPoint x: 0, endPoint y: 13, distance: 80.7
click at [0, 12] on div "keyboard_backspace 1446942 close Products swap_horiz Keyboard shortcuts info_ou…" at bounding box center [128, 330] width 257 height 657
paste input "5"
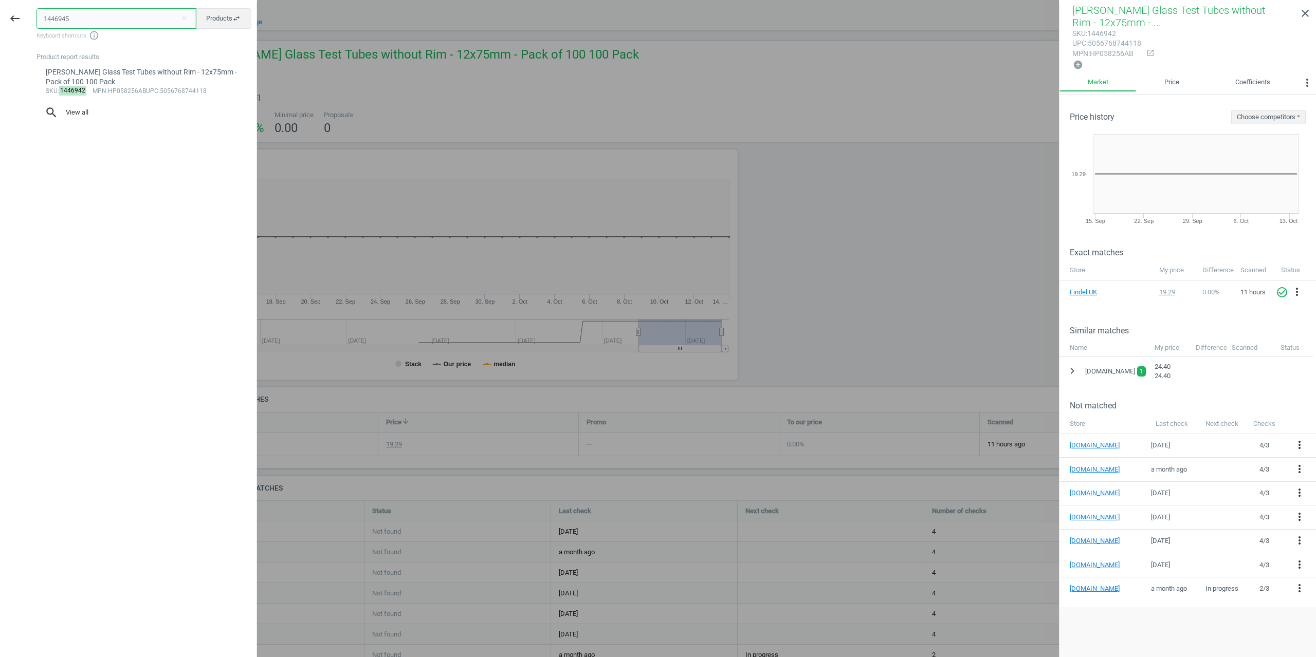
type input "1446945"
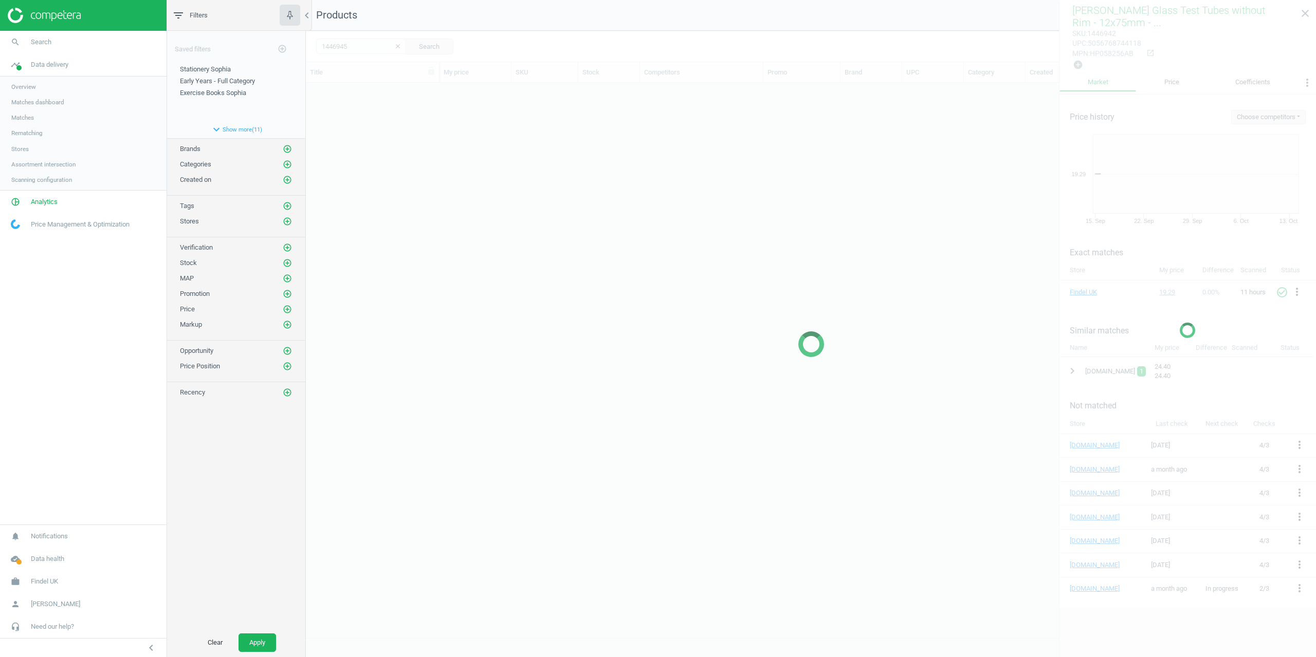
scroll to position [547, 1002]
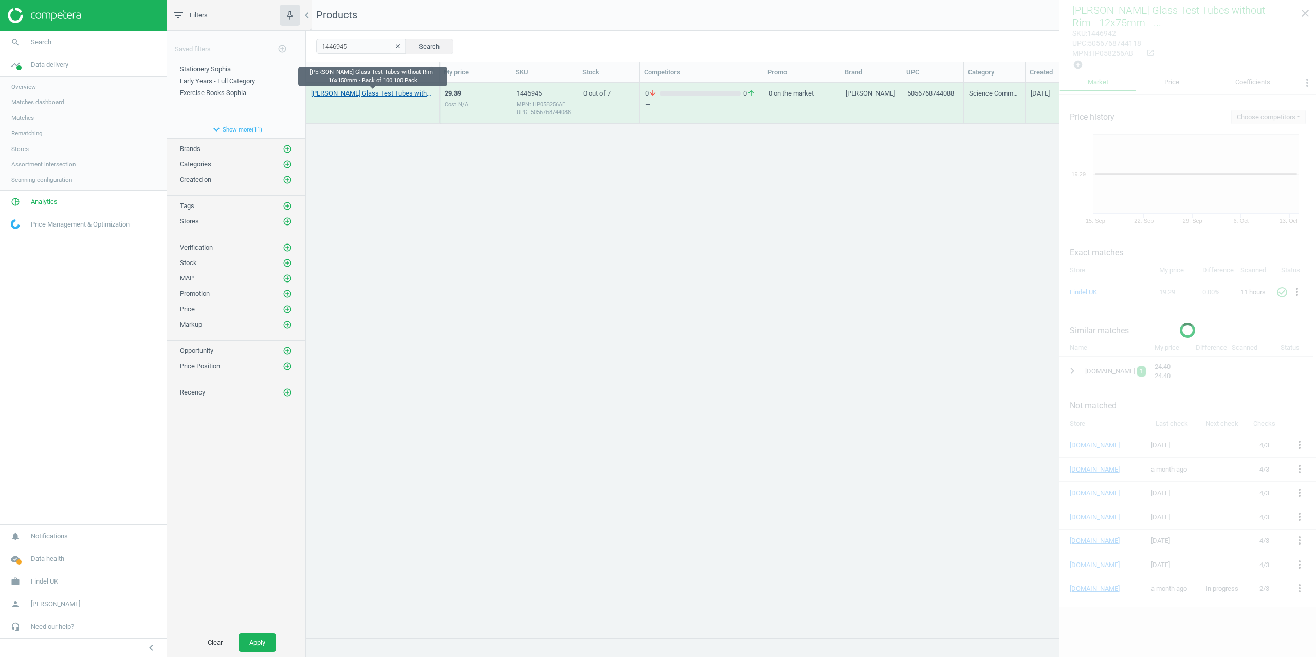
click at [352, 90] on link "[PERSON_NAME] Glass Test Tubes without Rim - 16x150mm - Pack of 100 100 Pack" at bounding box center [372, 93] width 123 height 9
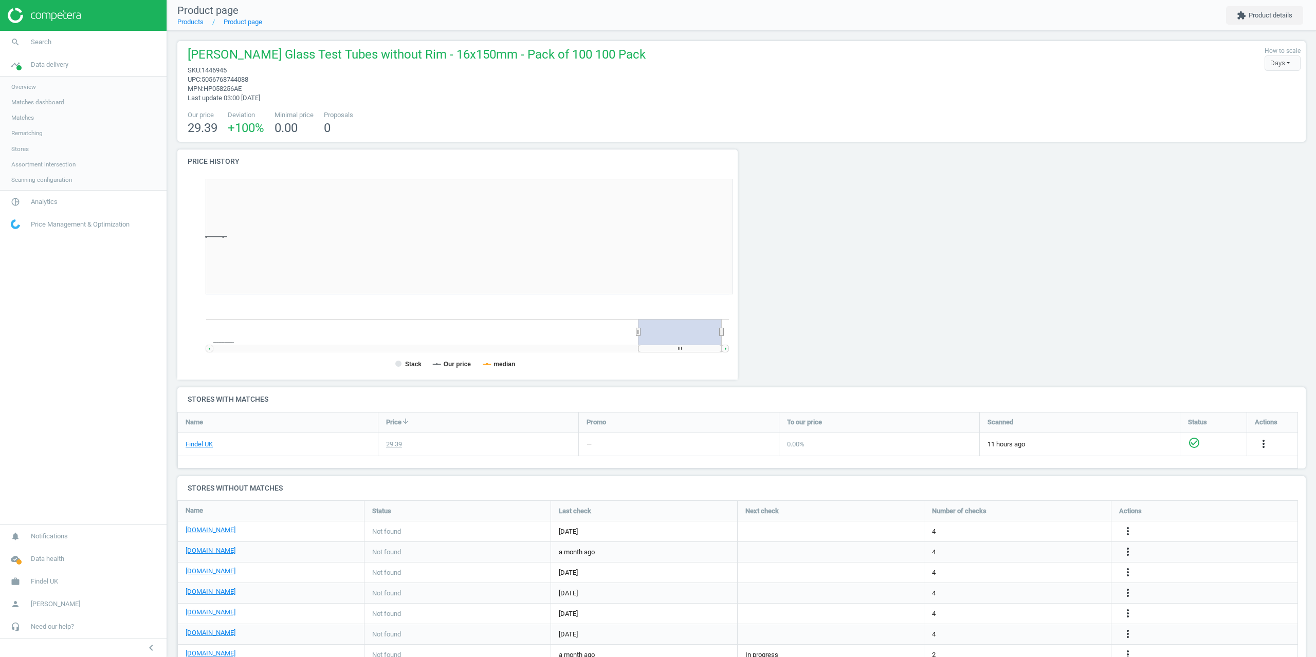
scroll to position [222, 572]
click at [1095, 171] on div at bounding box center [1167, 269] width 284 height 238
click at [1257, 14] on button "extension Product details" at bounding box center [1264, 15] width 77 height 19
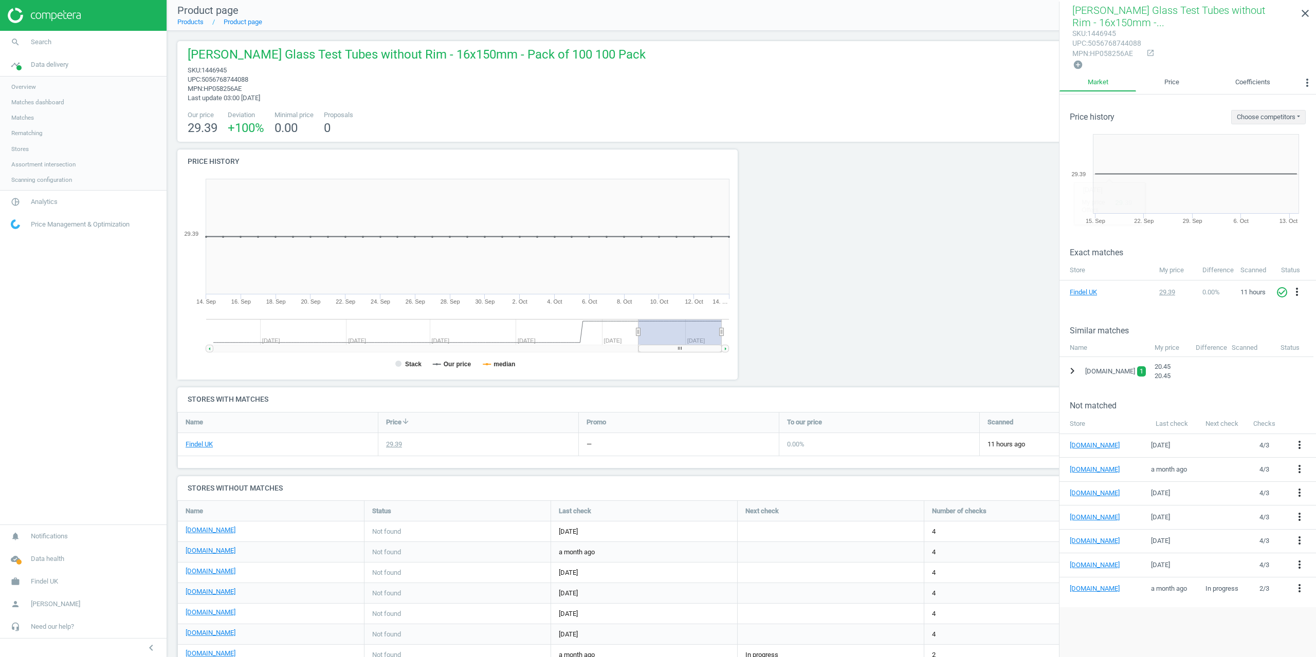
click at [1066, 370] on icon "chevron_right" at bounding box center [1072, 371] width 12 height 12
click at [1303, 397] on icon "more_vert" at bounding box center [1301, 397] width 12 height 12
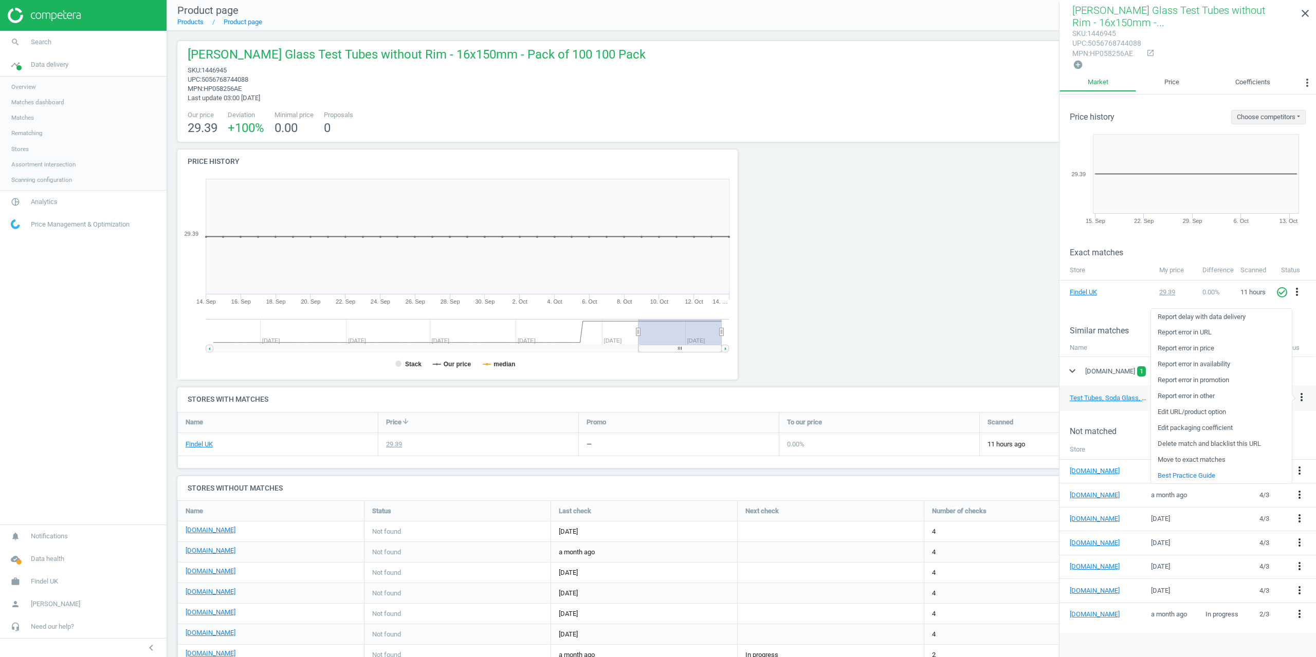
click at [1187, 446] on link "Delete match and blacklist this URL" at bounding box center [1221, 444] width 141 height 16
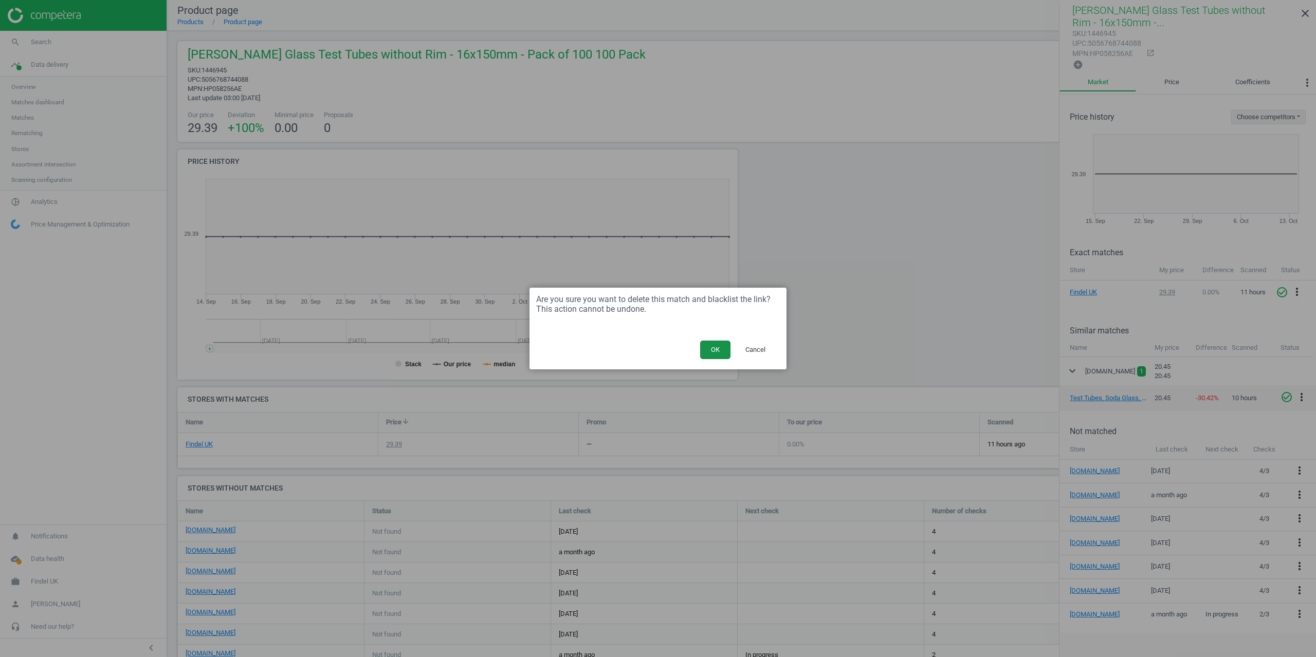
click at [712, 351] on button "OK" at bounding box center [715, 350] width 30 height 19
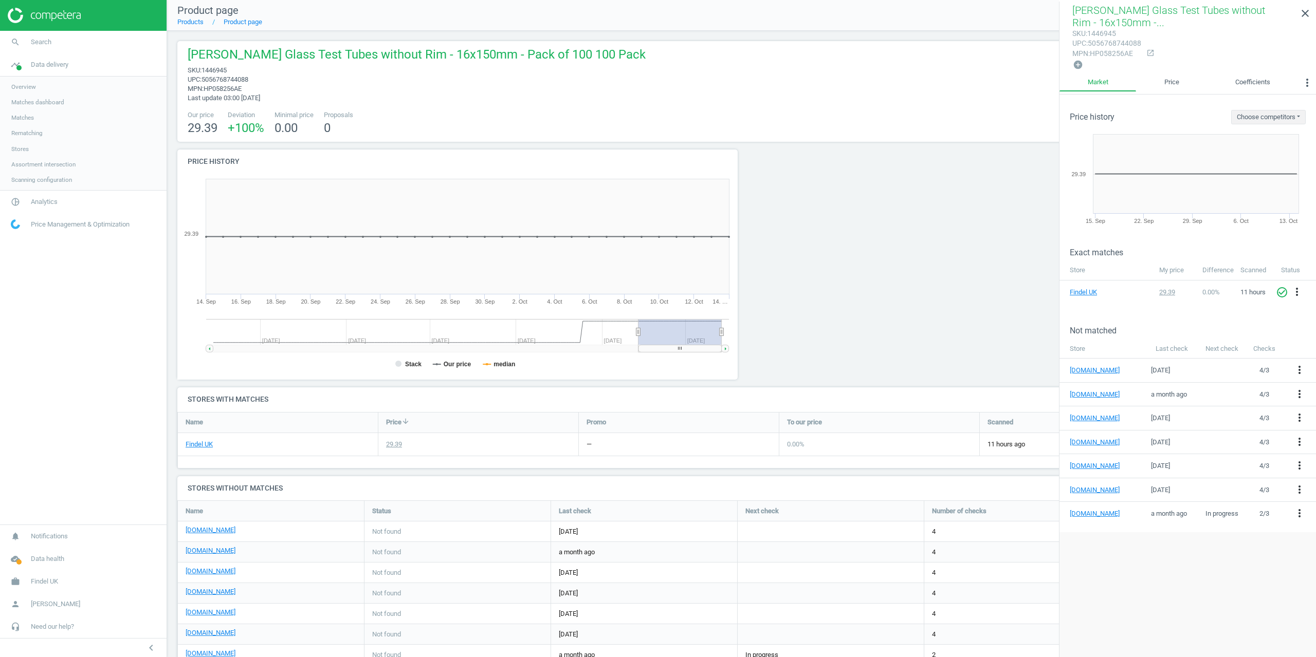
drag, startPoint x: 964, startPoint y: 249, endPoint x: 780, endPoint y: 186, distance: 194.5
click at [964, 249] on div at bounding box center [884, 269] width 284 height 238
click at [50, 45] on span "Search" at bounding box center [41, 42] width 21 height 9
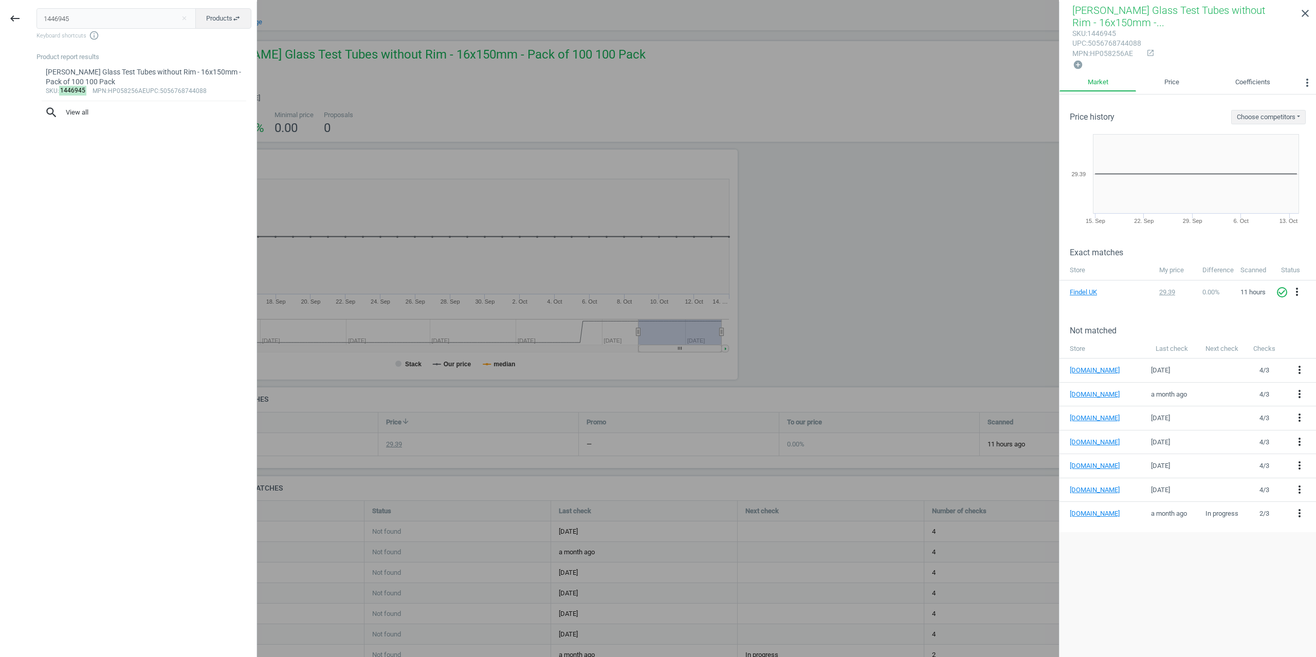
drag, startPoint x: 91, startPoint y: 22, endPoint x: 0, endPoint y: 30, distance: 91.9
click at [0, 29] on div "keyboard_backspace 1446945 close Products swap_horiz Keyboard shortcuts info_ou…" at bounding box center [128, 330] width 257 height 657
type input "1446944"
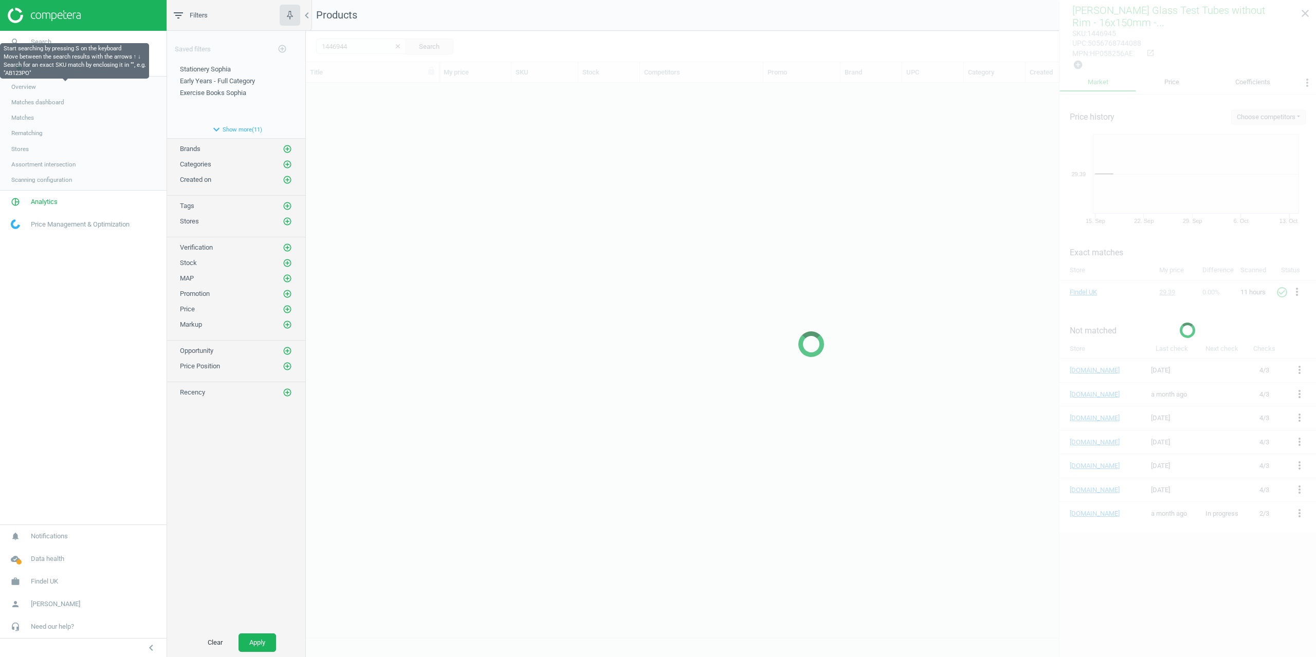
scroll to position [547, 1002]
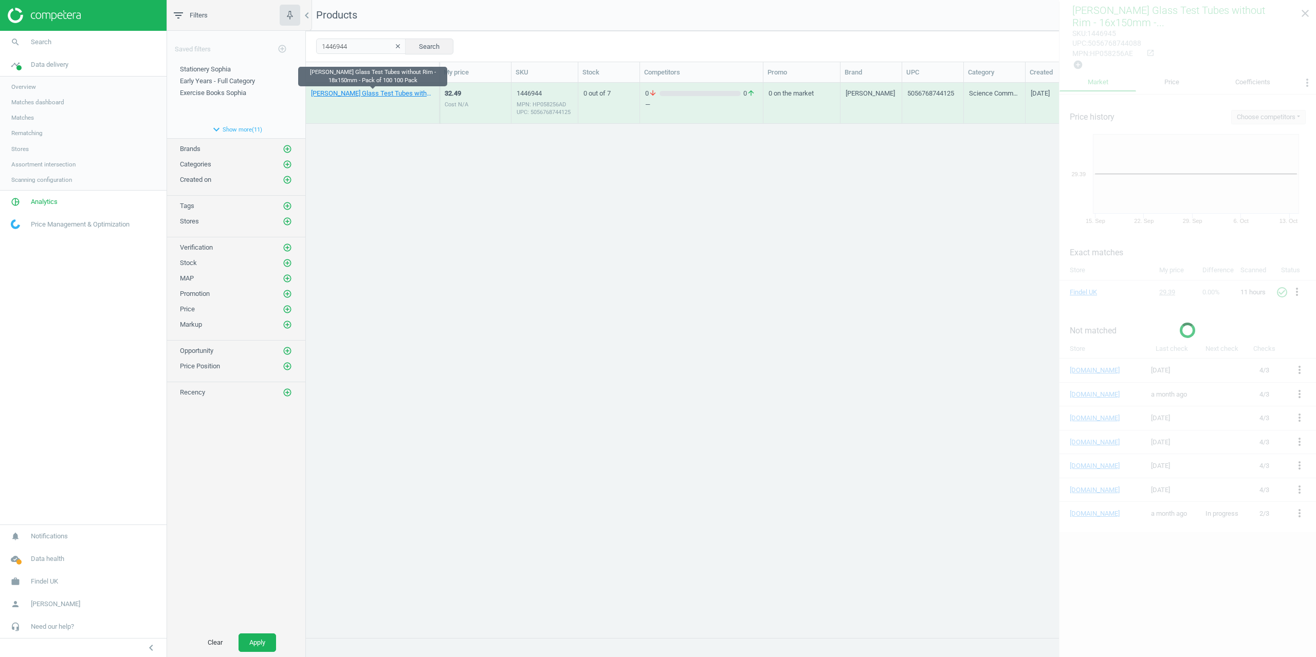
click at [362, 88] on div "[PERSON_NAME] Glass Test Tubes without Rim - 18x150mm - Pack of 100 100 Pack" at bounding box center [372, 103] width 123 height 39
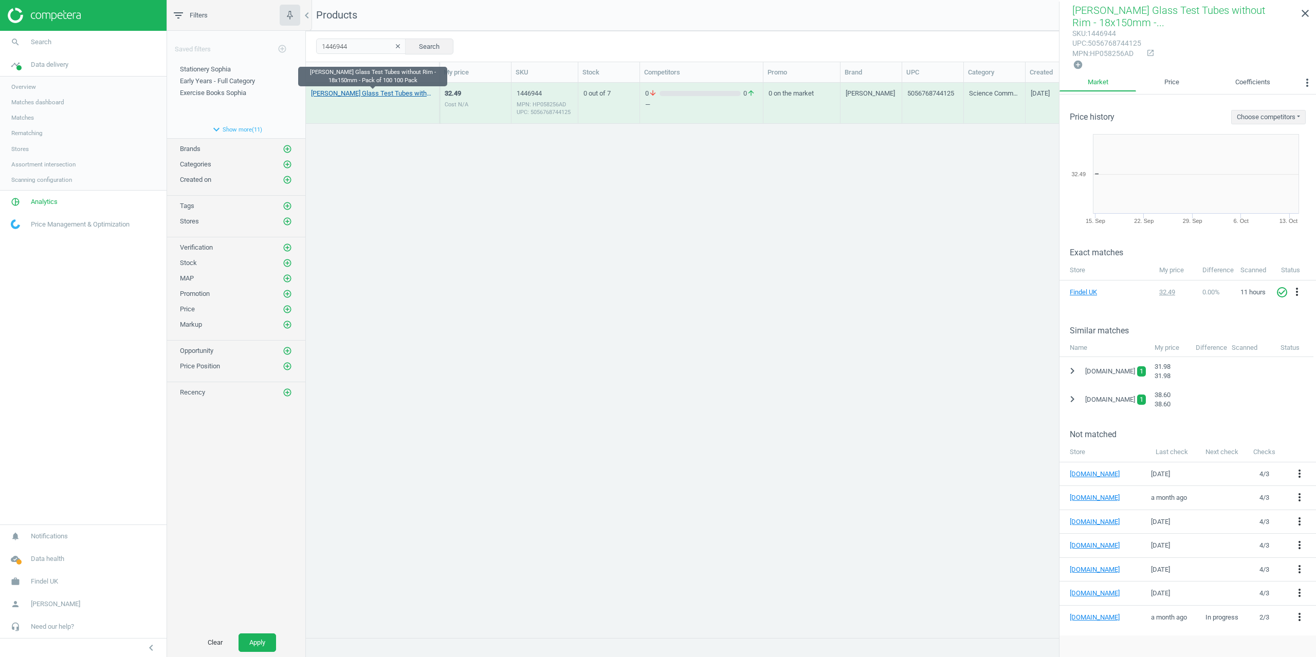
click at [361, 91] on link "[PERSON_NAME] Glass Test Tubes without Rim - 18x150mm - Pack of 100 100 Pack" at bounding box center [372, 93] width 123 height 9
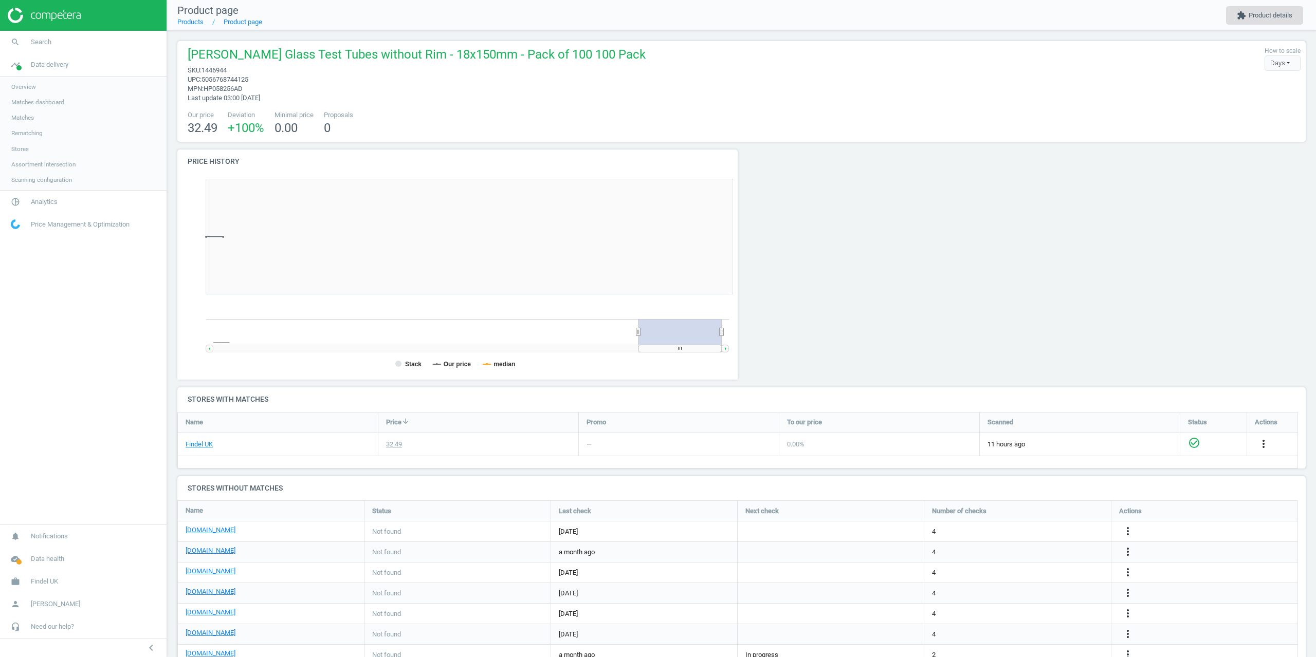
scroll to position [222, 572]
click at [1283, 14] on button "extension Product details" at bounding box center [1264, 15] width 77 height 19
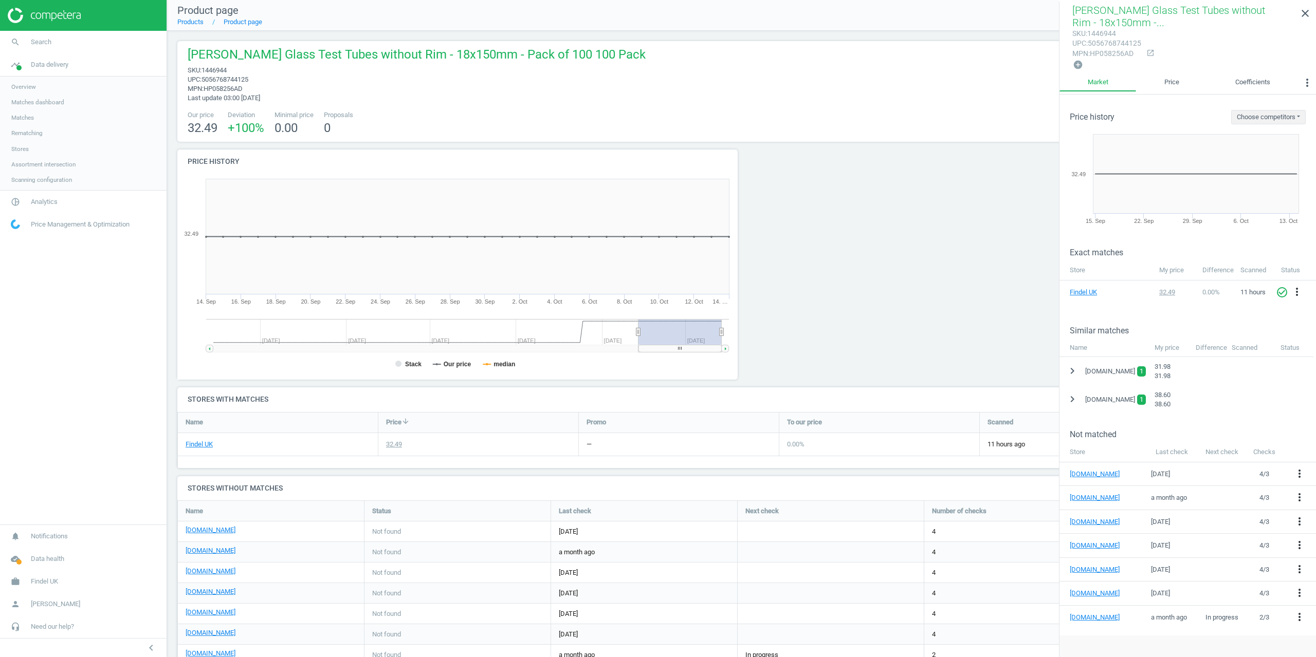
drag, startPoint x: 1071, startPoint y: 397, endPoint x: 1084, endPoint y: 399, distance: 13.5
click at [1072, 397] on icon "chevron_right" at bounding box center [1072, 399] width 12 height 12
click at [1298, 423] on icon "more_vert" at bounding box center [1301, 425] width 12 height 12
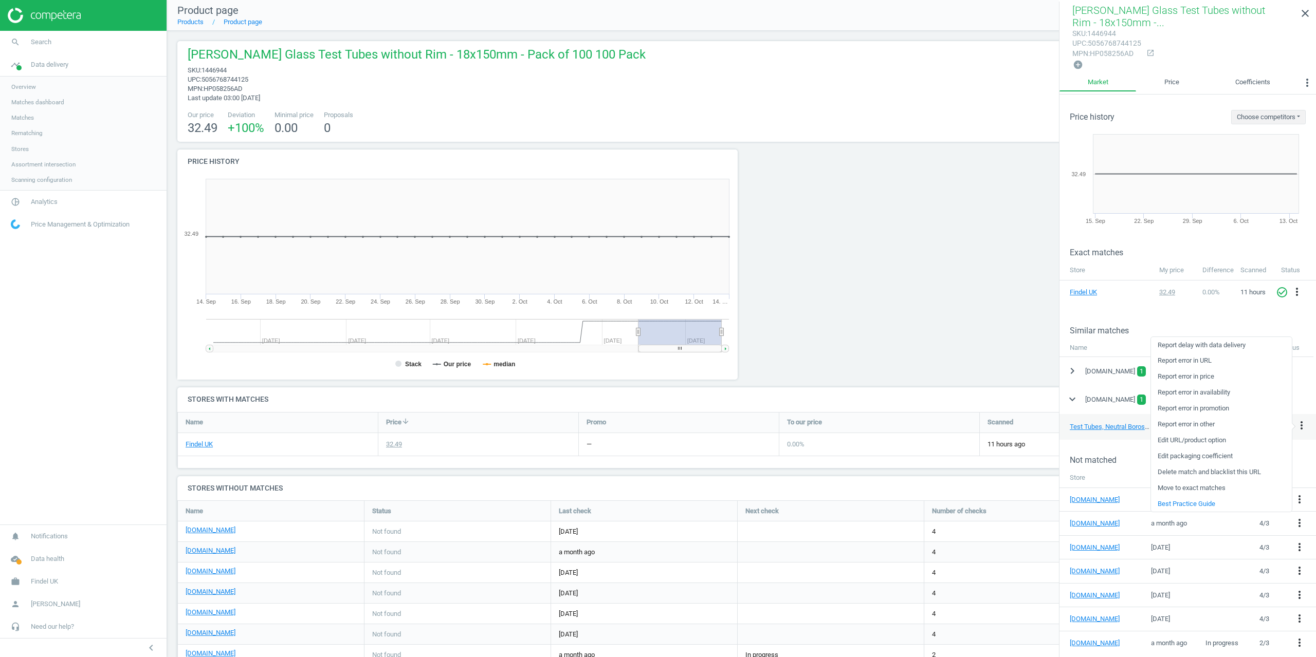
click at [1187, 473] on link "Delete match and blacklist this URL" at bounding box center [1221, 473] width 141 height 16
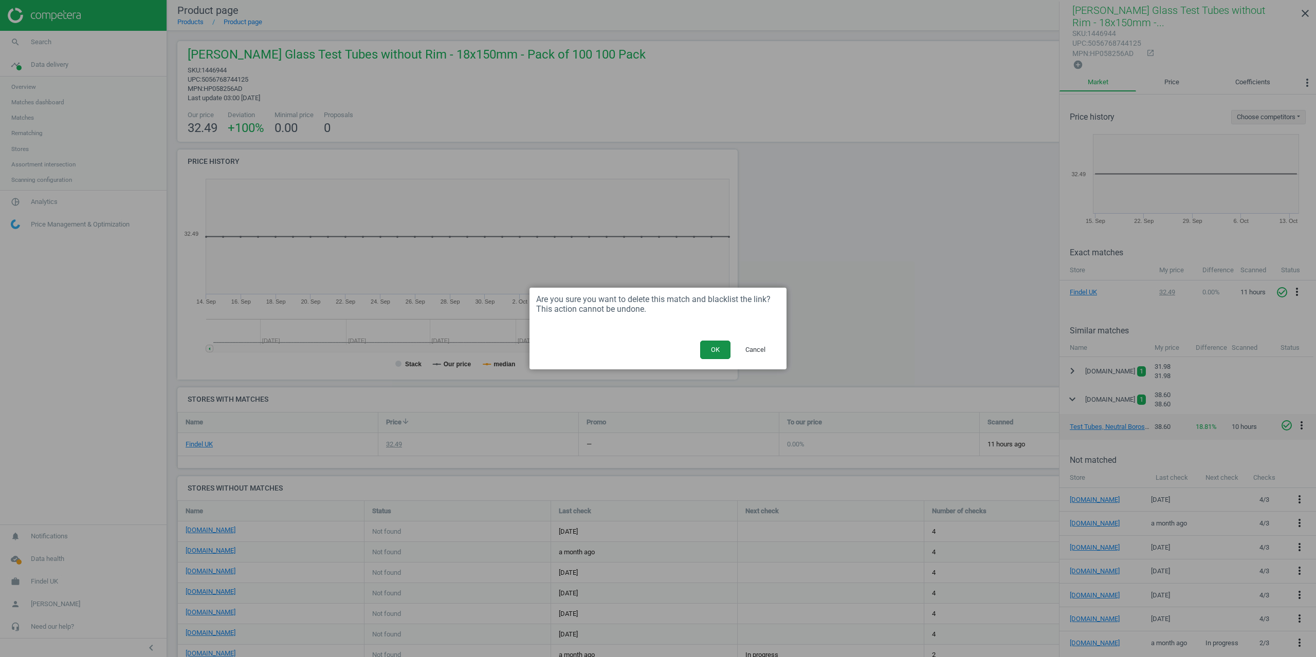
click at [712, 347] on button "OK" at bounding box center [715, 350] width 30 height 19
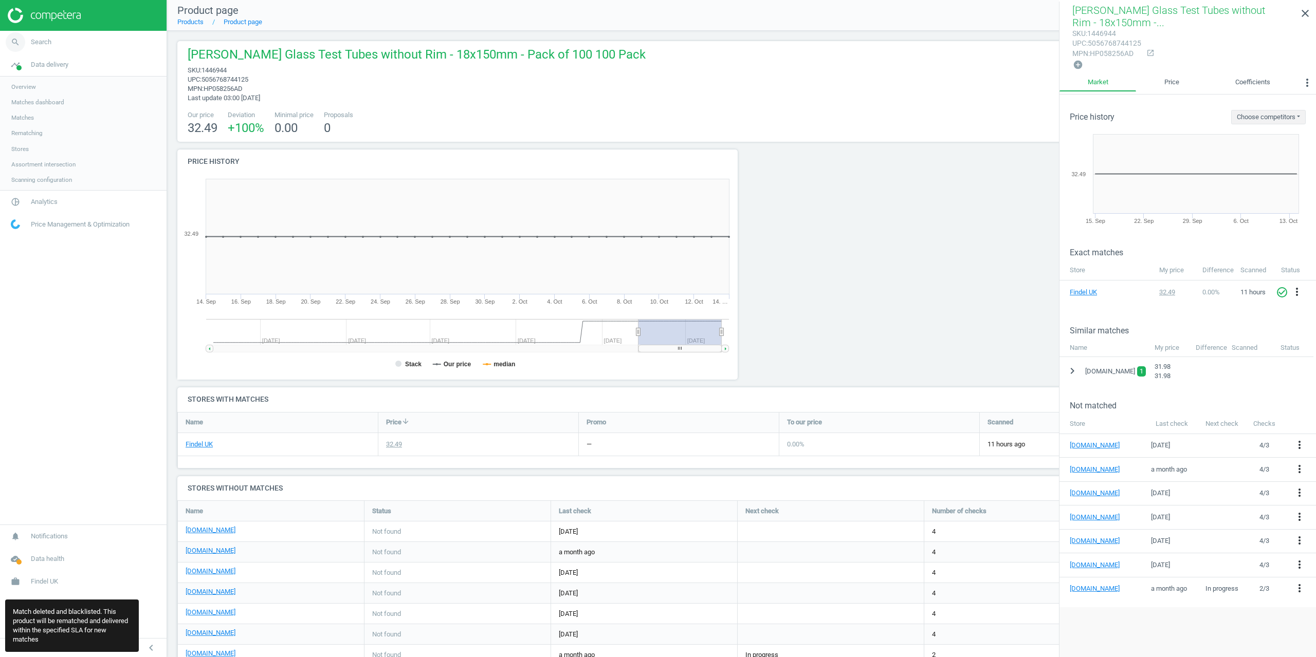
click at [44, 40] on span "Search" at bounding box center [41, 42] width 21 height 9
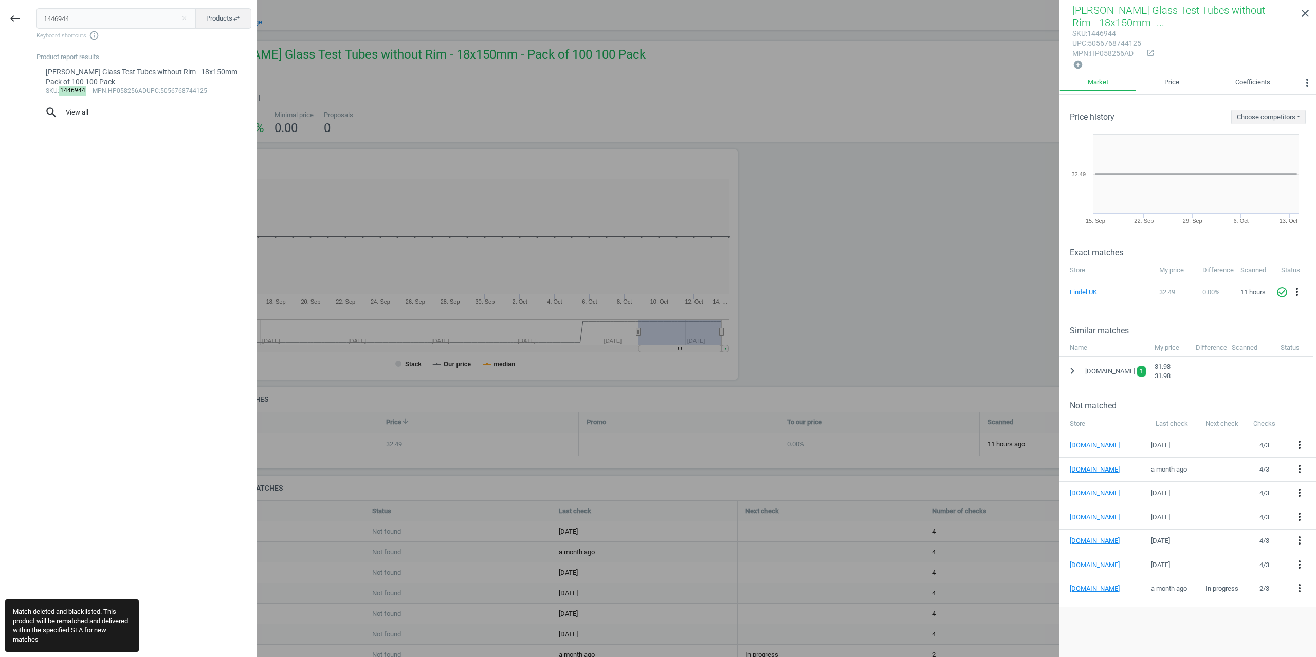
drag, startPoint x: 69, startPoint y: 12, endPoint x: 0, endPoint y: 8, distance: 69.0
click at [2, 10] on div "keyboard_backspace 1446944 close Products swap_horiz Keyboard shortcuts info_ou…" at bounding box center [128, 330] width 257 height 657
type input "1446943"
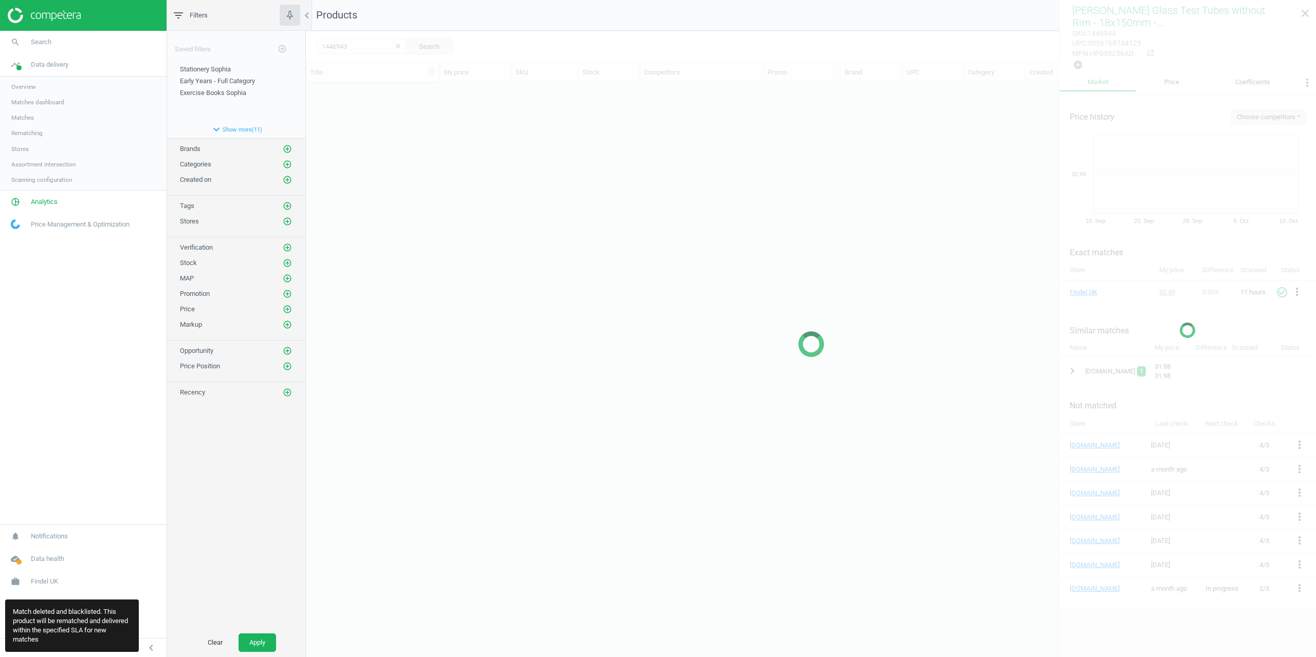
scroll to position [547, 1002]
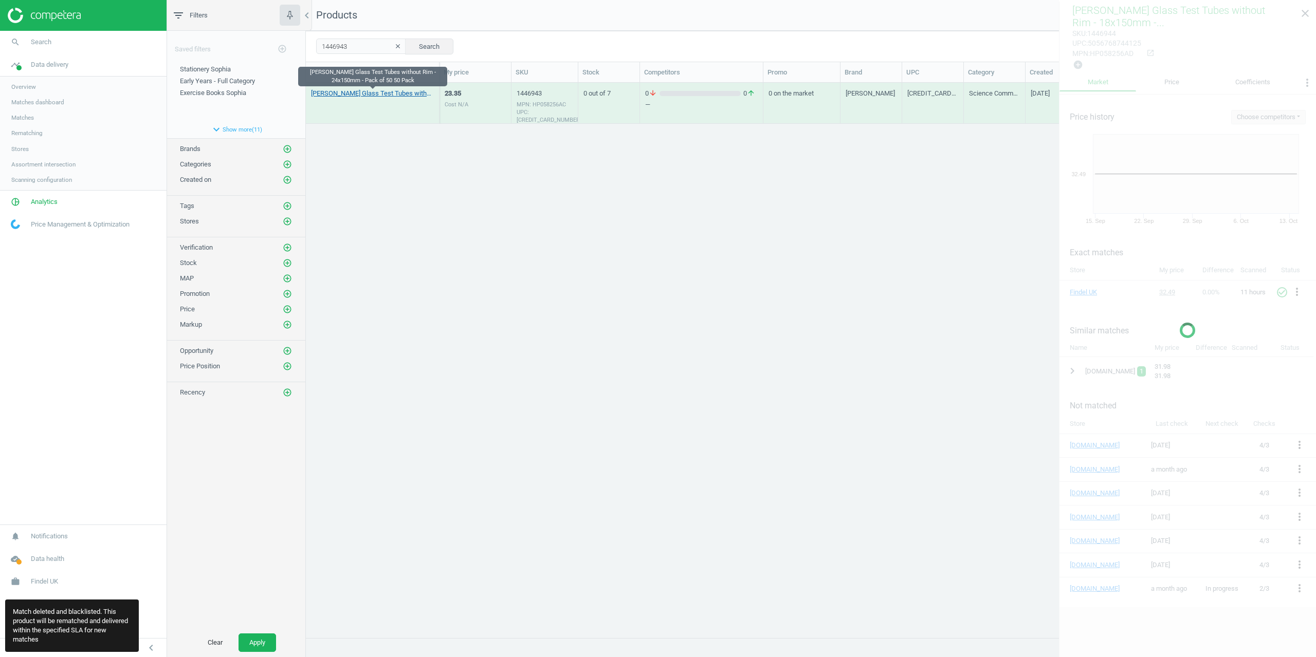
click at [383, 96] on link "[PERSON_NAME] Glass Test Tubes without Rim - 24x150mm - Pack of 50 50 Pack" at bounding box center [372, 93] width 123 height 9
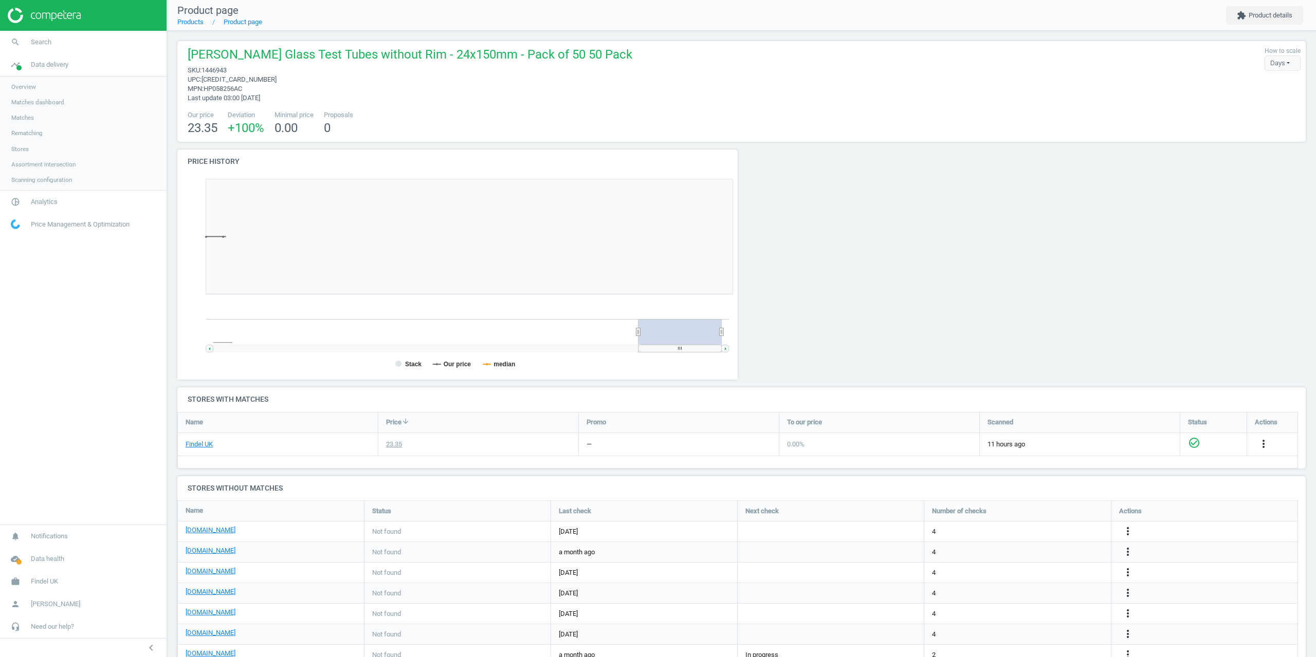
scroll to position [222, 572]
click at [1285, 0] on nav "Product page Products Product page extension Product details" at bounding box center [741, 15] width 1149 height 31
click at [1283, 9] on button "extension Product details" at bounding box center [1264, 15] width 77 height 19
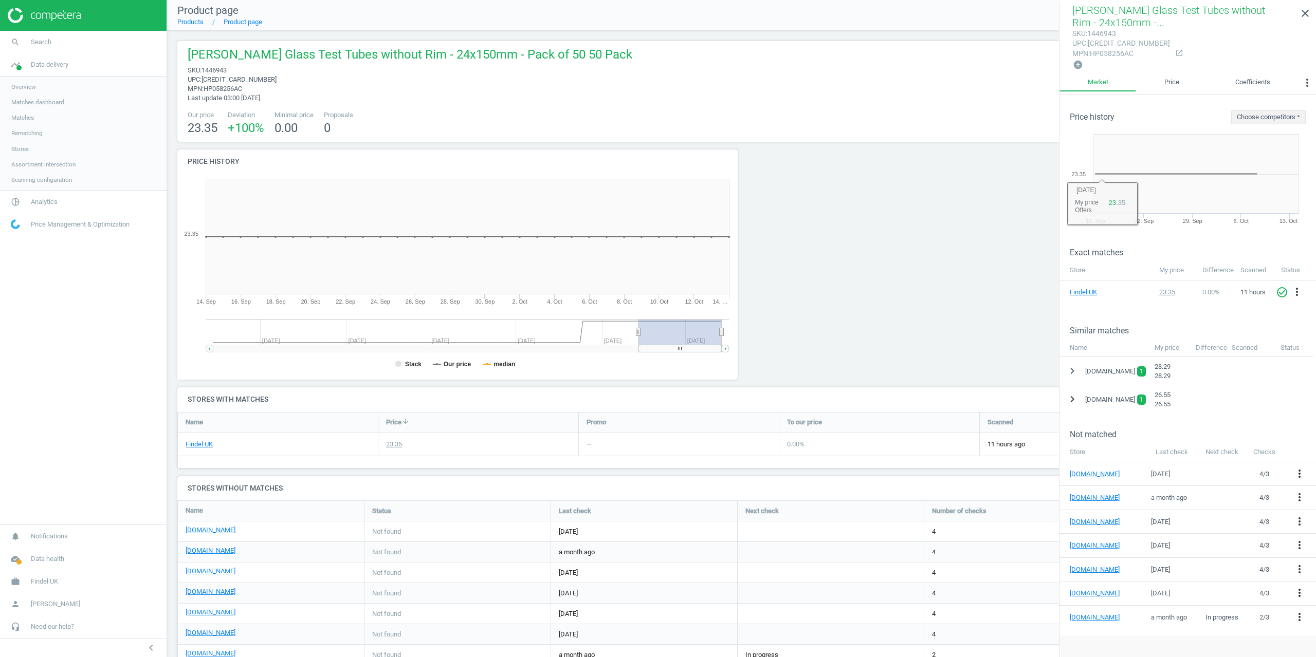
click at [1069, 395] on icon "chevron_right" at bounding box center [1072, 399] width 12 height 12
click at [1301, 424] on icon "more_vert" at bounding box center [1301, 425] width 12 height 12
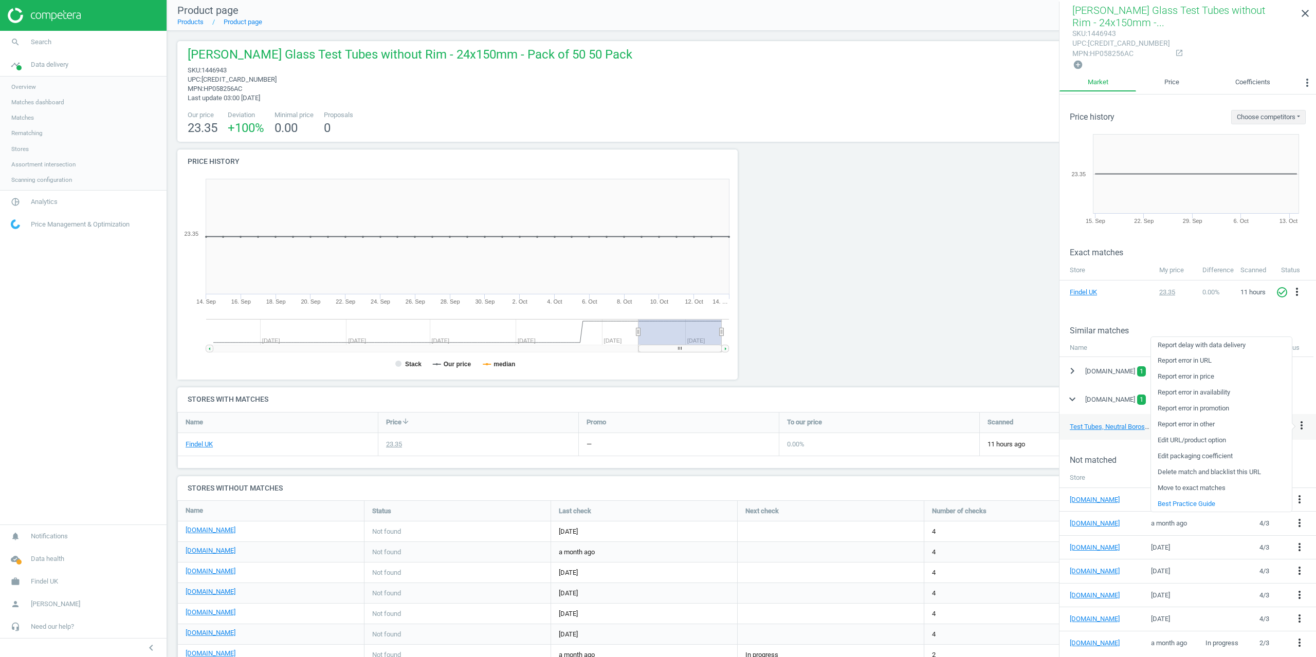
click at [1204, 470] on link "Delete match and blacklist this URL" at bounding box center [1221, 473] width 141 height 16
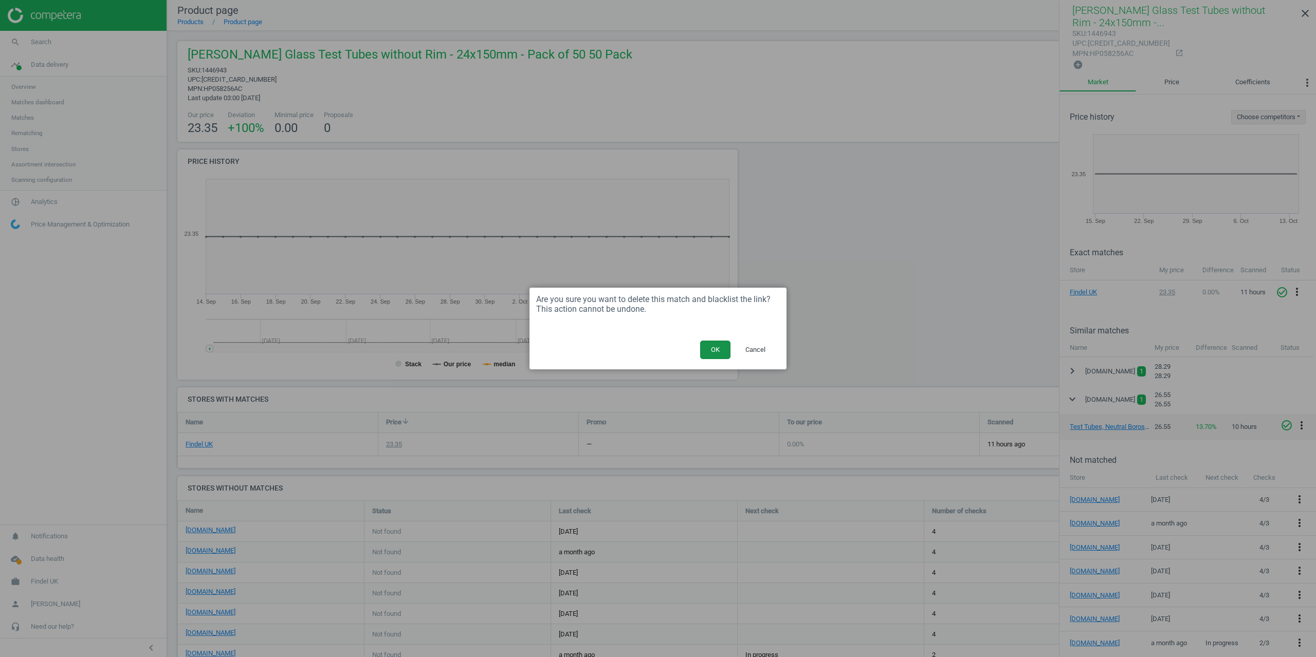
click at [715, 351] on button "OK" at bounding box center [715, 350] width 30 height 19
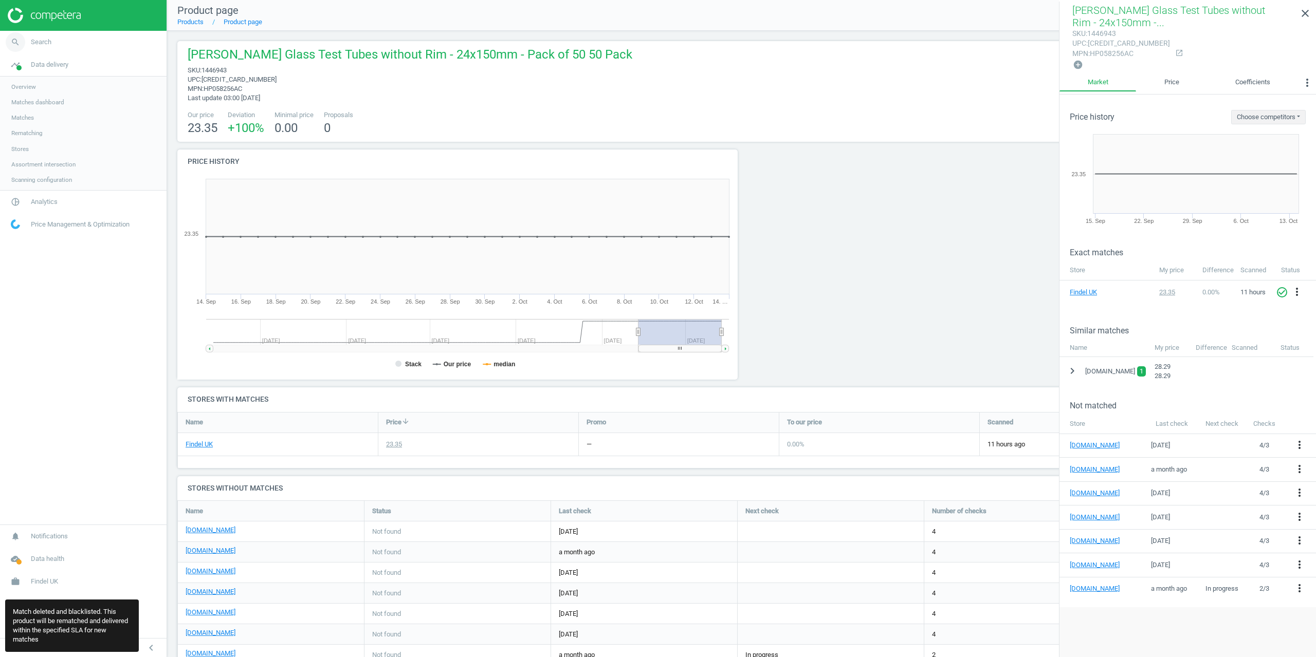
click at [49, 42] on span "Search" at bounding box center [41, 42] width 21 height 9
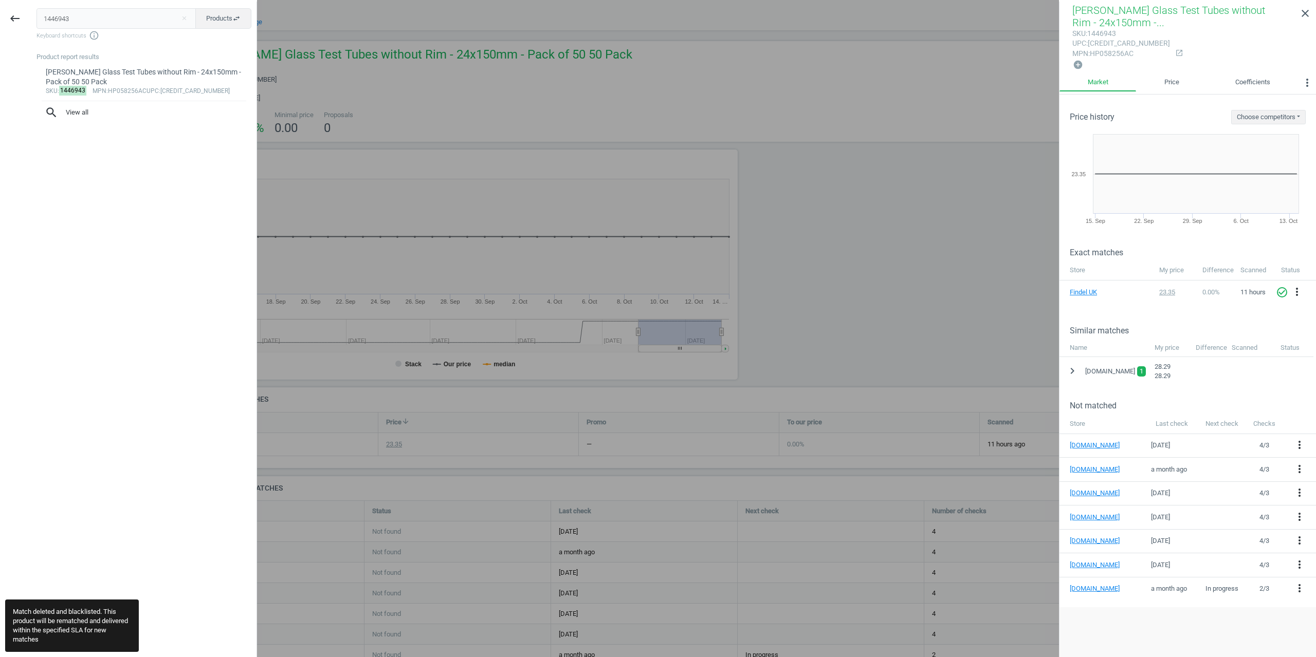
drag, startPoint x: 10, startPoint y: 14, endPoint x: 0, endPoint y: 0, distance: 17.4
click at [0, 13] on div "keyboard_backspace 1446943 close Products swap_horiz Keyboard shortcuts info_ou…" at bounding box center [128, 330] width 257 height 657
type input "1424803"
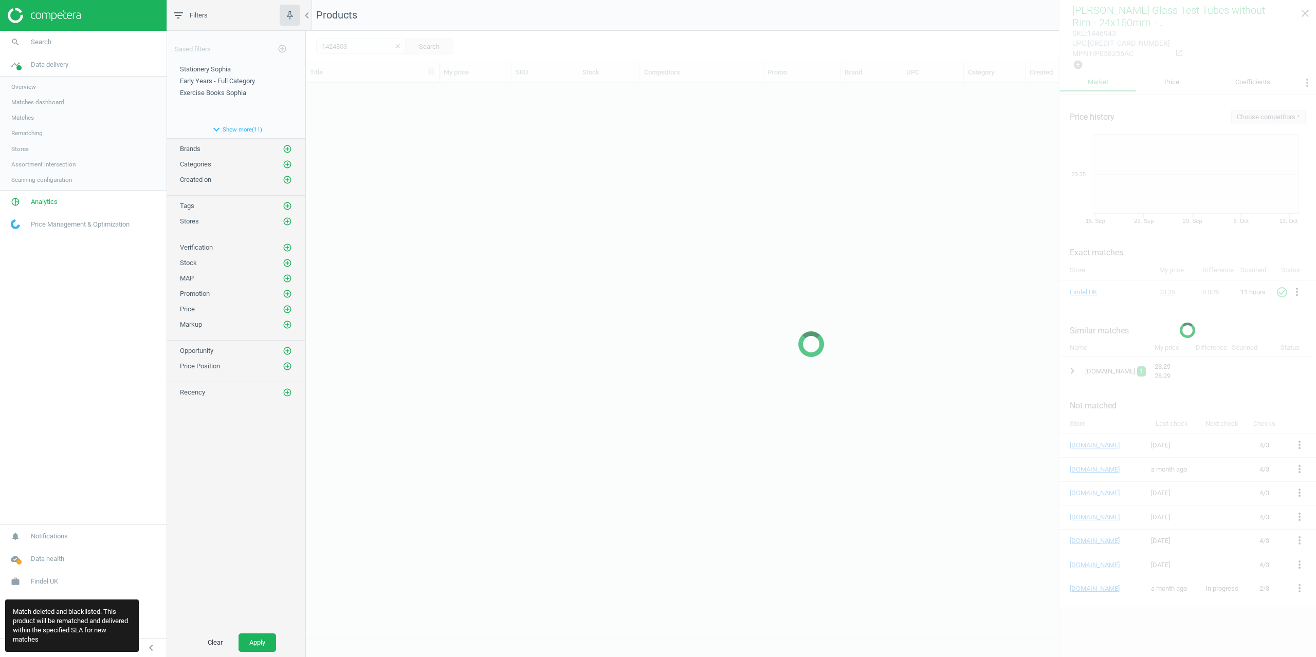
scroll to position [547, 1002]
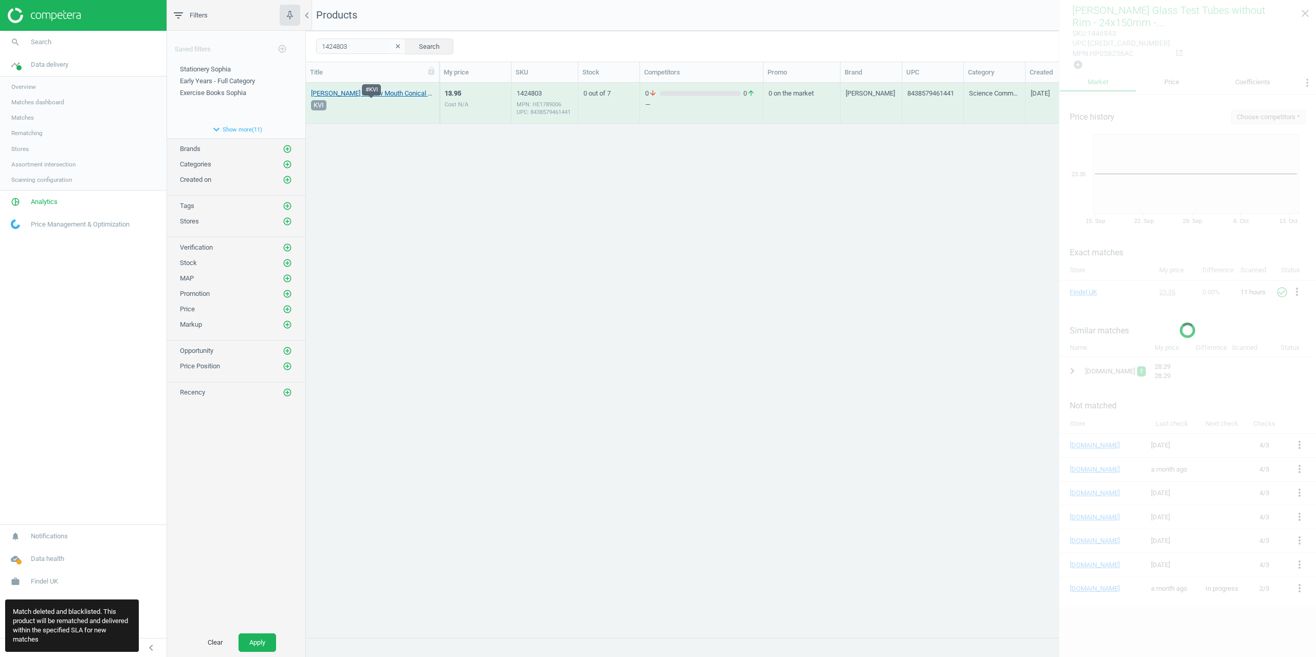
click at [343, 93] on link "[PERSON_NAME] Narrow Mouth Conical Flask - 100ml - Pack of 12 12 Pack" at bounding box center [372, 93] width 123 height 9
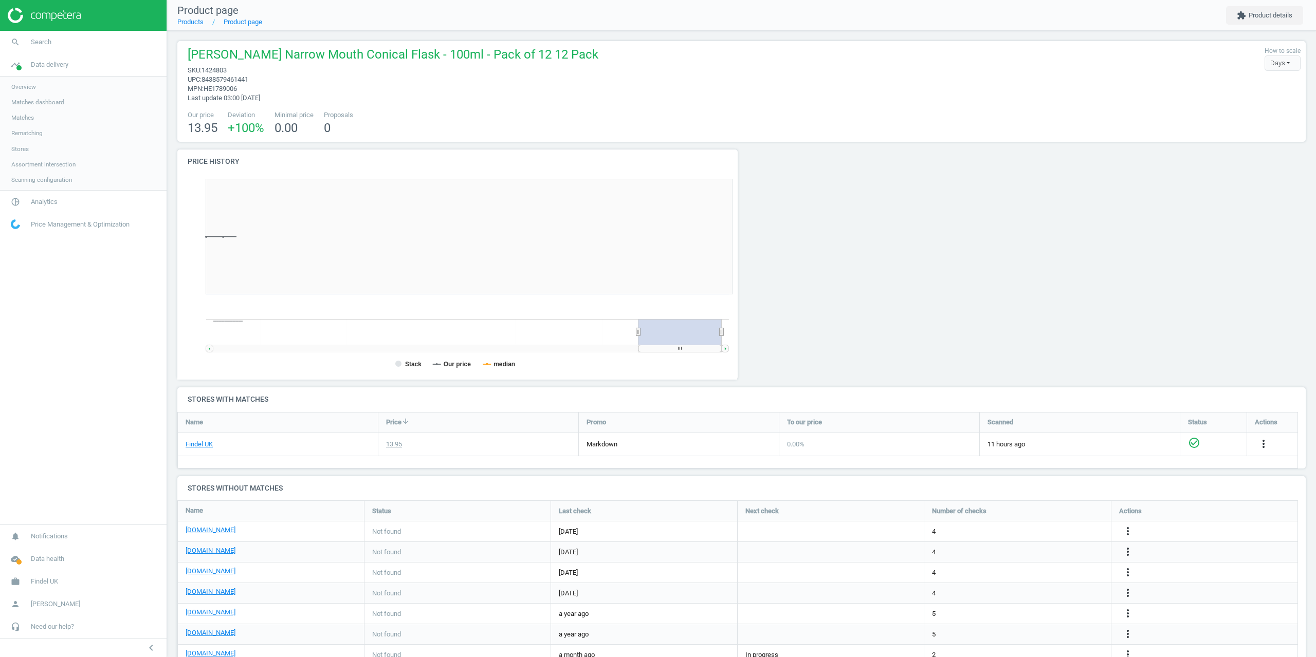
scroll to position [222, 572]
click at [1272, 9] on button "extension Product details" at bounding box center [1264, 15] width 77 height 19
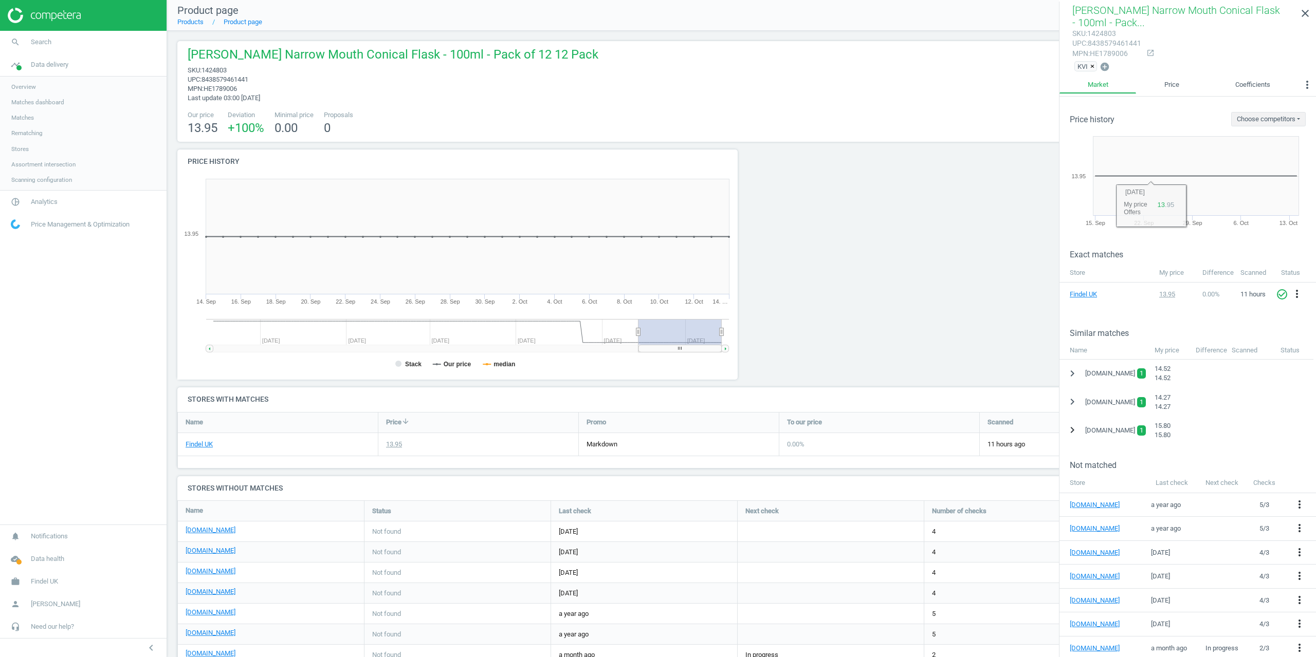
click at [1066, 438] on button "chevron_right" at bounding box center [1072, 430] width 19 height 19
click at [1301, 457] on icon "more_vert" at bounding box center [1301, 456] width 12 height 12
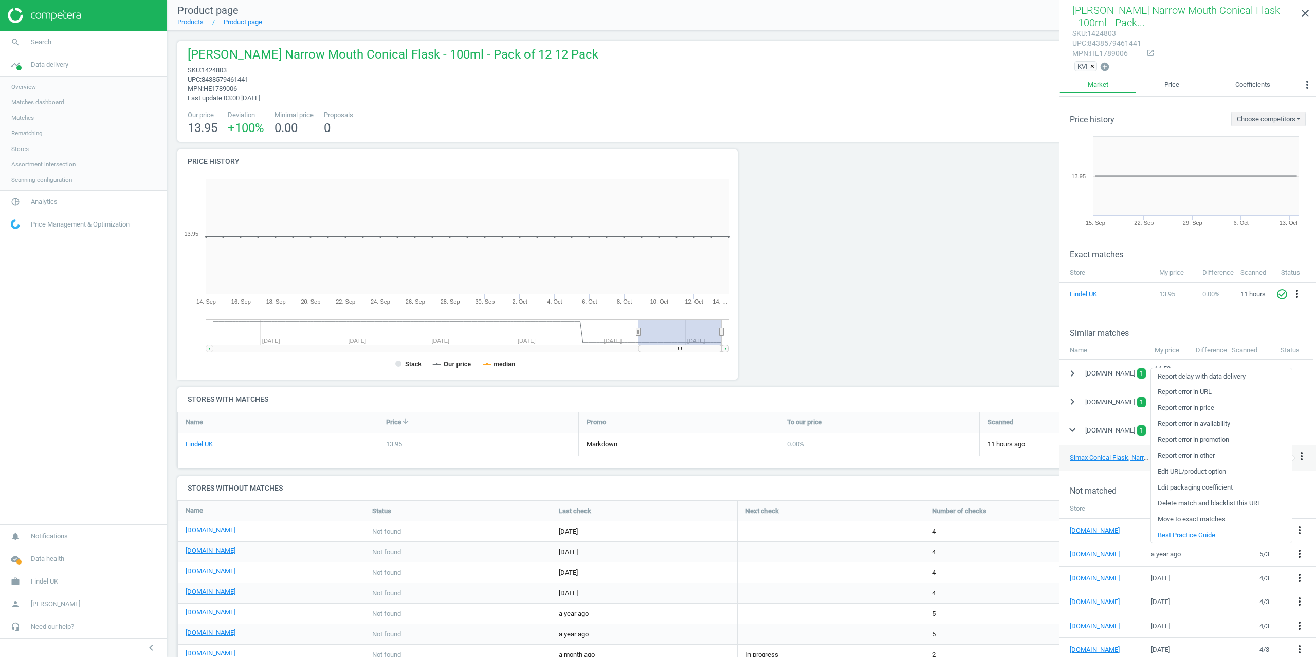
click at [1200, 499] on link "Delete match and blacklist this URL" at bounding box center [1221, 504] width 141 height 16
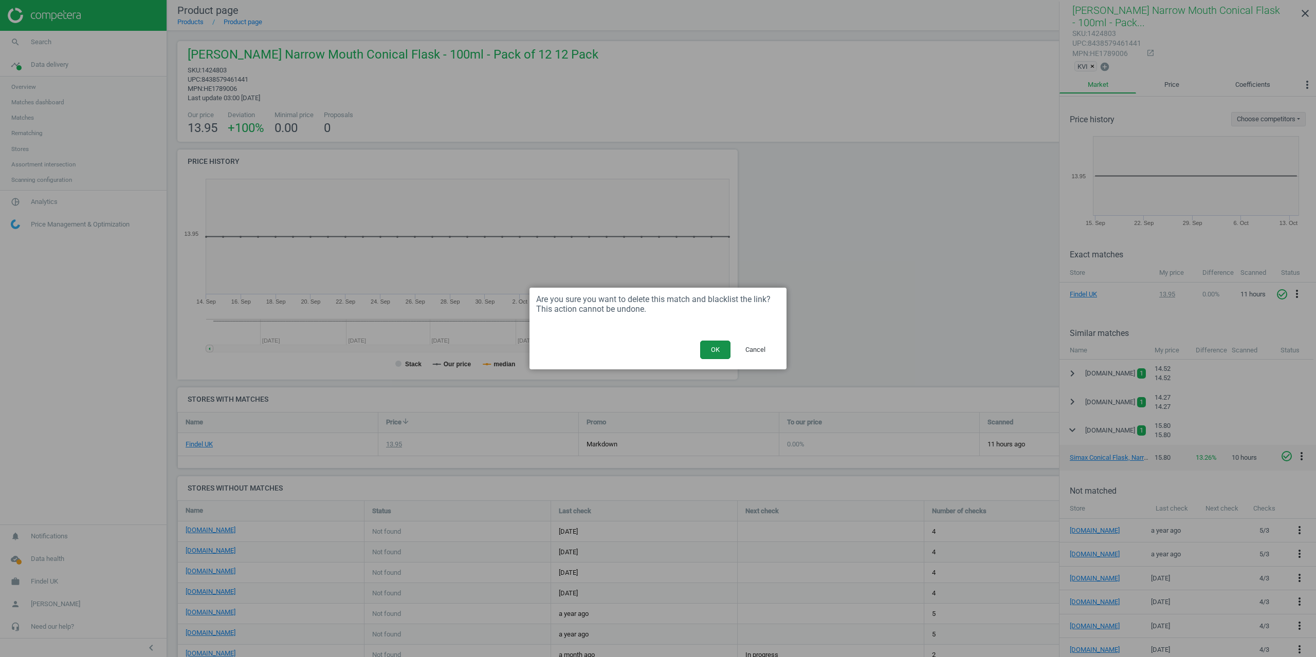
click at [718, 346] on button "OK" at bounding box center [715, 350] width 30 height 19
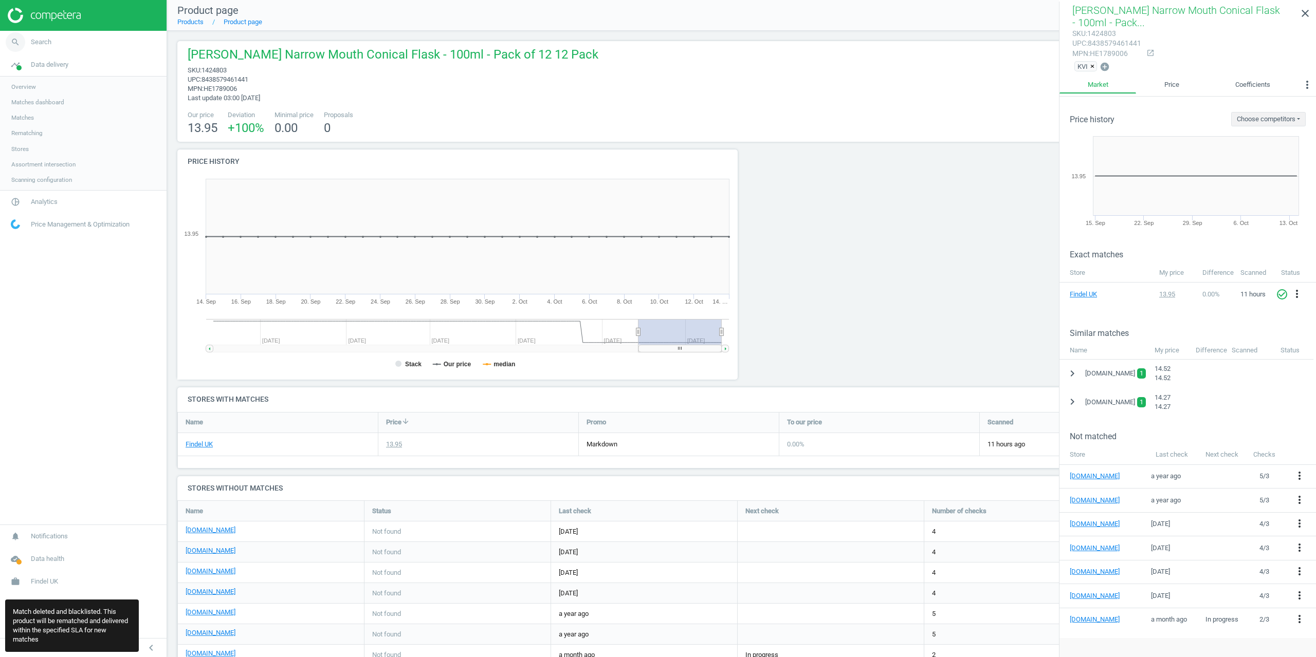
click at [52, 40] on link "search Search" at bounding box center [83, 42] width 167 height 23
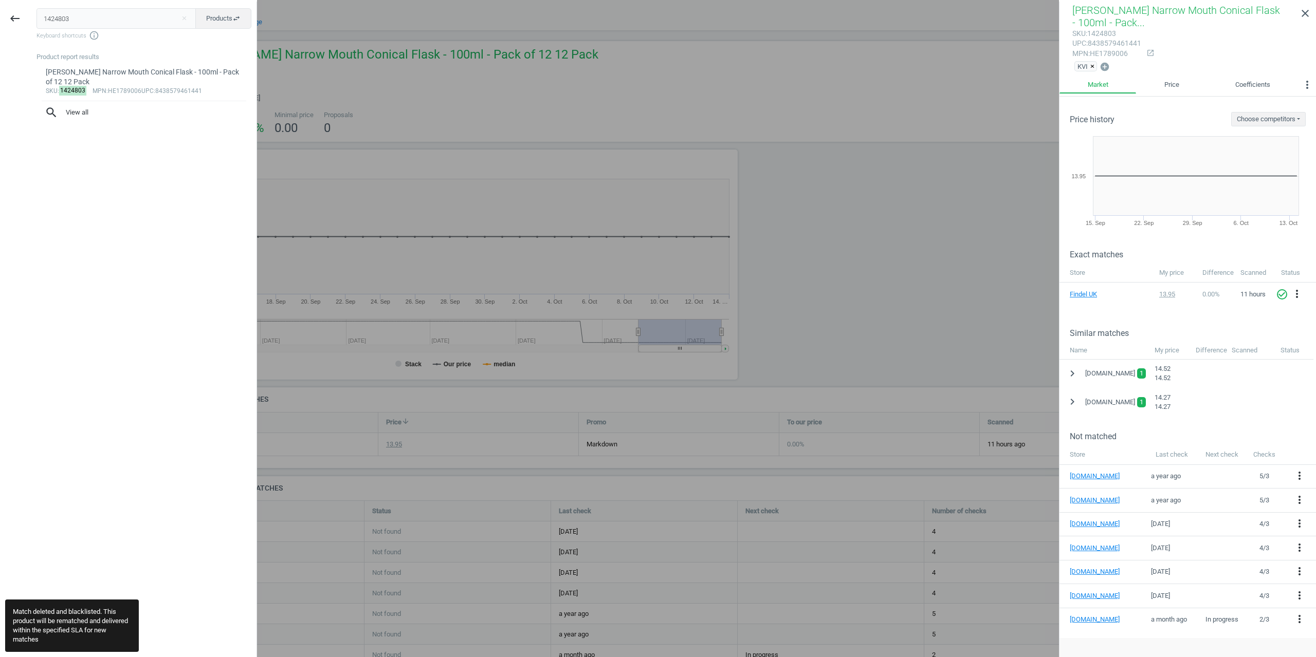
drag, startPoint x: 72, startPoint y: 18, endPoint x: 0, endPoint y: 30, distance: 73.4
click at [0, 21] on div "keyboard_backspace 1424803 close Products swap_horiz Keyboard shortcuts info_ou…" at bounding box center [128, 330] width 257 height 657
type input "1424804"
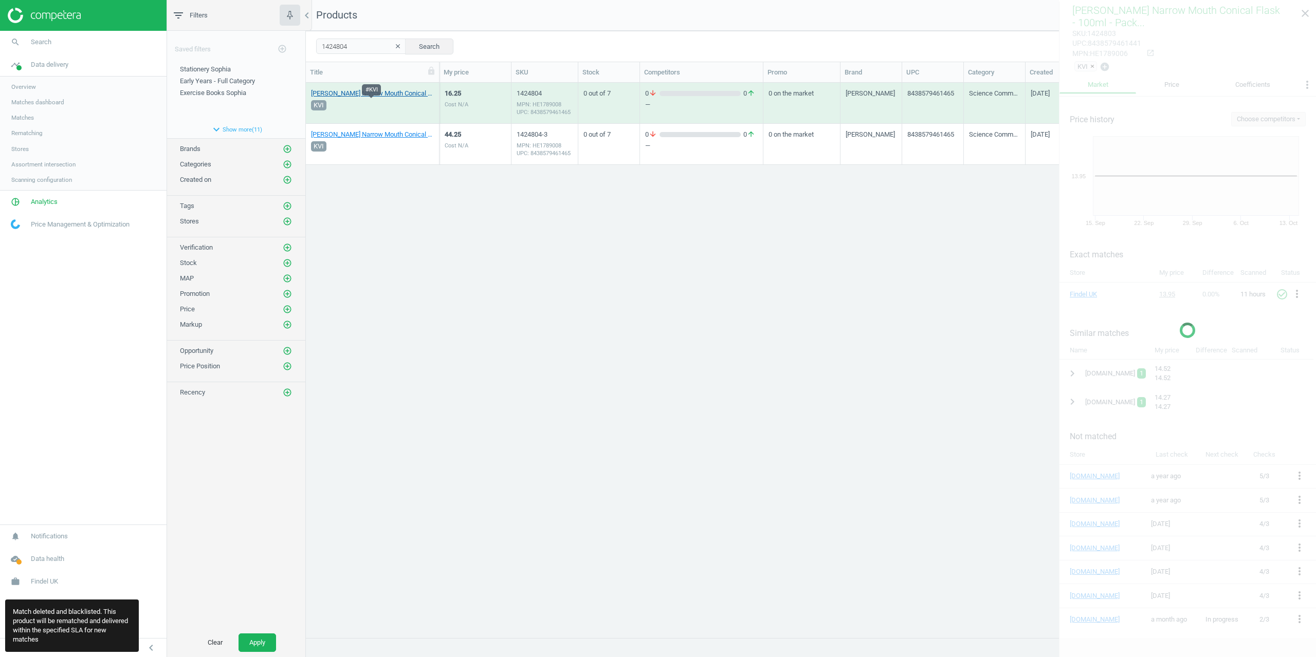
click at [343, 96] on link "[PERSON_NAME] Narrow Mouth Conical Flask - 250ml - Pack of 12 12 Pack" at bounding box center [372, 93] width 123 height 9
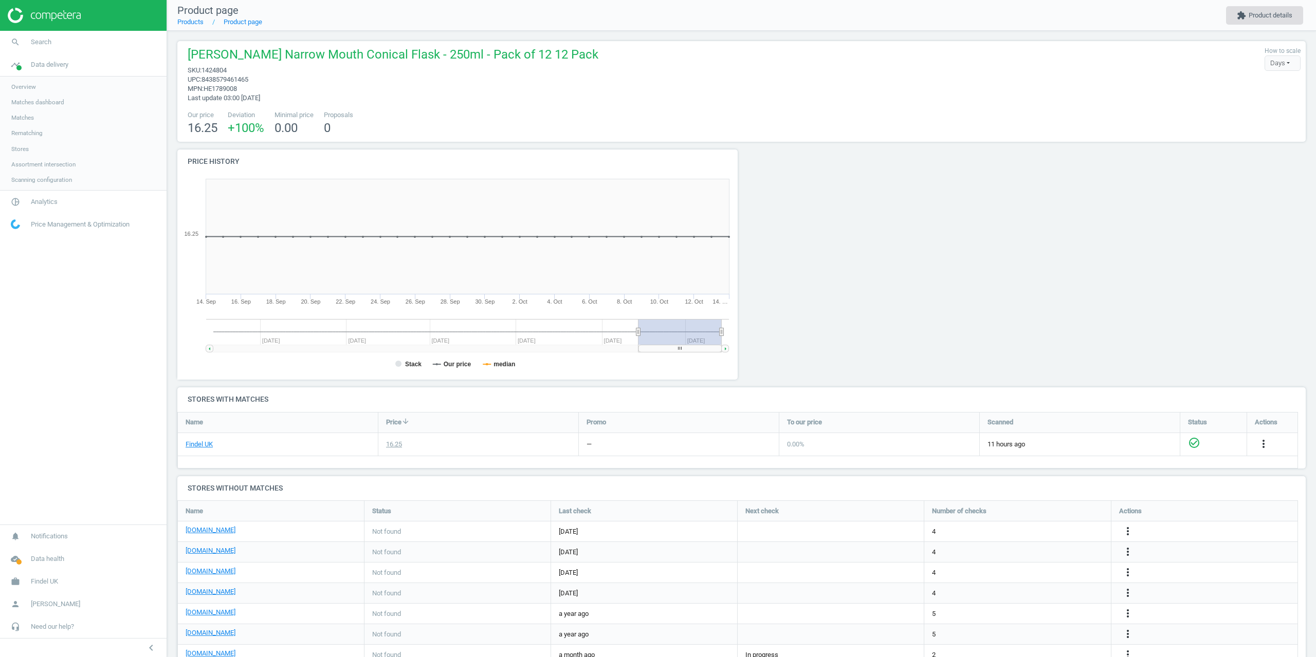
click at [1263, 12] on button "extension Product details" at bounding box center [1264, 15] width 77 height 19
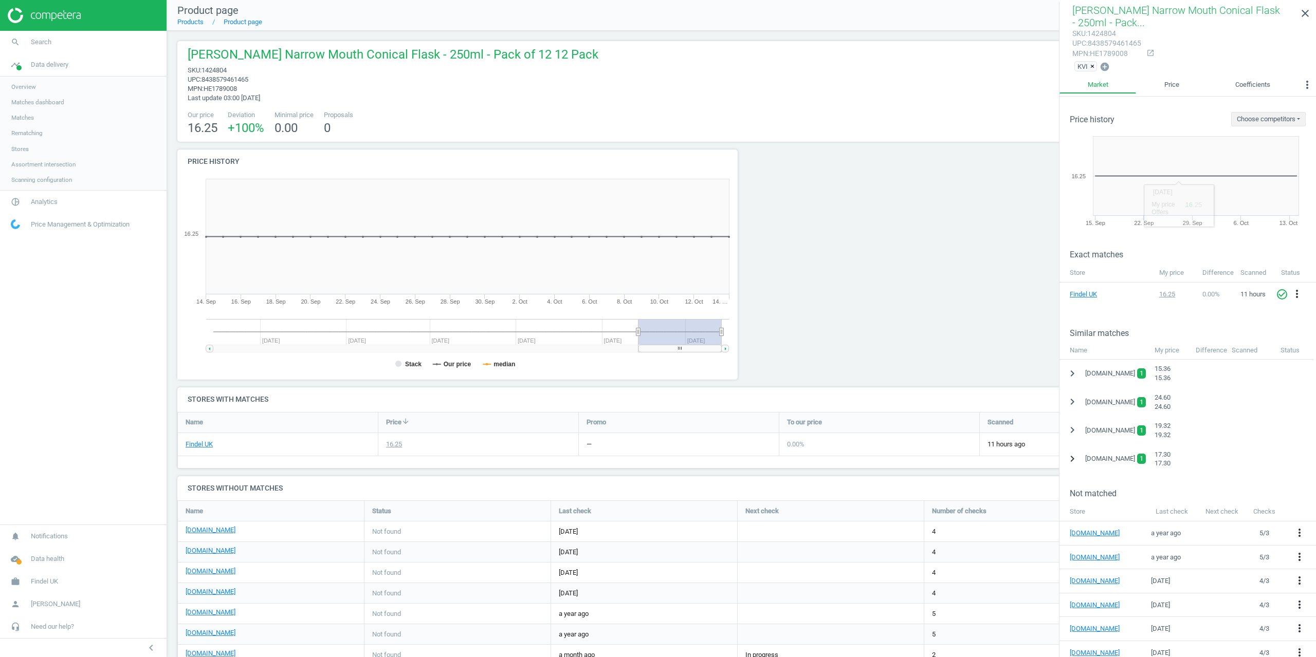
click at [1070, 456] on icon "chevron_right" at bounding box center [1072, 459] width 12 height 12
click at [1303, 484] on icon "more_vert" at bounding box center [1301, 485] width 12 height 12
click at [1080, 458] on button "expand_more" at bounding box center [1072, 459] width 19 height 19
click at [1080, 459] on div "chevron_right" at bounding box center [1072, 459] width 26 height 19
click at [1072, 459] on icon "chevron_right" at bounding box center [1072, 459] width 12 height 12
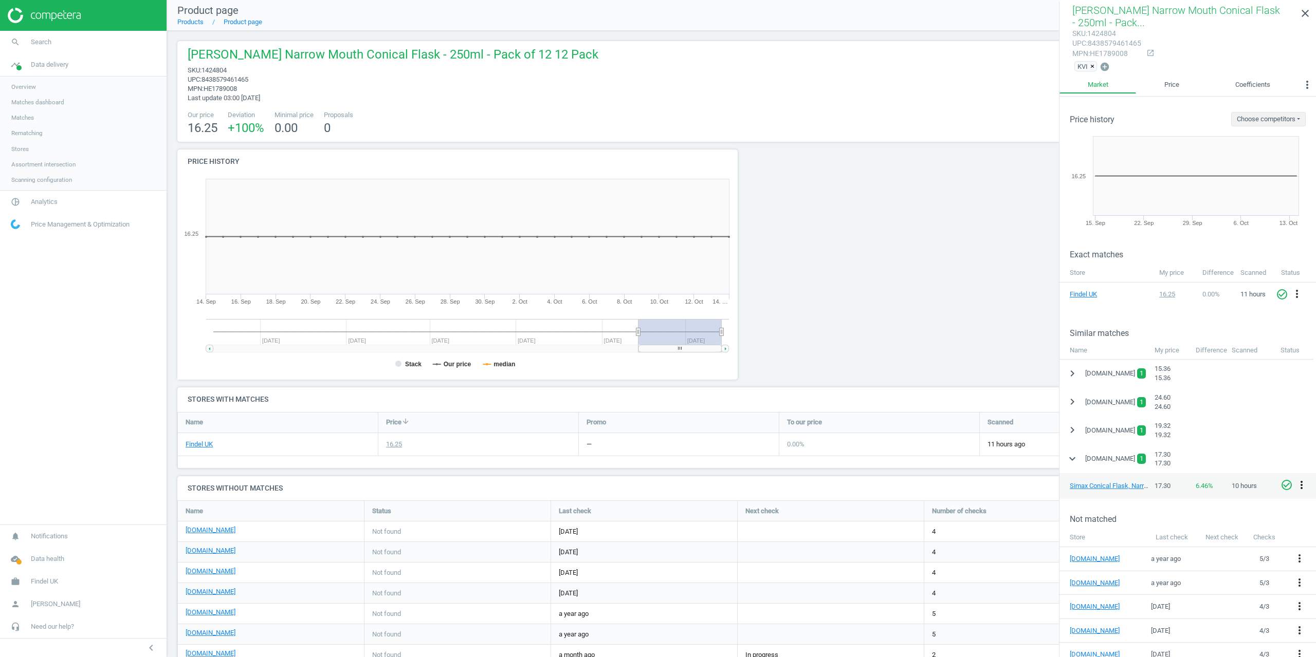
click at [1302, 485] on icon "more_vert" at bounding box center [1301, 485] width 12 height 12
click at [1197, 532] on link "Delete match and blacklist this URL" at bounding box center [1221, 533] width 141 height 16
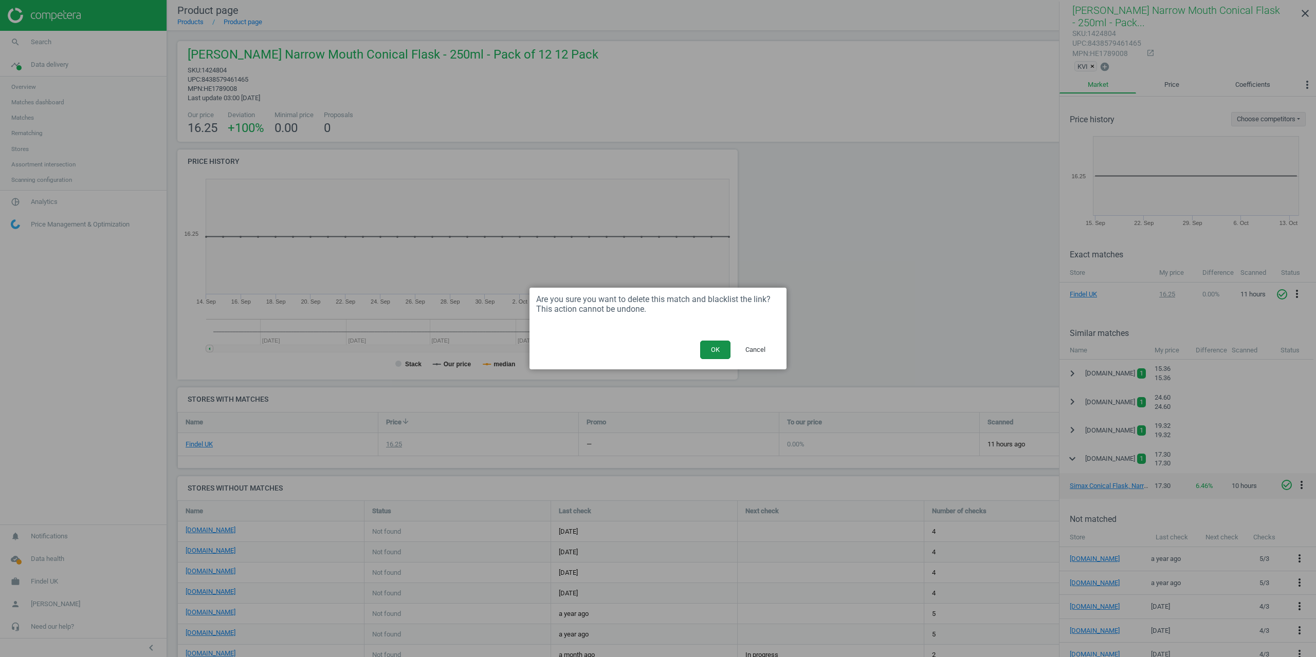
click at [716, 350] on button "OK" at bounding box center [715, 350] width 30 height 19
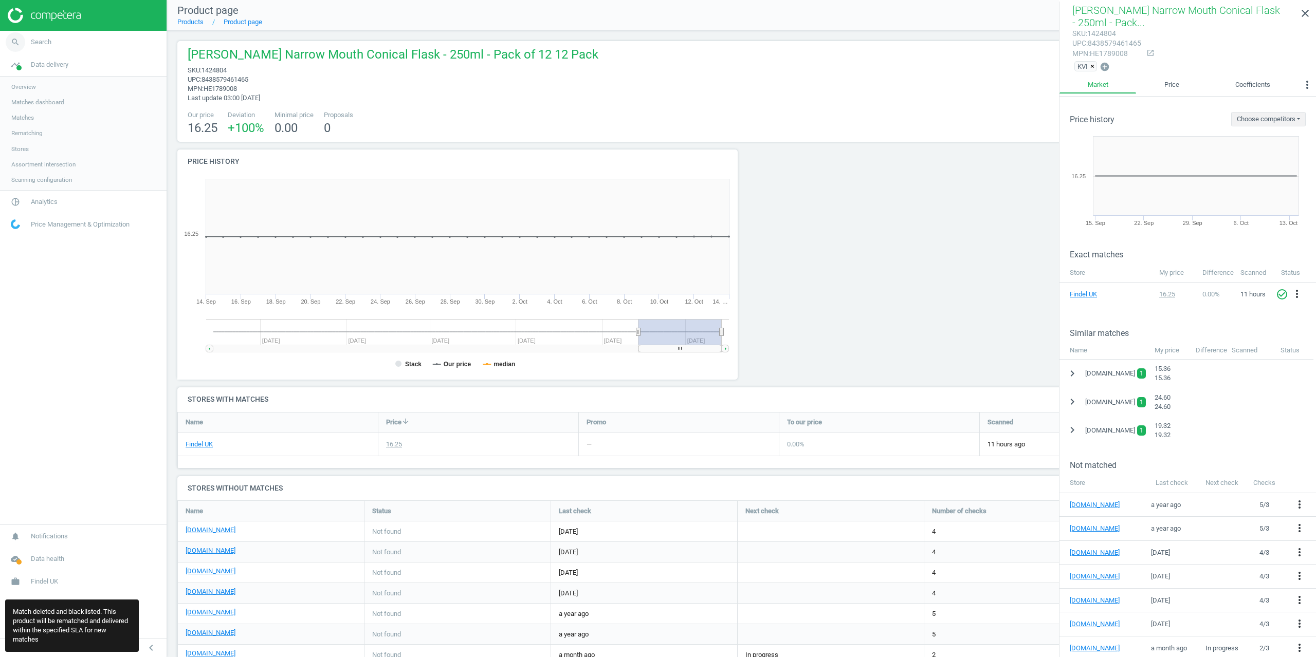
click at [39, 45] on span "Search" at bounding box center [41, 42] width 21 height 9
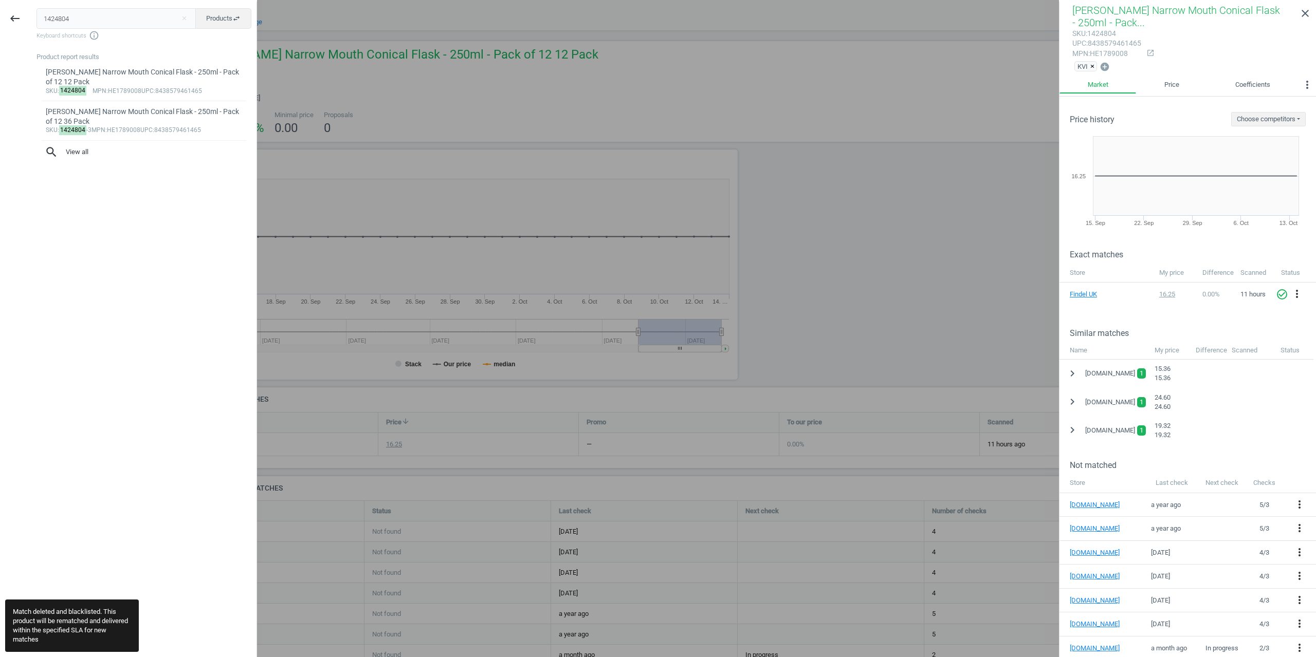
drag, startPoint x: 75, startPoint y: 19, endPoint x: 0, endPoint y: 0, distance: 77.4
click at [16, 14] on div "keyboard_backspace 1424804 close Products swap_horiz Keyboard shortcuts info_ou…" at bounding box center [128, 330] width 257 height 657
type input "1424804-3"
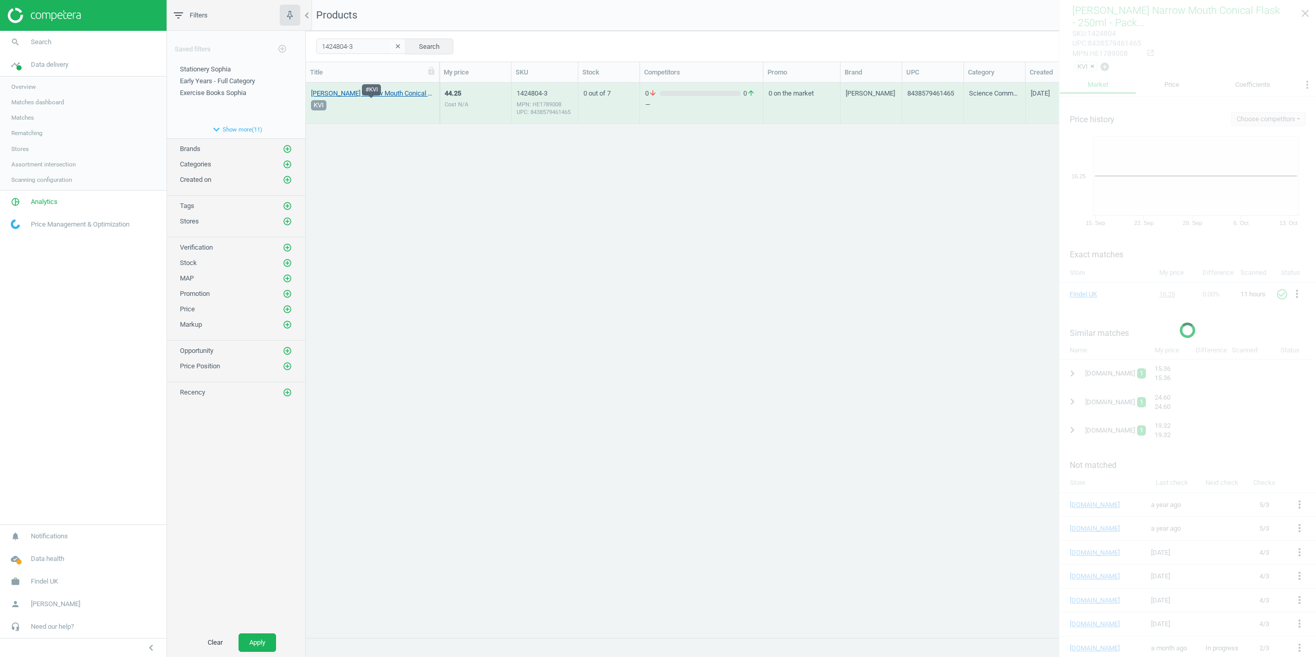
click at [348, 91] on link "[PERSON_NAME] Narrow Mouth Conical Flask - 250ml - Pack of 12 36 Pack" at bounding box center [372, 93] width 123 height 9
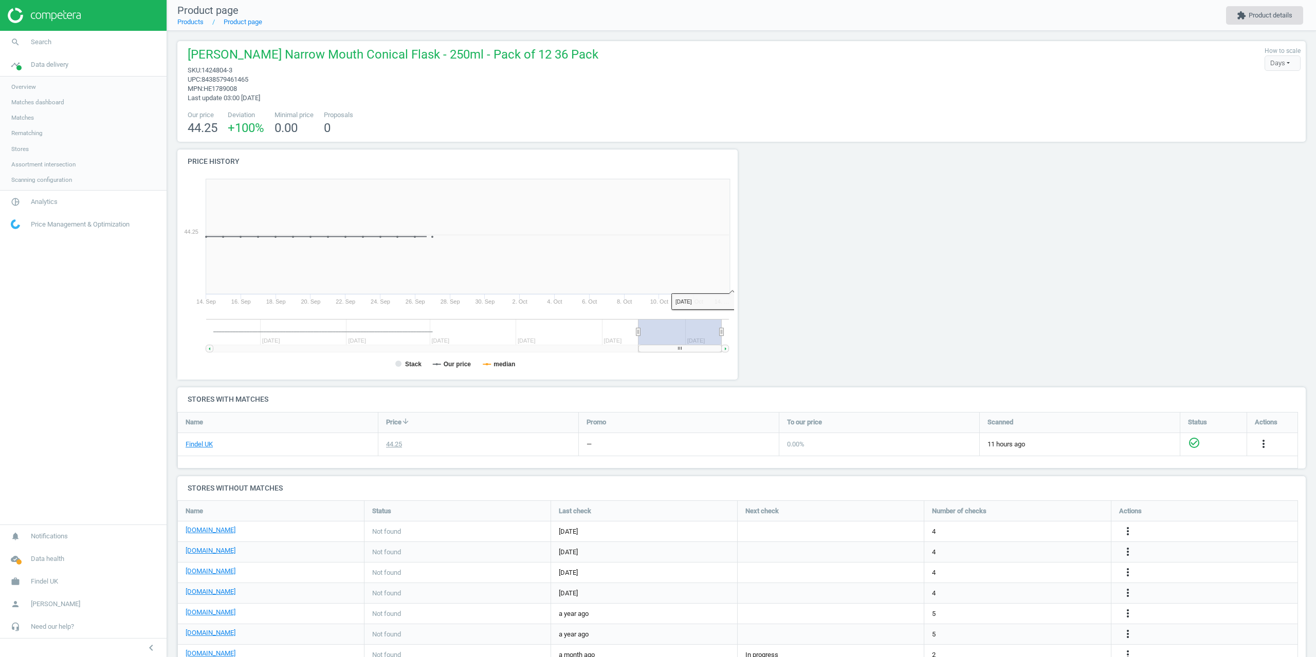
click at [1293, 15] on button "extension Product details" at bounding box center [1264, 15] width 77 height 19
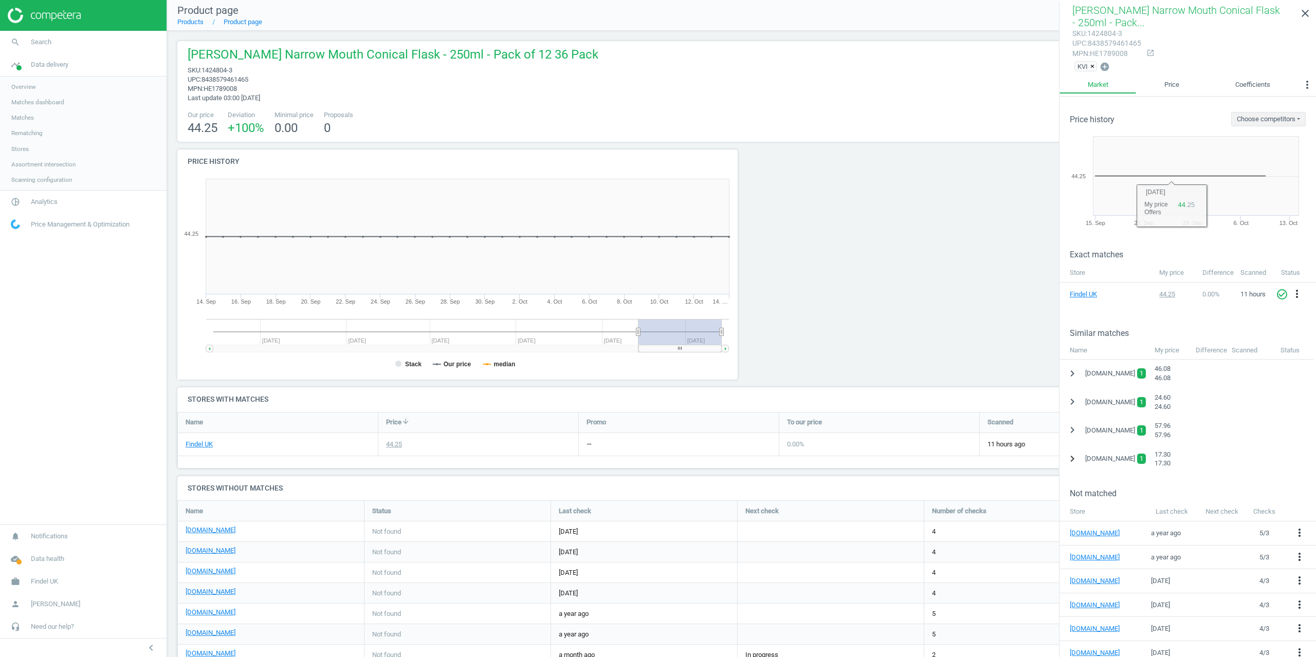
click at [1072, 458] on icon "chevron_right" at bounding box center [1072, 459] width 12 height 12
click at [1305, 486] on icon "more_vert" at bounding box center [1301, 485] width 12 height 12
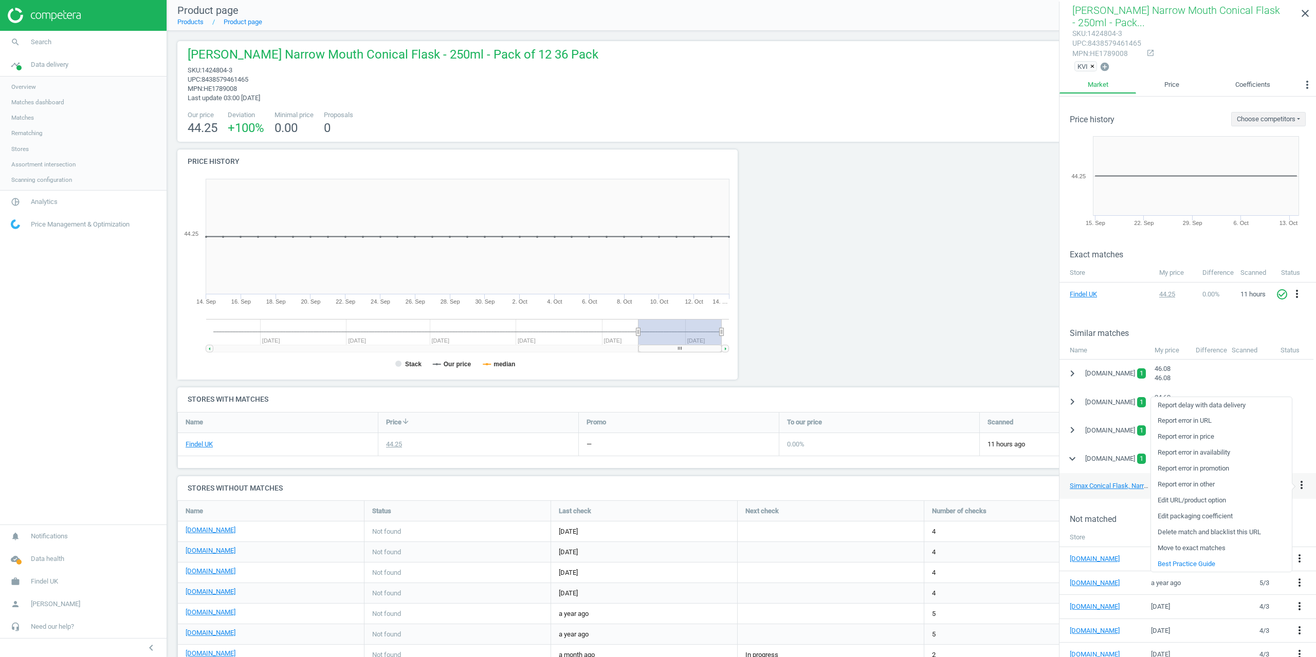
click at [1193, 531] on link "Delete match and blacklist this URL" at bounding box center [1221, 533] width 141 height 16
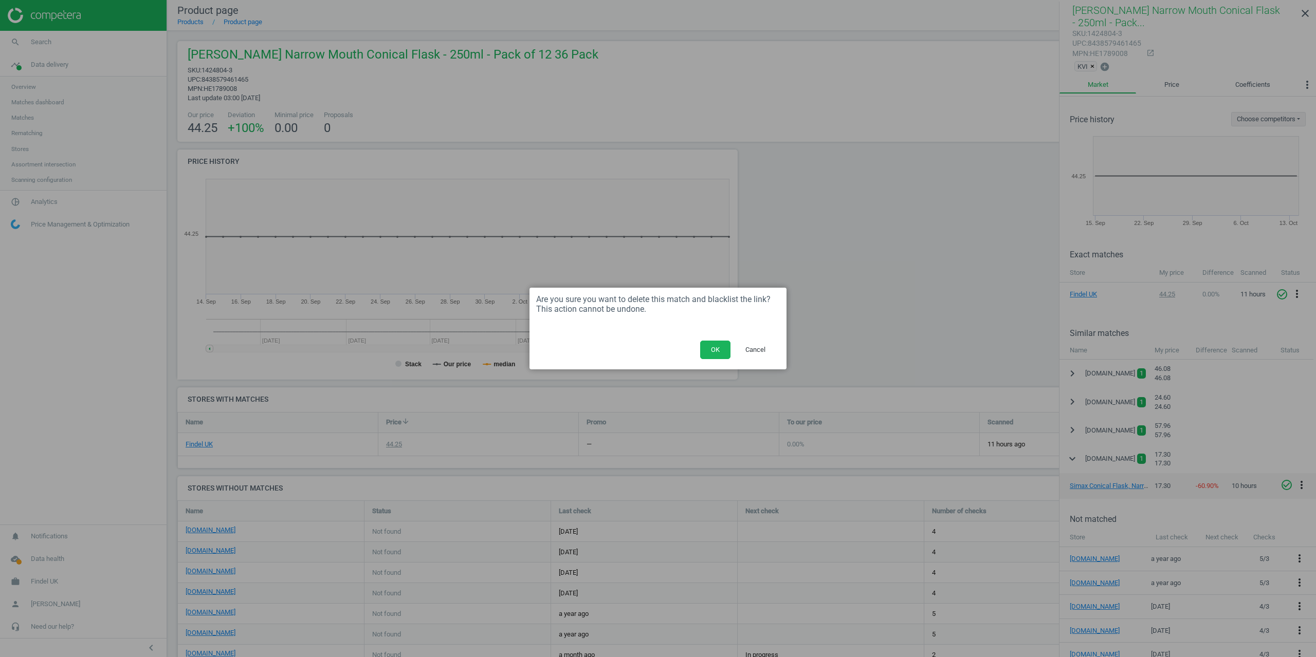
click at [710, 337] on div at bounding box center [657, 330] width 257 height 13
click at [715, 343] on button "OK" at bounding box center [715, 350] width 30 height 19
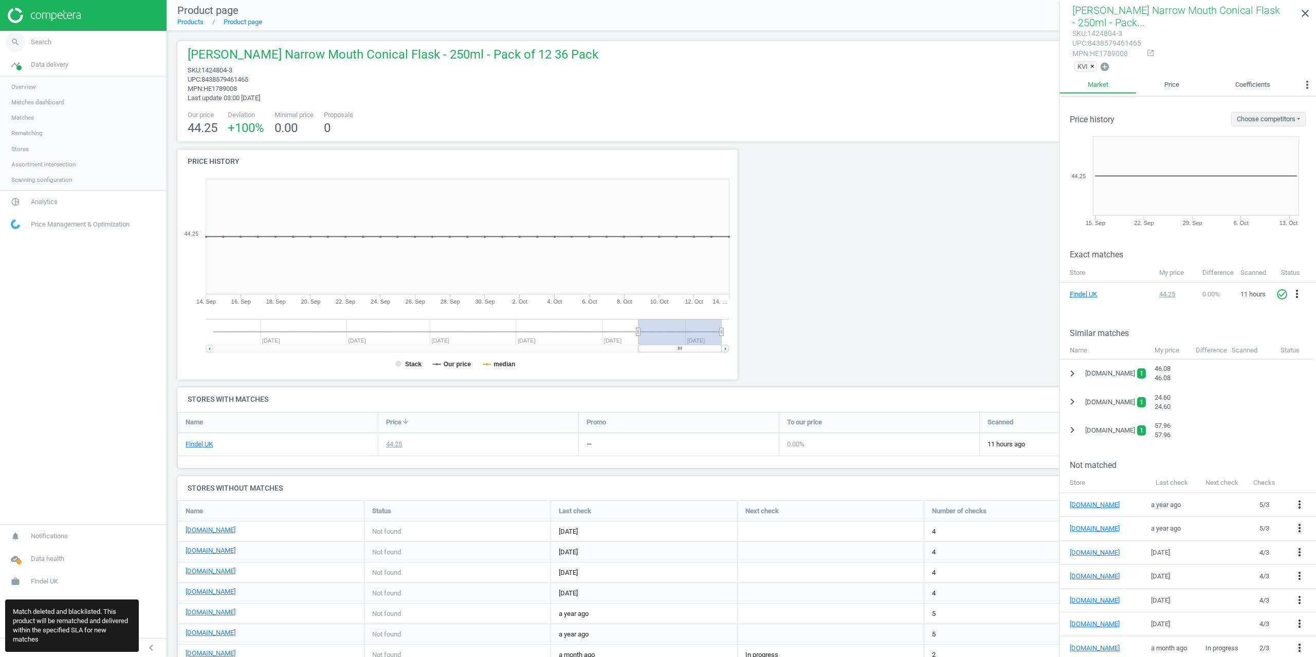
click at [52, 45] on link "search Search" at bounding box center [83, 42] width 167 height 23
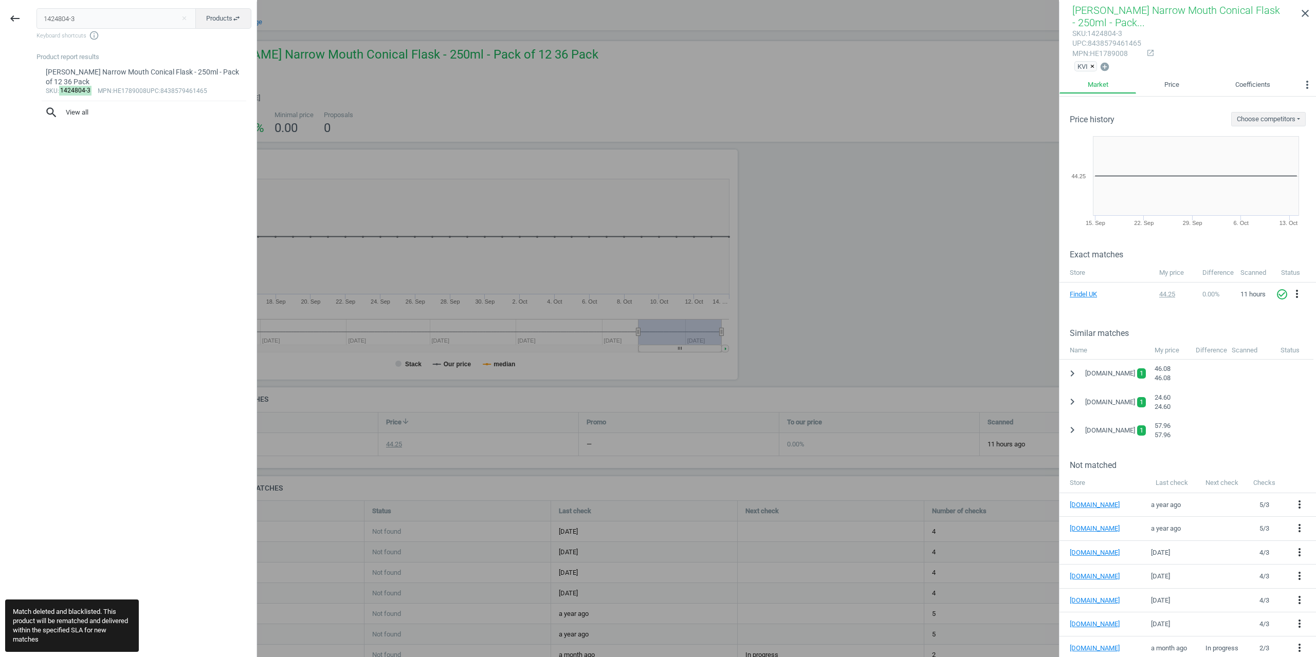
drag, startPoint x: 62, startPoint y: 21, endPoint x: 39, endPoint y: 18, distance: 23.3
click at [39, 18] on input "1424804-3" at bounding box center [116, 18] width 160 height 21
drag, startPoint x: 96, startPoint y: 22, endPoint x: 0, endPoint y: 12, distance: 96.7
click at [0, 15] on div "keyboard_backspace 1424804-3 close Products swap_horiz Keyboard shortcuts info_…" at bounding box center [128, 330] width 257 height 657
type input "1441473"
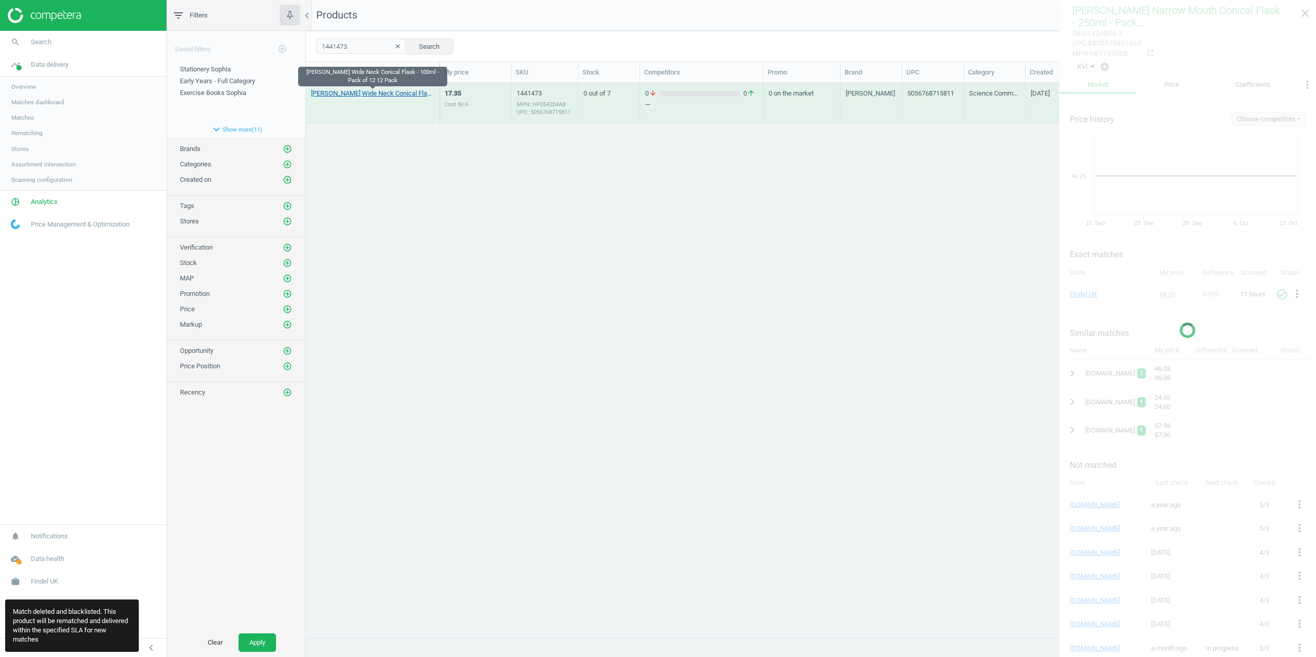
click at [335, 98] on link "[PERSON_NAME] Wide Neck Conical Flask - 100ml - Pack of 12 12 Pack" at bounding box center [372, 93] width 123 height 9
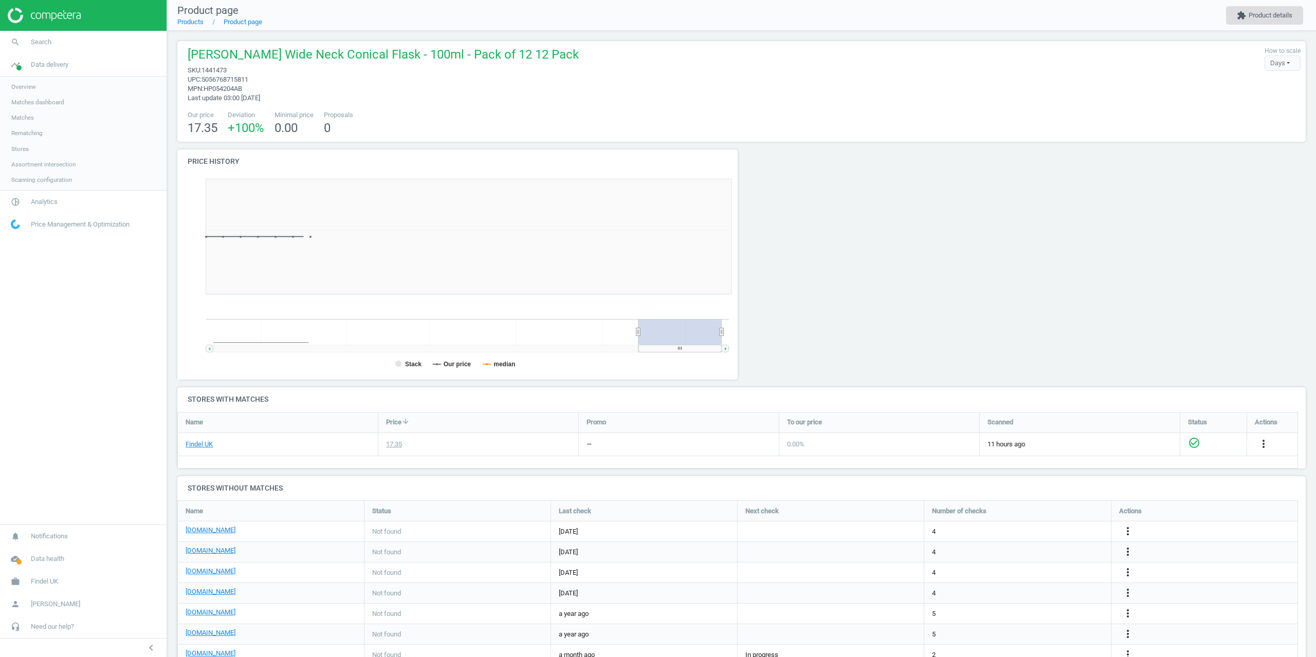
click at [1254, 14] on button "extension Product details" at bounding box center [1264, 15] width 77 height 19
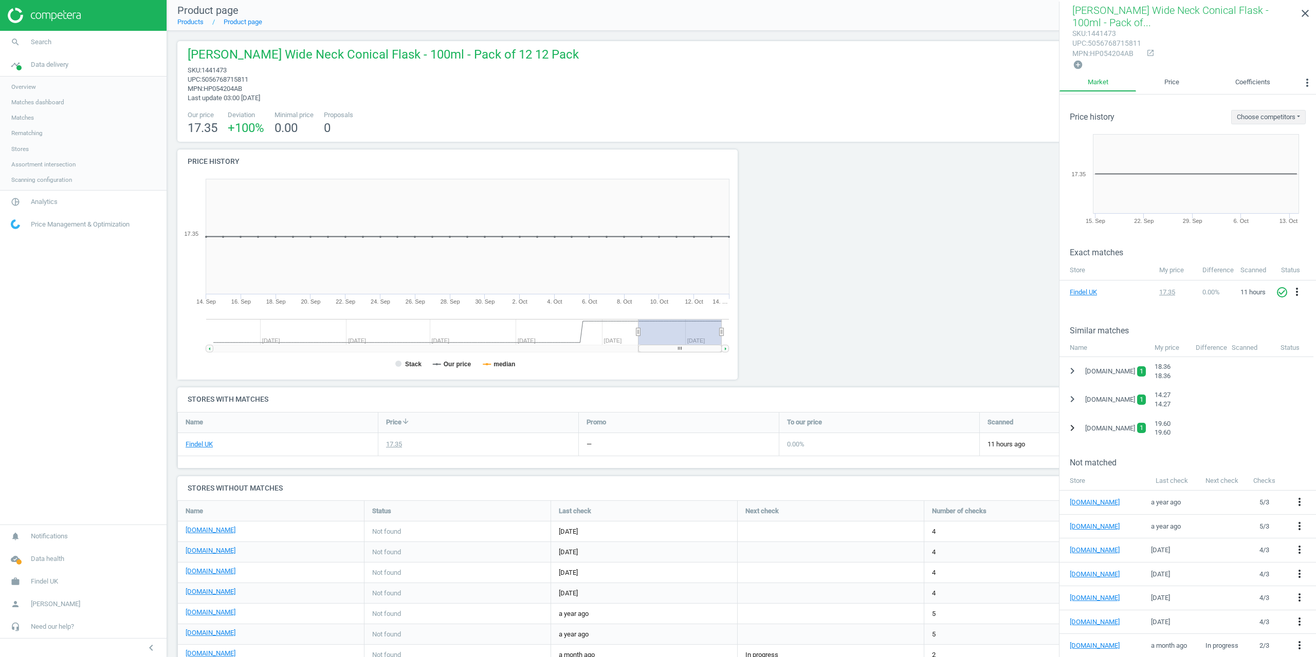
click at [1074, 428] on icon "chevron_right" at bounding box center [1072, 428] width 12 height 12
drag, startPoint x: 1287, startPoint y: 410, endPoint x: 1288, endPoint y: 425, distance: 14.9
click at [1287, 410] on div "chevron_right [DOMAIN_NAME] 1 14.27 14.27" at bounding box center [1187, 399] width 256 height 28
click at [1299, 454] on icon "more_vert" at bounding box center [1301, 454] width 12 height 12
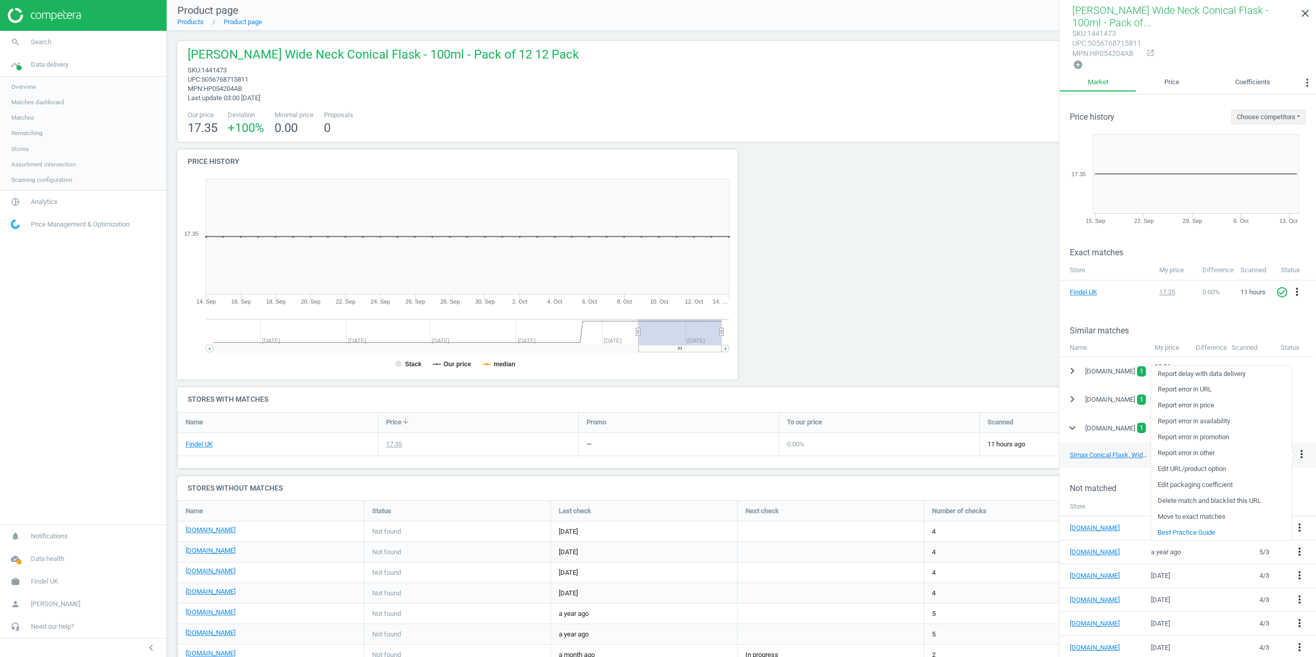
click at [1163, 323] on div "Similar matches" at bounding box center [1187, 322] width 256 height 25
click at [1302, 455] on icon "more_vert" at bounding box center [1301, 454] width 12 height 12
click at [1207, 502] on link "Delete match and blacklist this URL" at bounding box center [1221, 501] width 141 height 16
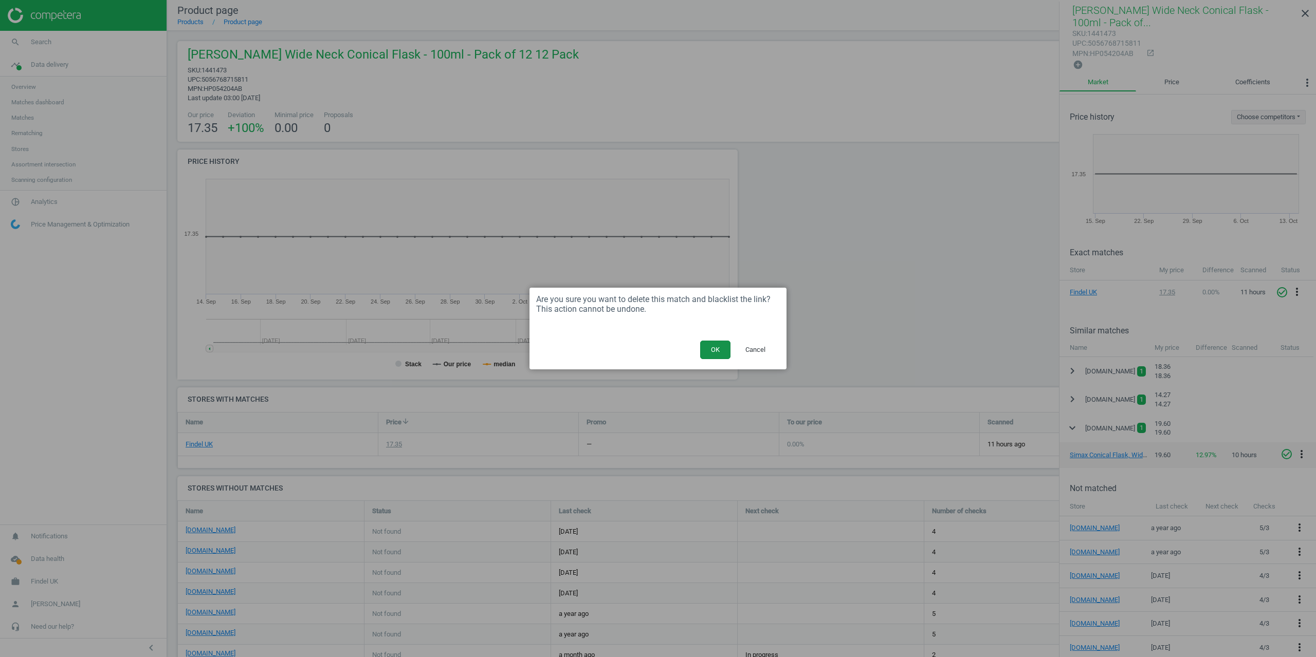
click at [710, 344] on button "OK" at bounding box center [715, 350] width 30 height 19
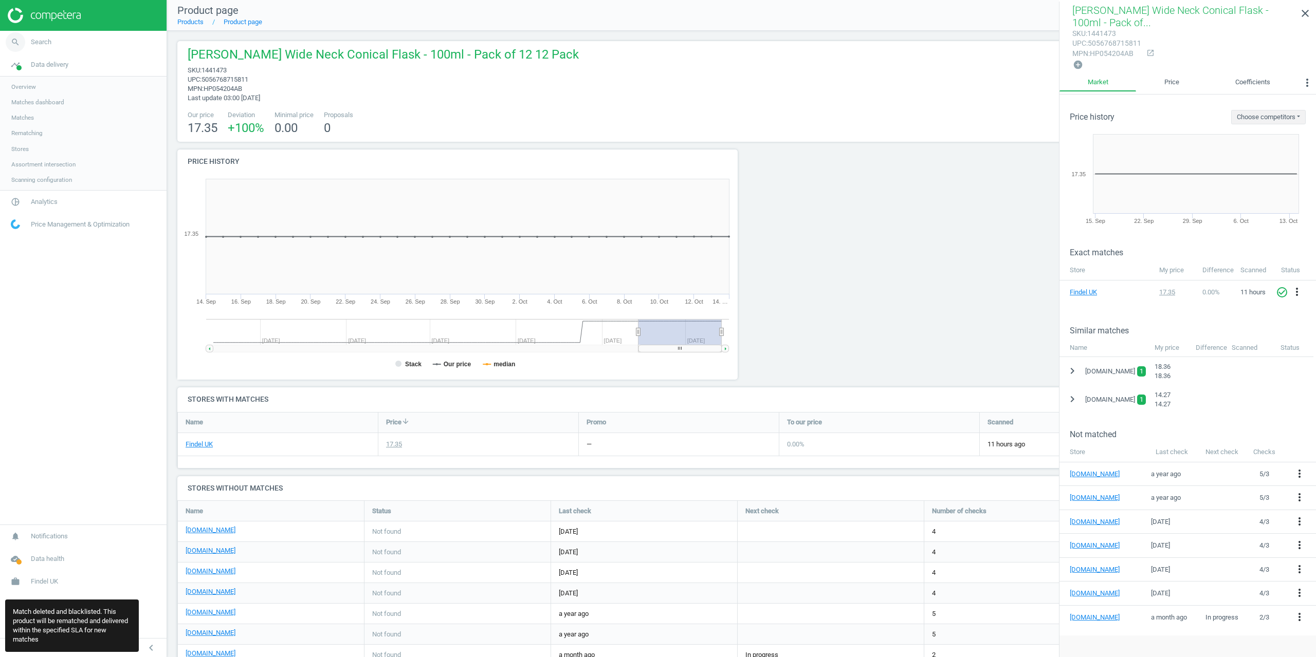
click at [24, 31] on span "search" at bounding box center [15, 42] width 31 height 23
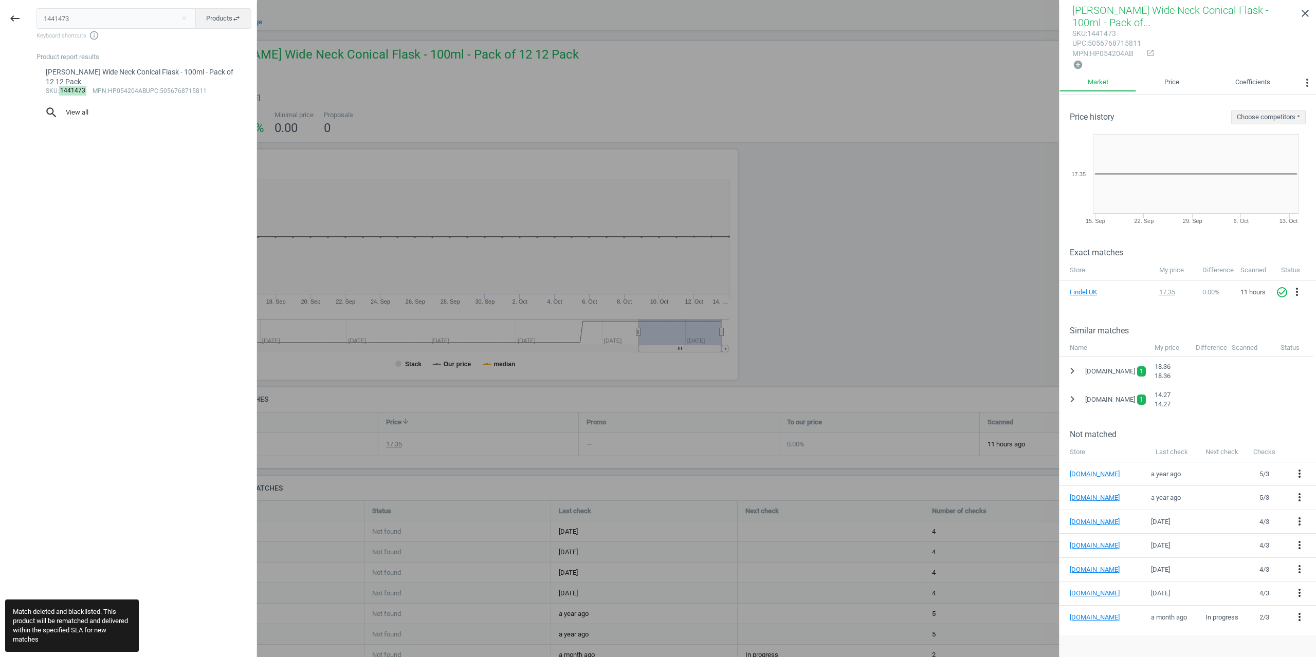
drag, startPoint x: 78, startPoint y: 19, endPoint x: 0, endPoint y: 9, distance: 78.7
click at [3, 17] on div "keyboard_backspace 1441473 close Products swap_horiz Keyboard shortcuts info_ou…" at bounding box center [128, 330] width 257 height 657
type input "1441472"
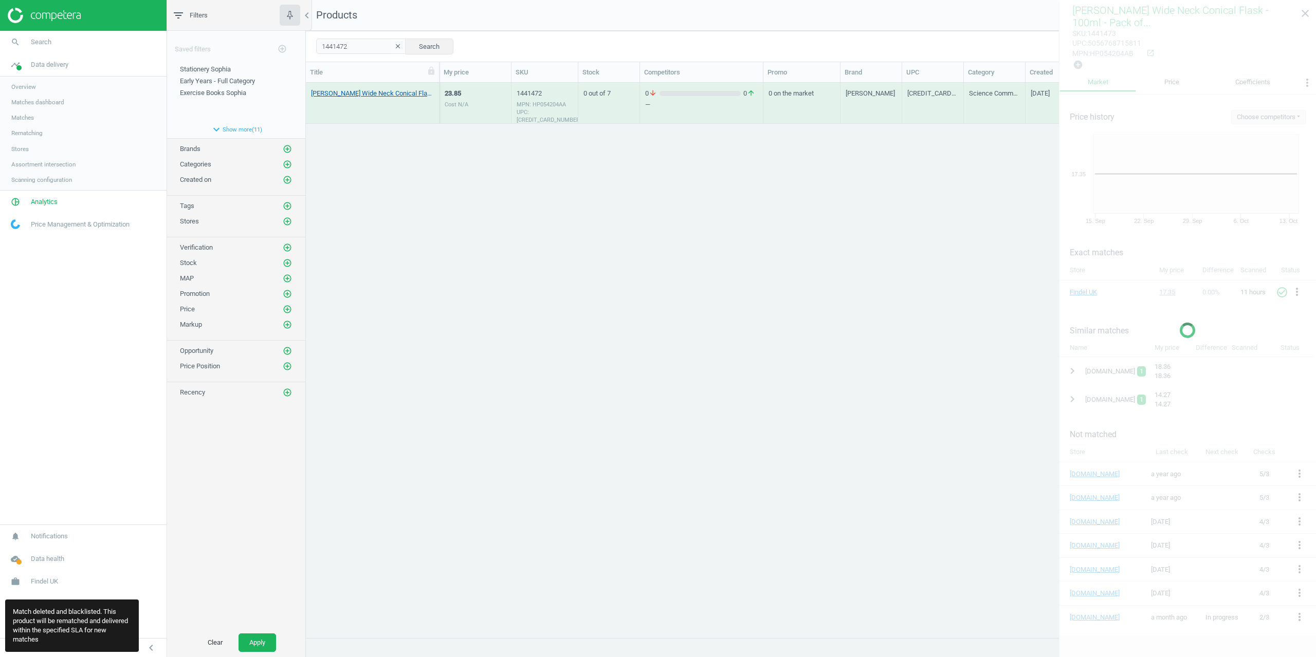
click at [383, 90] on link "[PERSON_NAME] Wide Neck Conical Flask - 250ml - Pack of 12 12 Pack" at bounding box center [372, 93] width 123 height 9
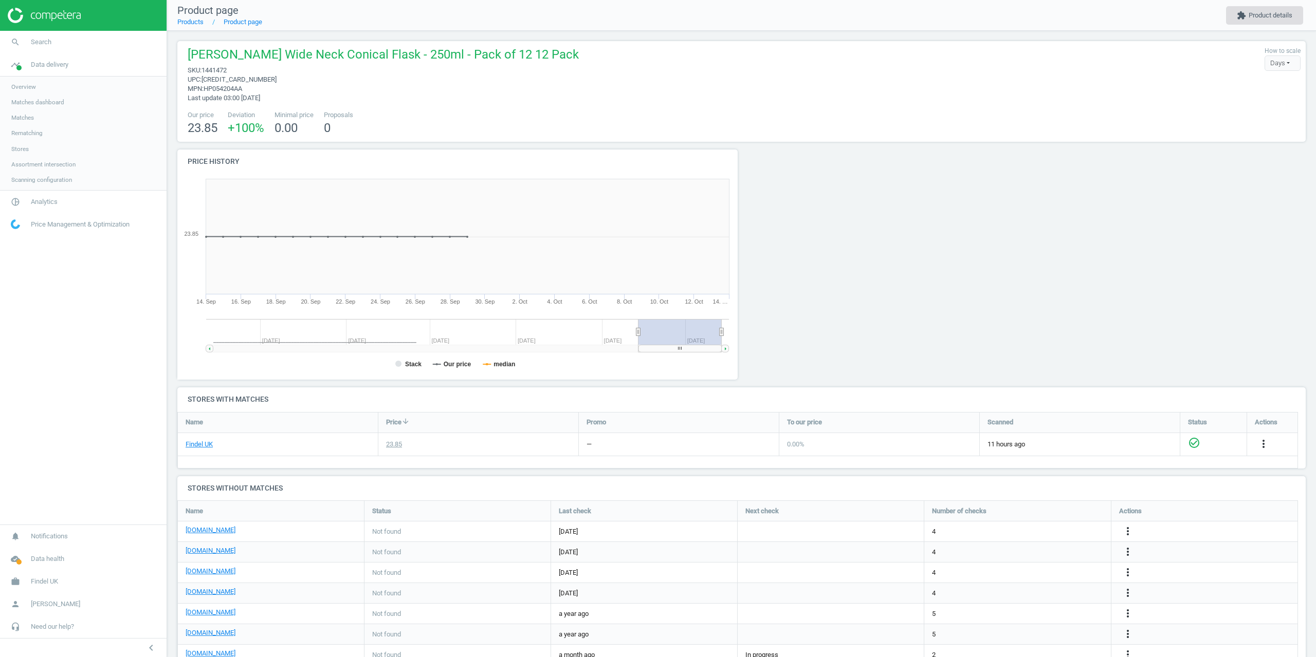
click at [1264, 16] on button "extension Product details" at bounding box center [1264, 15] width 77 height 19
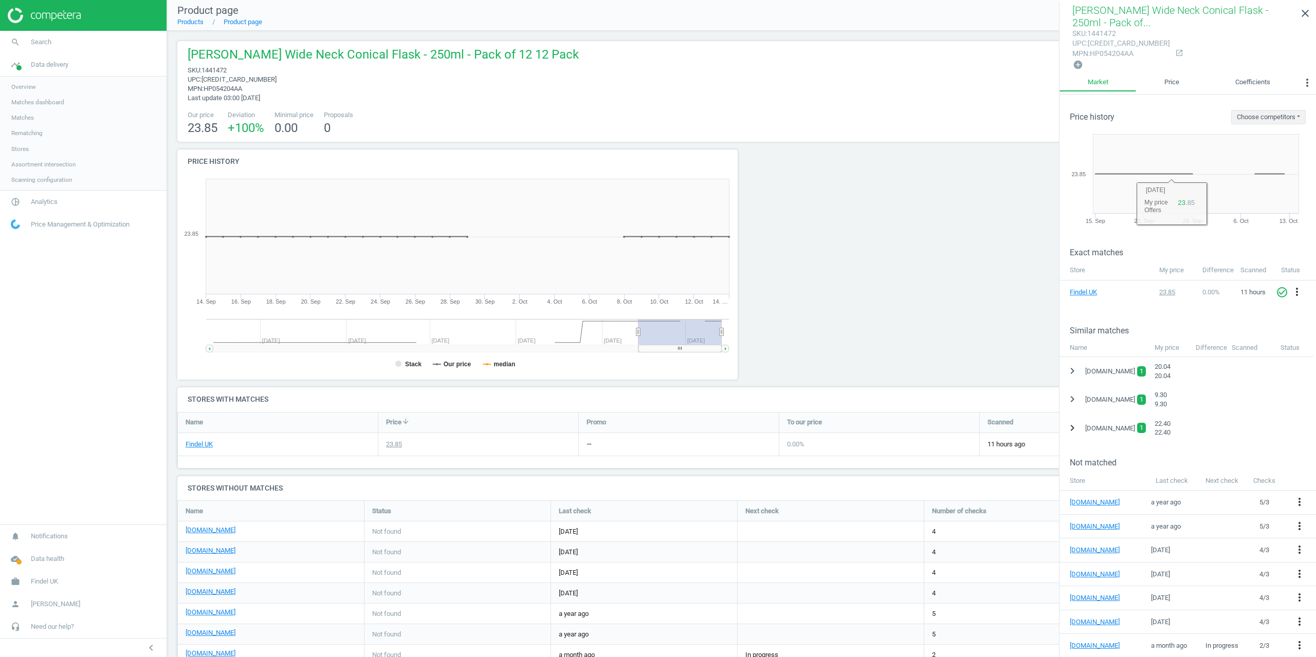
click at [1073, 426] on icon "chevron_right" at bounding box center [1072, 428] width 12 height 12
click at [1303, 453] on icon "more_vert" at bounding box center [1301, 454] width 12 height 12
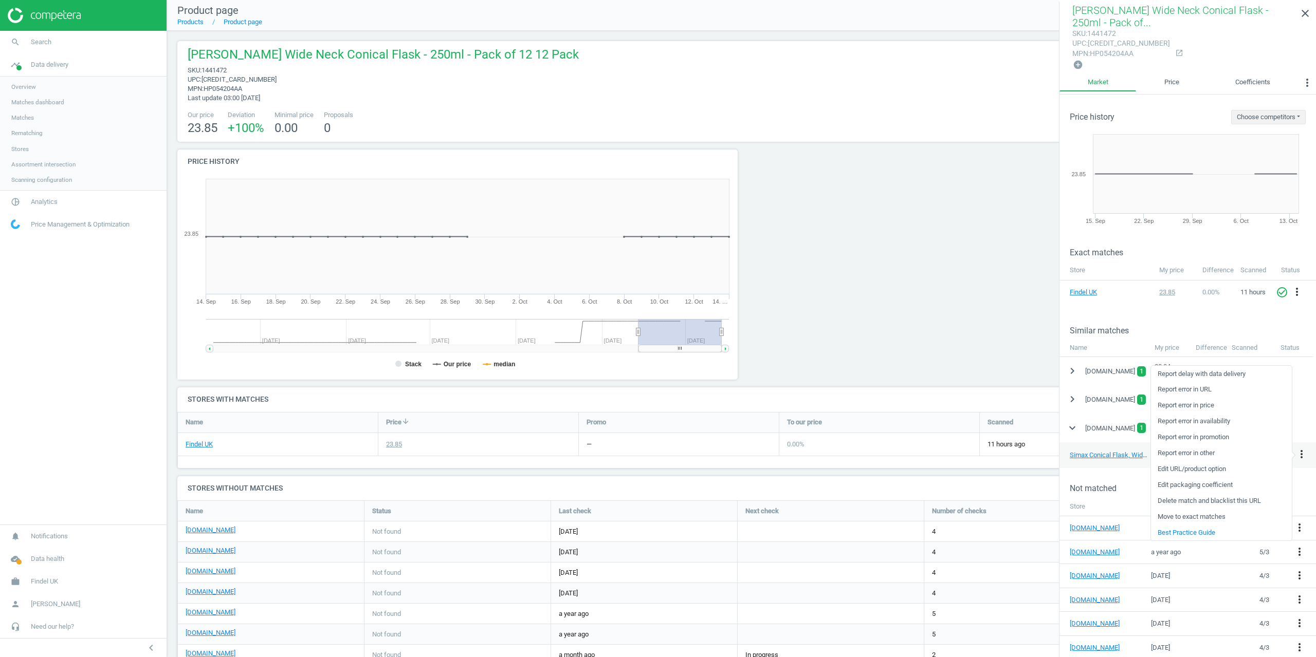
click at [1187, 501] on link "Delete match and blacklist this URL" at bounding box center [1221, 501] width 141 height 16
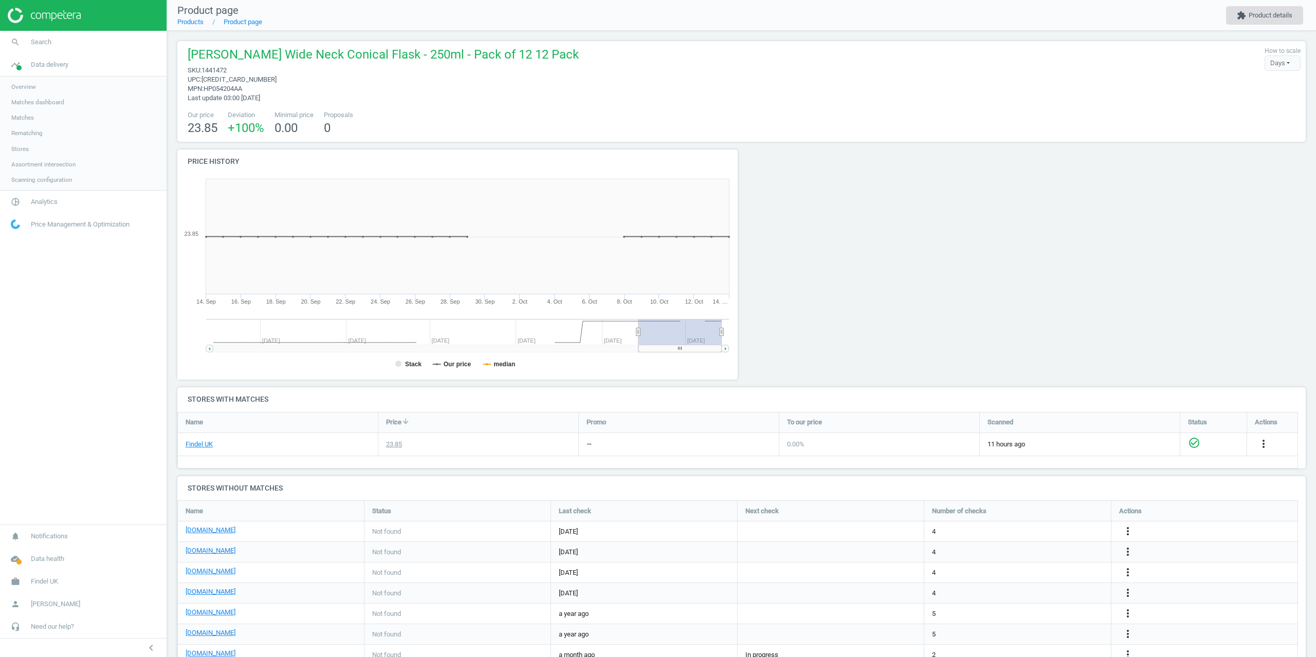
click at [1275, 12] on button "extension Product details" at bounding box center [1264, 15] width 77 height 19
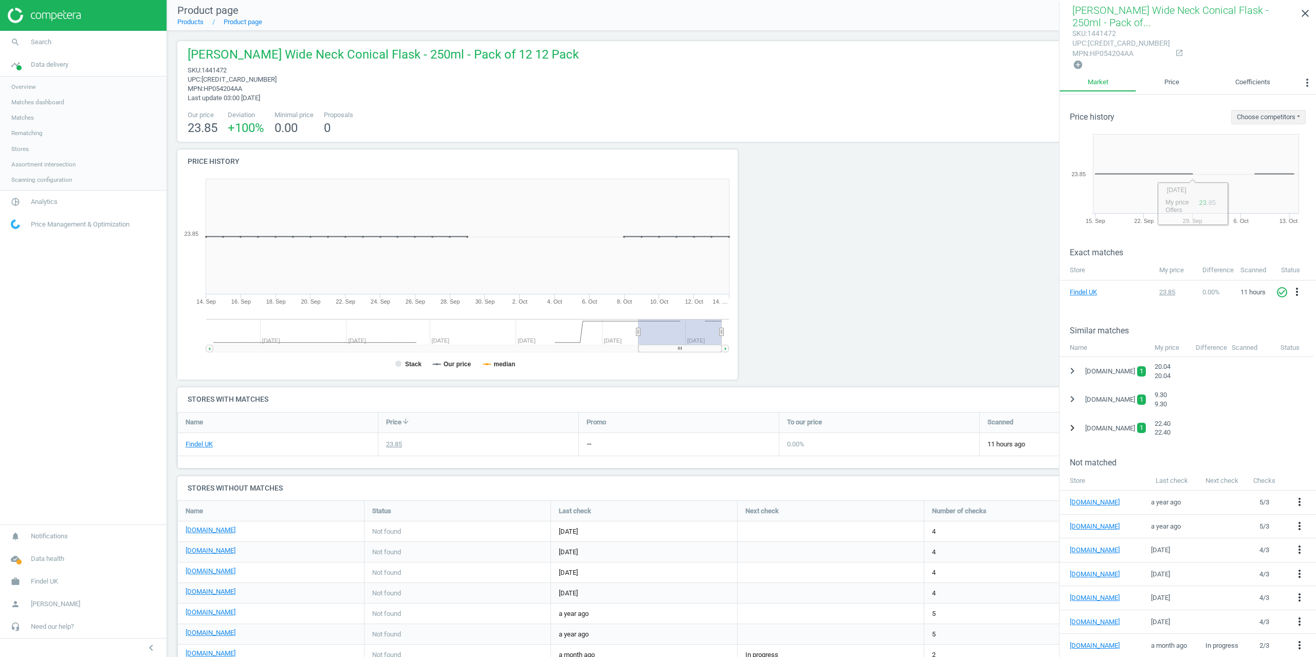
click at [1072, 425] on icon "chevron_right" at bounding box center [1072, 428] width 12 height 12
click at [1301, 453] on icon "more_vert" at bounding box center [1301, 454] width 12 height 12
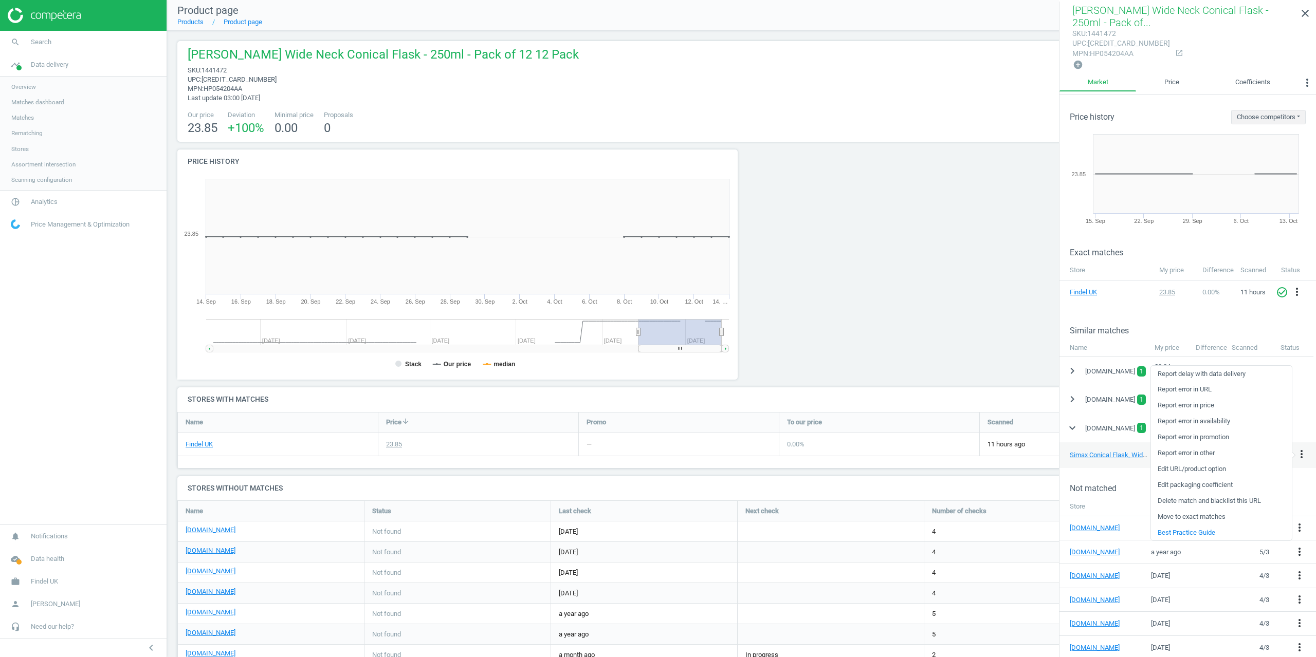
click at [1205, 502] on link "Delete match and blacklist this URL" at bounding box center [1221, 501] width 141 height 16
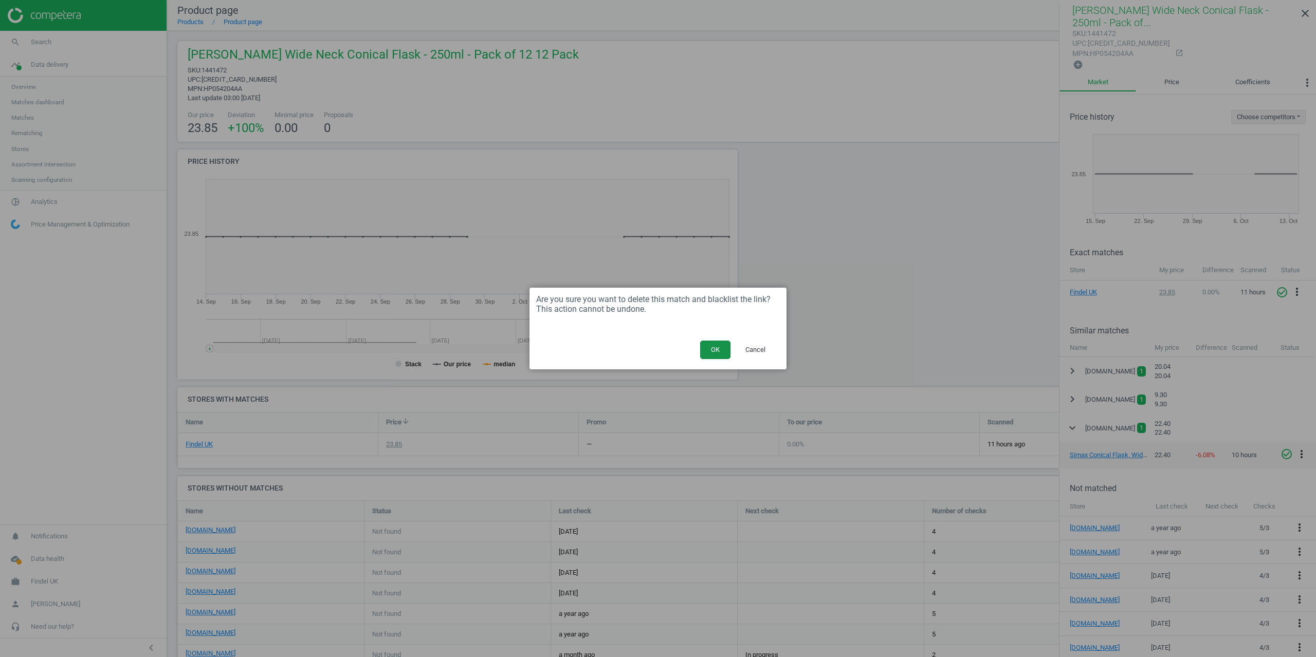
click at [712, 349] on button "OK" at bounding box center [715, 350] width 30 height 19
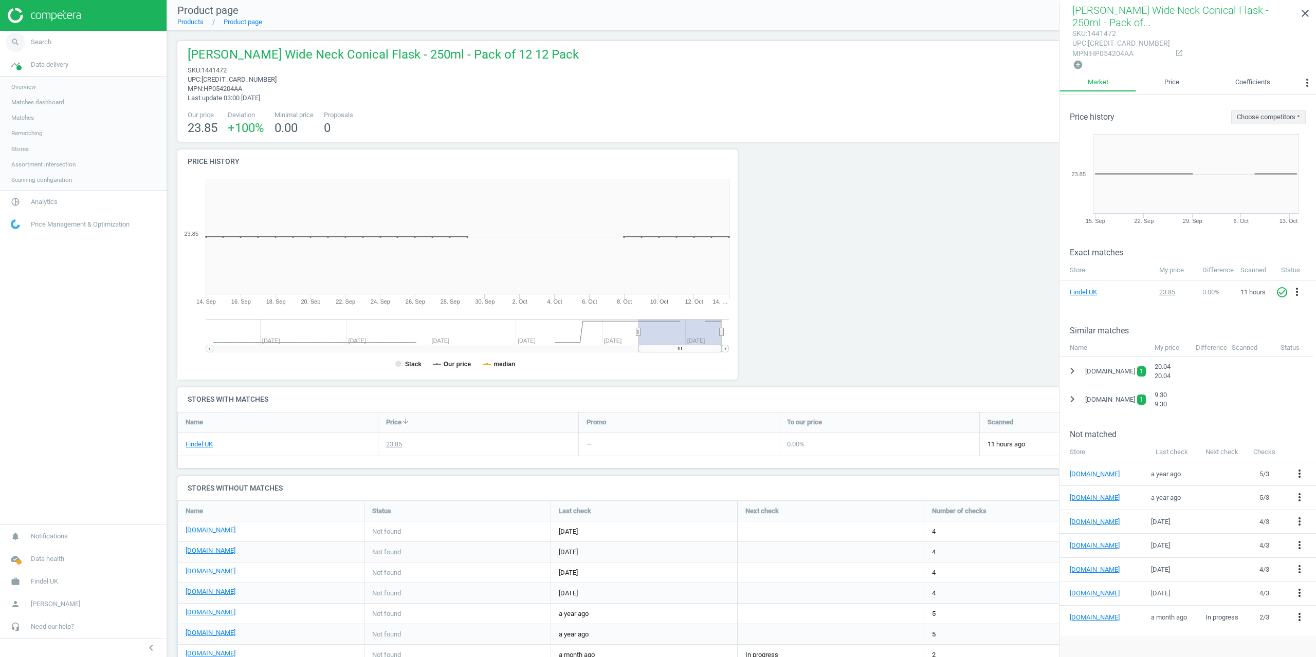
click at [39, 45] on span "Search" at bounding box center [41, 42] width 21 height 9
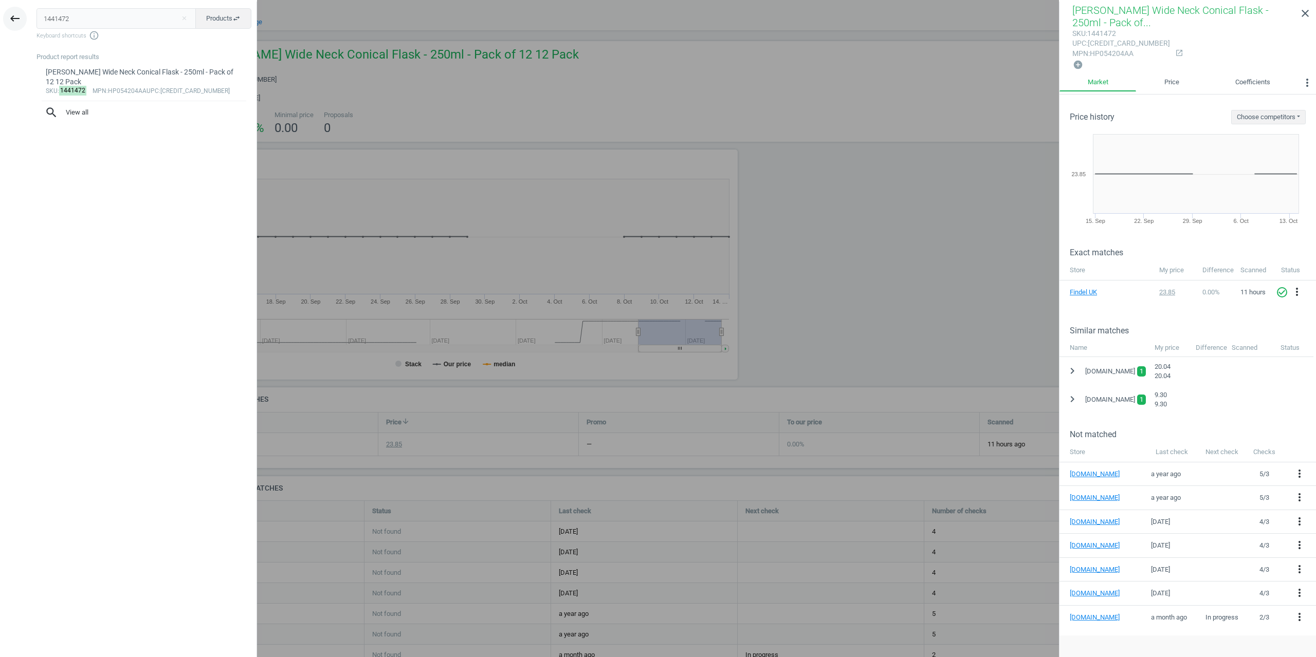
drag, startPoint x: 48, startPoint y: 15, endPoint x: 13, endPoint y: 17, distance: 35.0
click at [13, 17] on div "keyboard_backspace 1441472 close Products swap_horiz Keyboard shortcuts info_ou…" at bounding box center [128, 330] width 257 height 657
type input "151676"
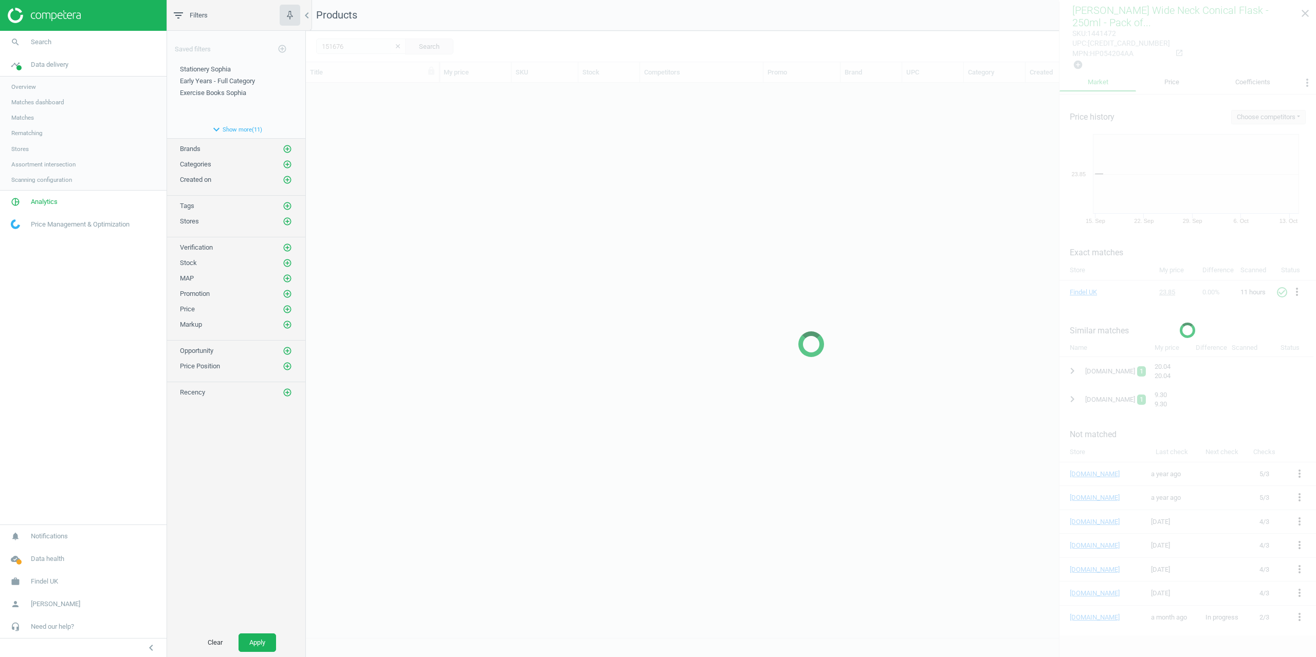
scroll to position [547, 1002]
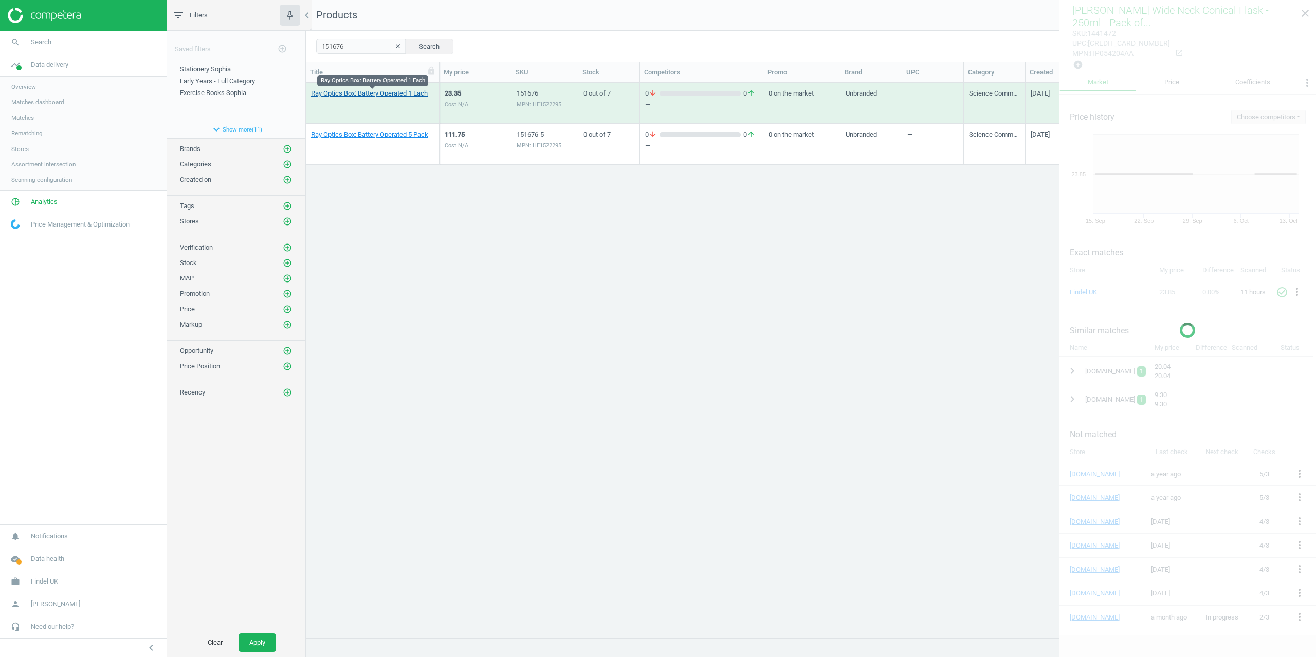
click at [361, 94] on link "Ray Optics Box: Battery Operated 1 Each" at bounding box center [369, 93] width 117 height 9
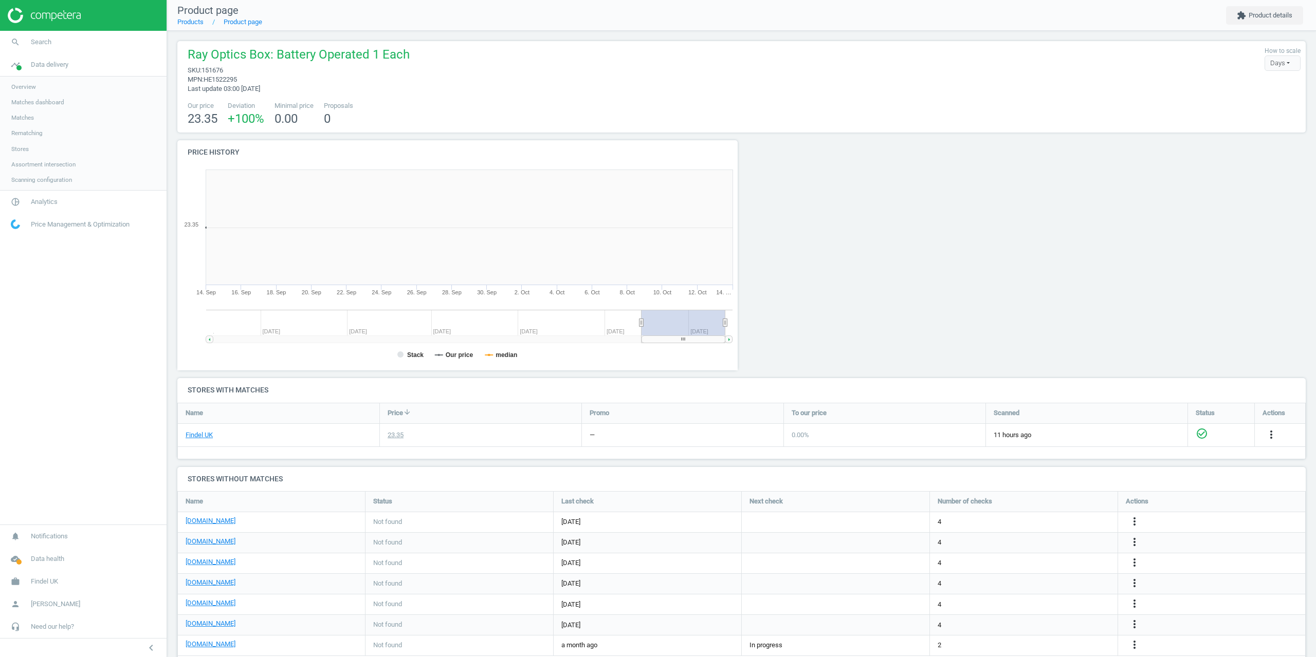
scroll to position [222, 572]
click at [1274, 15] on button "extension Product details" at bounding box center [1264, 15] width 77 height 19
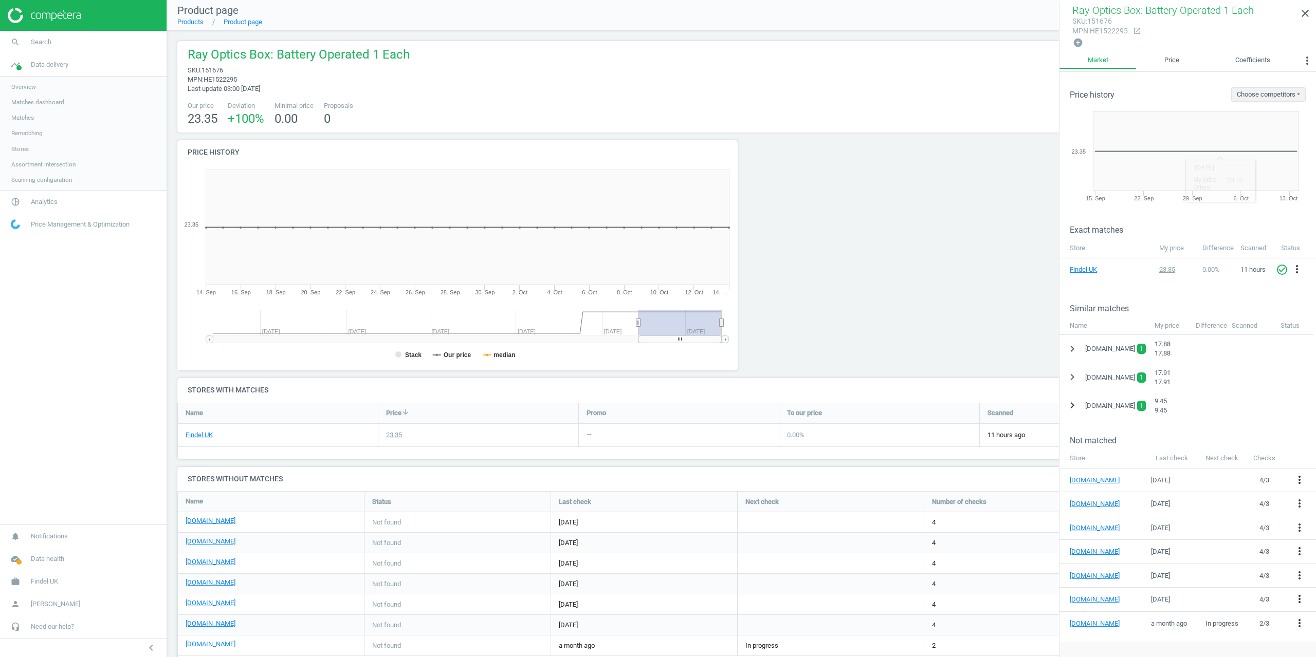
click at [1071, 400] on icon "chevron_right" at bounding box center [1072, 405] width 12 height 12
click at [1303, 433] on icon "more_vert" at bounding box center [1301, 432] width 12 height 12
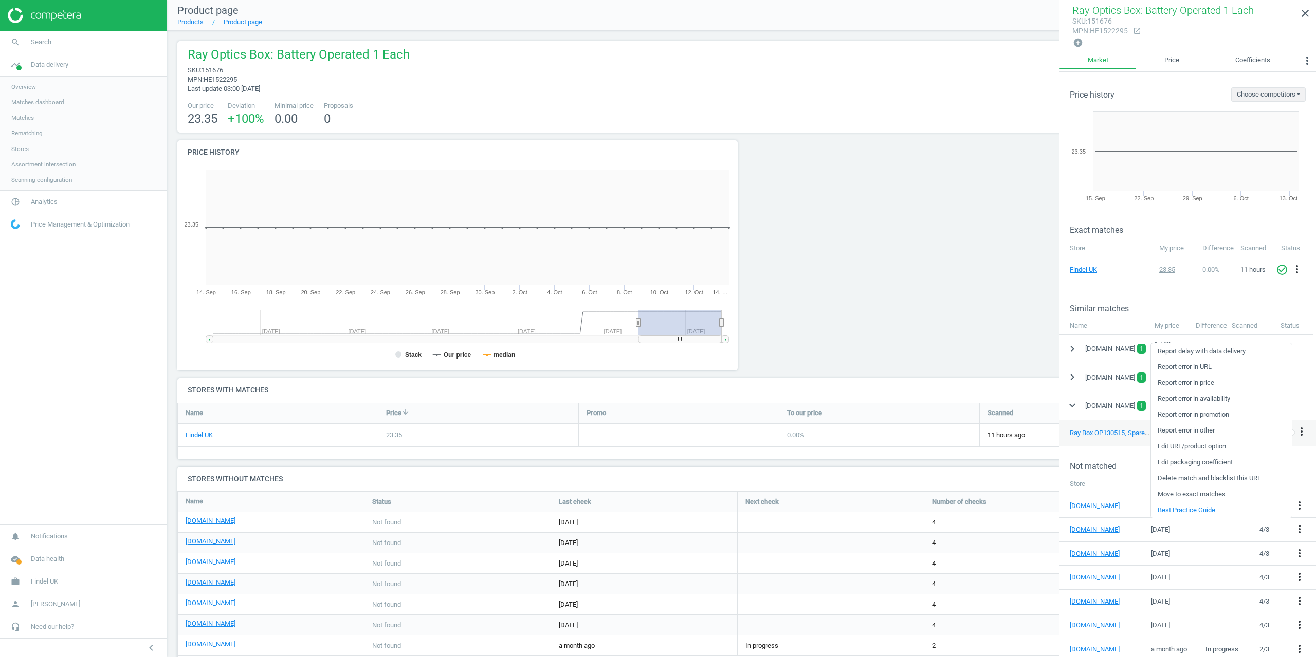
click at [1184, 479] on link "Delete match and blacklist this URL" at bounding box center [1221, 479] width 141 height 16
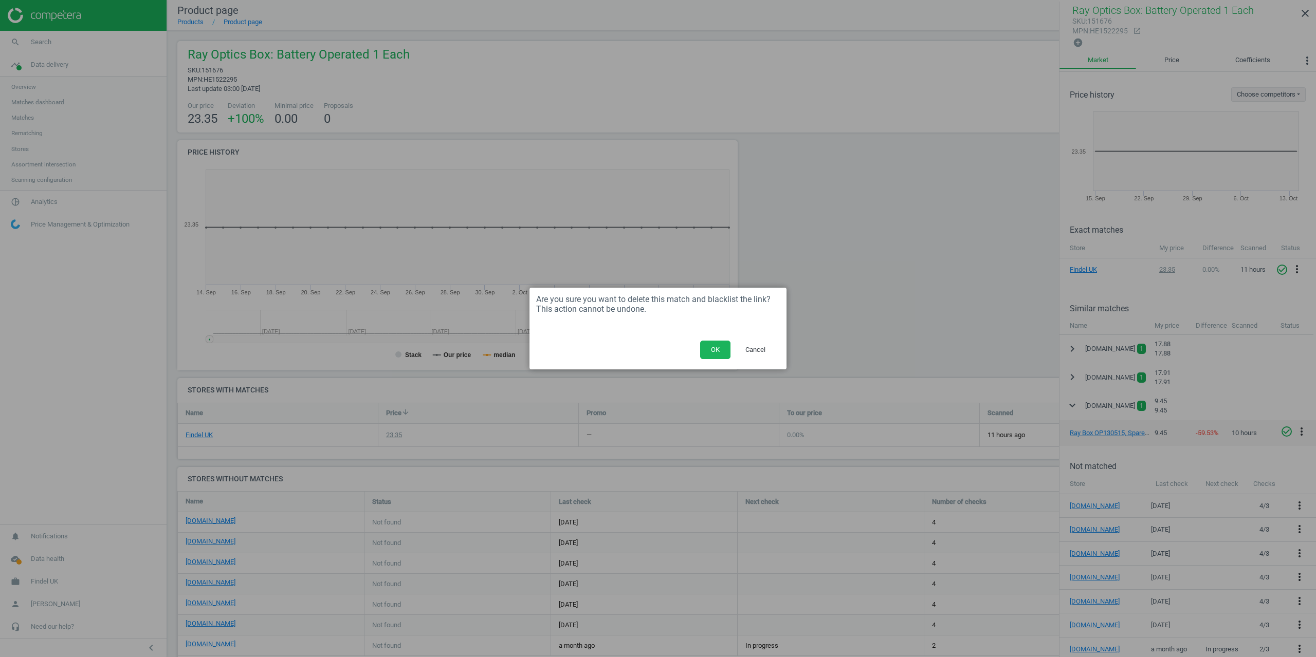
drag, startPoint x: 716, startPoint y: 353, endPoint x: 749, endPoint y: 322, distance: 45.4
click at [716, 353] on button "OK" at bounding box center [715, 350] width 30 height 19
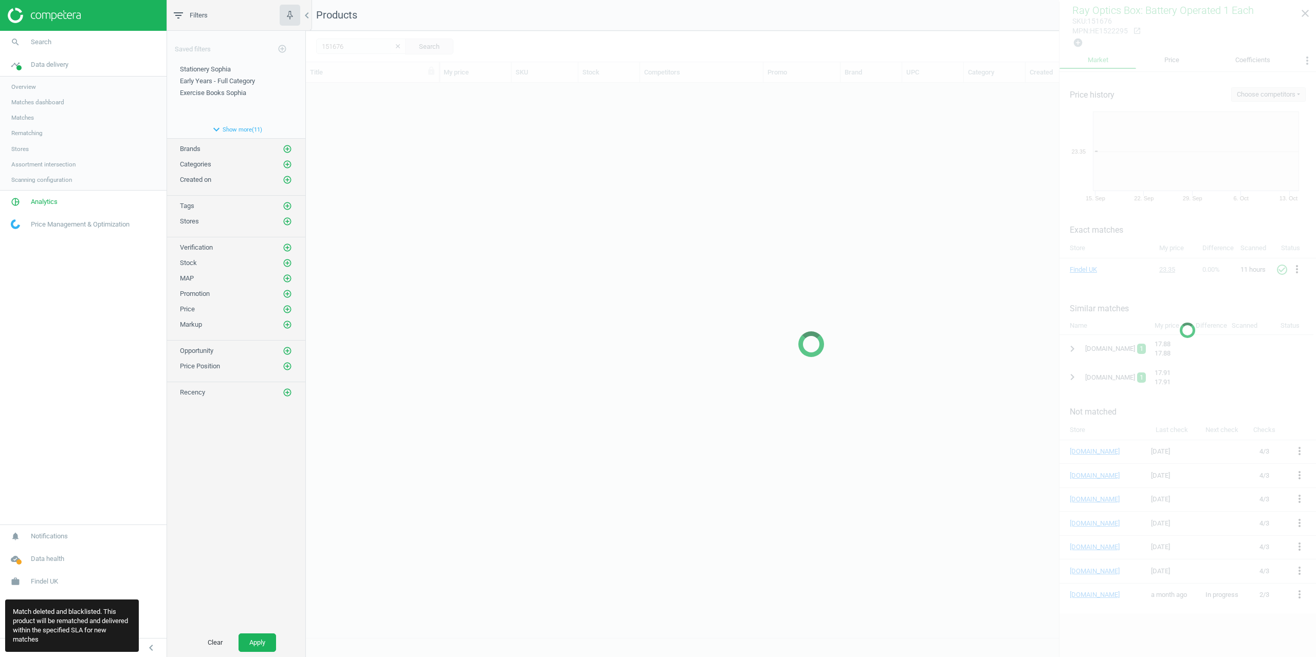
scroll to position [547, 1002]
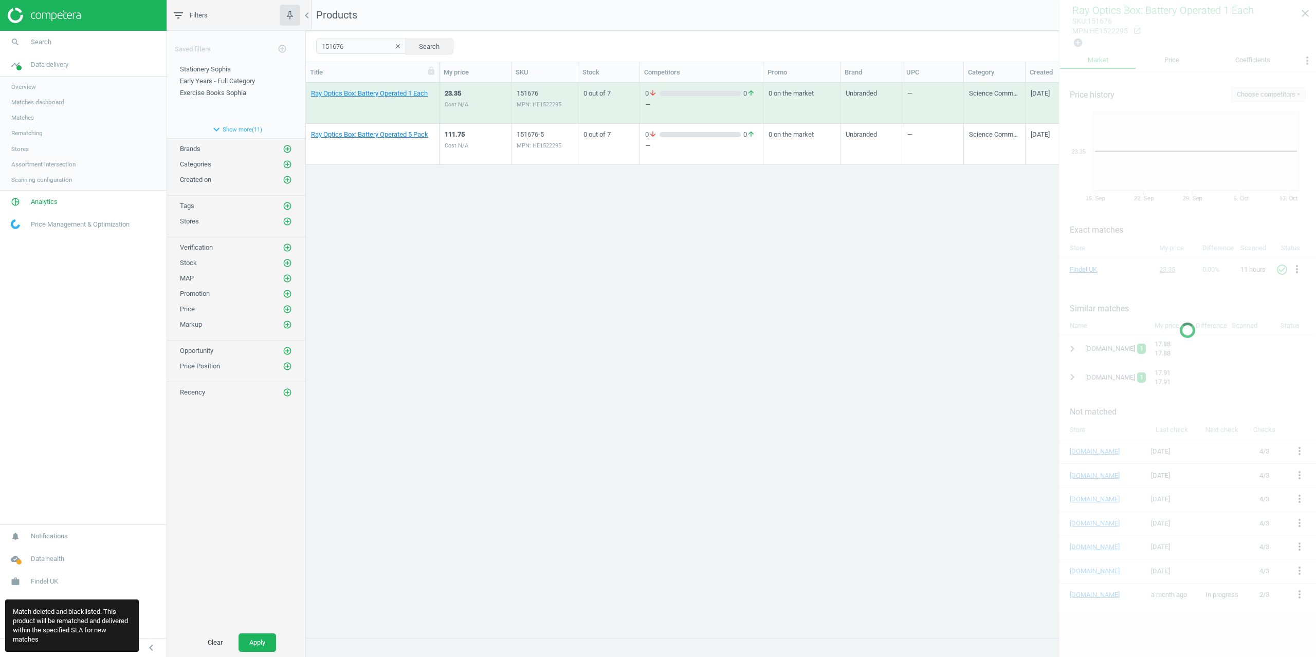
click at [365, 128] on div "Ray Optics Box: Battery Operated 5 Pack" at bounding box center [372, 144] width 123 height 39
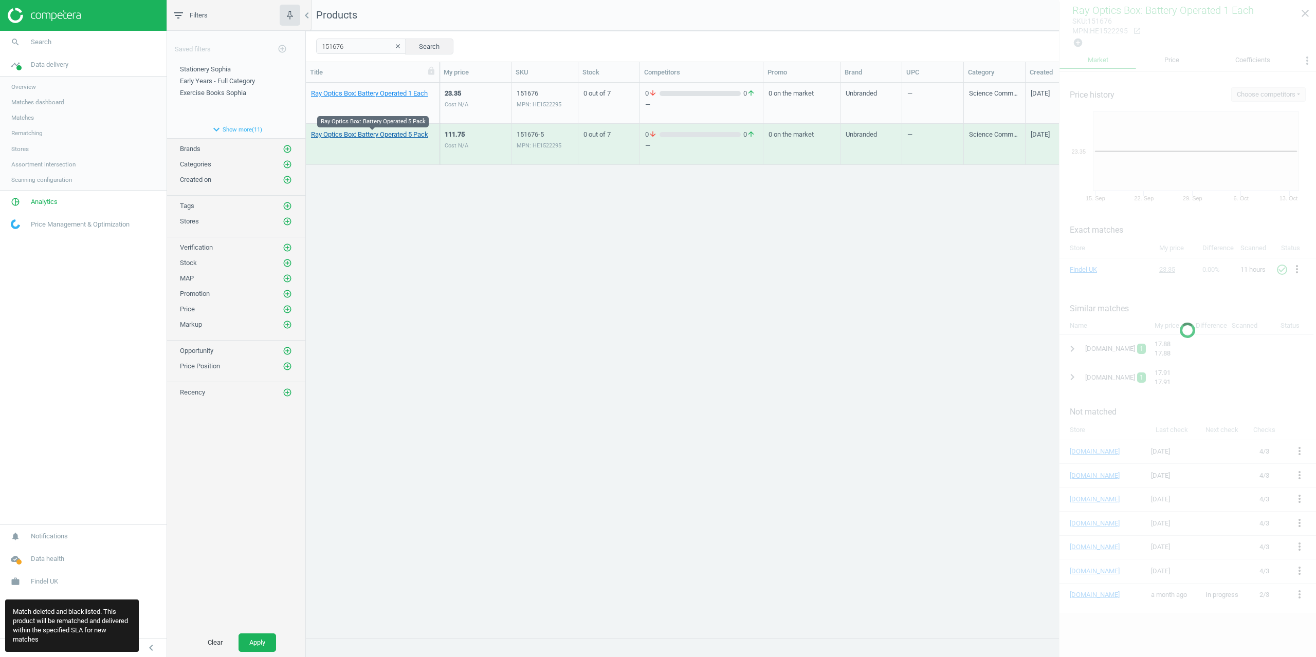
click at [365, 132] on link "Ray Optics Box: Battery Operated 5 Pack" at bounding box center [369, 134] width 117 height 9
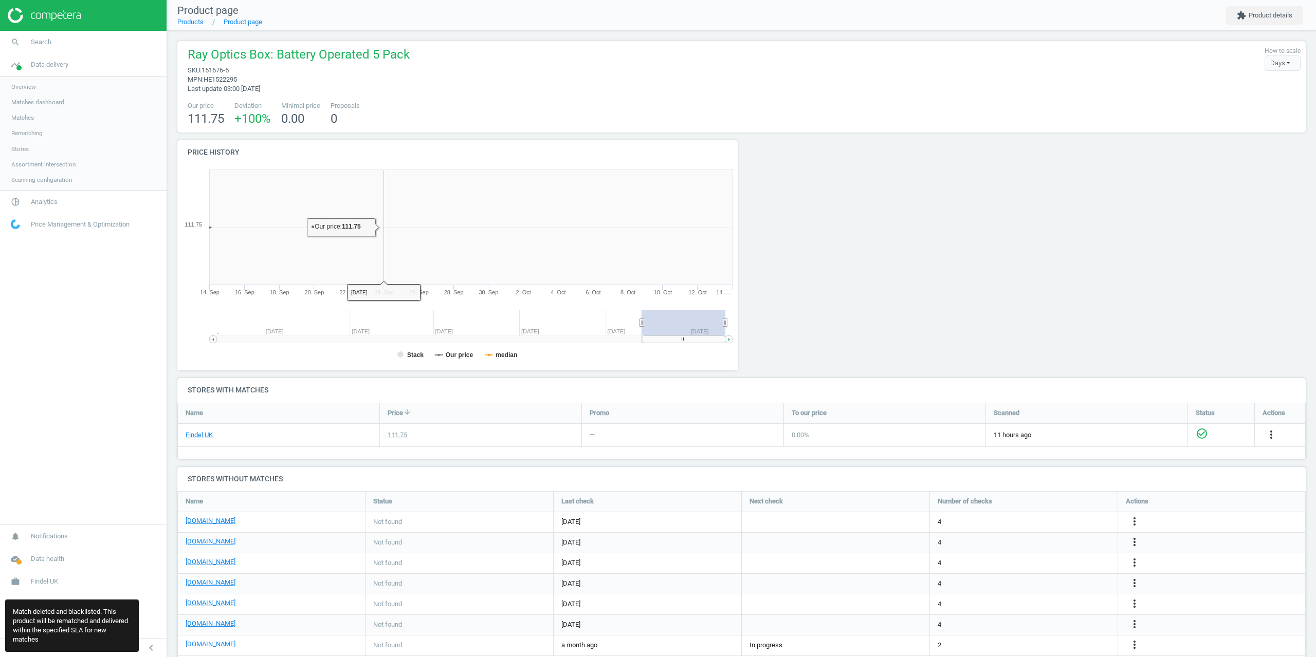
scroll to position [222, 572]
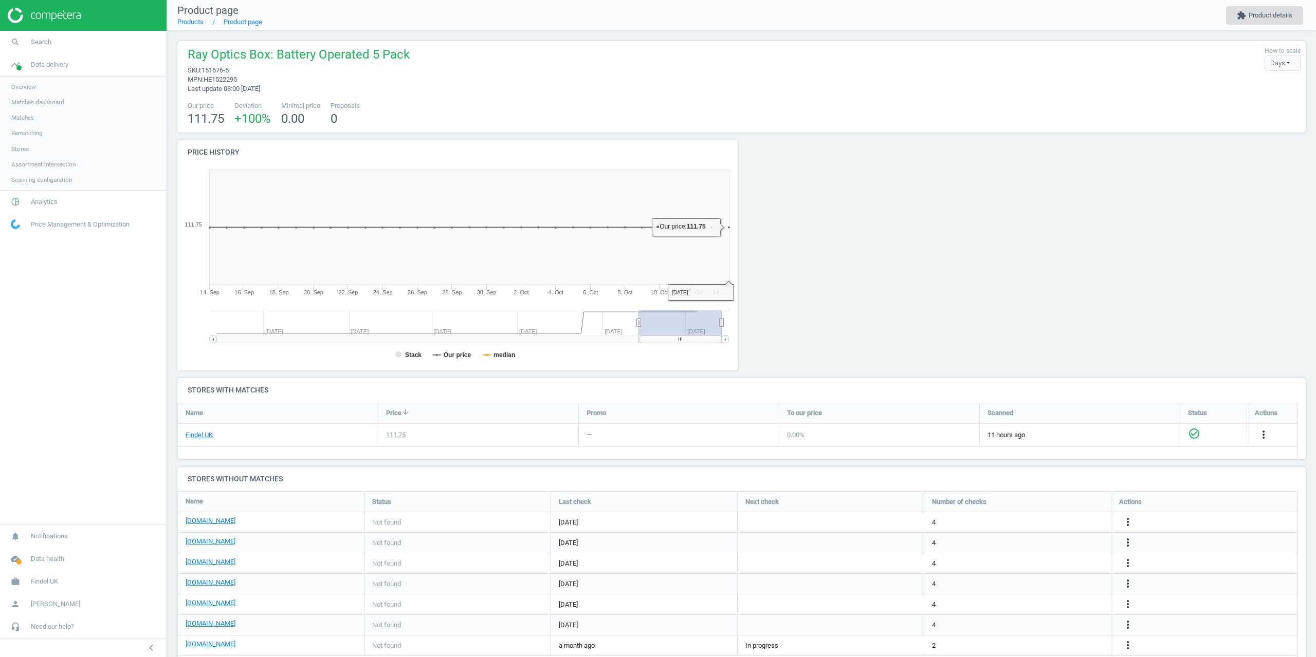
click at [1265, 15] on button "extension Product details" at bounding box center [1264, 15] width 77 height 19
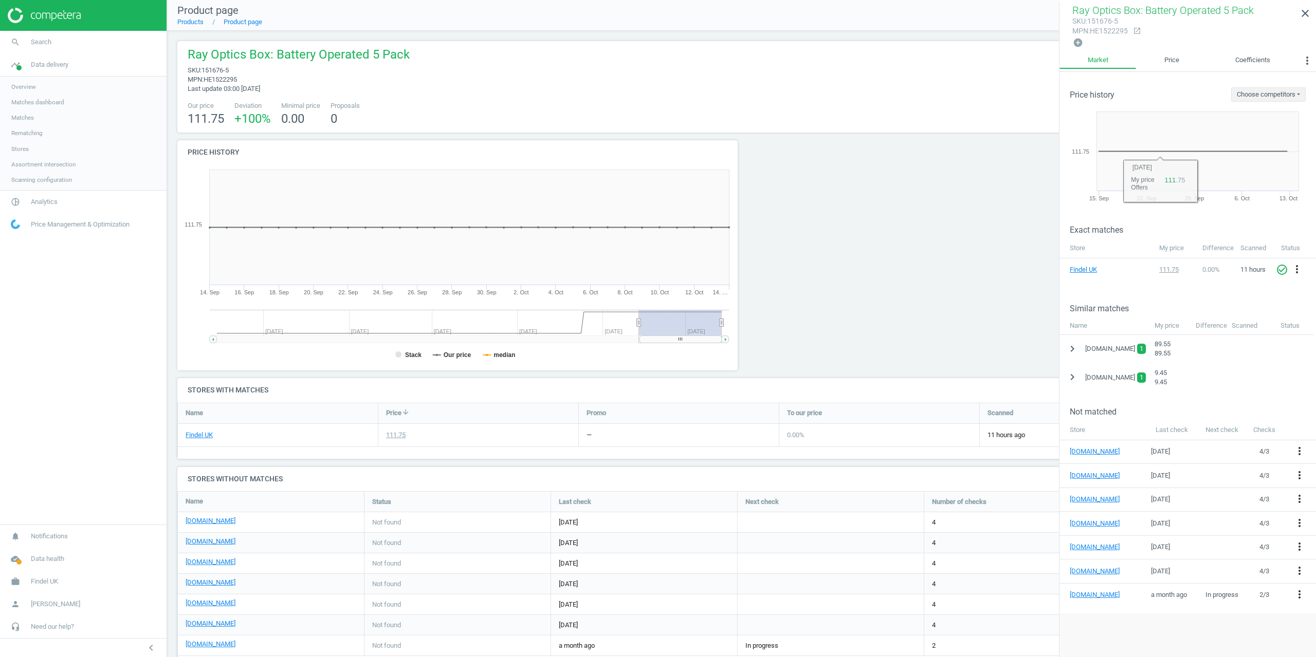
click at [1070, 378] on icon "chevron_right" at bounding box center [1072, 377] width 12 height 12
click at [1301, 403] on icon "more_vert" at bounding box center [1301, 403] width 12 height 12
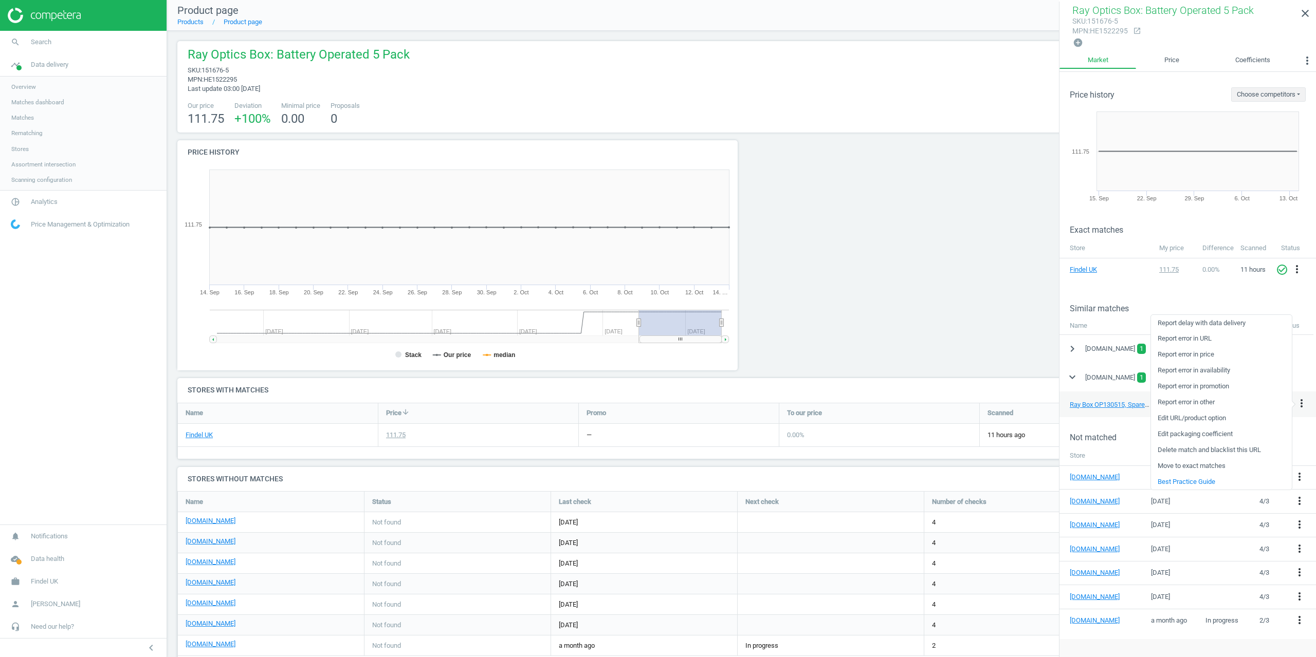
click at [1192, 450] on link "Delete match and blacklist this URL" at bounding box center [1221, 451] width 141 height 16
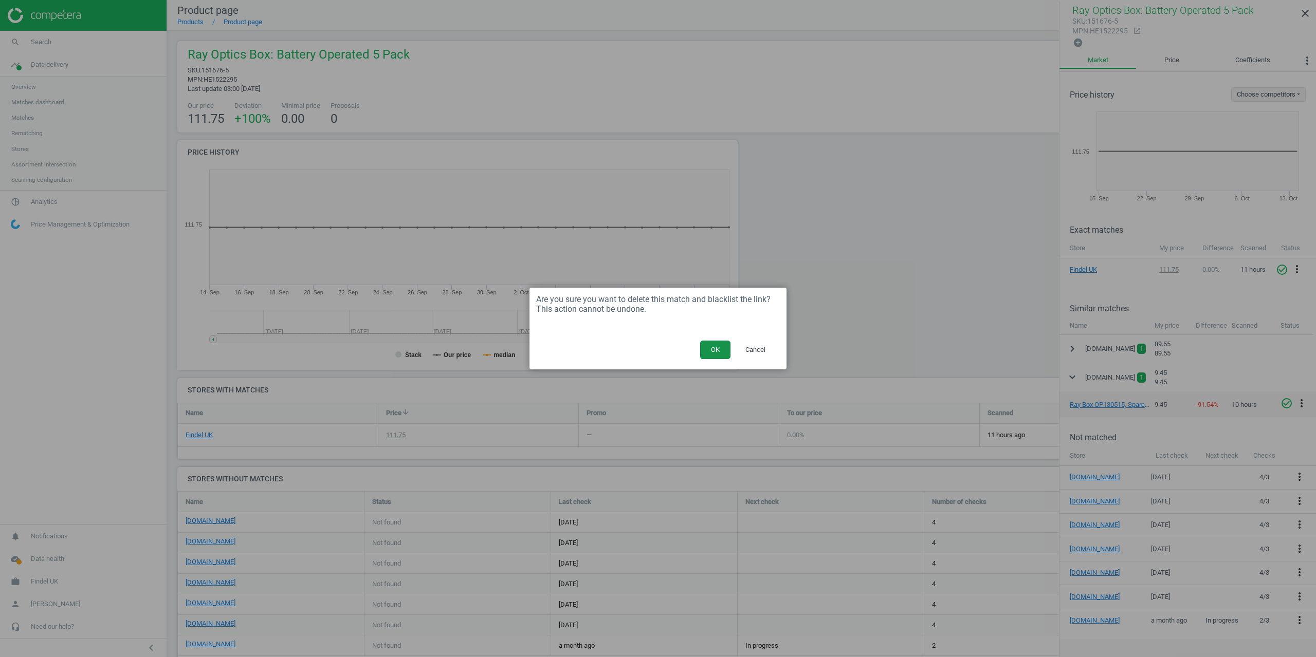
click at [709, 352] on button "OK" at bounding box center [715, 350] width 30 height 19
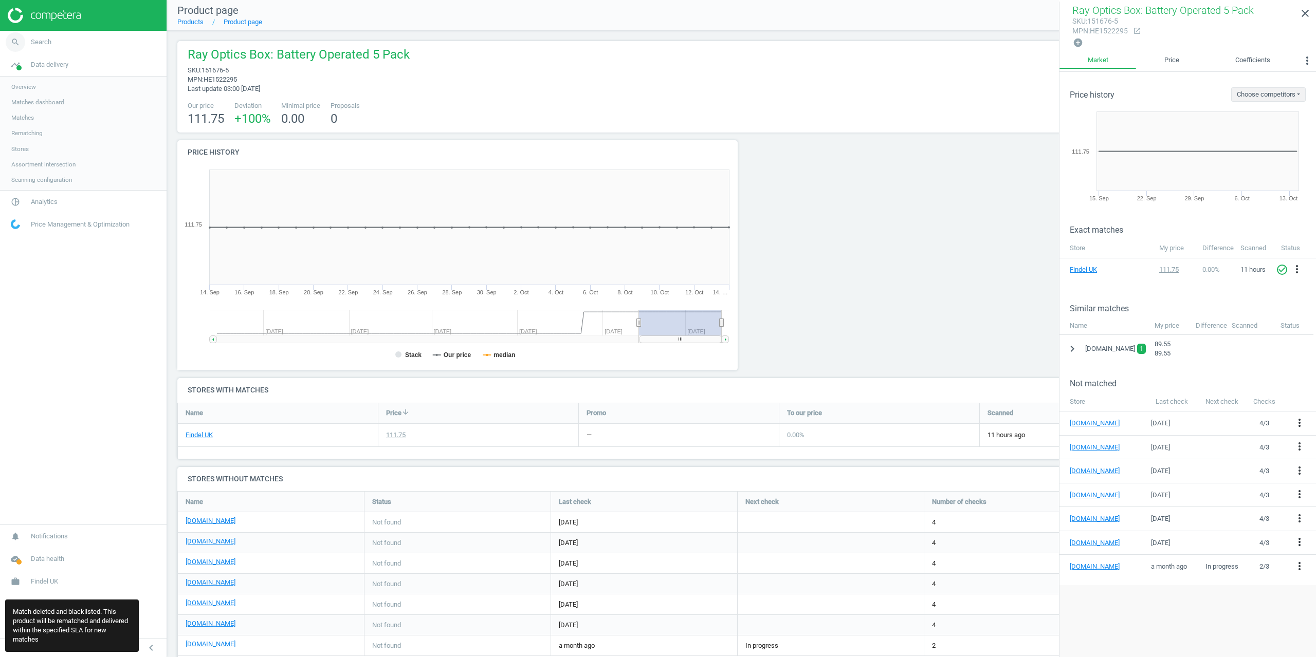
click at [29, 46] on span "search" at bounding box center [15, 42] width 31 height 23
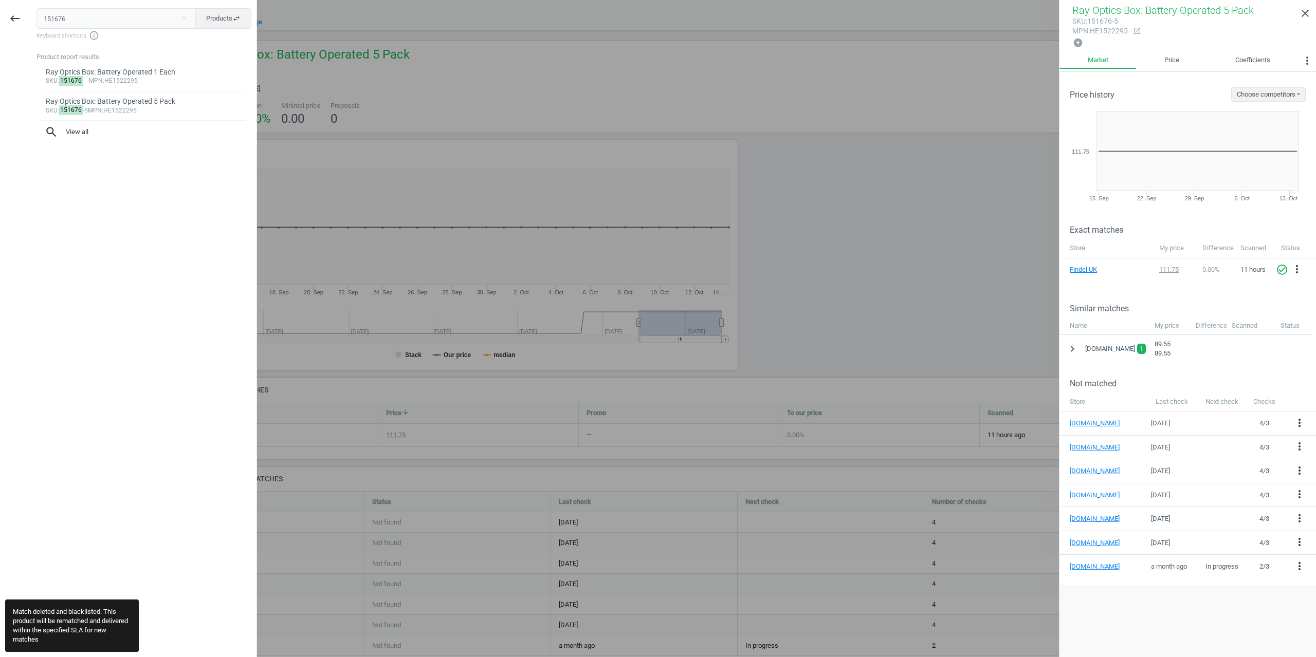
drag, startPoint x: 99, startPoint y: 10, endPoint x: 0, endPoint y: 29, distance: 101.0
click at [0, 29] on div "keyboard_backspace 151676 close Products swap_horiz Keyboard shortcuts info_out…" at bounding box center [128, 330] width 257 height 657
type input "1437332"
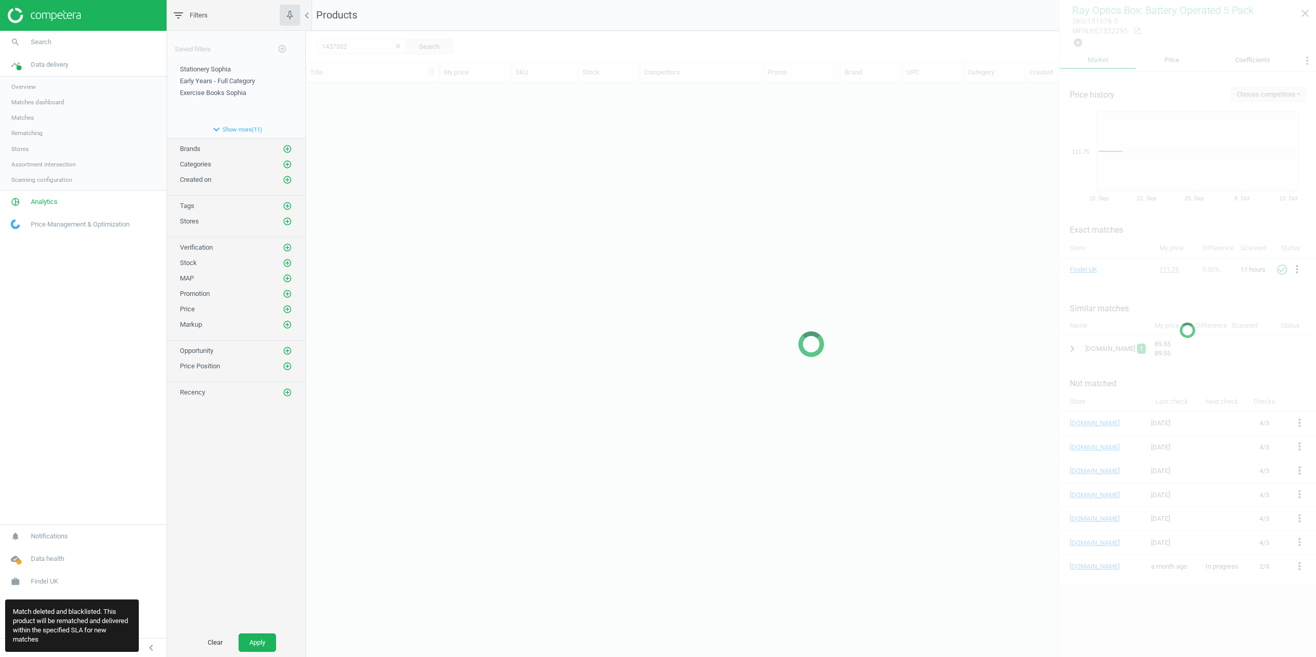
scroll to position [547, 1002]
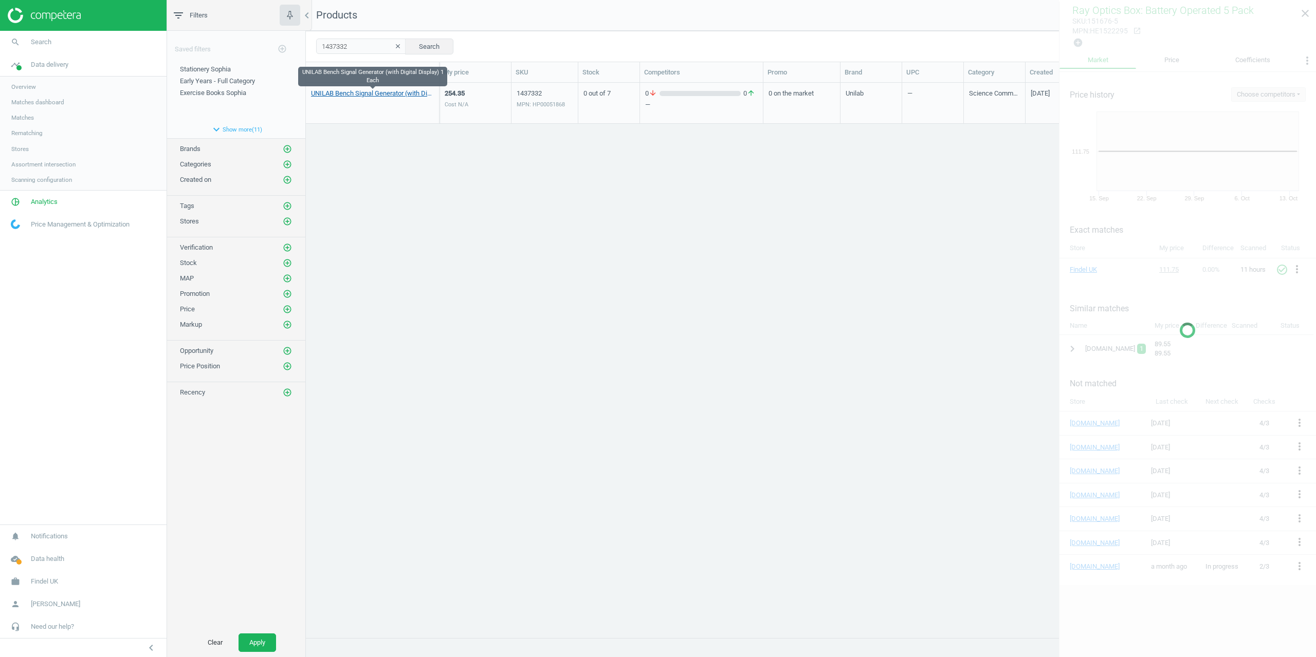
click at [389, 96] on link "UNILAB Bench Signal Generator (with Digital Display) 1 Each" at bounding box center [372, 93] width 123 height 9
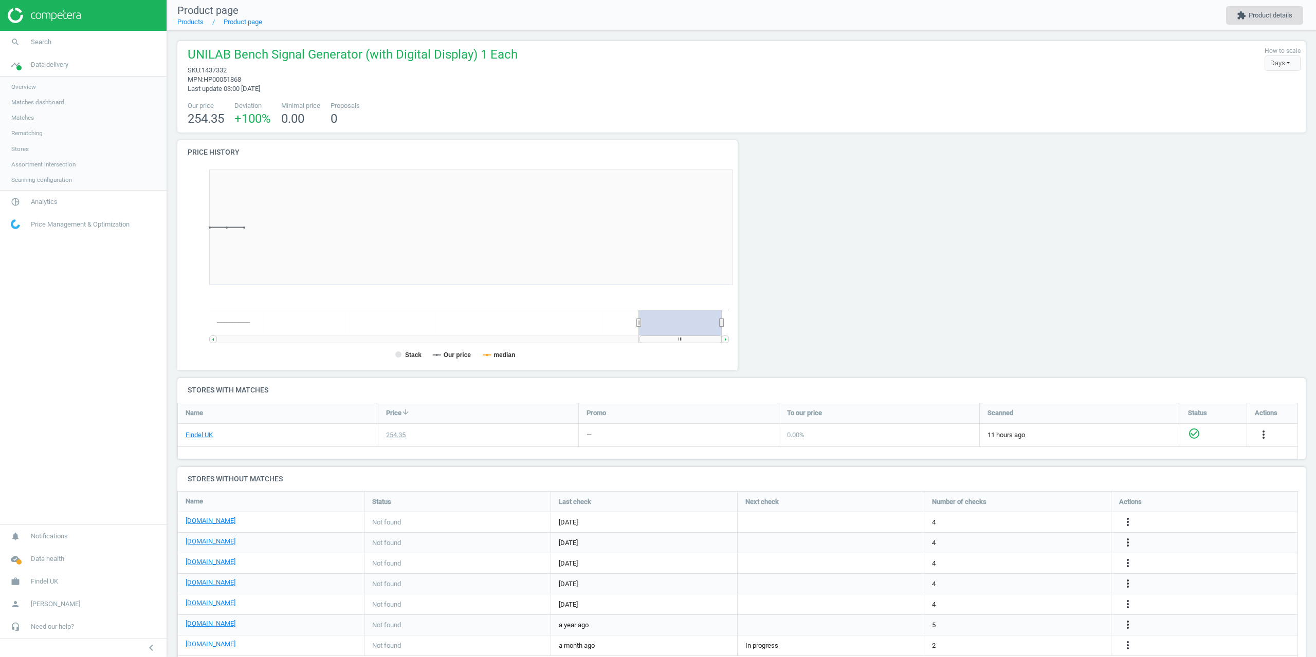
scroll to position [222, 572]
click at [1257, 17] on button "extension Product details" at bounding box center [1264, 15] width 77 height 19
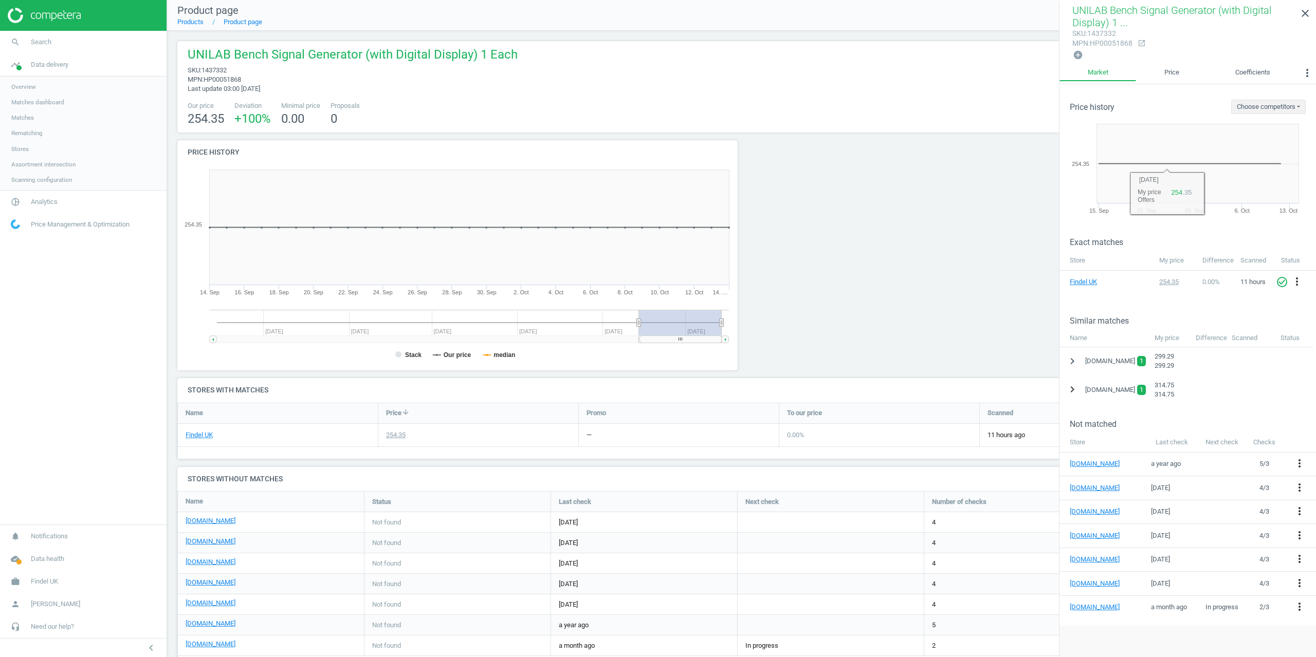
click at [1076, 388] on icon "chevron_right" at bounding box center [1072, 389] width 12 height 12
click at [1304, 415] on icon "more_vert" at bounding box center [1301, 416] width 12 height 12
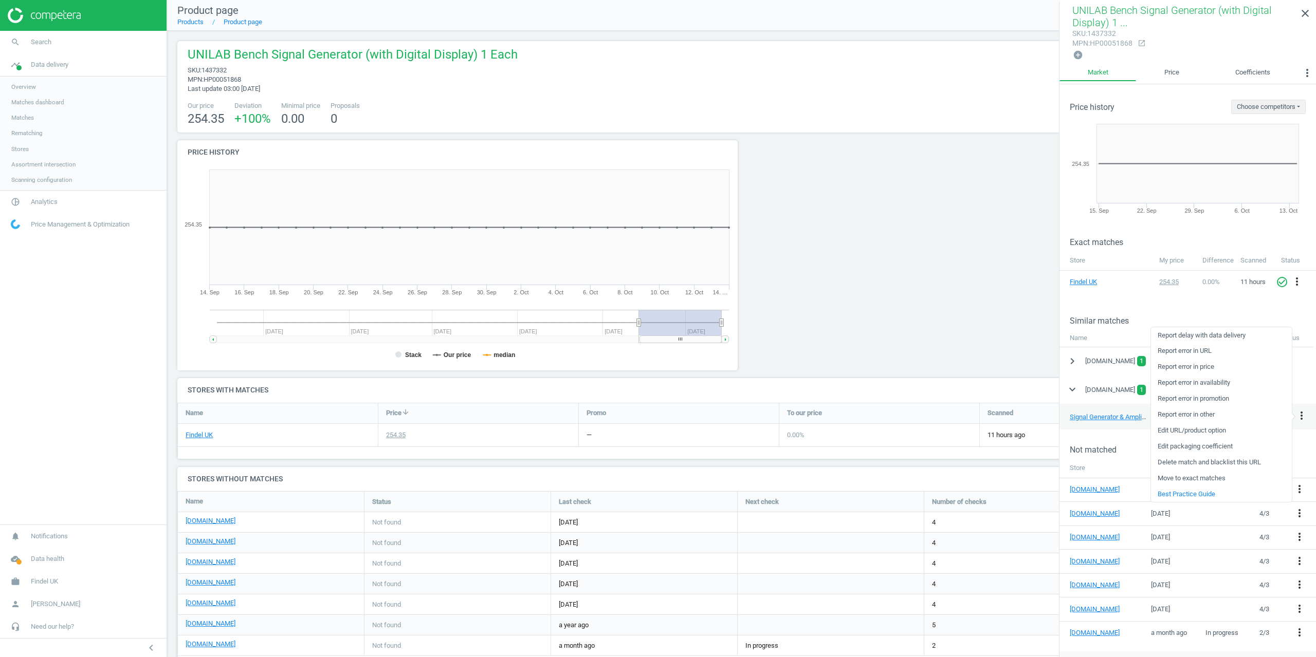
click at [1205, 462] on link "Delete match and blacklist this URL" at bounding box center [1221, 463] width 141 height 16
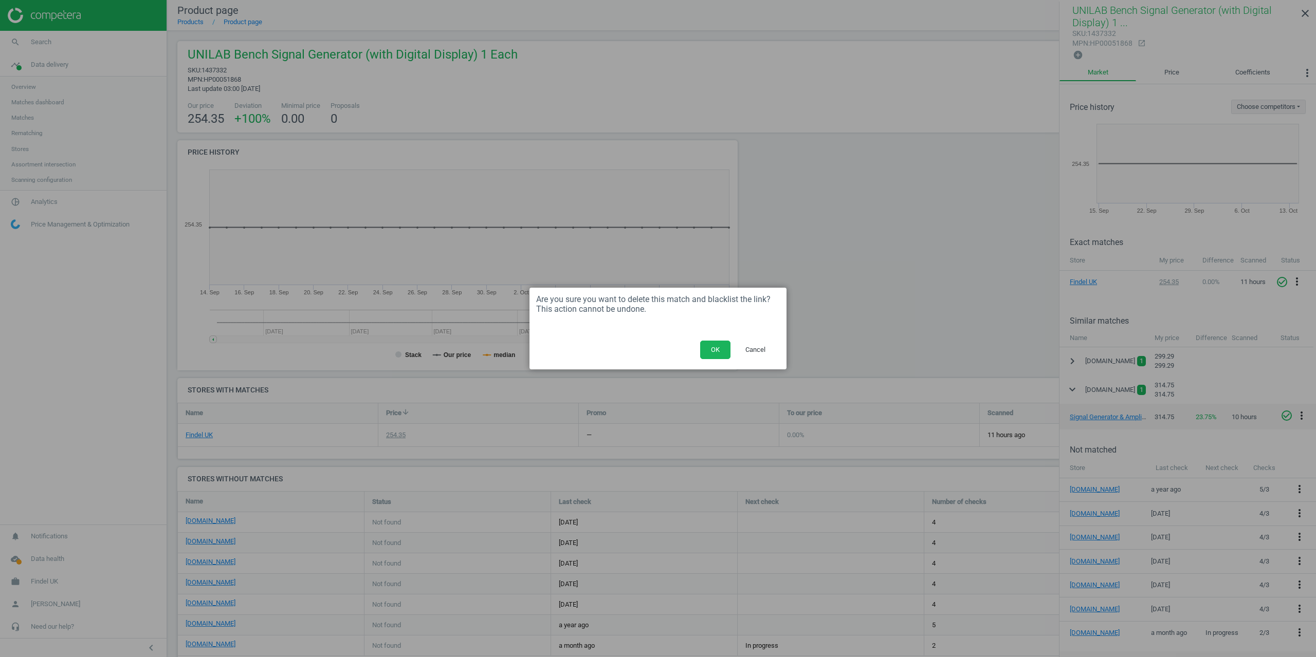
drag, startPoint x: 719, startPoint y: 346, endPoint x: 747, endPoint y: 293, distance: 60.0
click at [718, 346] on button "OK" at bounding box center [715, 350] width 30 height 19
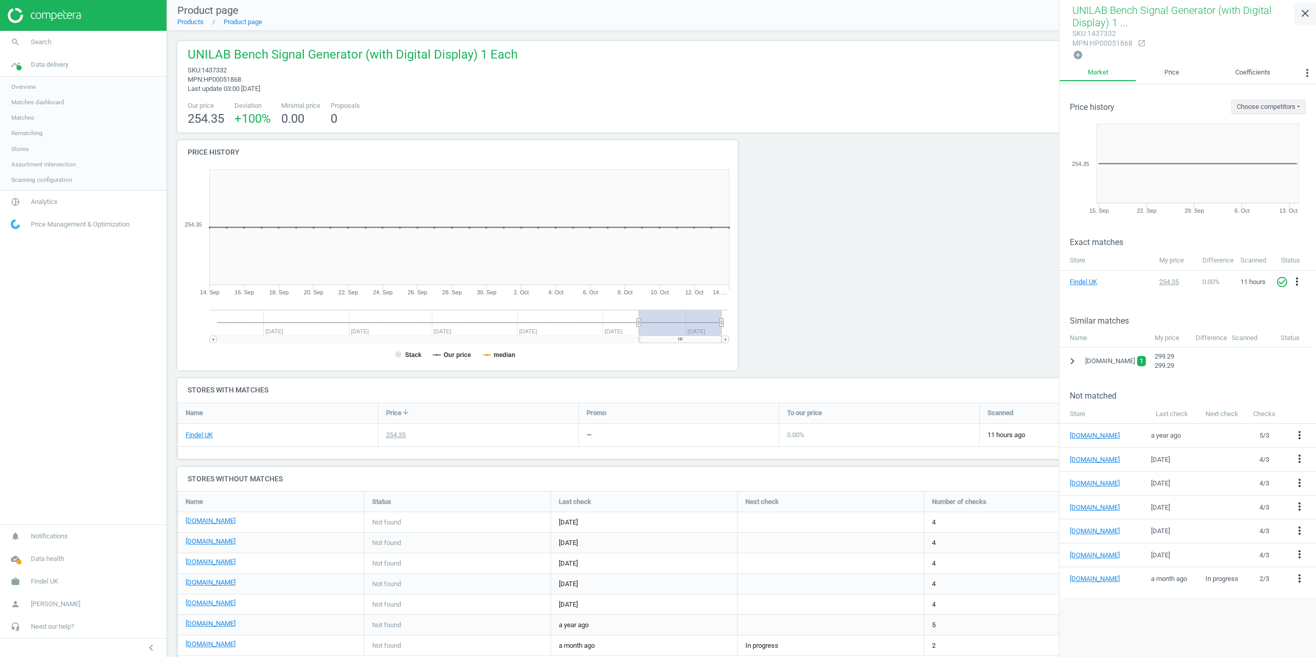
click at [1304, 12] on icon "close" at bounding box center [1305, 13] width 12 height 12
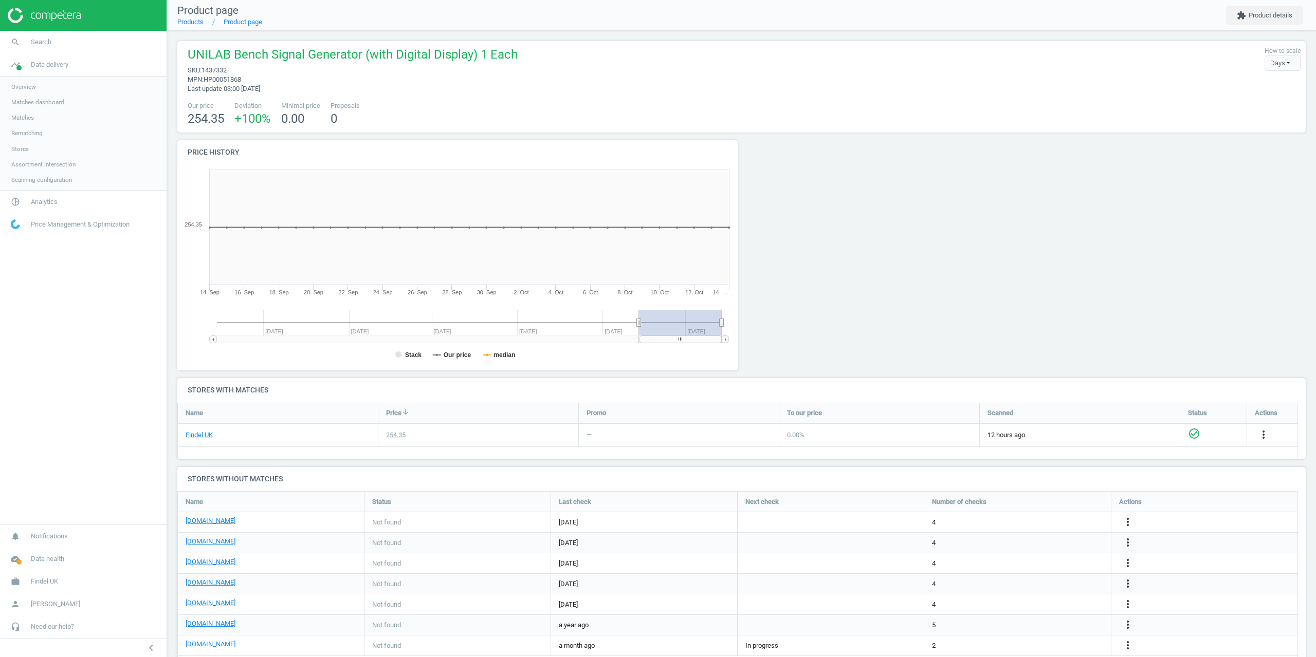
click at [128, 411] on nav "search Search timeline Data delivery Overview Matches dashboard Matches Rematch…" at bounding box center [83, 278] width 167 height 494
